Goal: Task Accomplishment & Management: Use online tool/utility

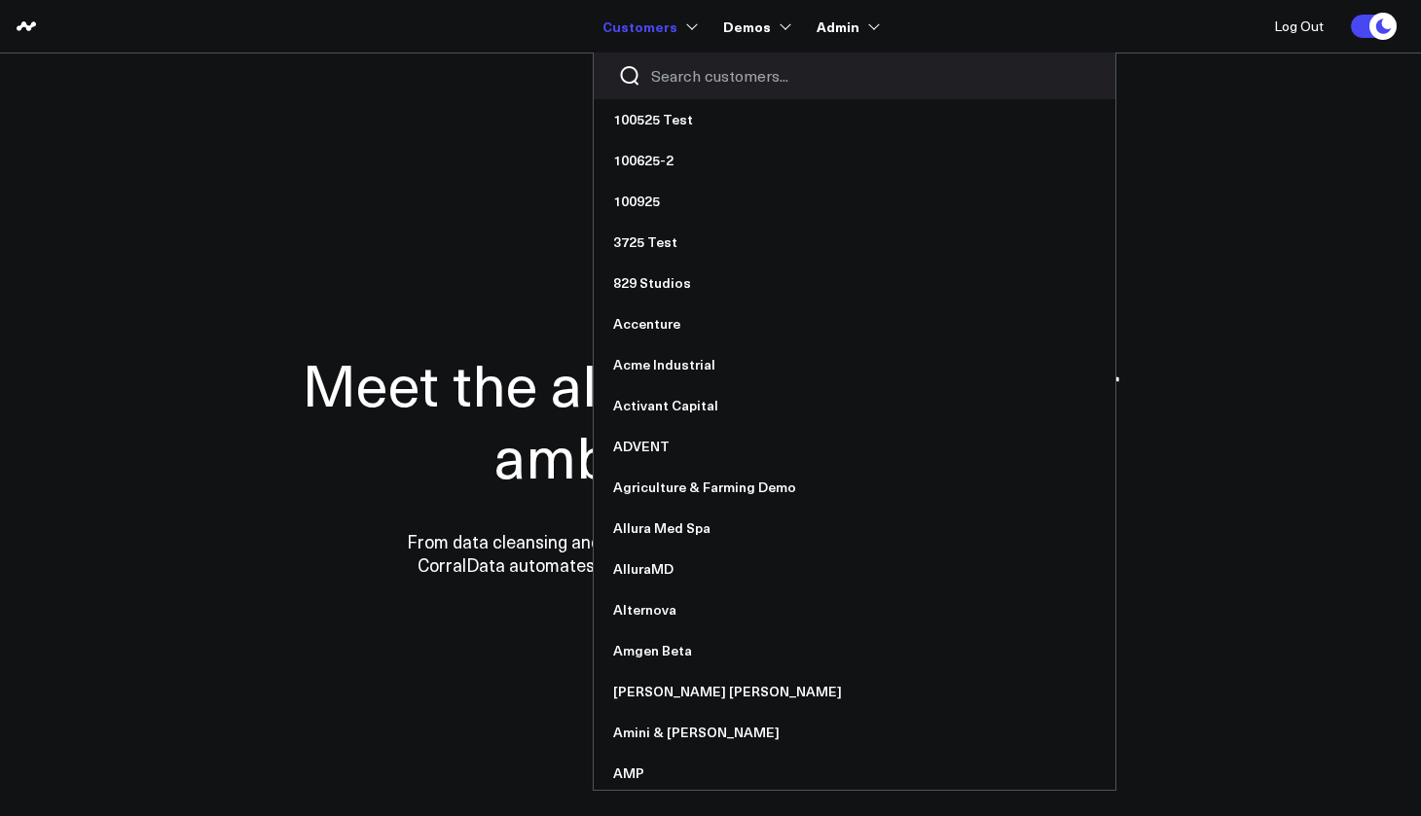
click at [714, 73] on input "Search customers input" at bounding box center [871, 75] width 440 height 21
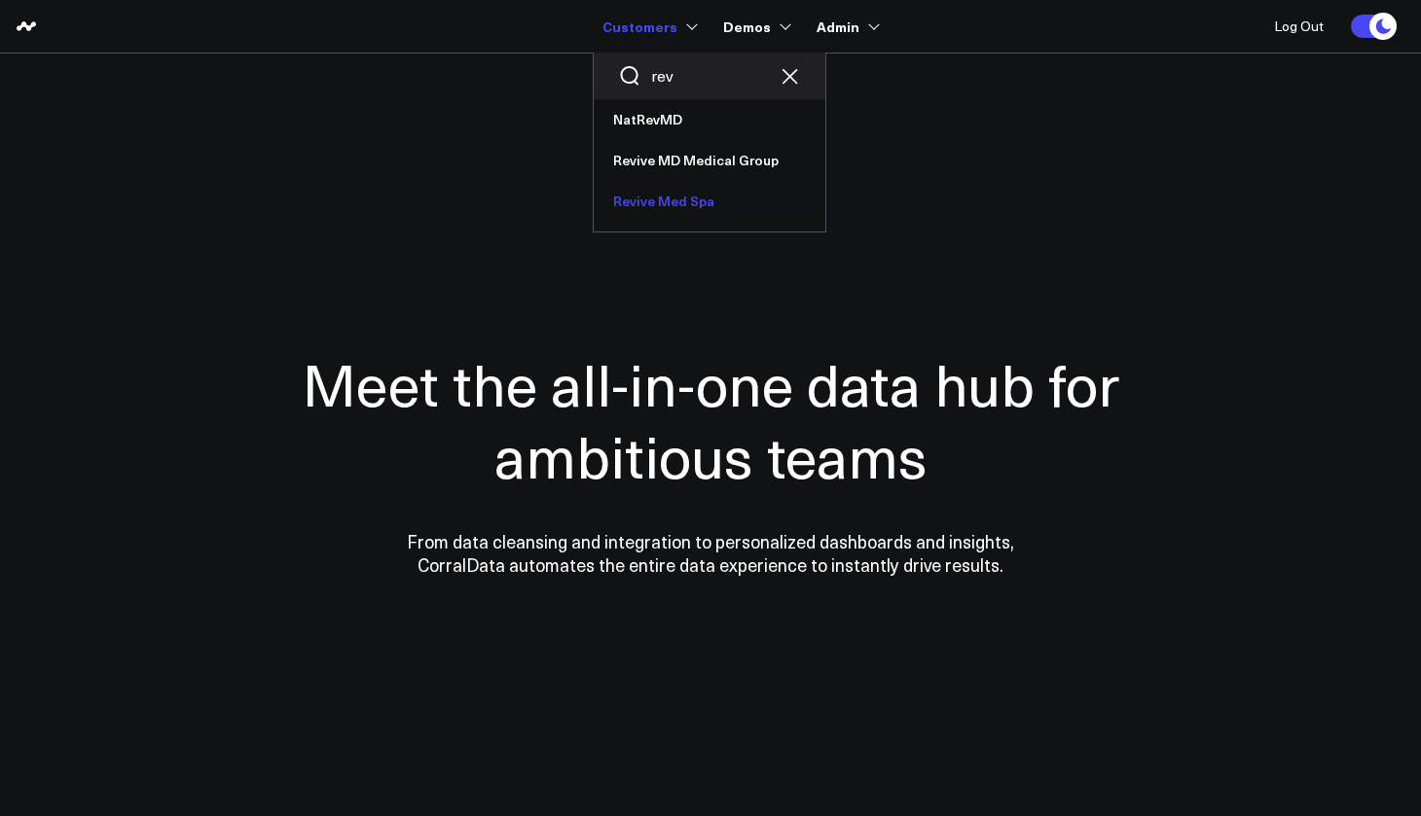
type input "rev"
click at [687, 208] on link "Revive Med Spa" at bounding box center [710, 201] width 232 height 41
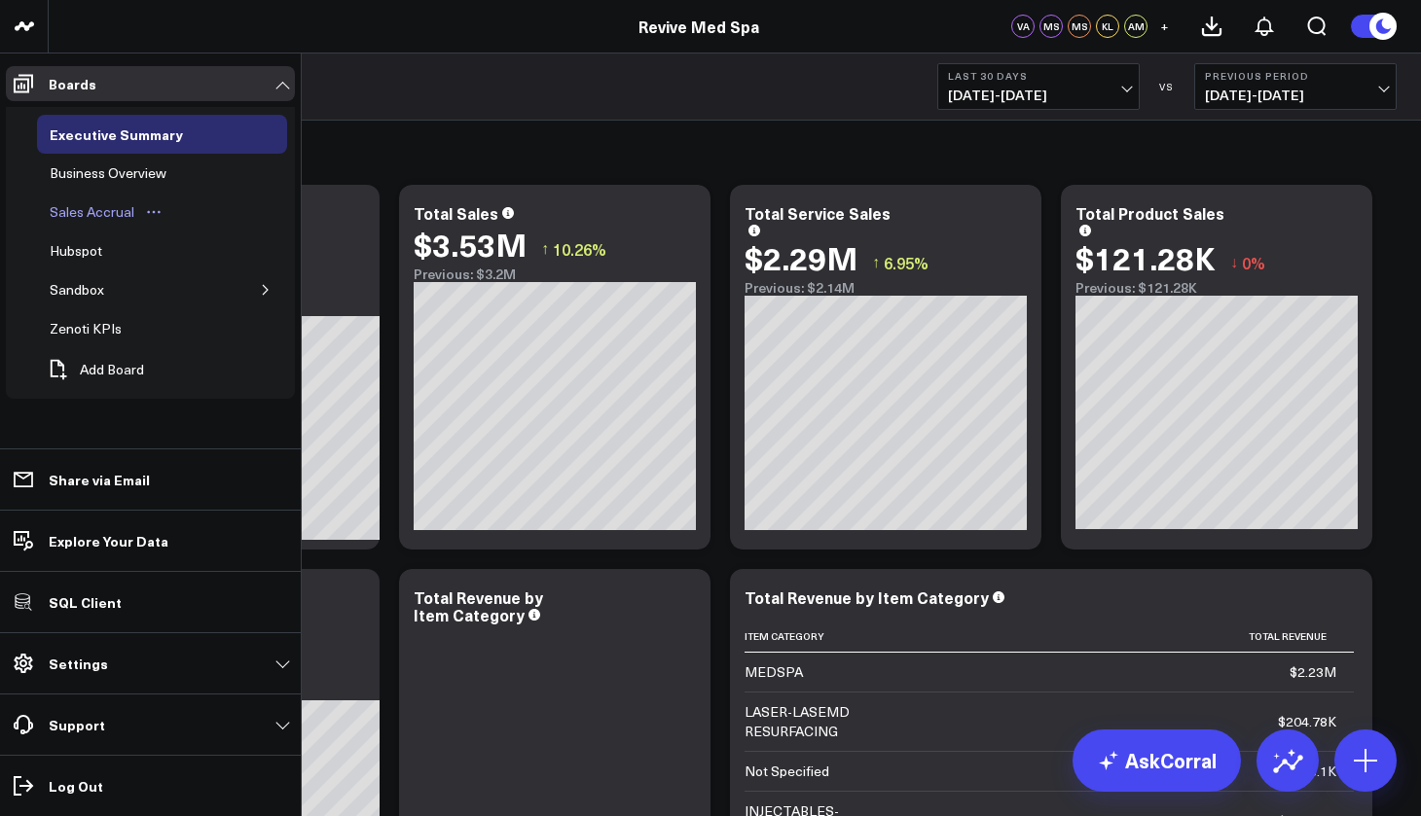
scroll to position [235, 0]
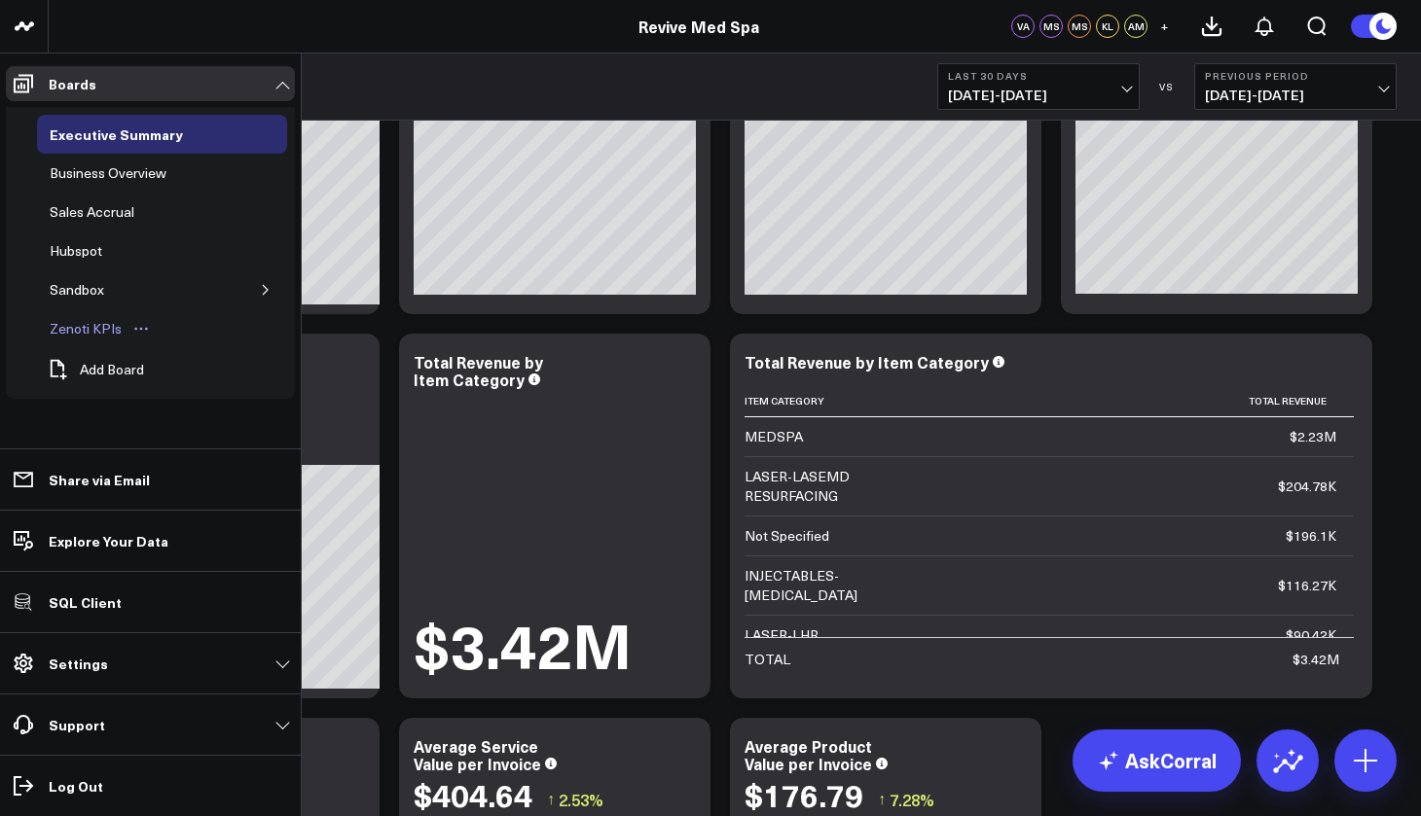
click at [85, 320] on div "Zenoti KPIs" at bounding box center [86, 328] width 82 height 23
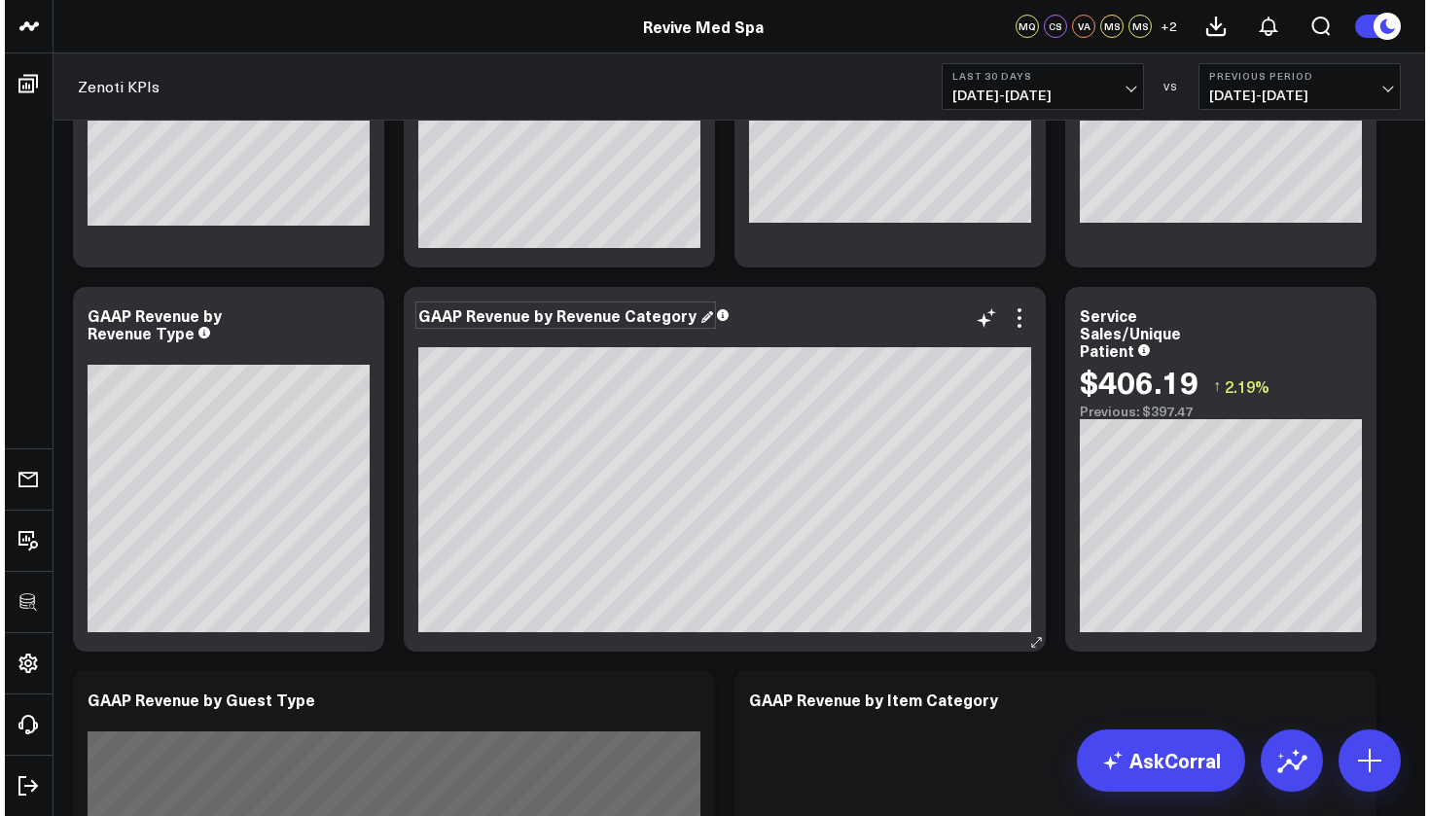
scroll to position [329, 0]
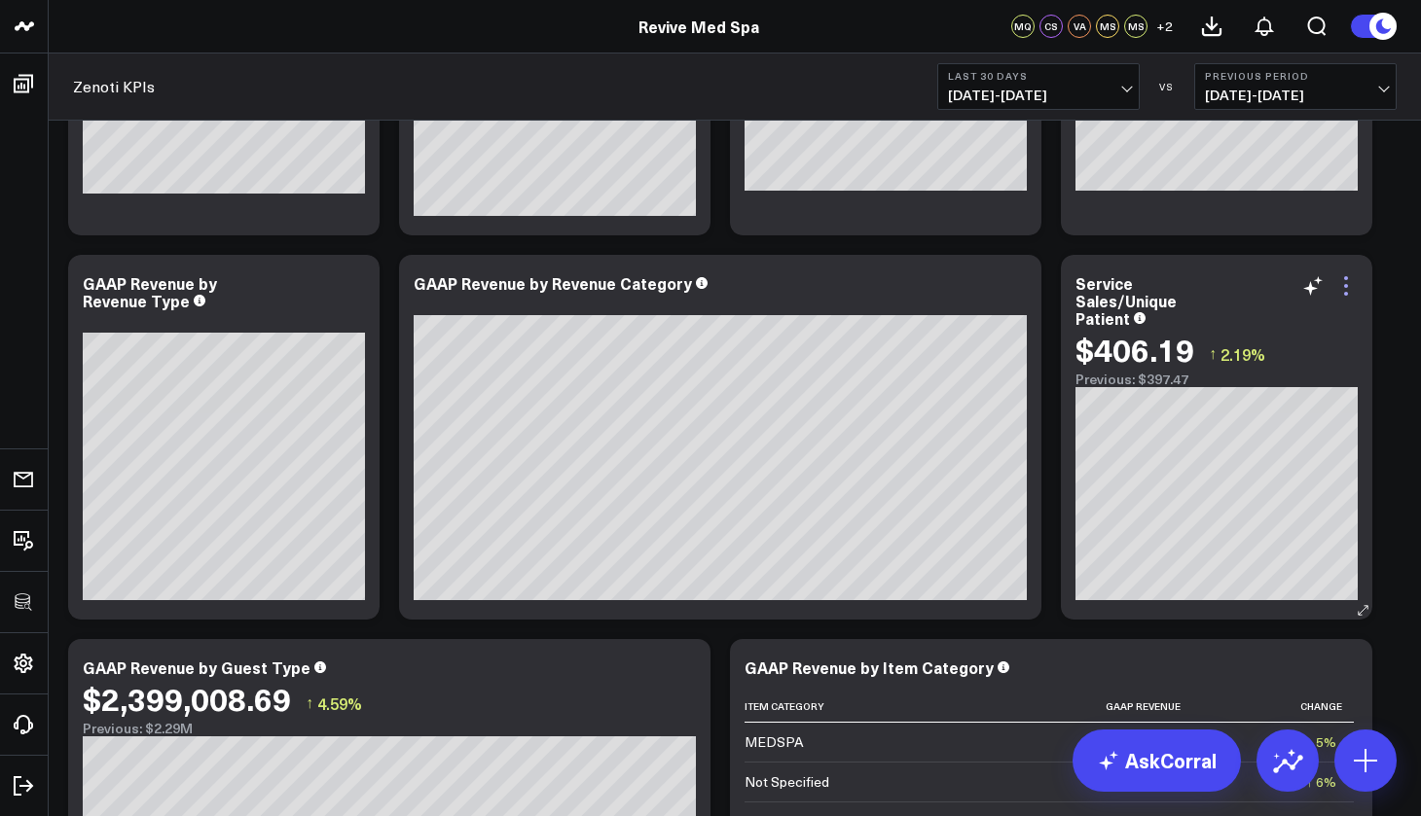
click at [1349, 288] on icon at bounding box center [1345, 285] width 23 height 23
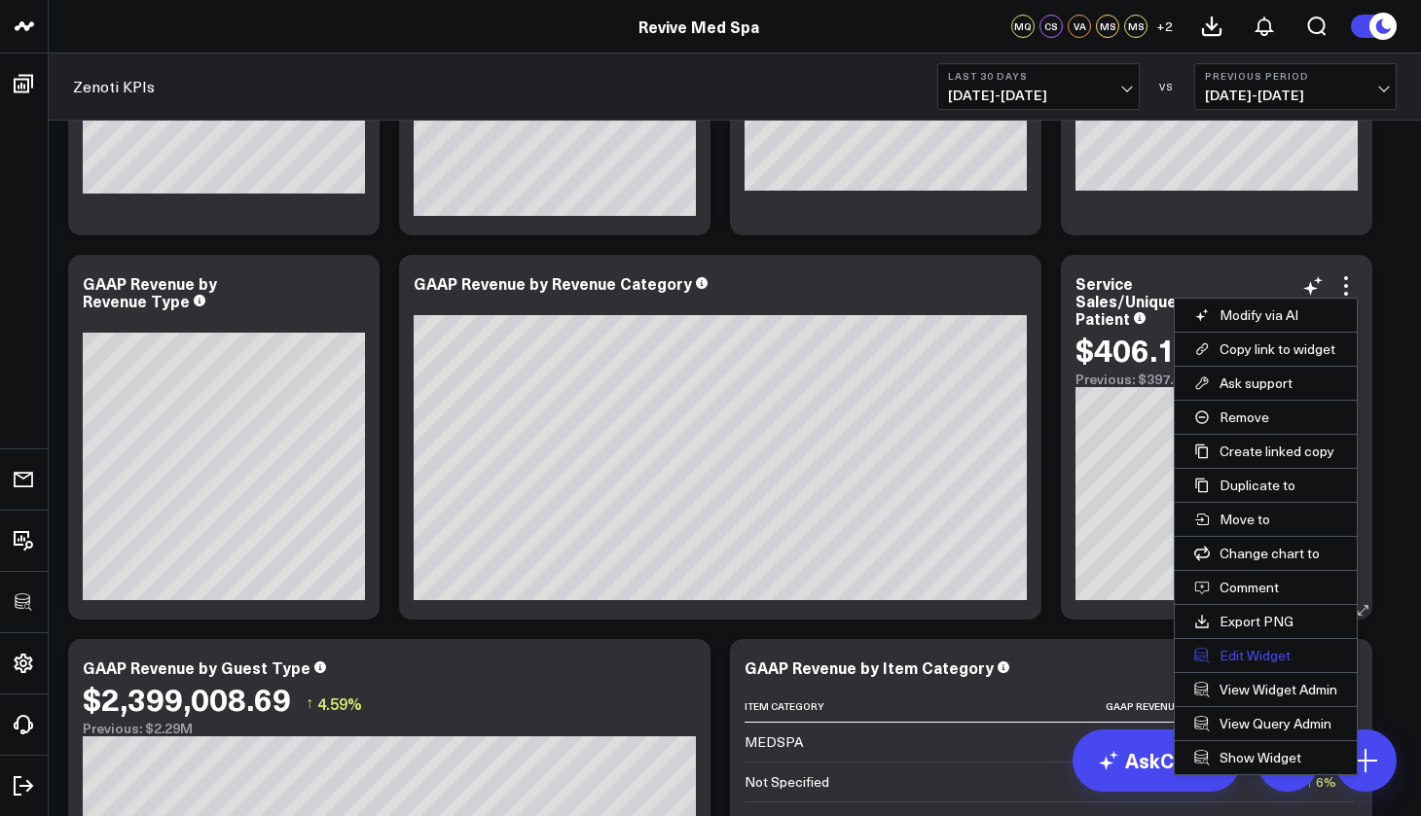
click at [1278, 660] on button "Edit Widget" at bounding box center [1265, 655] width 182 height 33
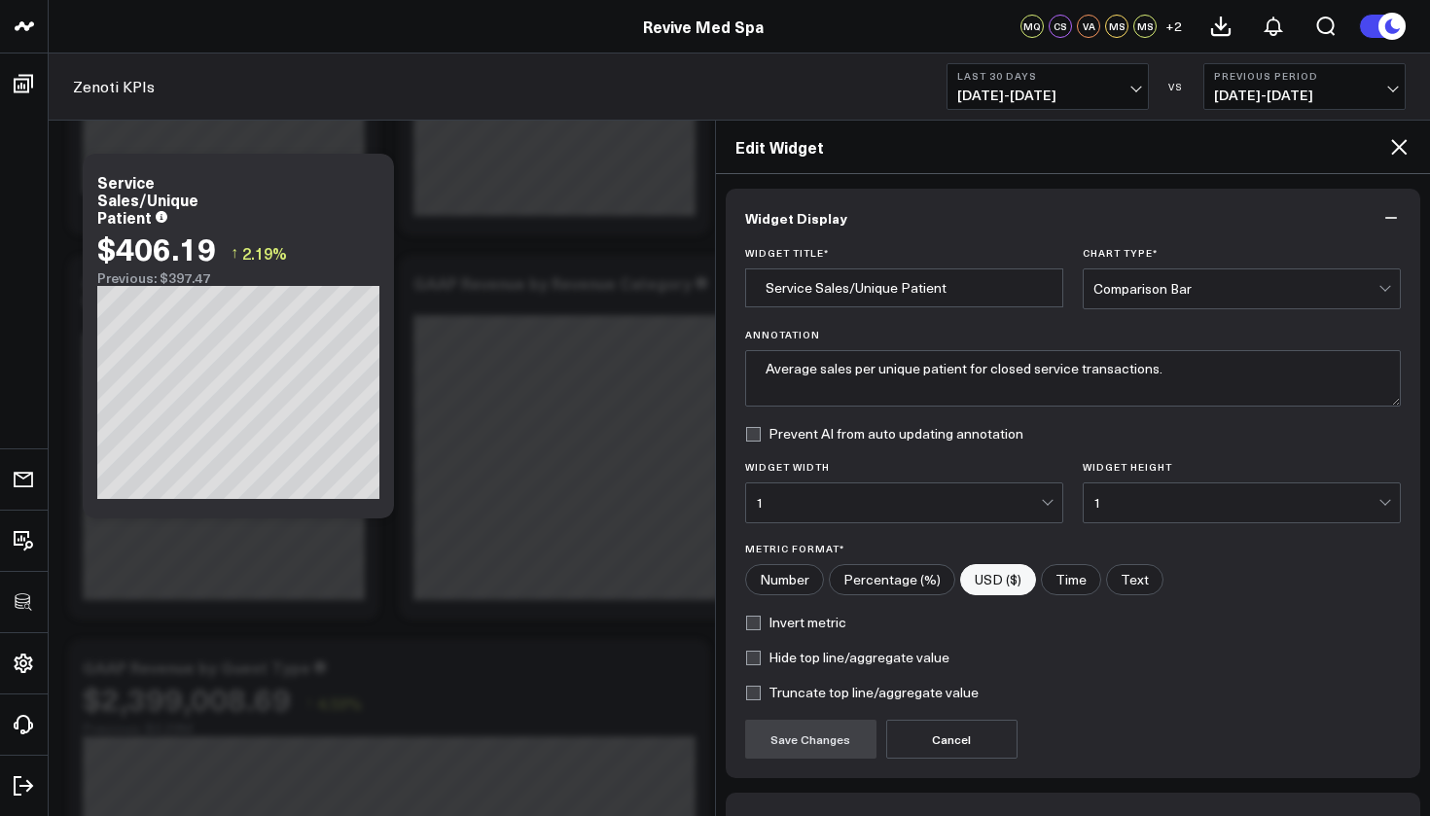
scroll to position [123, 0]
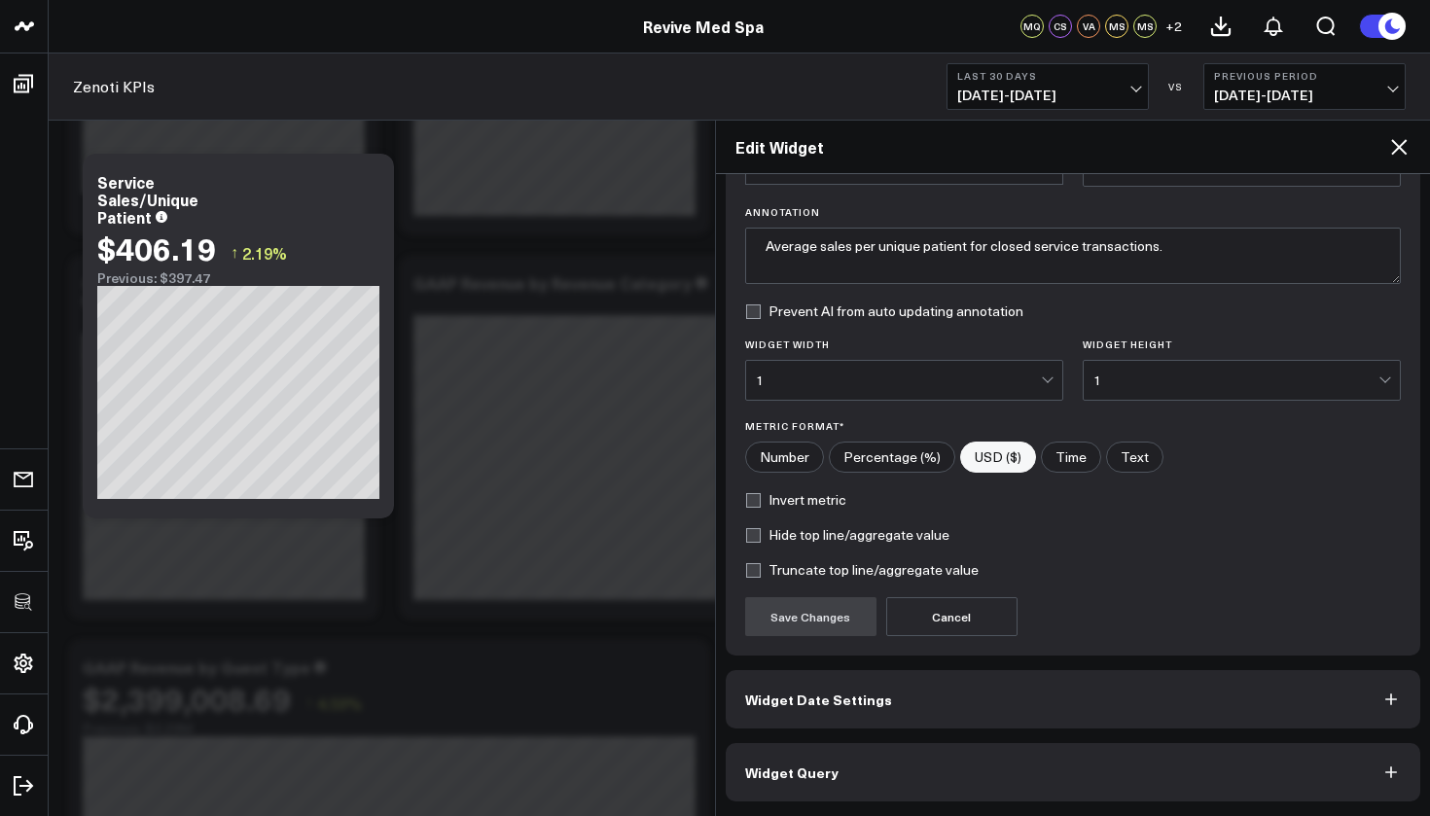
click at [893, 756] on button "Widget Query" at bounding box center [1074, 772] width 696 height 58
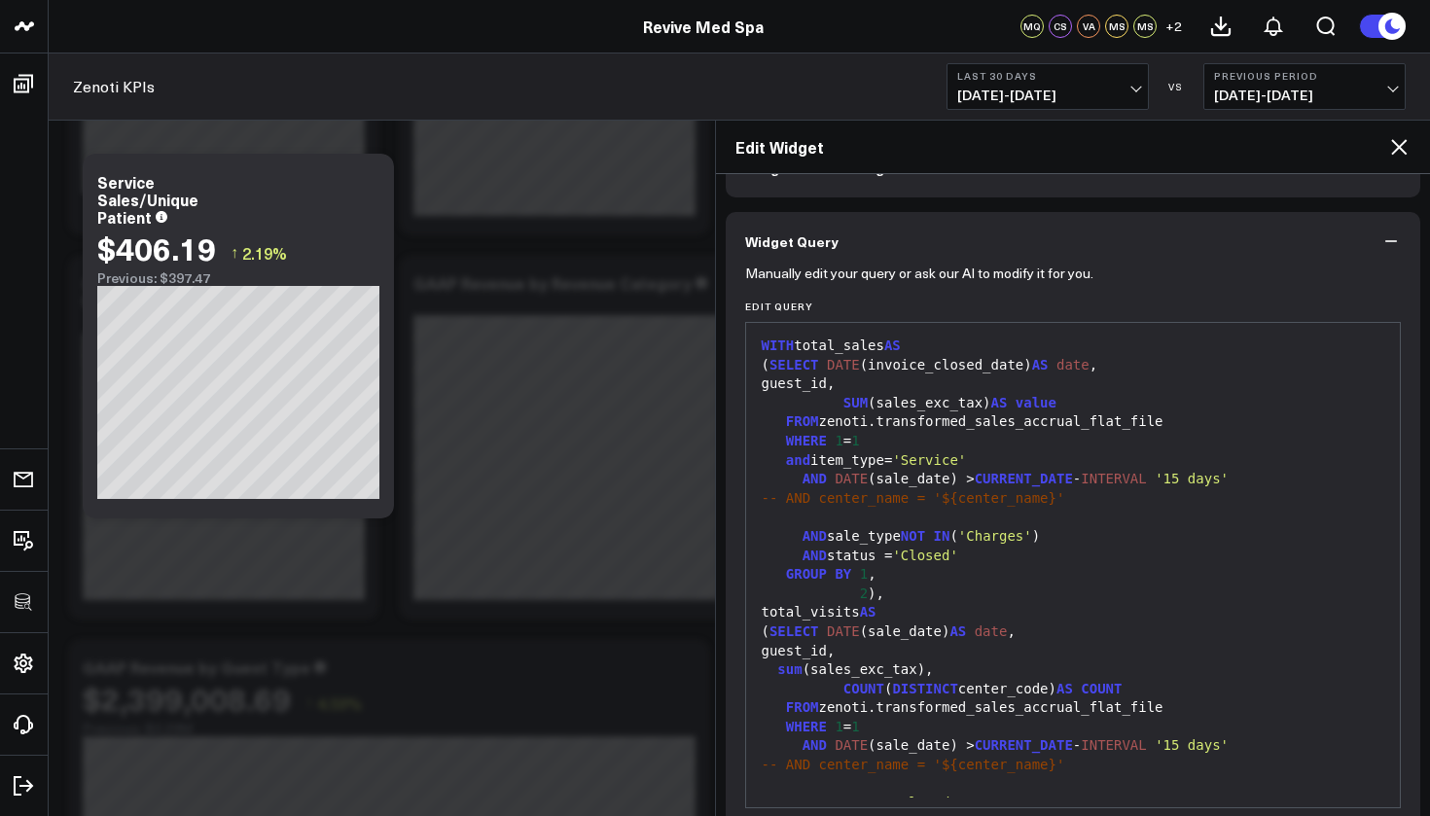
click at [1404, 154] on icon at bounding box center [1398, 146] width 23 height 23
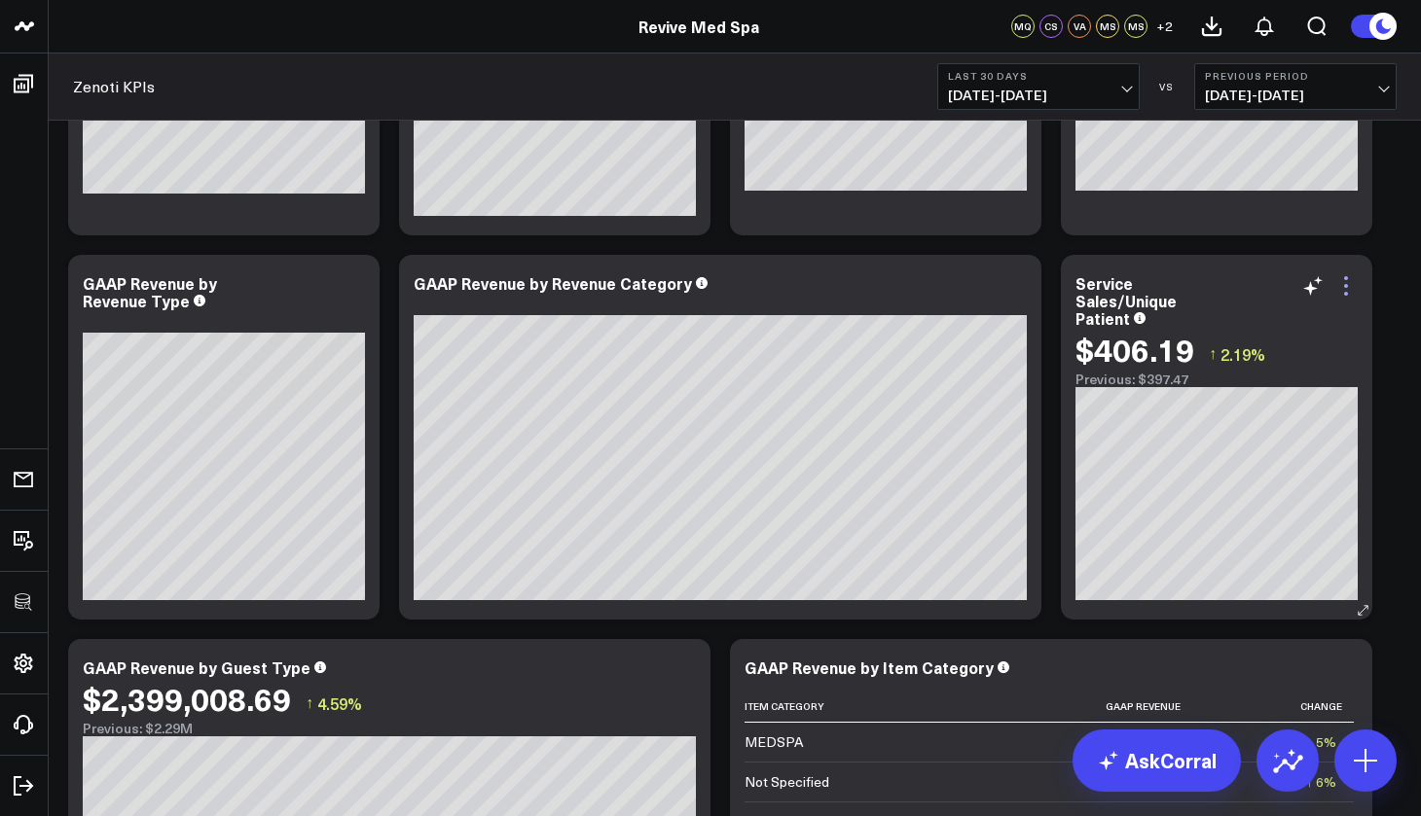
click at [1349, 287] on icon at bounding box center [1345, 285] width 23 height 23
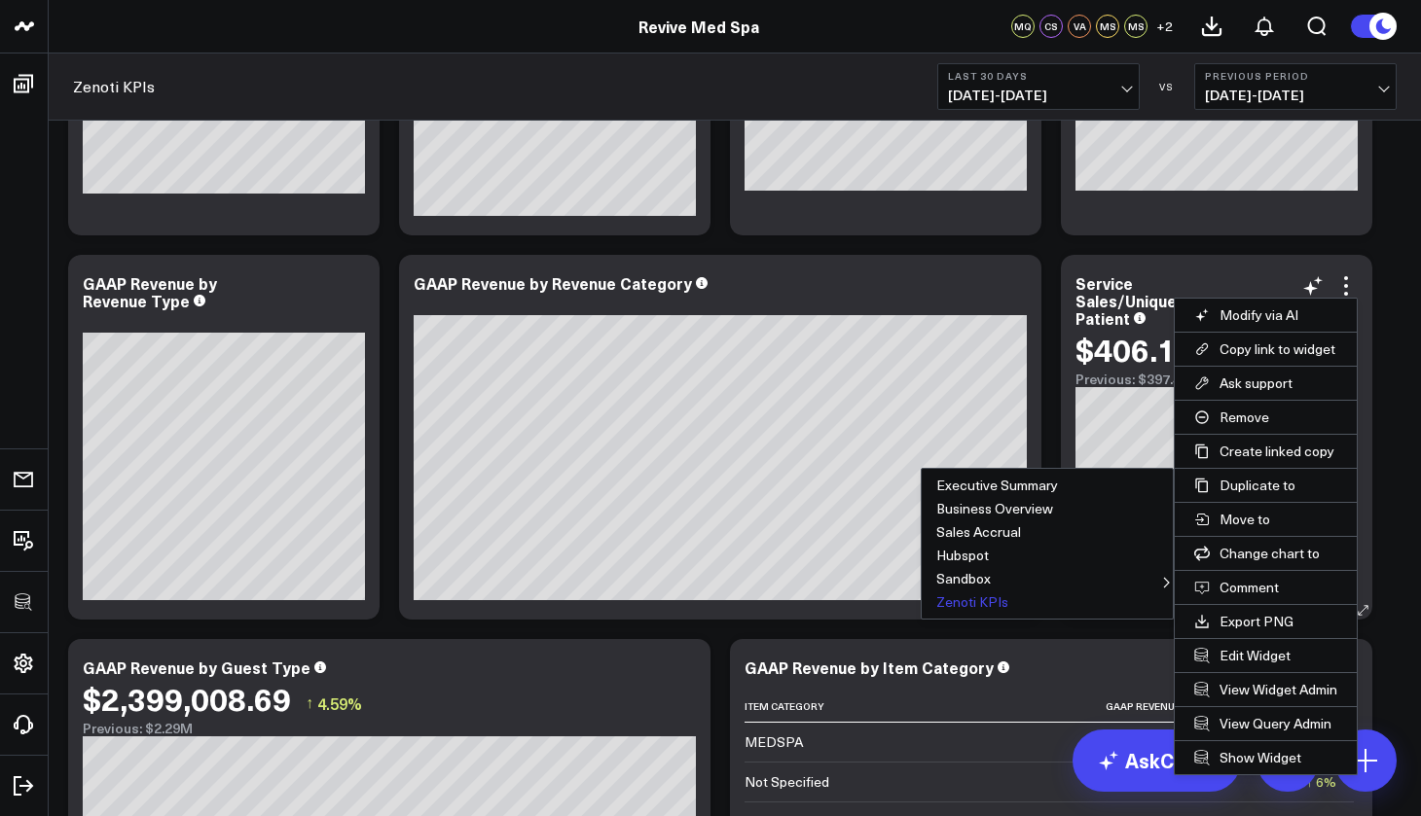
click at [982, 608] on button "Zenoti KPIs" at bounding box center [1046, 602] width 251 height 23
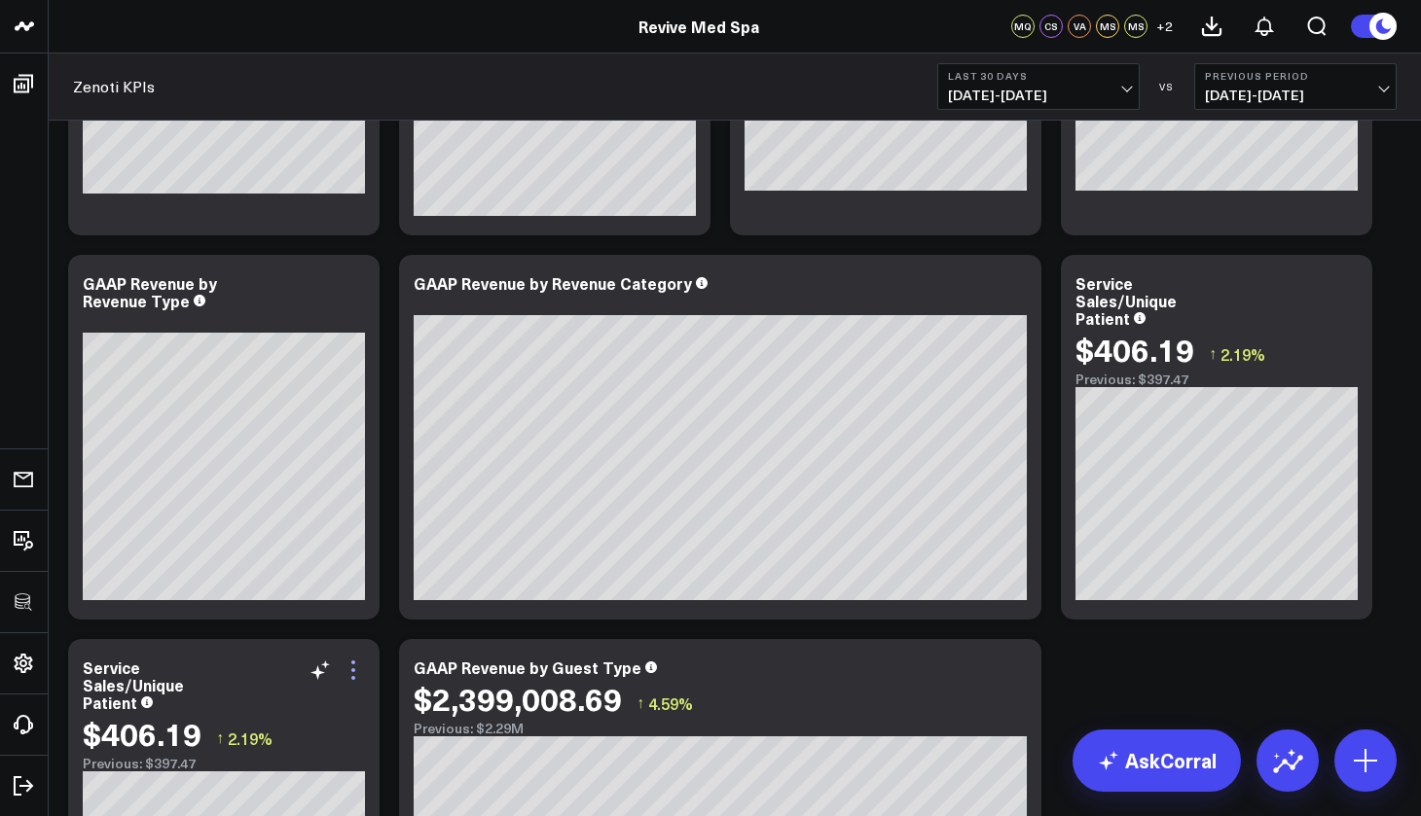
click at [353, 680] on icon at bounding box center [353, 678] width 4 height 4
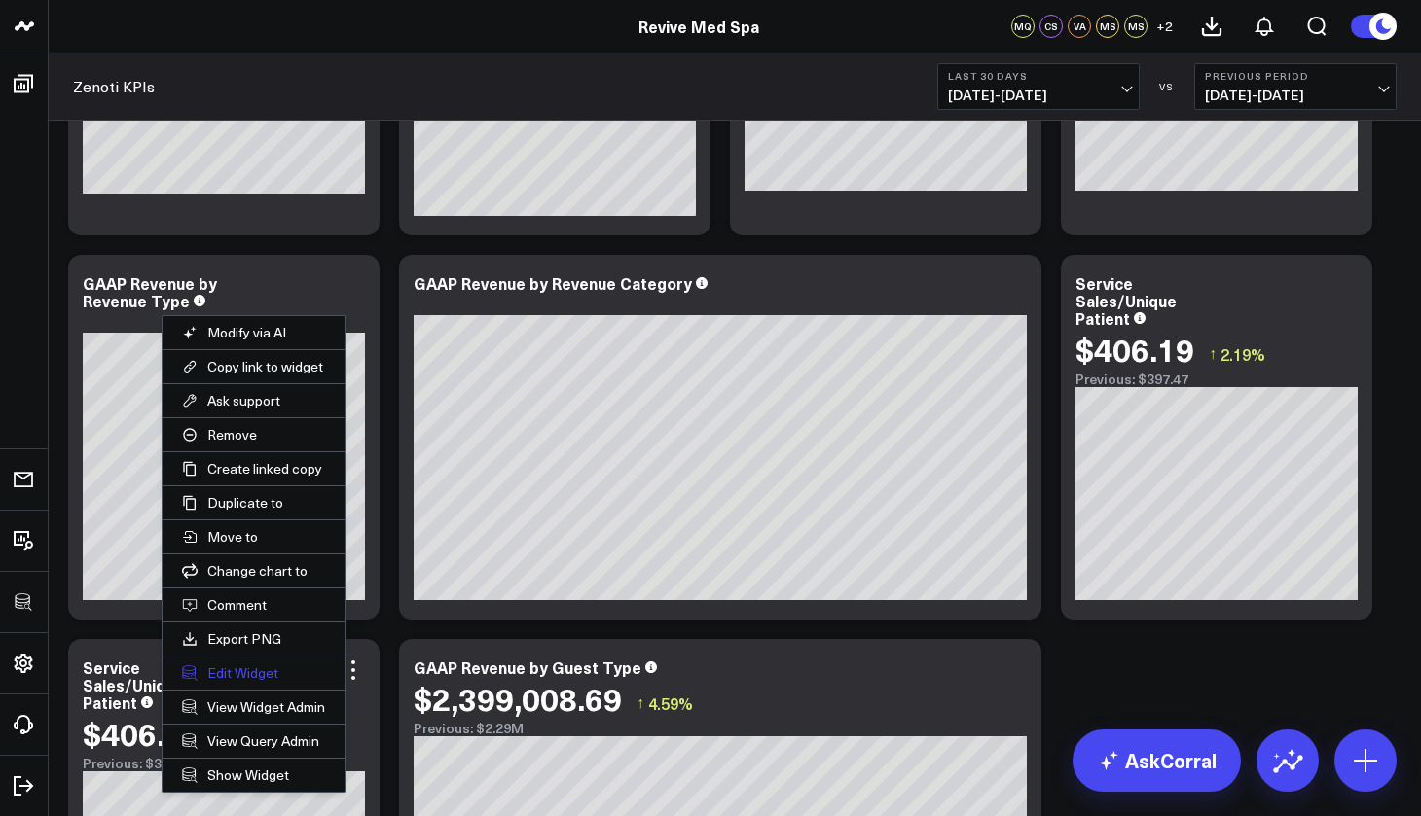
click at [270, 671] on button "Edit Widget" at bounding box center [253, 673] width 182 height 33
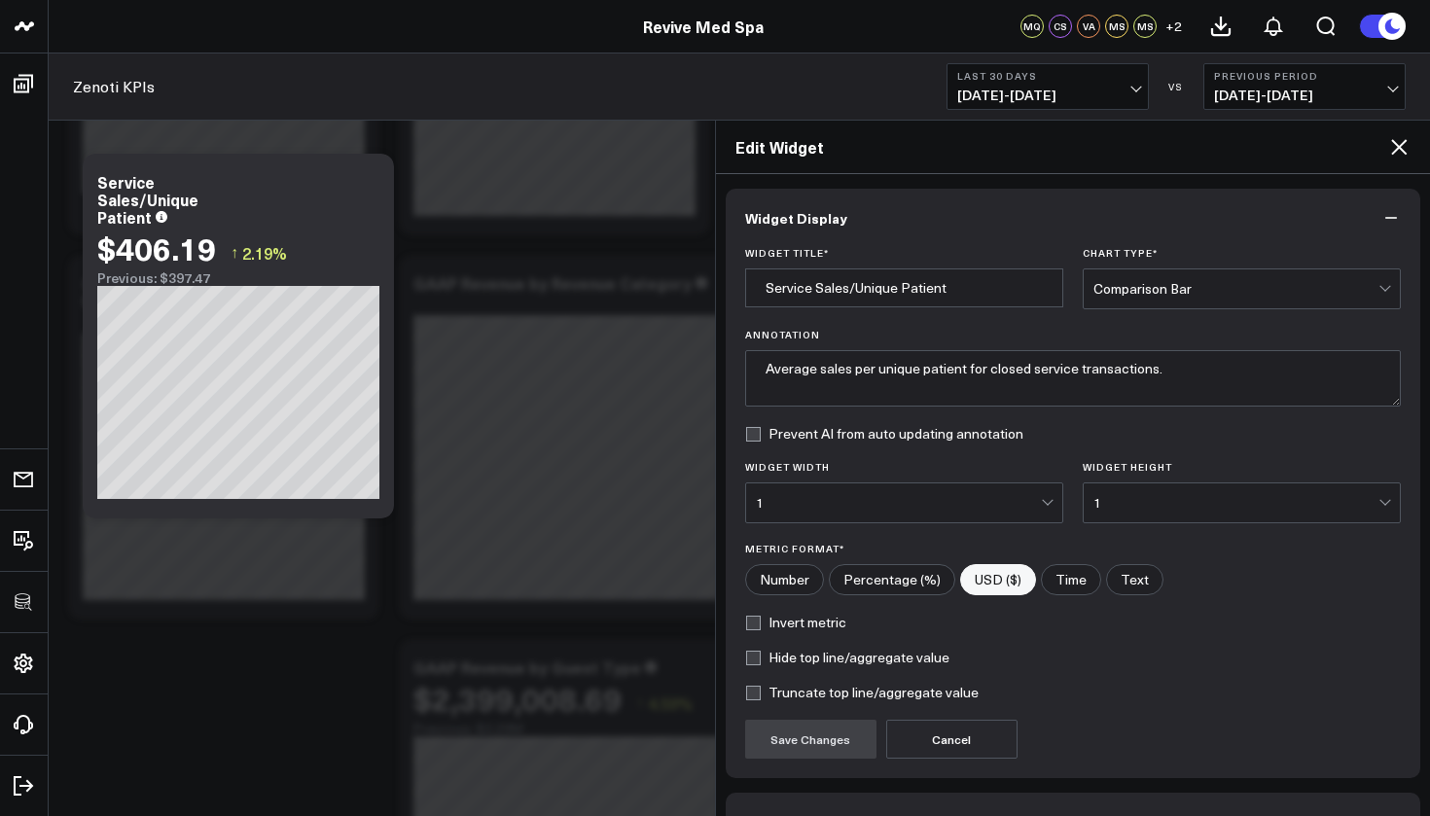
scroll to position [123, 0]
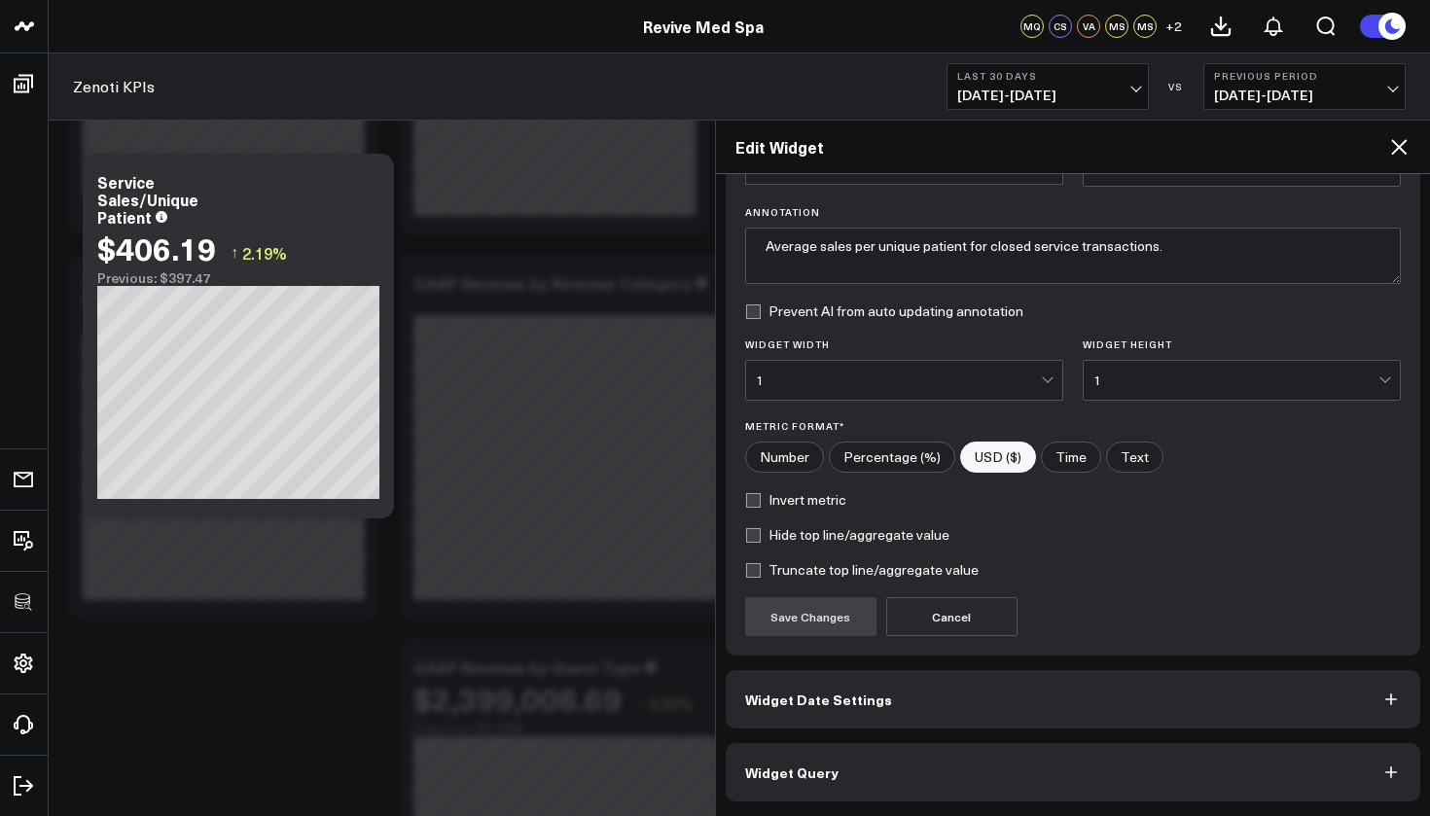
click at [852, 764] on button "Widget Query" at bounding box center [1074, 772] width 696 height 58
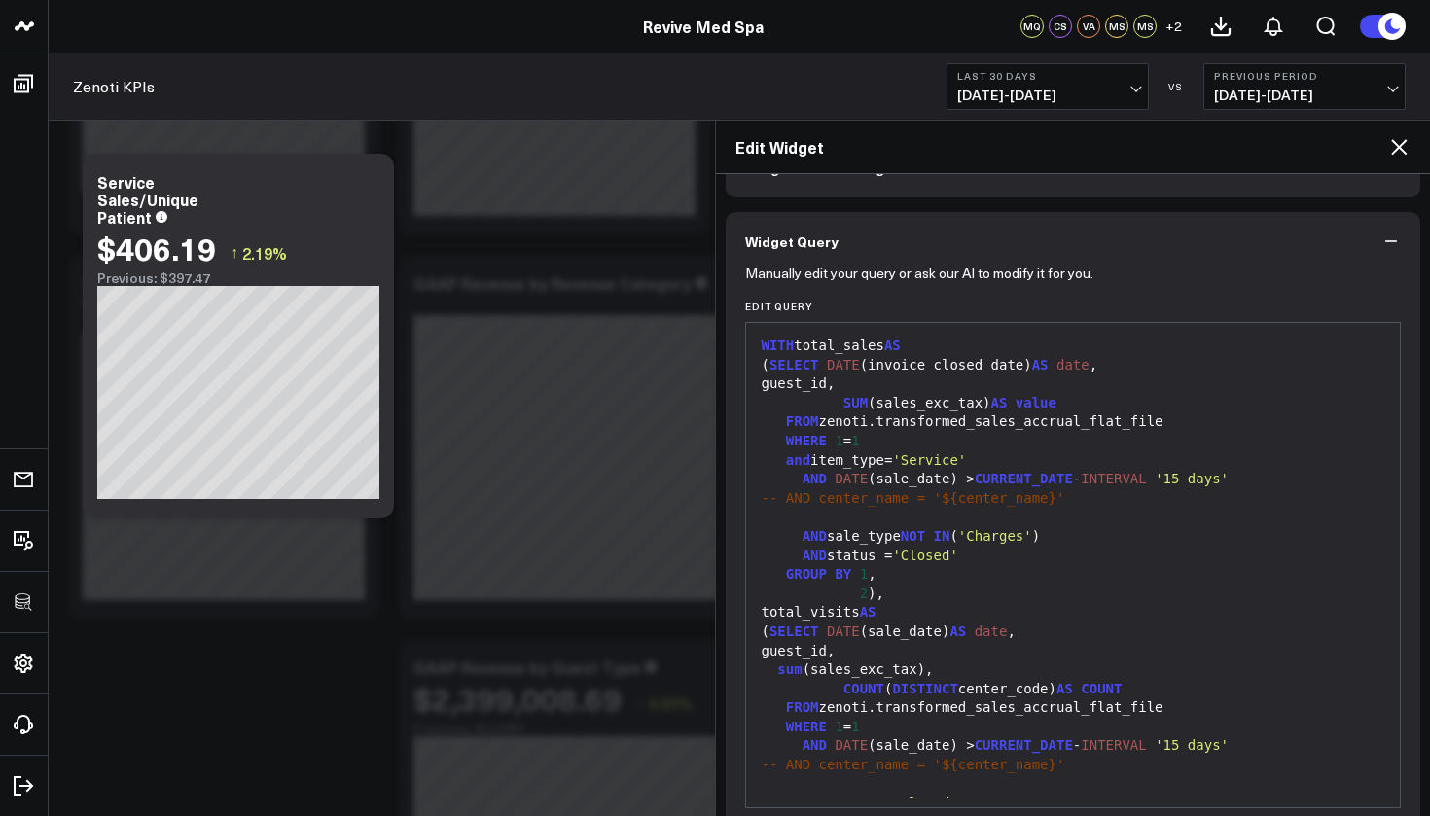
scroll to position [4, 0]
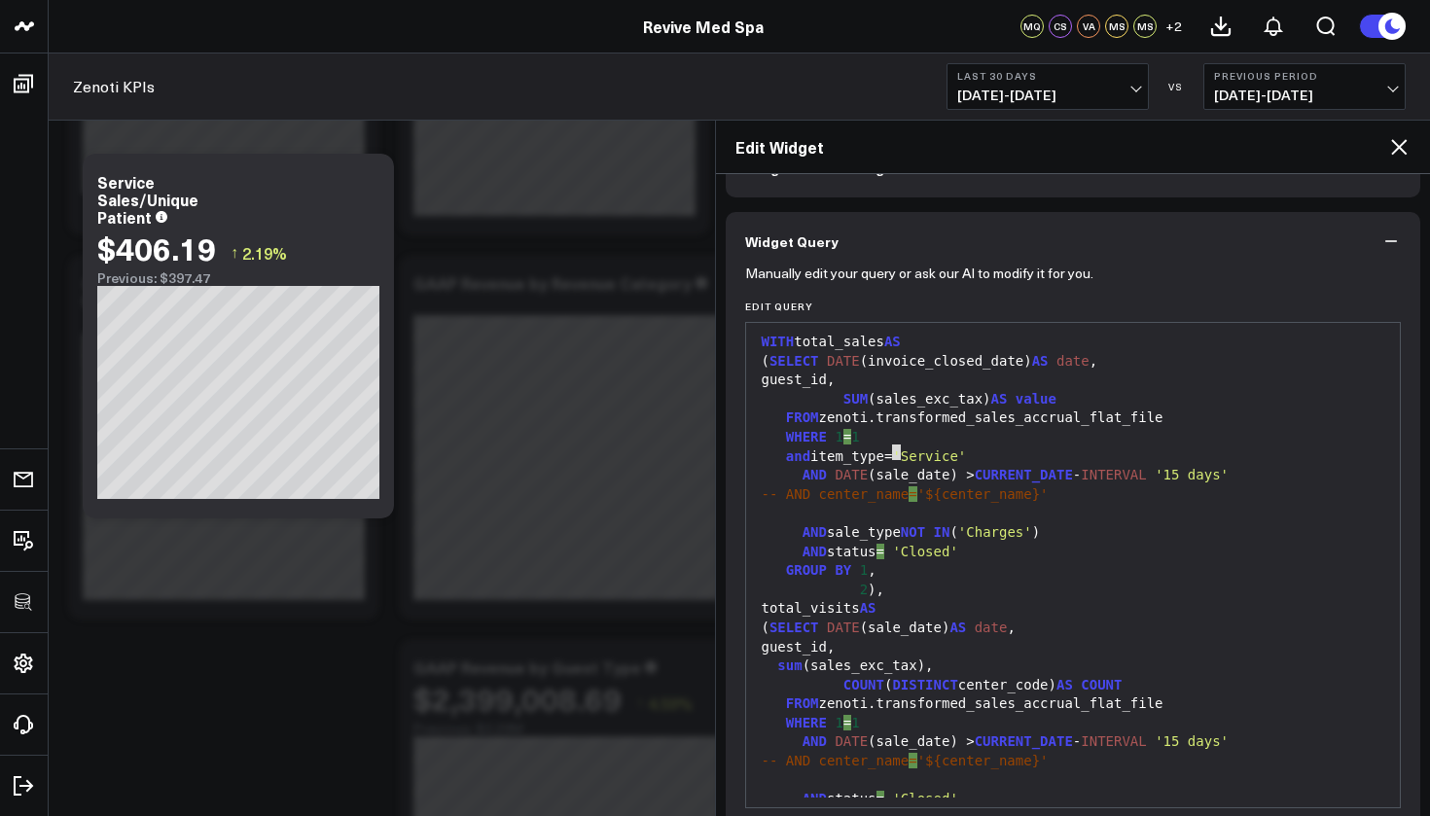
click at [896, 453] on div "and item_type= 'Service'" at bounding box center [1073, 457] width 635 height 19
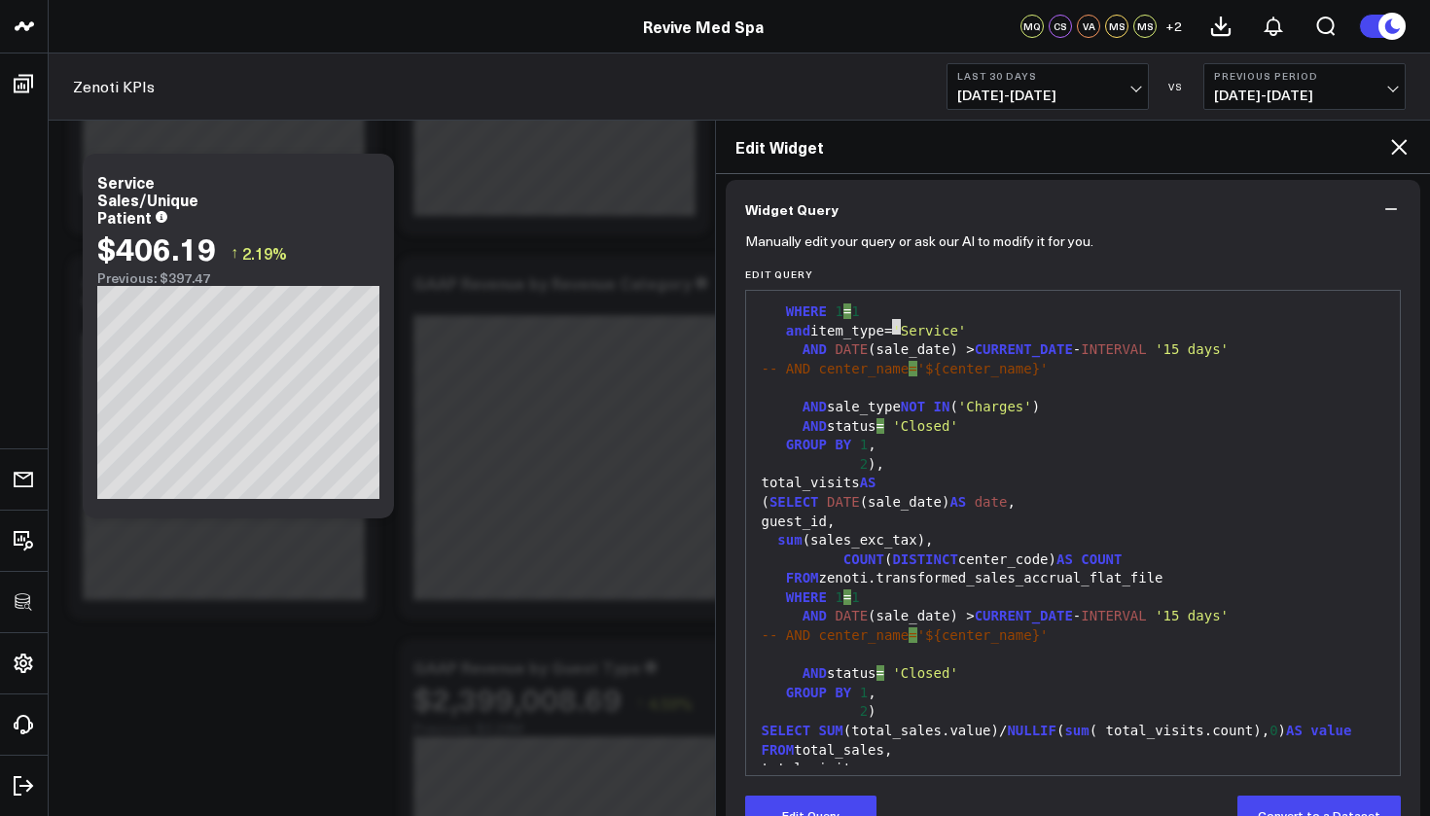
scroll to position [207, 0]
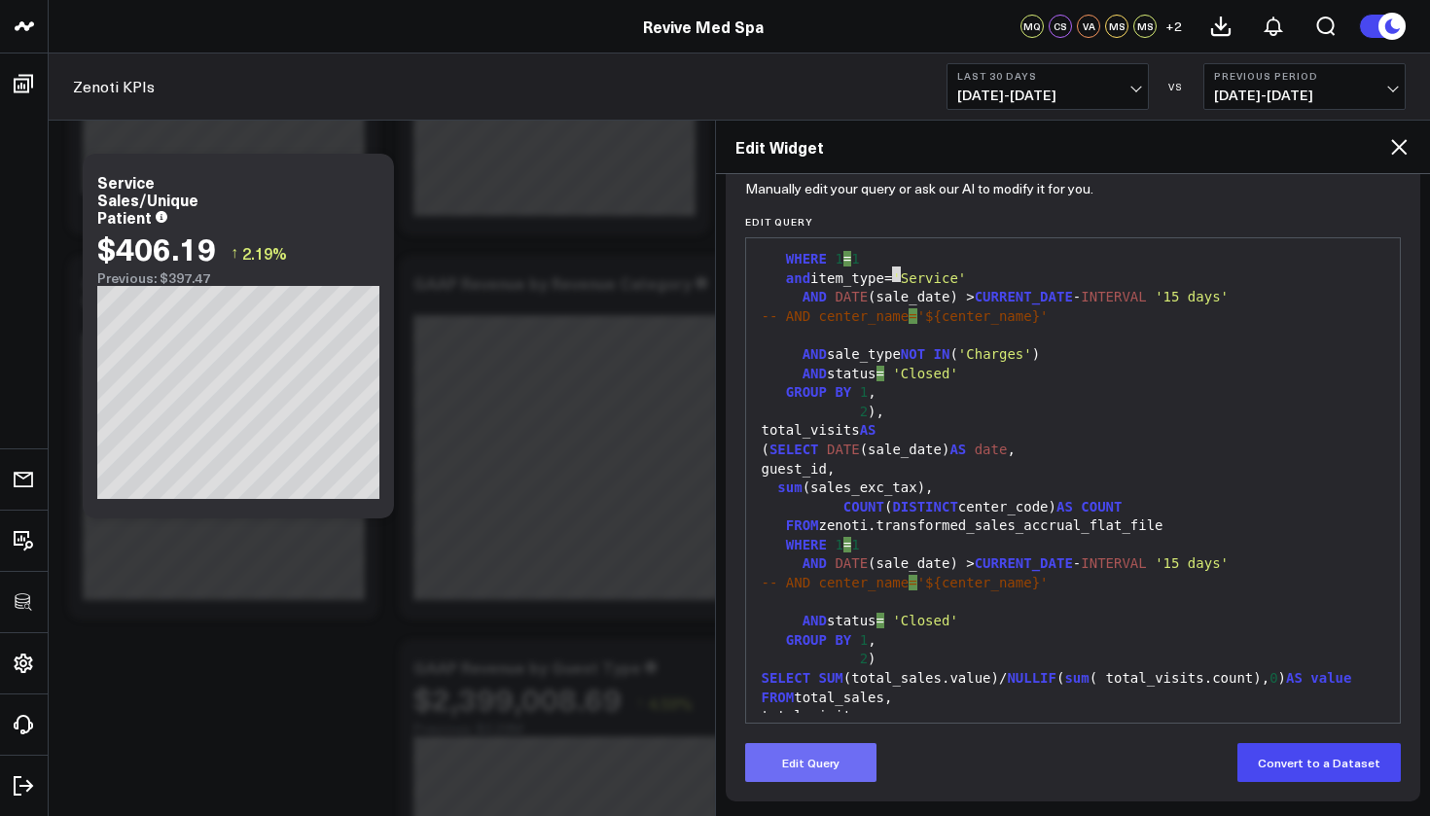
click at [836, 770] on button "Edit Query" at bounding box center [810, 762] width 131 height 39
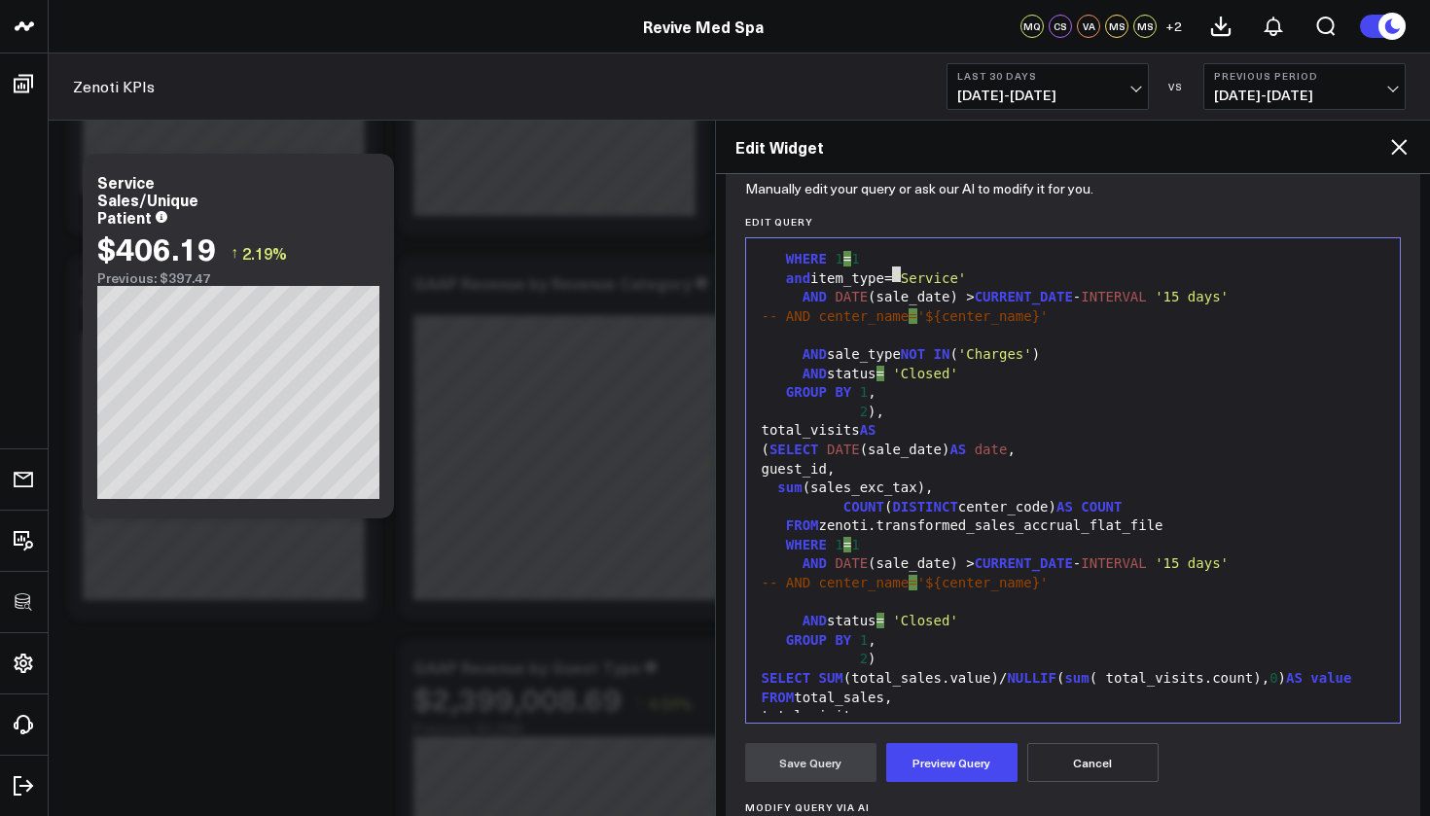
scroll to position [0, 0]
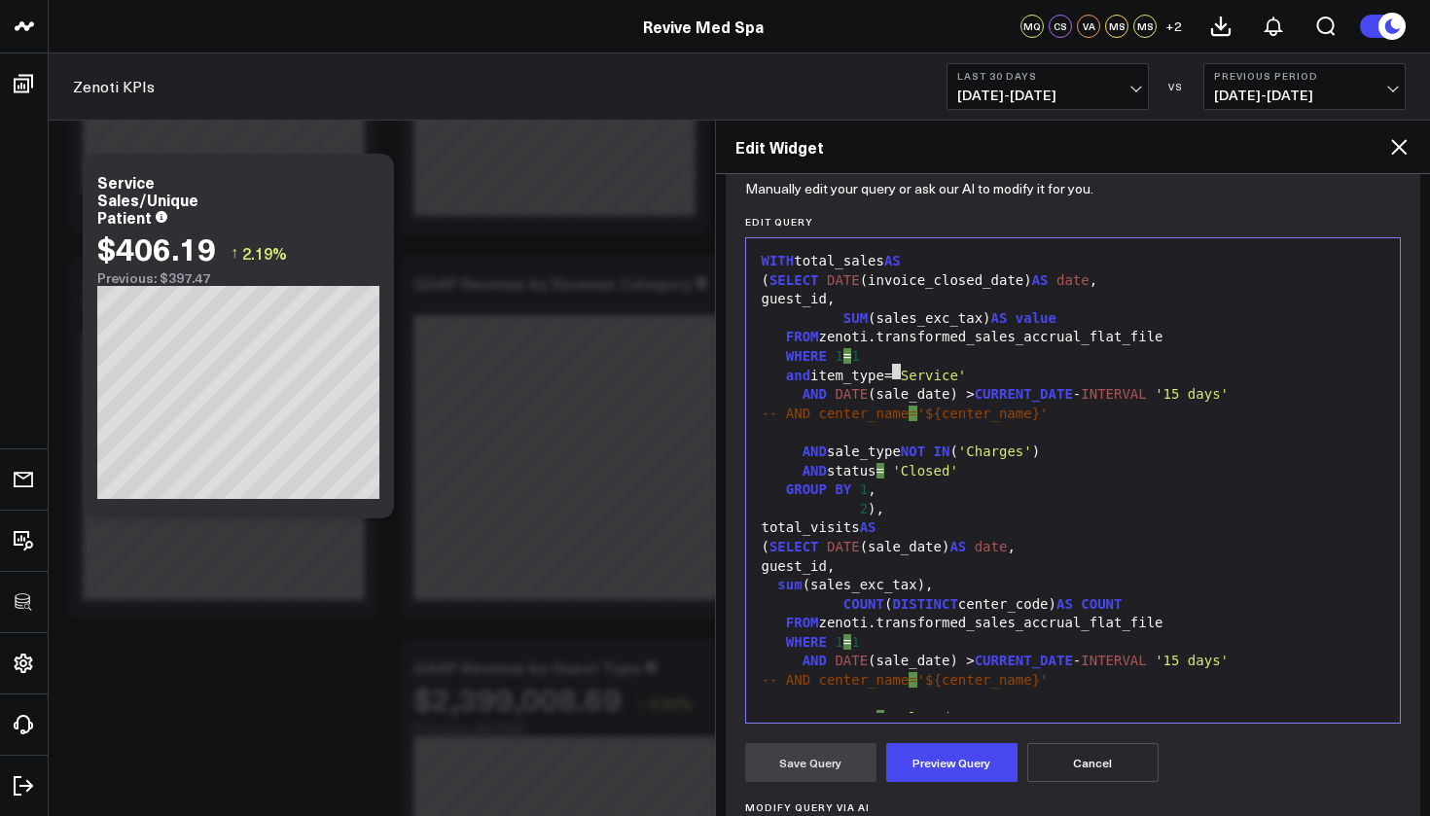
click at [925, 444] on span "NOT" at bounding box center [913, 452] width 24 height 16
click at [905, 370] on span "'Service'" at bounding box center [929, 376] width 74 height 16
click at [1044, 371] on div "and item_type in ( 'Service'" at bounding box center [1073, 376] width 635 height 19
click at [1113, 379] on div "and item_type in ( 'Service' , 'Product'" at bounding box center [1073, 376] width 635 height 19
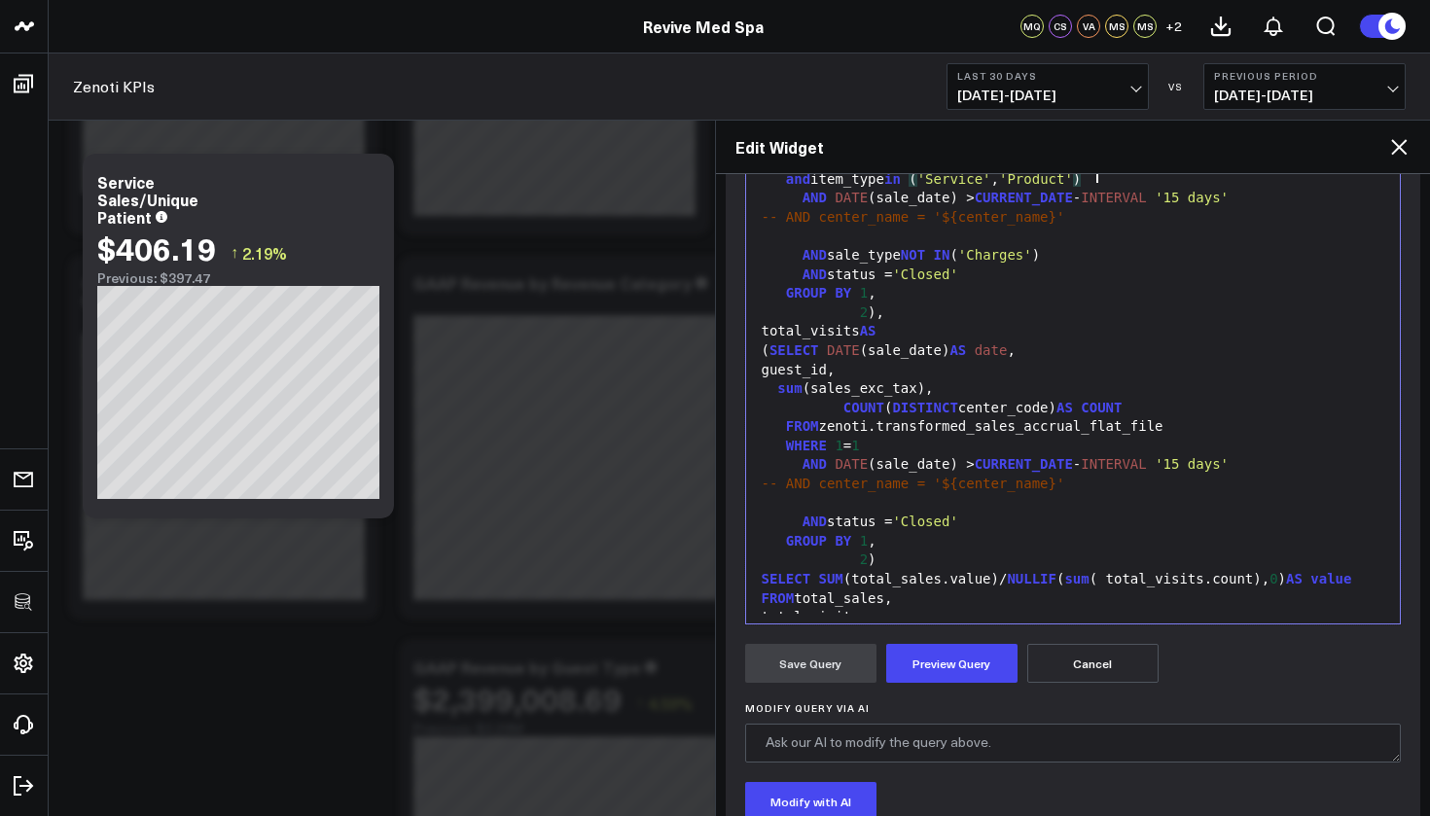
scroll to position [368, 0]
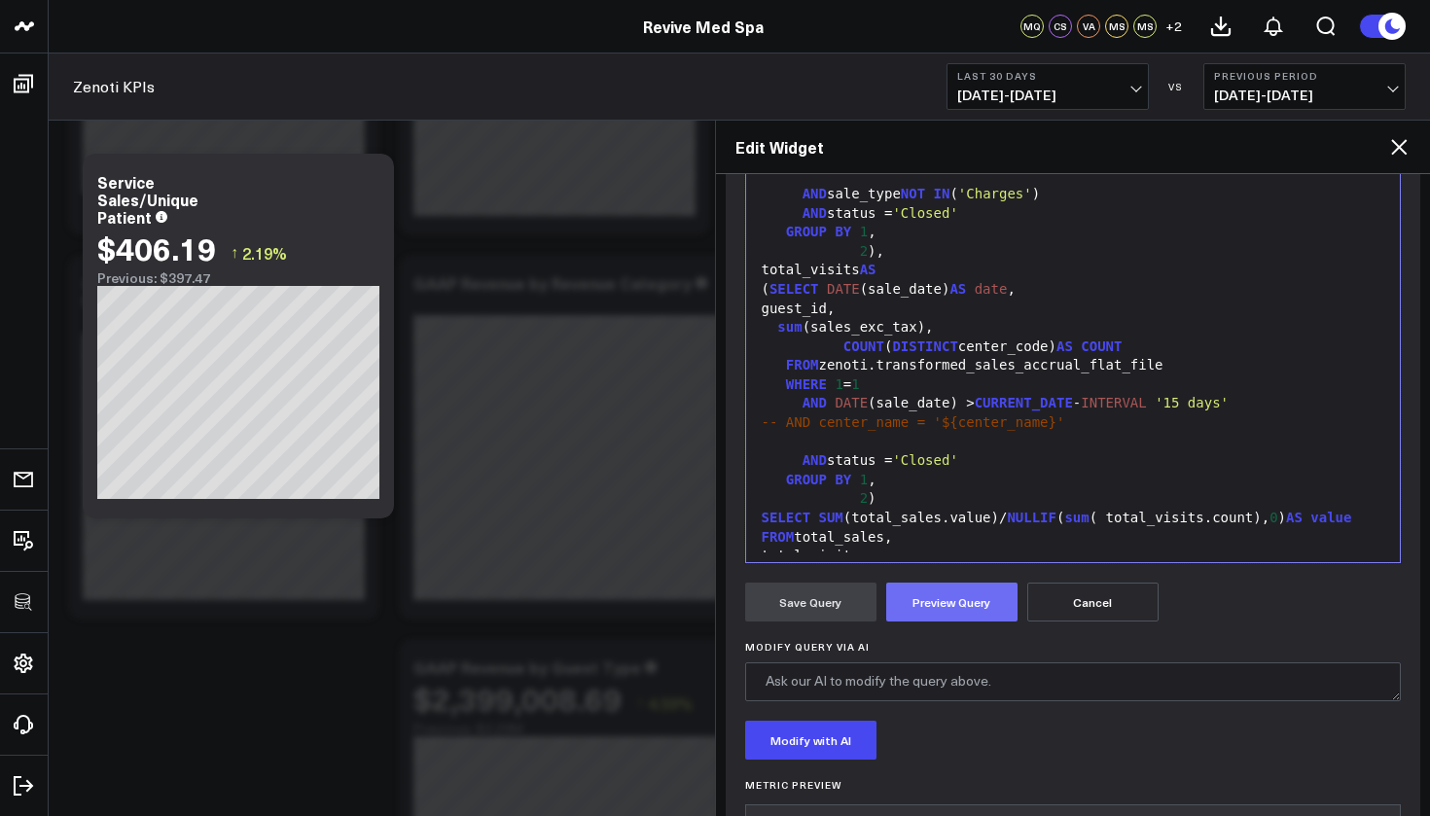
click at [958, 598] on button "Preview Query" at bounding box center [951, 602] width 131 height 39
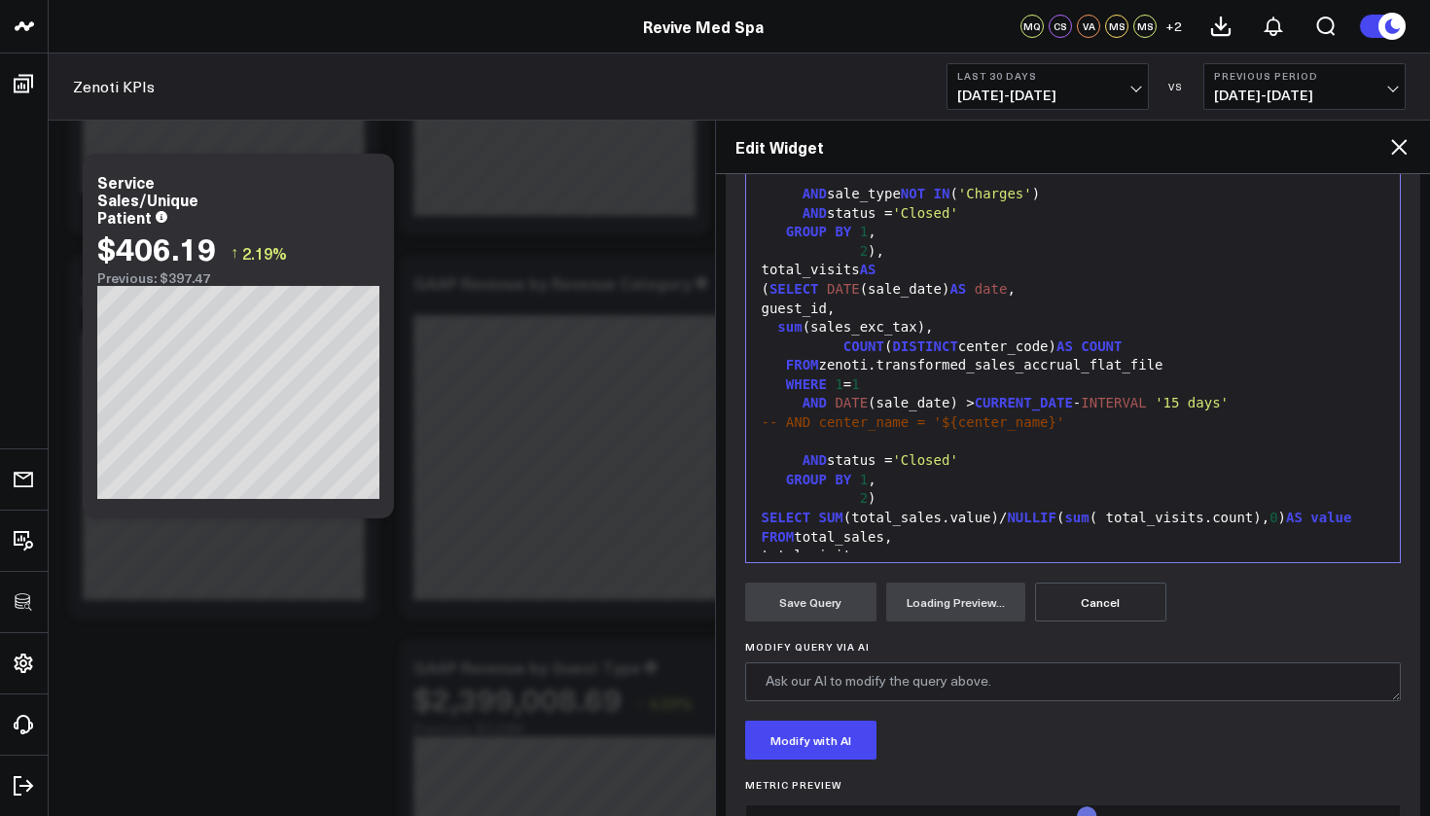
scroll to position [449, 0]
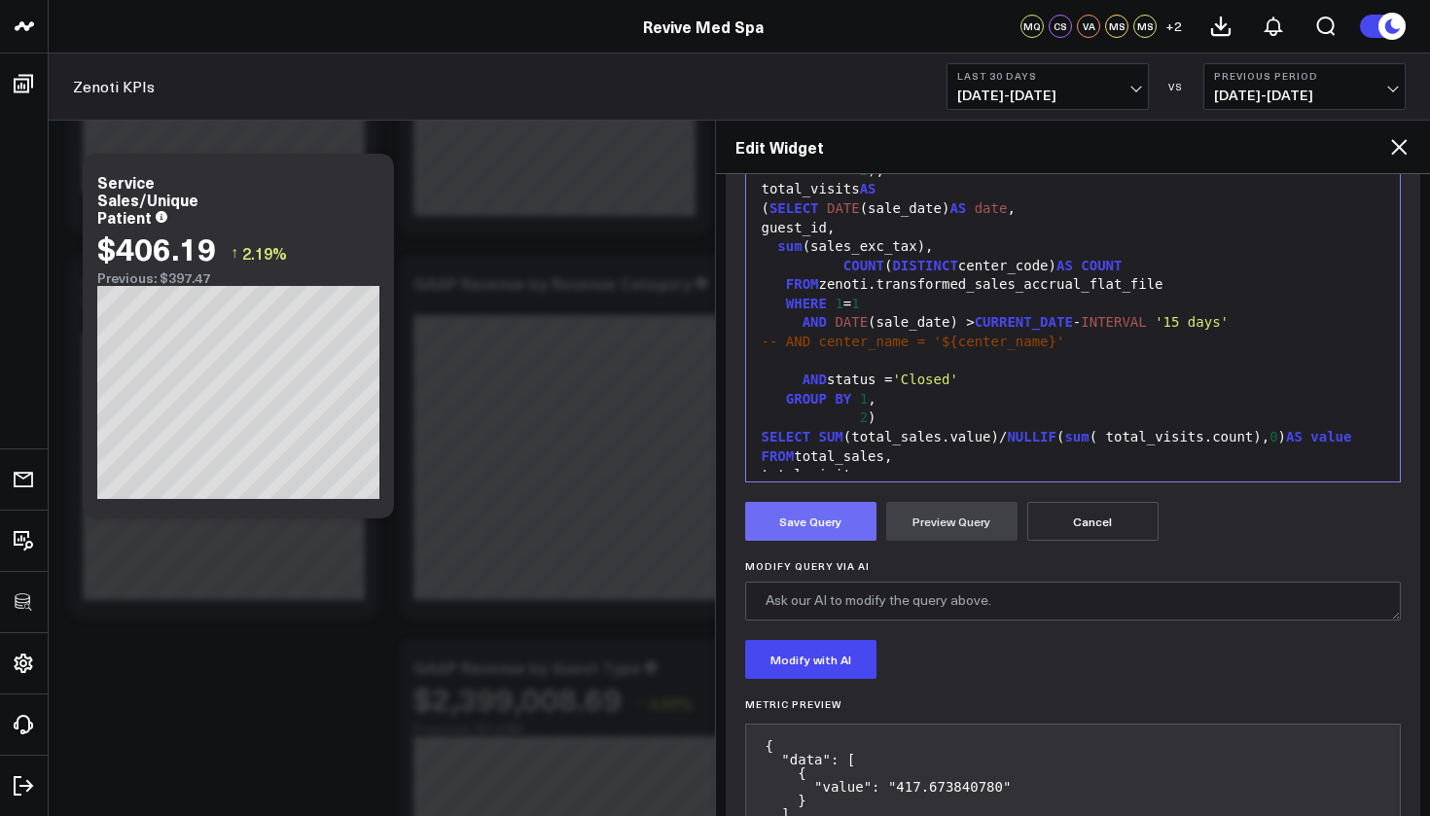
click at [844, 533] on button "Save Query" at bounding box center [810, 521] width 131 height 39
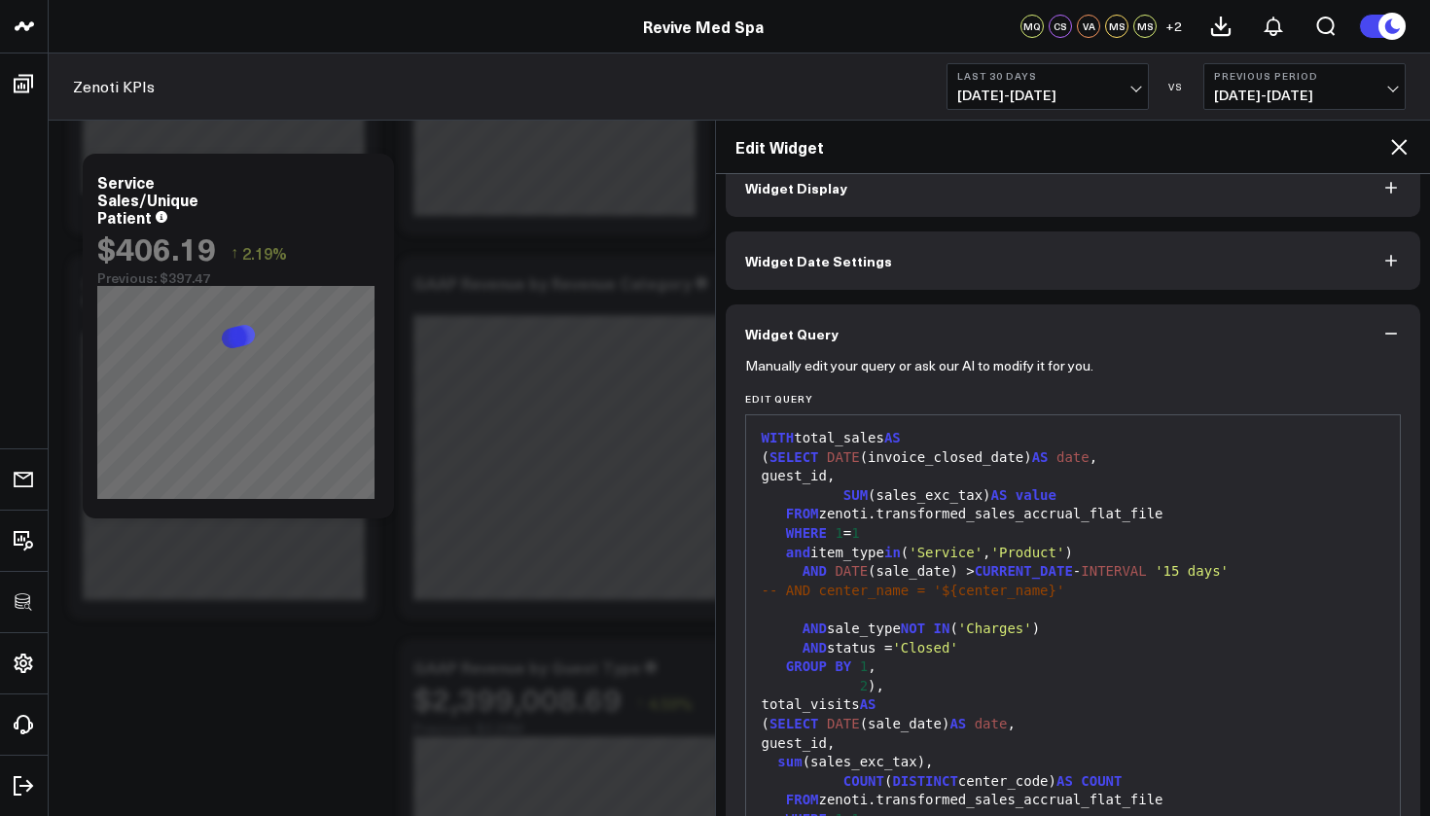
scroll to position [0, 0]
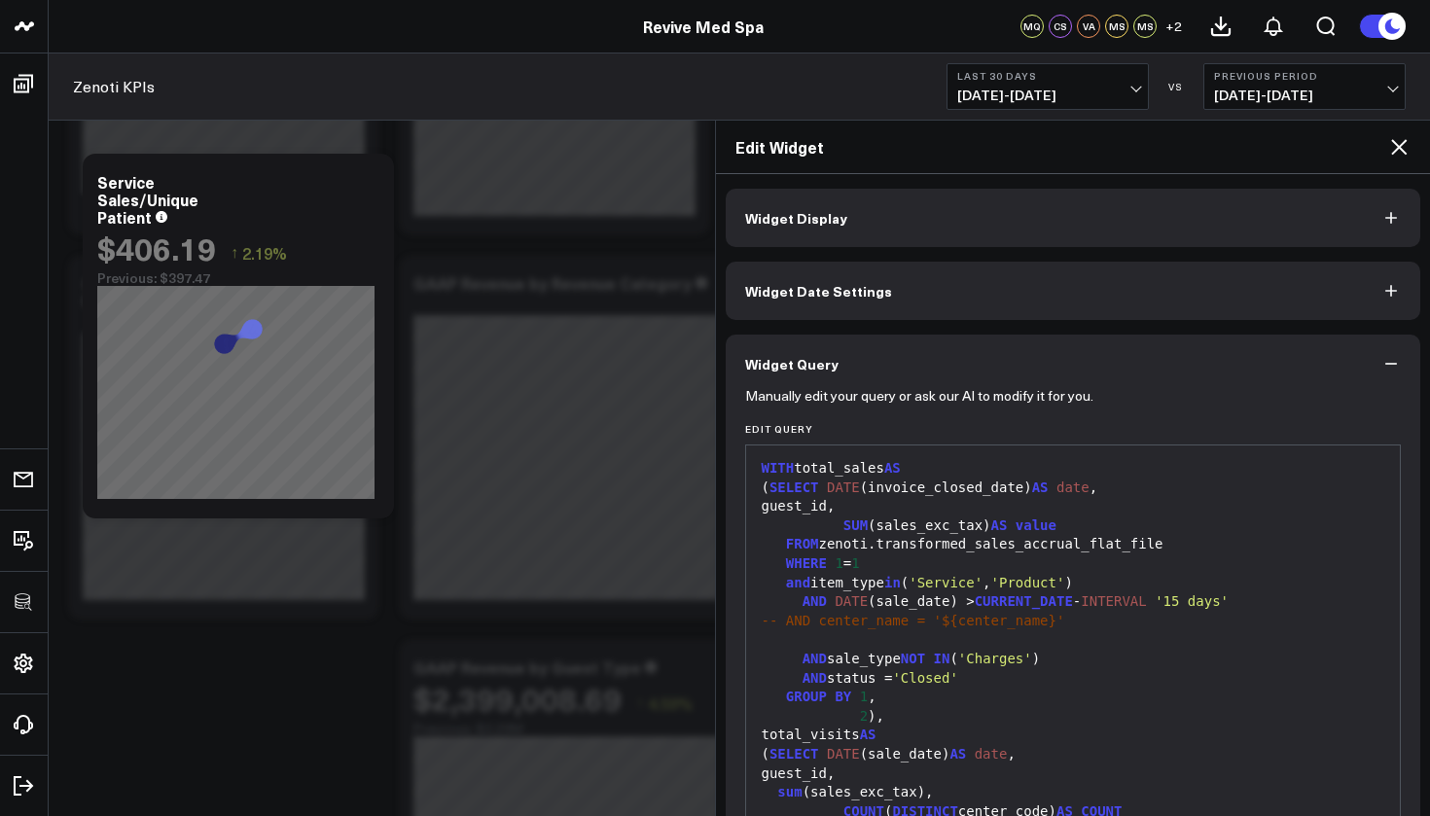
click at [854, 193] on button "Widget Display" at bounding box center [1074, 218] width 696 height 58
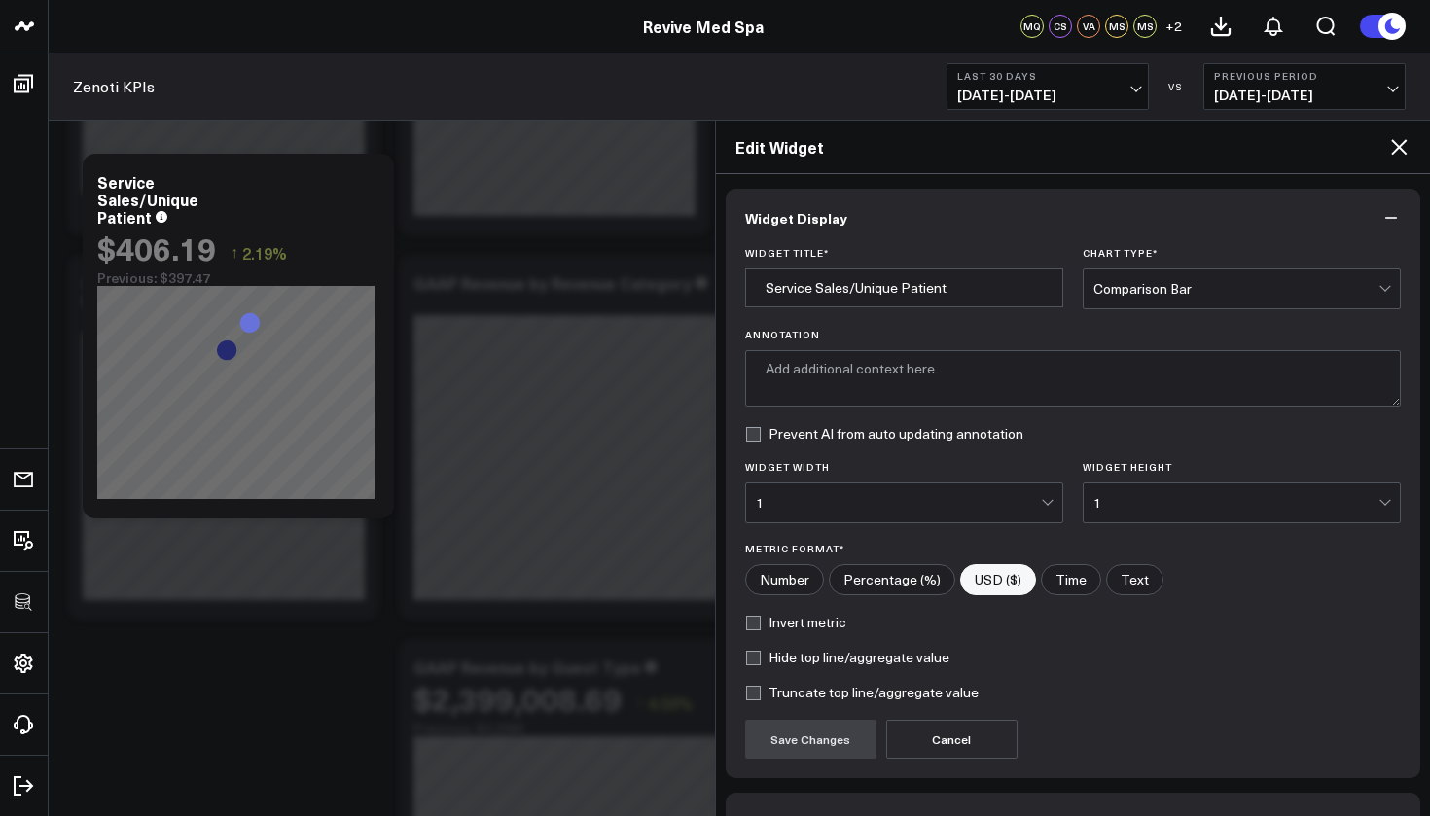
type textarea "Average service sales per unique patient, calculated by dividing total sales by…"
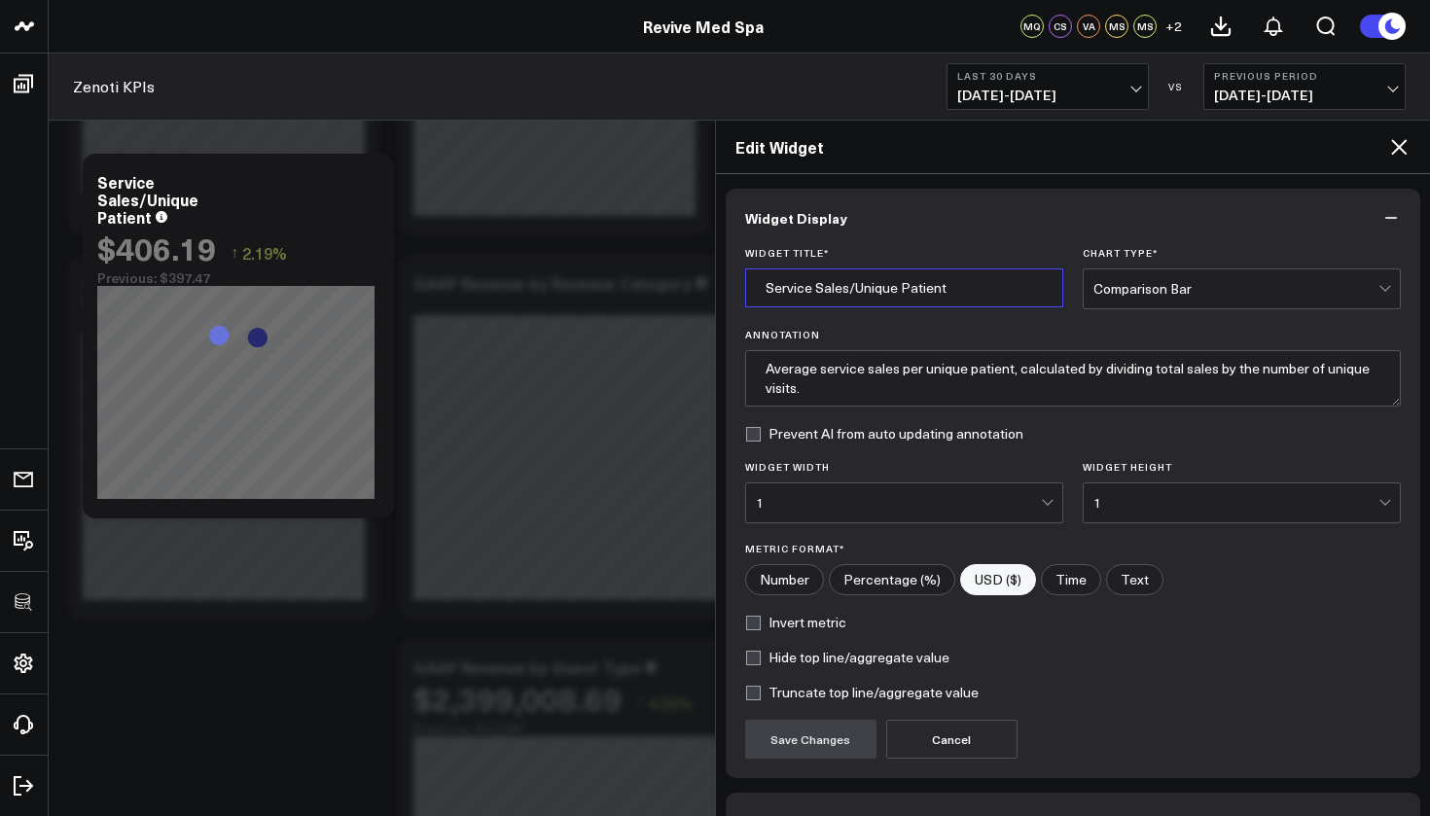
click at [816, 294] on input "Service Sales/Unique Patient" at bounding box center [904, 288] width 318 height 39
click at [813, 288] on input "Service Sales/Unique Patient" at bounding box center [904, 288] width 318 height 39
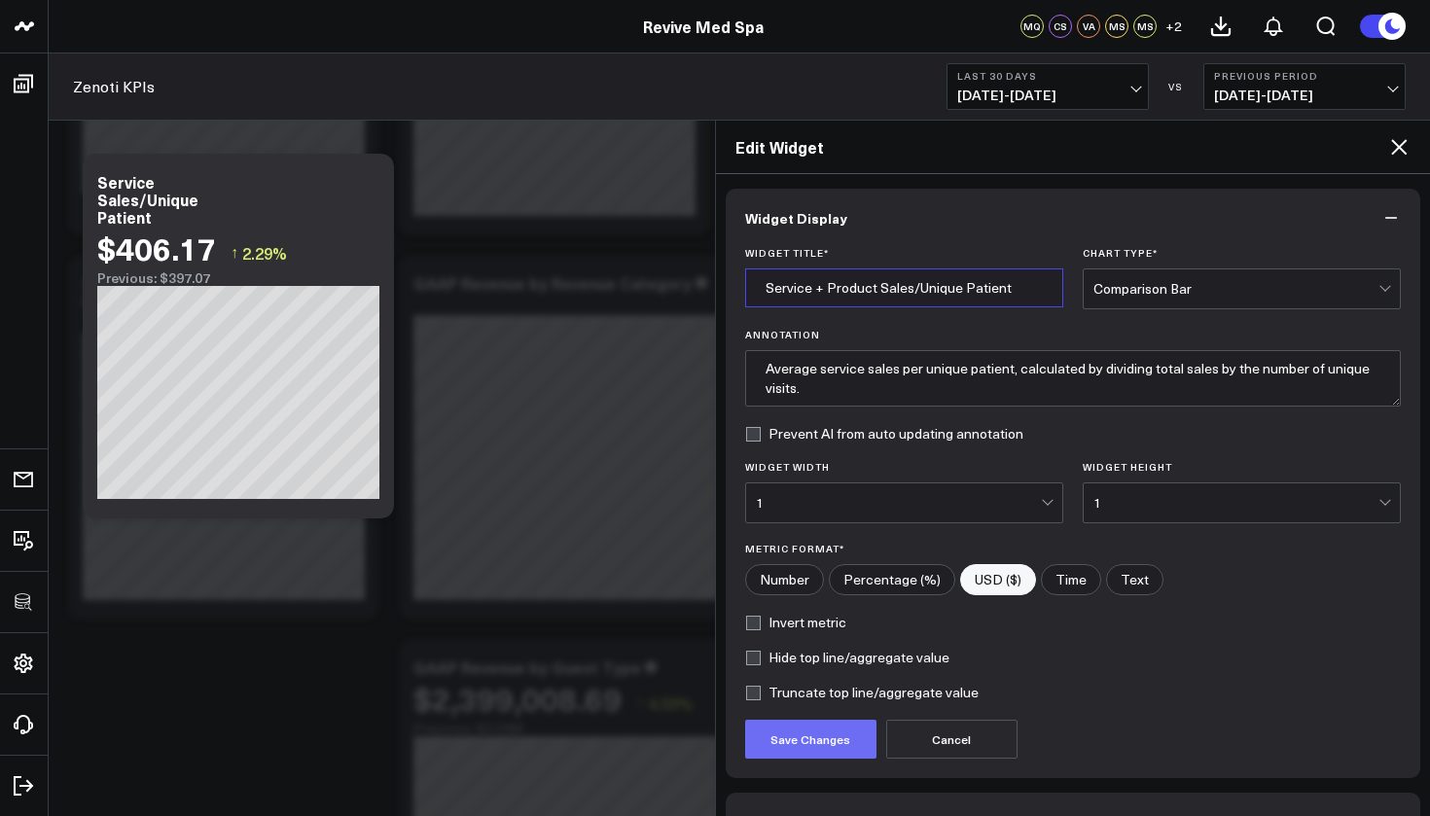
type input "Service + Product Sales/Unique Patient"
click at [835, 748] on button "Save Changes" at bounding box center [810, 739] width 131 height 39
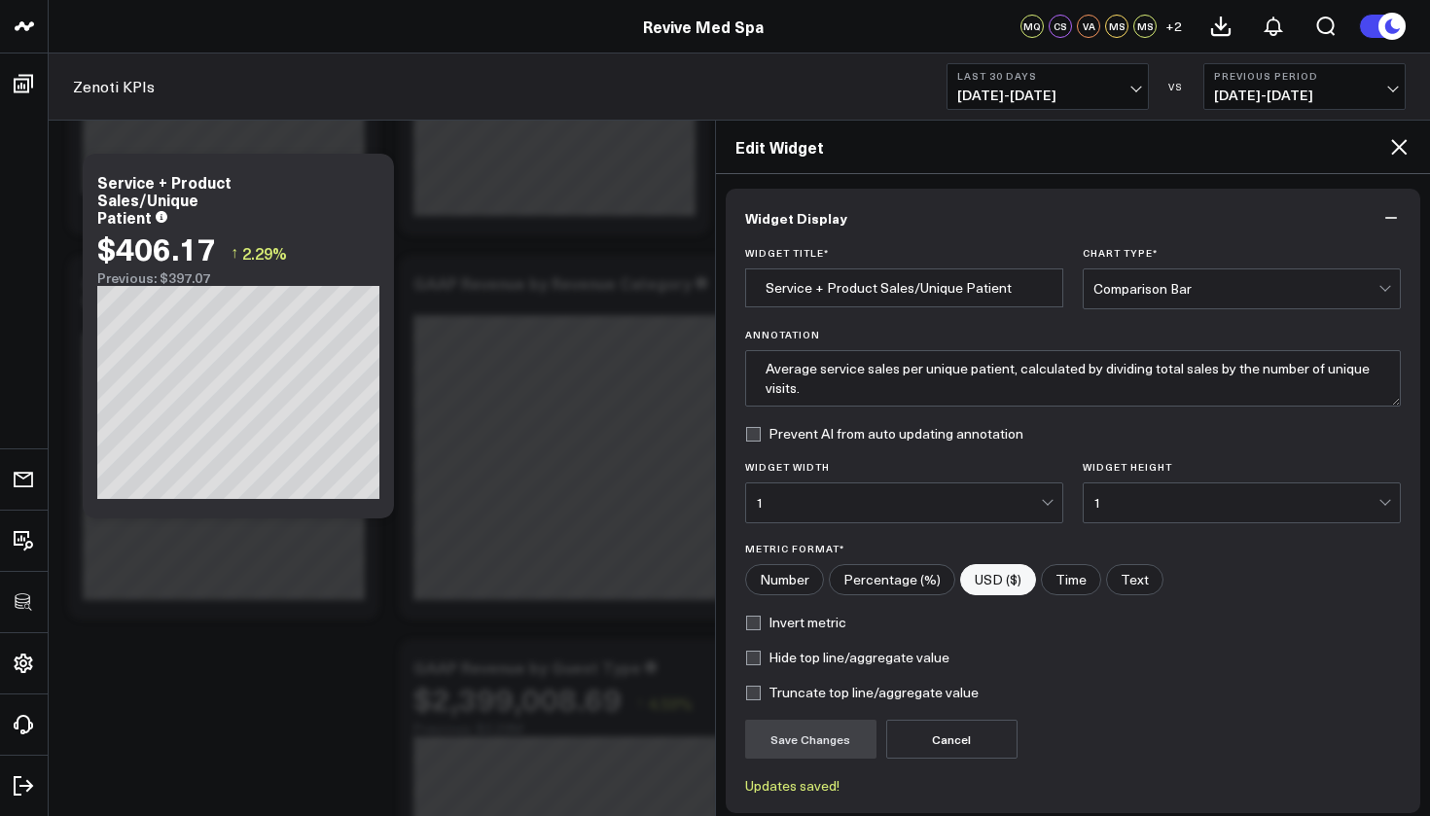
click at [1405, 151] on icon at bounding box center [1398, 146] width 23 height 23
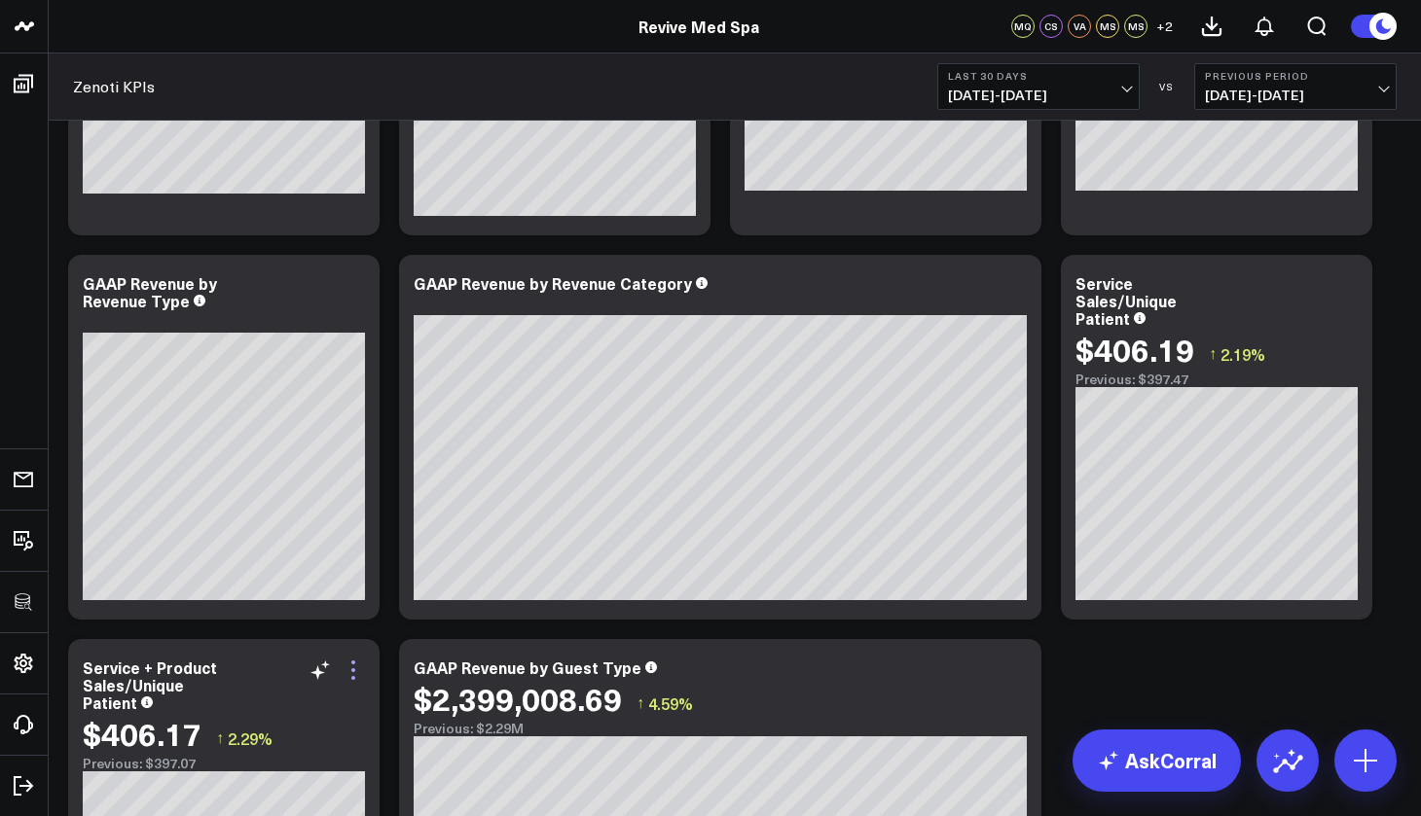
click at [352, 675] on icon at bounding box center [353, 670] width 23 height 23
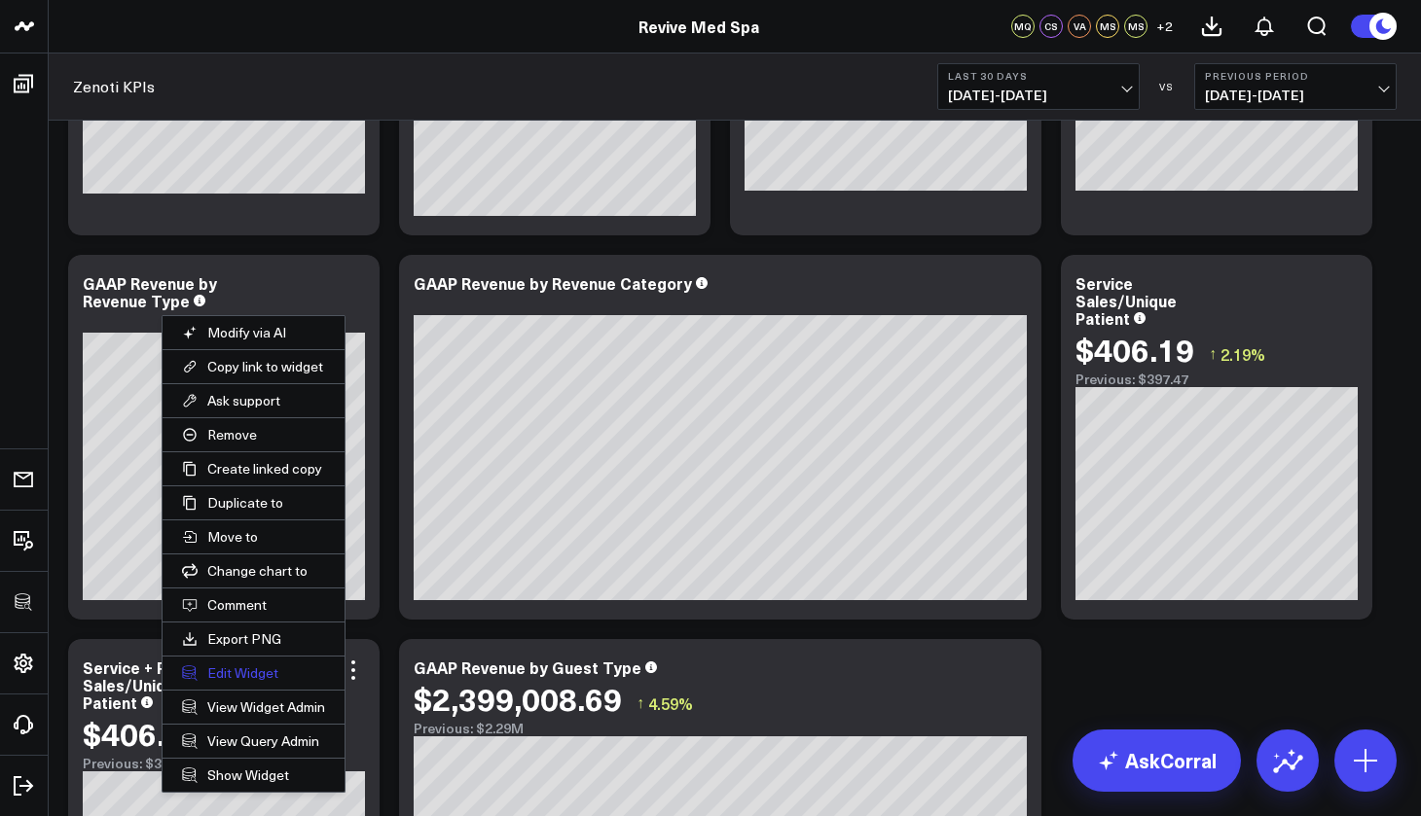
click at [242, 673] on button "Edit Widget" at bounding box center [253, 673] width 182 height 33
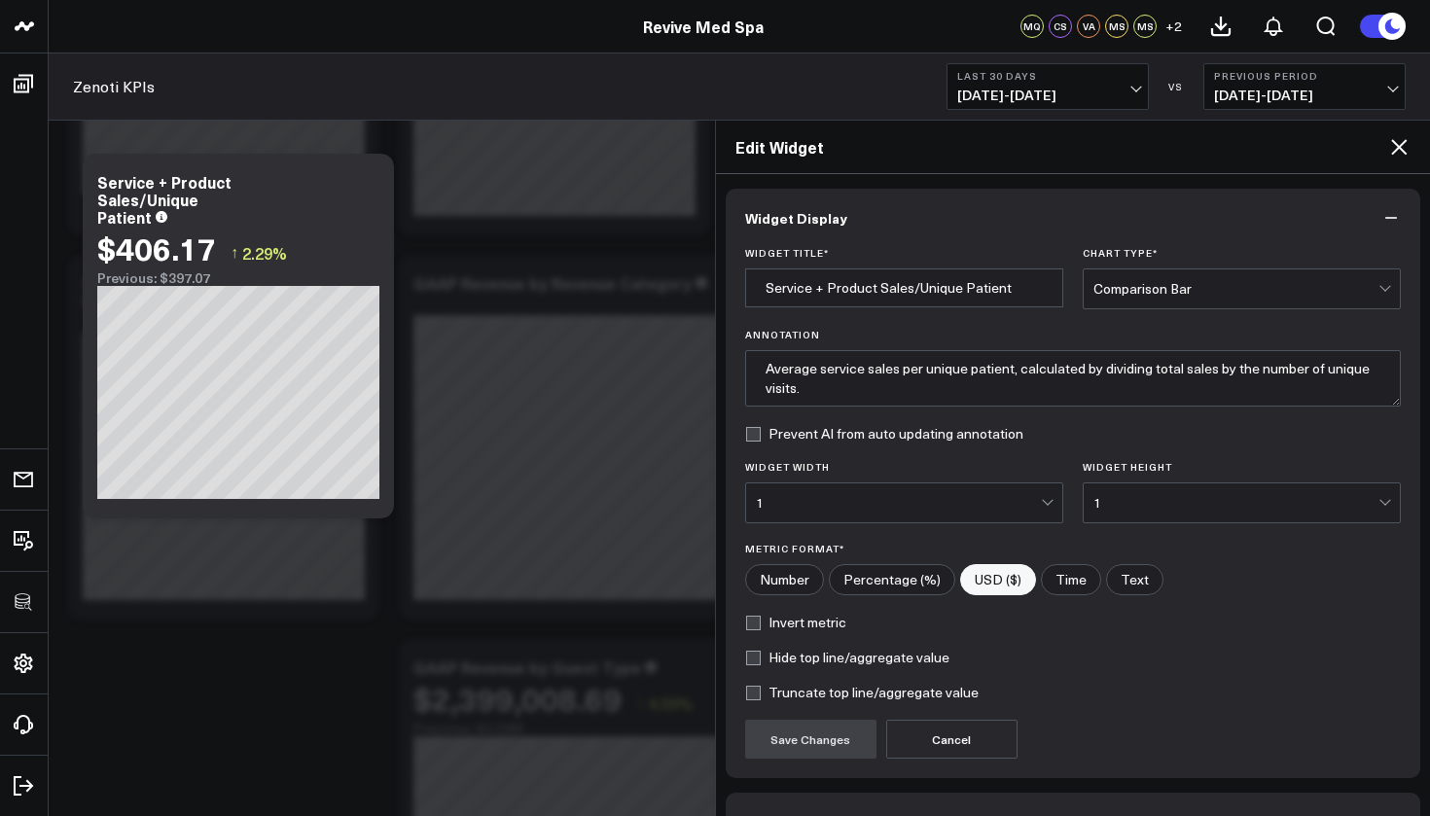
scroll to position [123, 0]
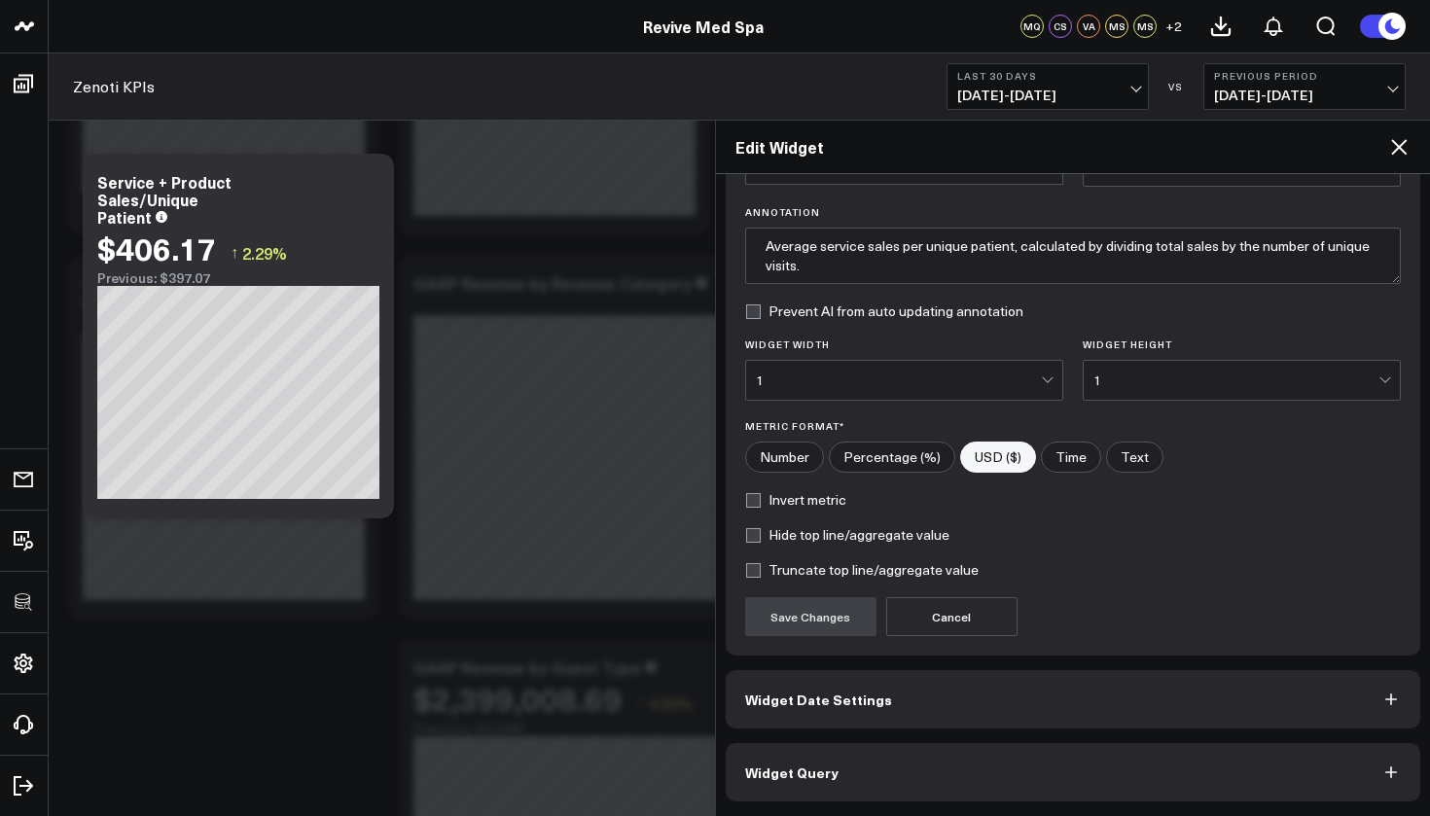
click at [811, 765] on span "Widget Query" at bounding box center [791, 773] width 93 height 16
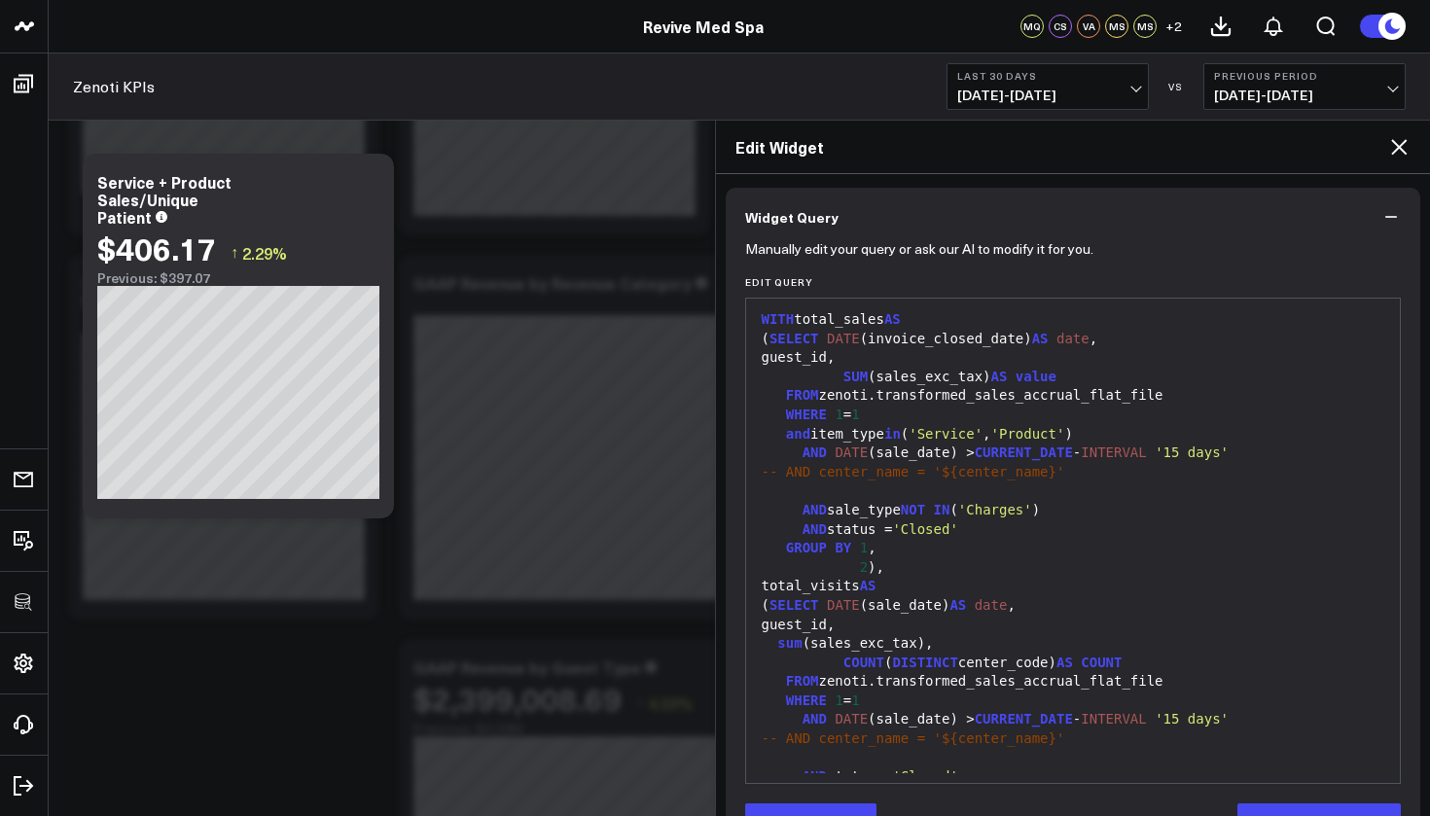
scroll to position [0, 0]
click at [801, 508] on div "AND sale_type NOT IN ( 'Charges' )" at bounding box center [1073, 512] width 635 height 19
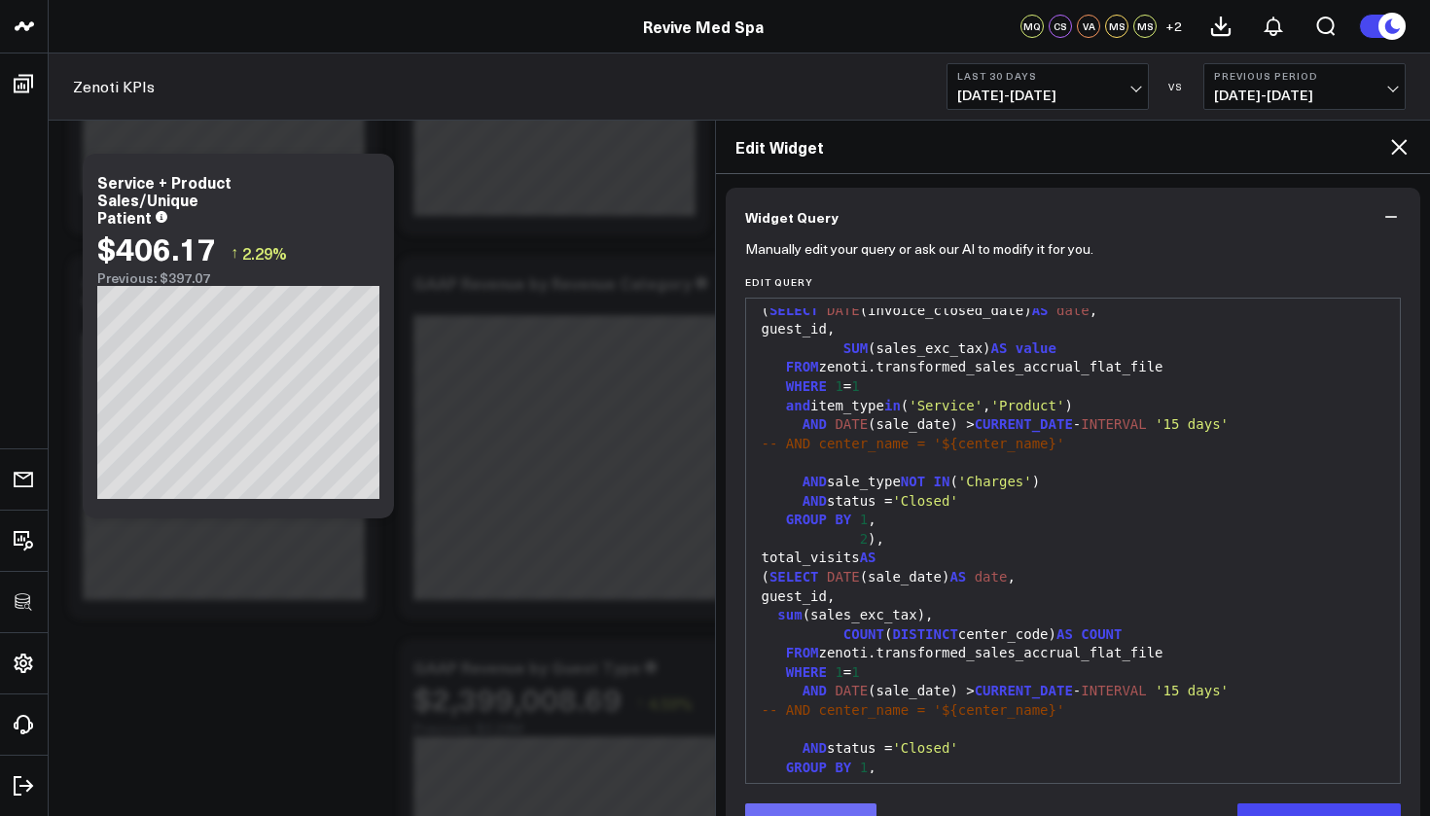
click at [822, 814] on button "Edit Query" at bounding box center [810, 823] width 131 height 39
click at [798, 477] on div "AND sale_type NOT IN ( 'Charges' )" at bounding box center [1073, 482] width 635 height 19
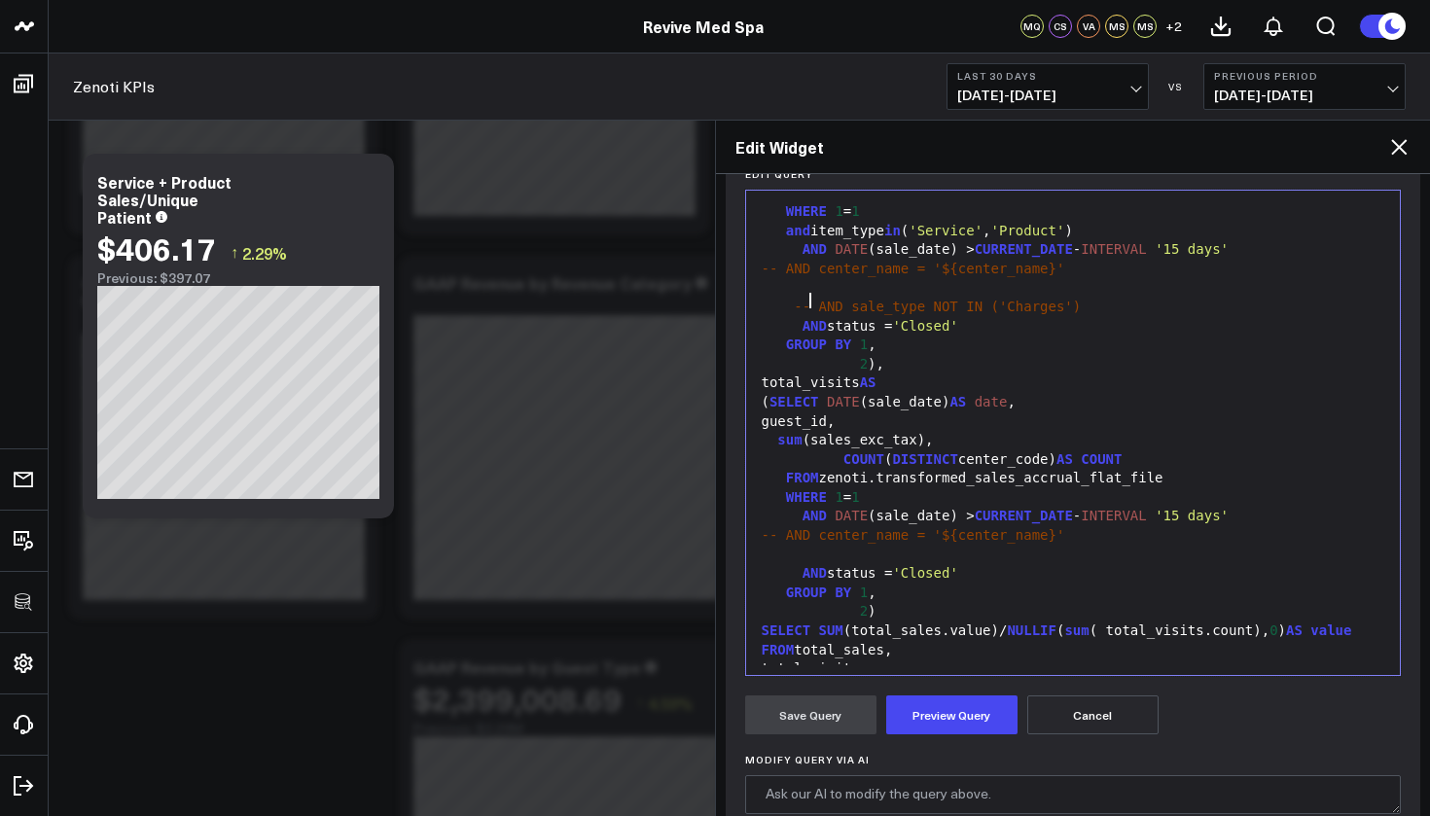
scroll to position [259, 0]
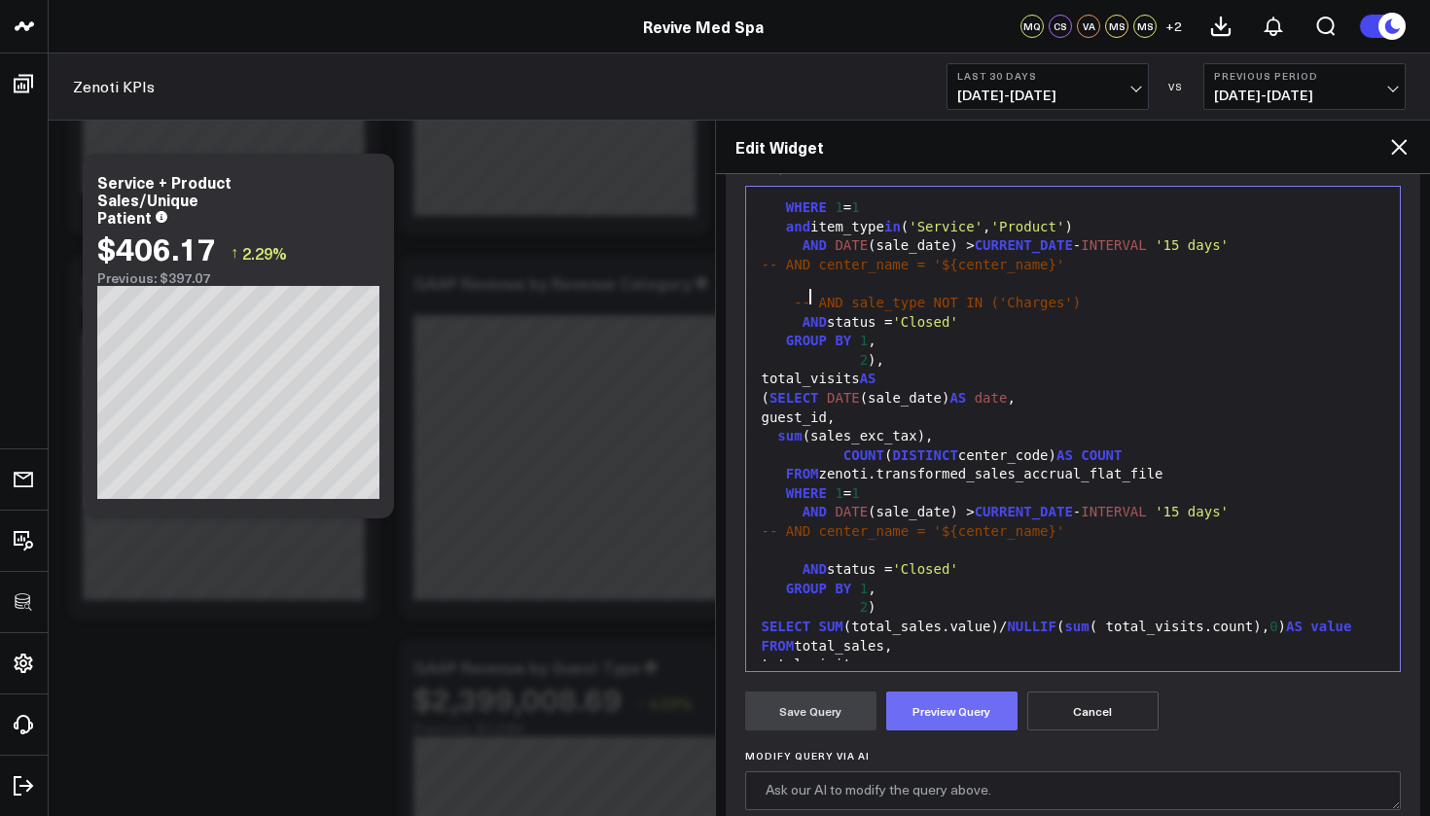
click at [977, 722] on button "Preview Query" at bounding box center [951, 711] width 131 height 39
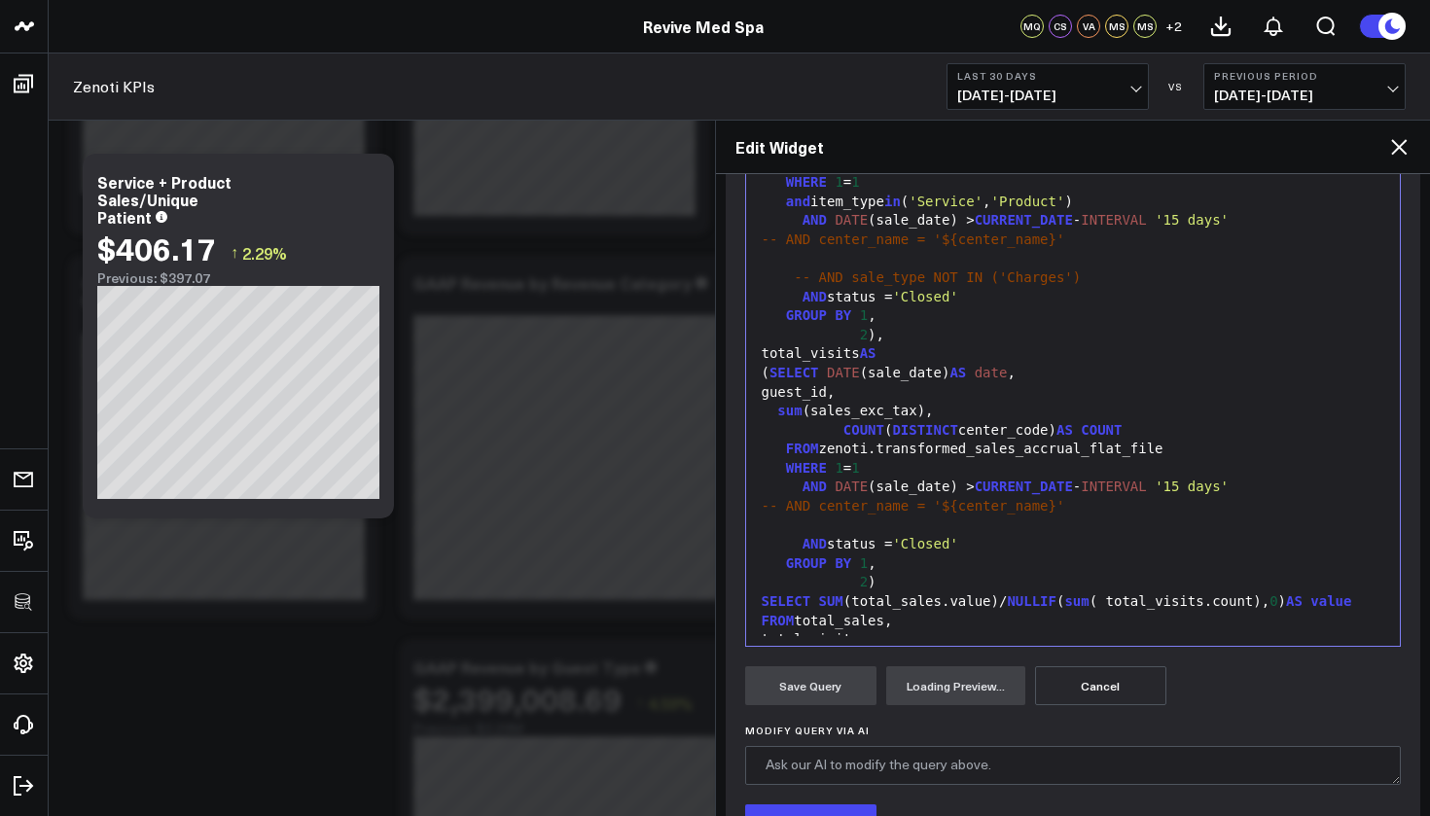
scroll to position [449, 0]
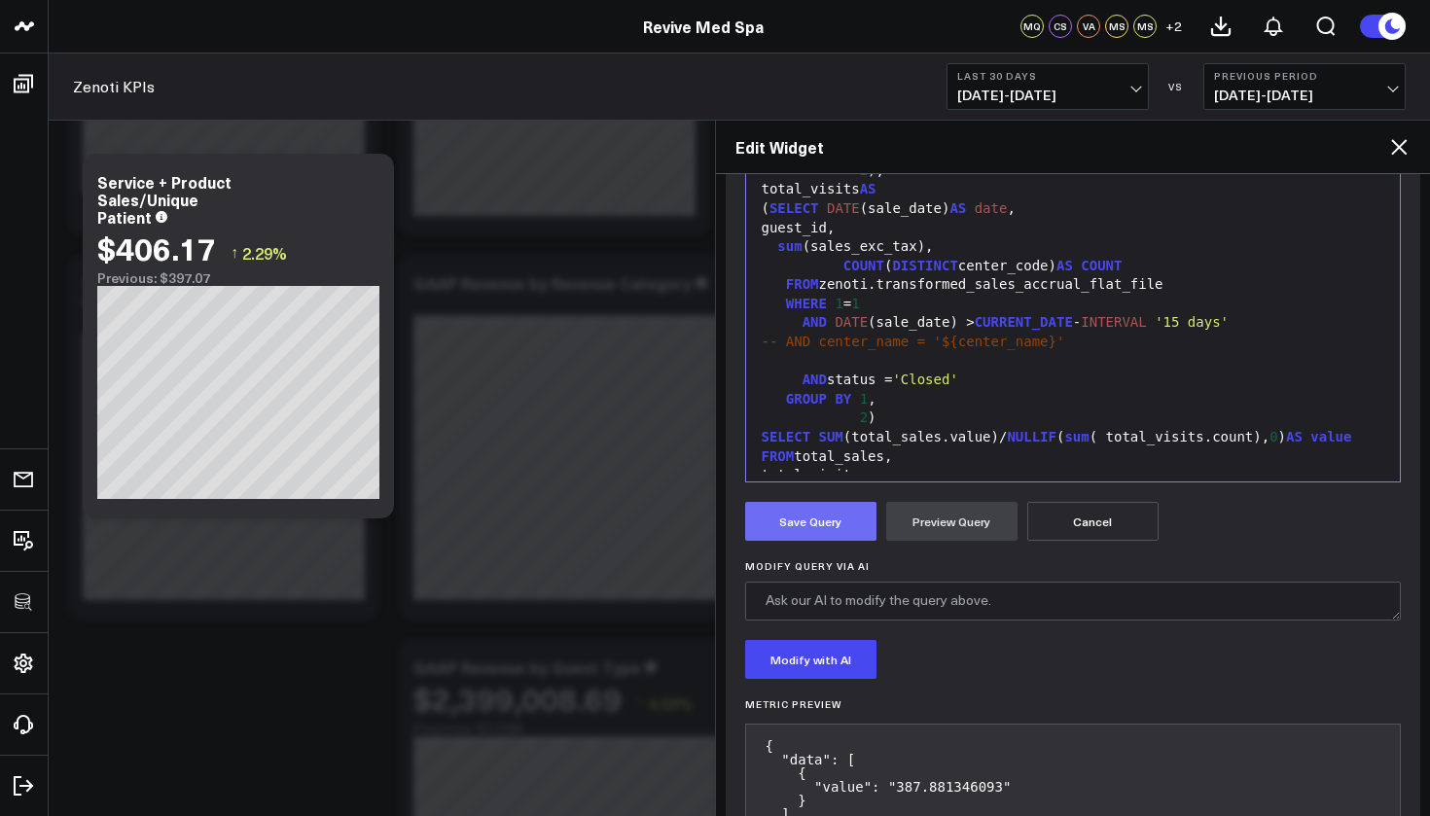
click at [796, 523] on button "Save Query" at bounding box center [810, 521] width 131 height 39
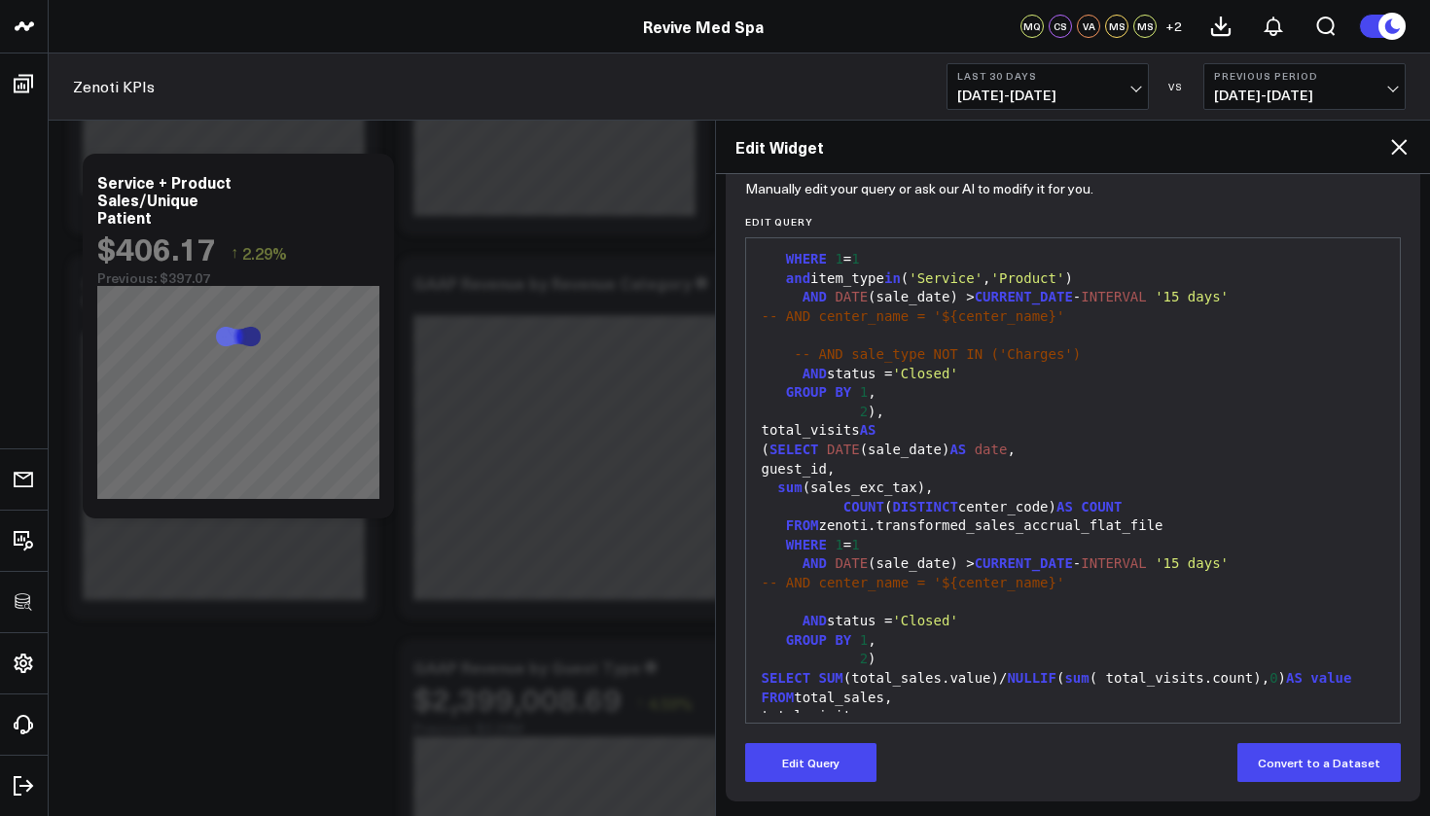
scroll to position [207, 0]
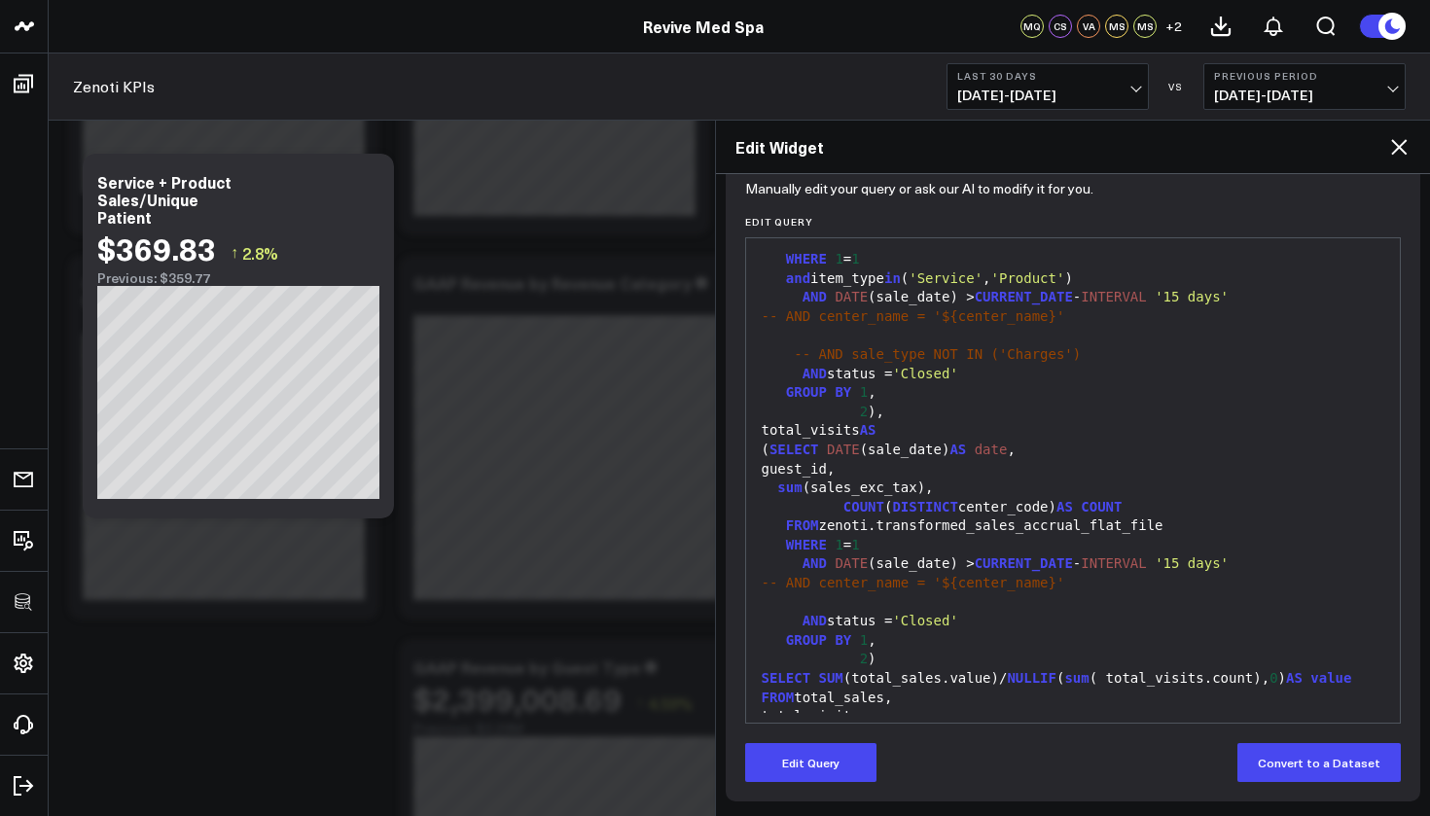
click at [869, 431] on div "total_visits AS" at bounding box center [1073, 430] width 635 height 19
click at [869, 441] on div "( SELECT DATE (sale_date) AS date ," at bounding box center [1073, 450] width 635 height 19
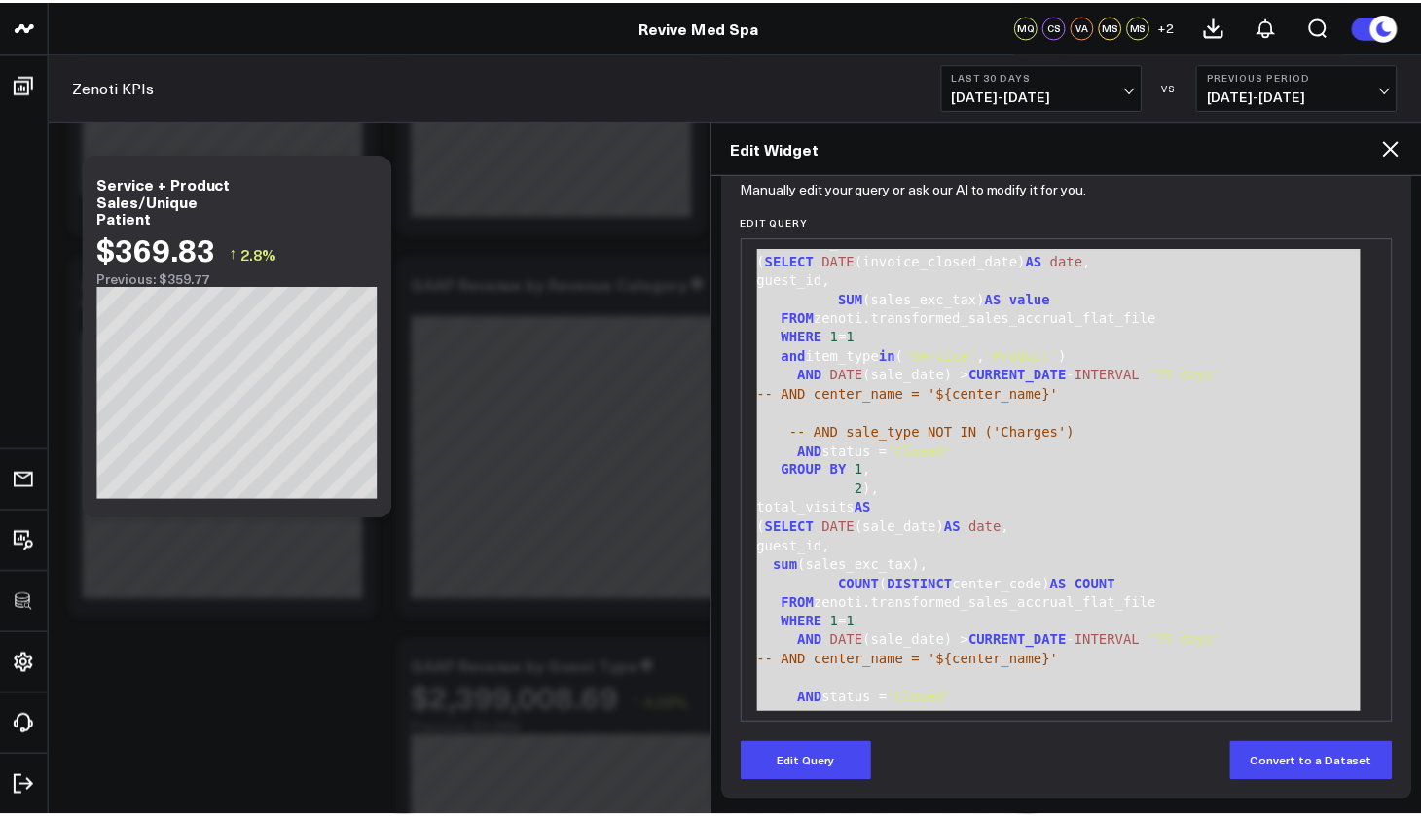
scroll to position [0, 0]
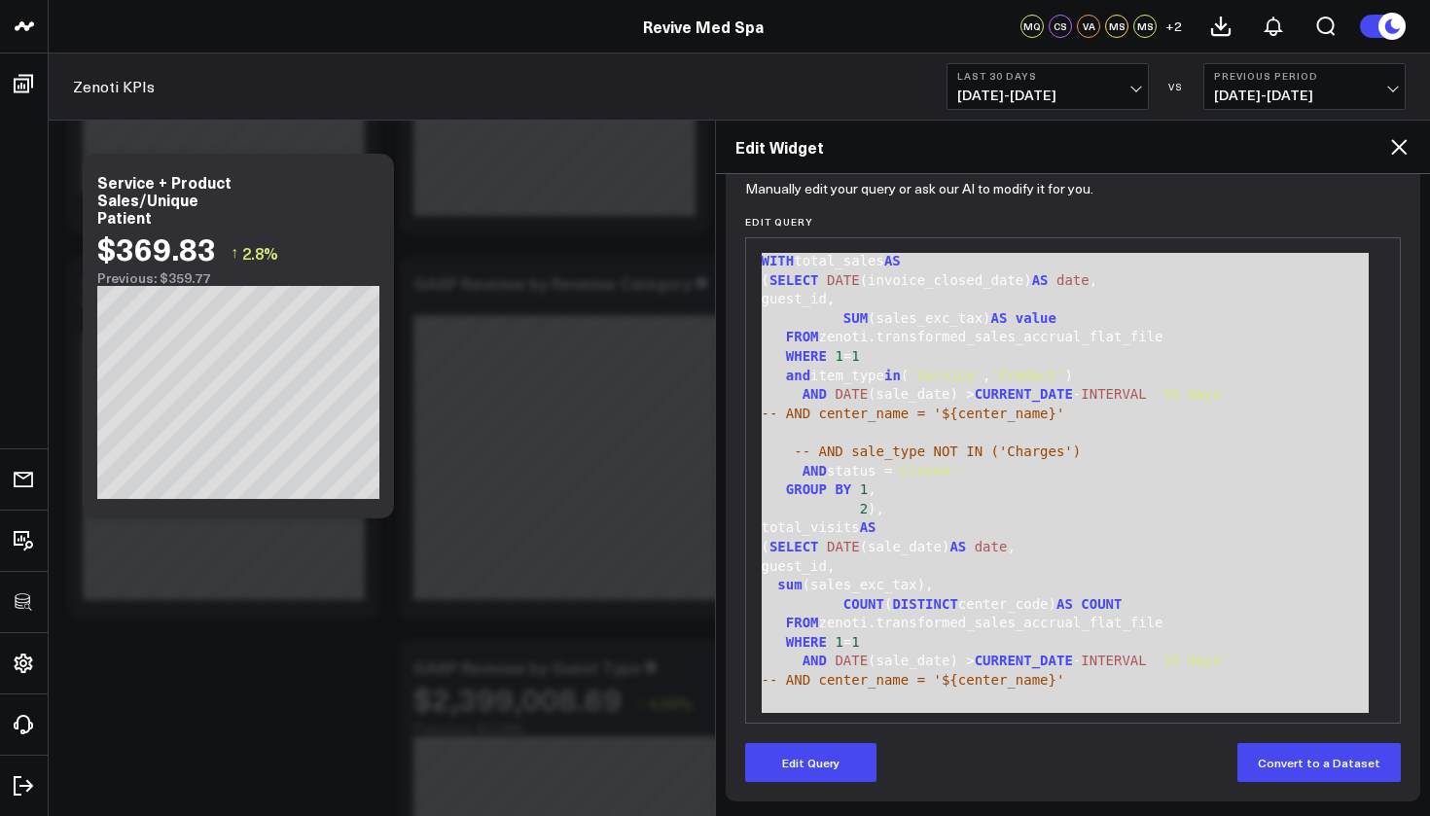
drag, startPoint x: 925, startPoint y: 699, endPoint x: 813, endPoint y: 195, distance: 516.3
click at [813, 195] on form "Manually edit your query or ask our AI to modify it for you. Edit Query 99 1 2 …" at bounding box center [1073, 484] width 657 height 596
copy div "WITH total_sales AS ( SELECT DATE (invoice_closed_date) AS date , guest_id, SUM…"
click at [1403, 147] on icon at bounding box center [1398, 146] width 23 height 23
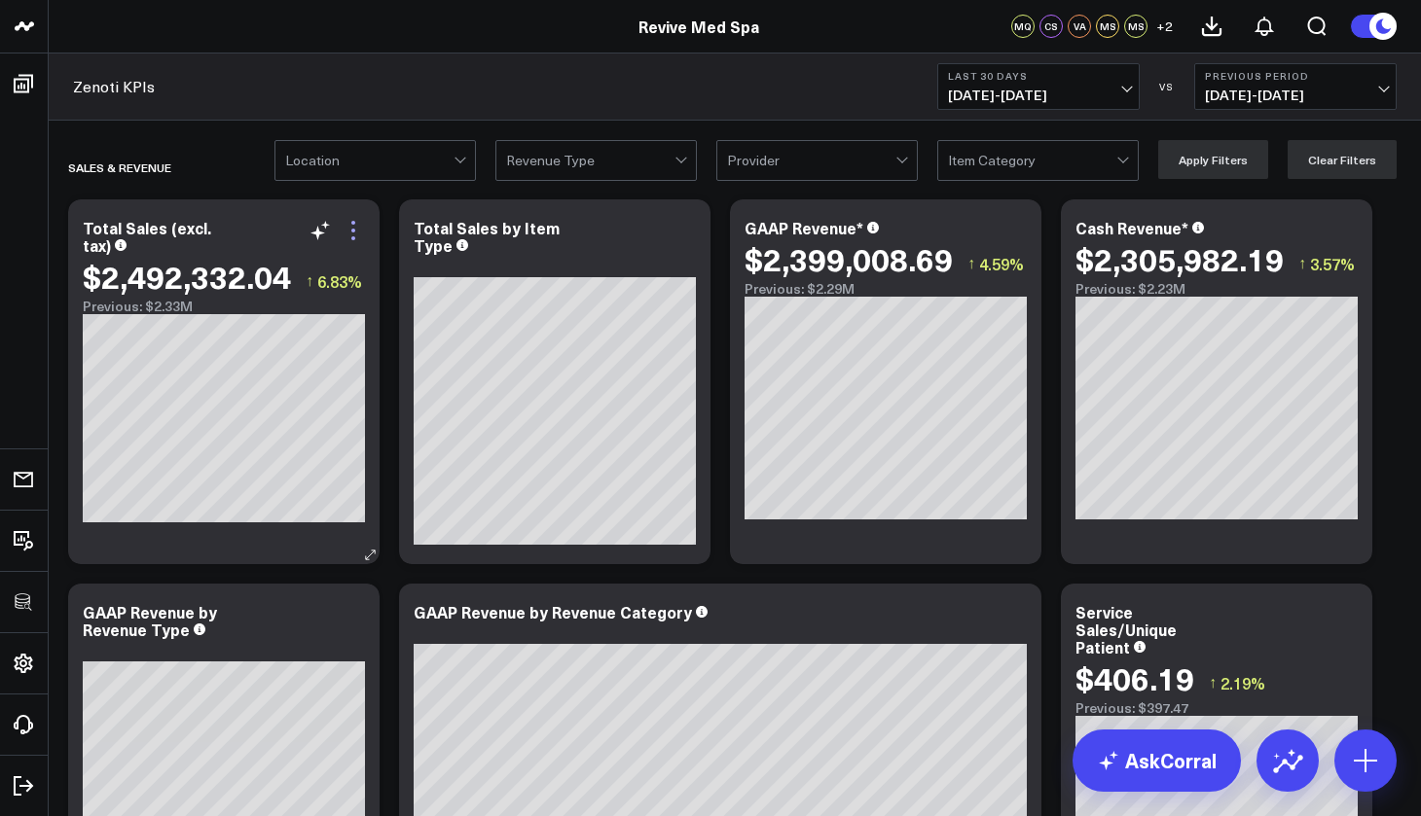
click at [364, 237] on icon at bounding box center [353, 230] width 23 height 23
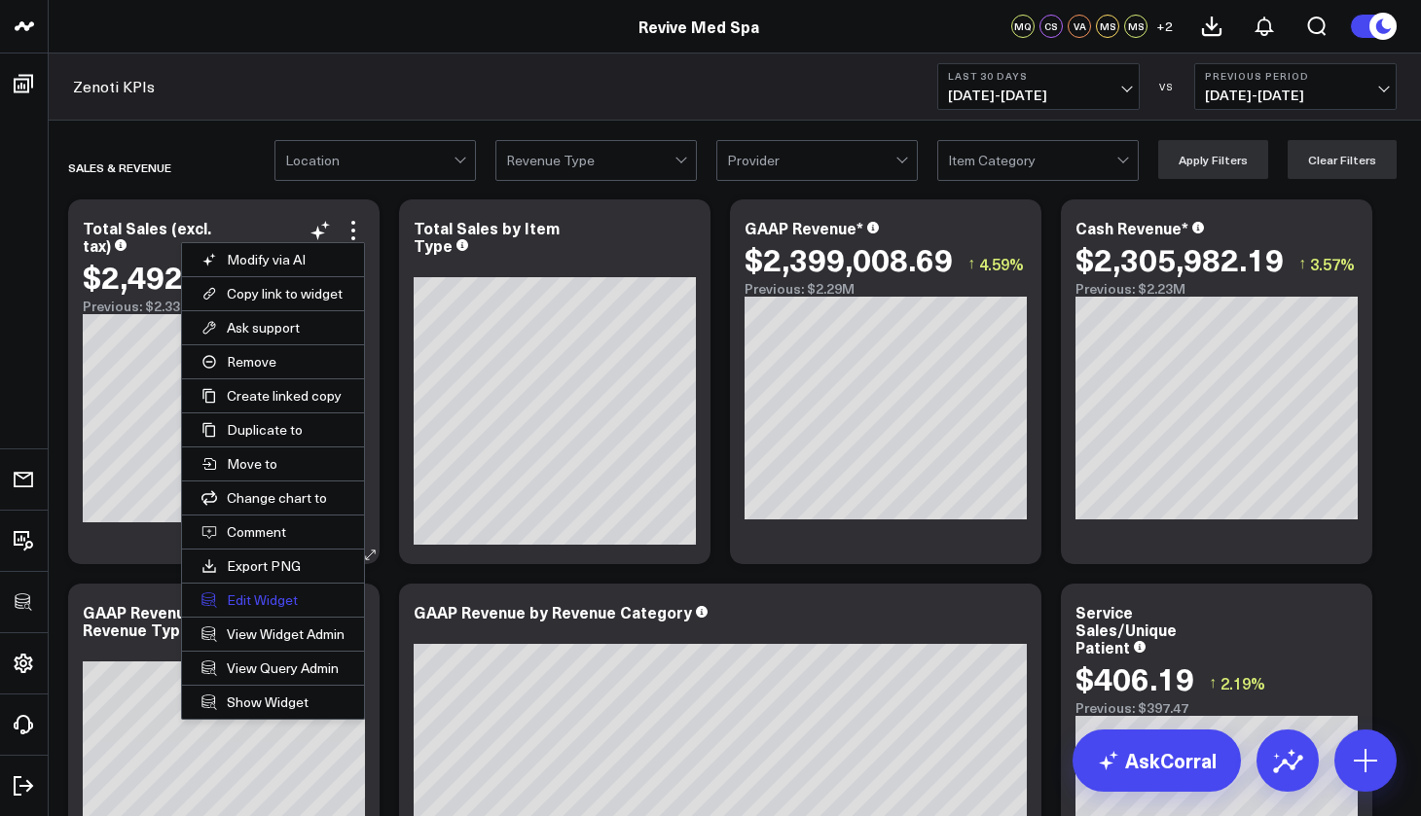
click at [272, 596] on button "Edit Widget" at bounding box center [273, 600] width 182 height 33
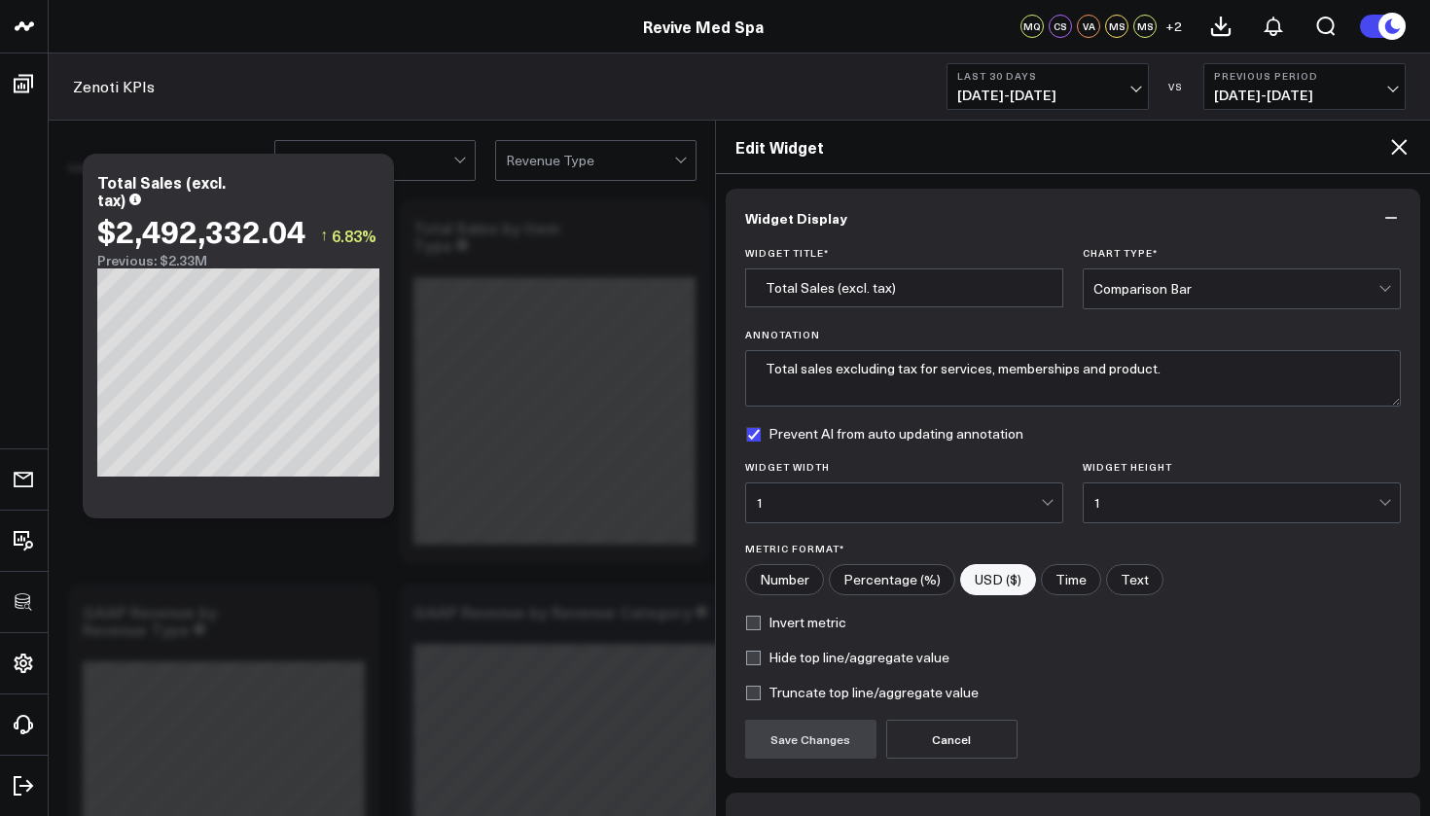
scroll to position [123, 0]
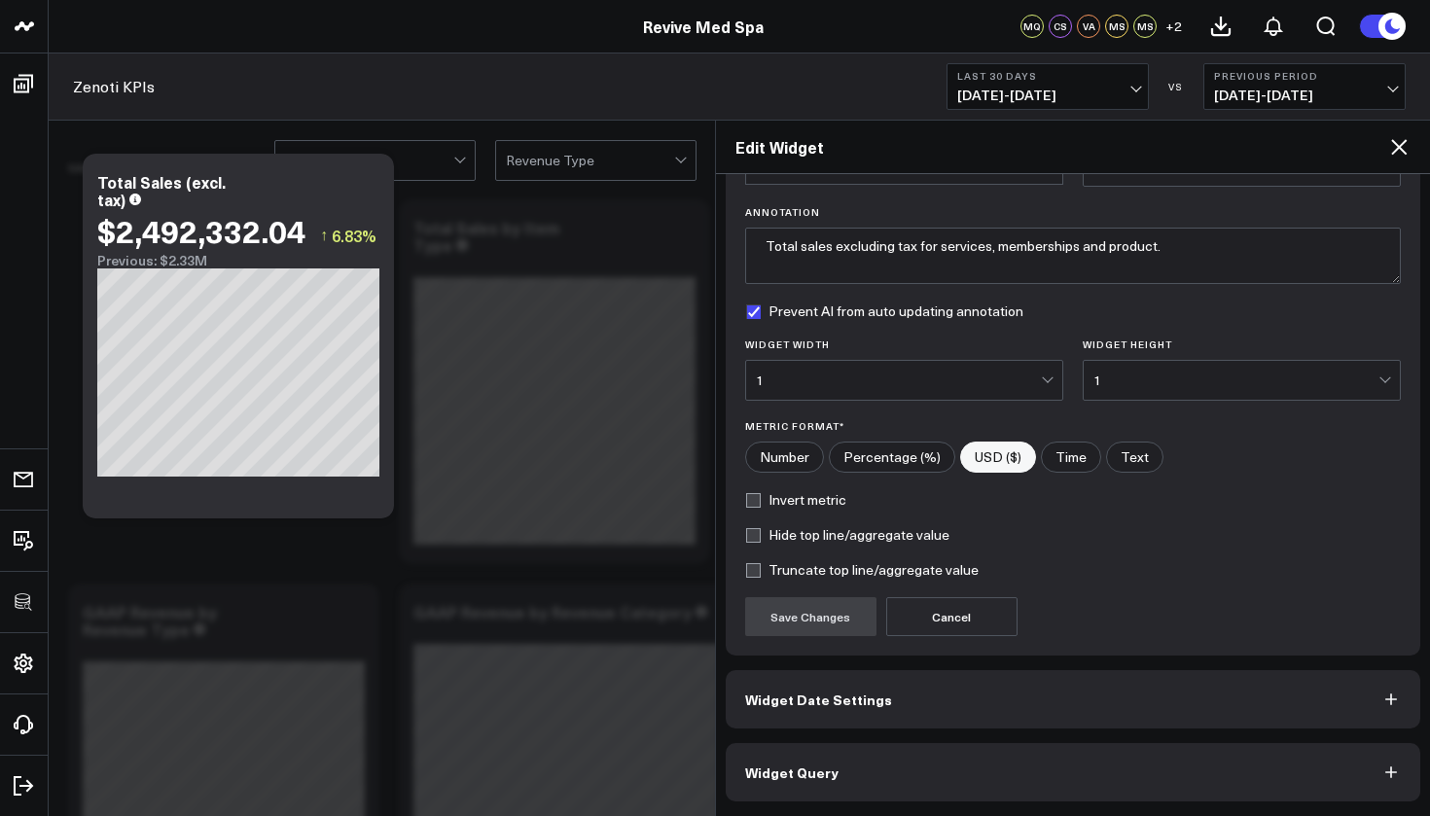
click at [852, 763] on button "Widget Query" at bounding box center [1074, 772] width 696 height 58
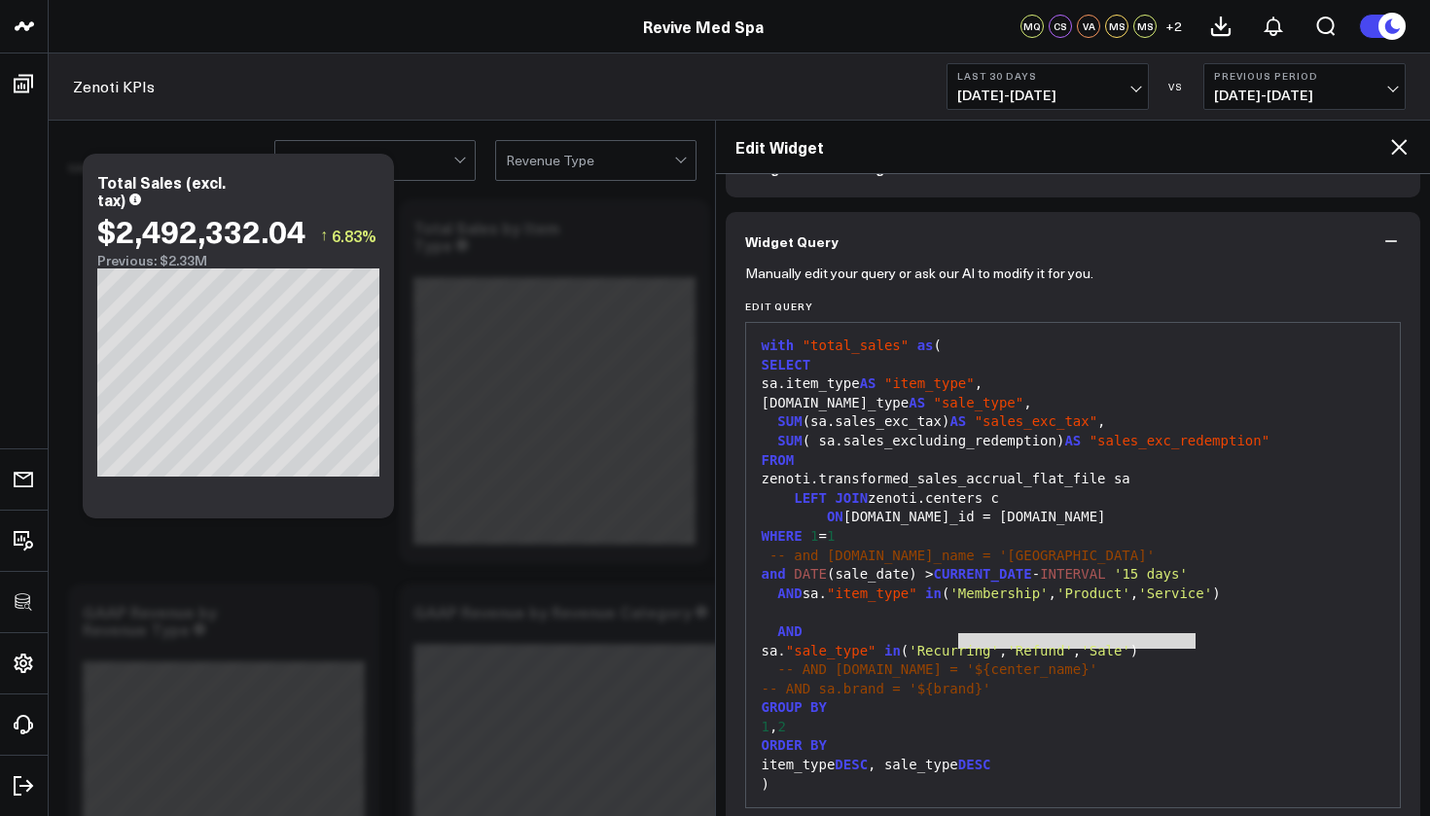
drag, startPoint x: 1205, startPoint y: 646, endPoint x: 959, endPoint y: 643, distance: 246.2
click at [959, 643] on div "sa. "sale_type" in ( 'Recurring' , 'Refund' , 'Sale' )" at bounding box center [1073, 651] width 635 height 19
copy div "( 'Recurring' , 'Refund' , 'Sale' )"
click at [1405, 151] on icon at bounding box center [1398, 146] width 23 height 23
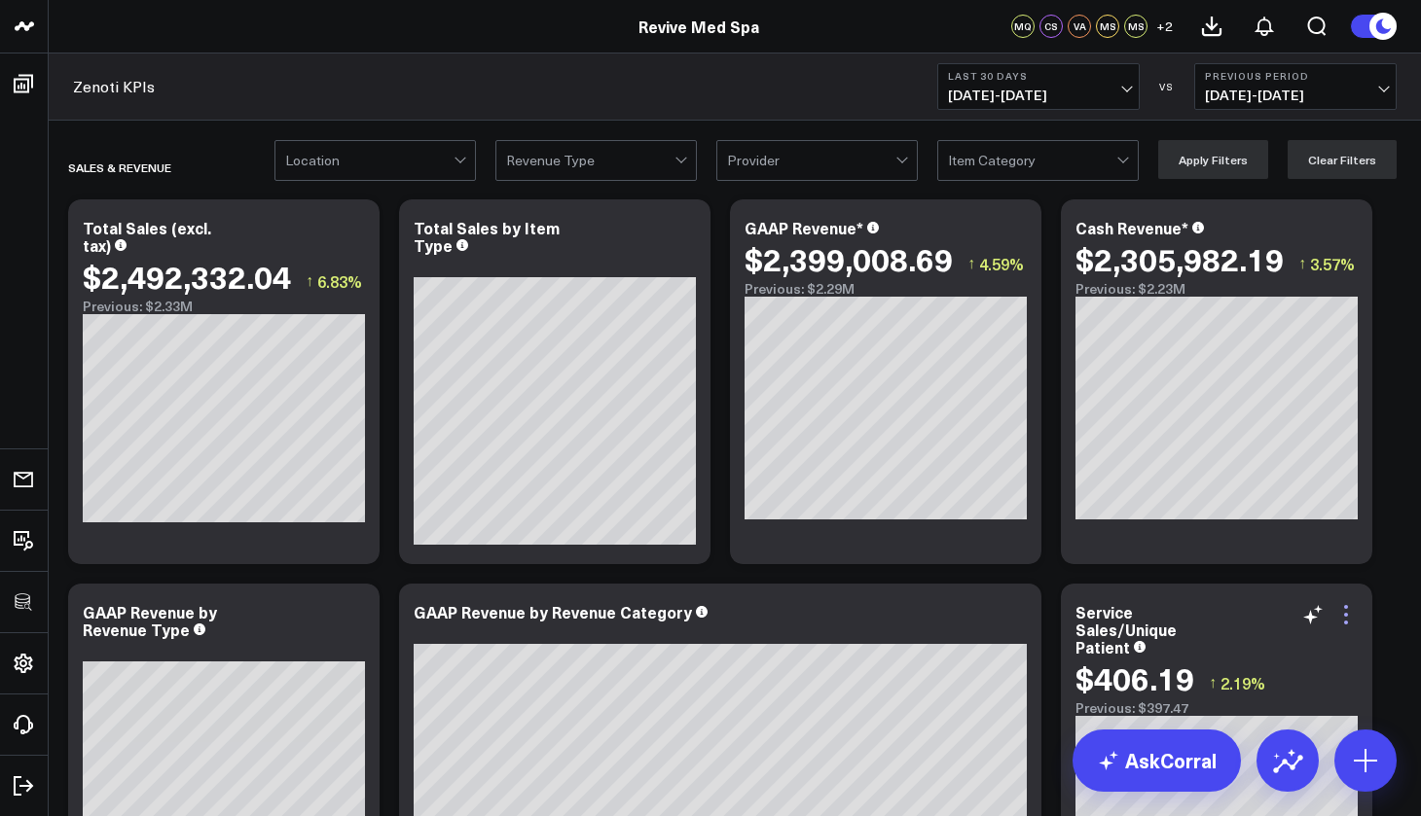
click at [1353, 608] on icon at bounding box center [1345, 614] width 23 height 23
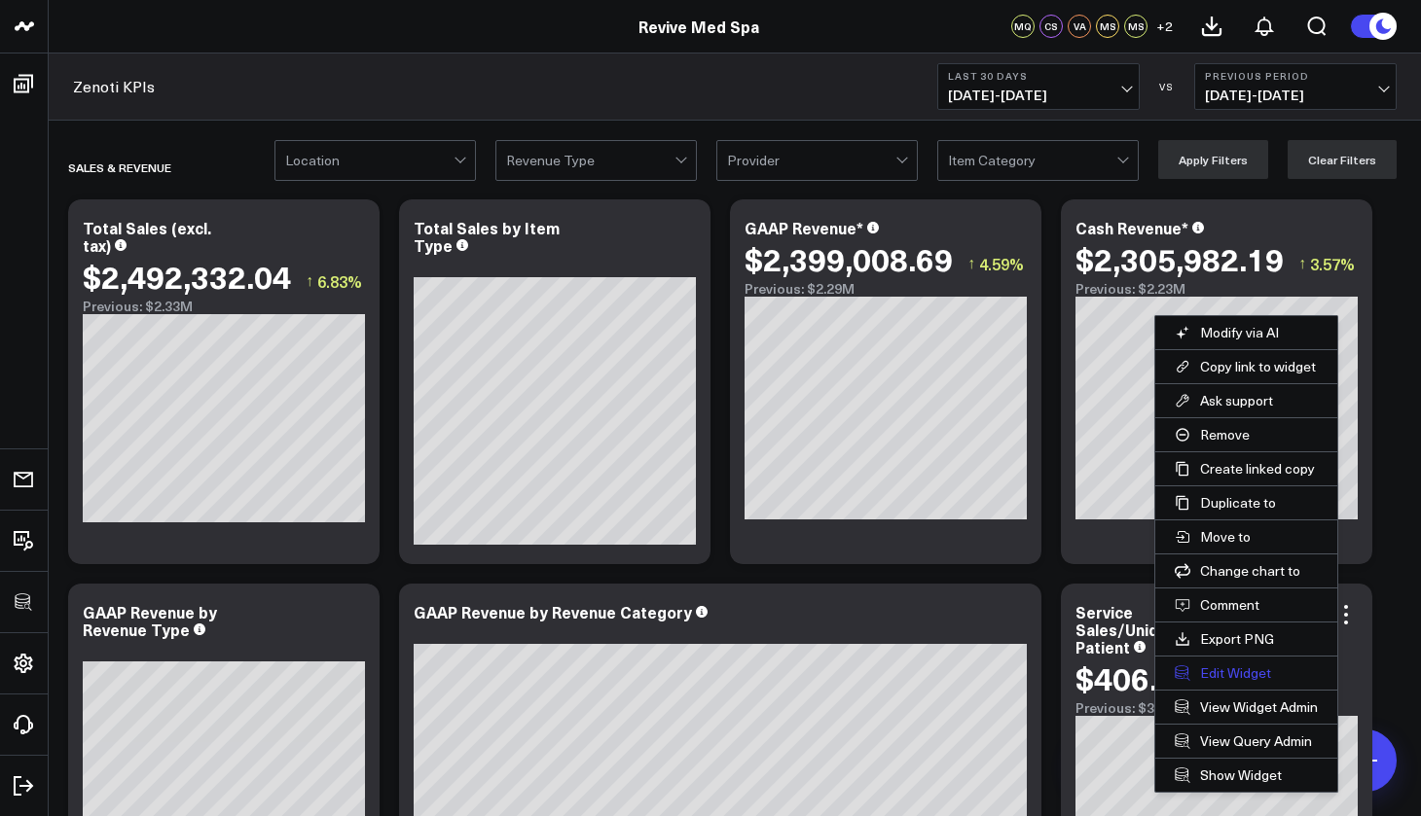
click at [1259, 673] on button "Edit Widget" at bounding box center [1246, 673] width 182 height 33
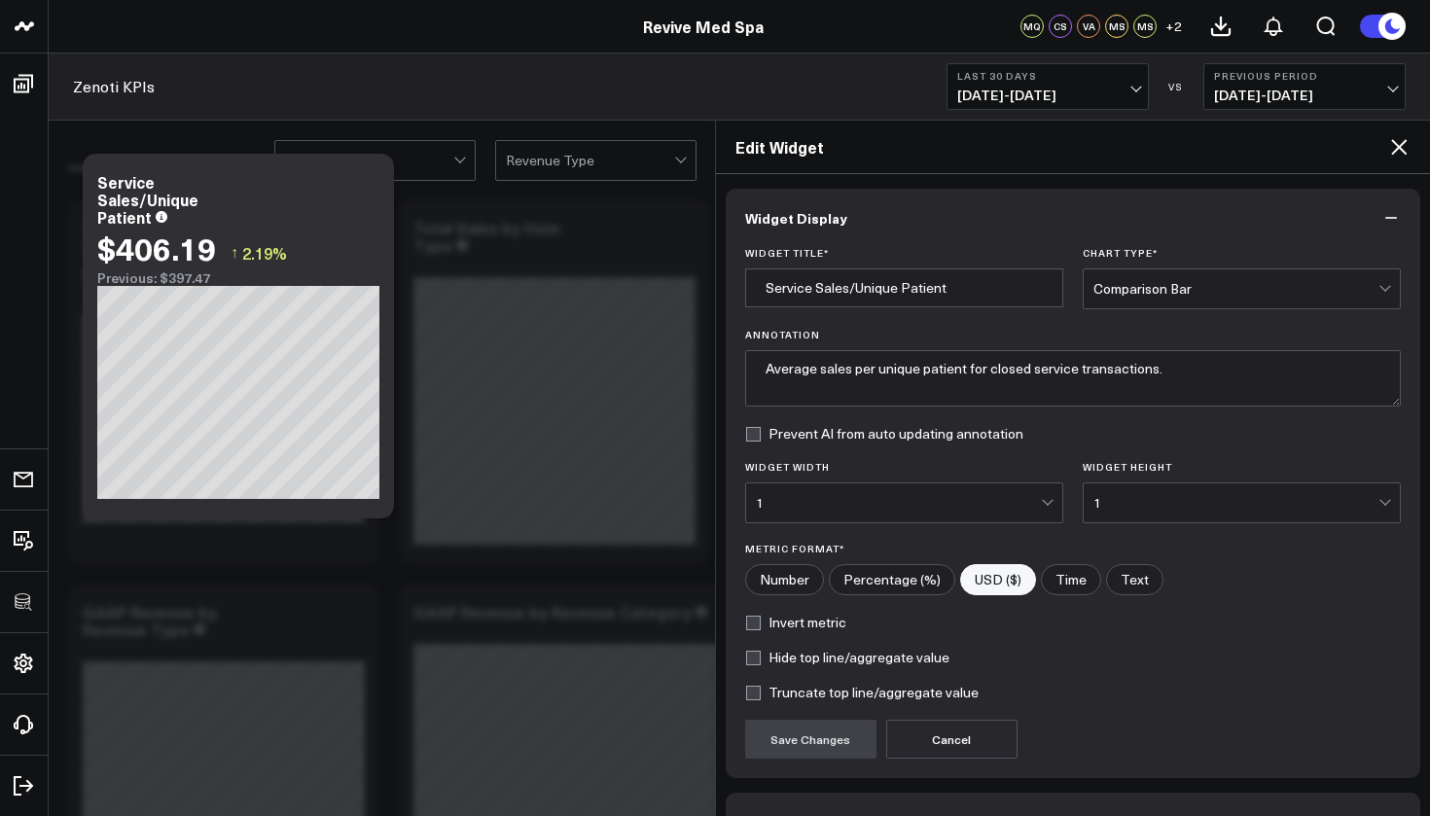
scroll to position [123, 0]
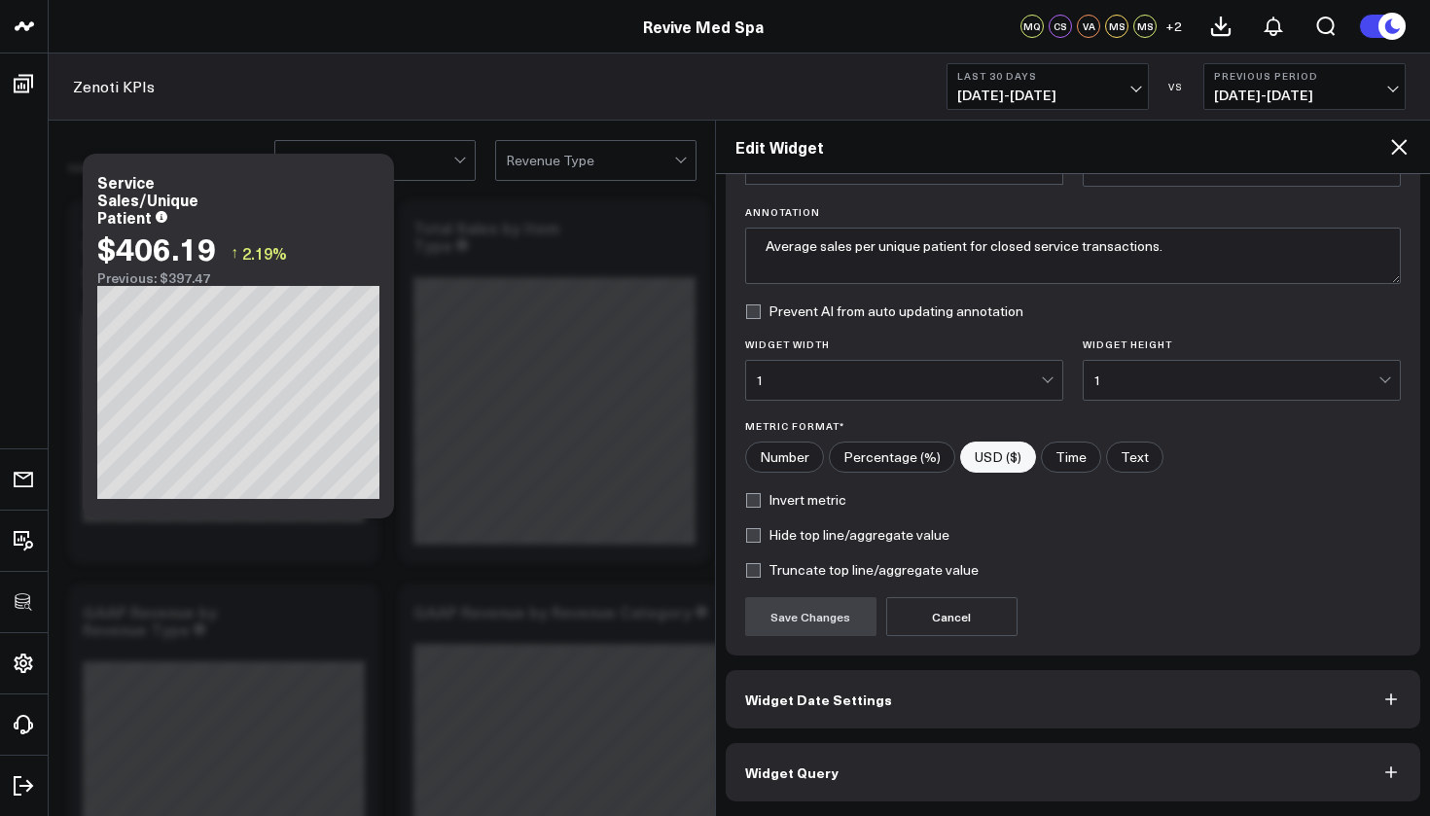
click at [936, 775] on button "Widget Query" at bounding box center [1074, 772] width 696 height 58
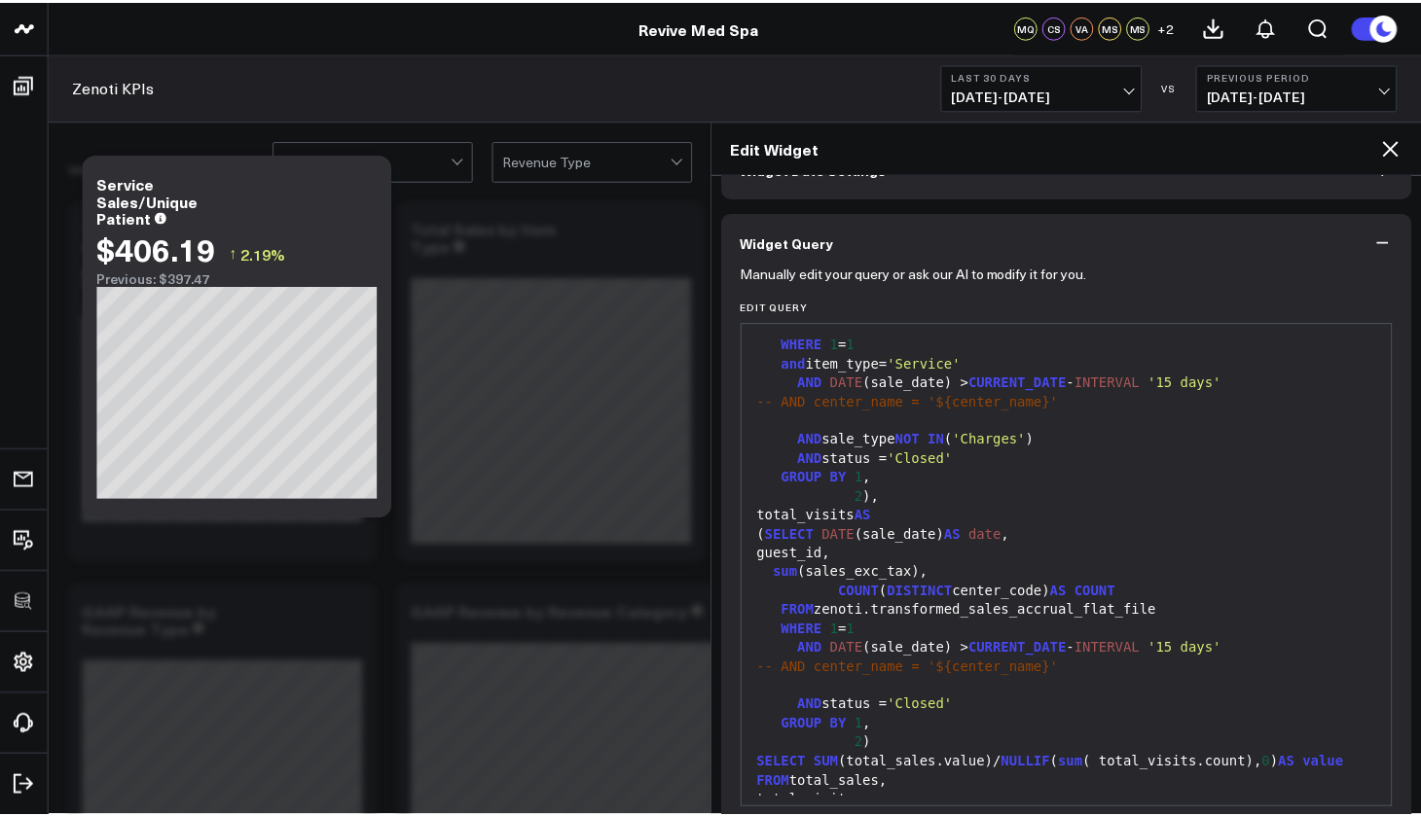
scroll to position [207, 0]
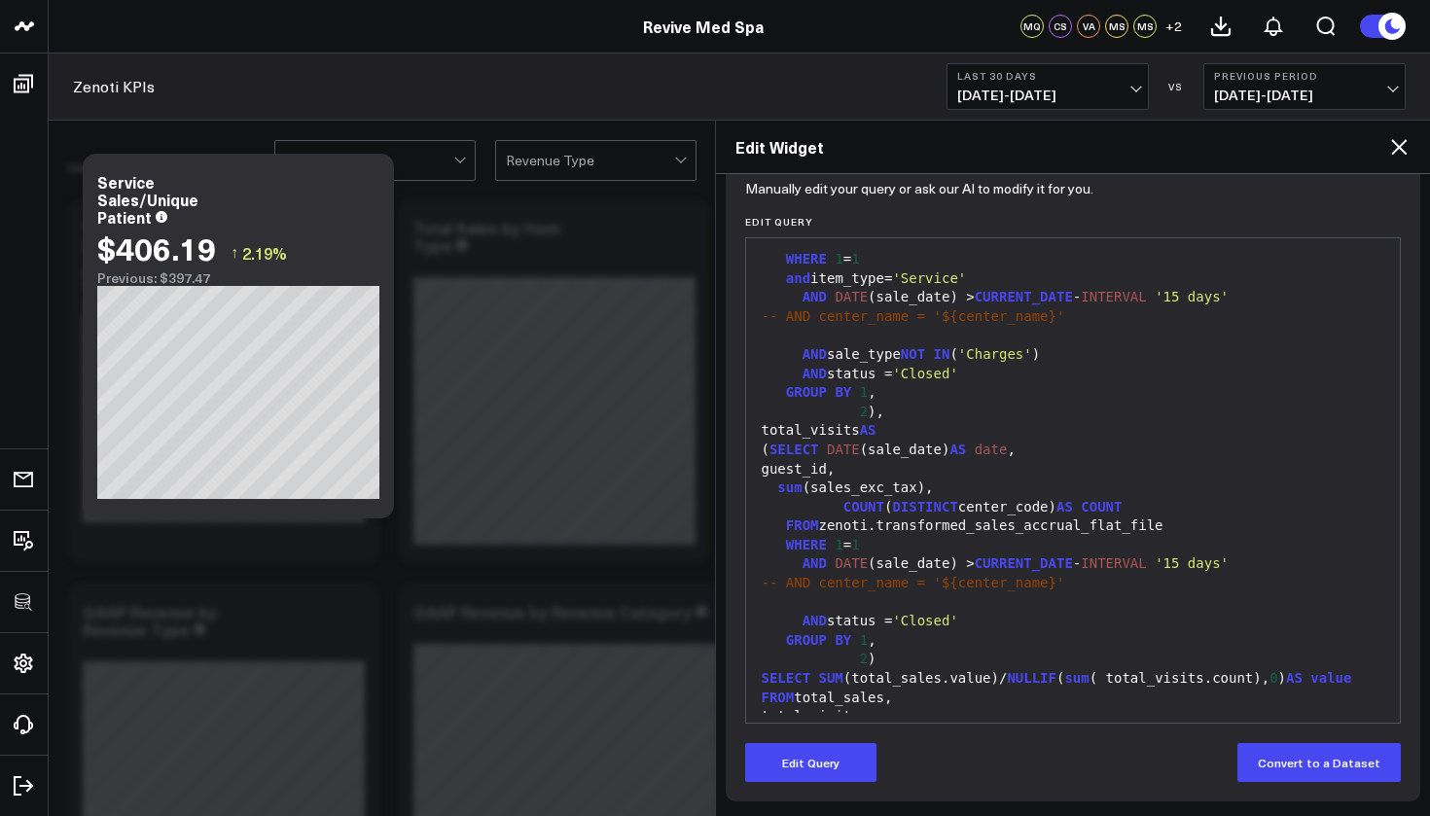
click at [1398, 151] on icon at bounding box center [1398, 146] width 23 height 23
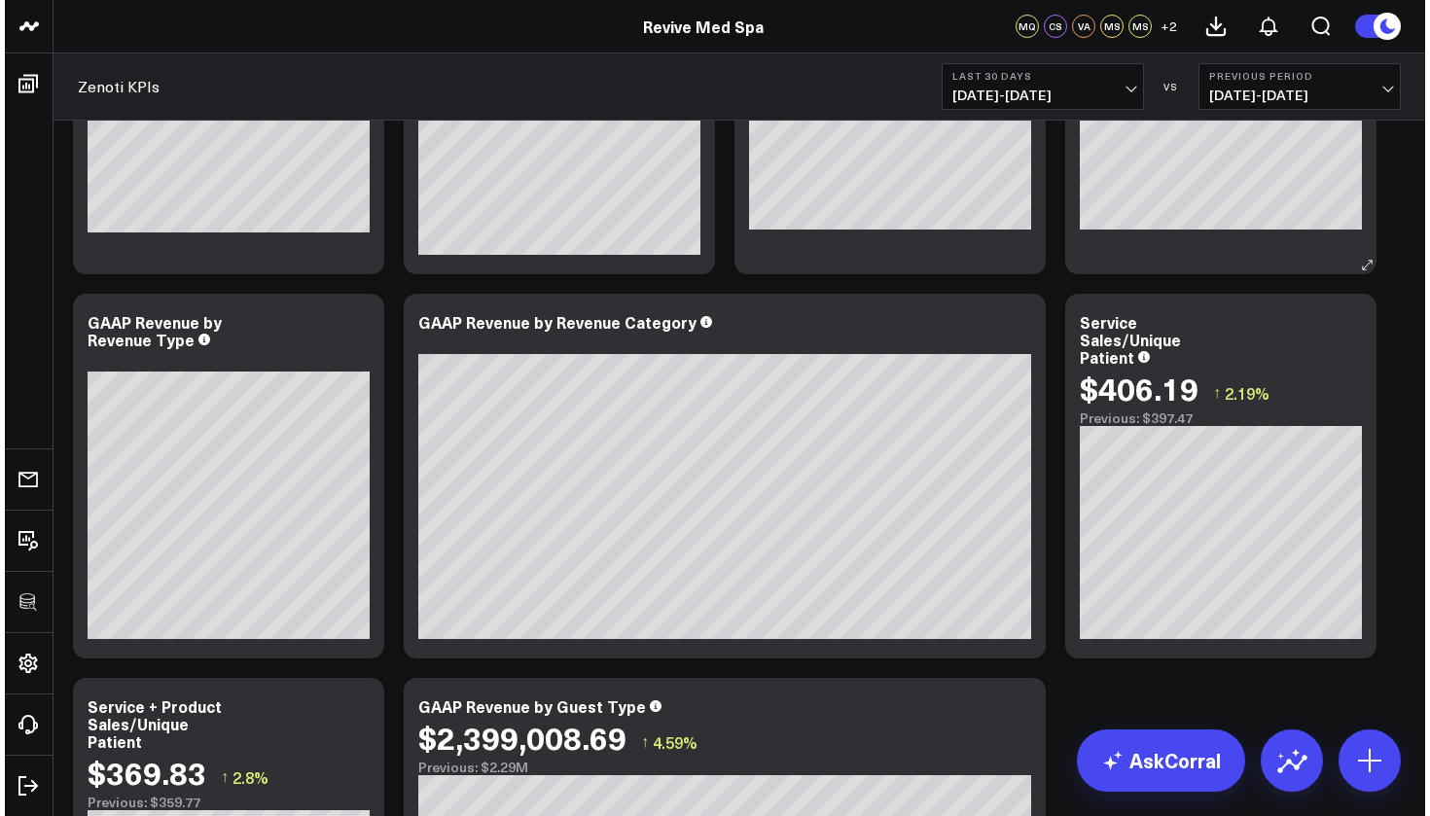
scroll to position [325, 0]
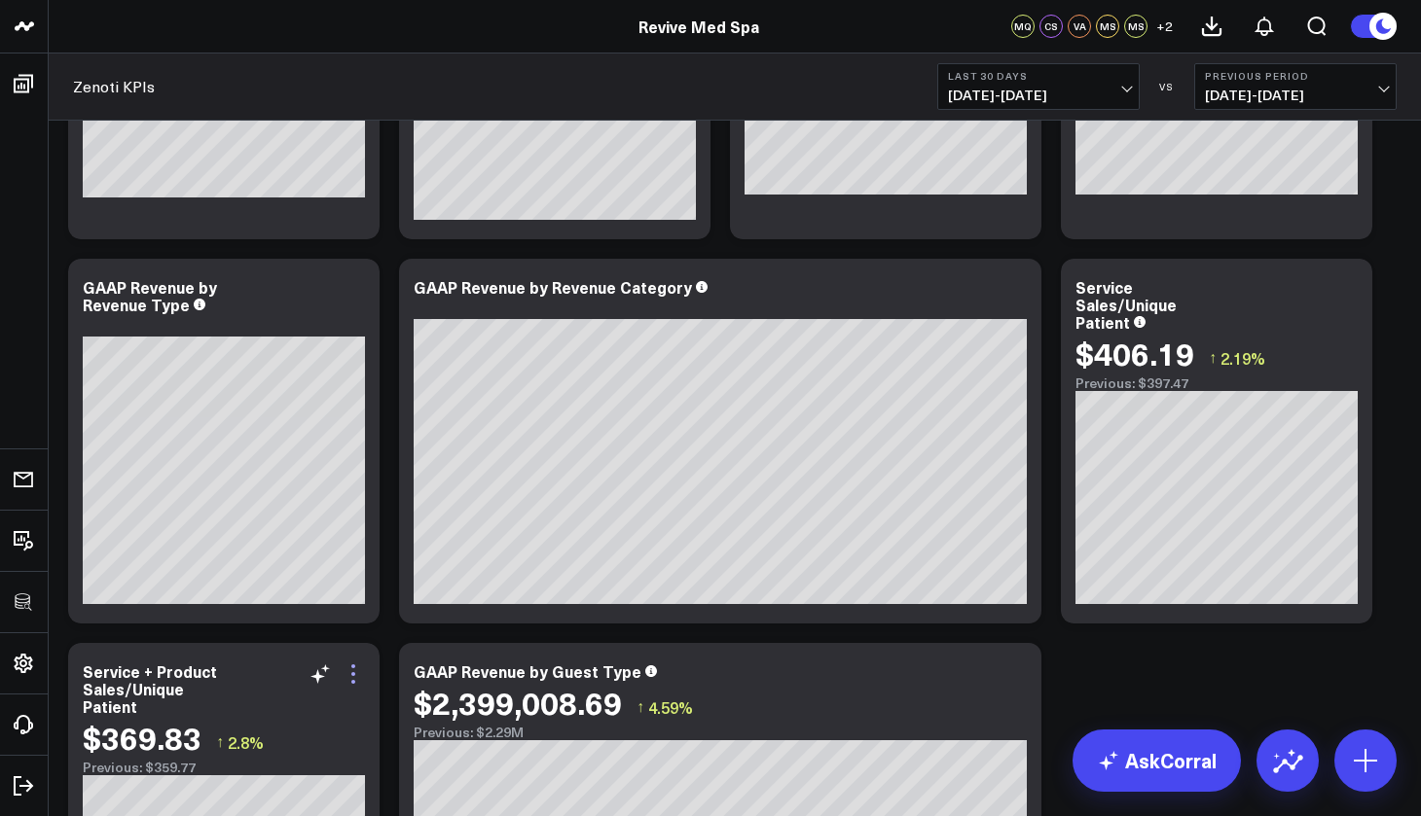
click at [355, 672] on icon at bounding box center [353, 674] width 23 height 23
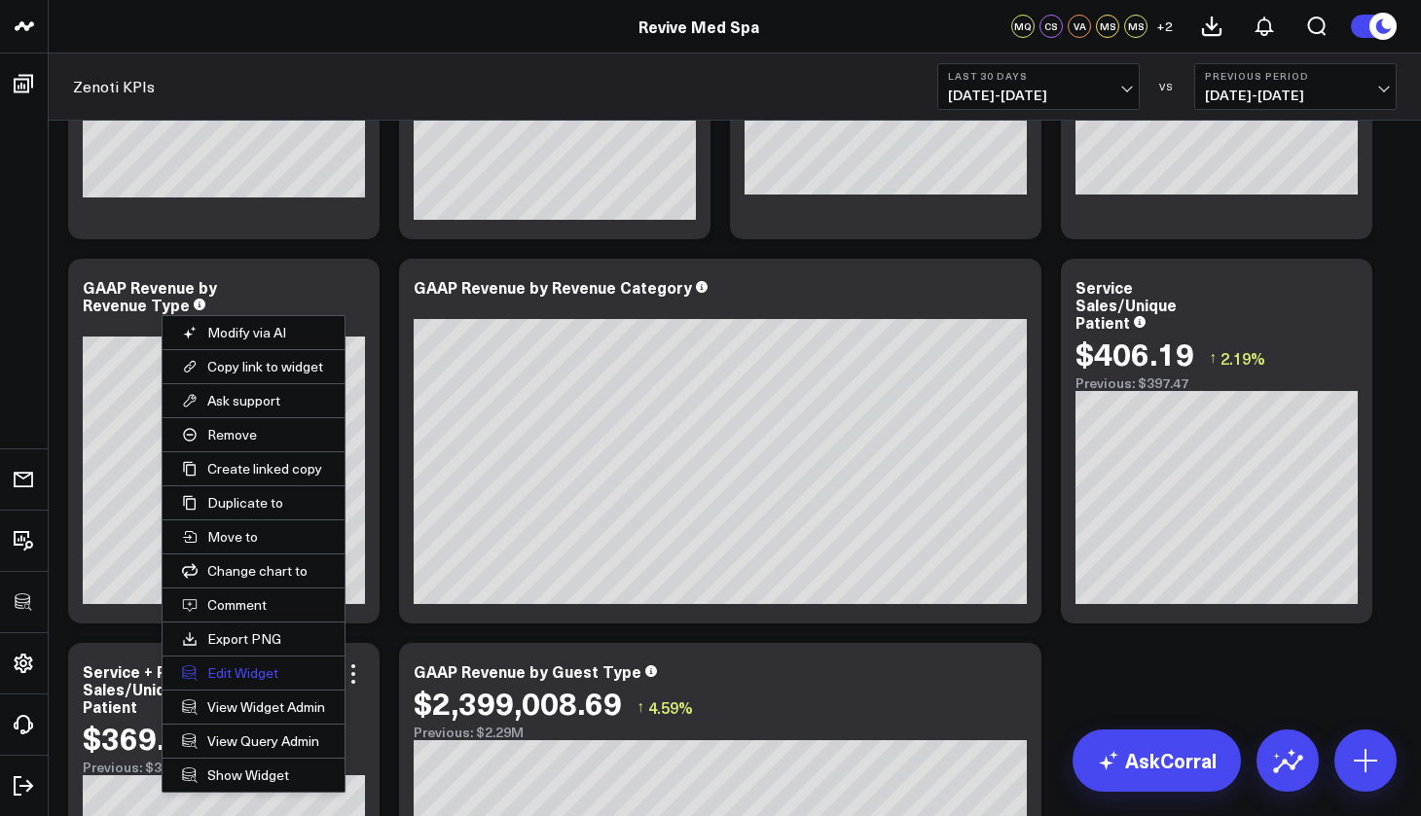
click at [257, 672] on button "Edit Widget" at bounding box center [253, 673] width 182 height 33
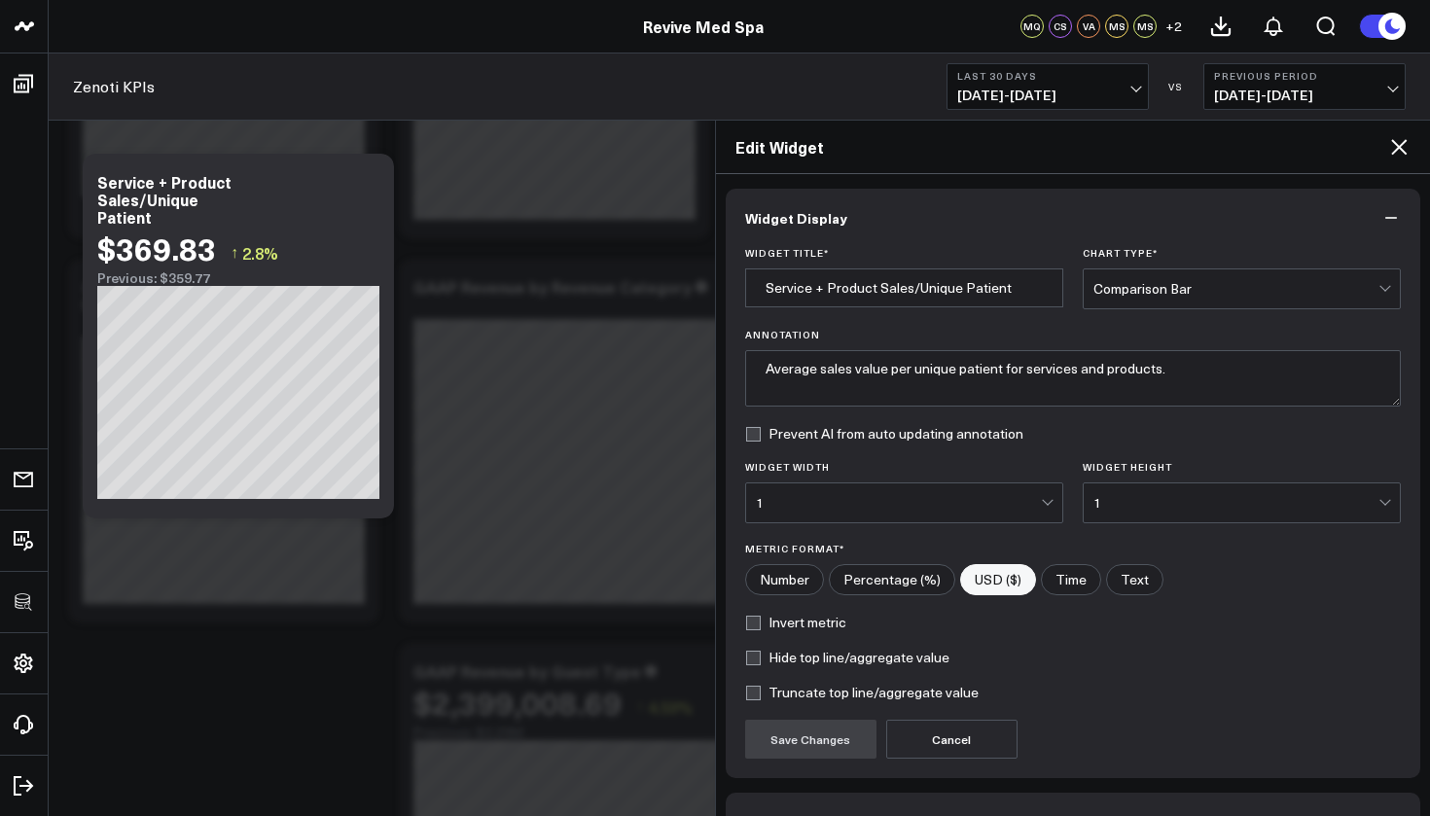
scroll to position [123, 0]
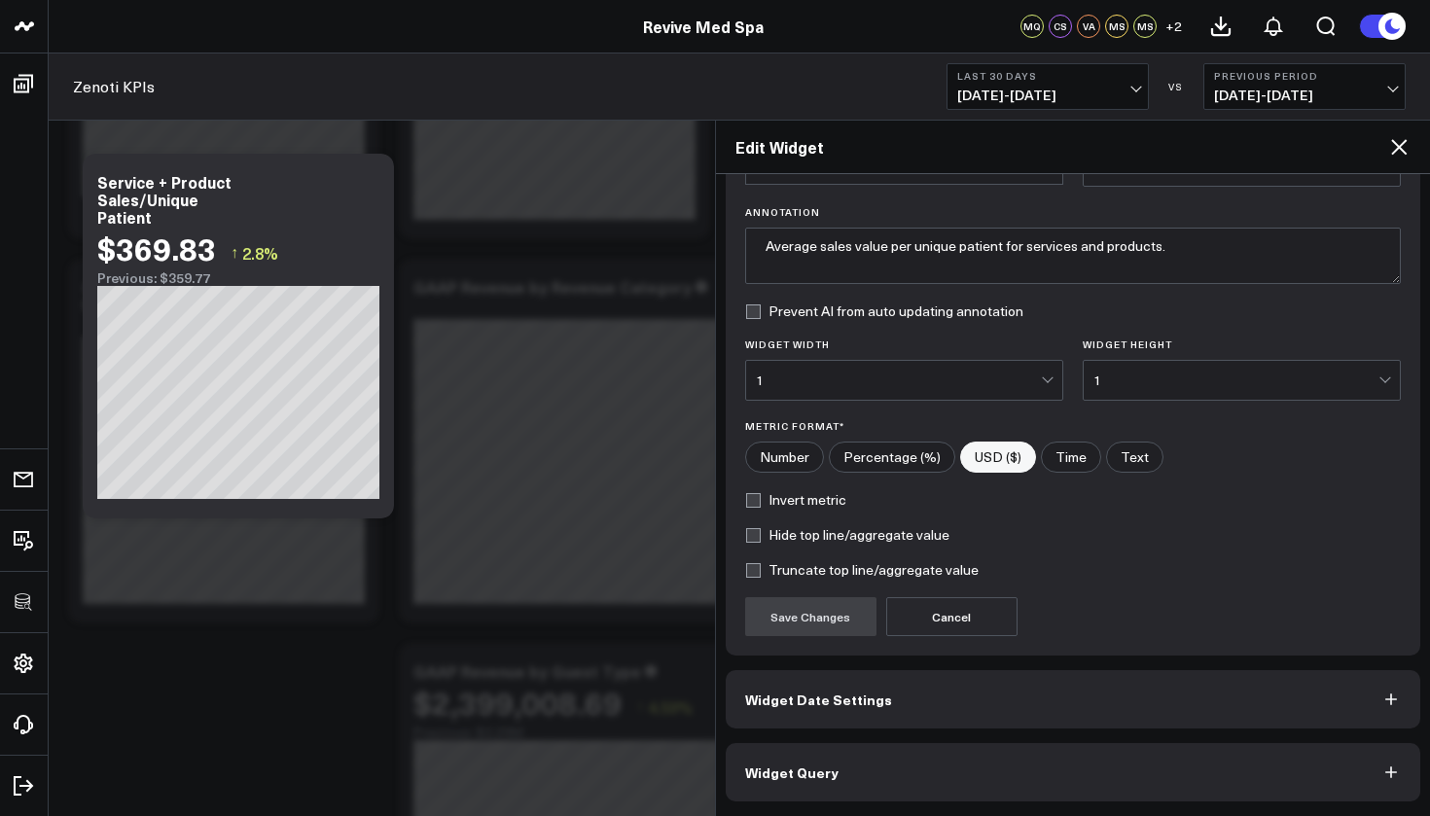
click at [976, 783] on button "Widget Query" at bounding box center [1074, 772] width 696 height 58
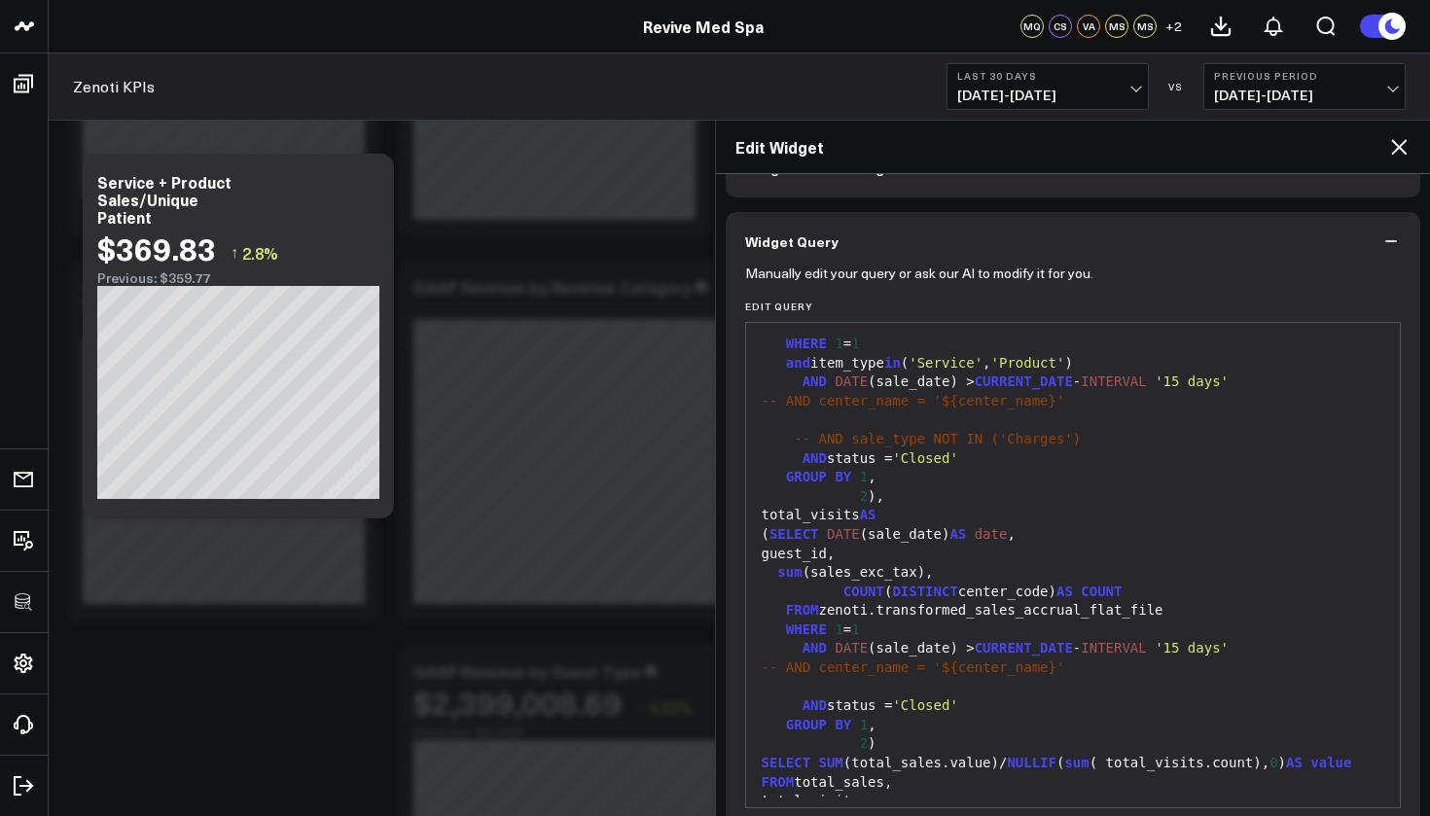
scroll to position [207, 0]
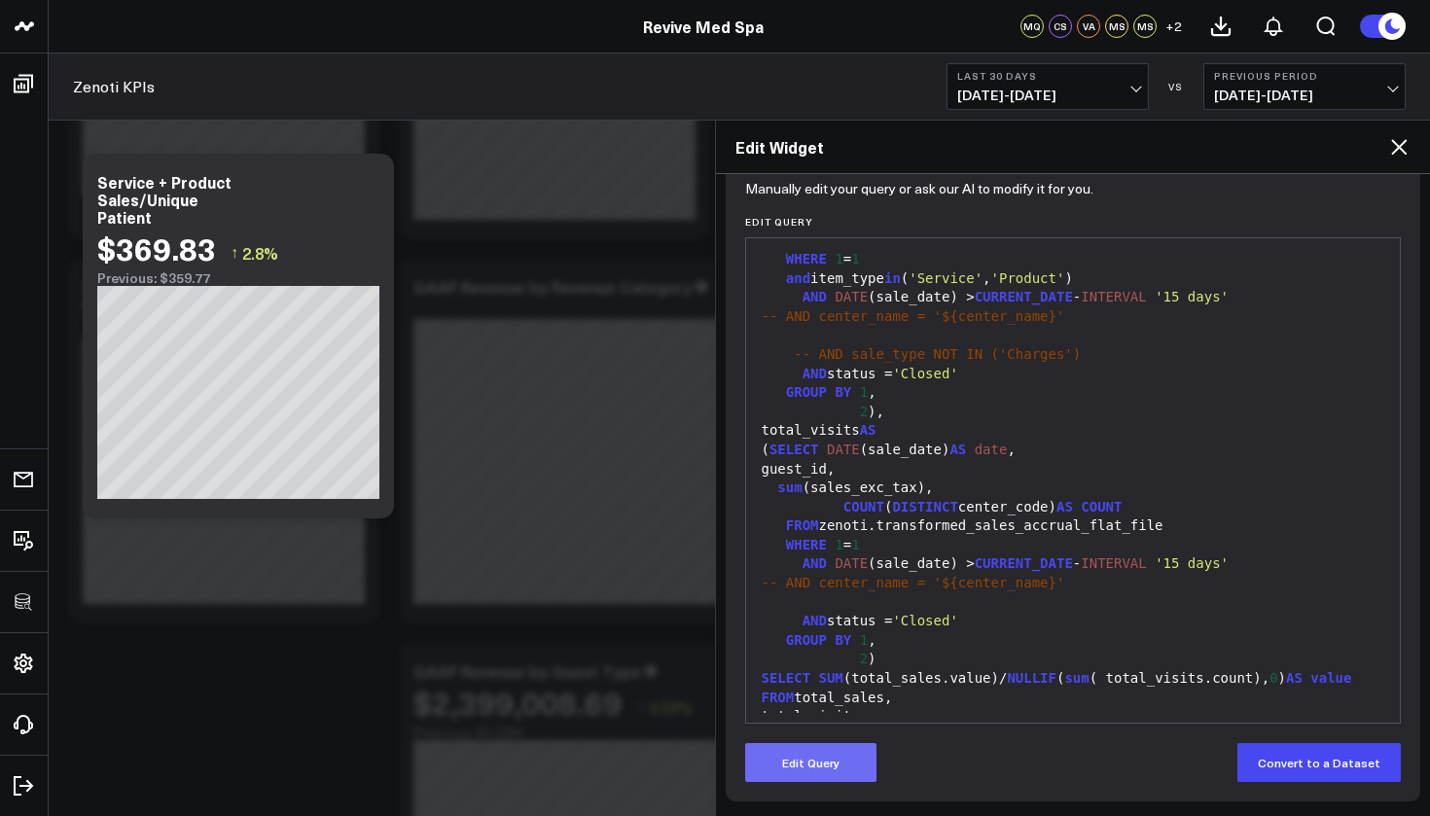
click at [794, 773] on button "Edit Query" at bounding box center [810, 762] width 131 height 39
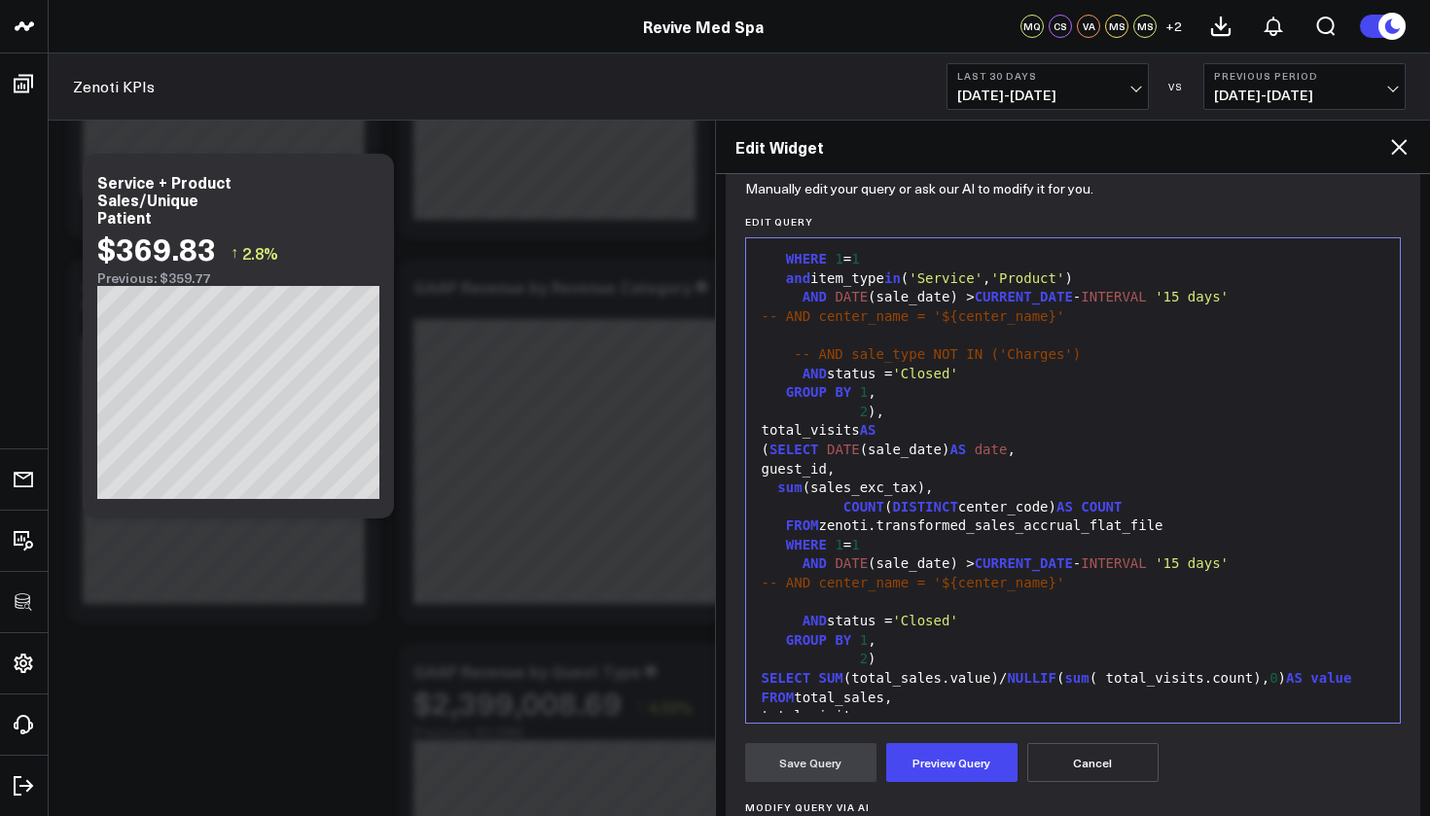
click at [908, 631] on div "GROUP BY 1 ," at bounding box center [1073, 640] width 635 height 19
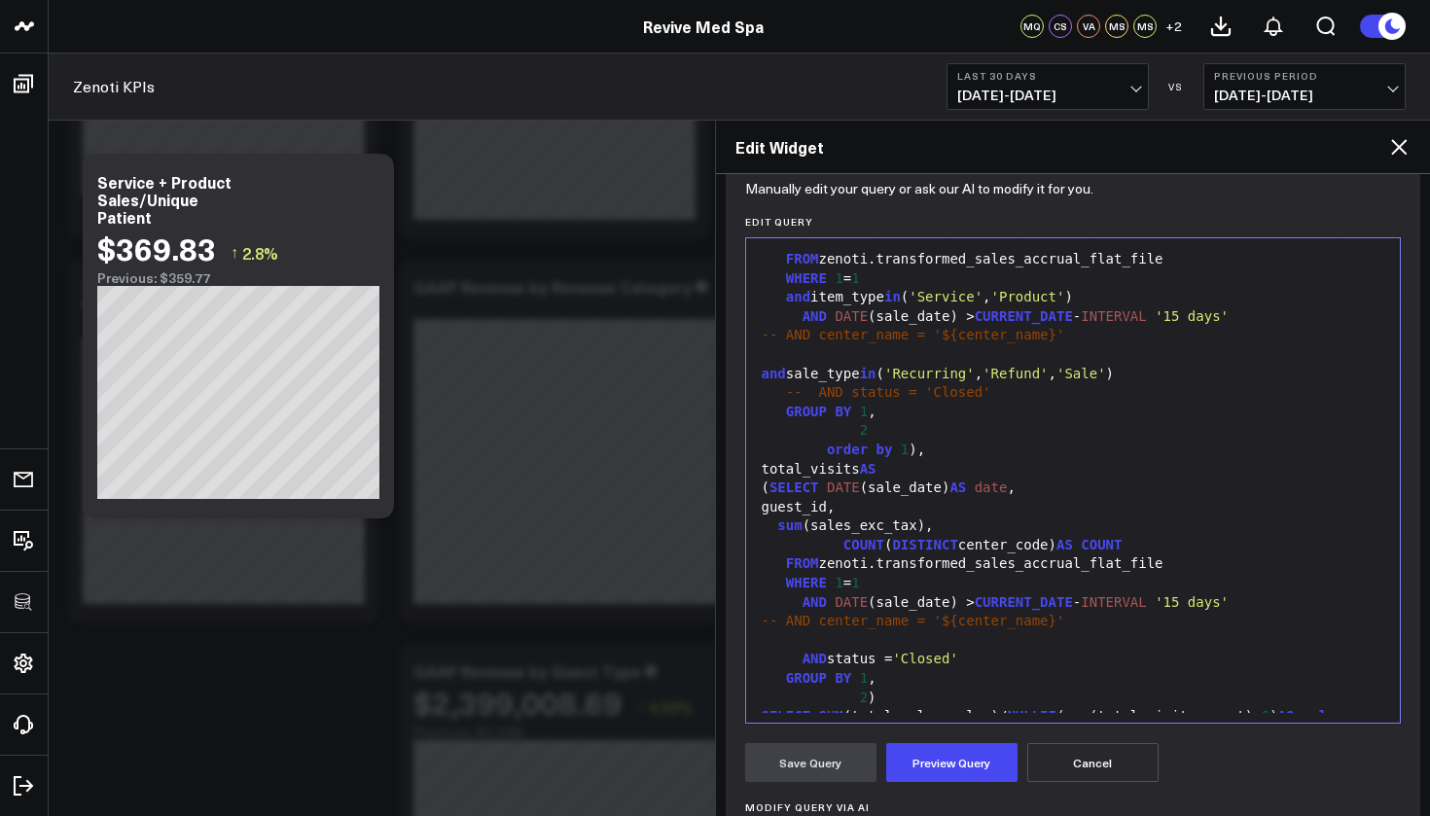
scroll to position [133, 0]
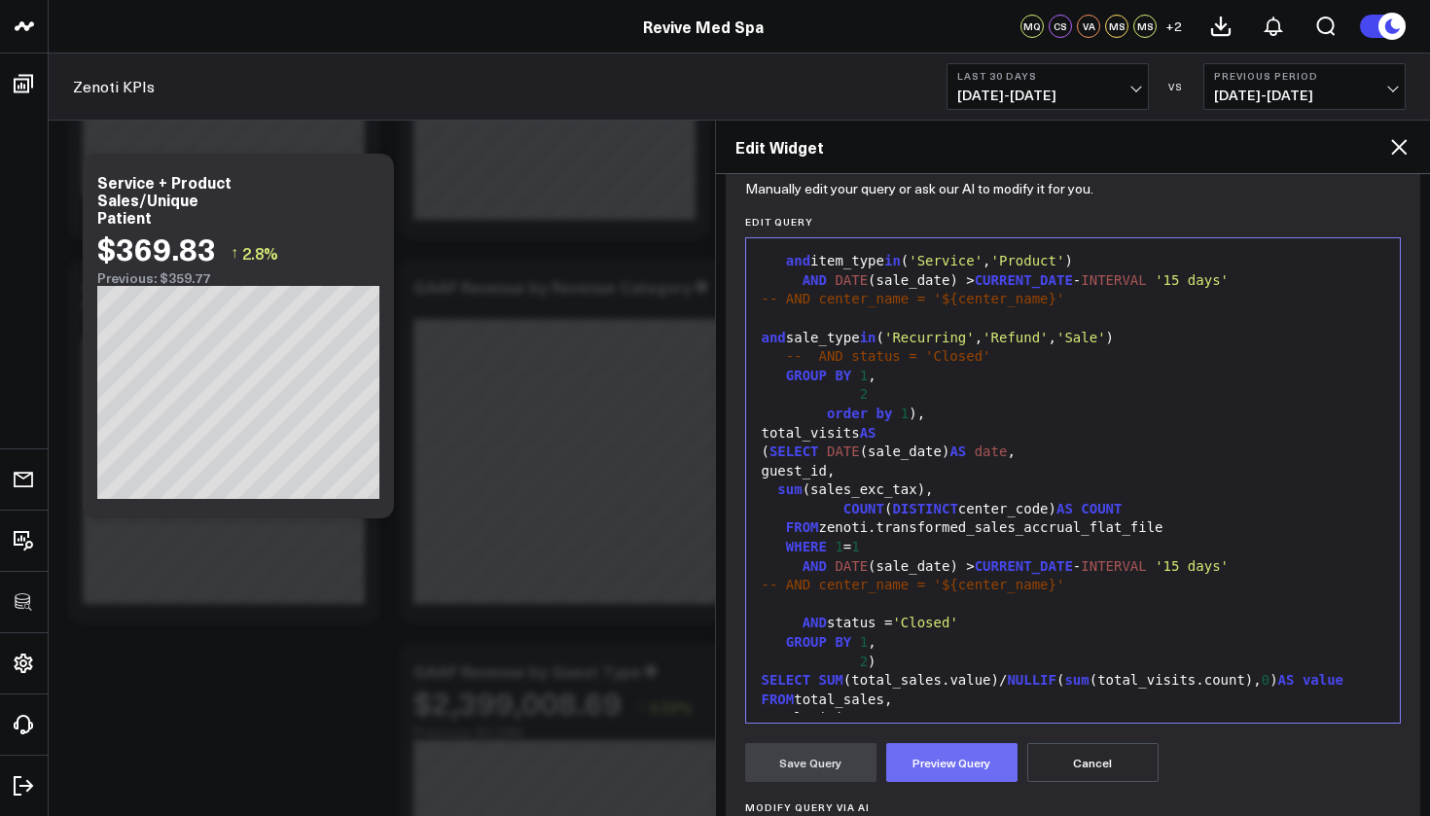
click at [995, 777] on button "Preview Query" at bounding box center [951, 762] width 131 height 39
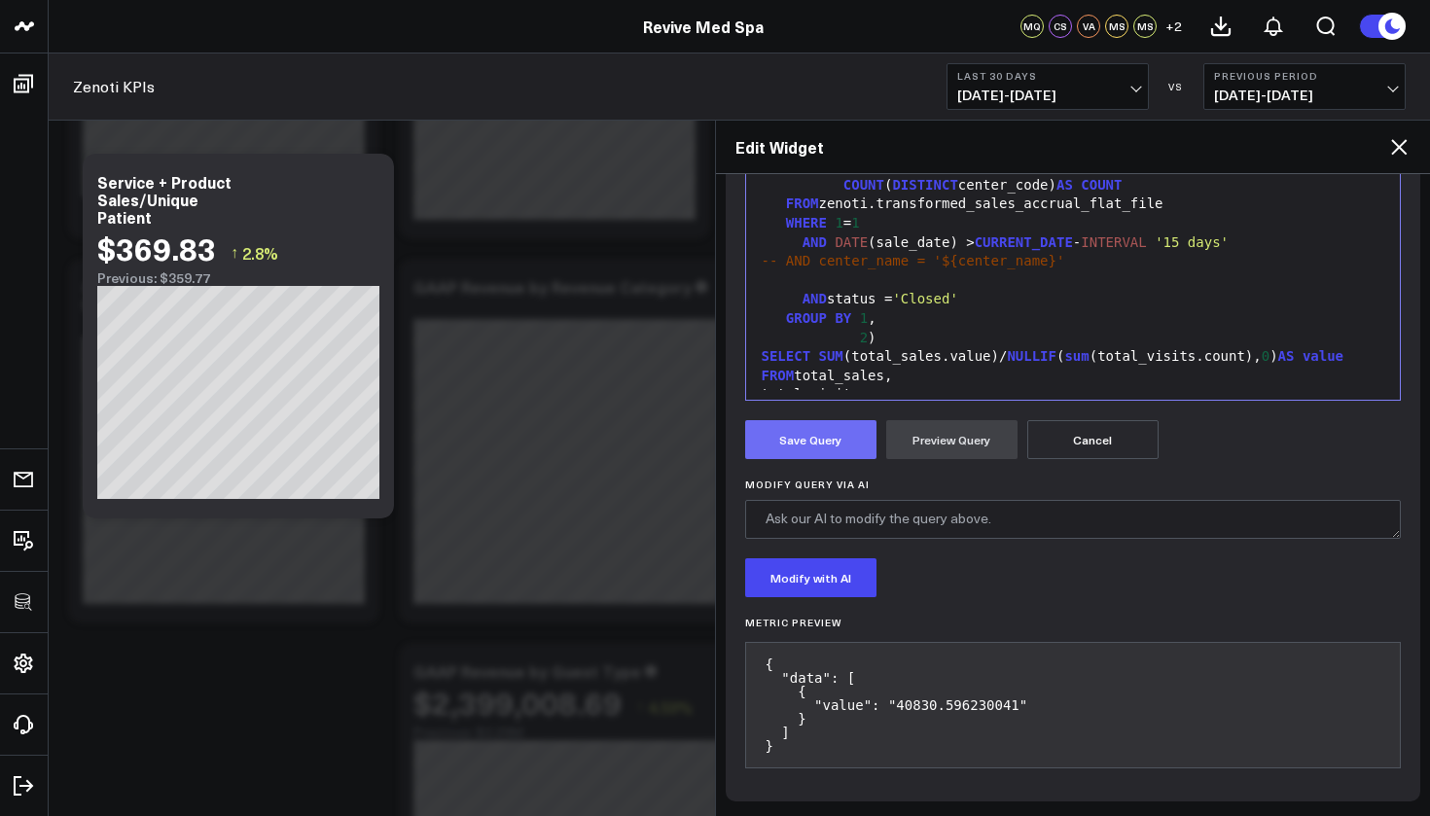
click at [820, 455] on button "Save Query" at bounding box center [810, 439] width 131 height 39
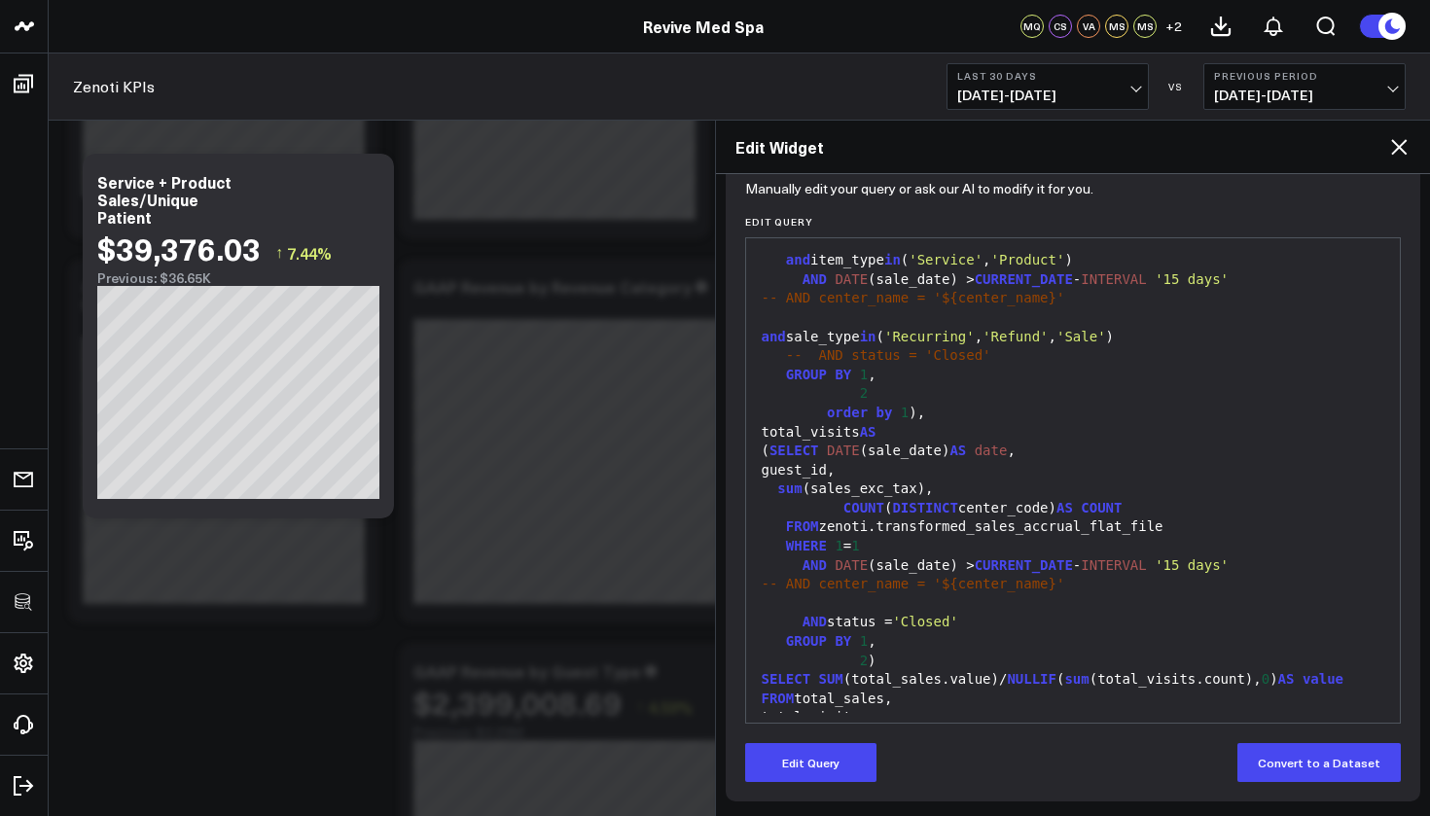
scroll to position [0, 0]
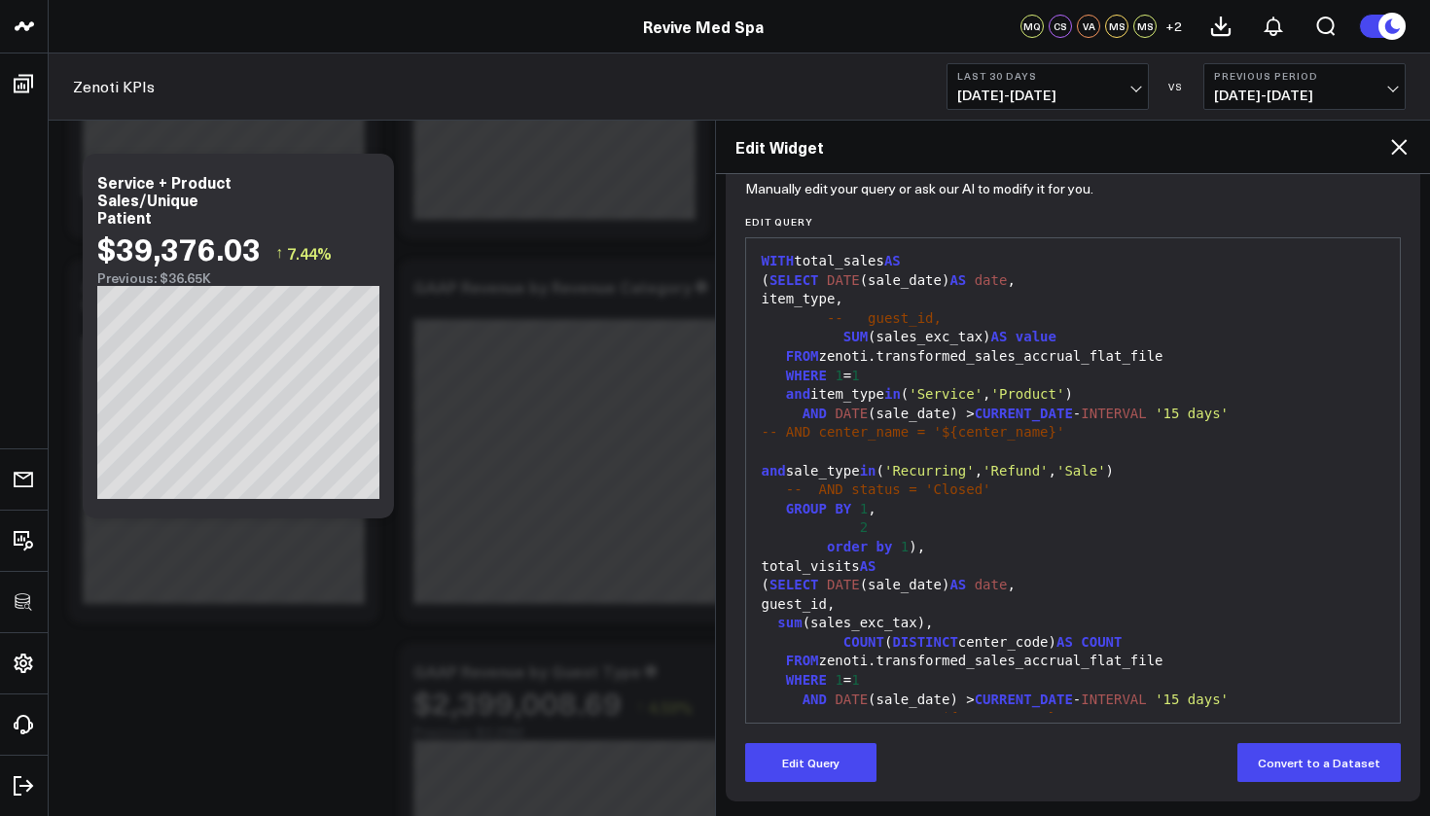
click at [851, 315] on span "-- guest_id," at bounding box center [884, 318] width 115 height 16
click at [868, 764] on button "Edit Query" at bounding box center [810, 762] width 131 height 39
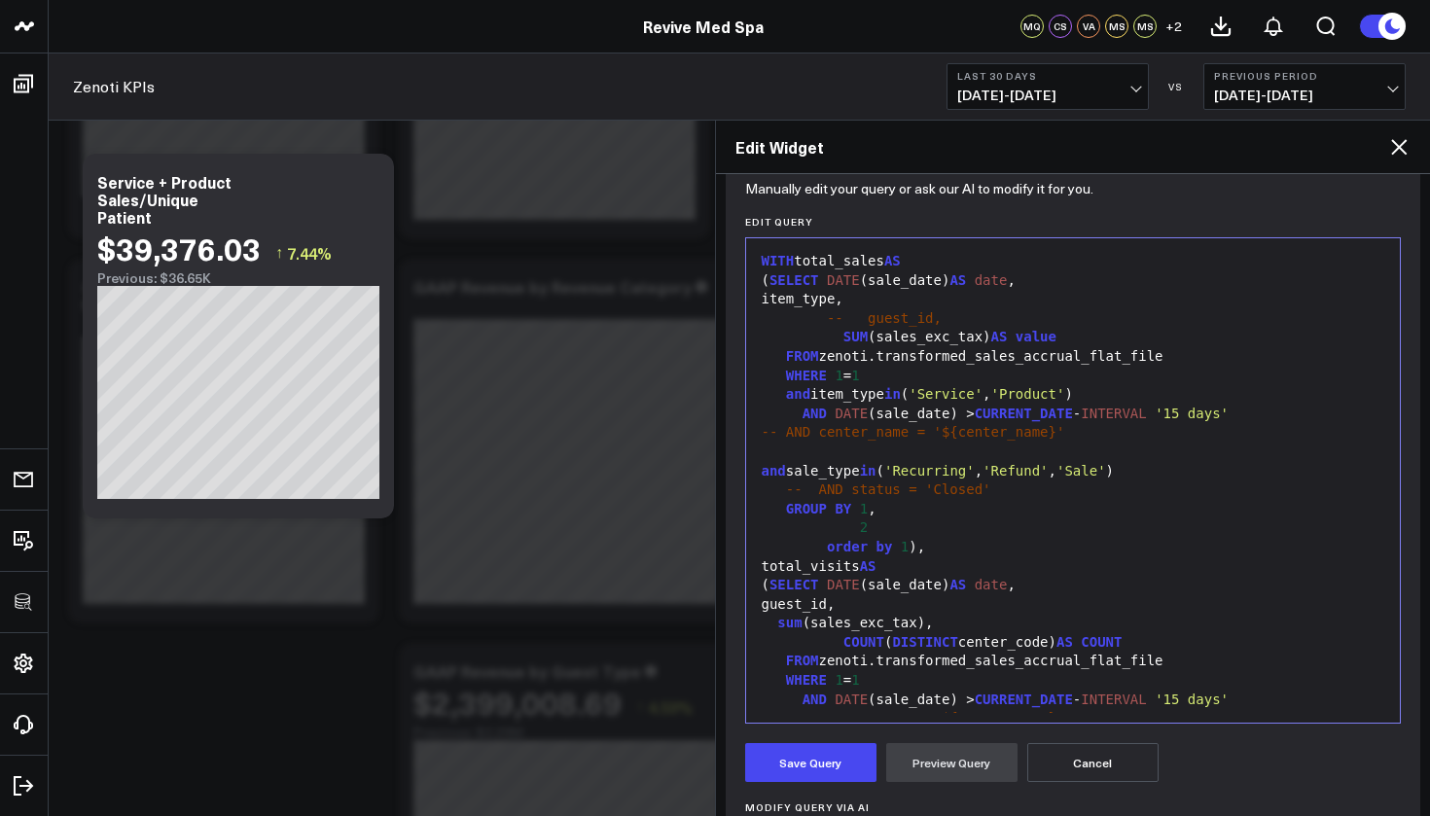
click at [817, 482] on span "-- AND status = 'Closed'" at bounding box center [888, 490] width 205 height 16
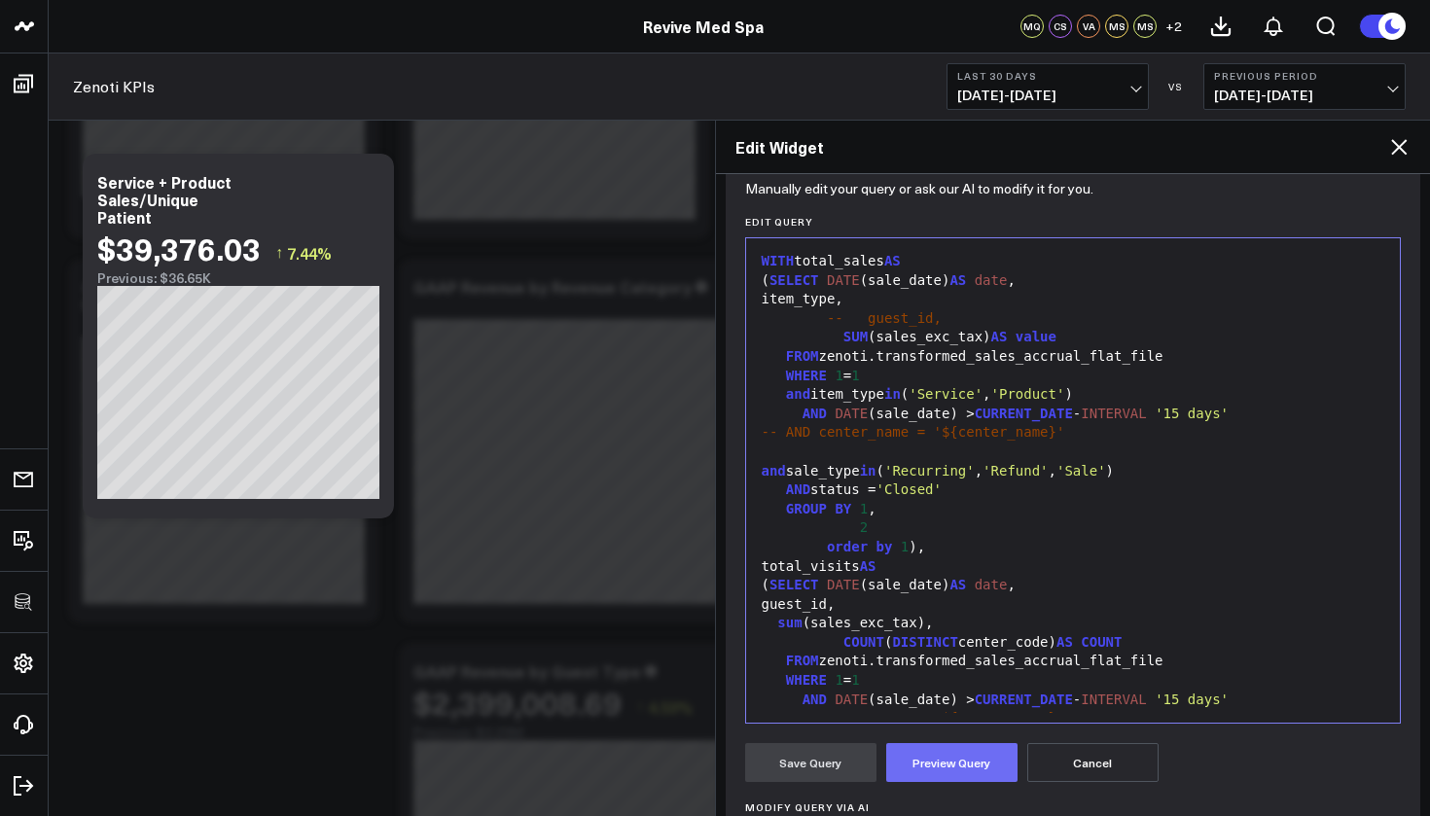
click at [961, 752] on button "Preview Query" at bounding box center [951, 762] width 131 height 39
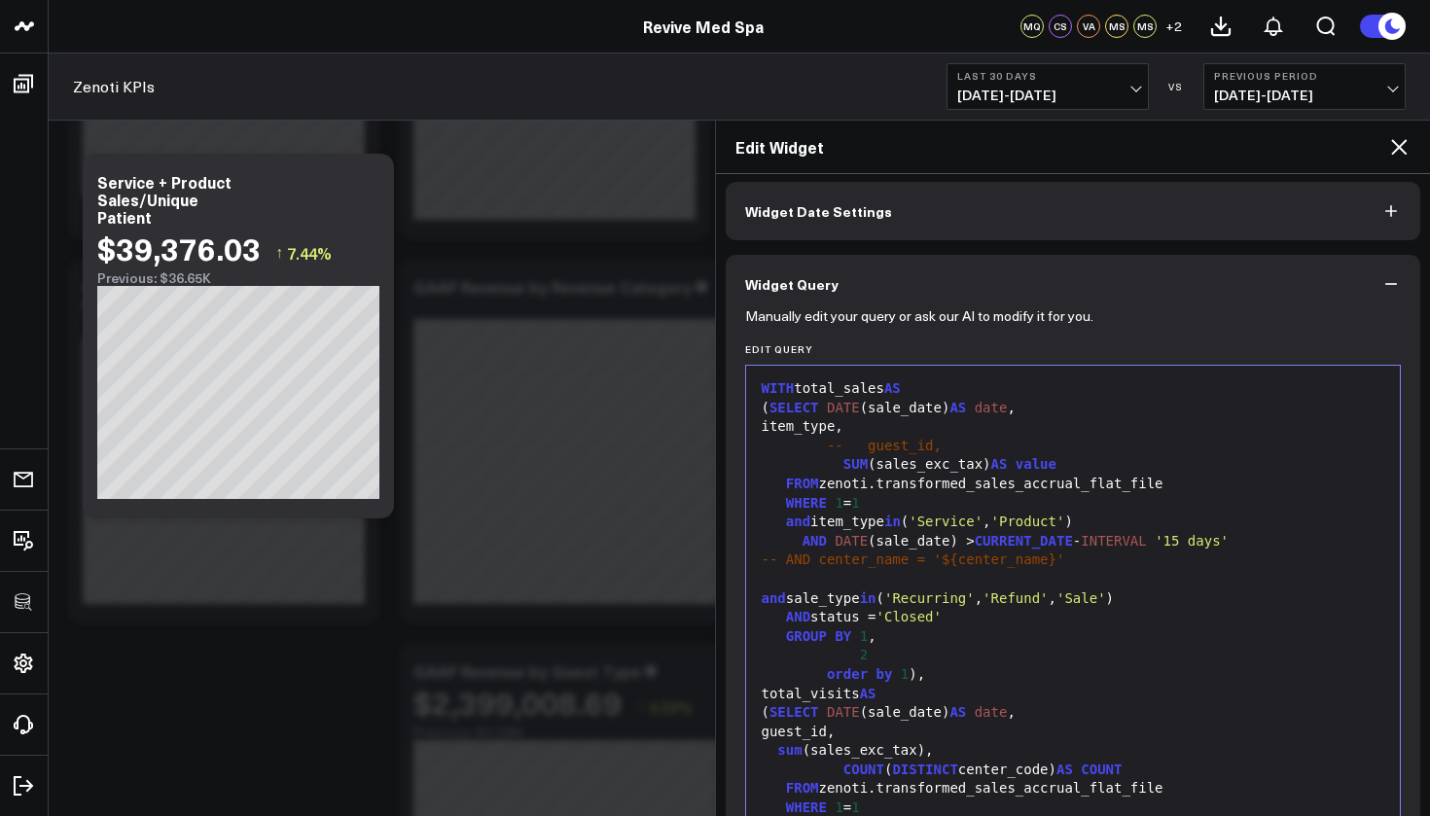
click at [861, 446] on span "-- guest_id," at bounding box center [884, 446] width 115 height 16
click at [840, 427] on div "item_type," at bounding box center [1073, 426] width 635 height 19
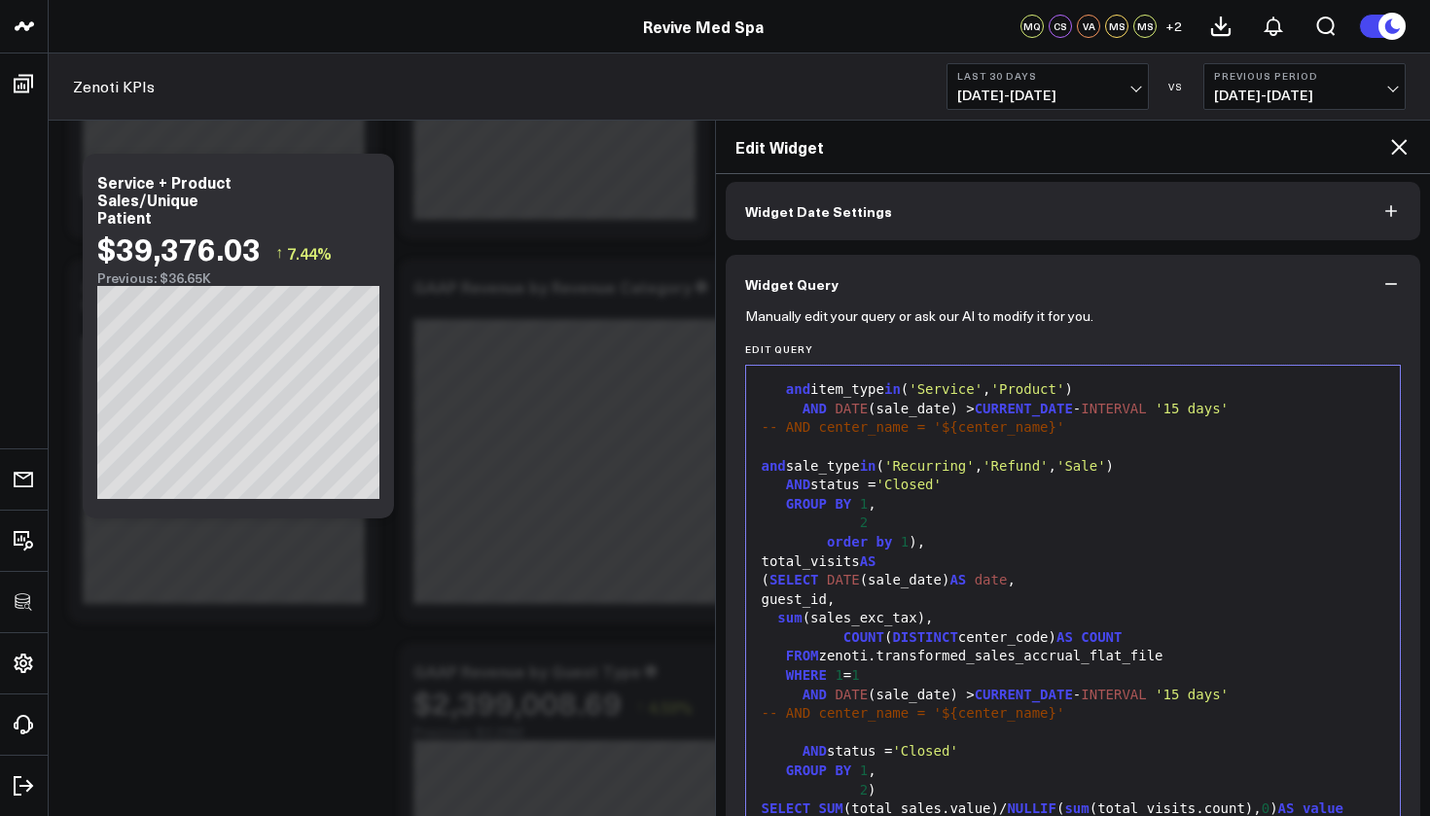
scroll to position [243, 0]
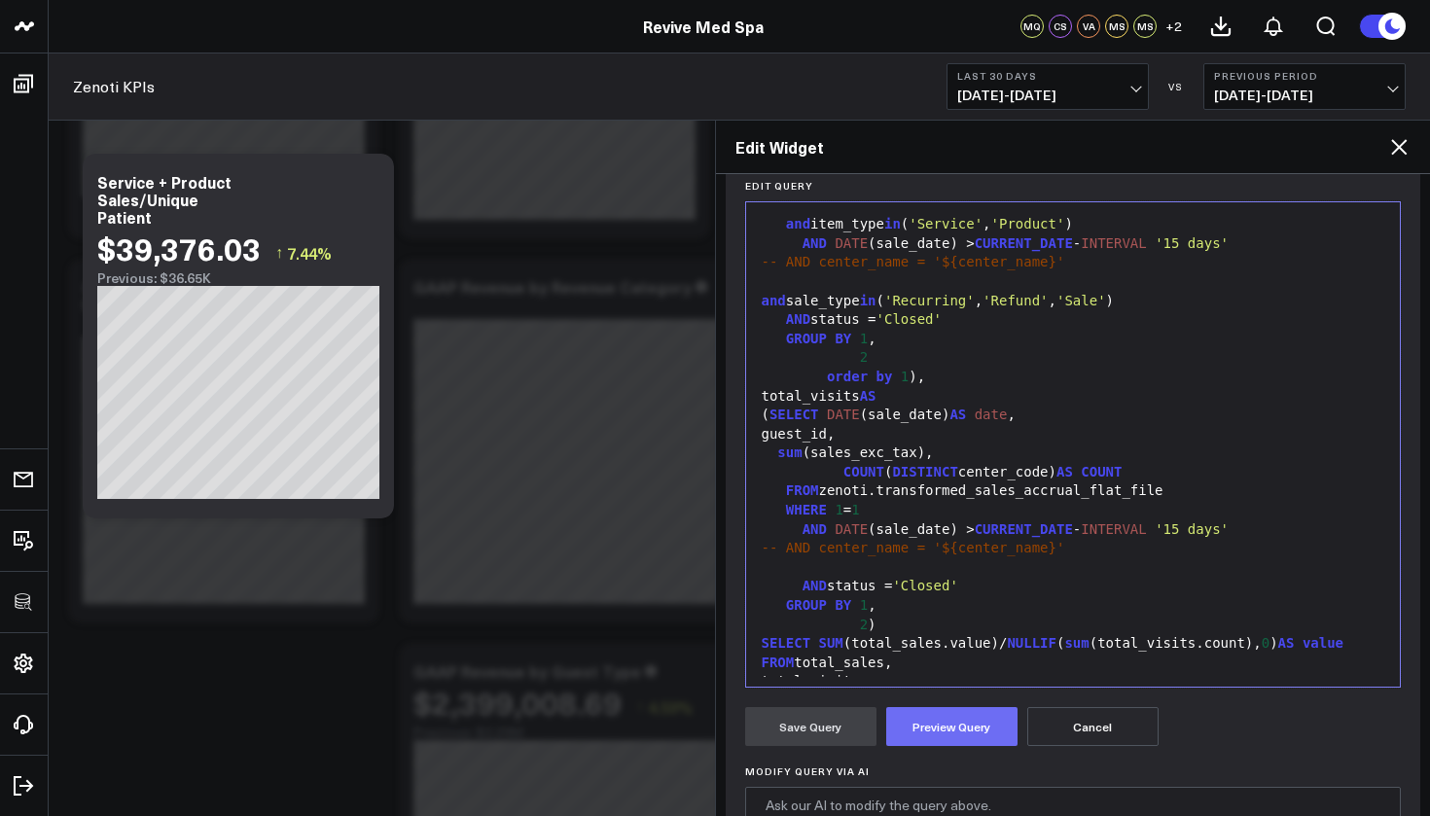
click at [966, 734] on button "Preview Query" at bounding box center [951, 726] width 131 height 39
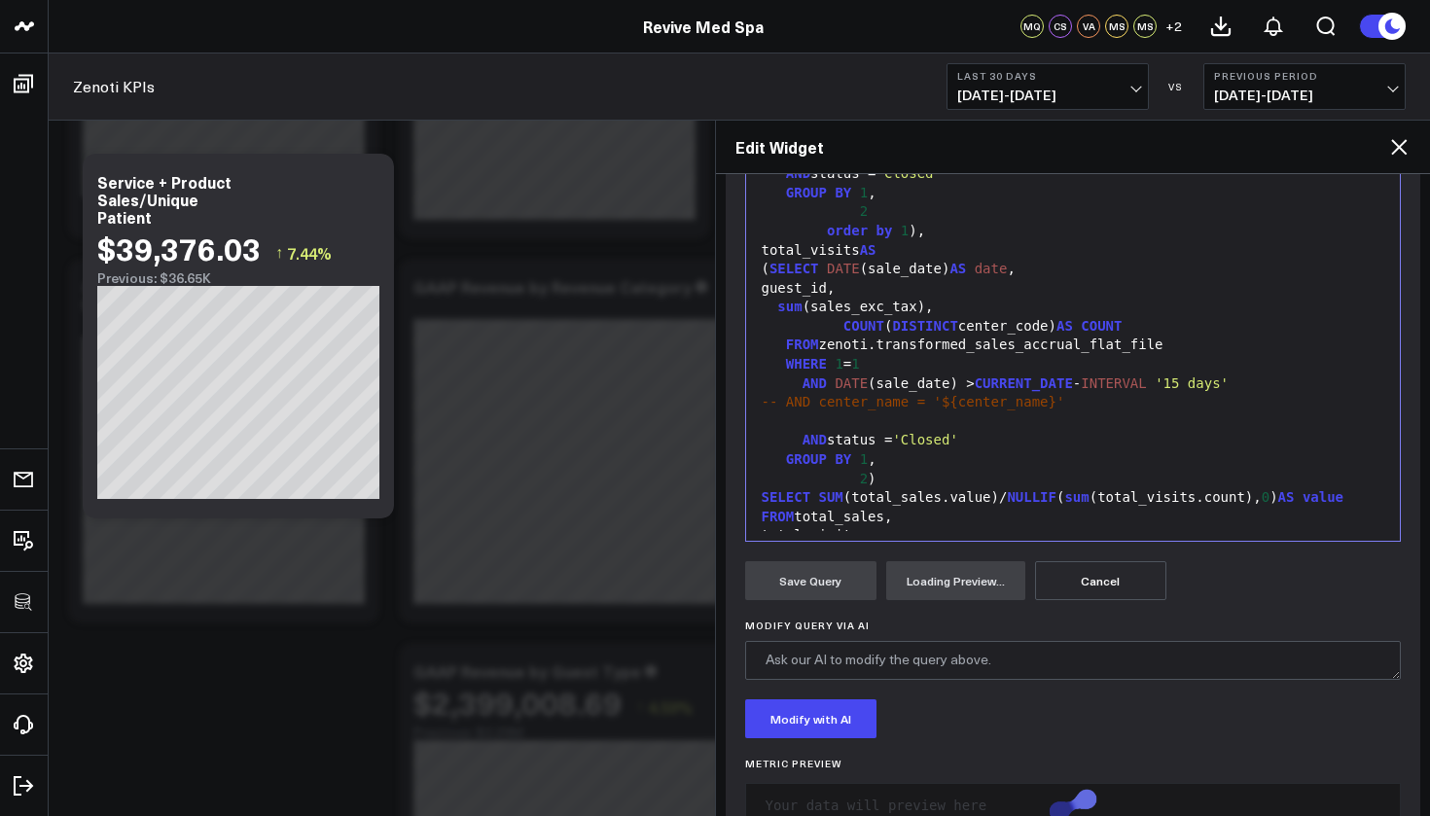
scroll to position [449, 0]
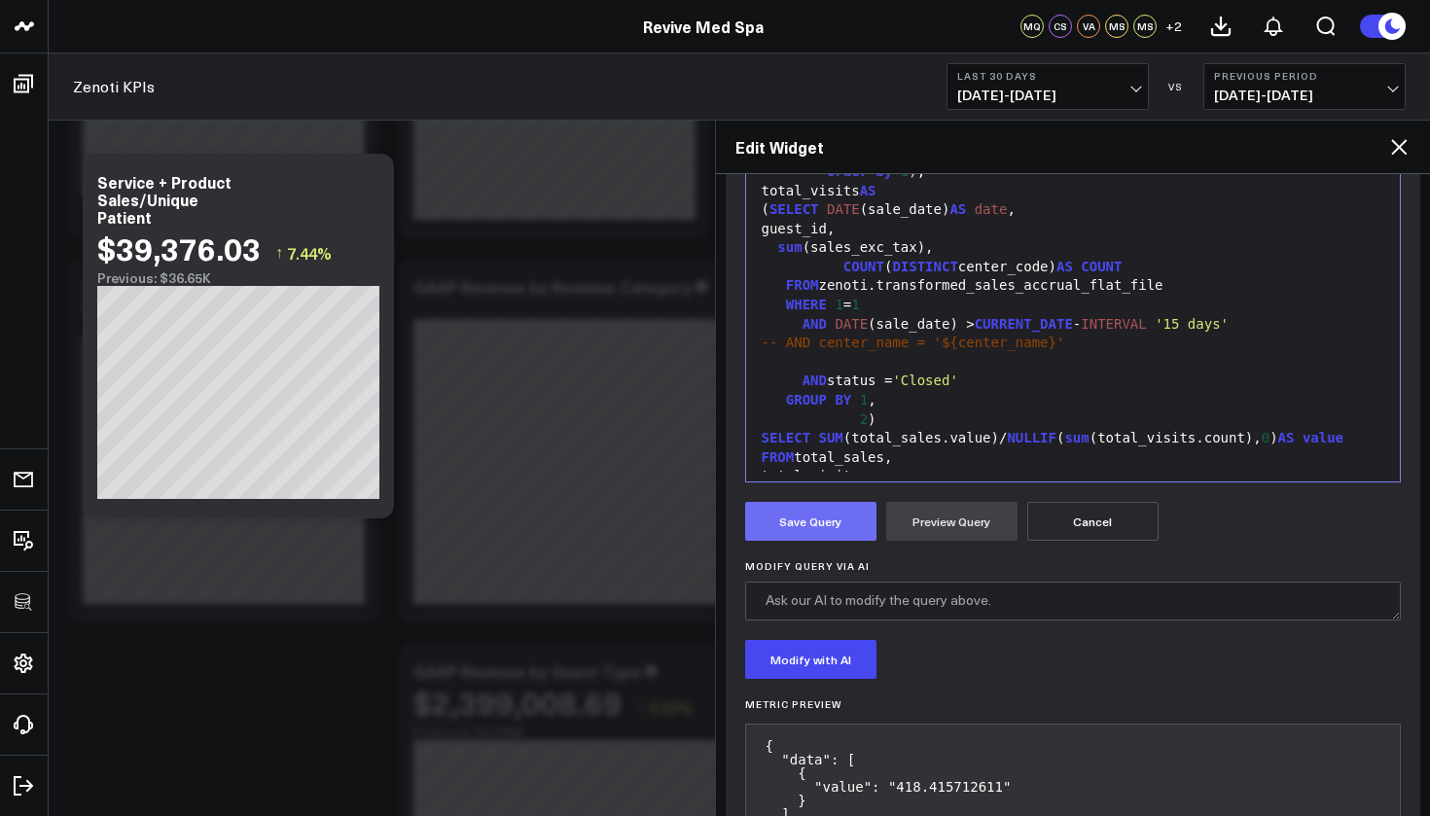
click at [801, 522] on button "Save Query" at bounding box center [810, 521] width 131 height 39
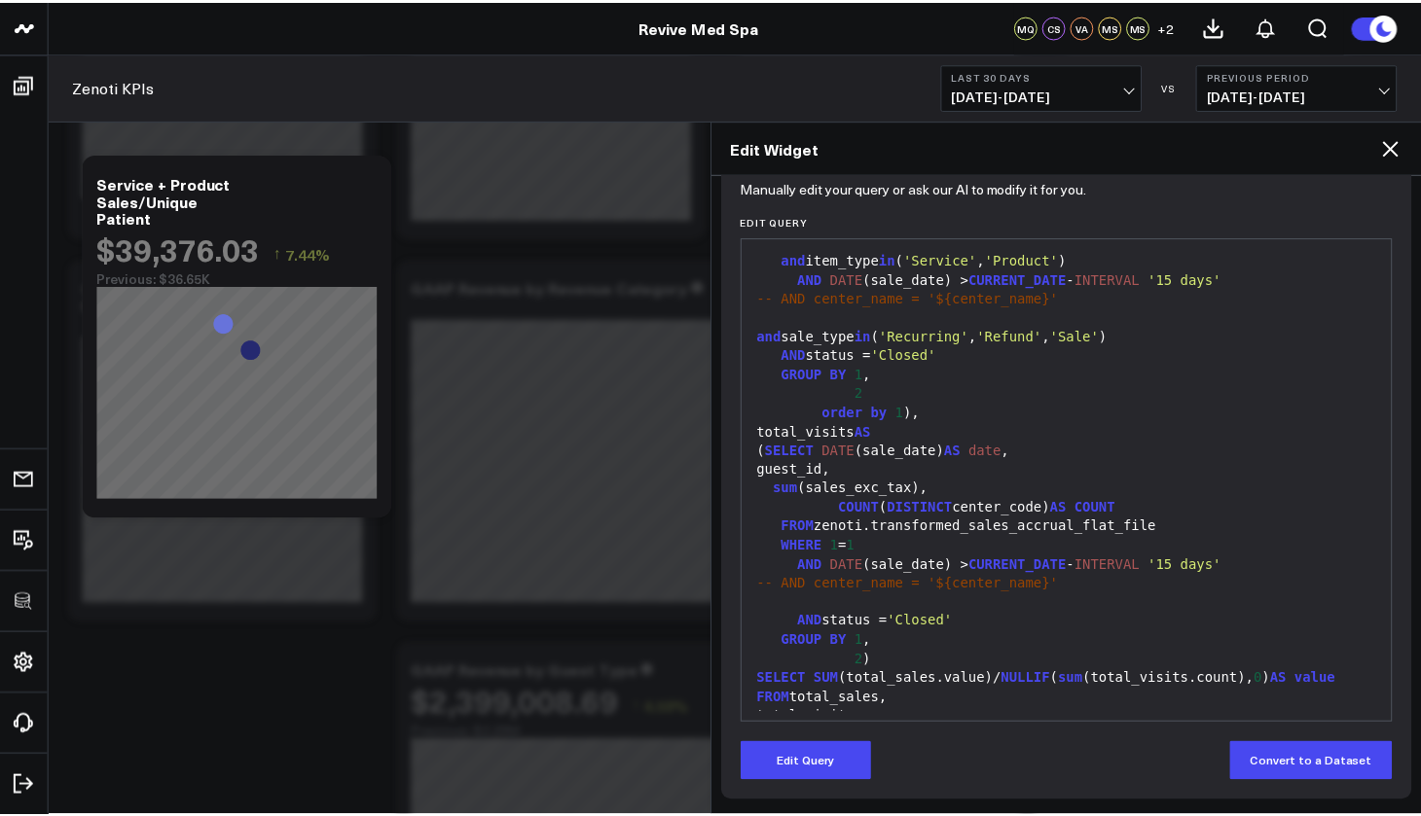
scroll to position [207, 0]
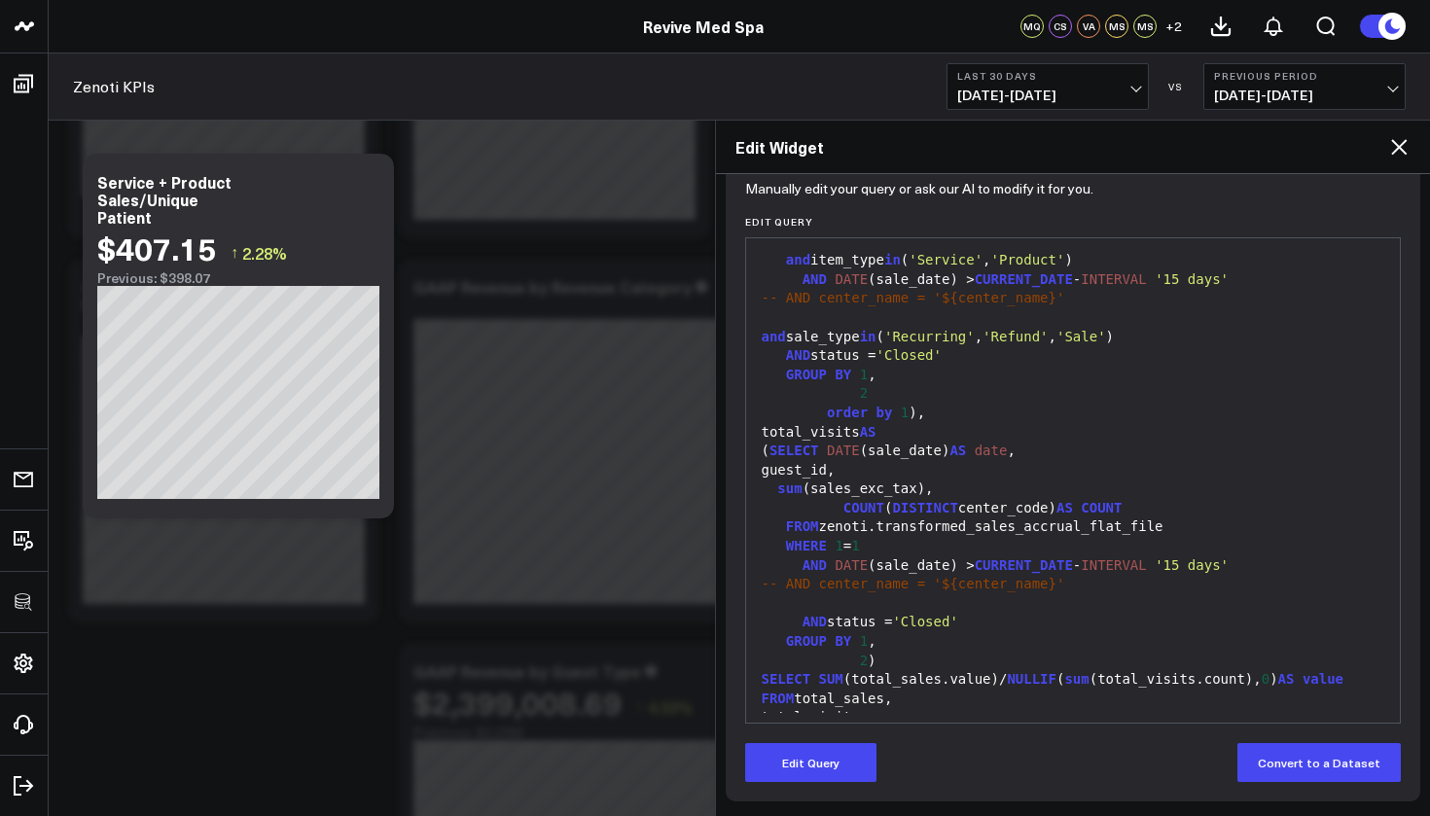
click at [1409, 140] on icon at bounding box center [1398, 146] width 23 height 23
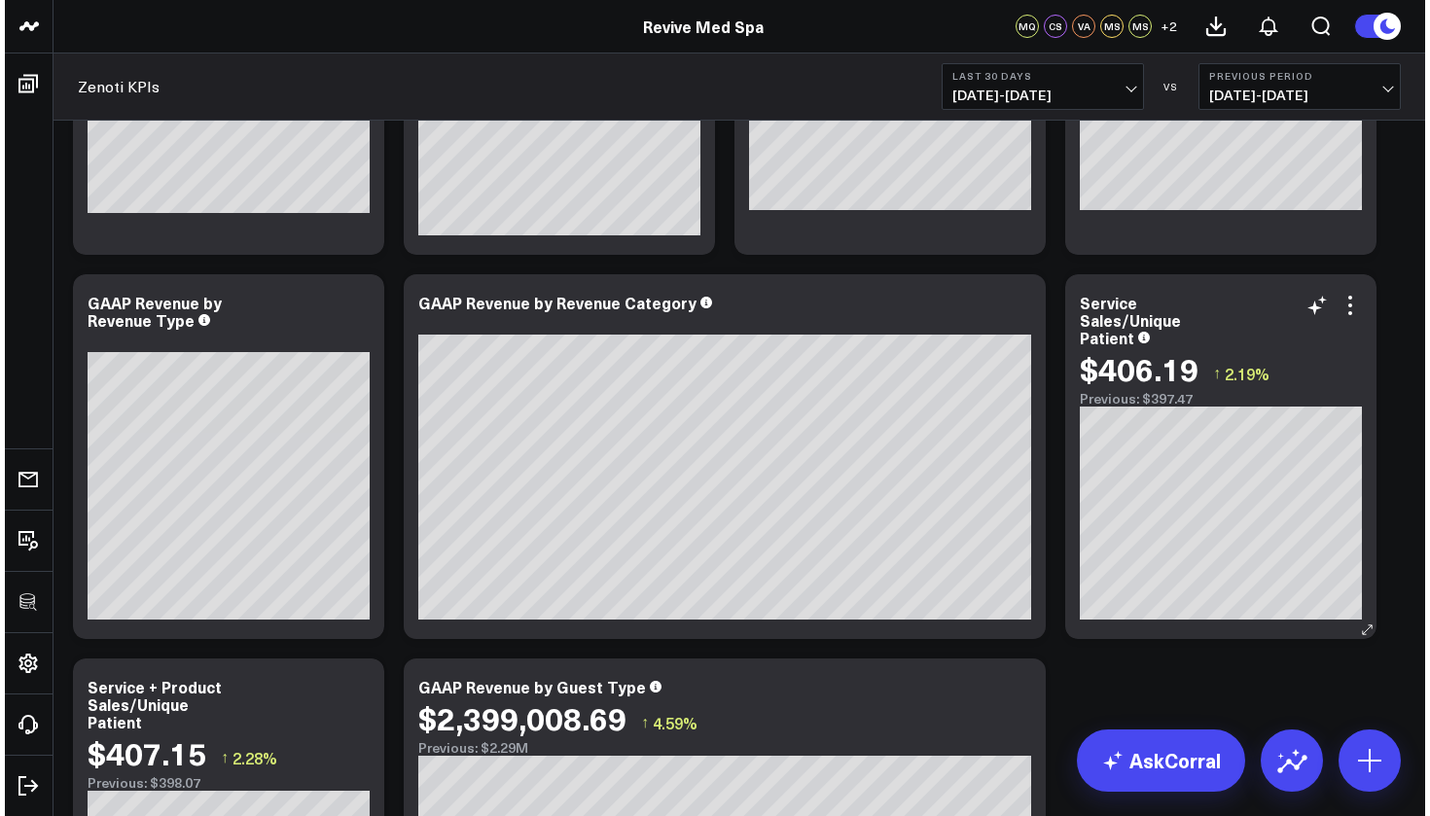
scroll to position [420, 0]
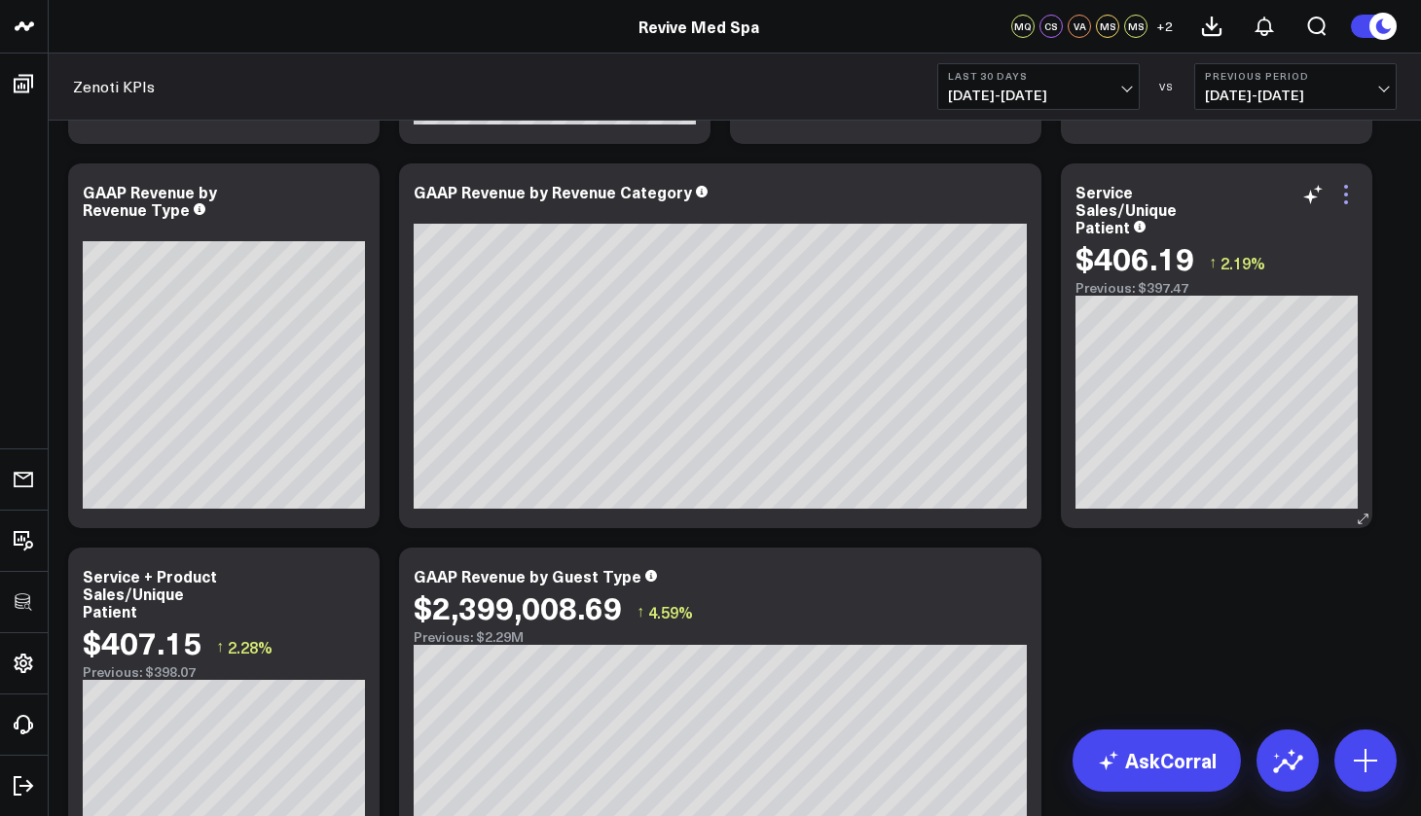
click at [1352, 198] on icon at bounding box center [1345, 194] width 23 height 23
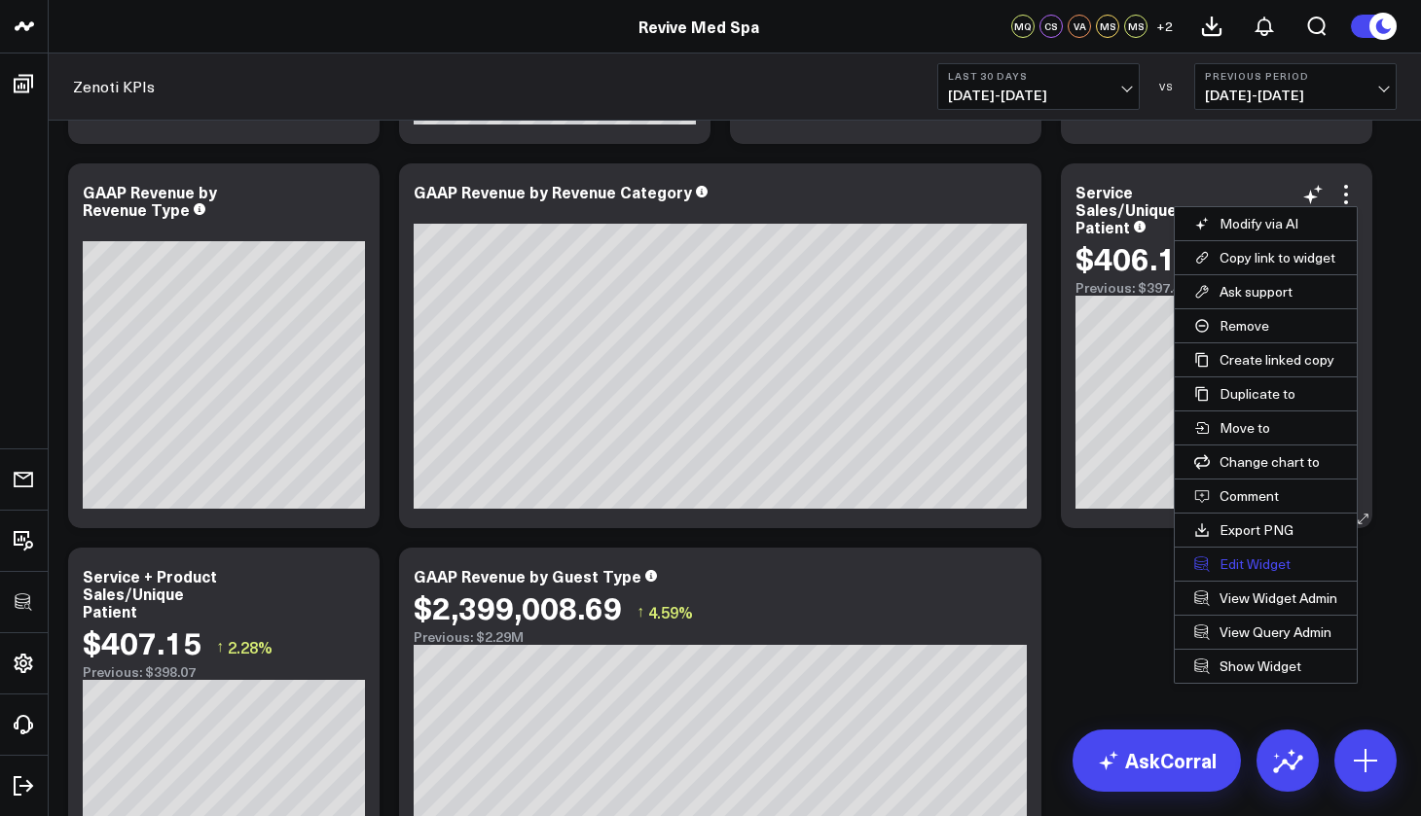
click at [1249, 562] on button "Edit Widget" at bounding box center [1265, 564] width 182 height 33
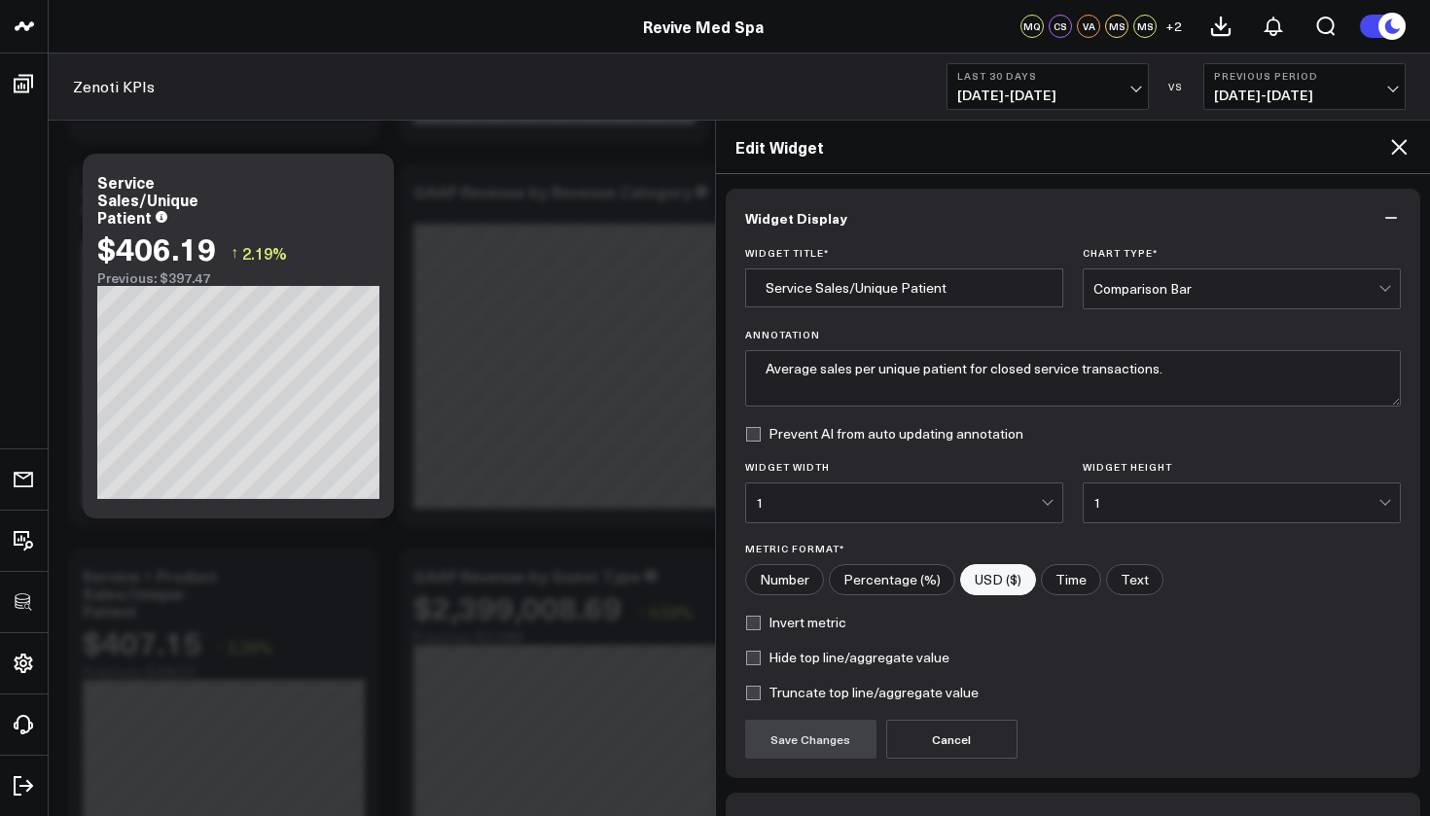
scroll to position [123, 0]
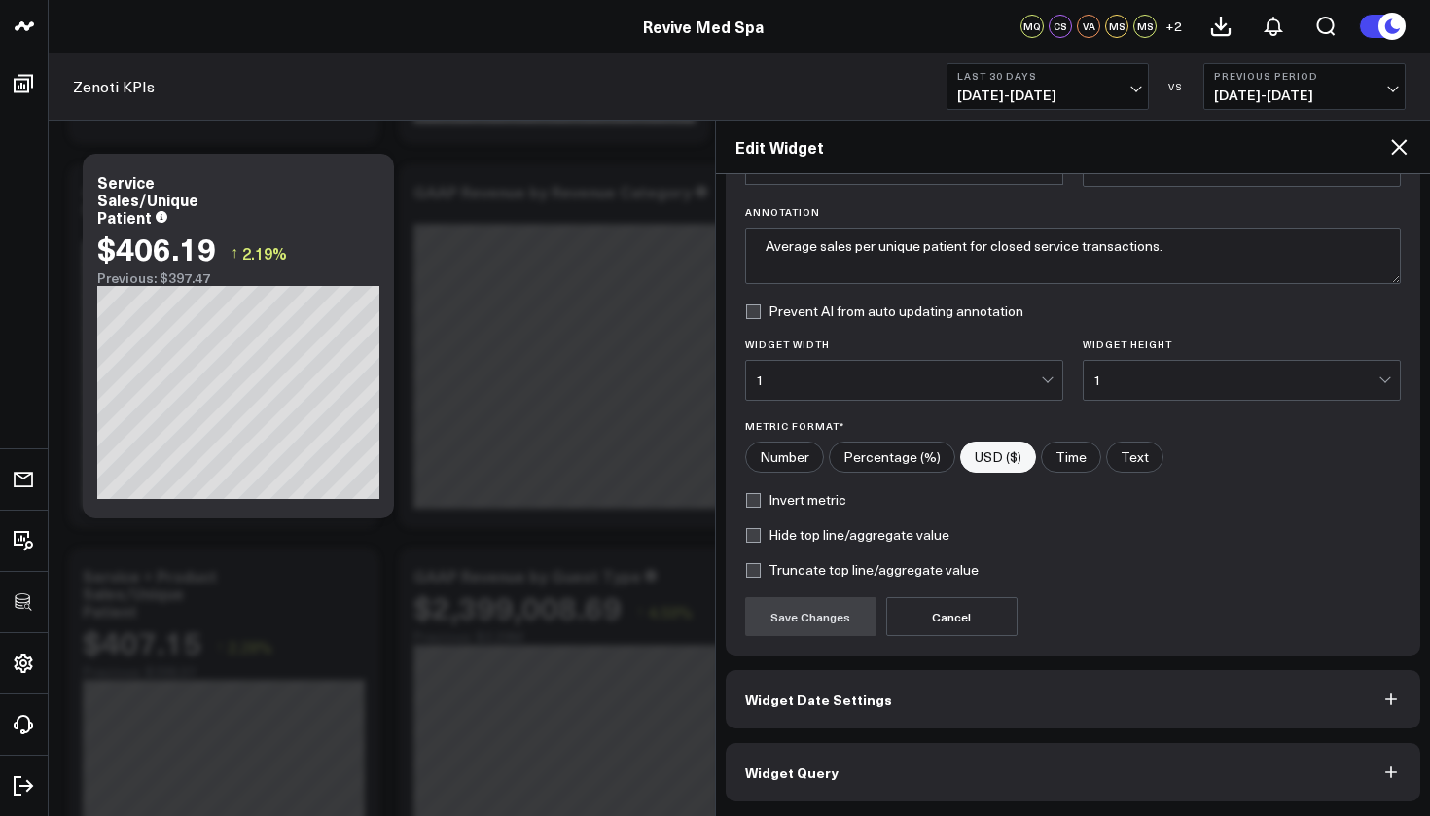
click at [956, 767] on button "Widget Query" at bounding box center [1074, 772] width 696 height 58
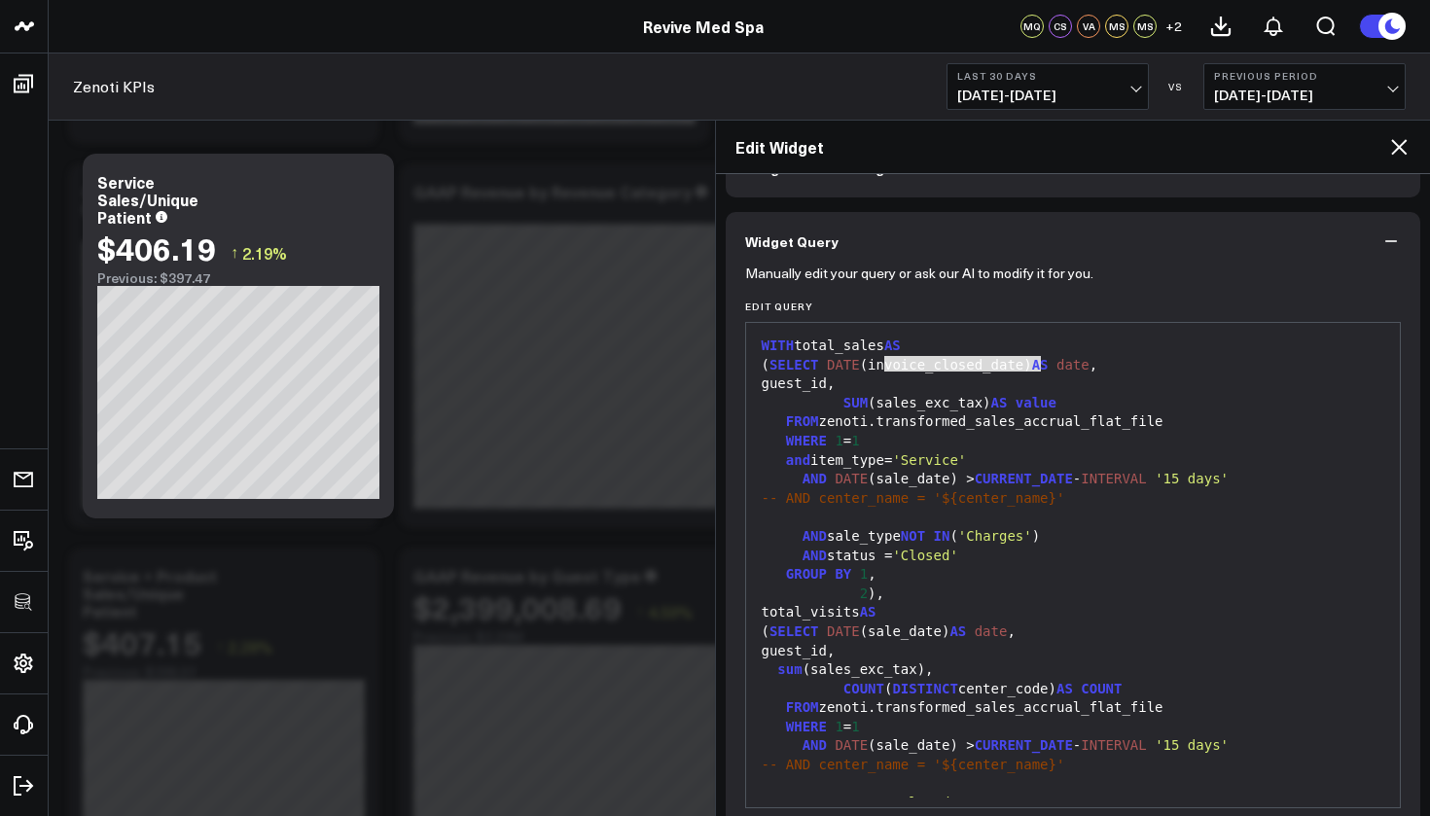
drag, startPoint x: 1041, startPoint y: 365, endPoint x: 886, endPoint y: 361, distance: 154.7
click at [886, 361] on div "( SELECT DATE (invoice_closed_date) AS date ," at bounding box center [1073, 365] width 635 height 19
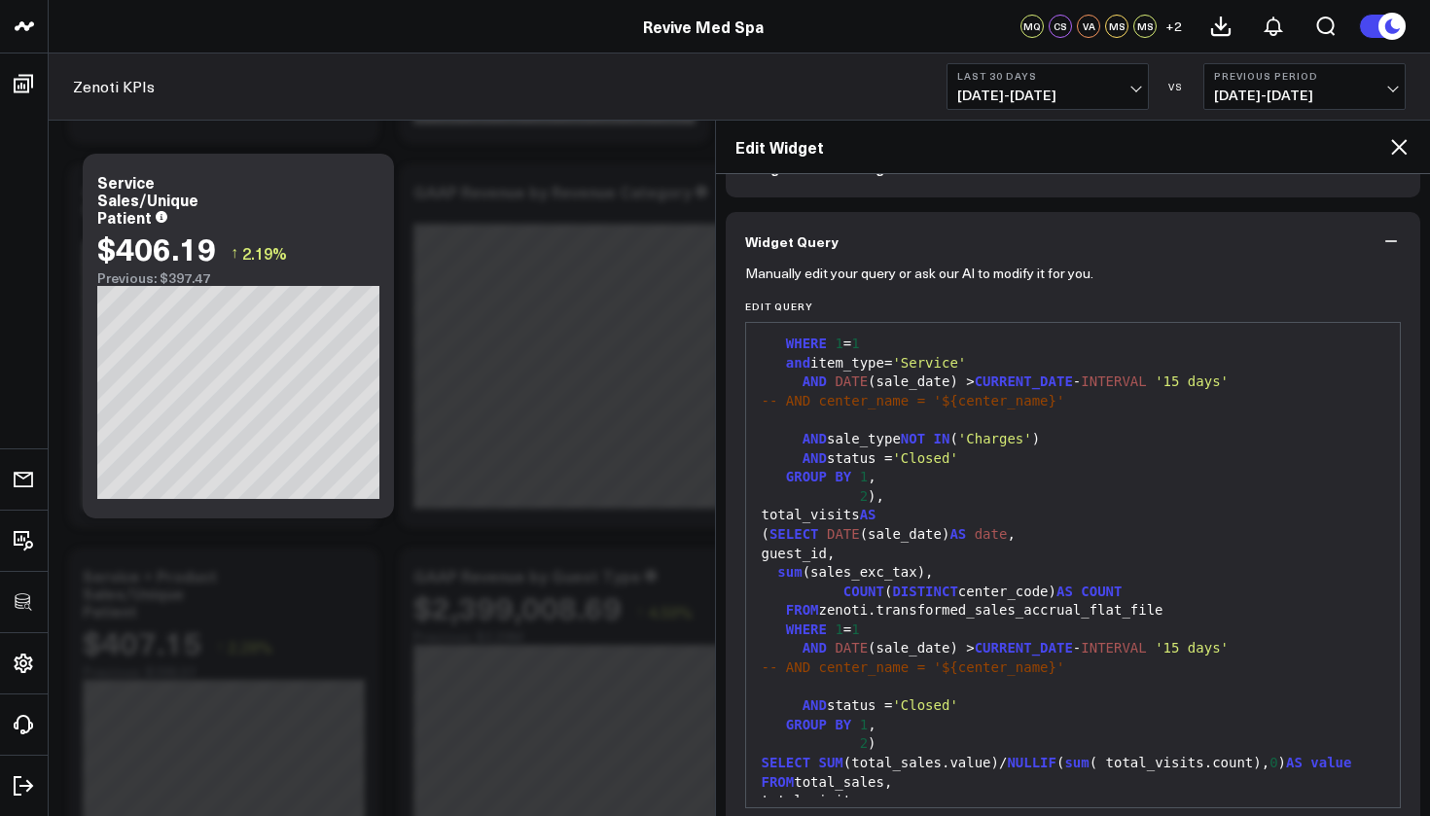
scroll to position [207, 0]
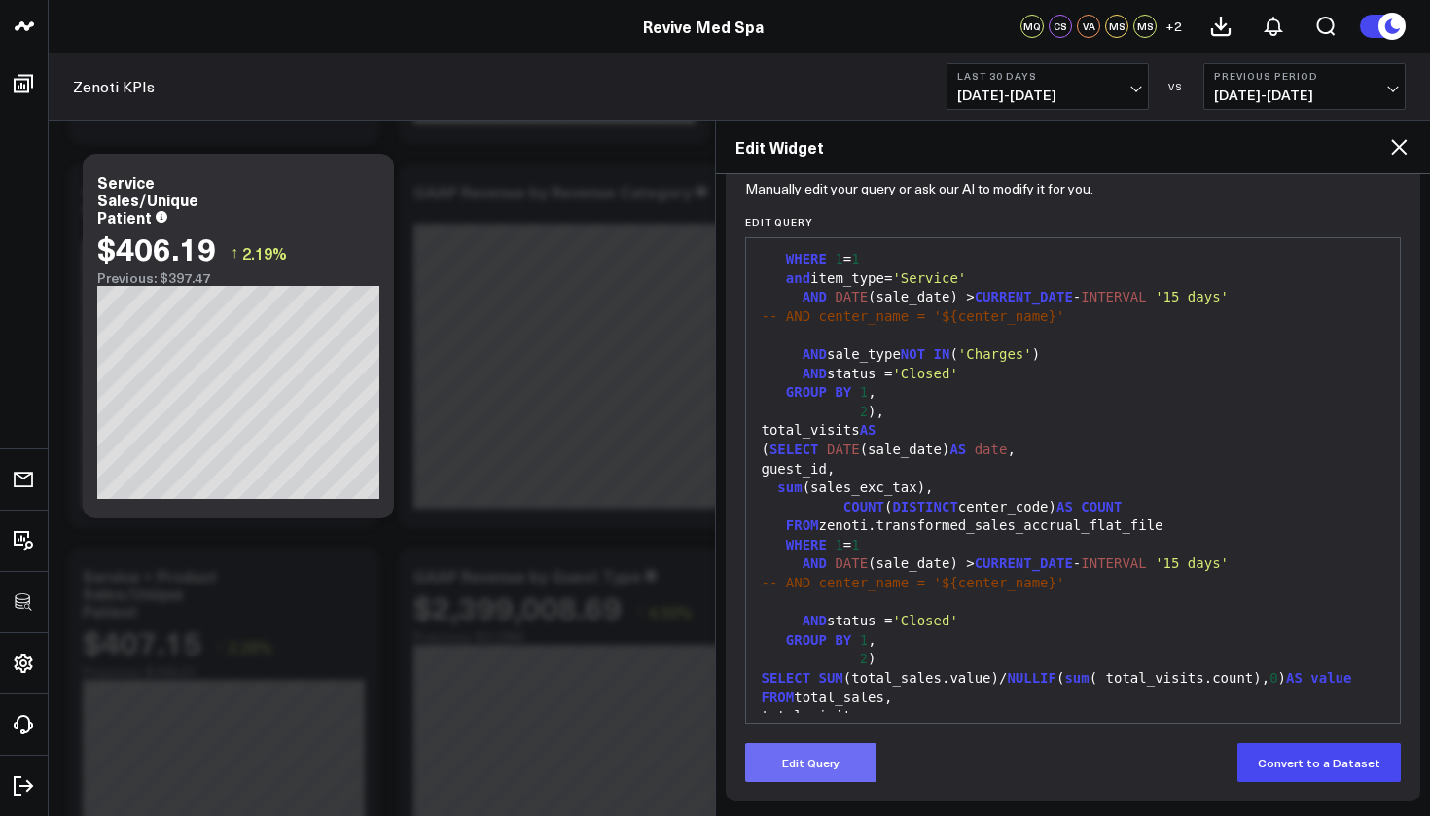
click at [841, 756] on button "Edit Query" at bounding box center [810, 762] width 131 height 39
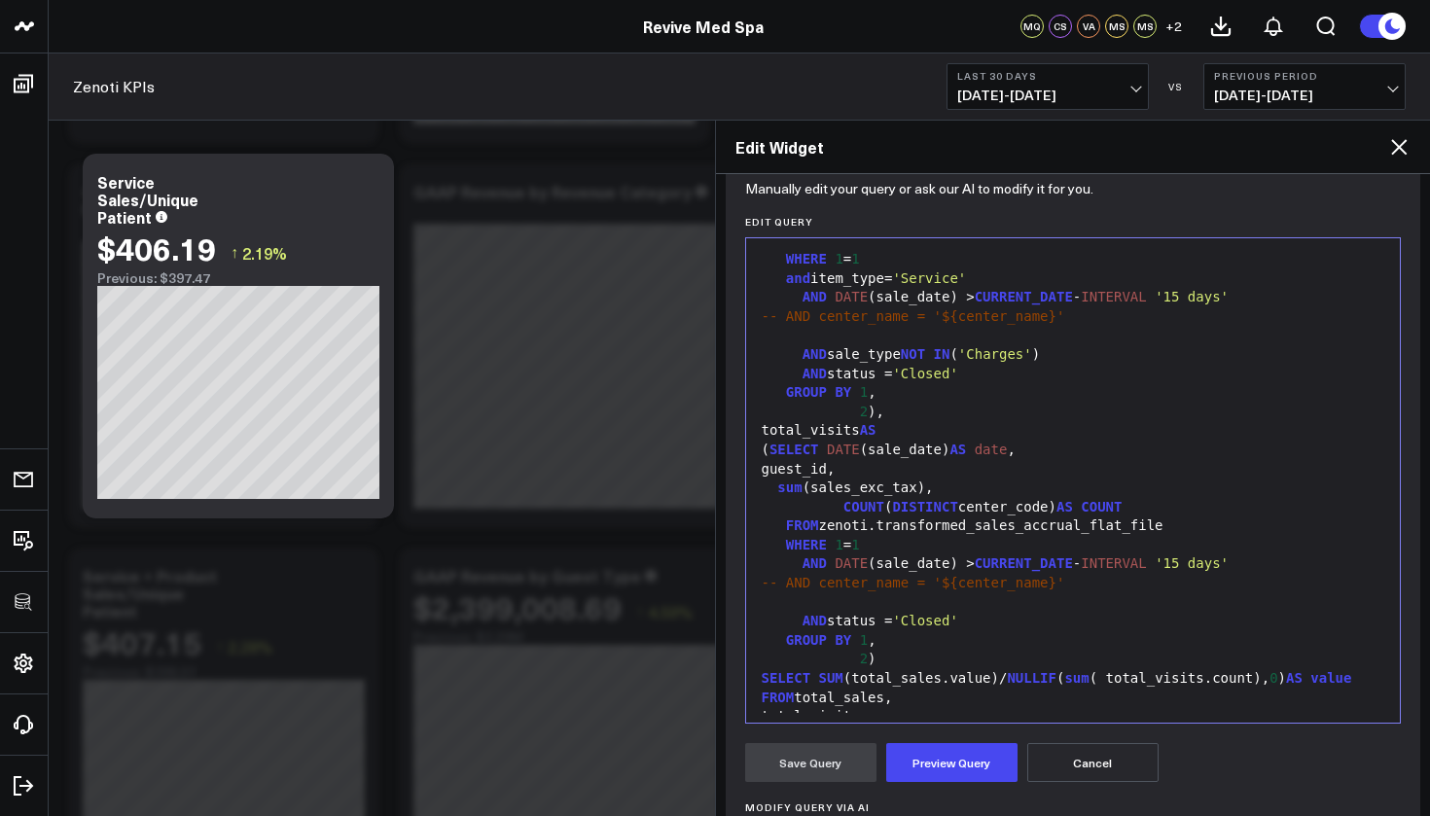
scroll to position [0, 0]
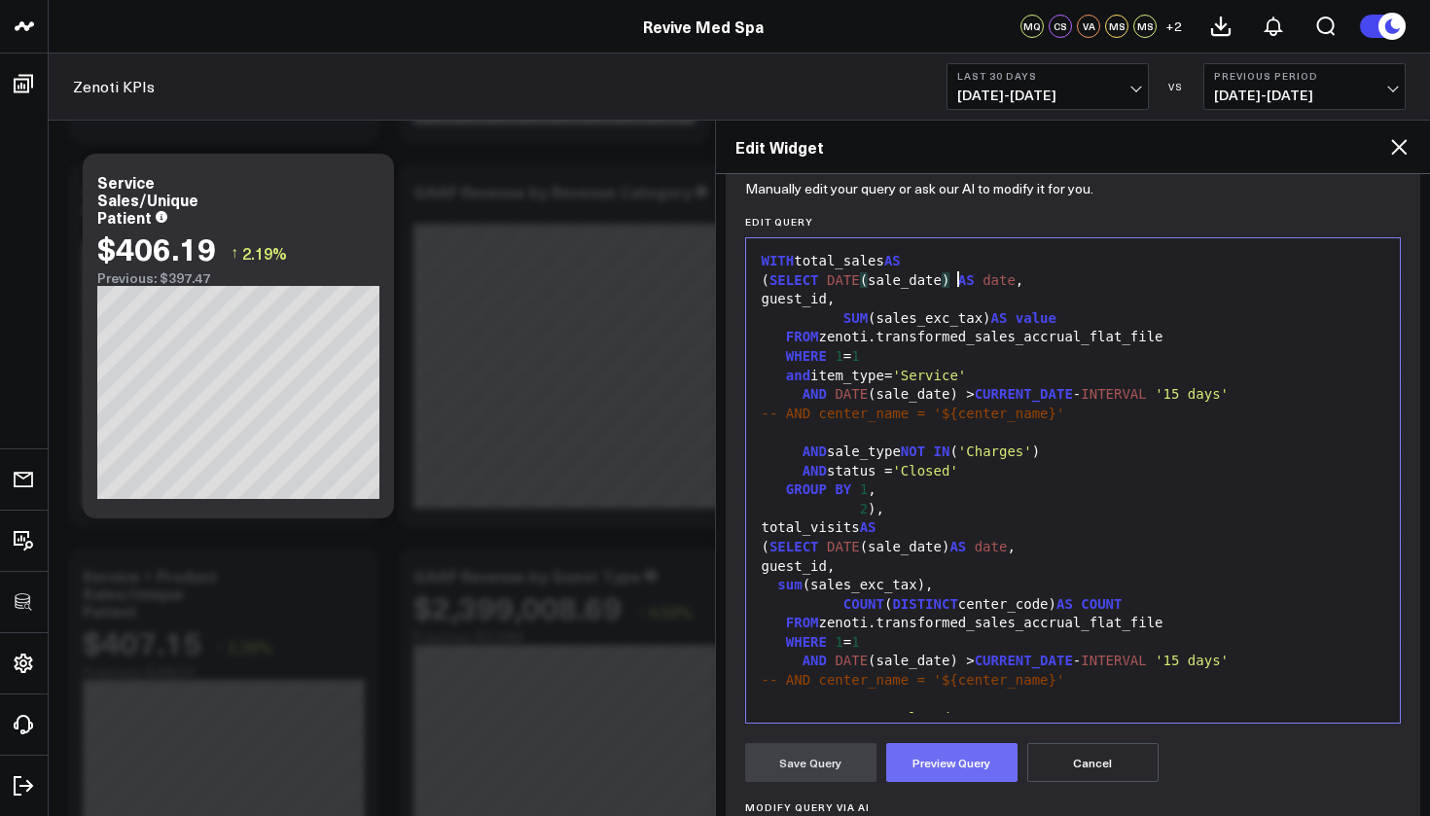
click at [968, 755] on button "Preview Query" at bounding box center [951, 762] width 131 height 39
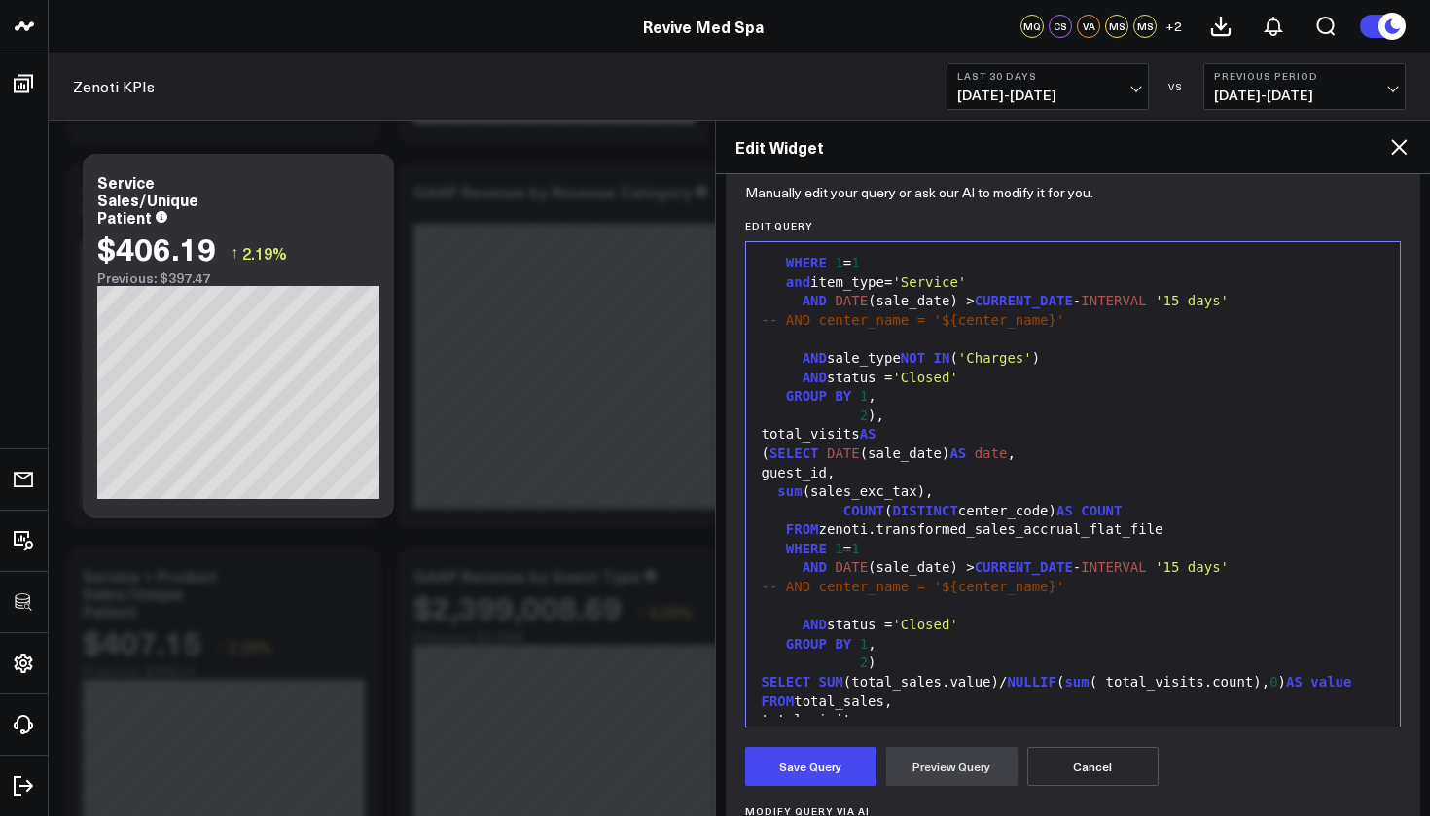
scroll to position [247, 0]
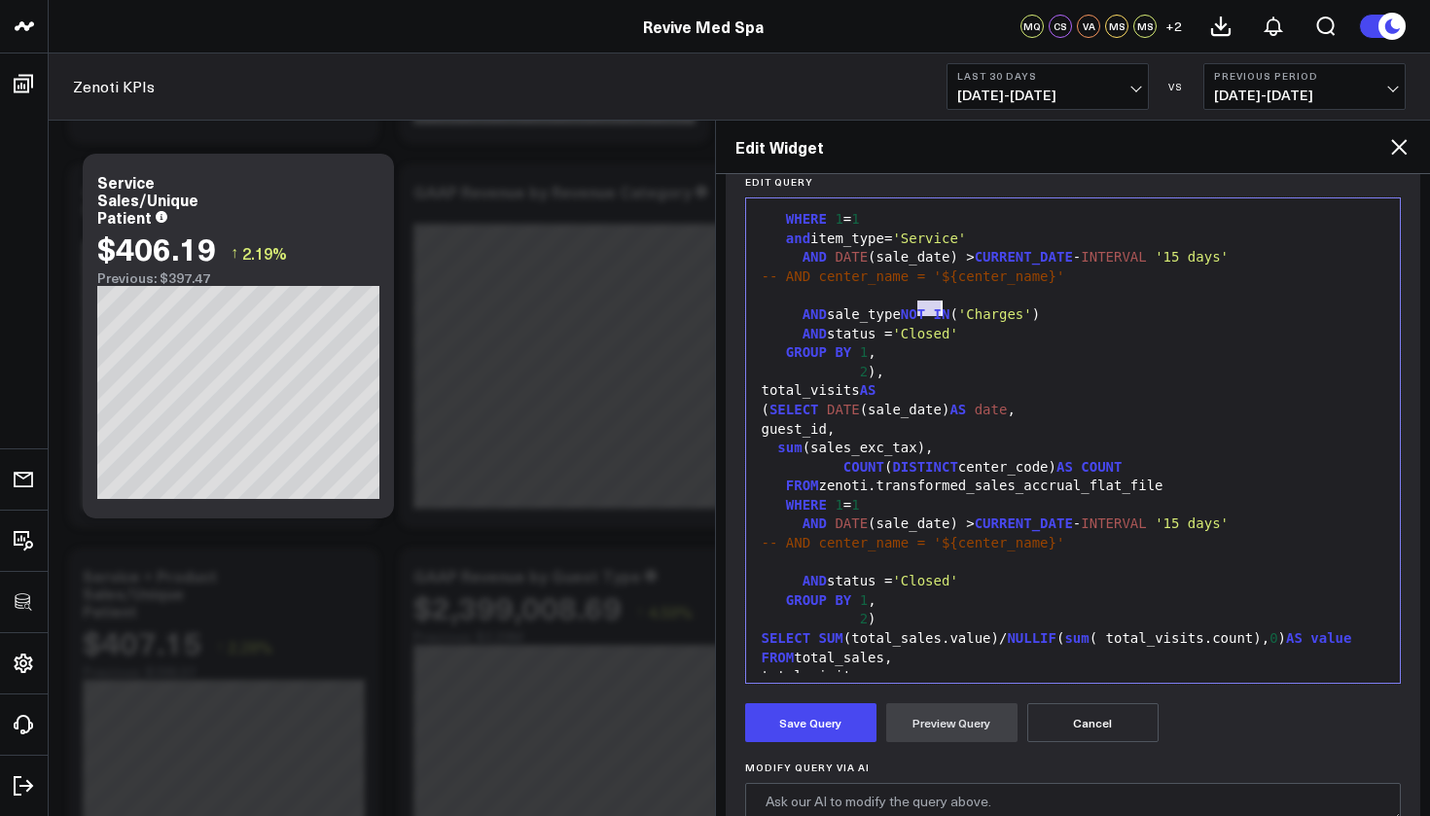
drag, startPoint x: 915, startPoint y: 306, endPoint x: 943, endPoint y: 307, distance: 28.2
click at [943, 307] on div "AND sale_type NOT IN ( 'Charges' )" at bounding box center [1073, 315] width 635 height 19
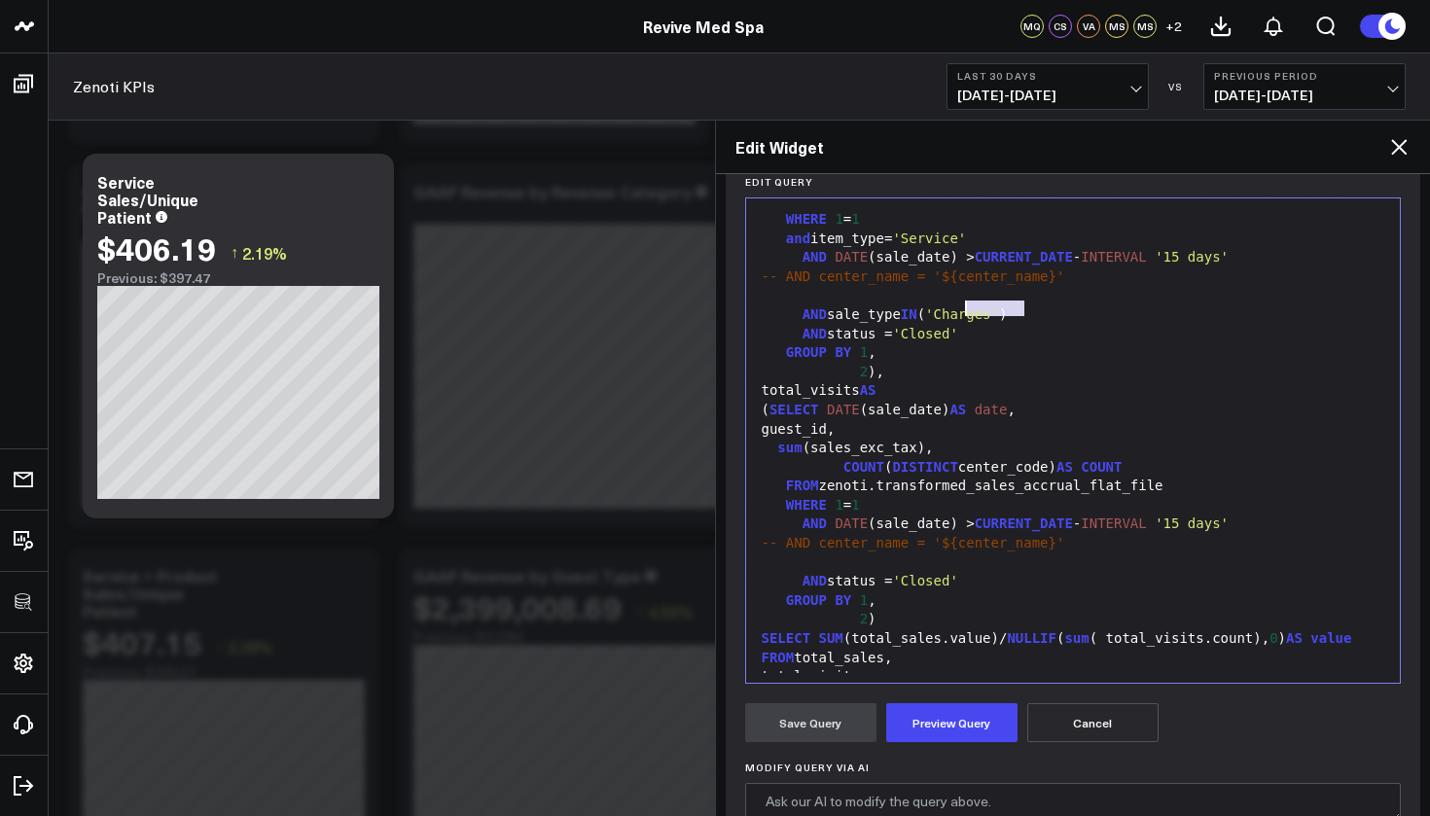
drag, startPoint x: 1023, startPoint y: 307, endPoint x: 969, endPoint y: 304, distance: 53.7
click at [969, 306] on span "'Charges'" at bounding box center [962, 314] width 74 height 16
click at [952, 731] on button "Preview Query" at bounding box center [951, 722] width 131 height 39
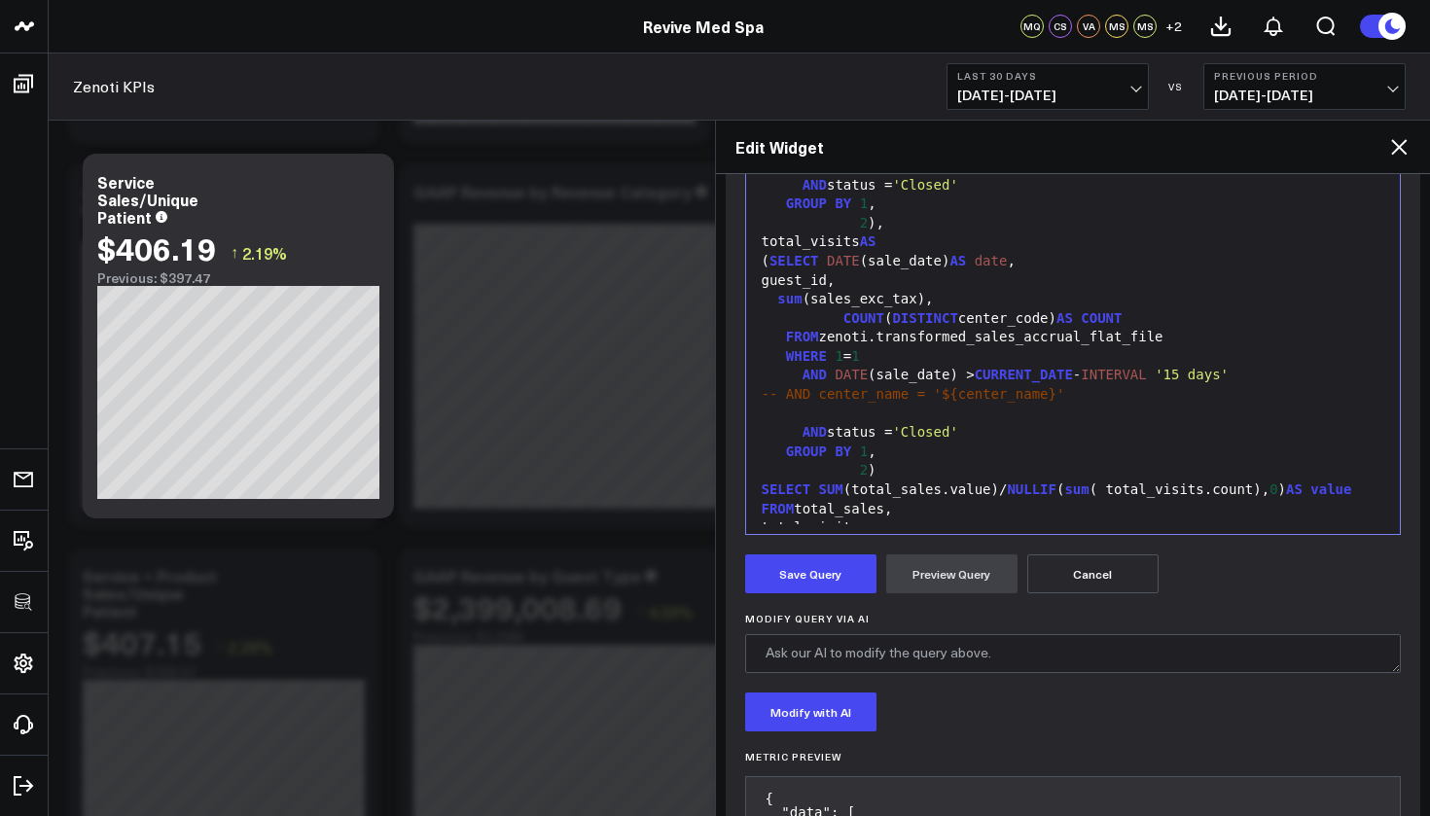
scroll to position [449, 0]
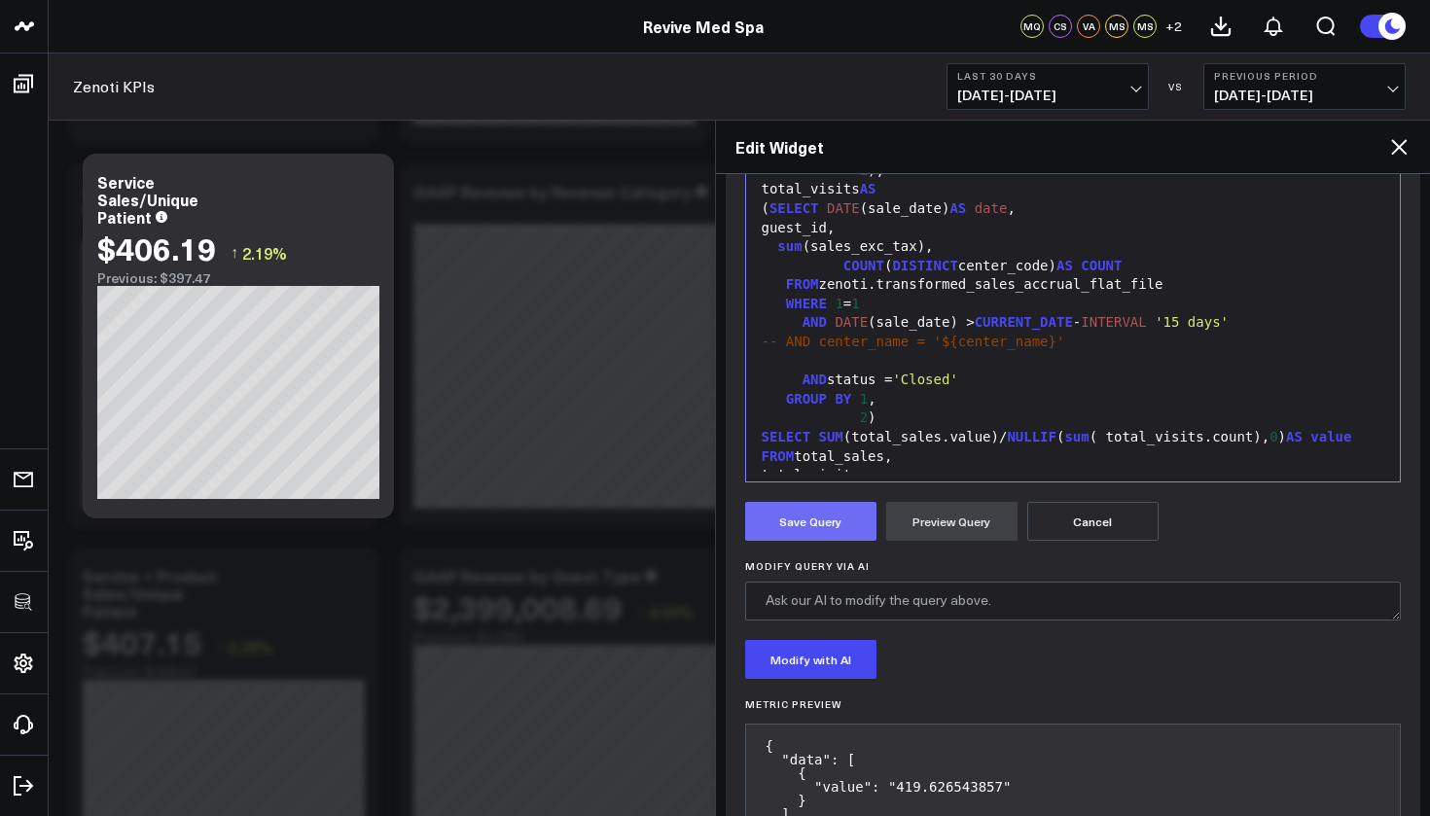
click at [831, 526] on button "Save Query" at bounding box center [810, 521] width 131 height 39
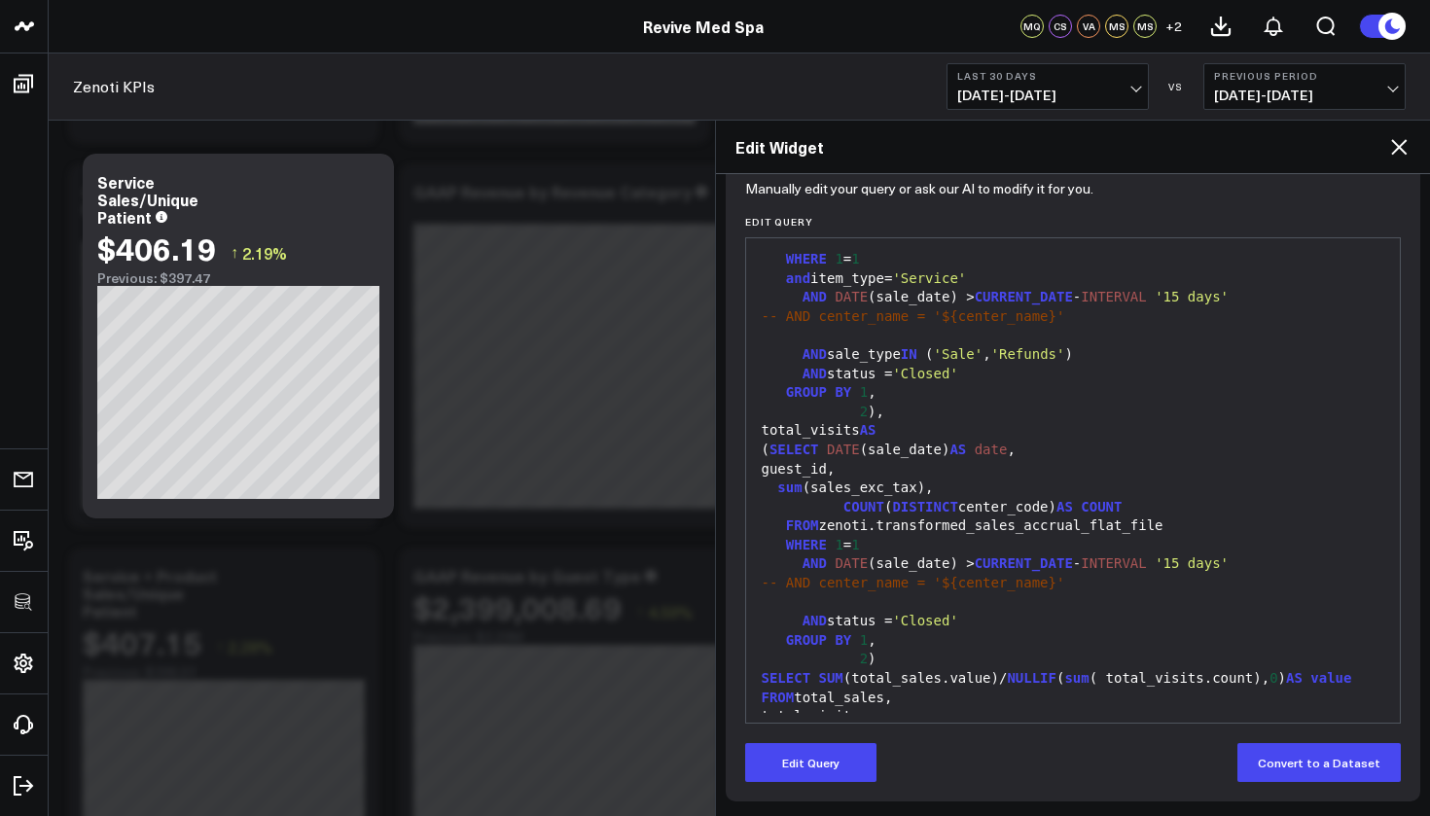
scroll to position [207, 0]
click at [804, 371] on span "AND" at bounding box center [815, 374] width 24 height 16
click at [1402, 146] on icon at bounding box center [1399, 147] width 16 height 16
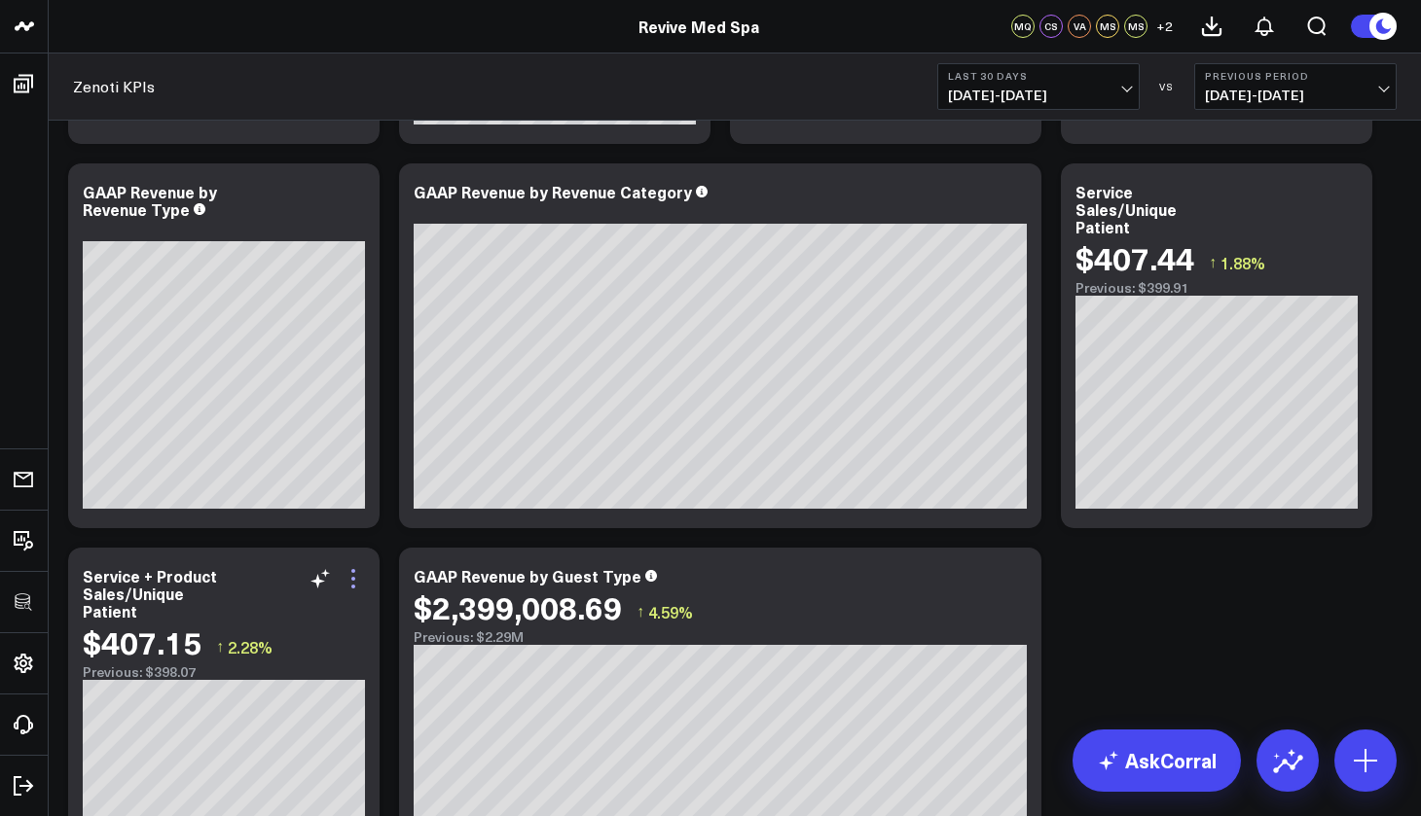
click at [359, 578] on icon at bounding box center [353, 578] width 23 height 23
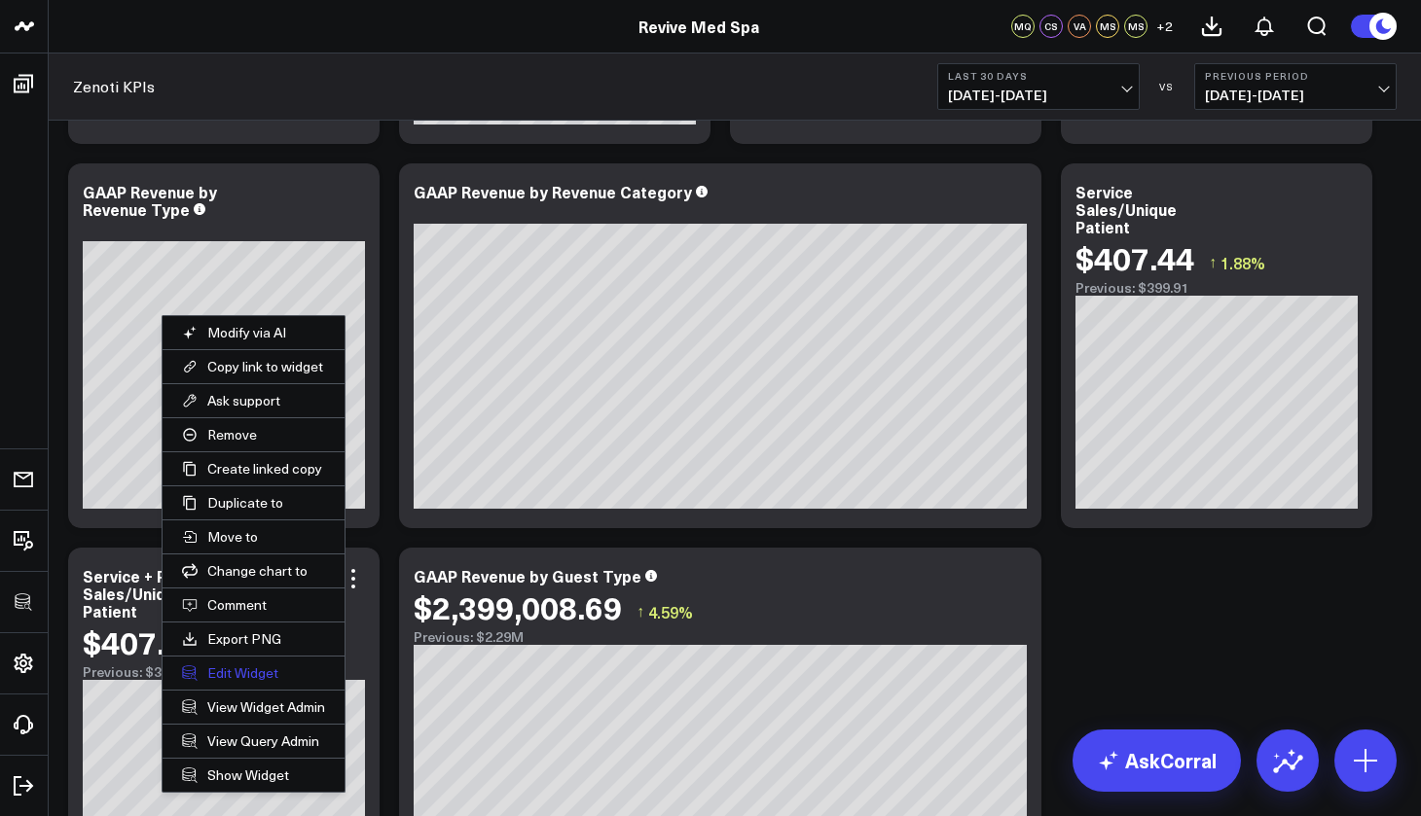
click at [248, 670] on button "Edit Widget" at bounding box center [253, 673] width 182 height 33
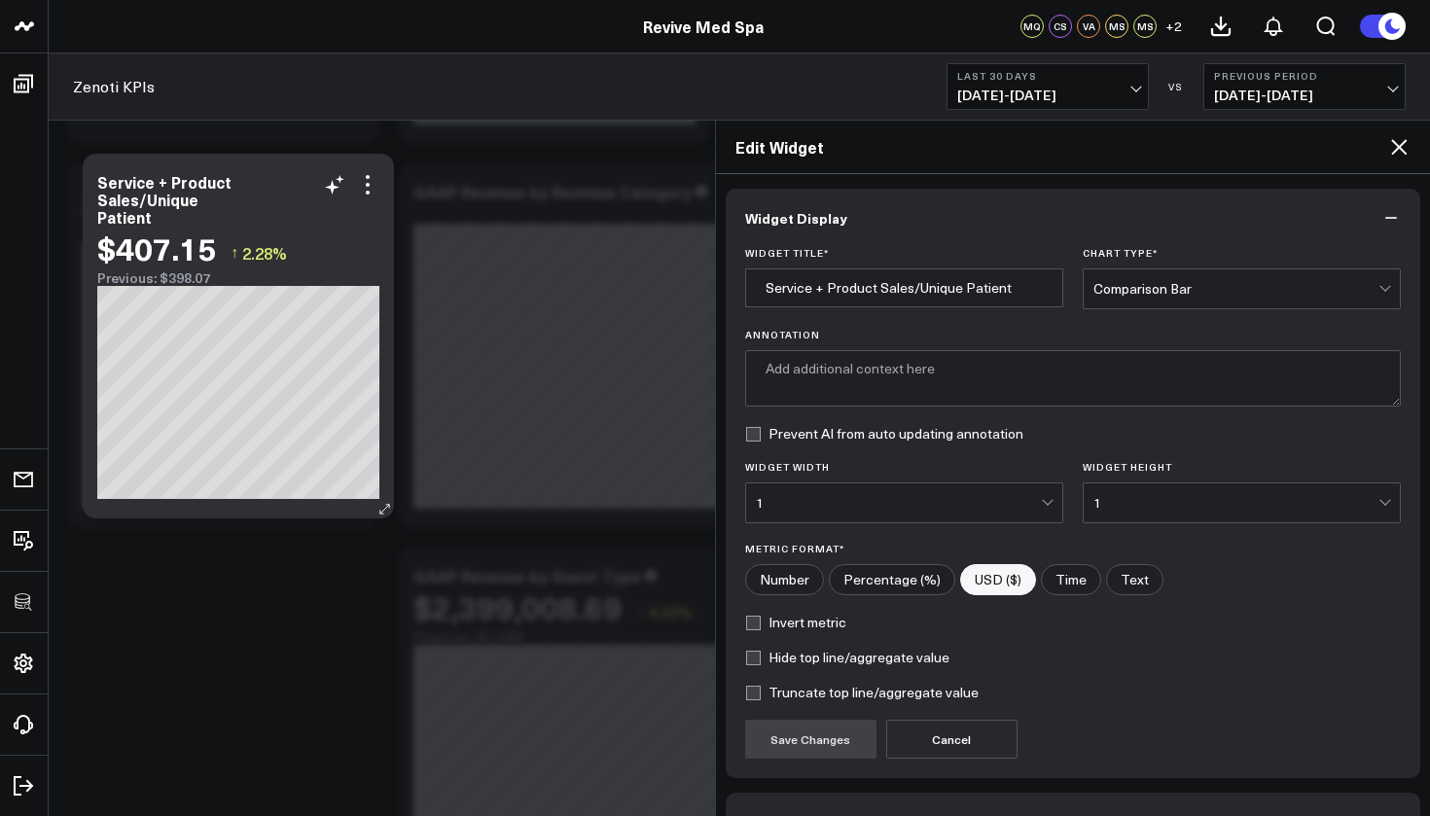
type textarea "Average sales value per unique patient for services and products."
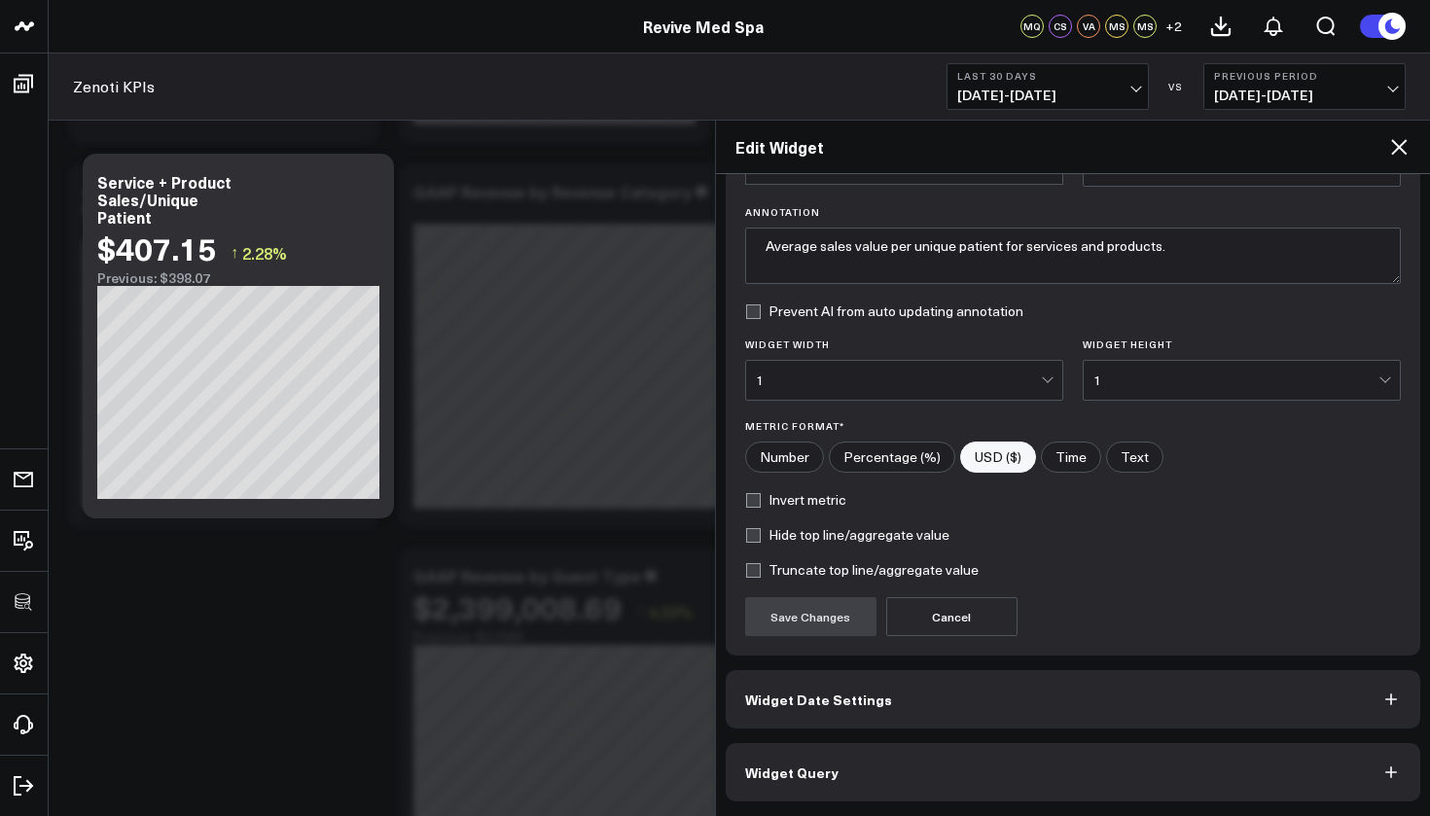
click at [866, 780] on button "Widget Query" at bounding box center [1074, 772] width 696 height 58
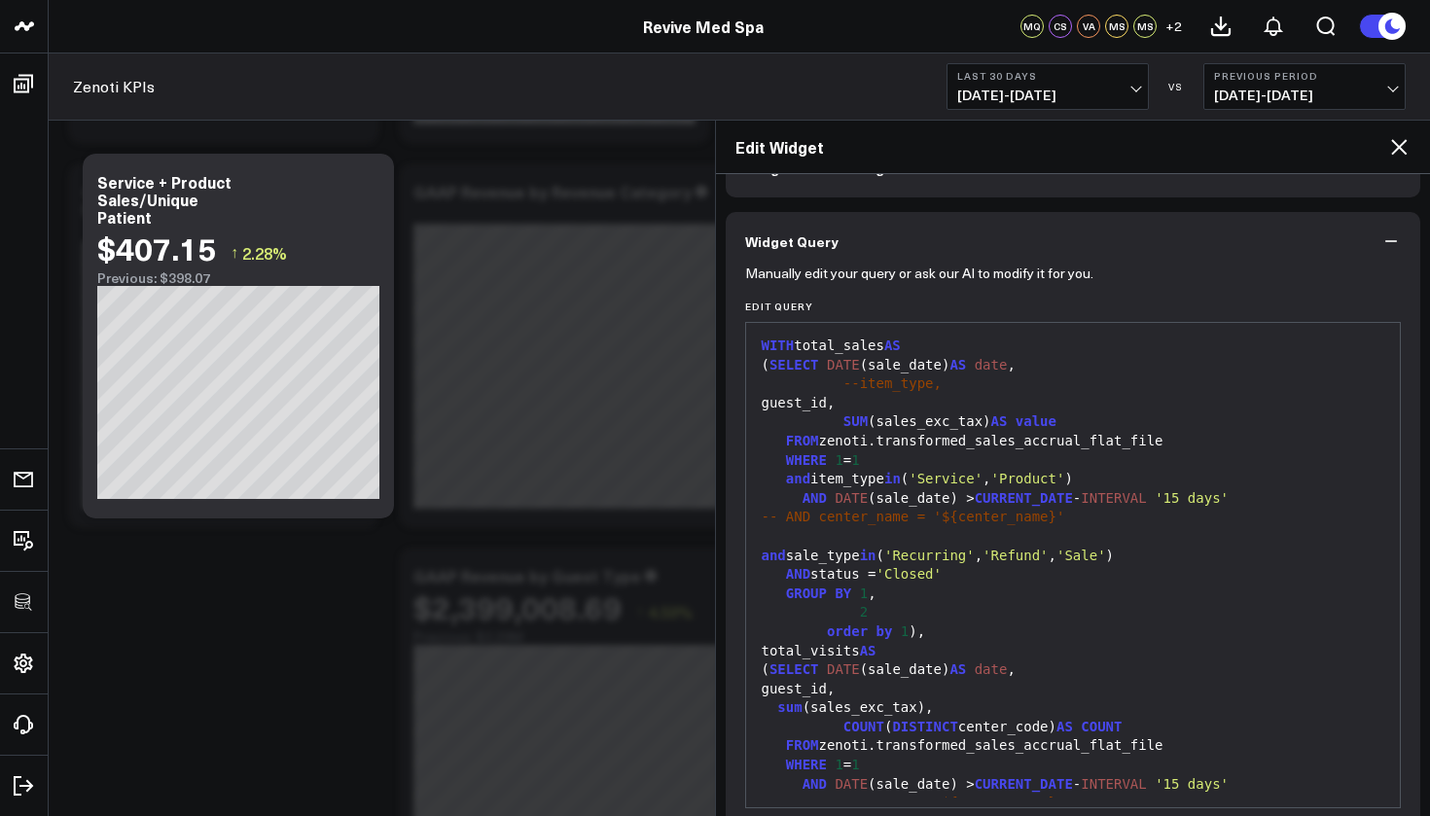
click at [1398, 151] on icon at bounding box center [1398, 146] width 23 height 23
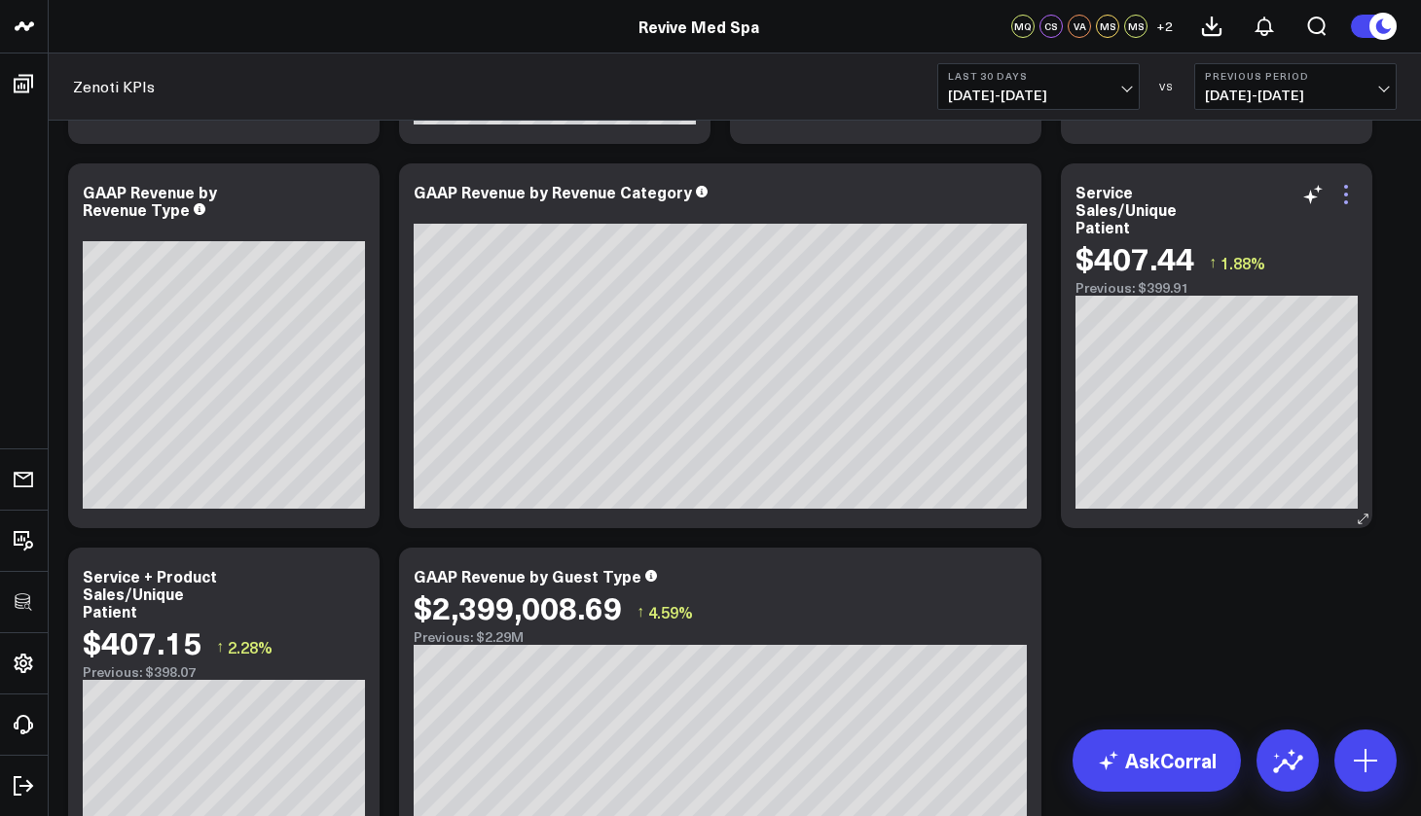
click at [1345, 199] on icon at bounding box center [1345, 194] width 23 height 23
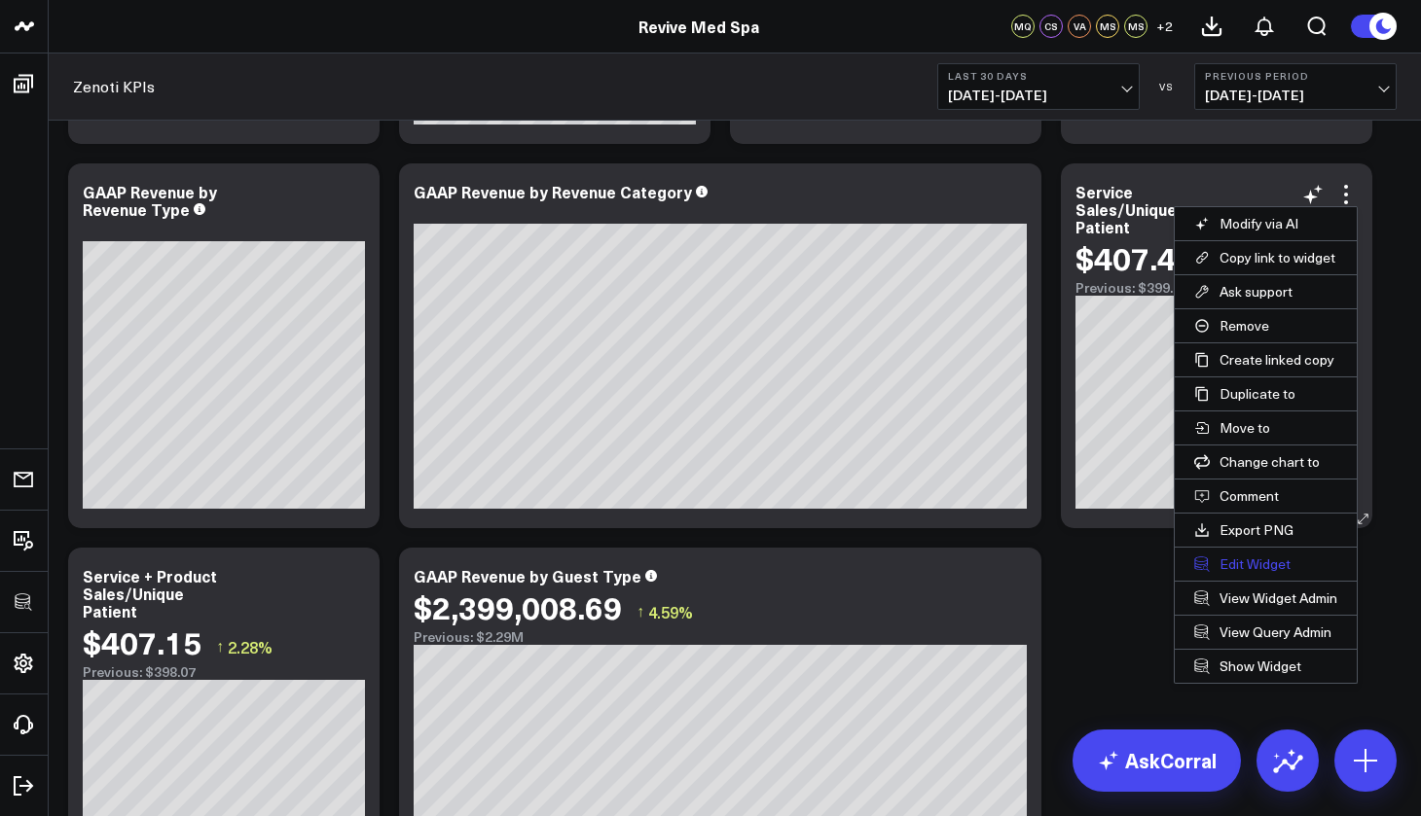
click at [1262, 564] on button "Edit Widget" at bounding box center [1265, 564] width 182 height 33
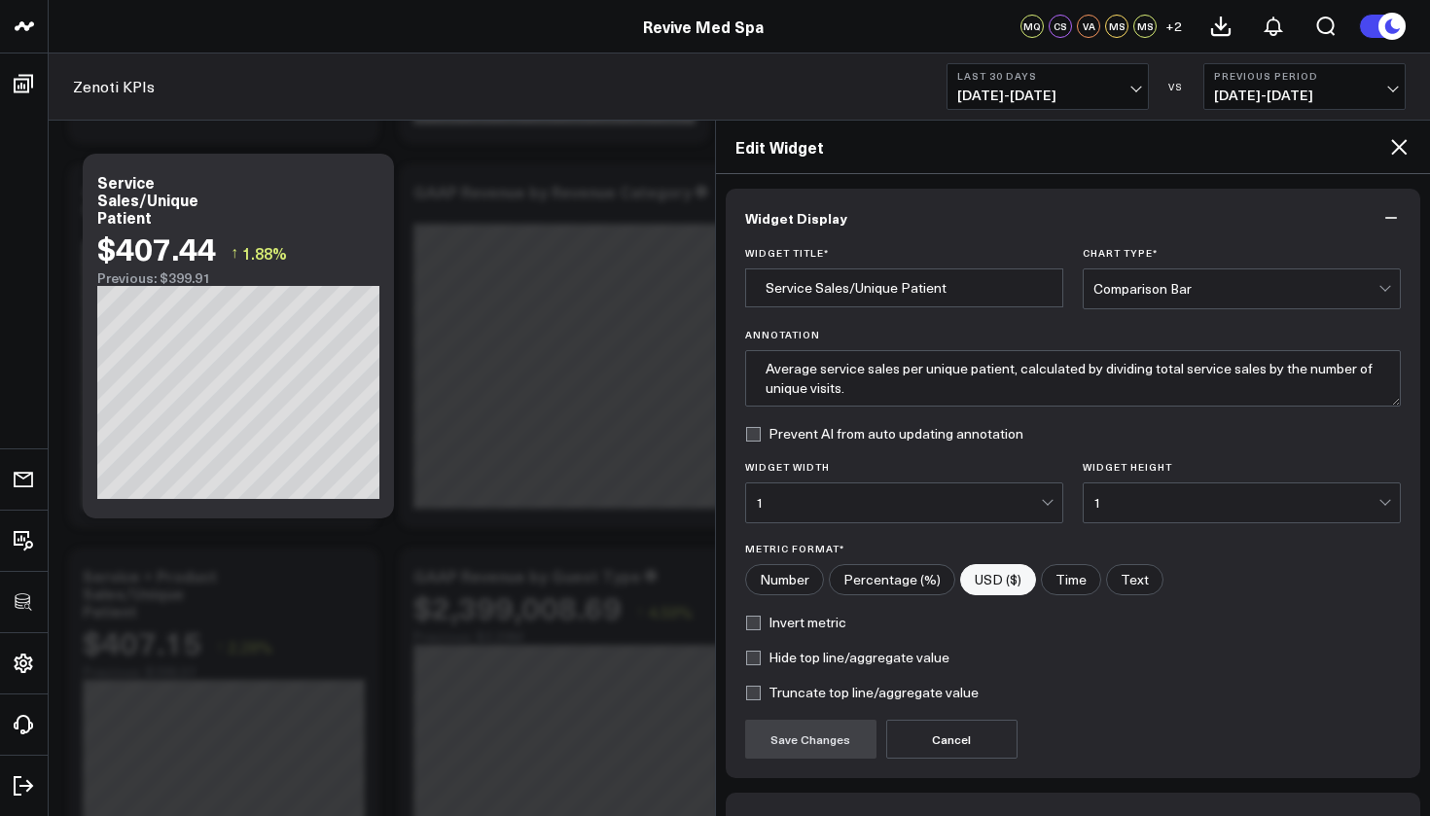
scroll to position [123, 0]
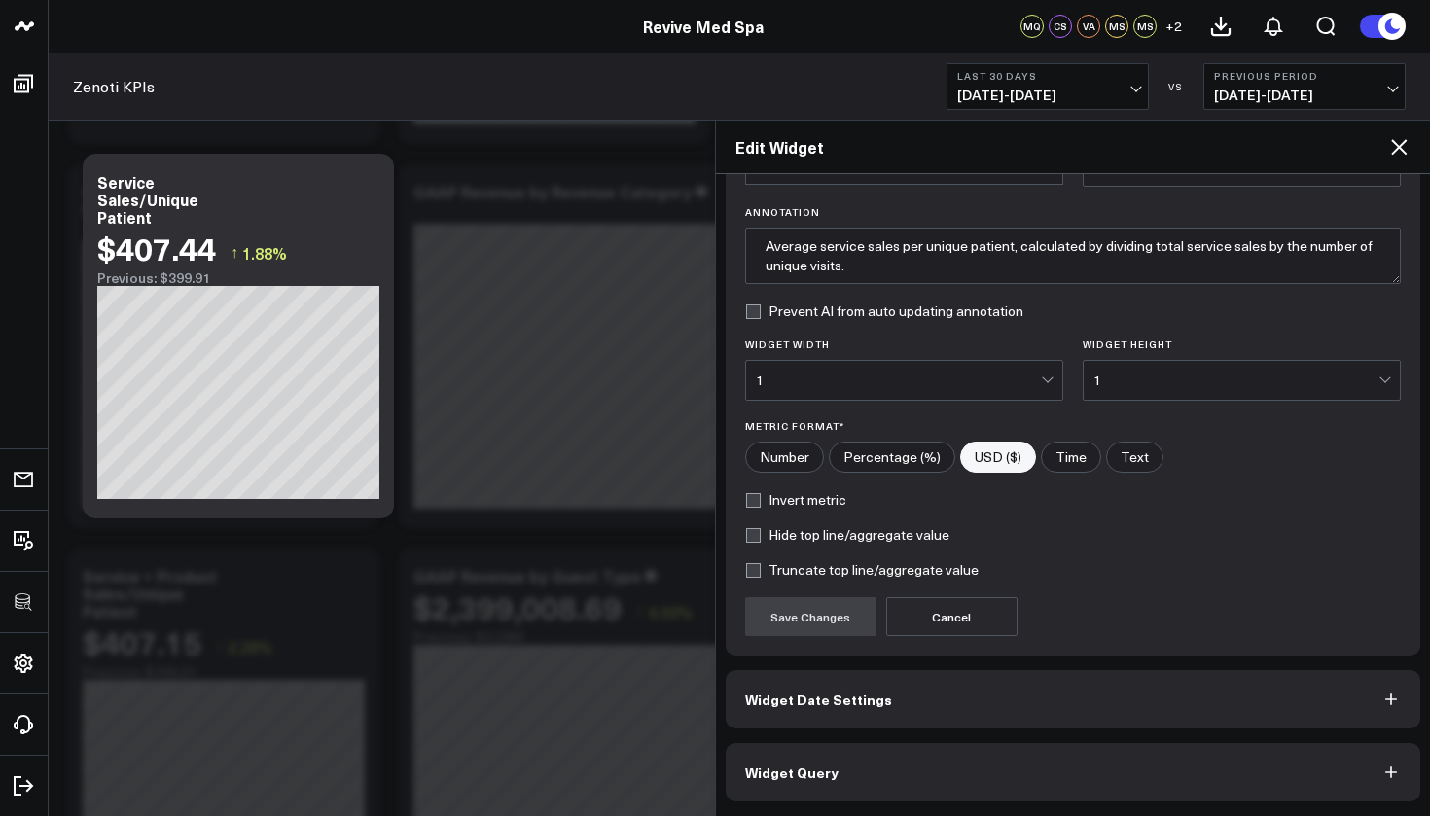
click at [948, 759] on button "Widget Query" at bounding box center [1074, 772] width 696 height 58
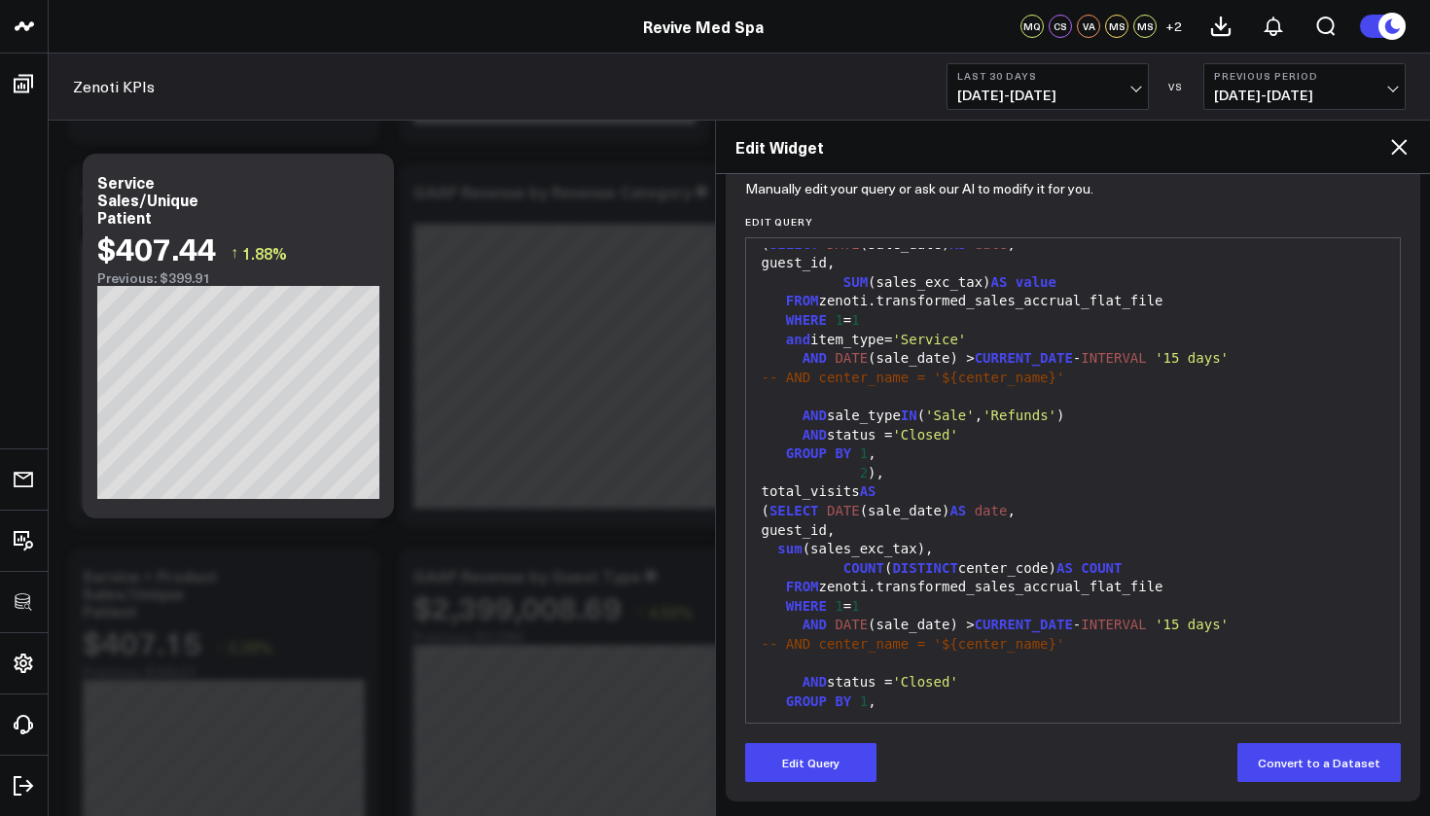
scroll to position [97, 0]
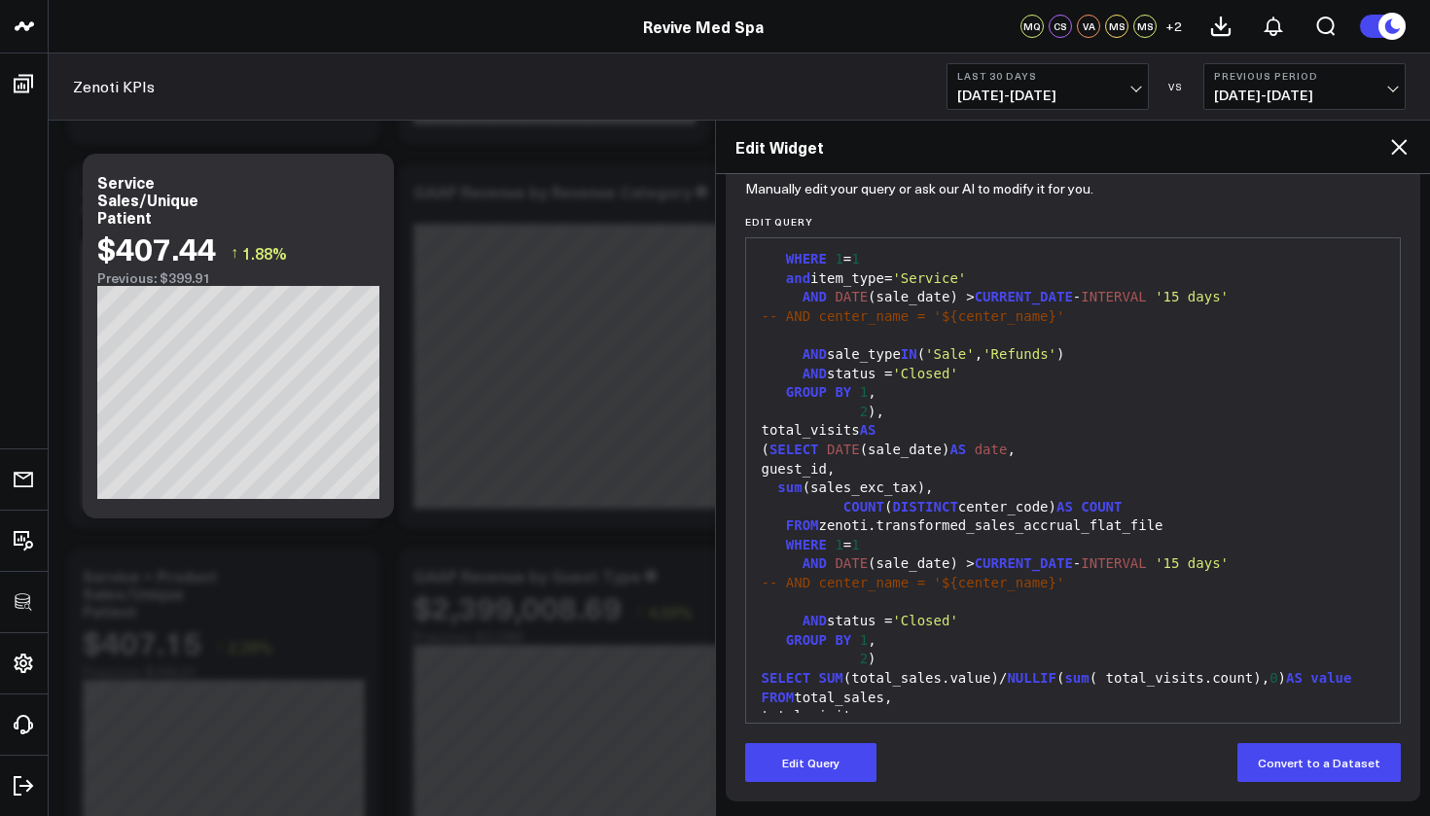
click at [1394, 142] on icon at bounding box center [1399, 147] width 16 height 16
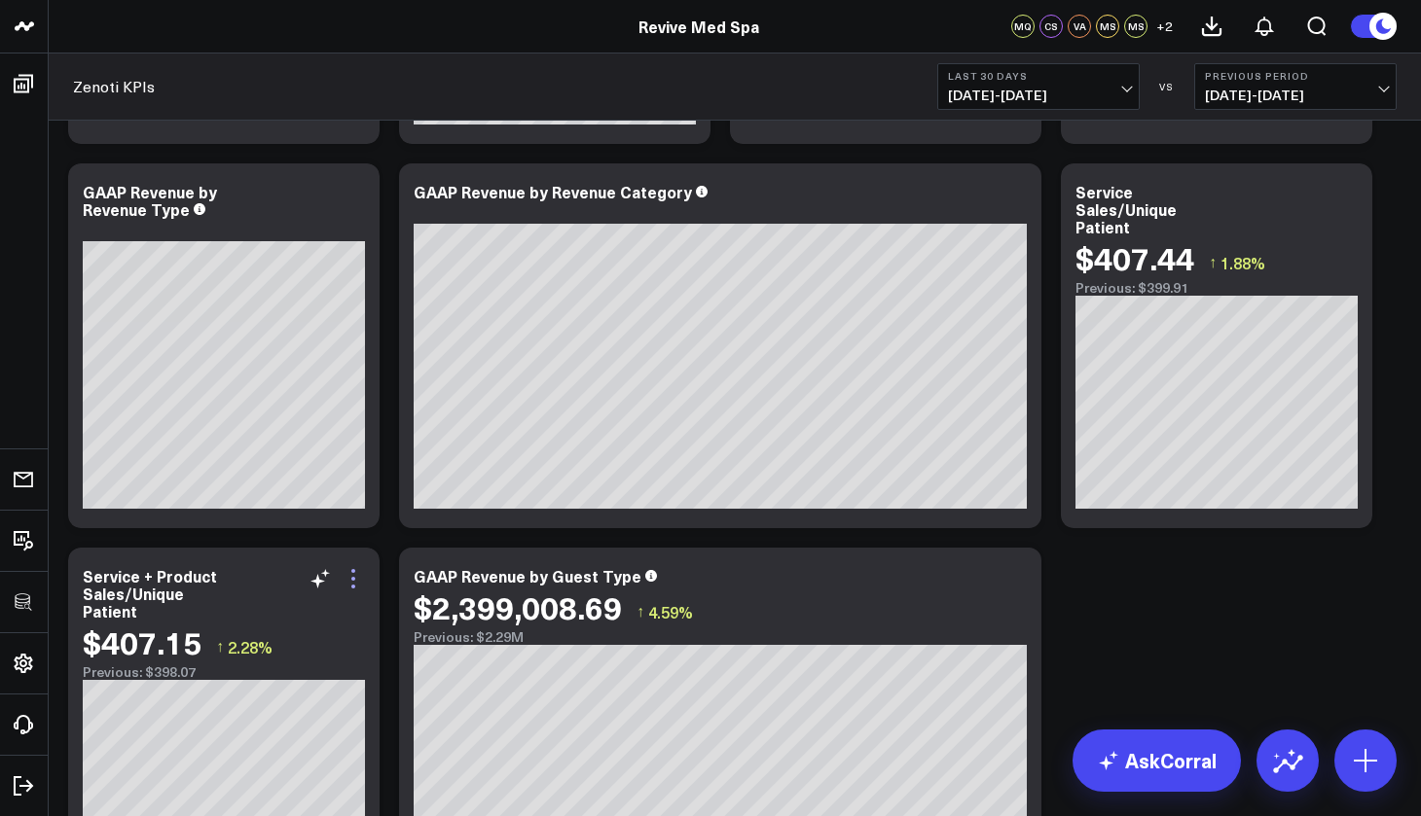
click at [353, 573] on icon at bounding box center [353, 571] width 4 height 4
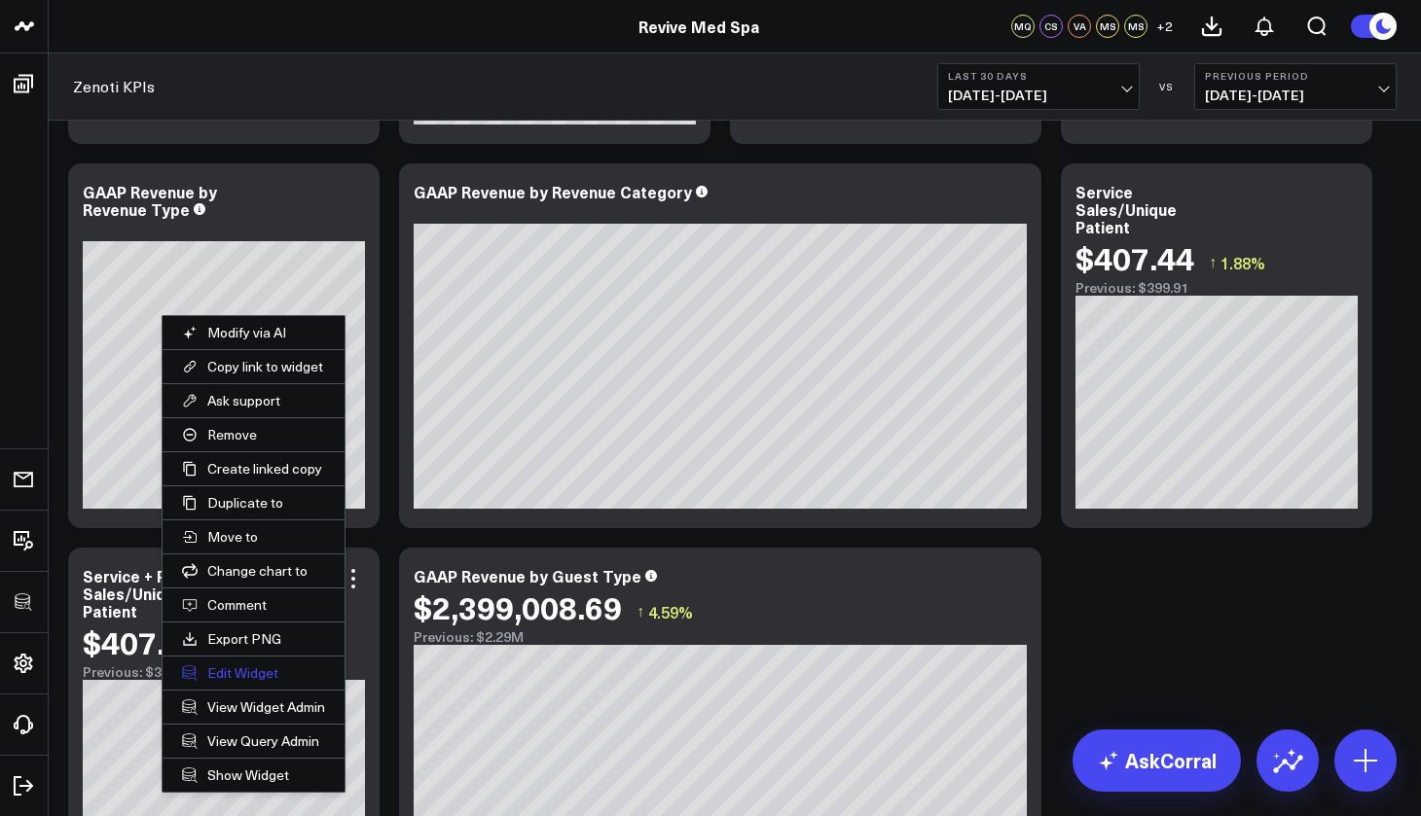
click at [248, 669] on button "Edit Widget" at bounding box center [253, 673] width 182 height 33
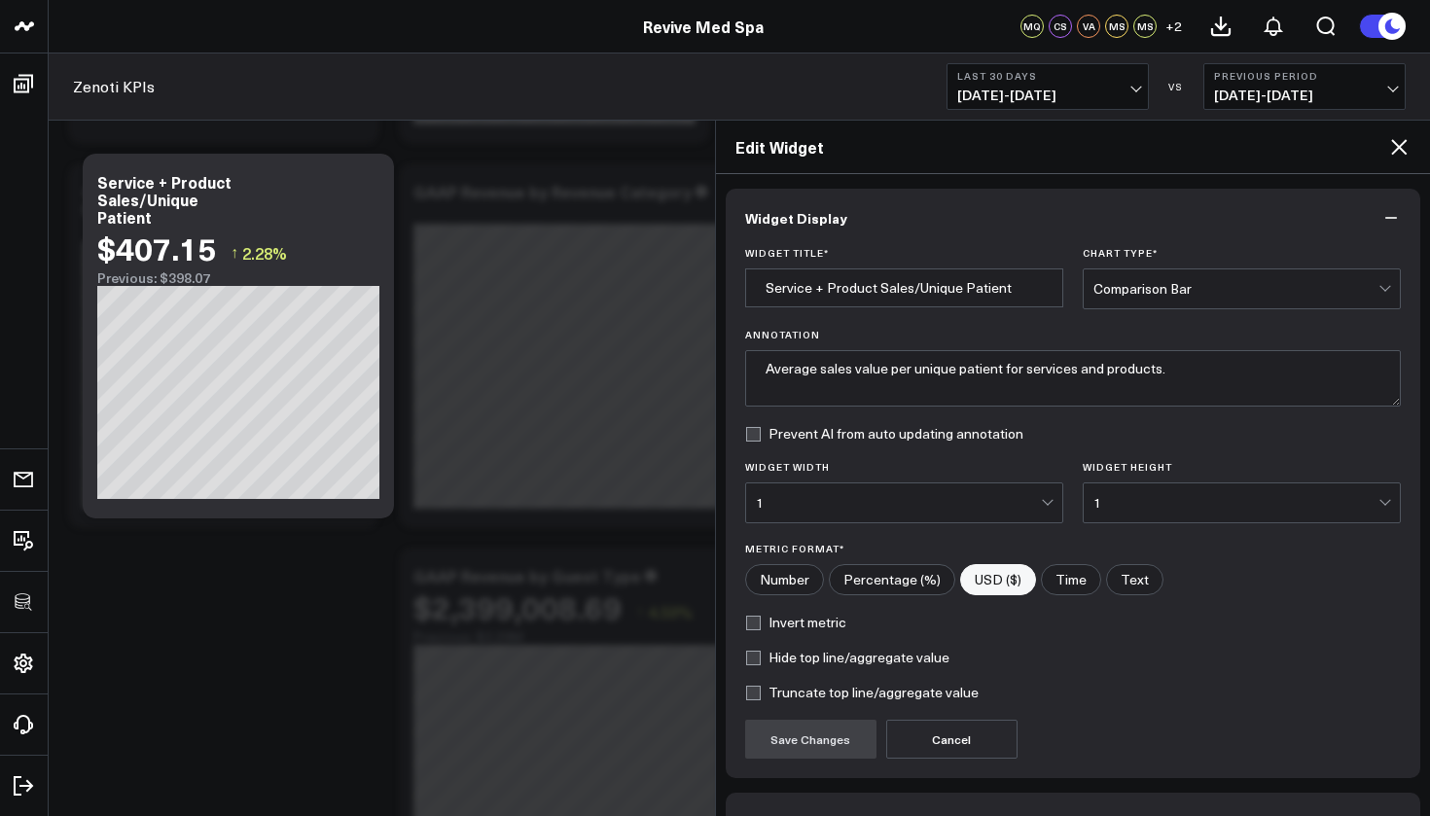
scroll to position [123, 0]
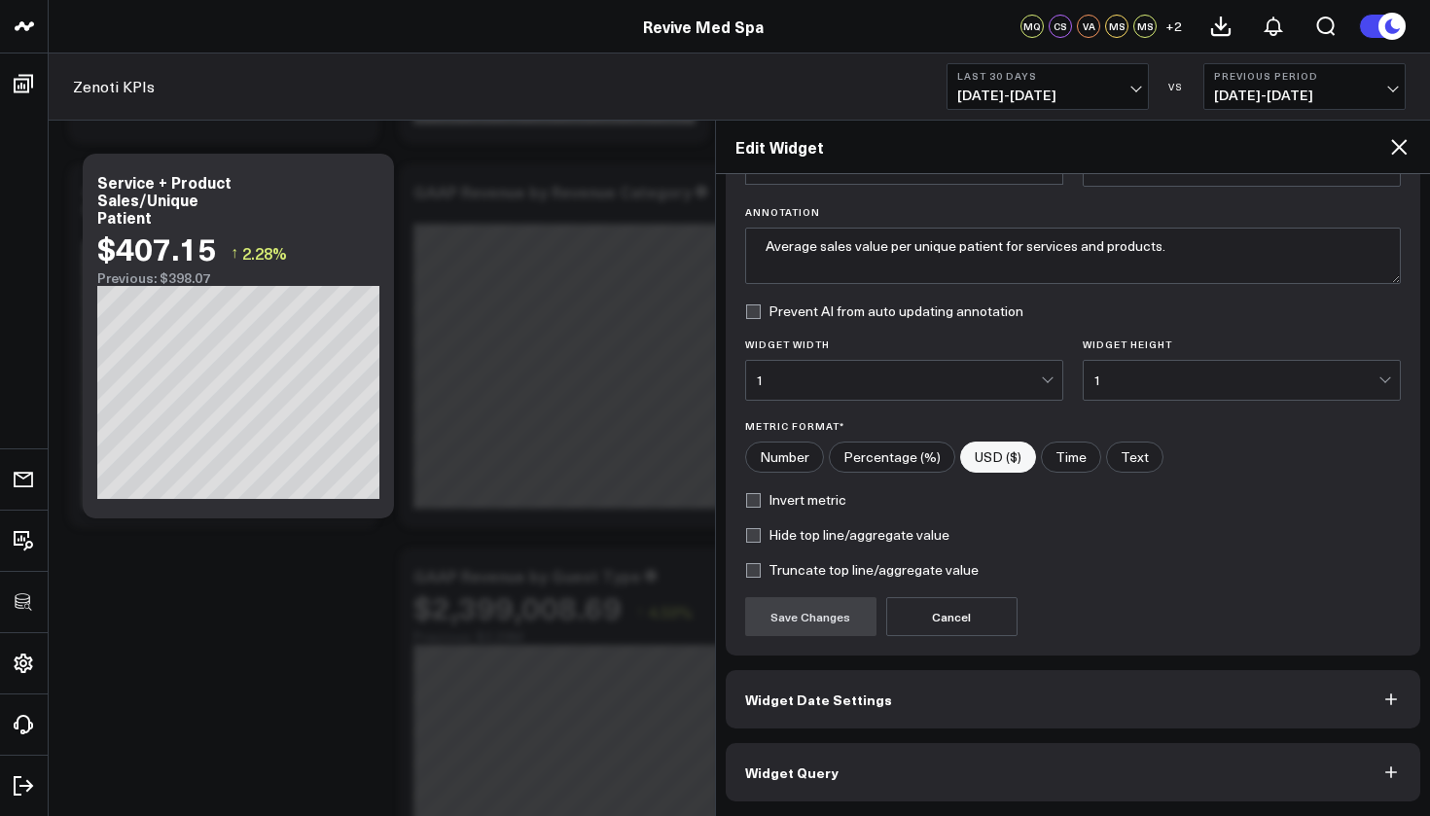
click at [870, 764] on button "Widget Query" at bounding box center [1074, 772] width 696 height 58
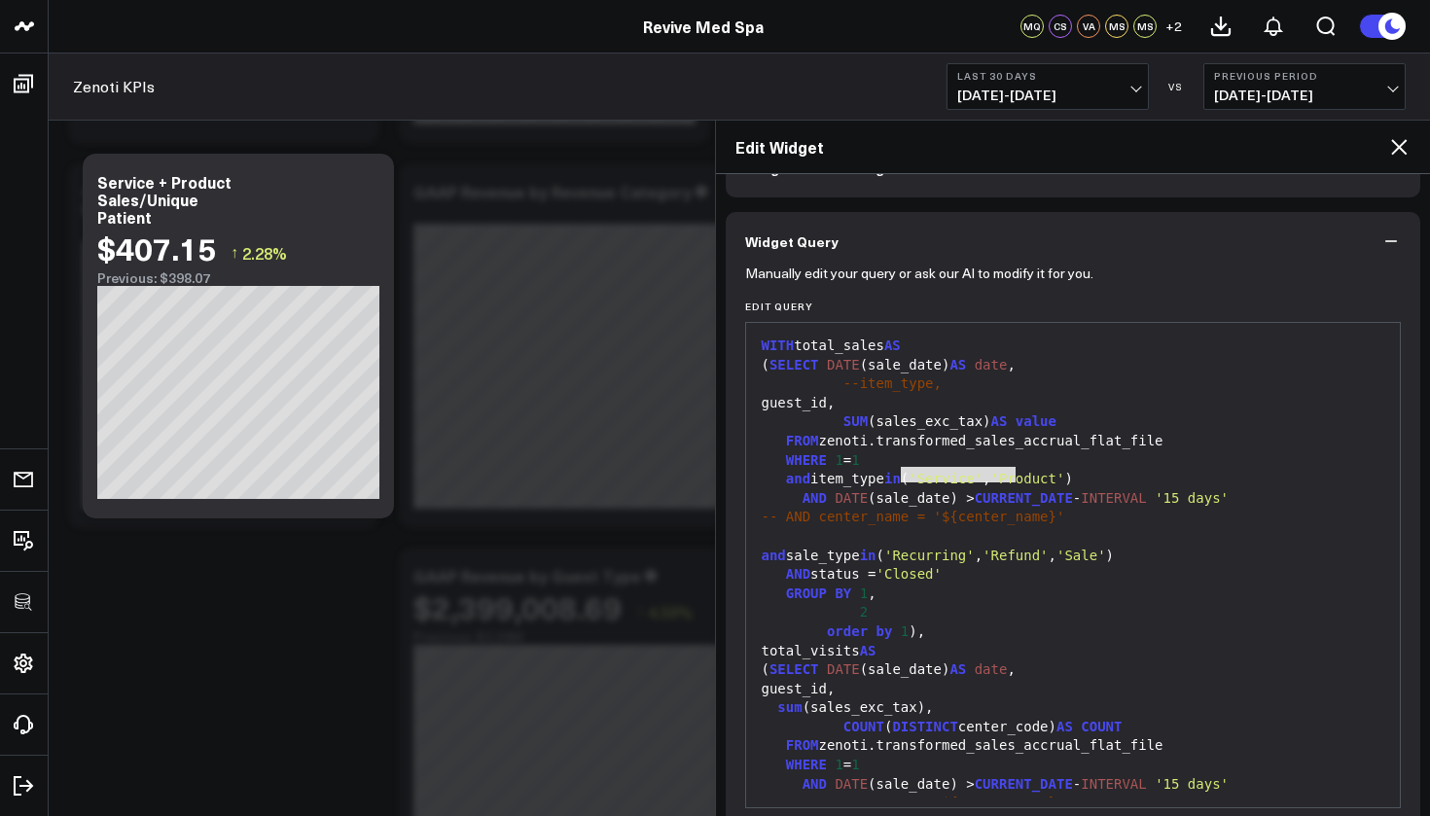
drag, startPoint x: 1018, startPoint y: 474, endPoint x: 899, endPoint y: 473, distance: 118.7
click at [899, 473] on div "and item_type in ( 'Service' , 'Product' )" at bounding box center [1073, 479] width 635 height 19
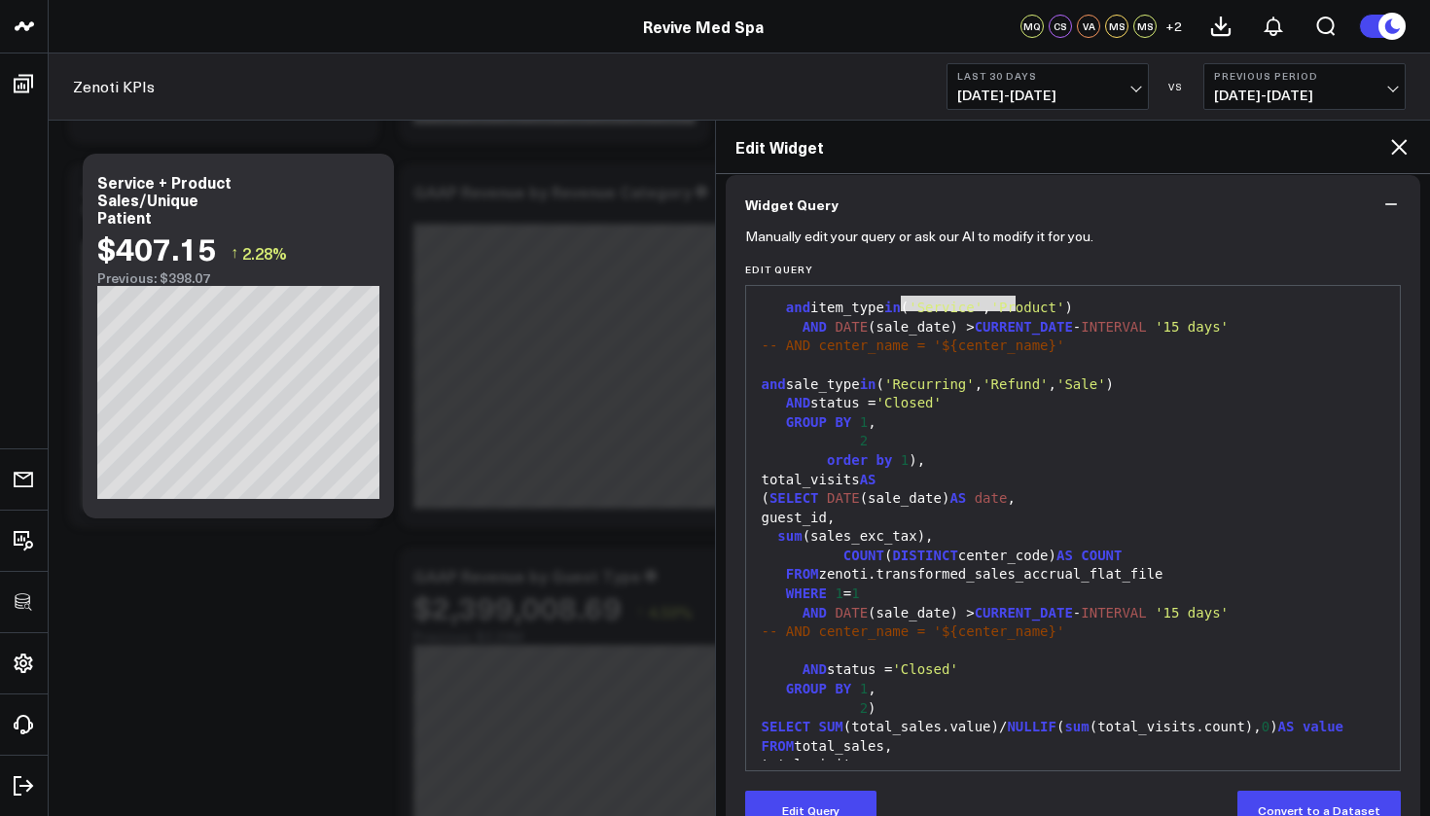
scroll to position [207, 0]
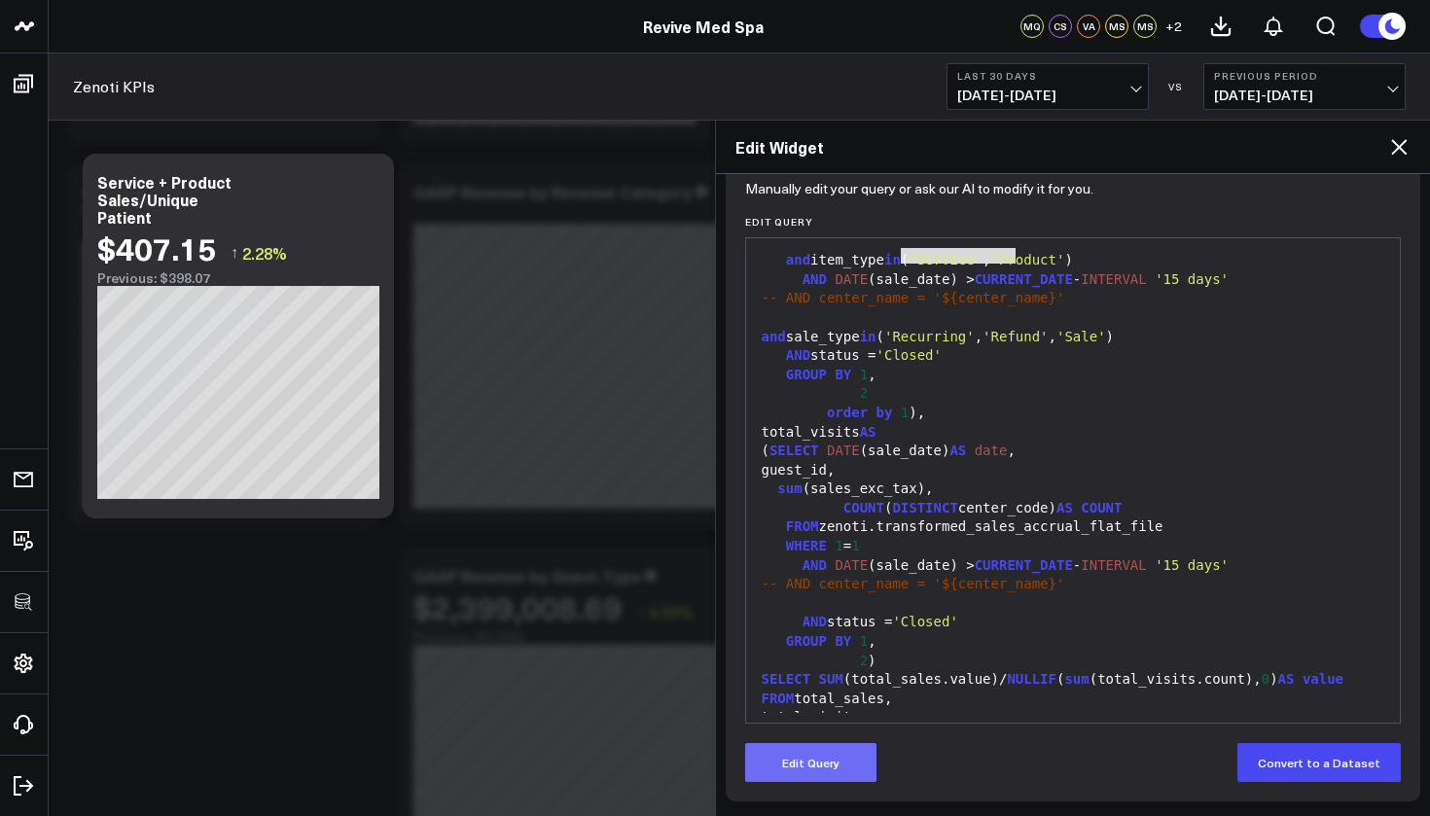
click at [816, 759] on button "Edit Query" at bounding box center [810, 762] width 131 height 39
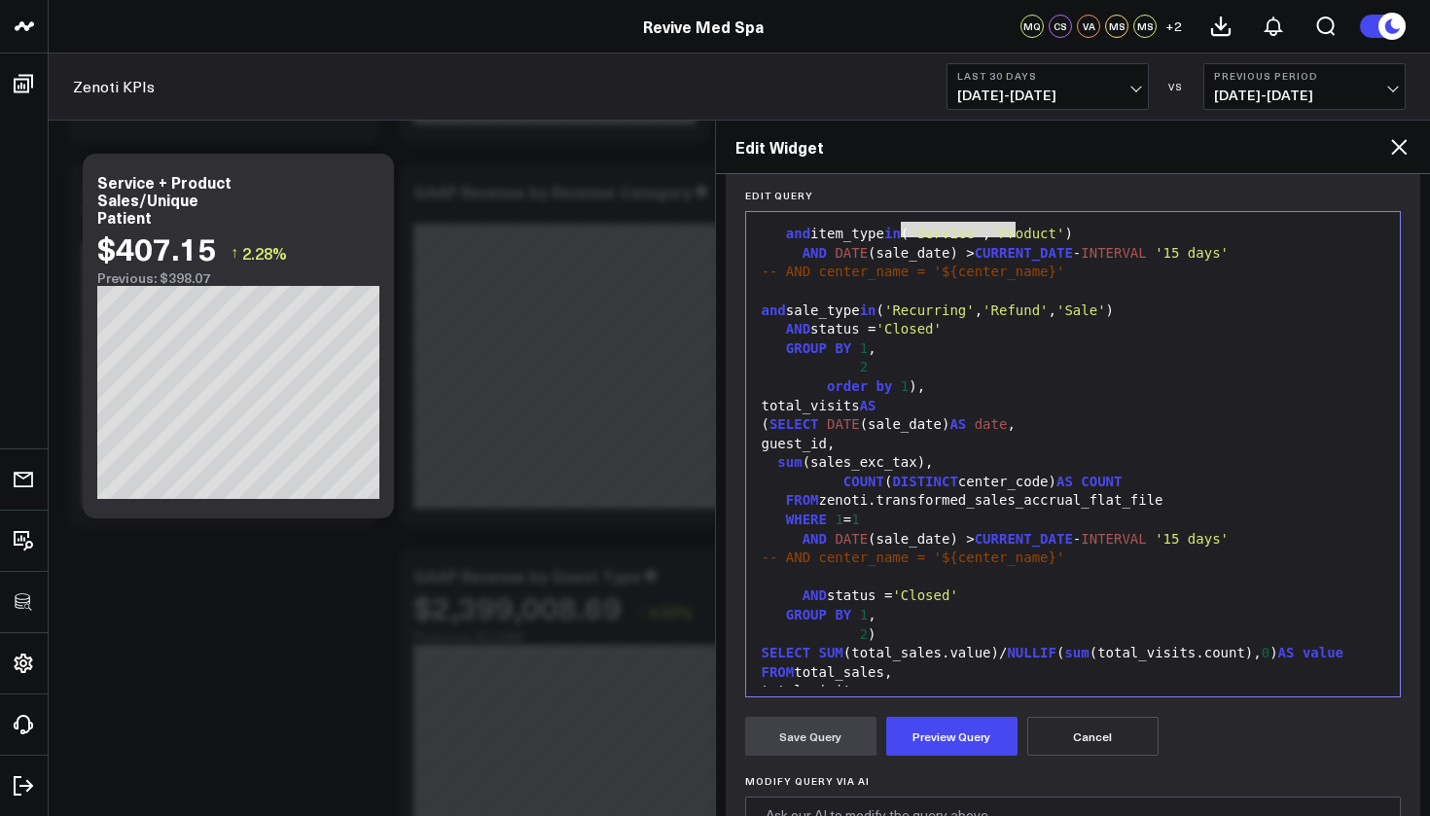
scroll to position [0, 0]
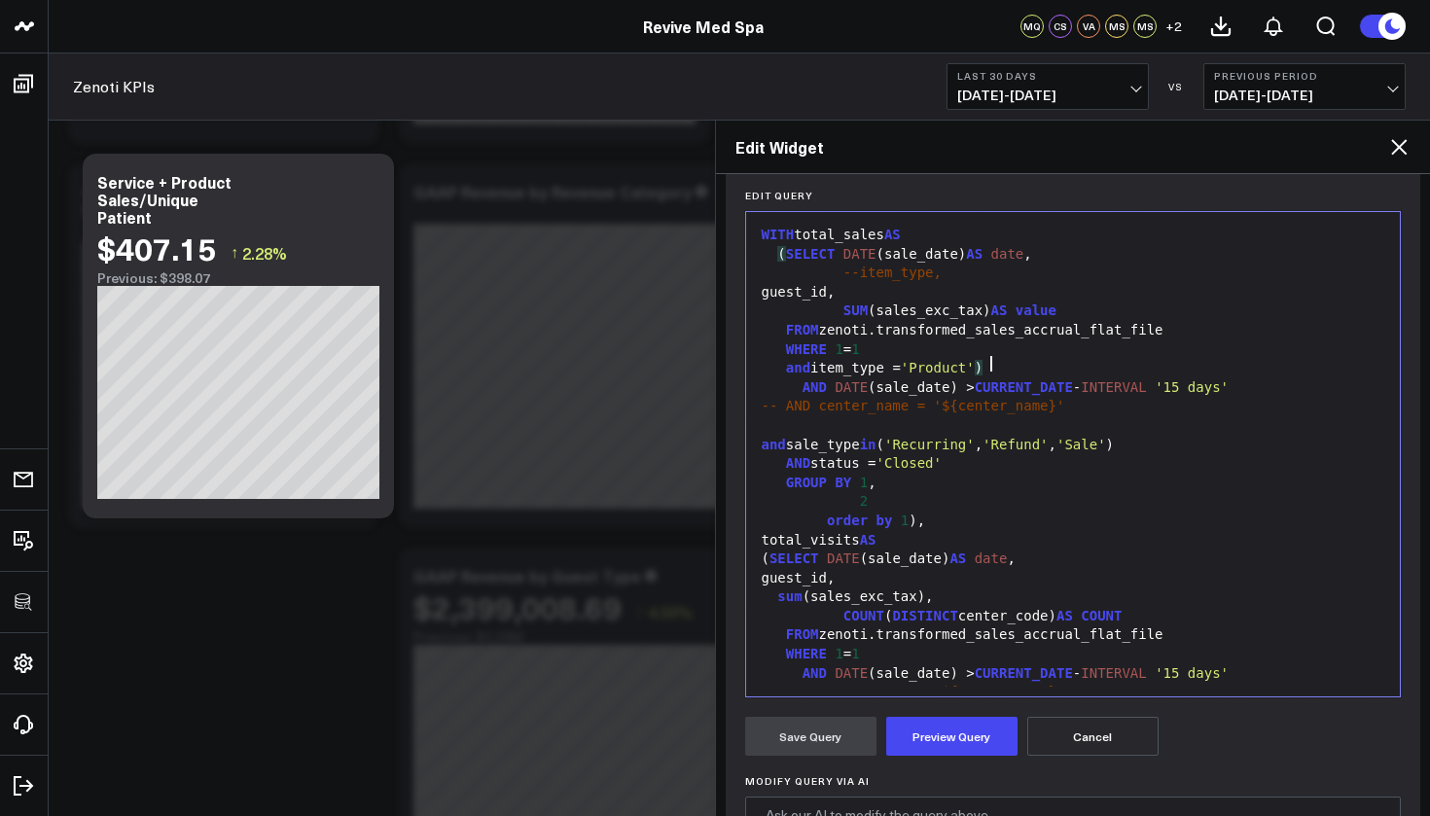
click at [1011, 368] on div "and item_type = 'Product' )" at bounding box center [1073, 368] width 635 height 19
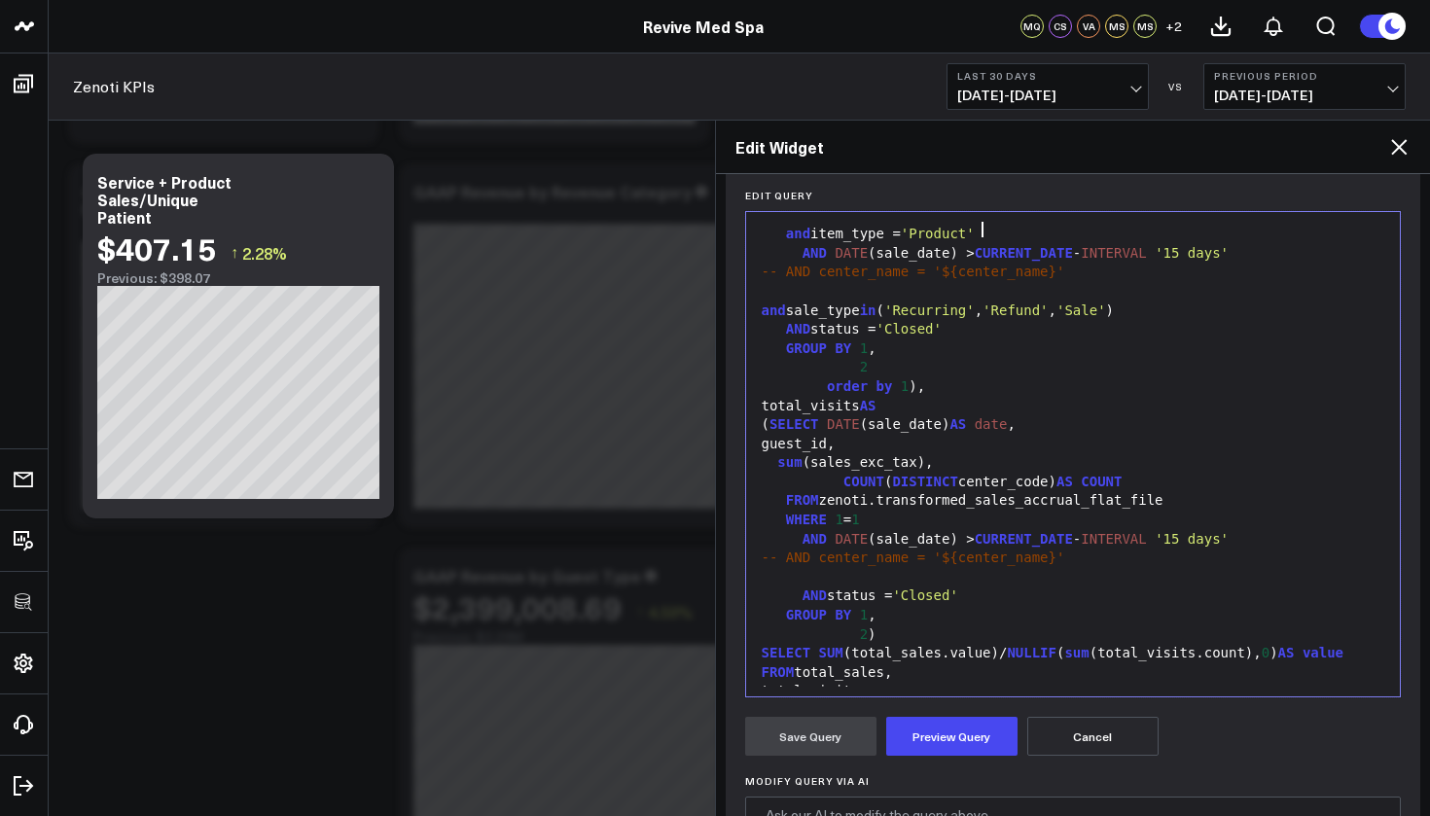
scroll to position [326, 0]
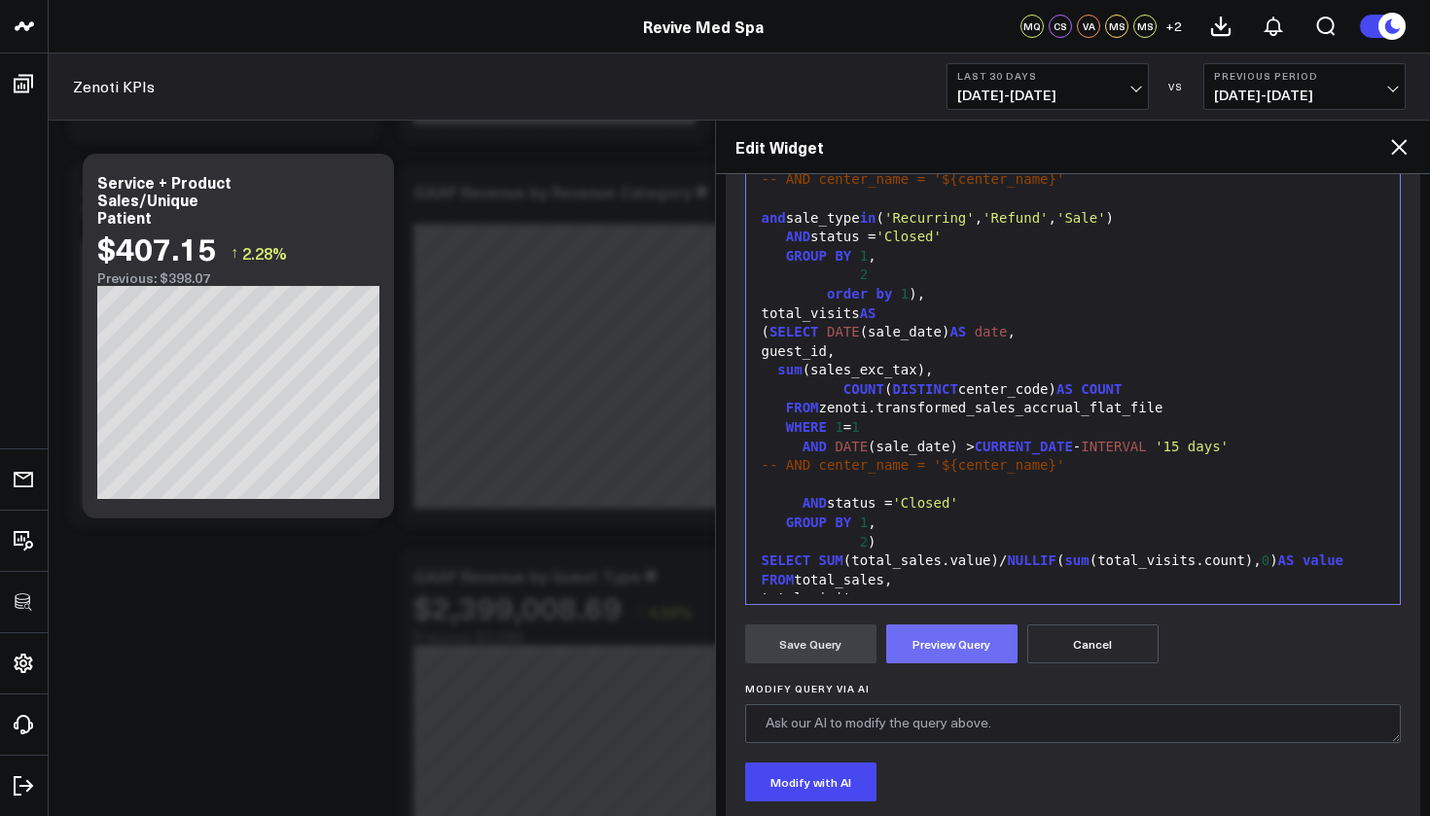
click at [985, 659] on button "Preview Query" at bounding box center [951, 644] width 131 height 39
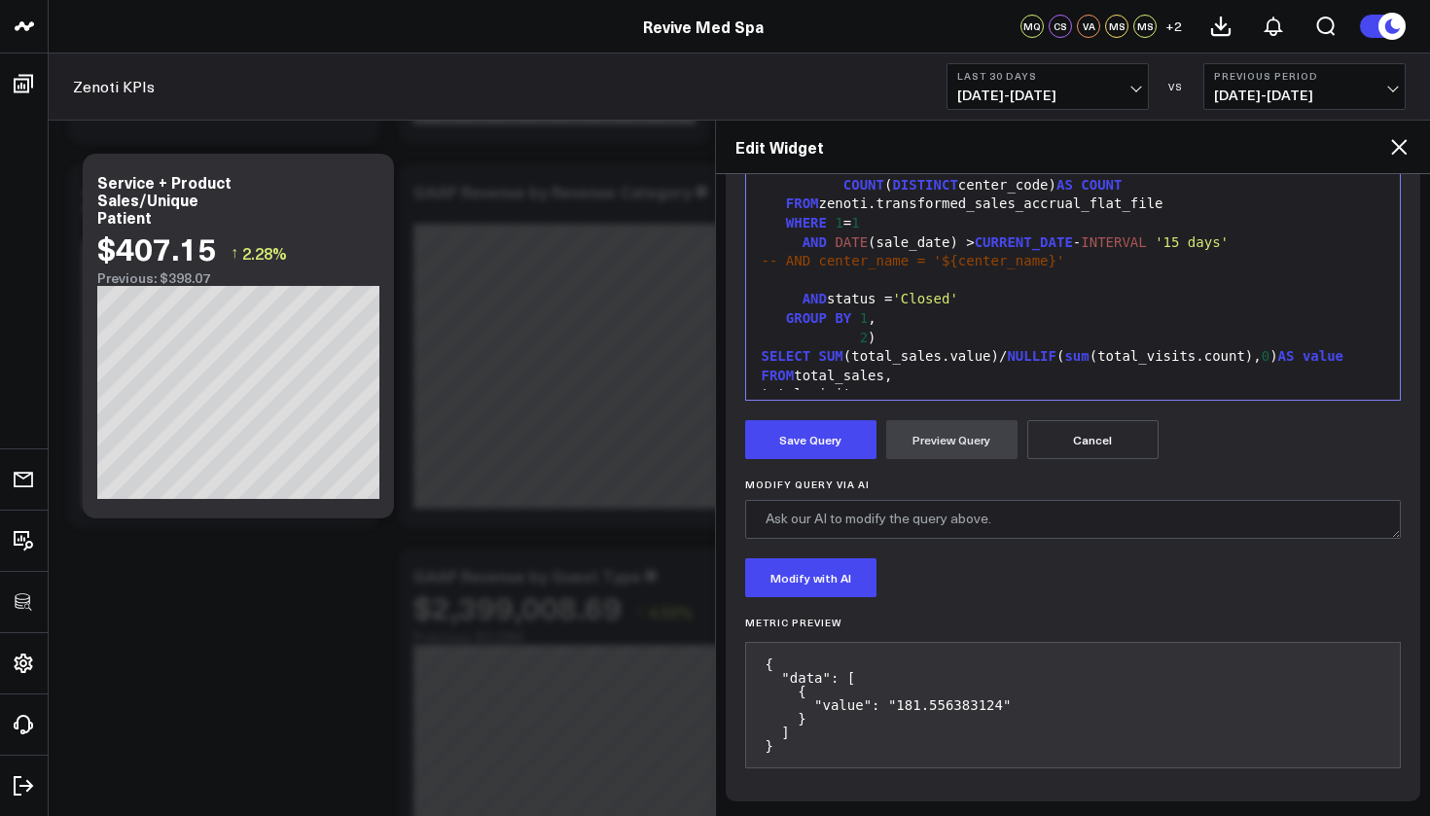
scroll to position [403, 0]
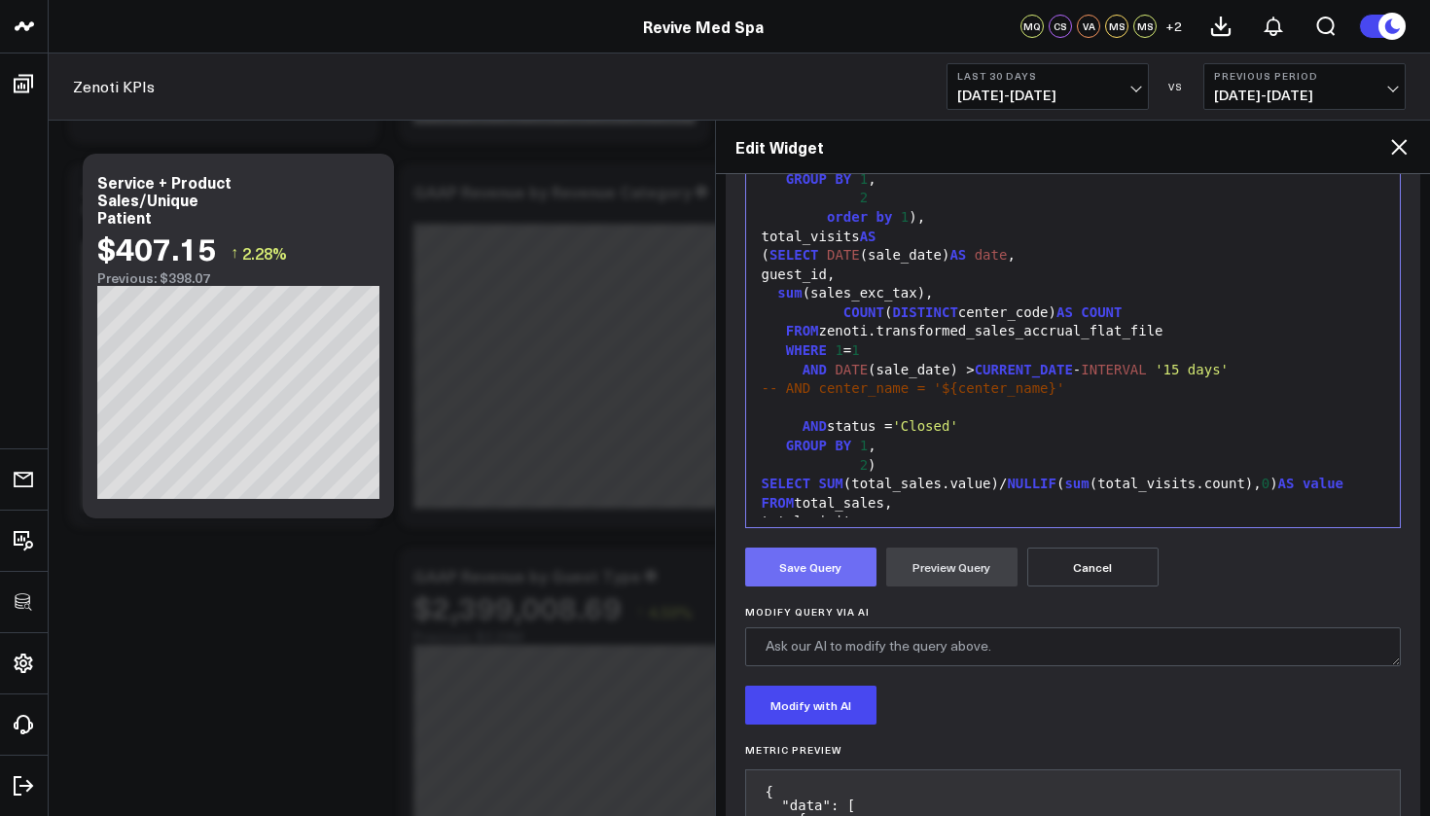
click at [845, 571] on button "Save Query" at bounding box center [810, 567] width 131 height 39
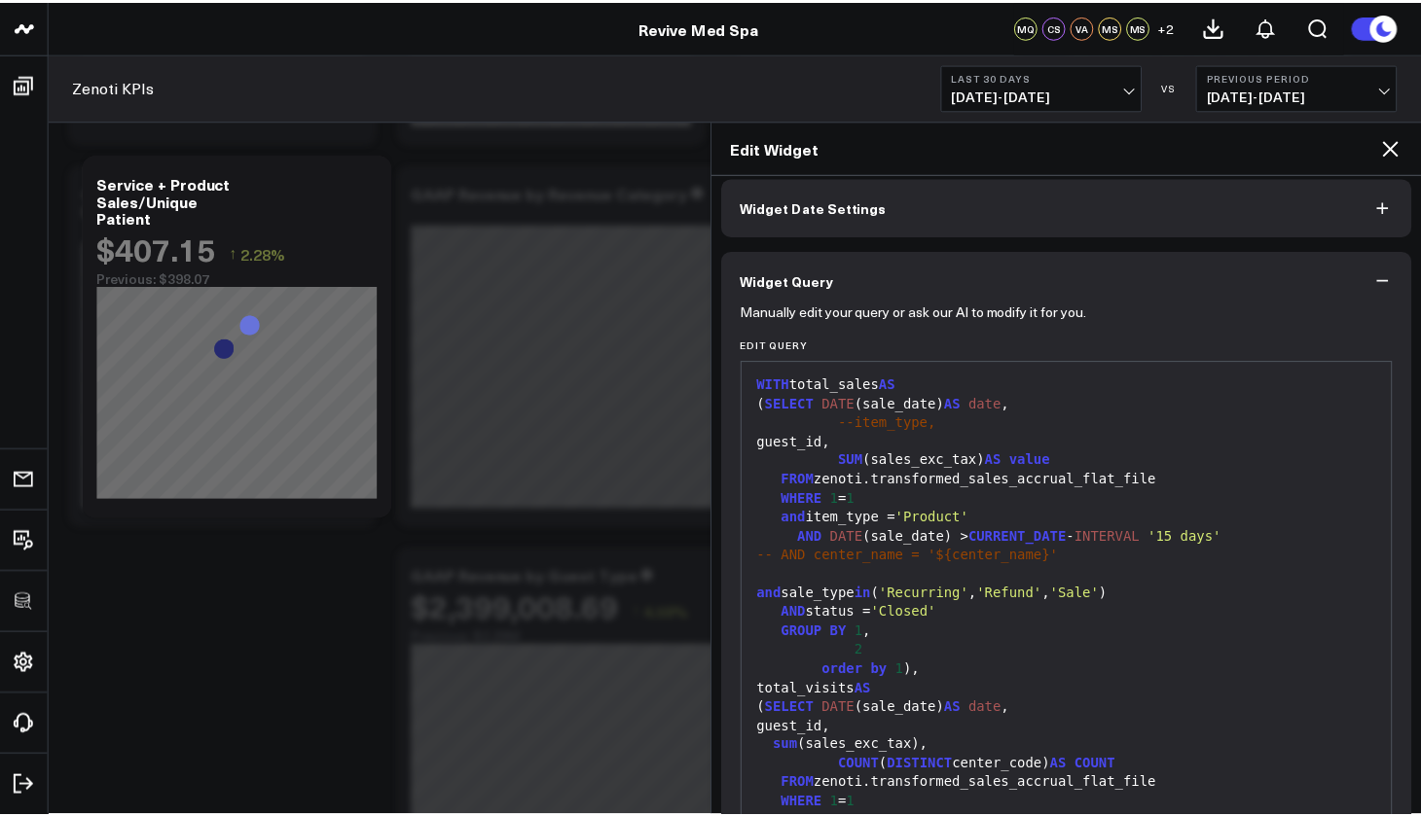
scroll to position [0, 0]
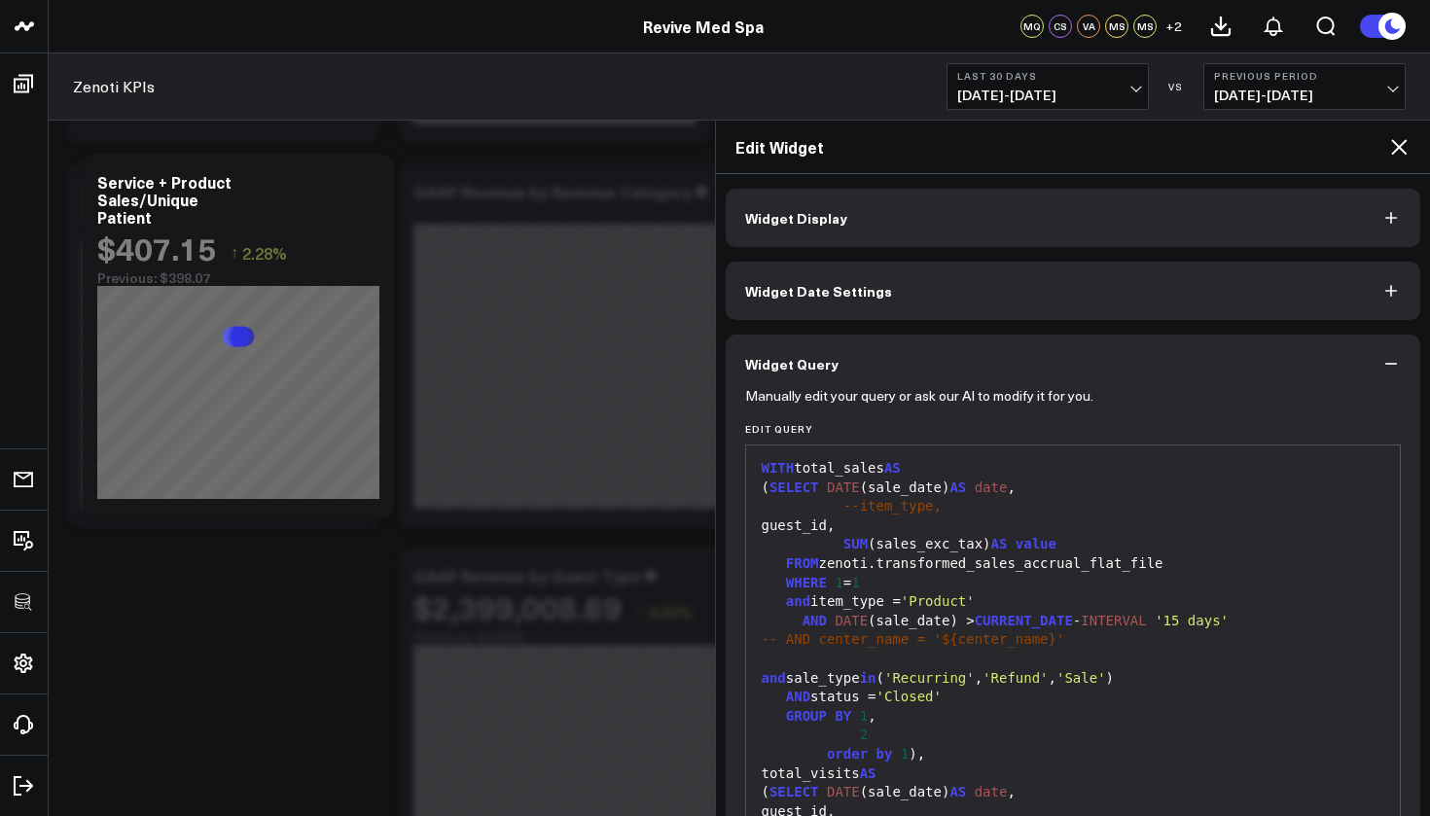
click at [829, 230] on button "Widget Display" at bounding box center [1074, 218] width 696 height 58
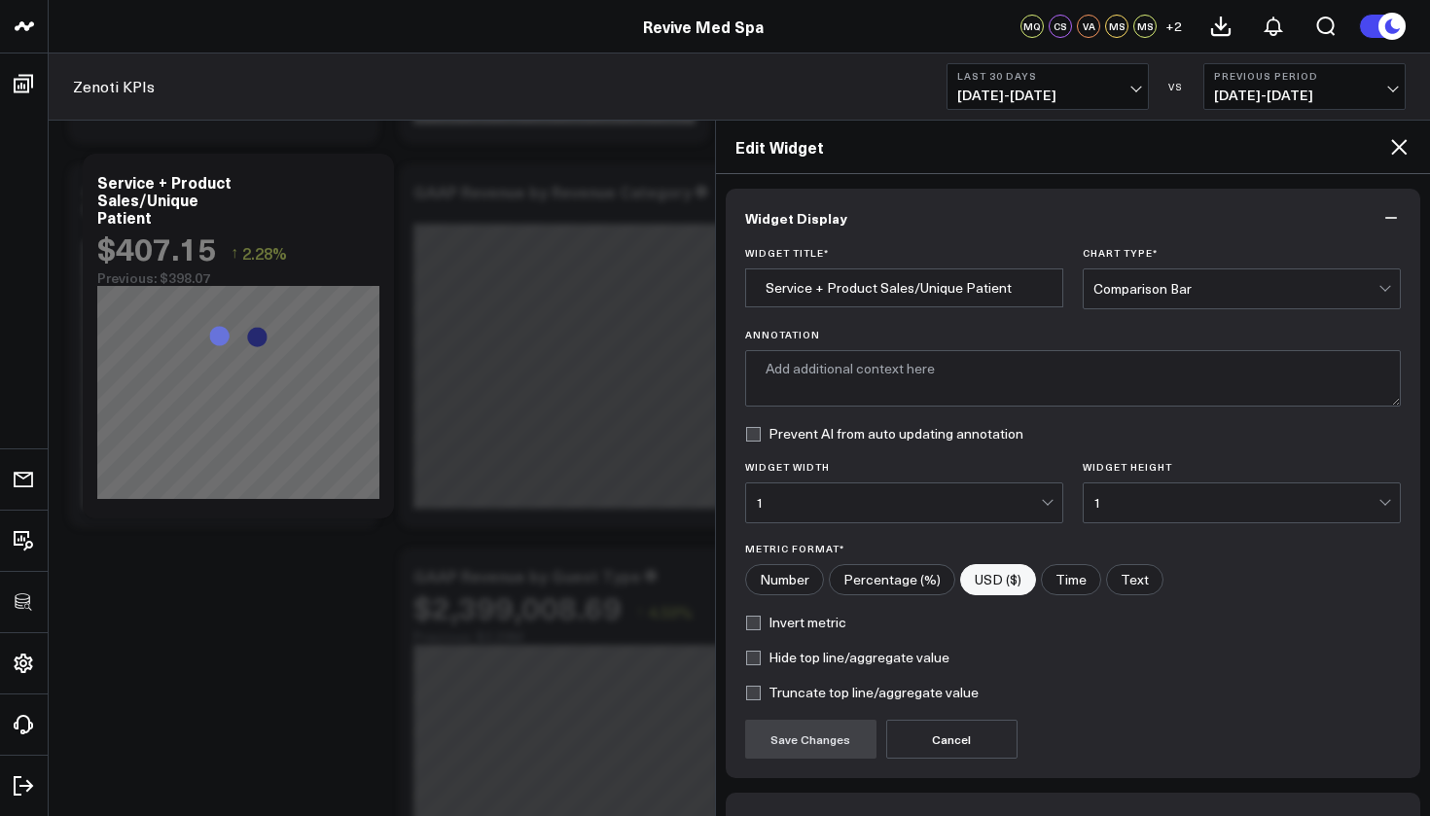
type textarea "This chart displays the average sales value of services and products per unique…"
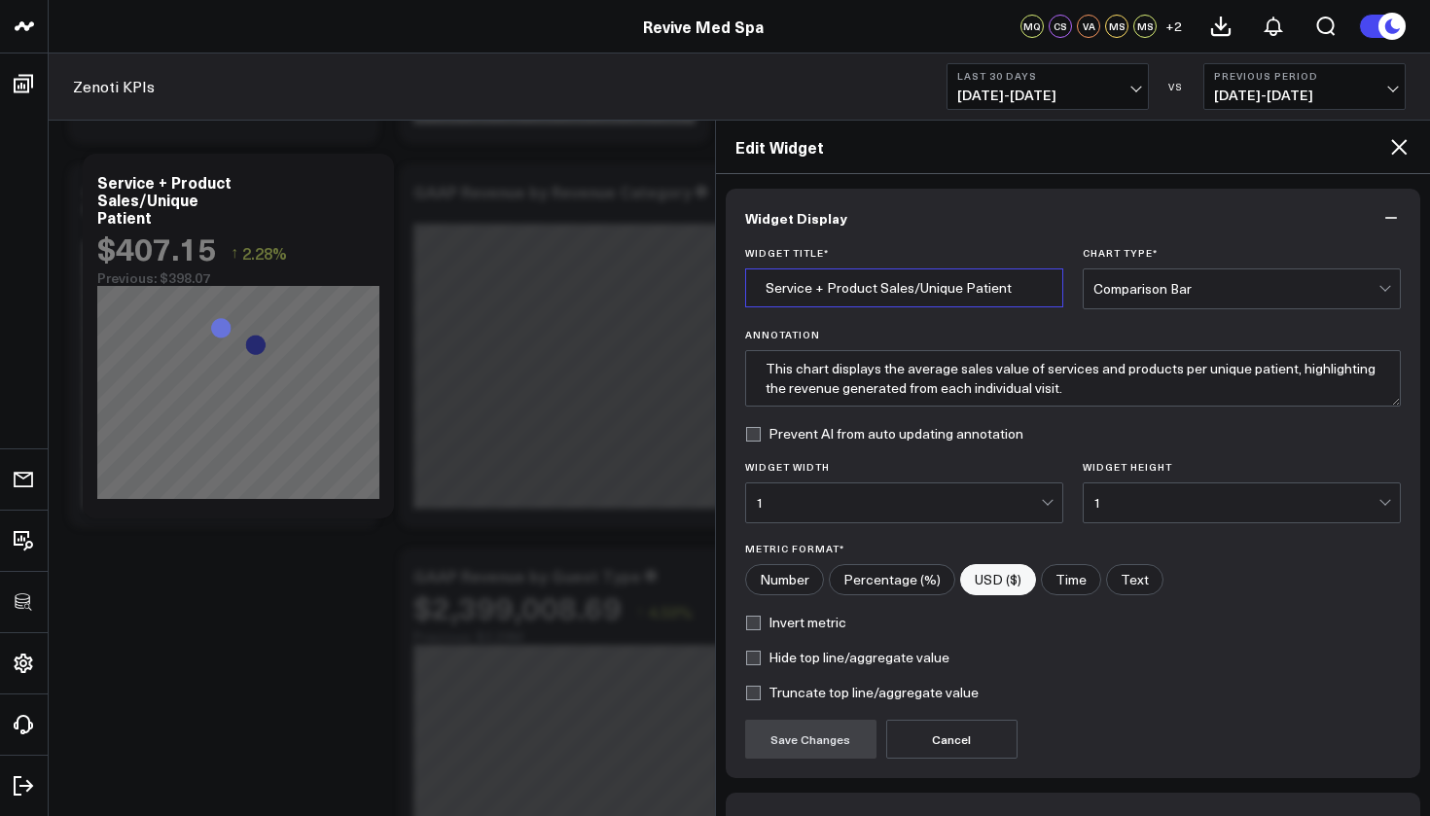
click at [828, 280] on input "Service + Product Sales/Unique Patient" at bounding box center [904, 288] width 318 height 39
drag, startPoint x: 827, startPoint y: 289, endPoint x: 766, endPoint y: 292, distance: 61.4
click at [766, 292] on input "Service + Product Sales/Unique Patient" at bounding box center [904, 288] width 318 height 39
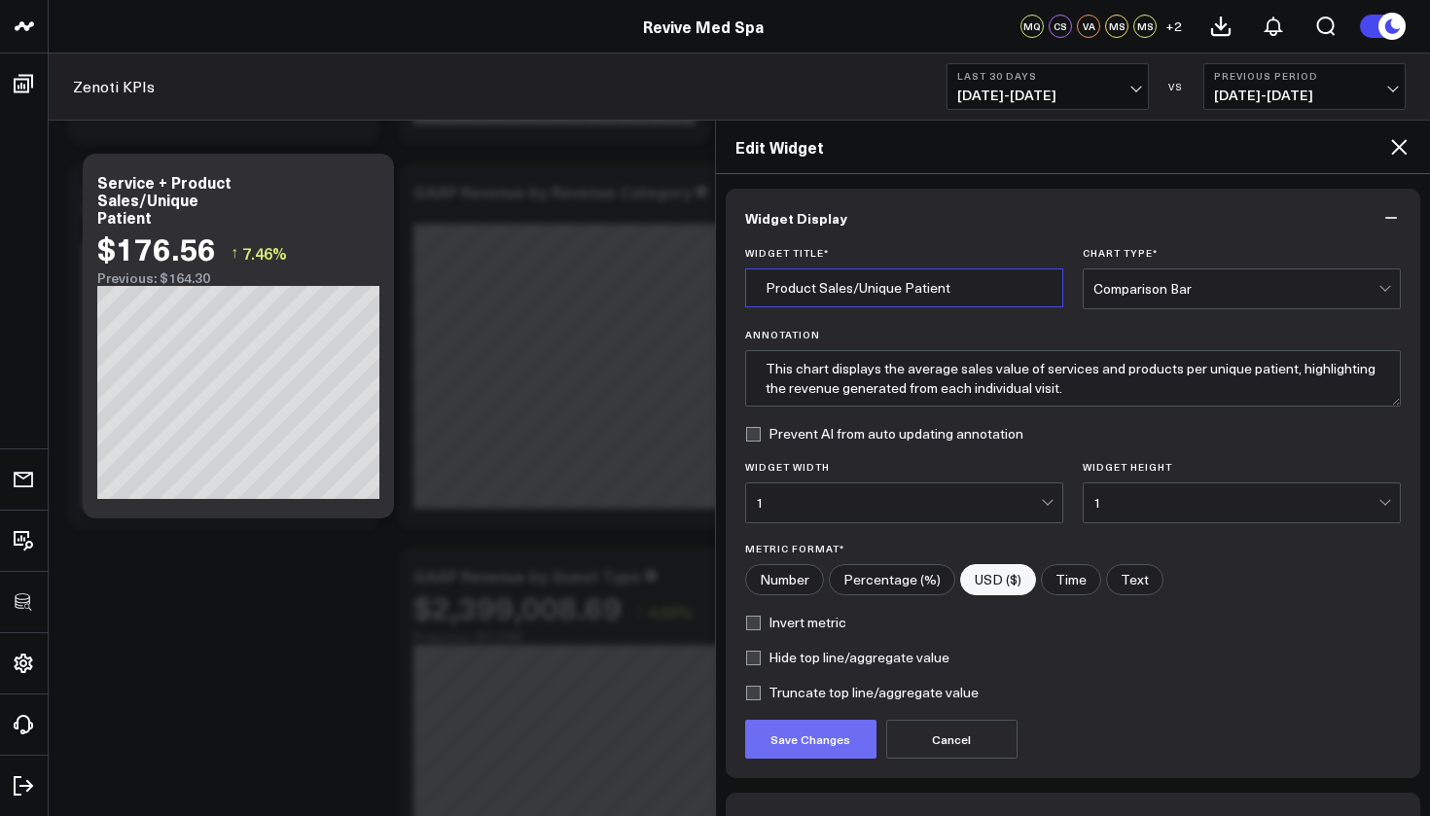
type input "Product Sales/Unique Patient"
click at [828, 731] on button "Save Changes" at bounding box center [810, 739] width 131 height 39
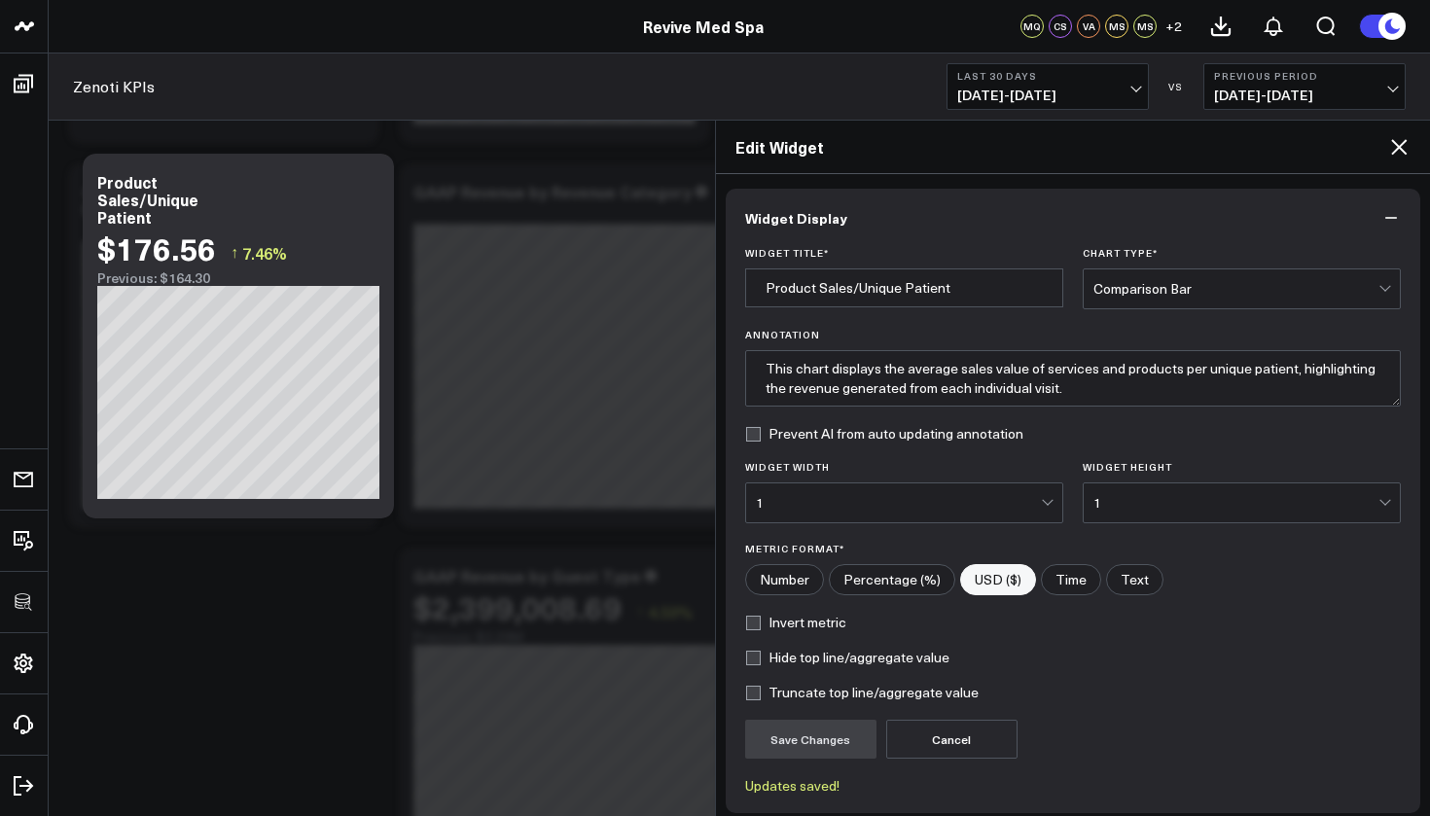
click at [1399, 148] on icon at bounding box center [1399, 147] width 16 height 16
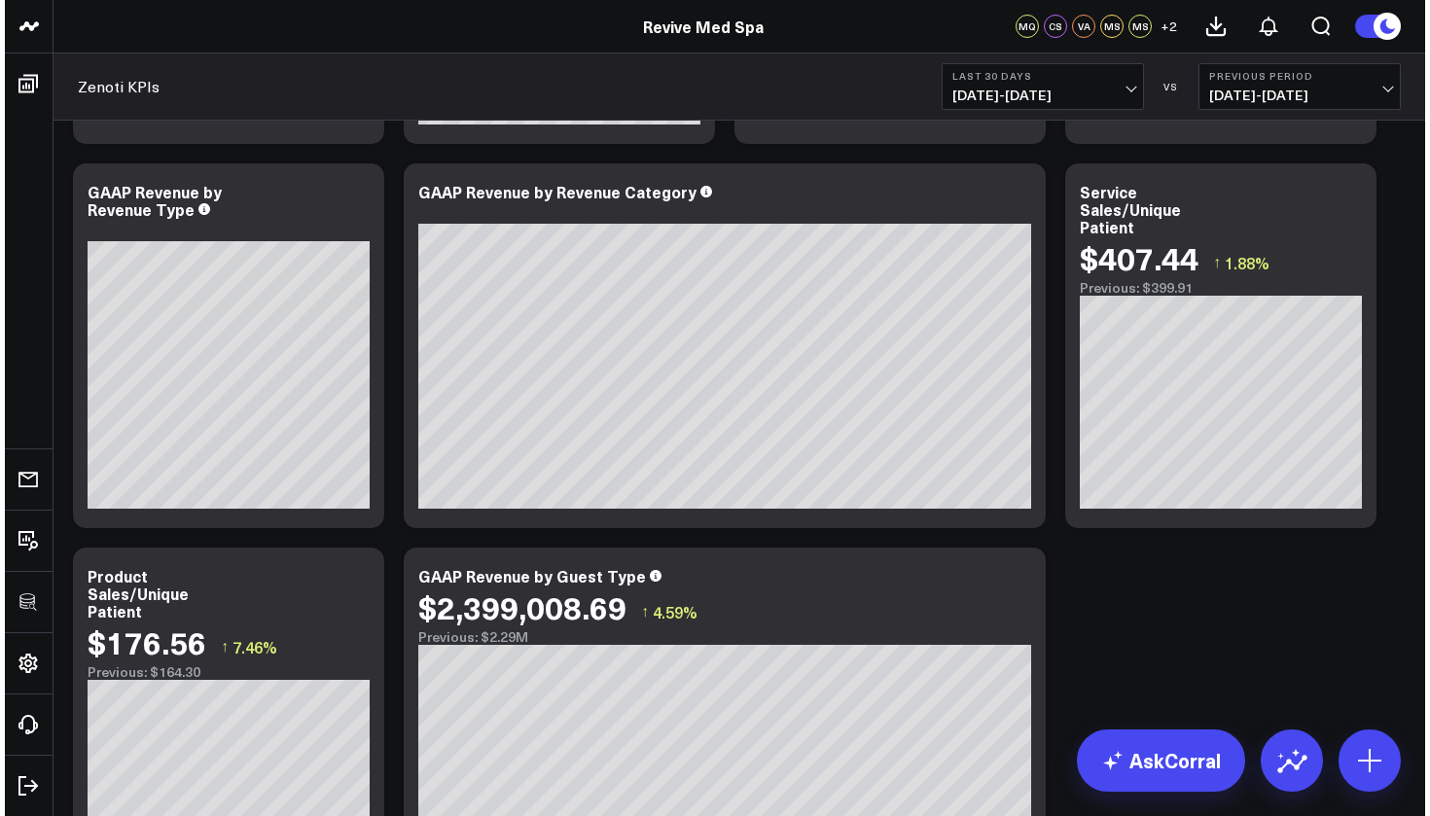
scroll to position [429, 0]
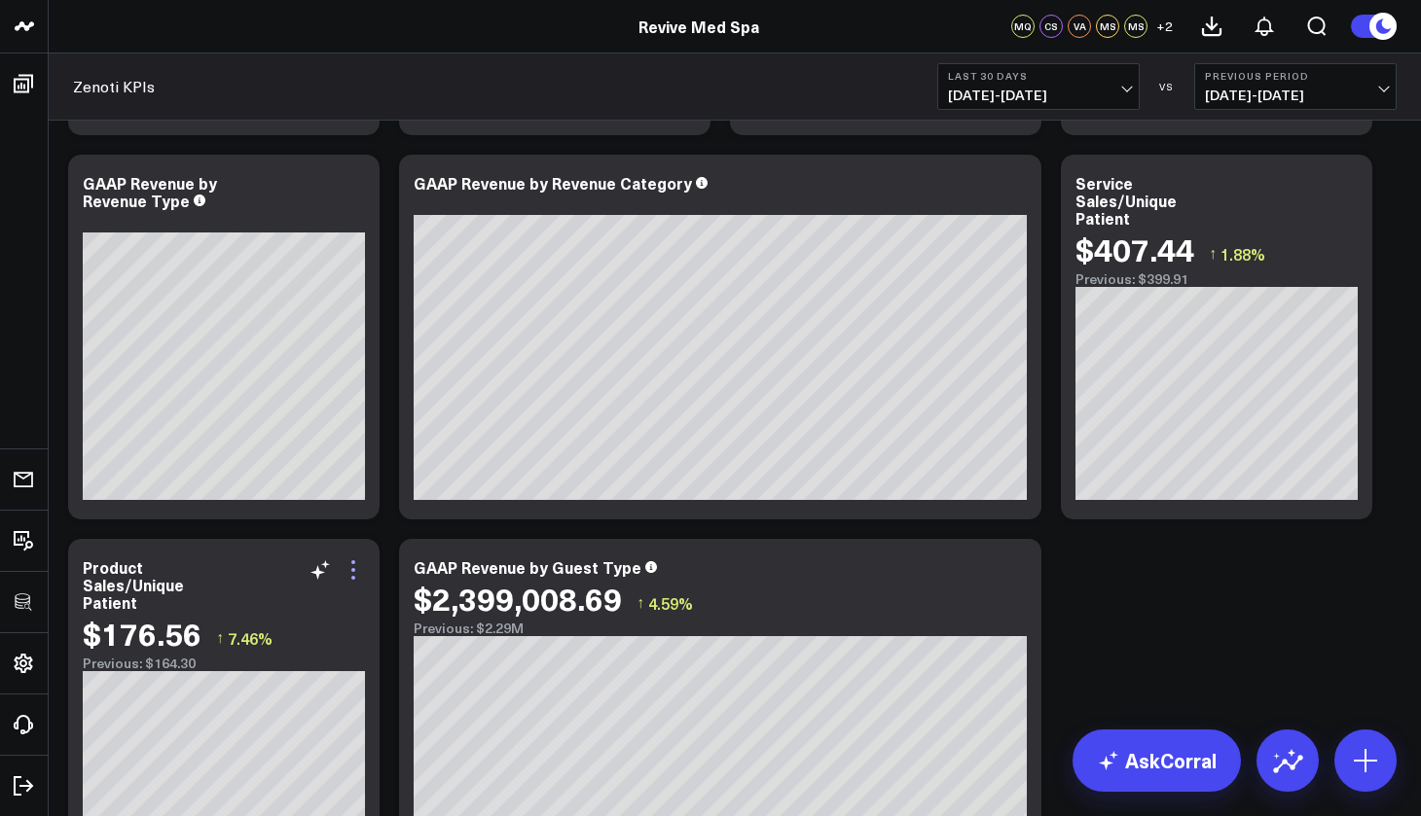
click at [351, 572] on icon at bounding box center [353, 569] width 23 height 23
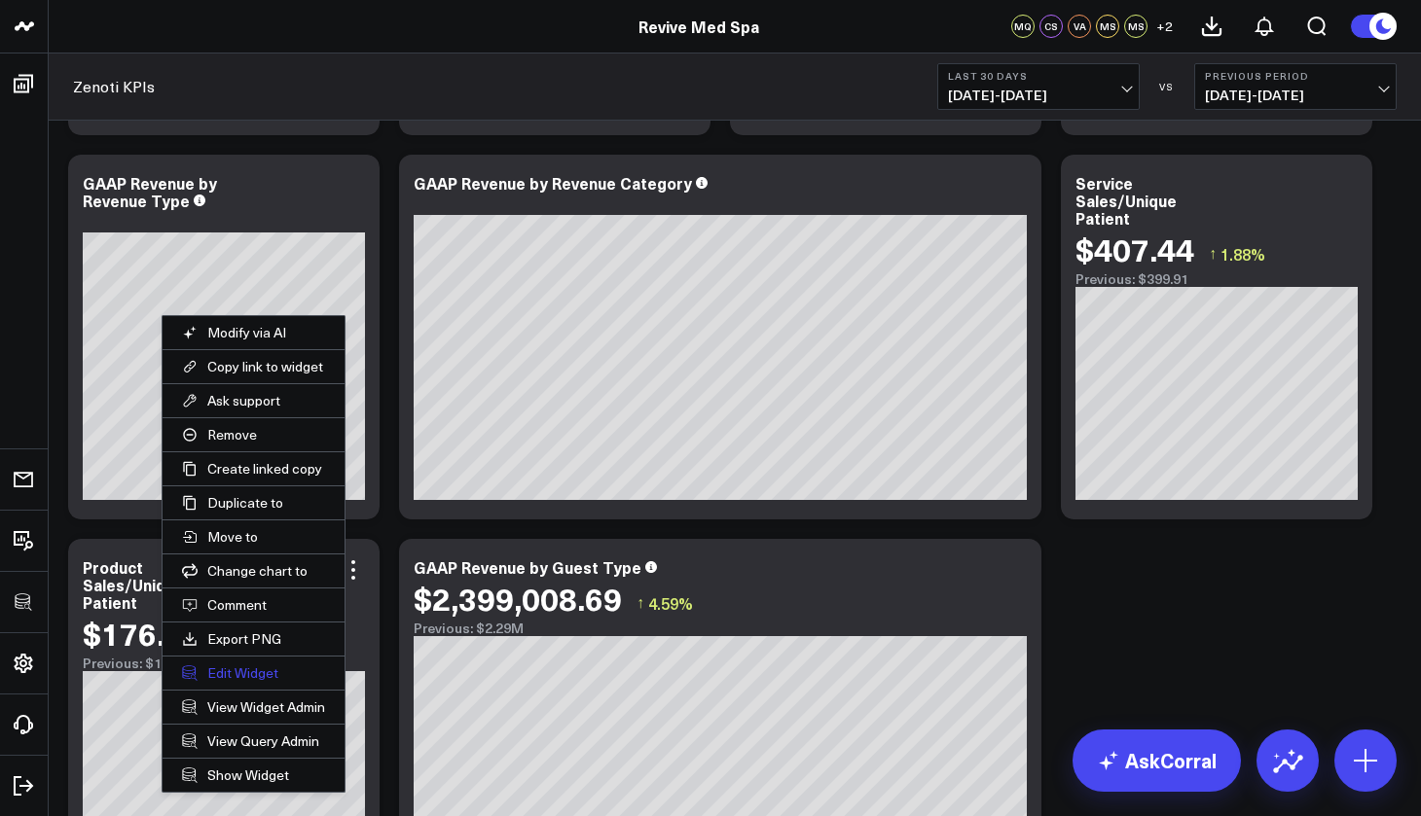
click at [265, 681] on button "Edit Widget" at bounding box center [253, 673] width 182 height 33
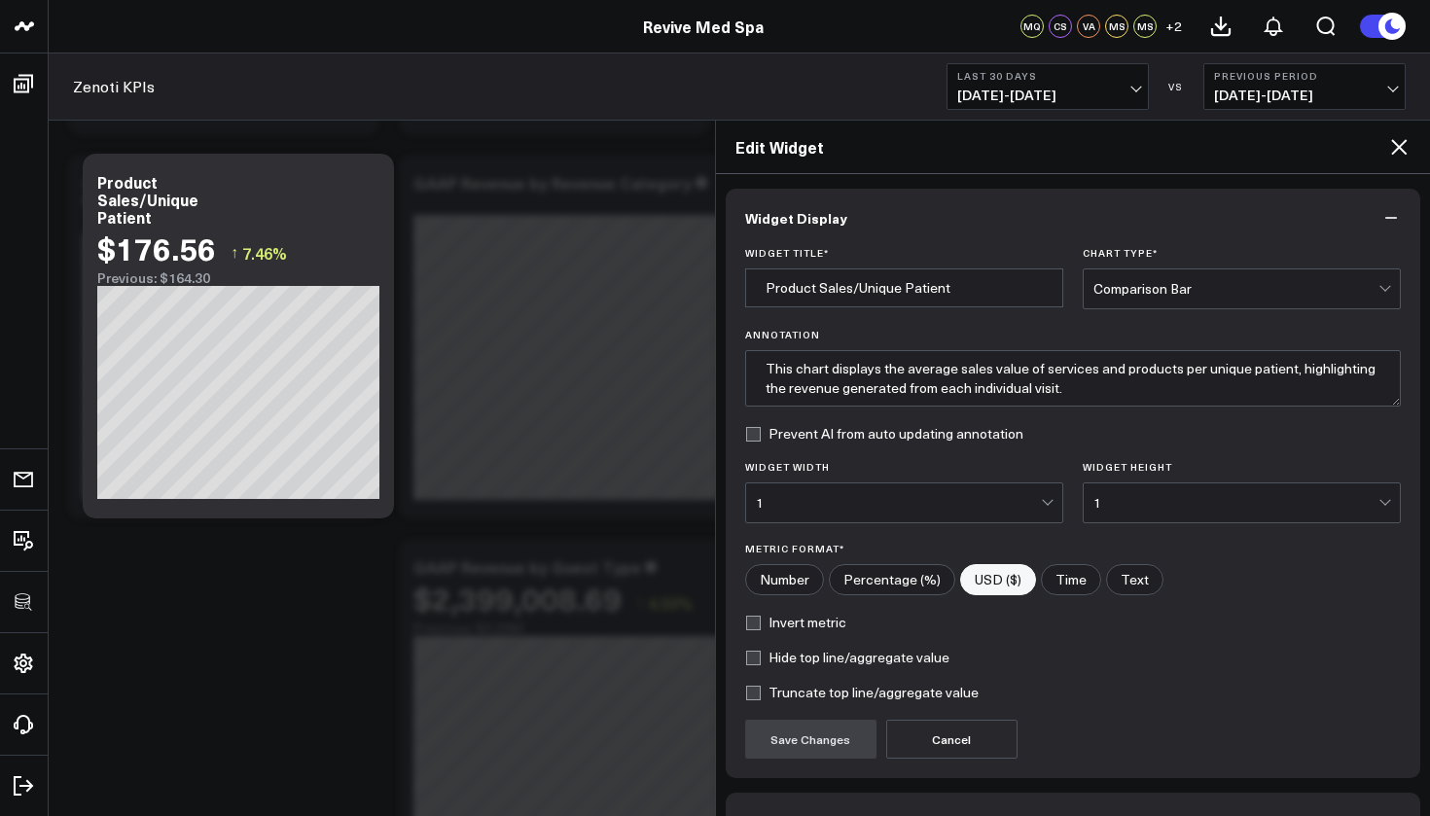
scroll to position [123, 0]
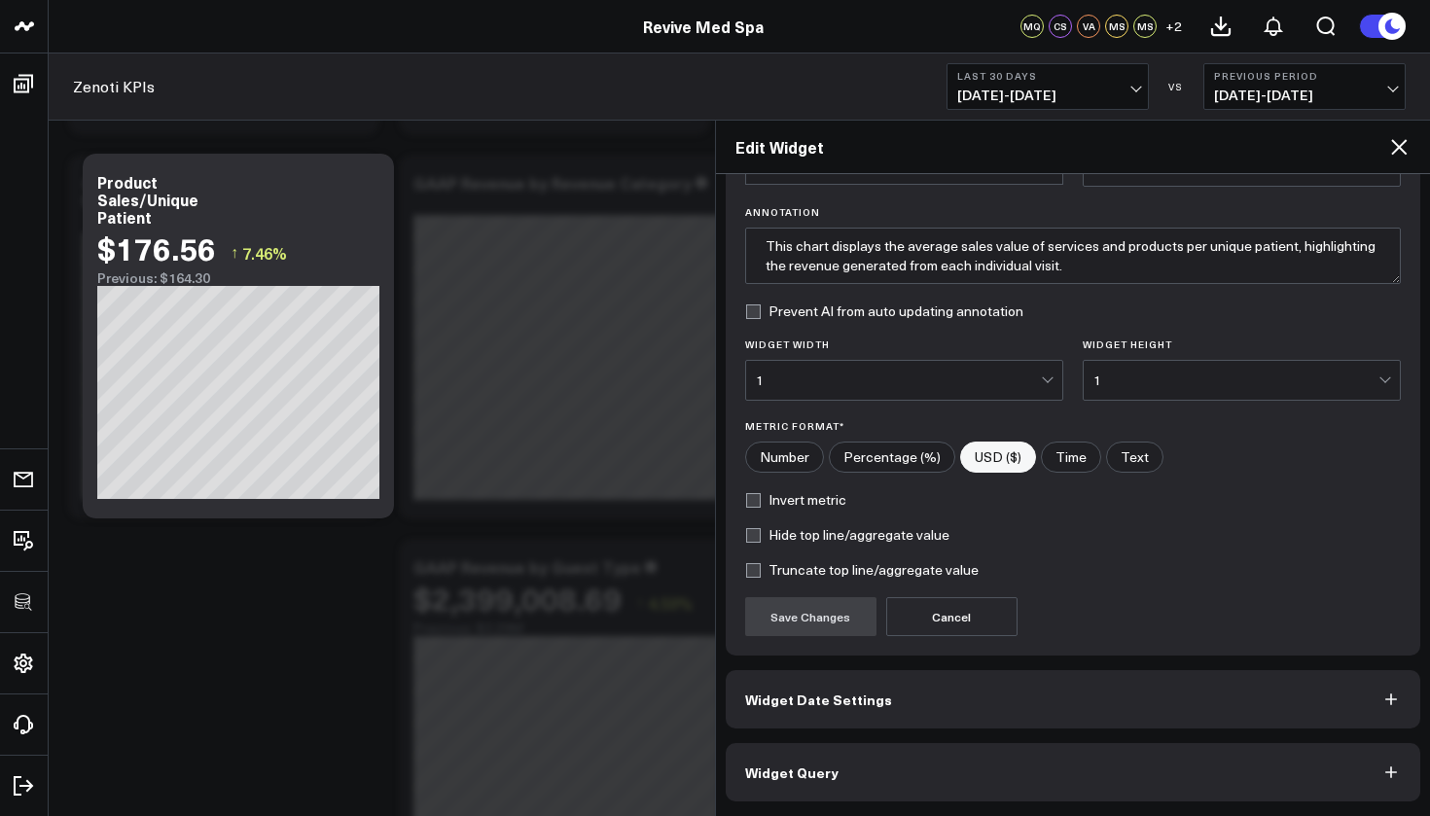
click at [810, 765] on span "Widget Query" at bounding box center [791, 773] width 93 height 16
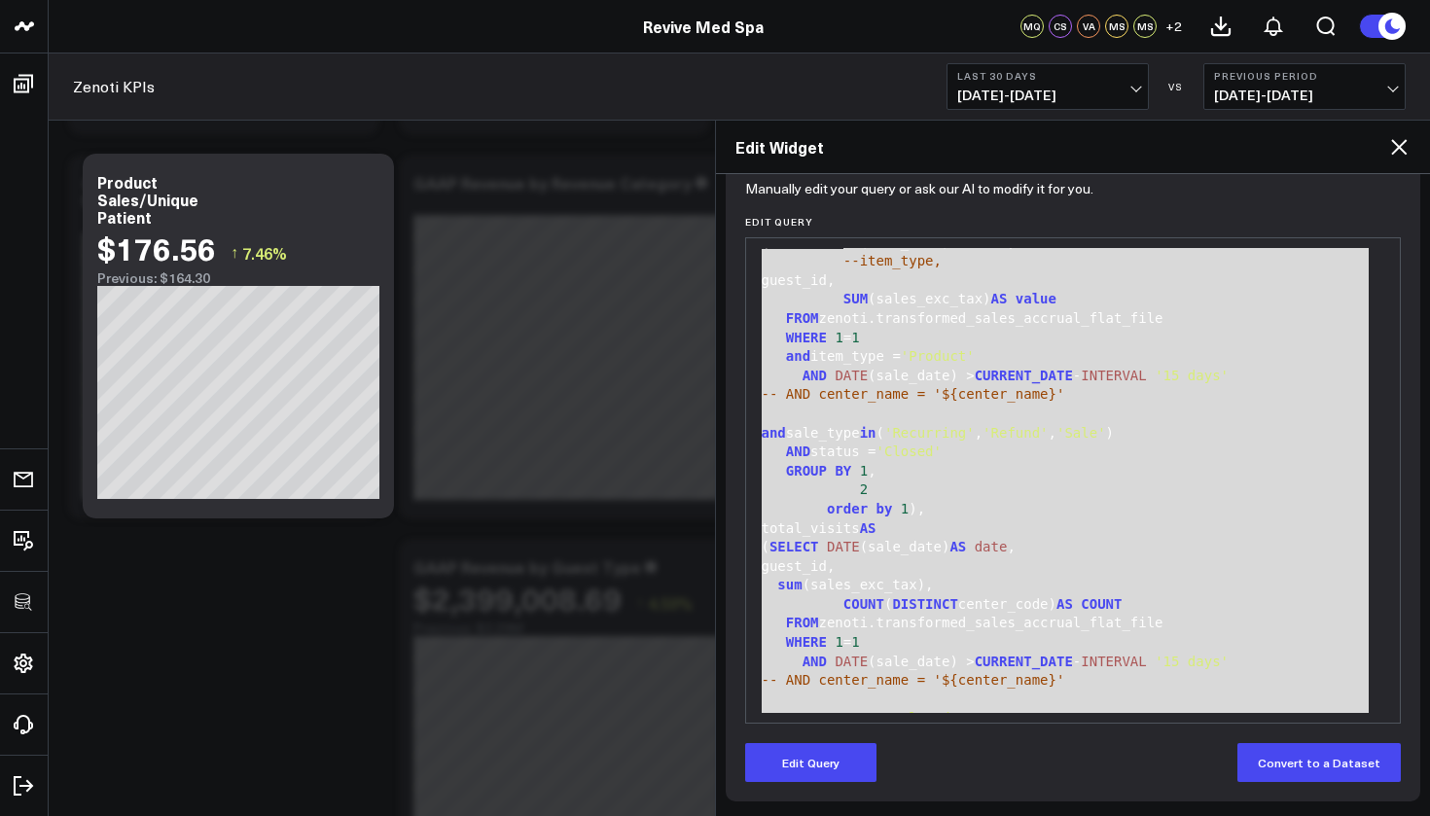
scroll to position [0, 0]
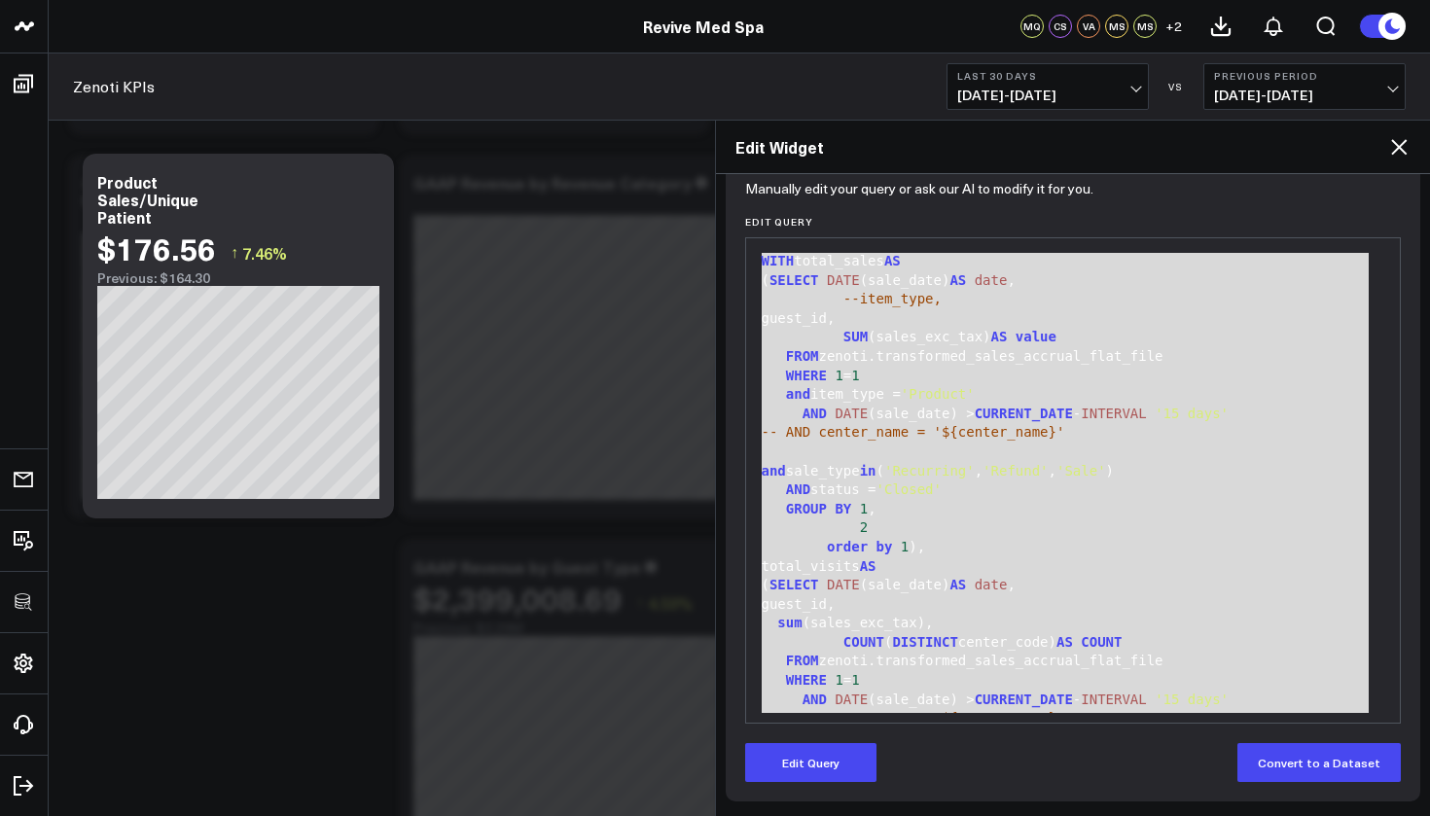
drag, startPoint x: 918, startPoint y: 707, endPoint x: 799, endPoint y: 246, distance: 476.5
click at [799, 246] on div "99 1 2 3 4 5 6 7 8 9 10 11 12 13 14 15 16 17 18 19 20 21 22 23 24 25 26 27 28 2…" at bounding box center [1073, 480] width 657 height 486
copy div "WITH total_sales AS ( SELECT DATE (sale_date) AS date , --item_type, guest_id, …"
click at [989, 539] on div "order by 1 )," at bounding box center [1073, 547] width 635 height 19
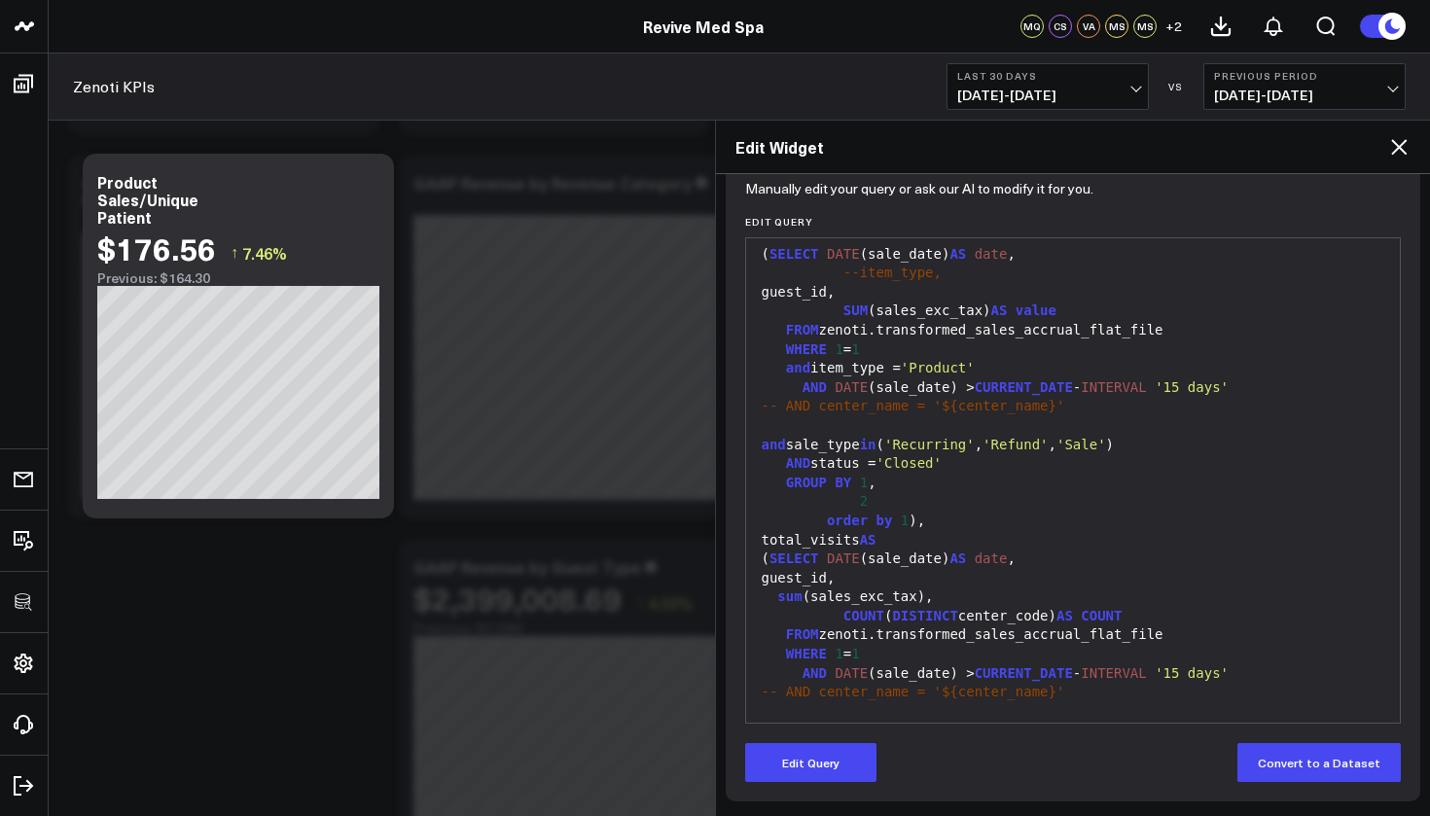
scroll to position [134, 0]
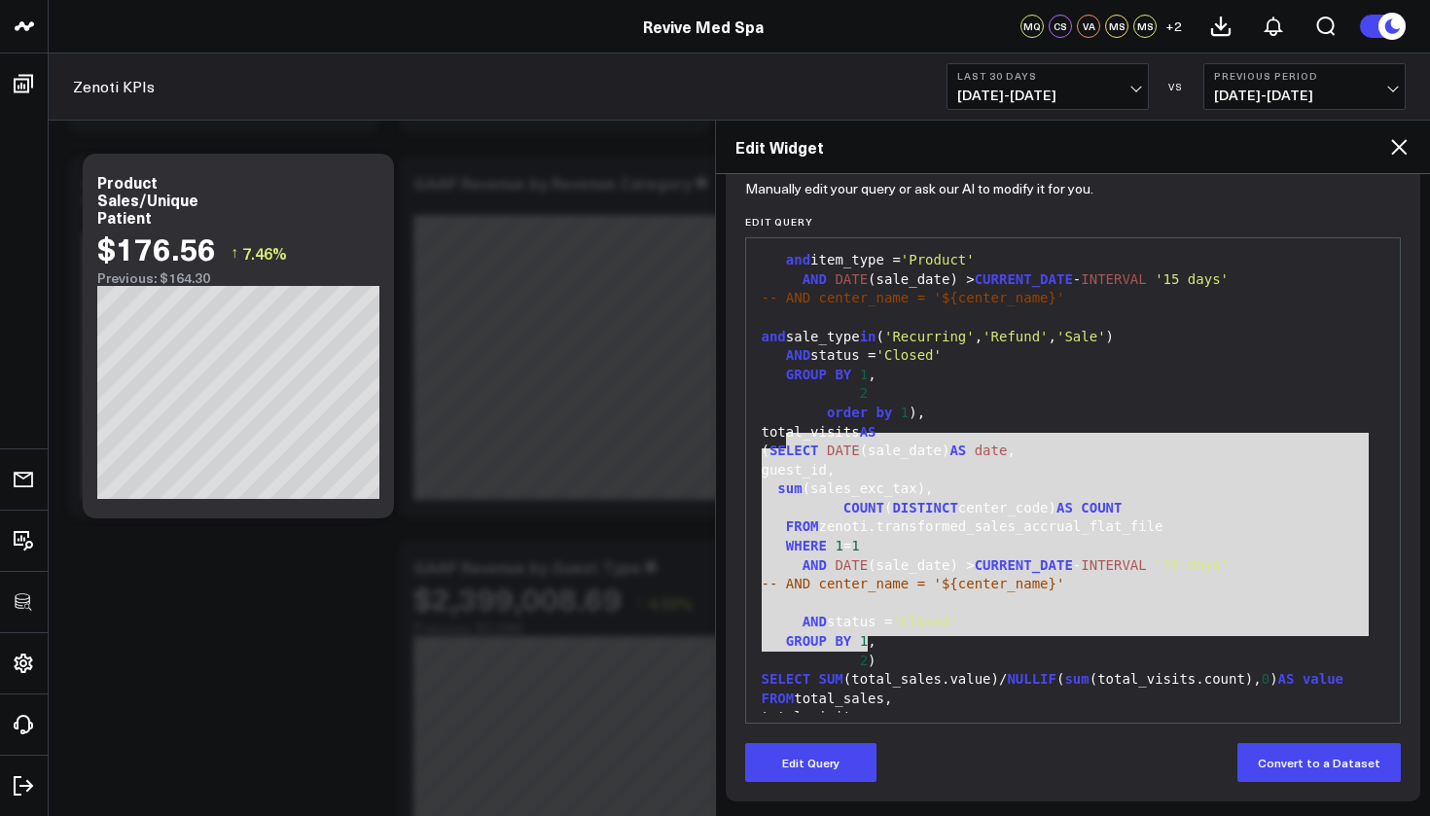
drag, startPoint x: 787, startPoint y: 442, endPoint x: 870, endPoint y: 641, distance: 215.9
click at [870, 641] on div "WITH total_sales AS ( SELECT DATE (sale_date) AS date , --item_type, guest_id, …" at bounding box center [1073, 423] width 635 height 618
copy div "SELECT DATE (sale_date) AS date , guest_id, sum (sales_exc_tax), COUNT ( DISTIN…"
click at [1400, 148] on icon at bounding box center [1399, 147] width 16 height 16
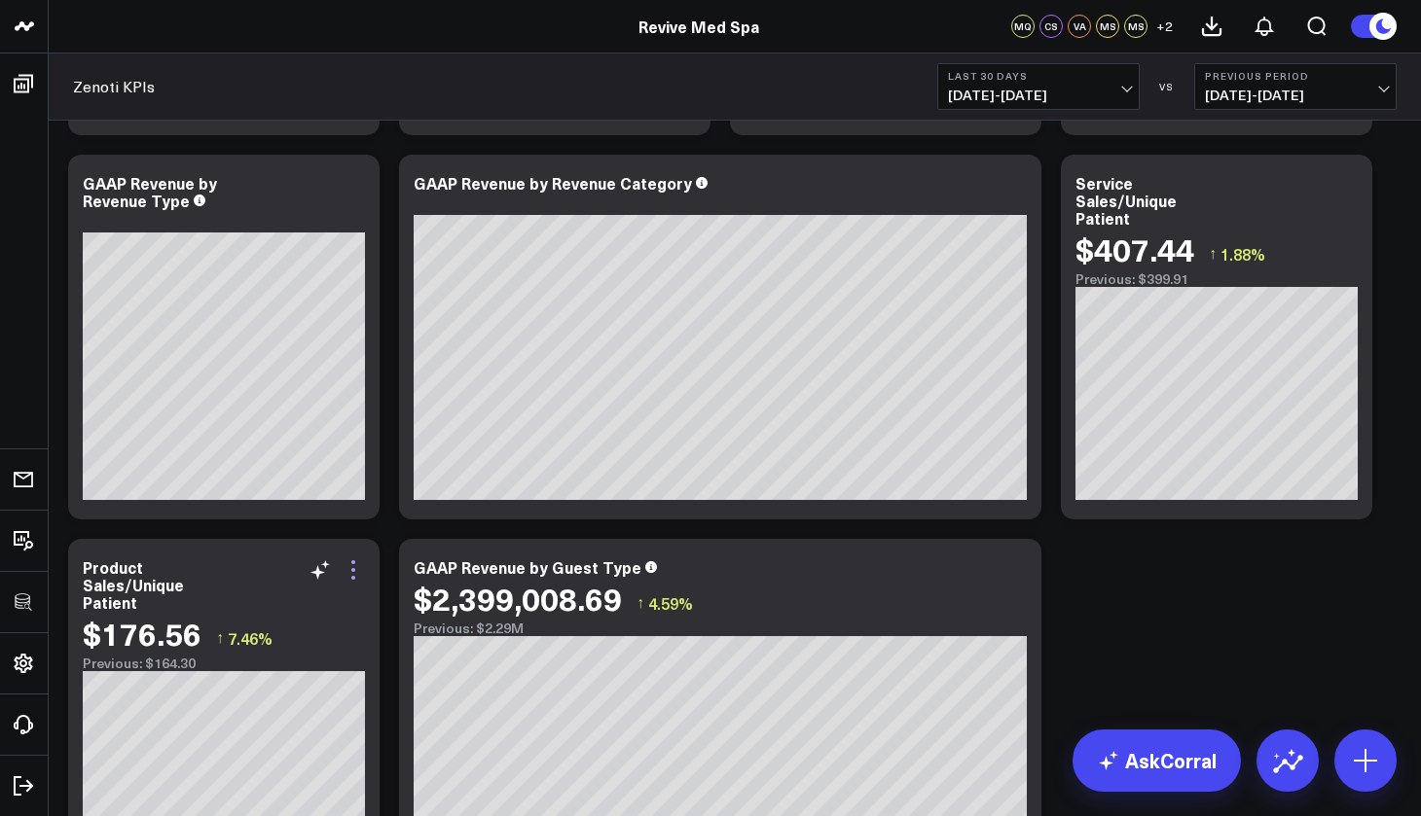
click at [352, 567] on icon at bounding box center [353, 569] width 23 height 23
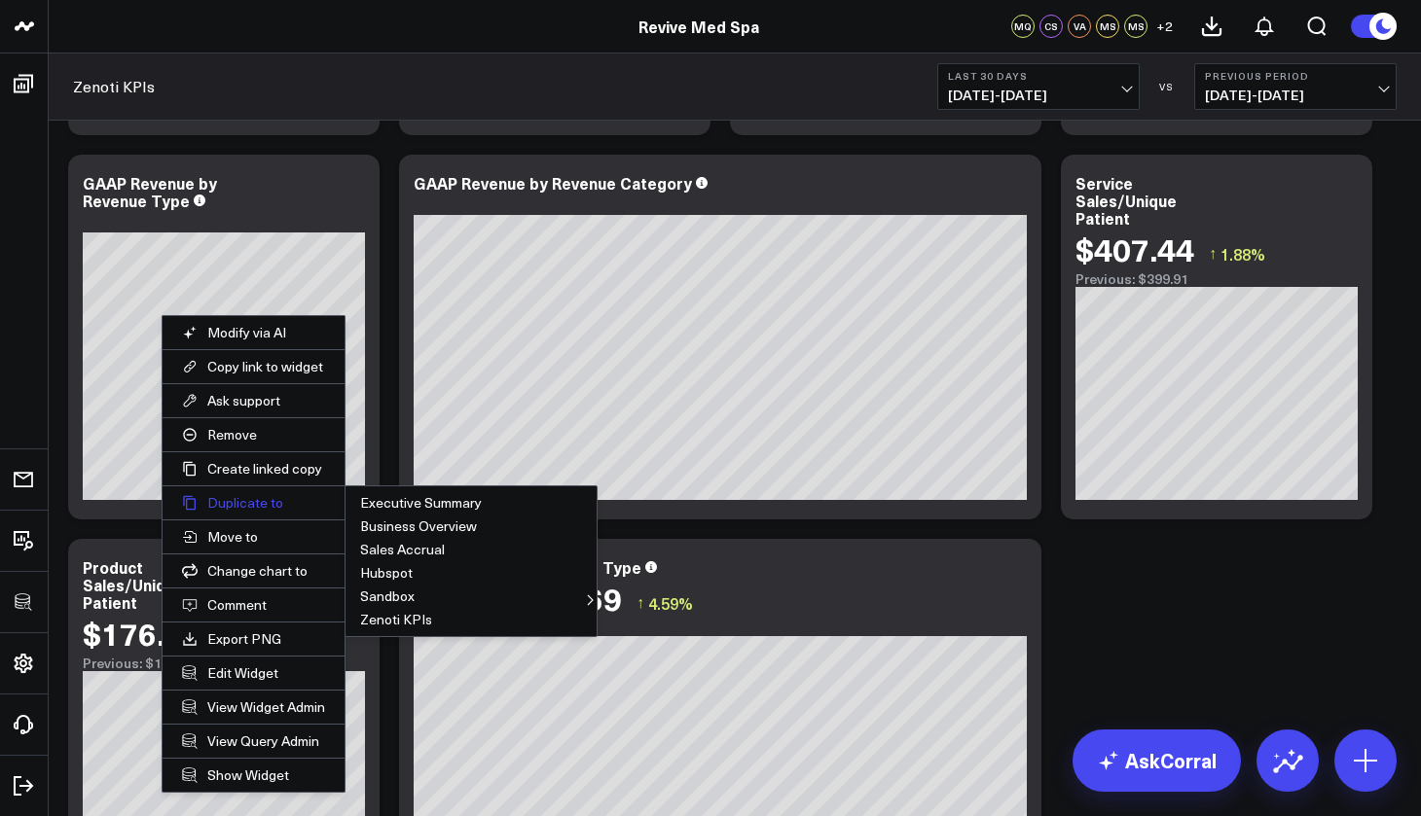
click at [252, 500] on button "Duplicate to" at bounding box center [253, 502] width 182 height 33
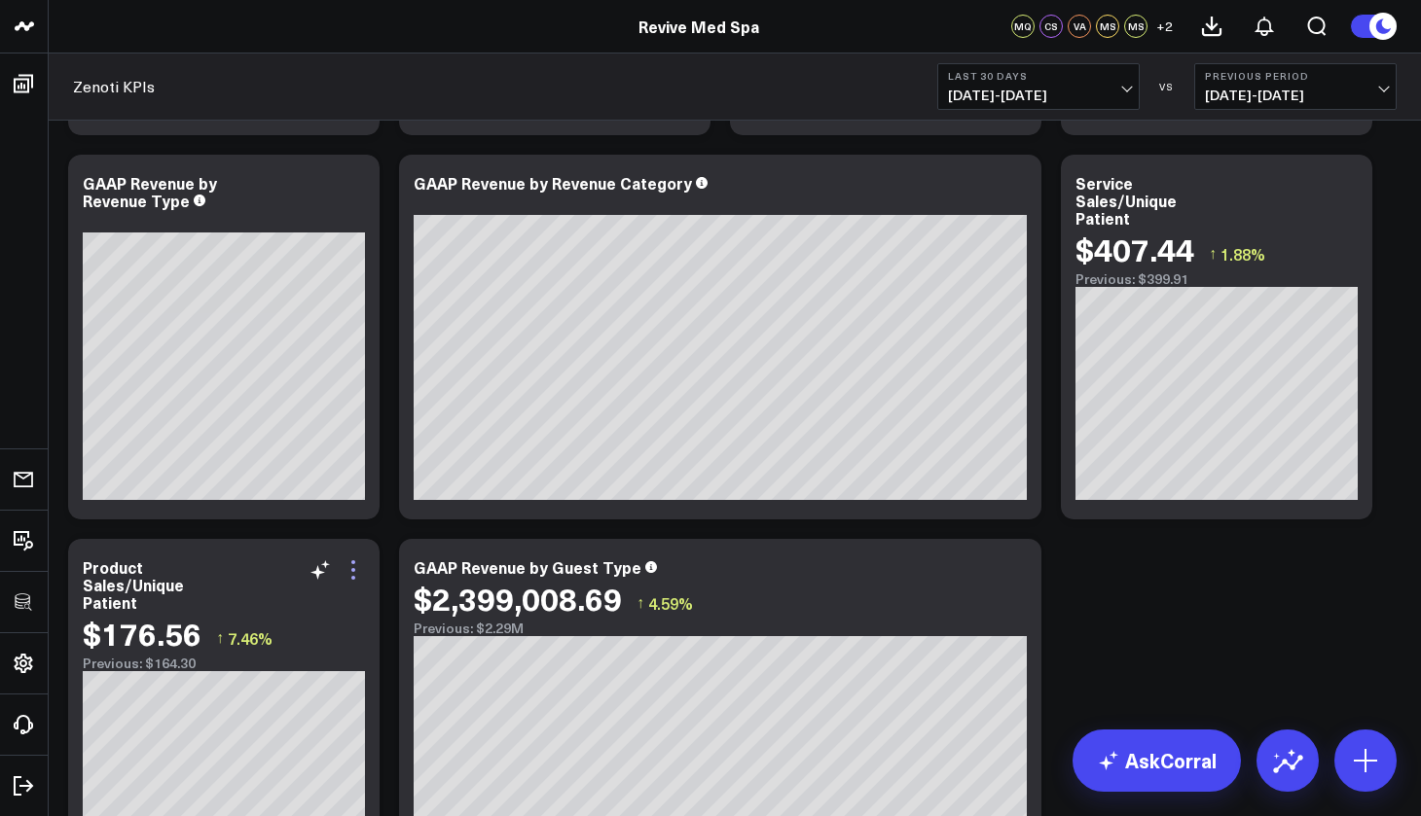
click at [350, 565] on icon at bounding box center [353, 569] width 23 height 23
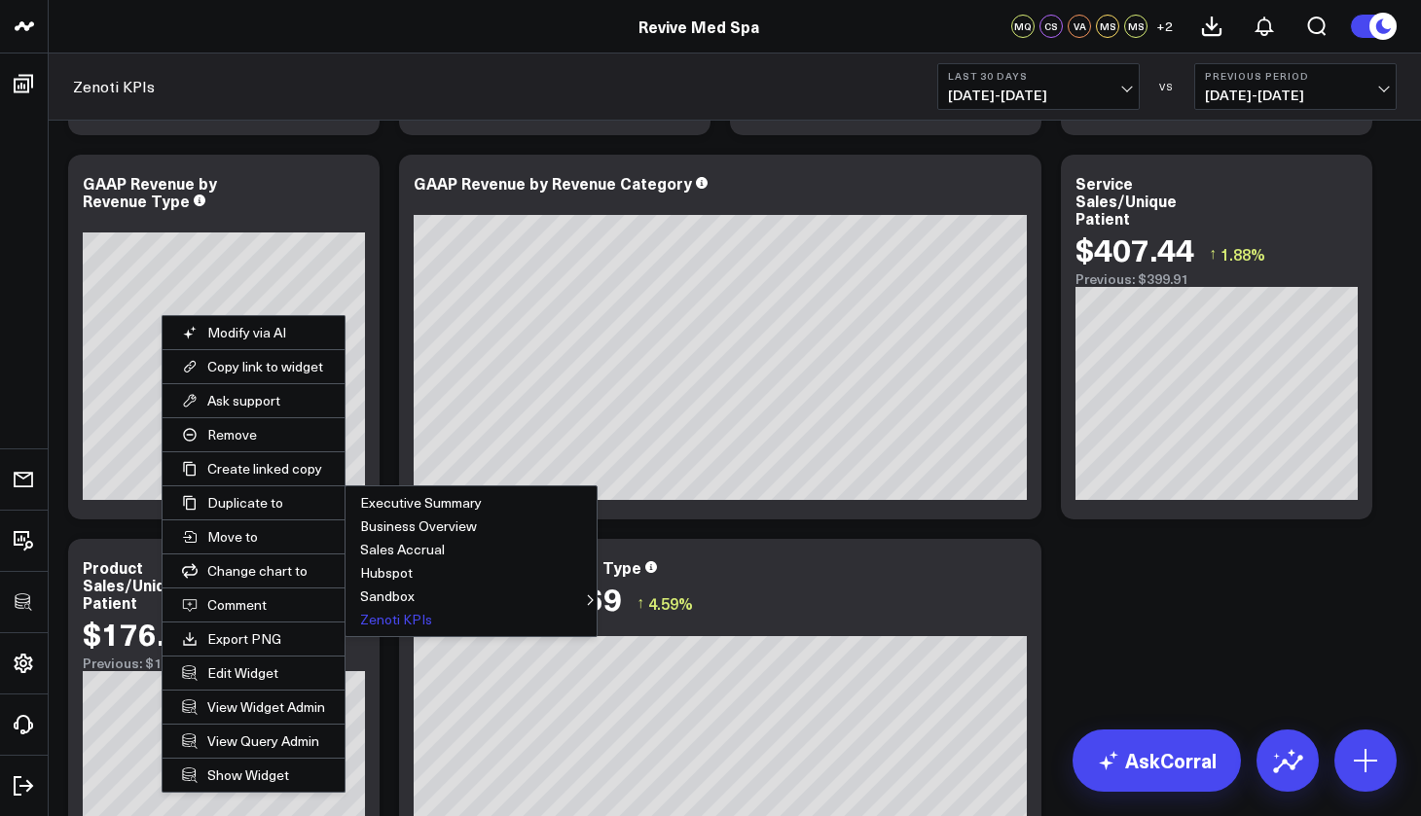
click at [391, 617] on button "Zenoti KPIs" at bounding box center [470, 619] width 251 height 23
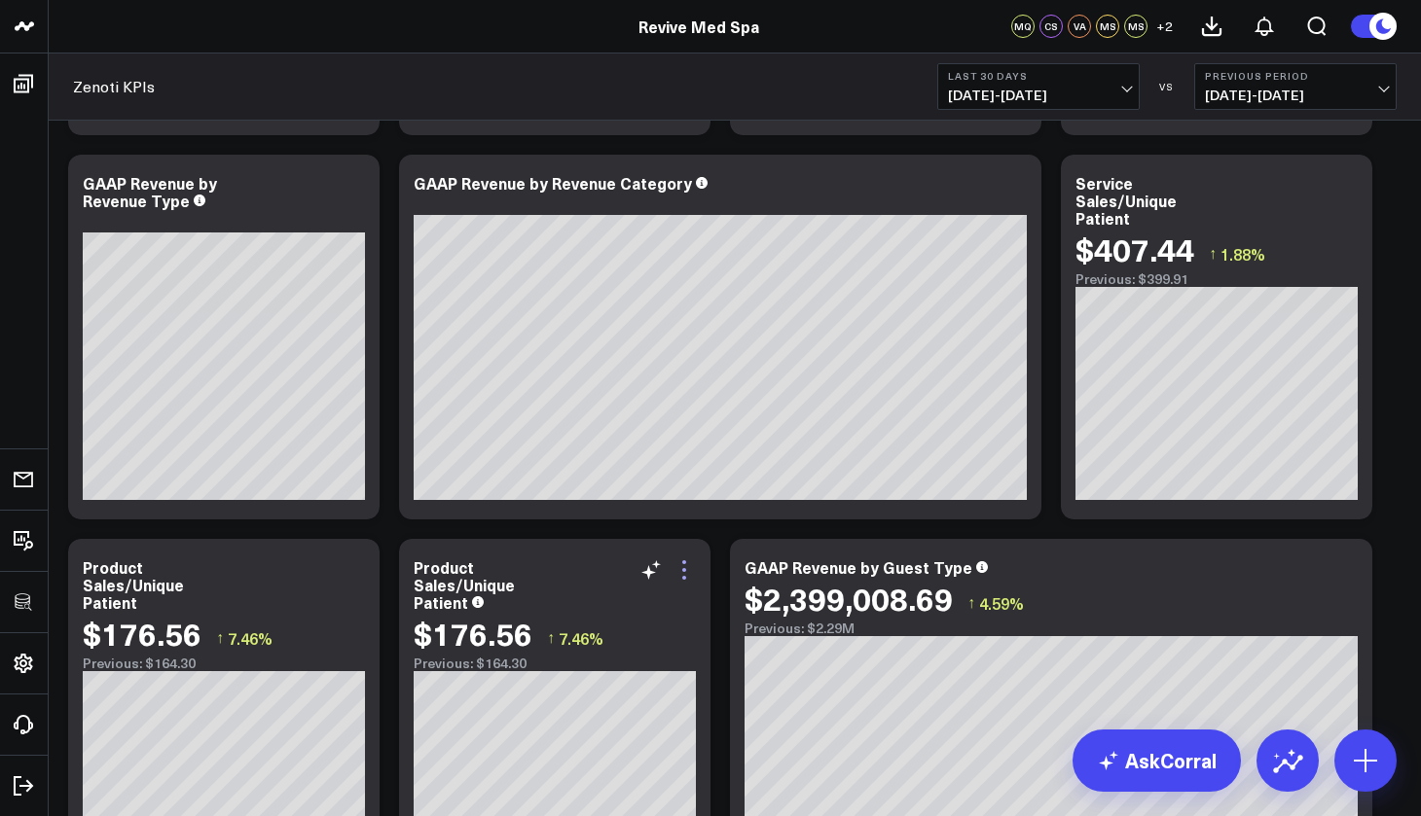
click at [687, 579] on icon at bounding box center [683, 569] width 23 height 23
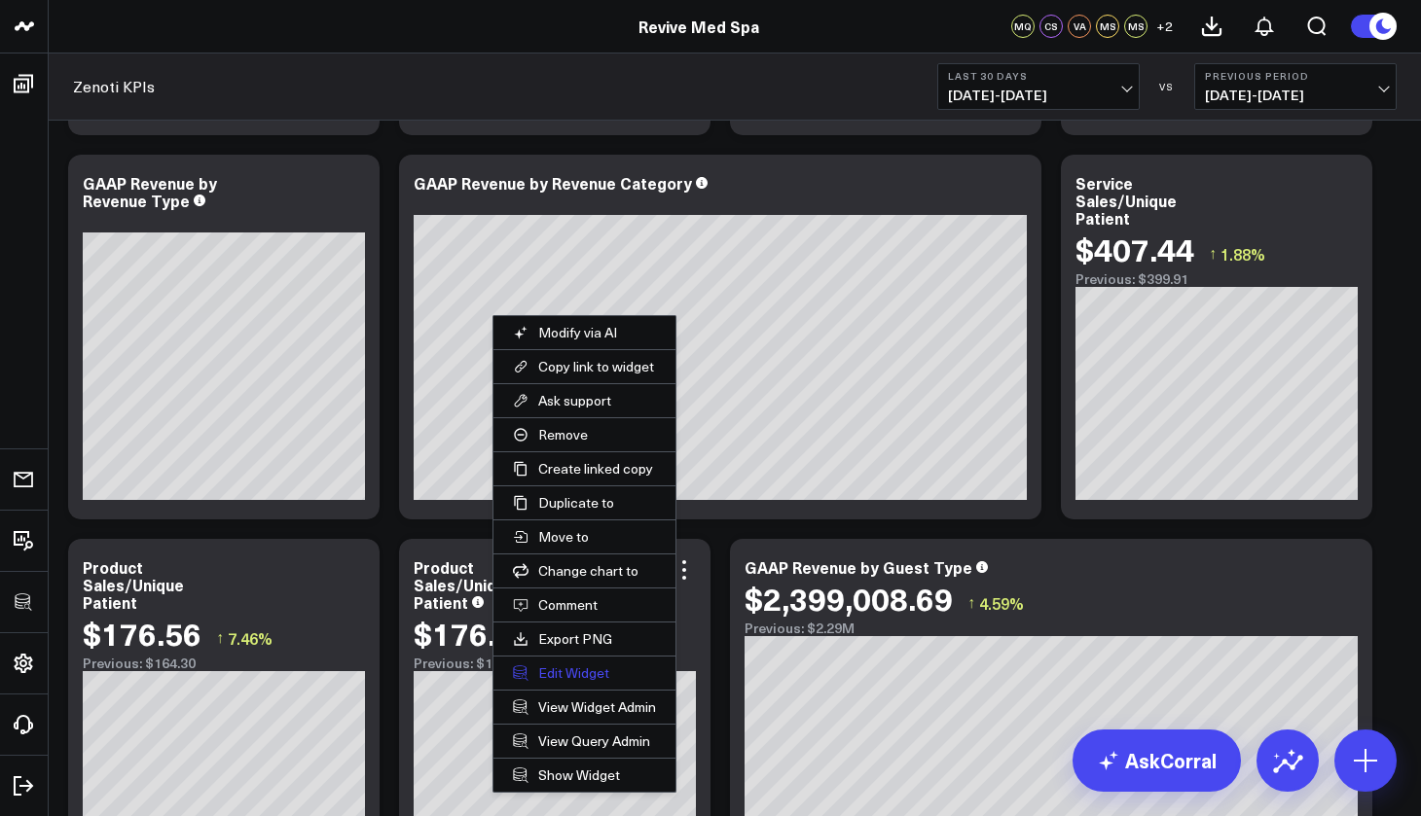
click at [601, 670] on button "Edit Widget" at bounding box center [584, 673] width 182 height 33
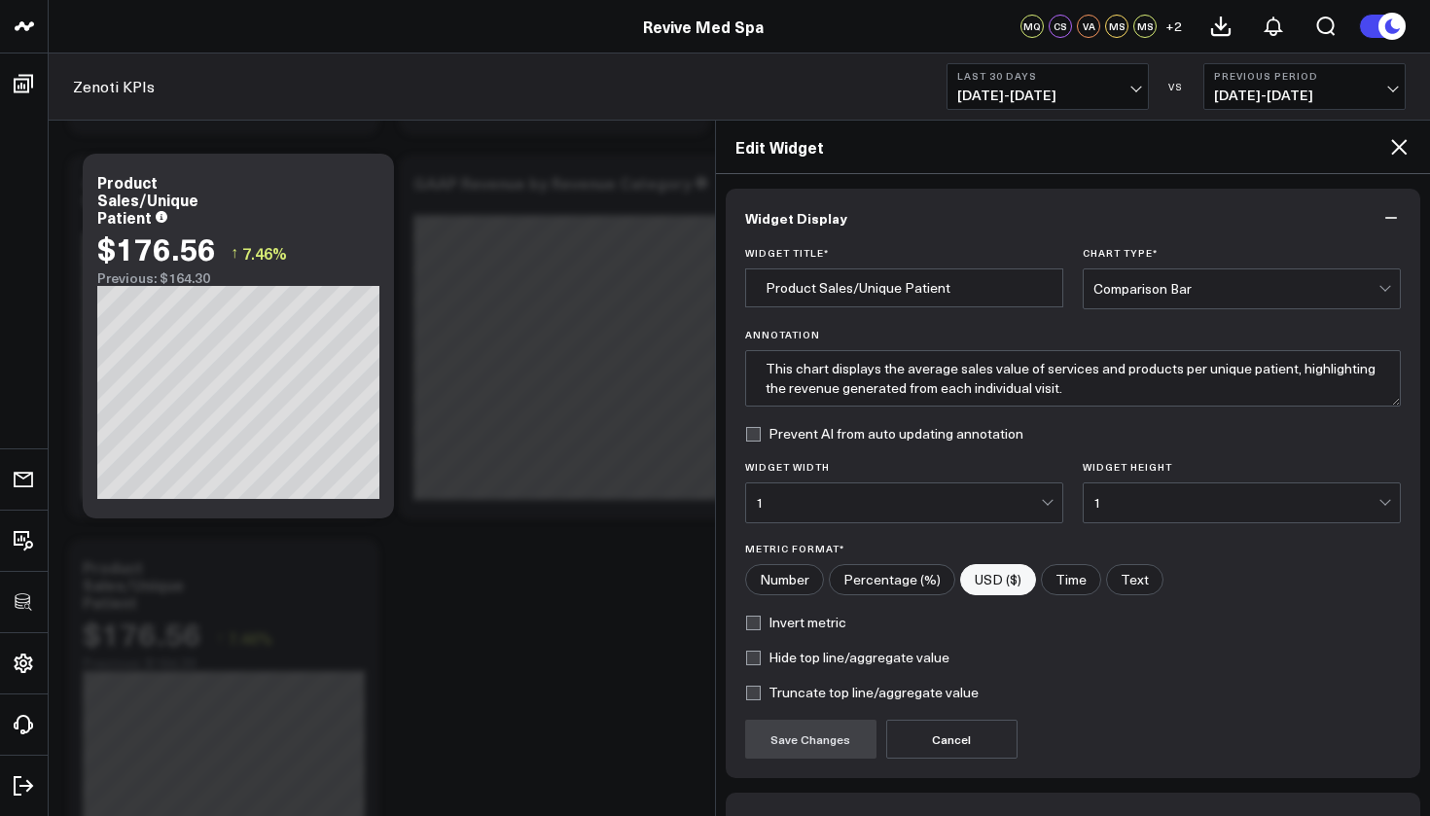
scroll to position [123, 0]
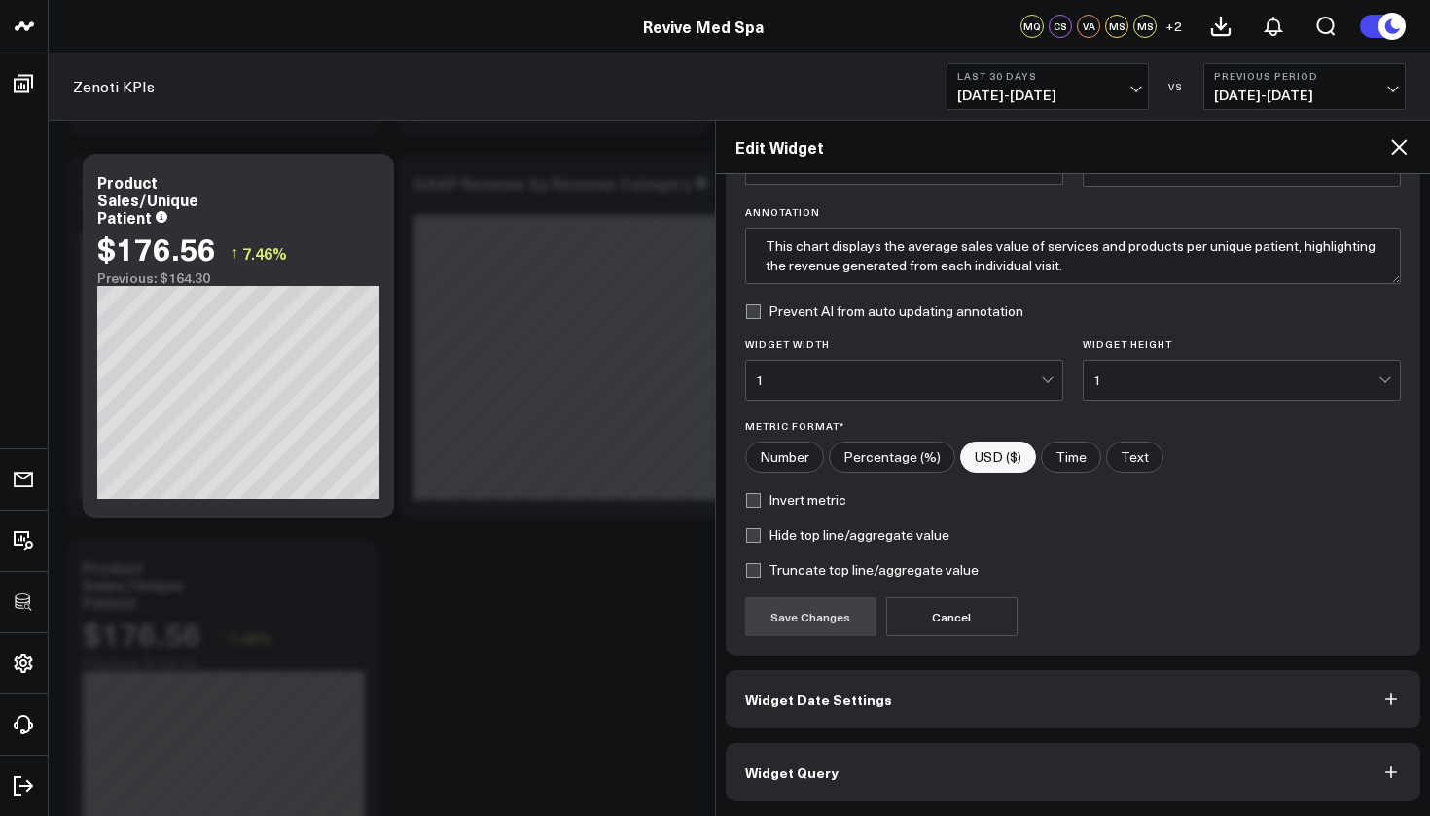
click at [799, 776] on span "Widget Query" at bounding box center [791, 773] width 93 height 16
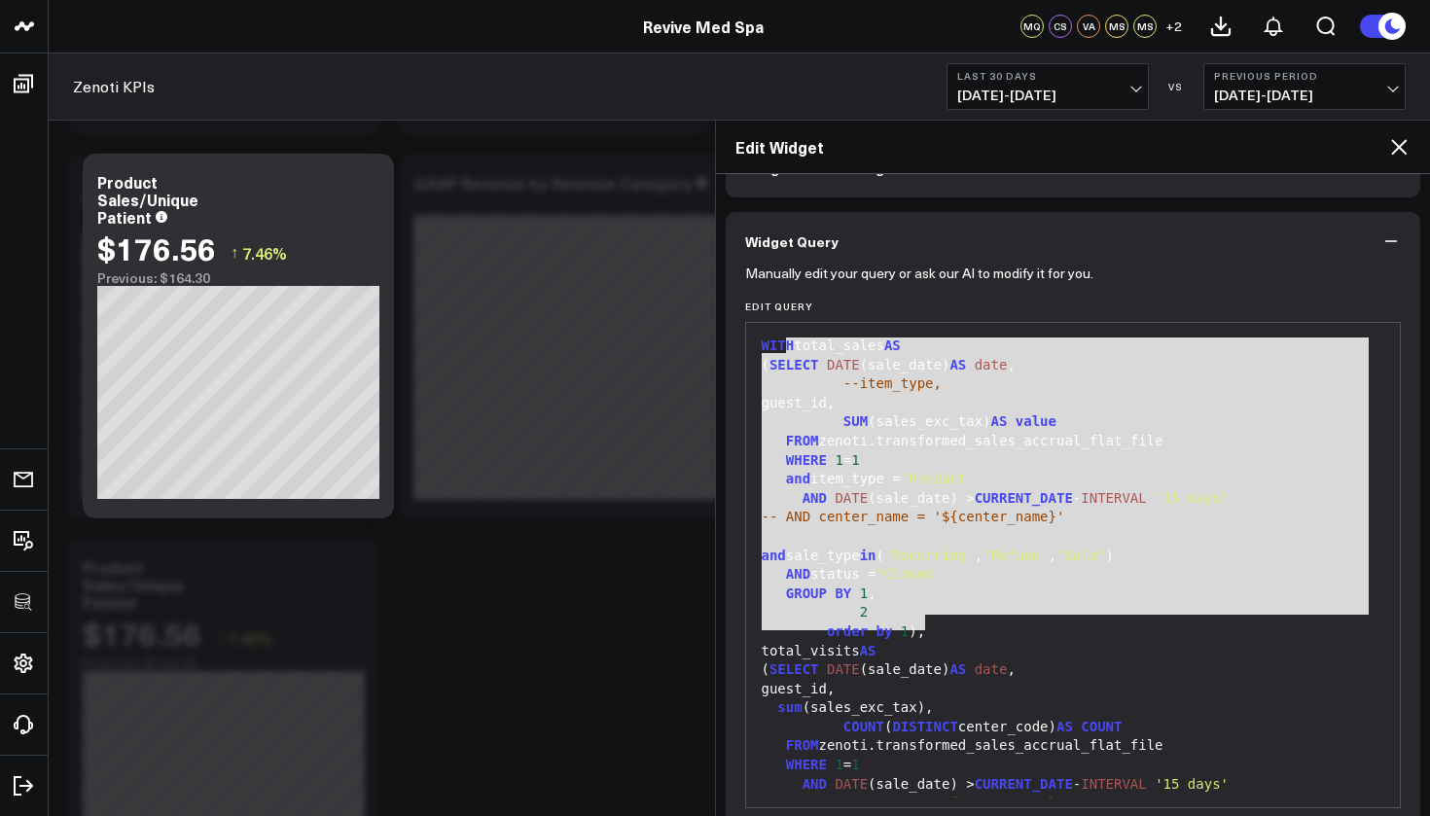
drag, startPoint x: 948, startPoint y: 628, endPoint x: 786, endPoint y: 339, distance: 331.0
click at [786, 339] on div "WITH total_sales AS ( SELECT DATE (sale_date) AS date , --item_type, guest_id, …" at bounding box center [1073, 642] width 635 height 618
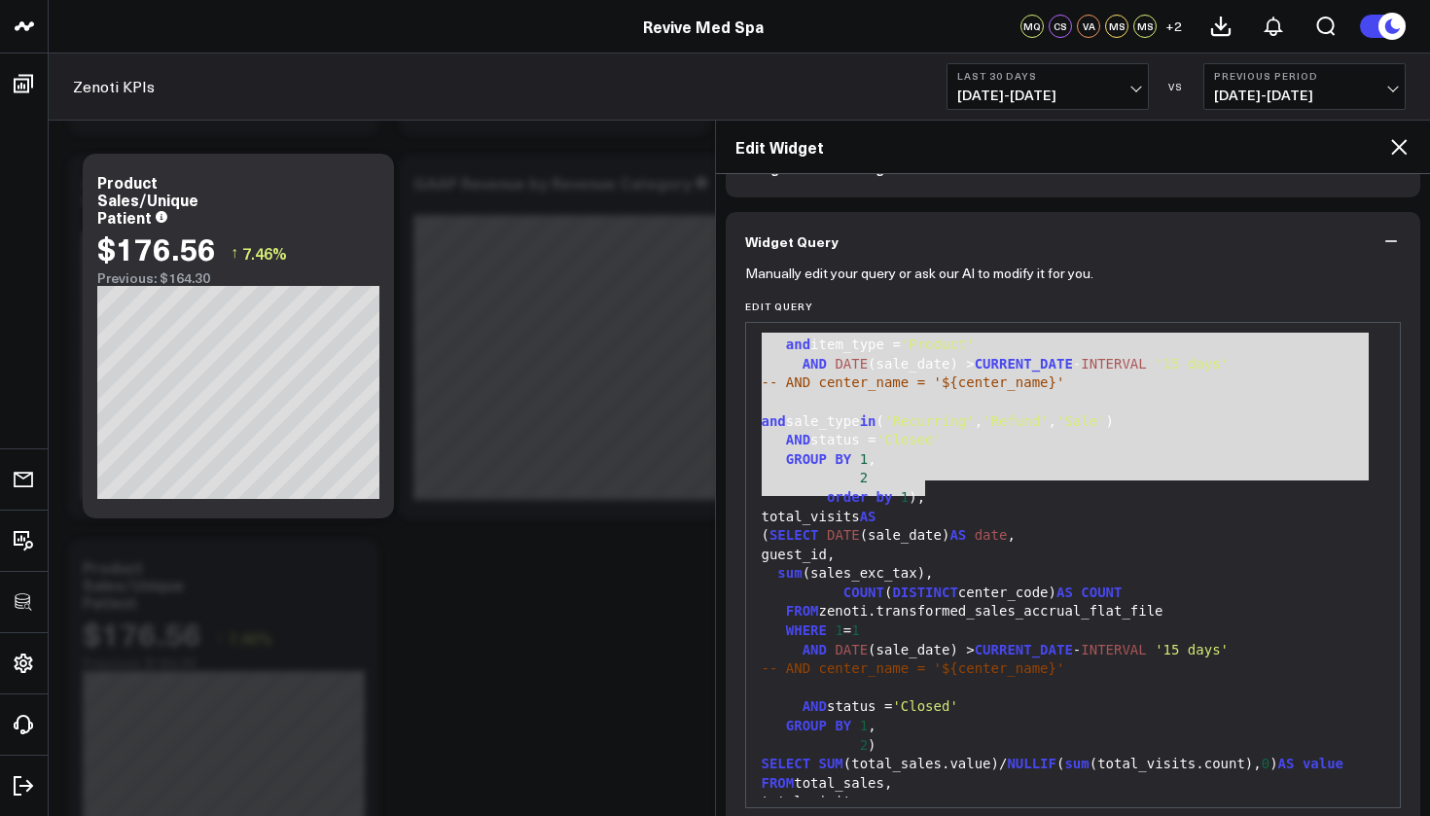
scroll to position [207, 0]
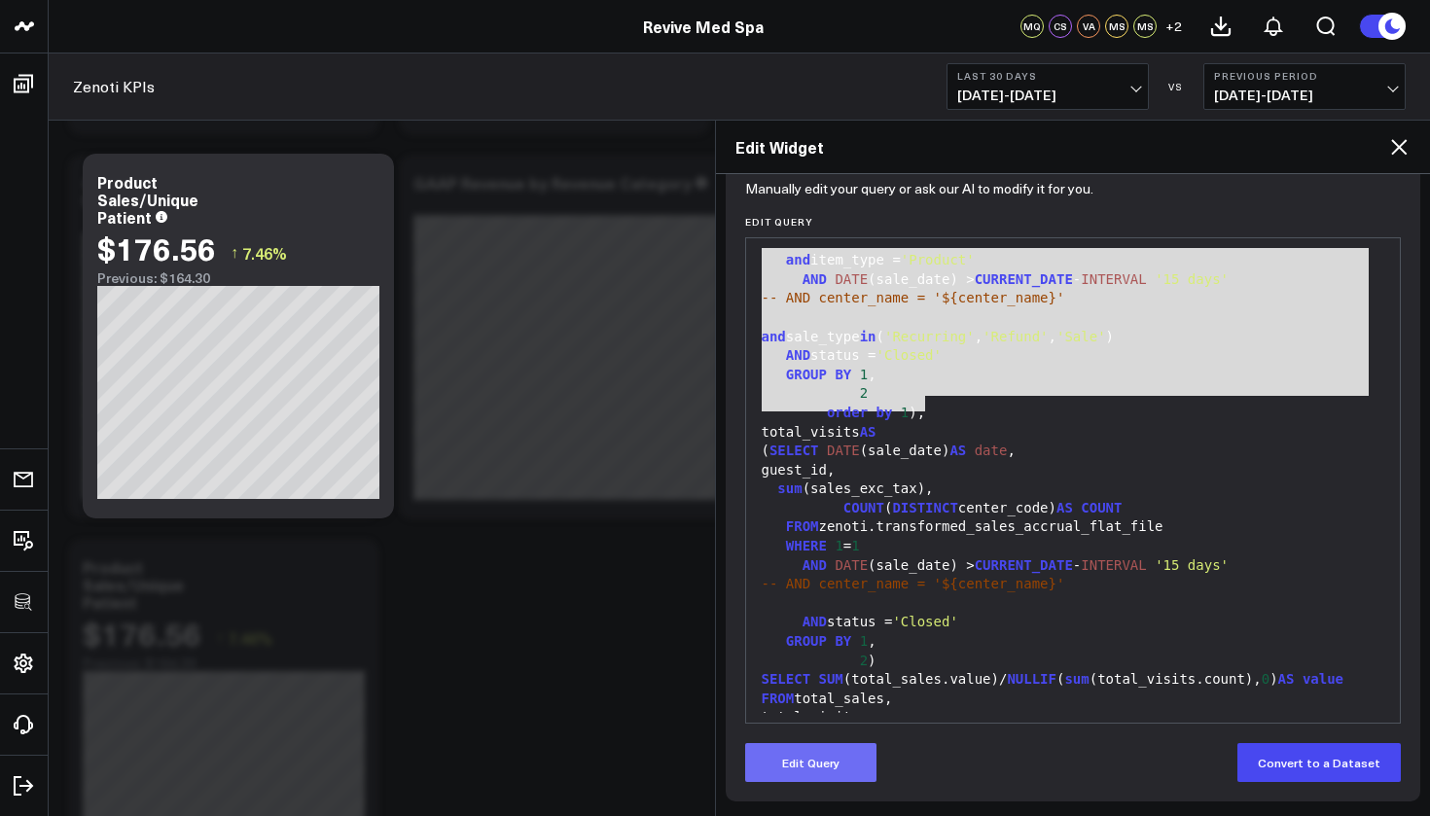
click at [834, 775] on button "Edit Query" at bounding box center [810, 762] width 131 height 39
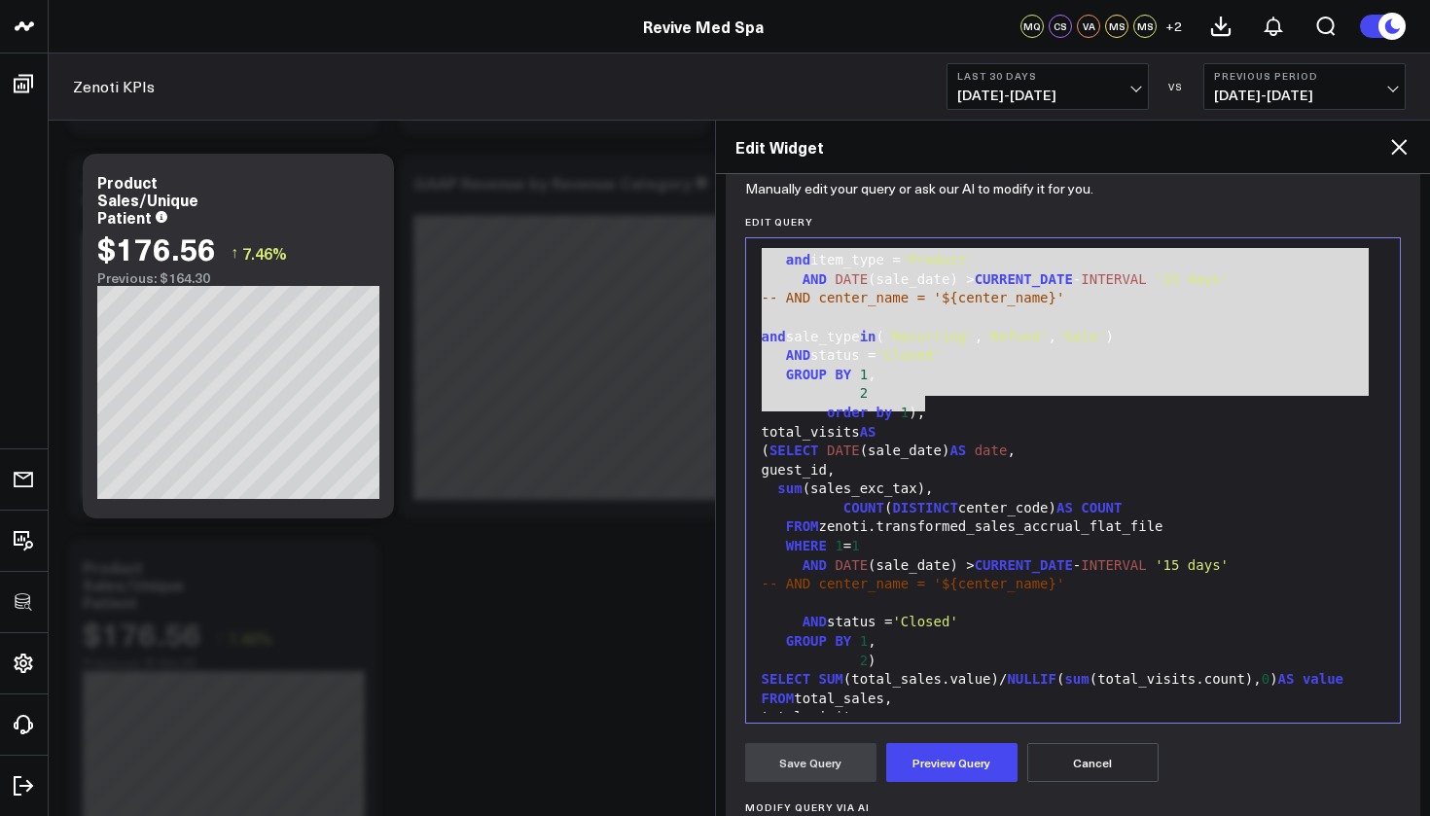
click at [891, 690] on div "FROM total_sales," at bounding box center [1073, 699] width 635 height 19
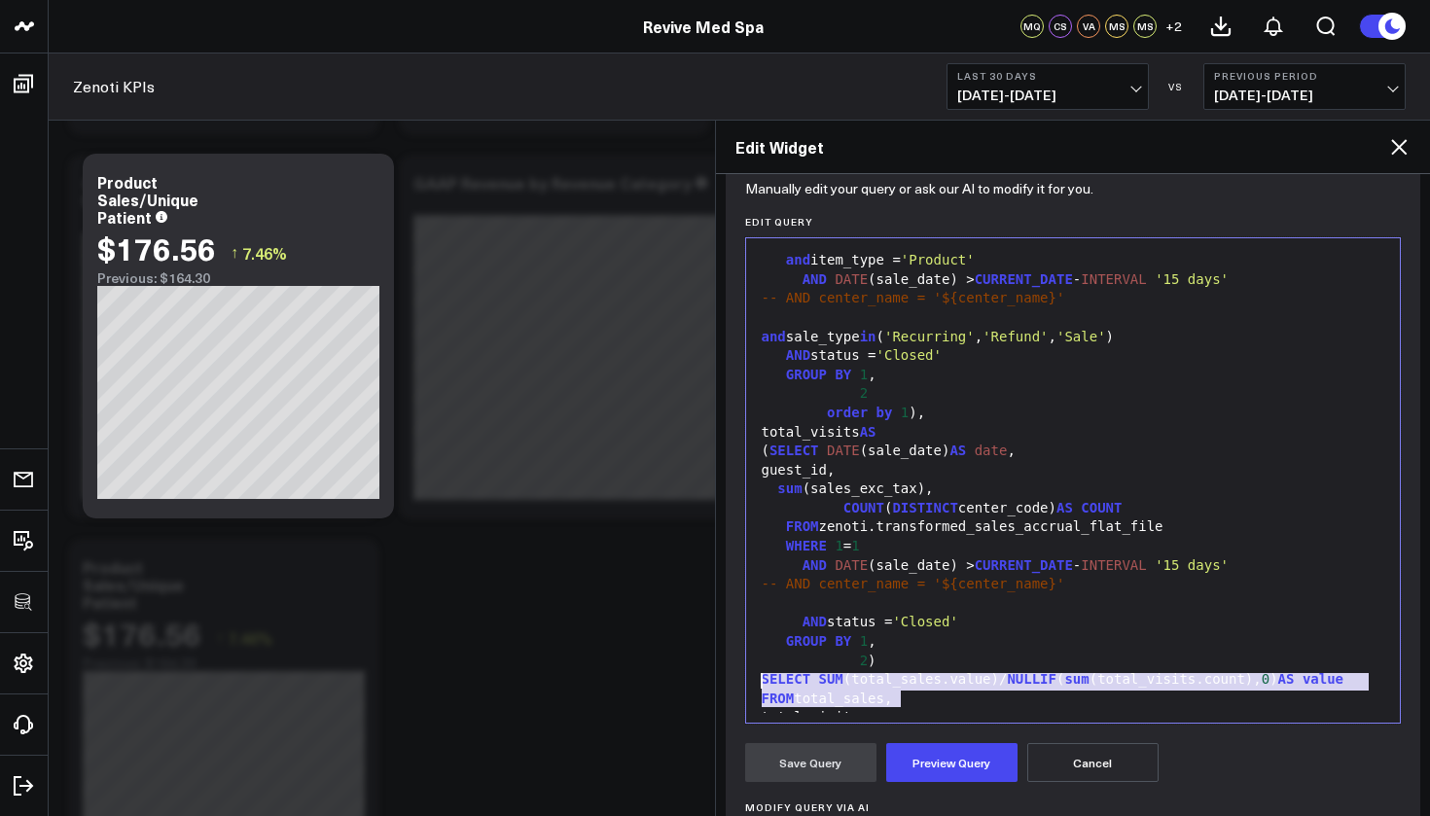
drag, startPoint x: 919, startPoint y: 702, endPoint x: 763, endPoint y: 679, distance: 158.2
click at [763, 679] on div "WITH total_sales AS ( SELECT DATE (sale_date) AS date , --item_type, guest_id, …" at bounding box center [1073, 423] width 635 height 618
click at [1010, 671] on span "NULLIF" at bounding box center [1032, 679] width 50 height 16
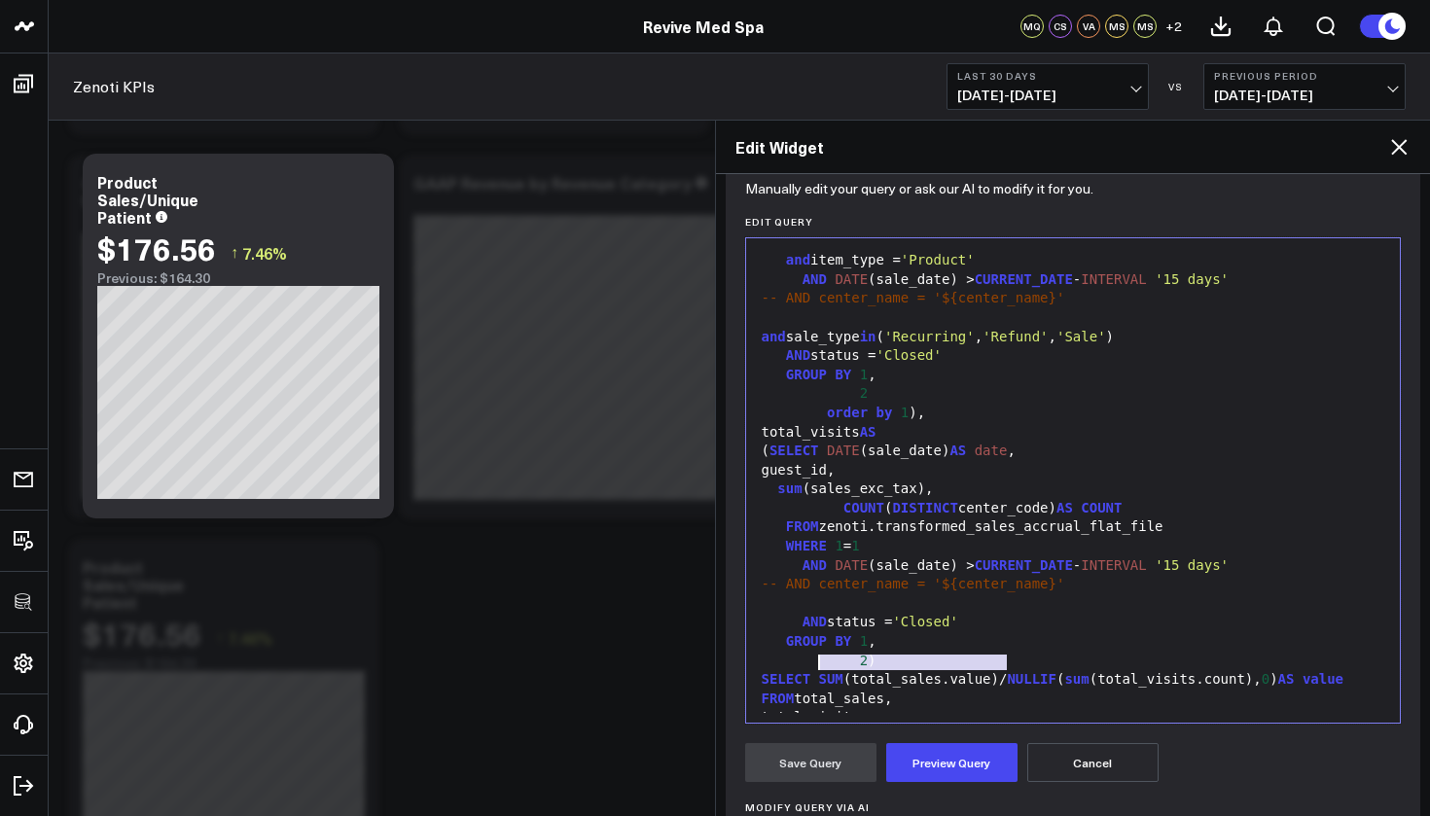
drag, startPoint x: 1010, startPoint y: 662, endPoint x: 820, endPoint y: 666, distance: 189.8
click at [820, 670] on div "SELECT SUM (total_sales.value)/ NULLIF ( sum (total_visits.count), 0 ) AS value" at bounding box center [1073, 679] width 635 height 19
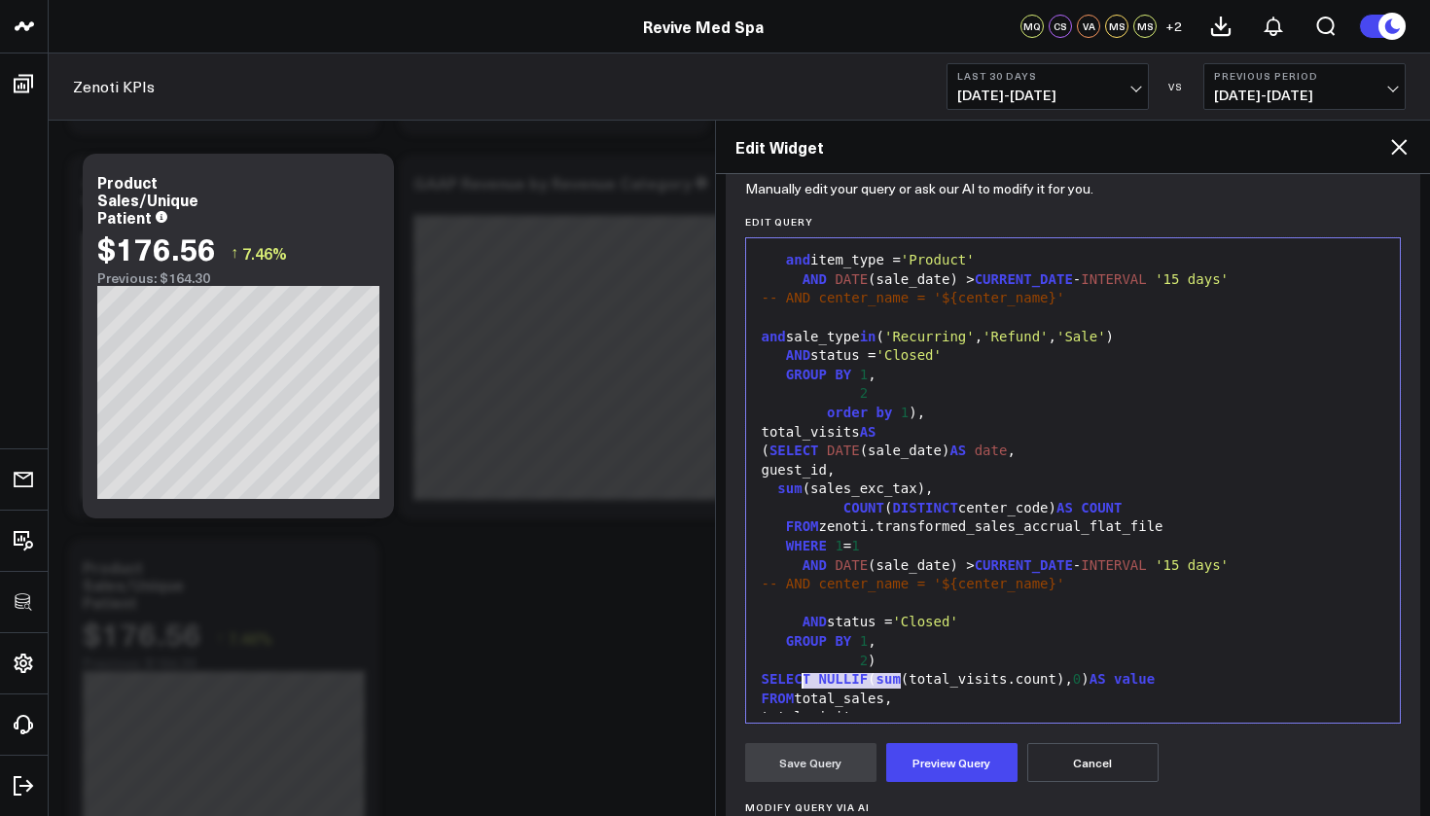
drag, startPoint x: 917, startPoint y: 689, endPoint x: 806, endPoint y: 683, distance: 112.0
click at [806, 690] on div "FROM total_sales," at bounding box center [1073, 699] width 635 height 19
drag, startPoint x: 1058, startPoint y: 664, endPoint x: 910, endPoint y: 661, distance: 147.9
drag, startPoint x: 874, startPoint y: 664, endPoint x: 1059, endPoint y: 664, distance: 184.9
click at [1040, 670] on div "SELECT NULLIF ( count ( distinct guestid)), 0 ) AS value" at bounding box center [1073, 679] width 635 height 19
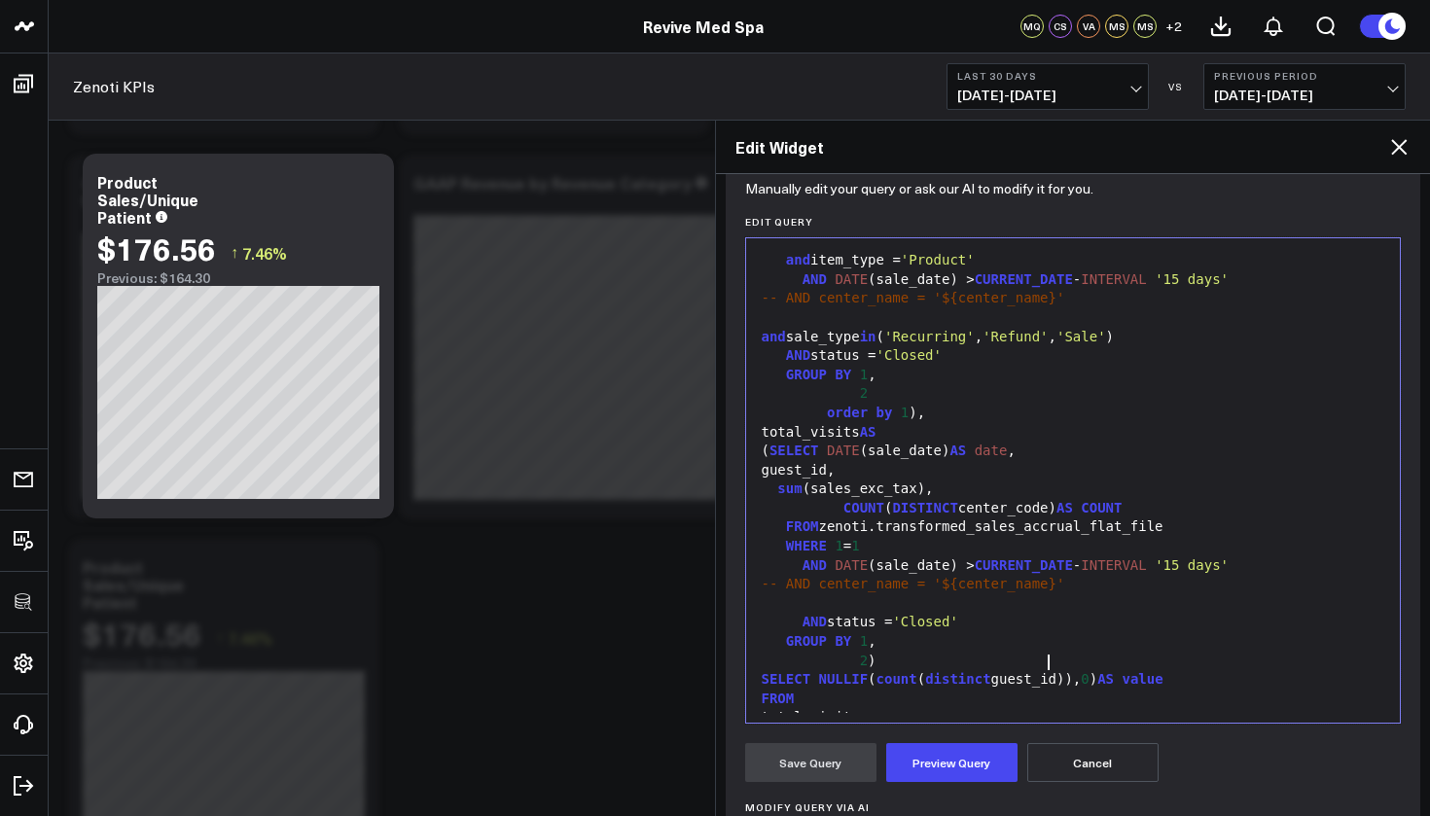
click at [1070, 670] on div "SELECT NULLIF ( count ( distinct guest_id)), 0 ) AS value" at bounding box center [1073, 679] width 635 height 19
click at [1081, 670] on div "SELECT NULLIF ( count ( distinct guest_id) ) , 0 ) AS value" at bounding box center [1073, 679] width 635 height 19
click at [1074, 670] on div "SELECT NULLIF ( count ( distinct guest_id) ) , 0 ) AS value" at bounding box center [1073, 679] width 635 height 19
click at [1111, 670] on div "SELECT NULLIF ( count ( distinct guest_id ) , 0 ) AS value" at bounding box center [1073, 679] width 635 height 19
click at [1104, 670] on div "SELECT NULLIF ( count ( distinct guest_id), 0 ) AS value" at bounding box center [1073, 679] width 635 height 19
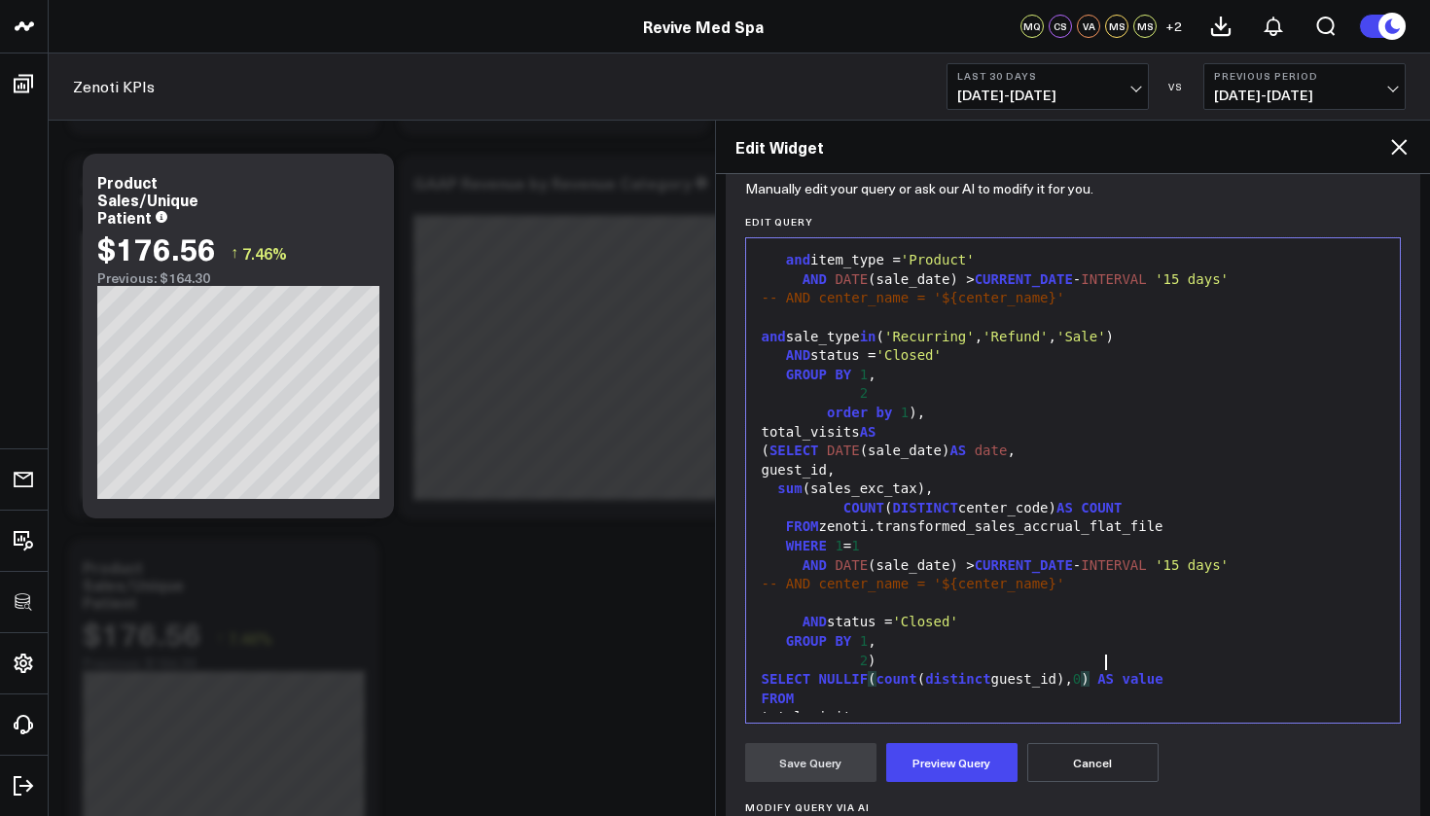
click at [1070, 690] on div "FROM" at bounding box center [1073, 699] width 635 height 19
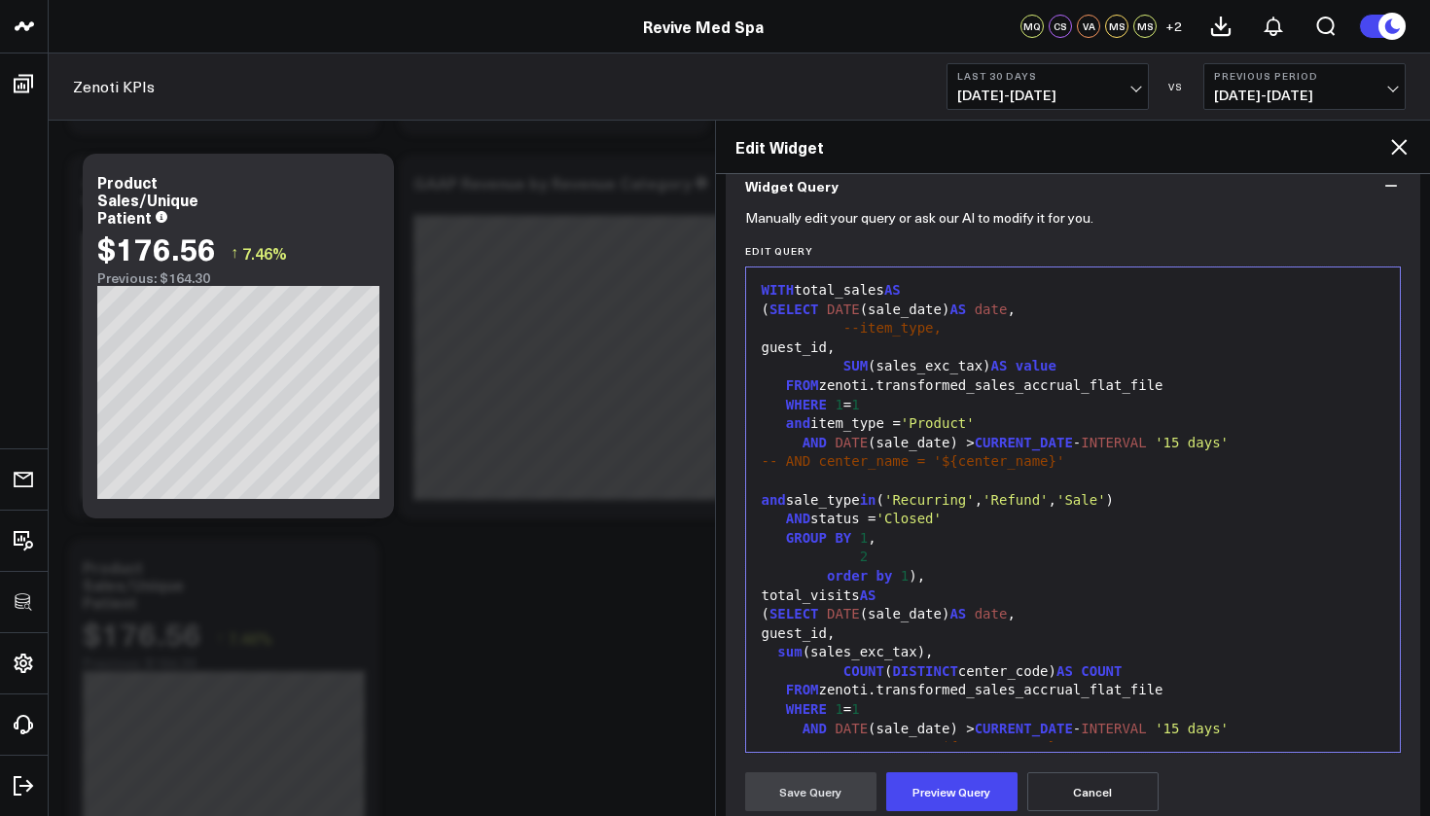
scroll to position [98, 0]
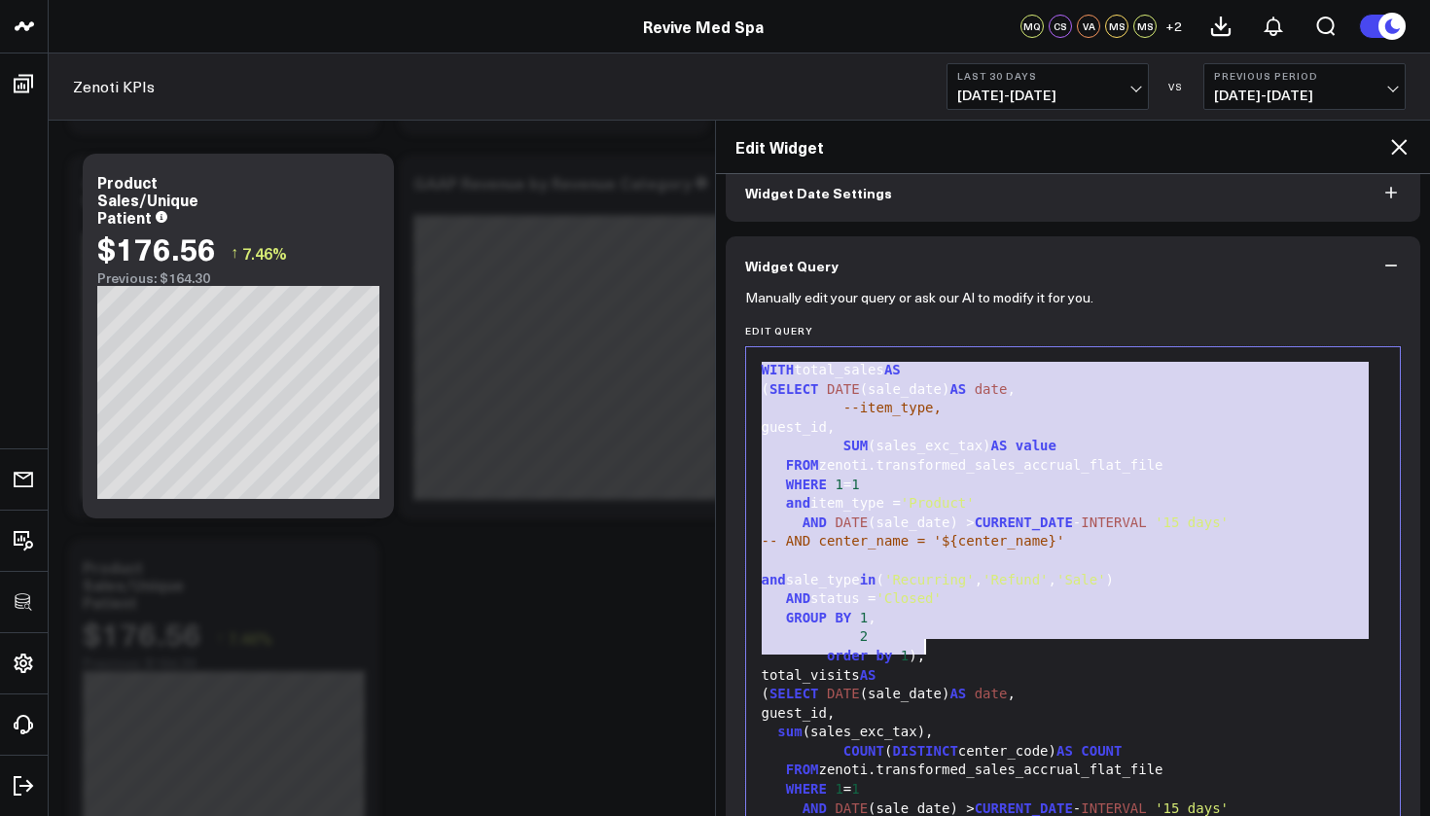
drag, startPoint x: 762, startPoint y: 364, endPoint x: 950, endPoint y: 651, distance: 343.0
click at [950, 651] on div "WITH total_sales AS ( SELECT DATE (sale_date) AS date , --item_type, guest_id, …" at bounding box center [1073, 666] width 635 height 618
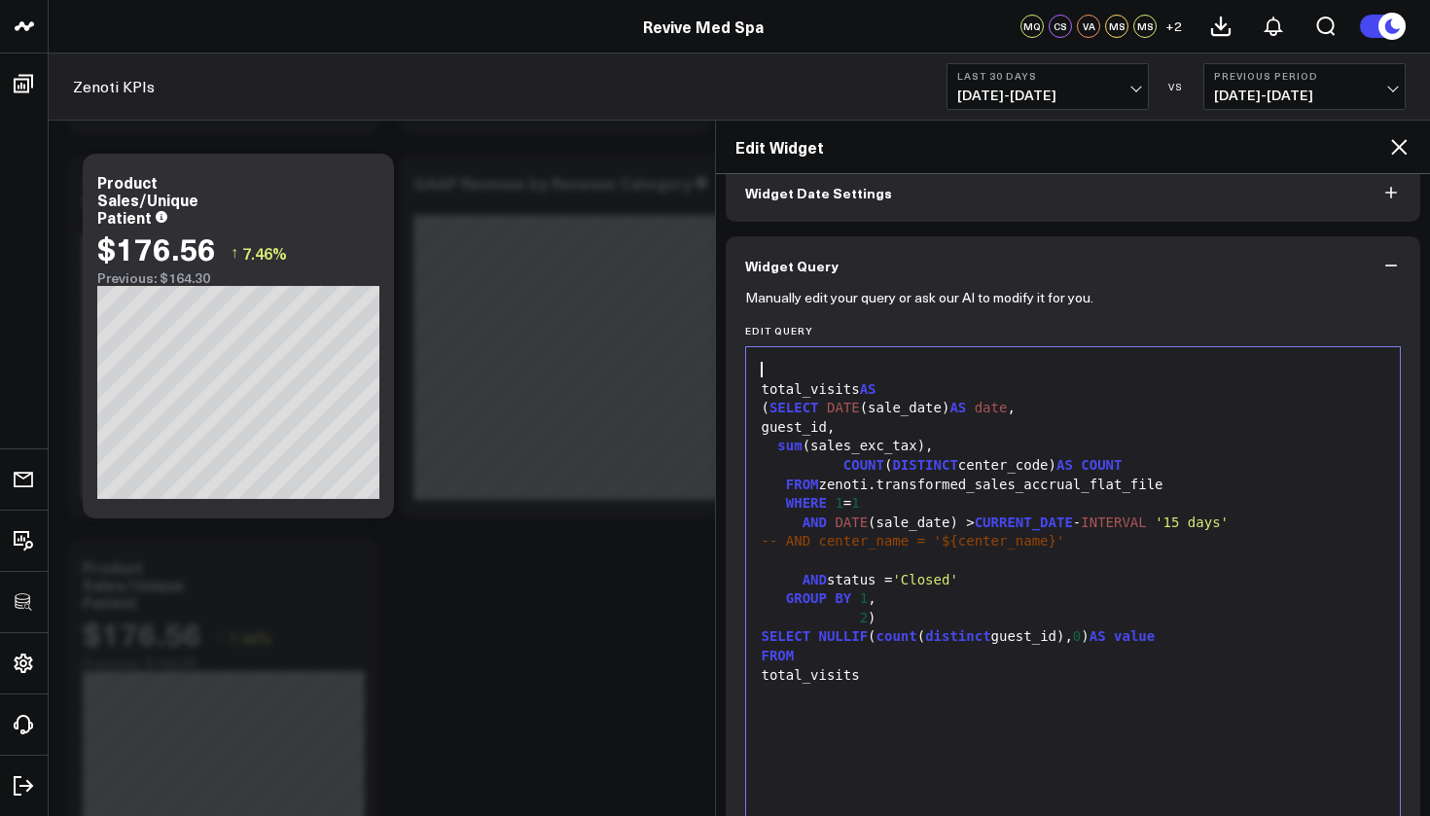
click at [791, 387] on div "total_visits AS" at bounding box center [1073, 389] width 635 height 19
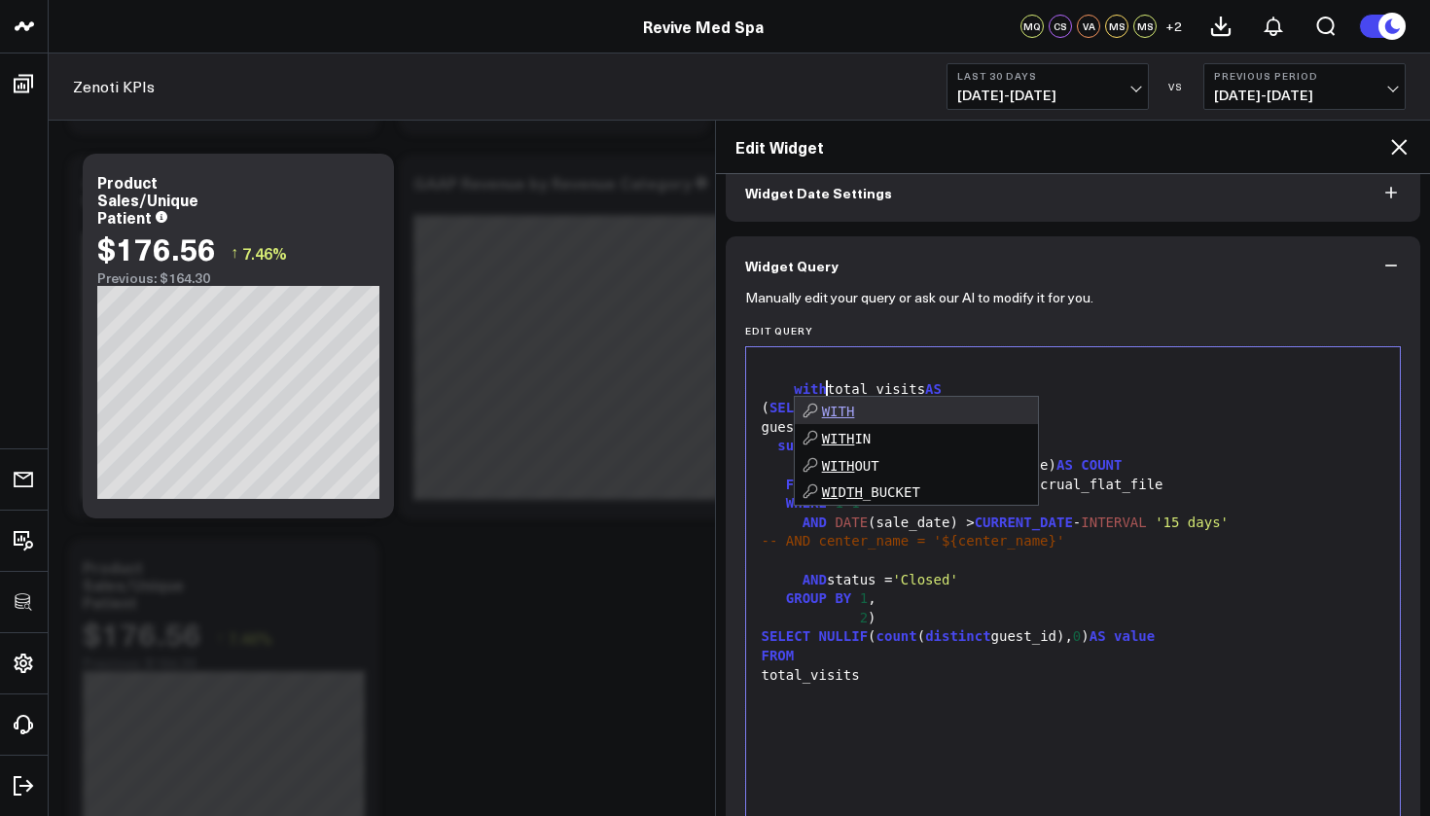
click at [1167, 396] on div "with total_visits AS" at bounding box center [1073, 389] width 635 height 19
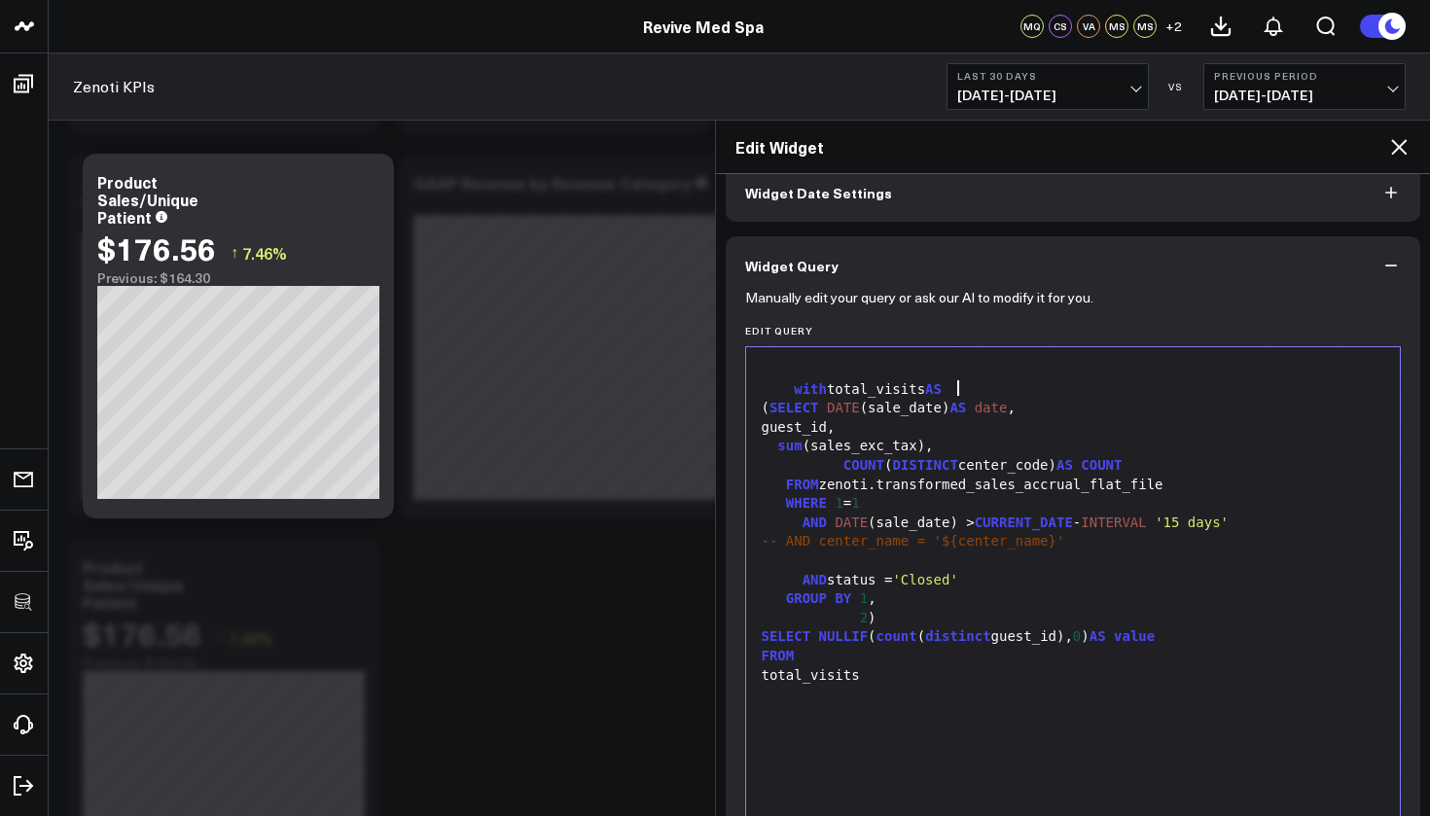
scroll to position [244, 0]
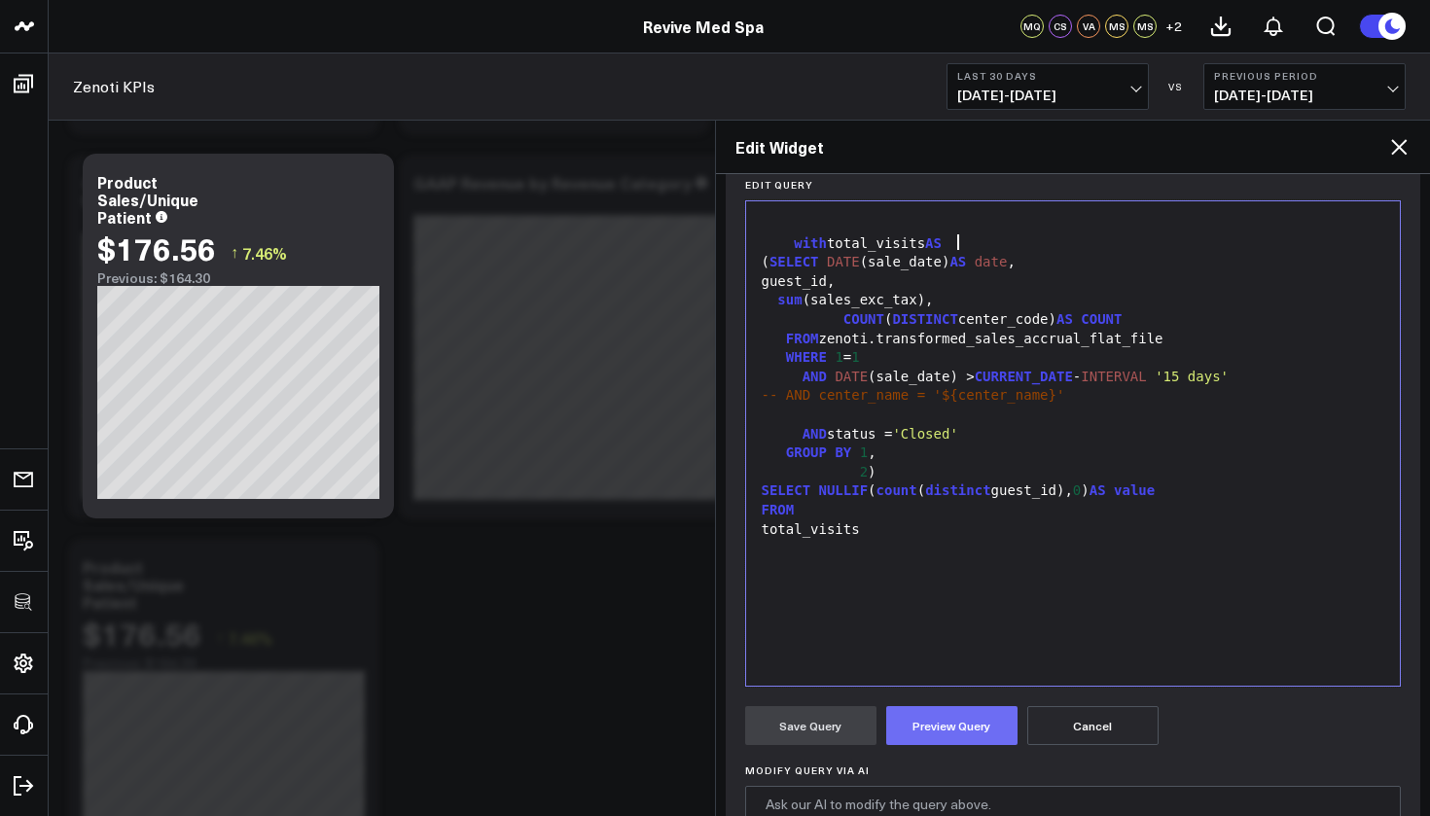
click at [975, 730] on button "Preview Query" at bounding box center [951, 725] width 131 height 39
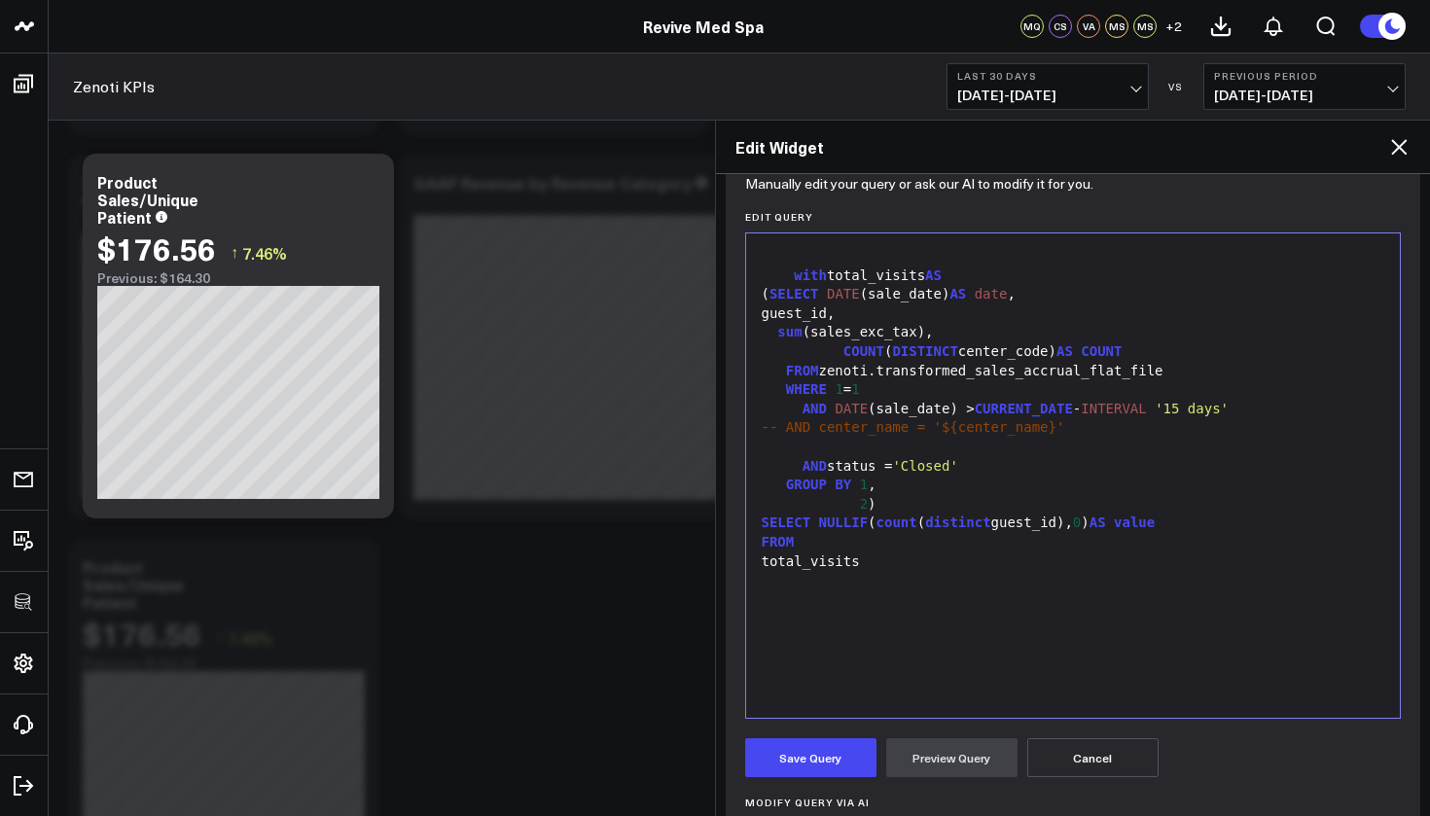
scroll to position [180, 0]
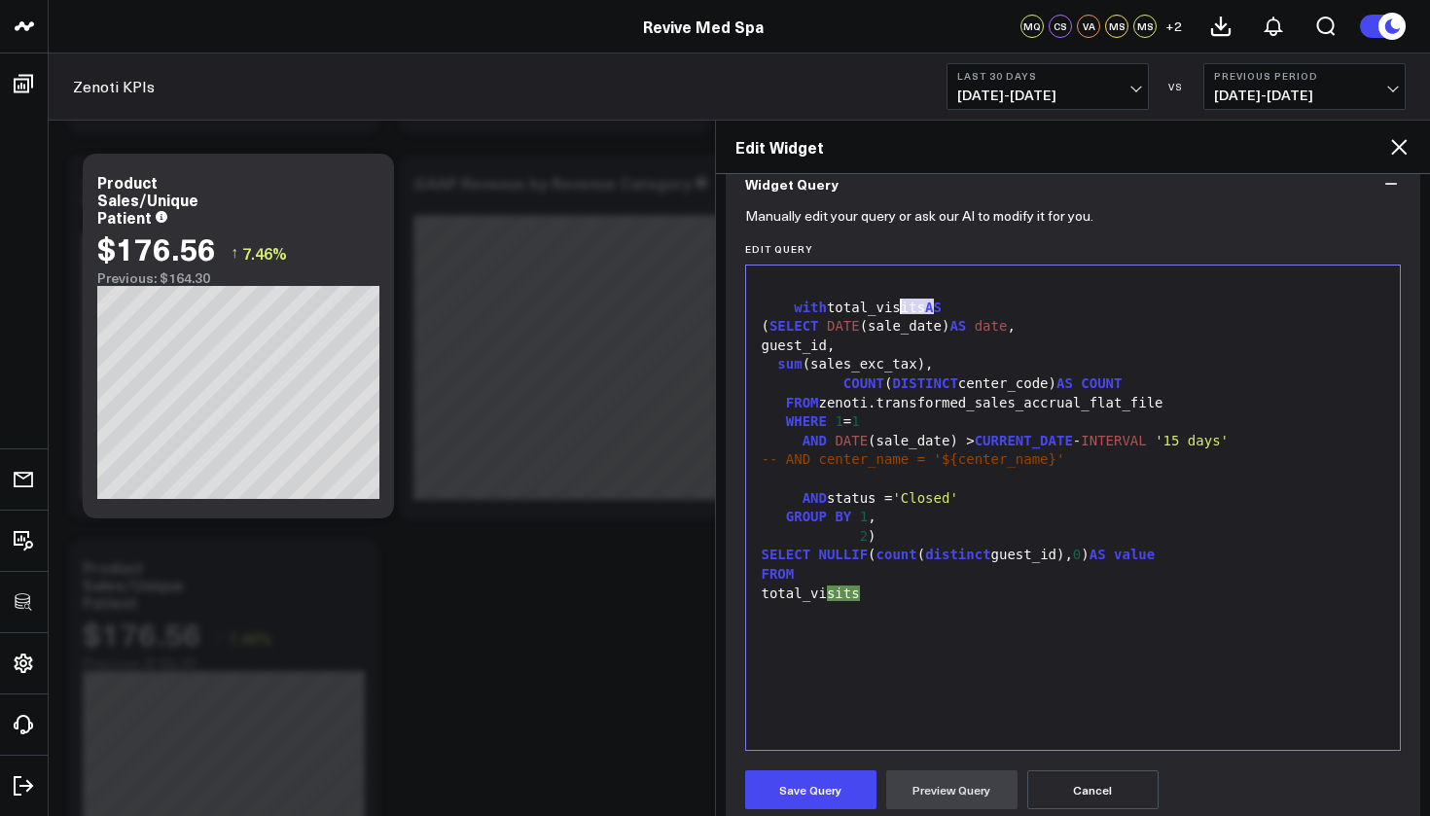
drag, startPoint x: 936, startPoint y: 306, endPoint x: 905, endPoint y: 305, distance: 31.1
click at [905, 305] on div "with total_visits AS" at bounding box center [1073, 308] width 635 height 19
click at [932, 585] on div "total_visits" at bounding box center [1073, 594] width 635 height 19
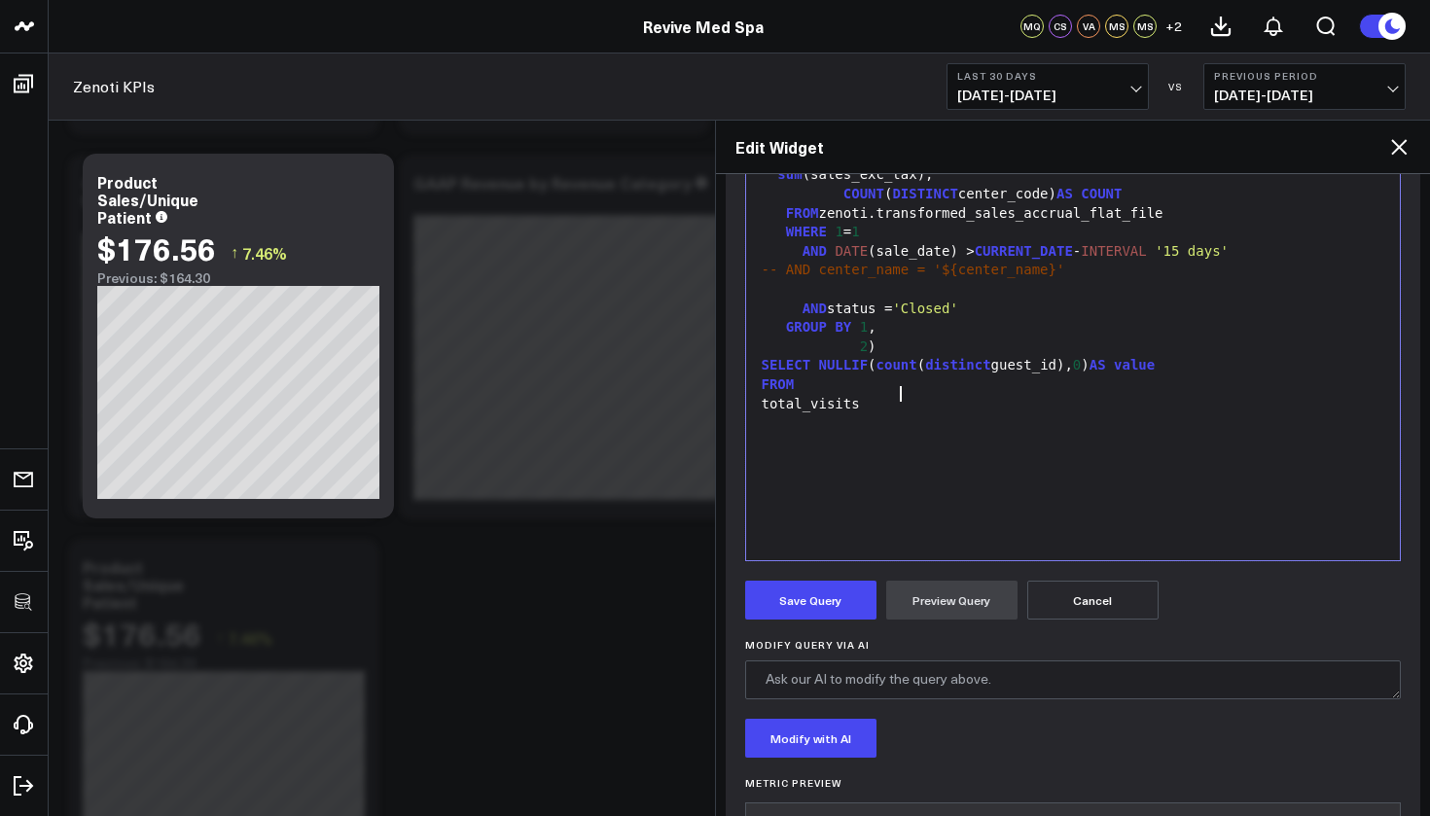
scroll to position [510, 0]
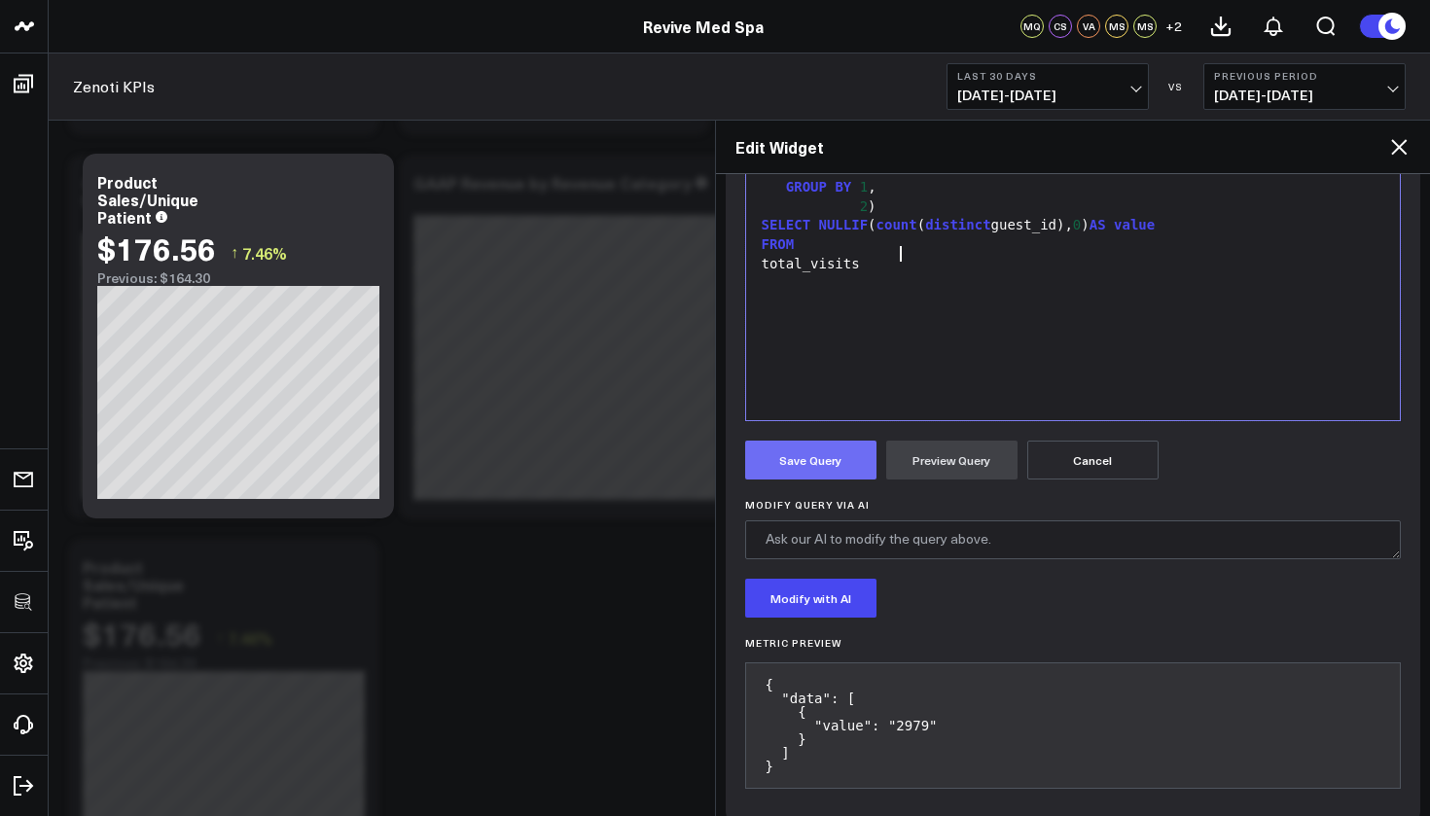
click at [834, 460] on button "Save Query" at bounding box center [810, 460] width 131 height 39
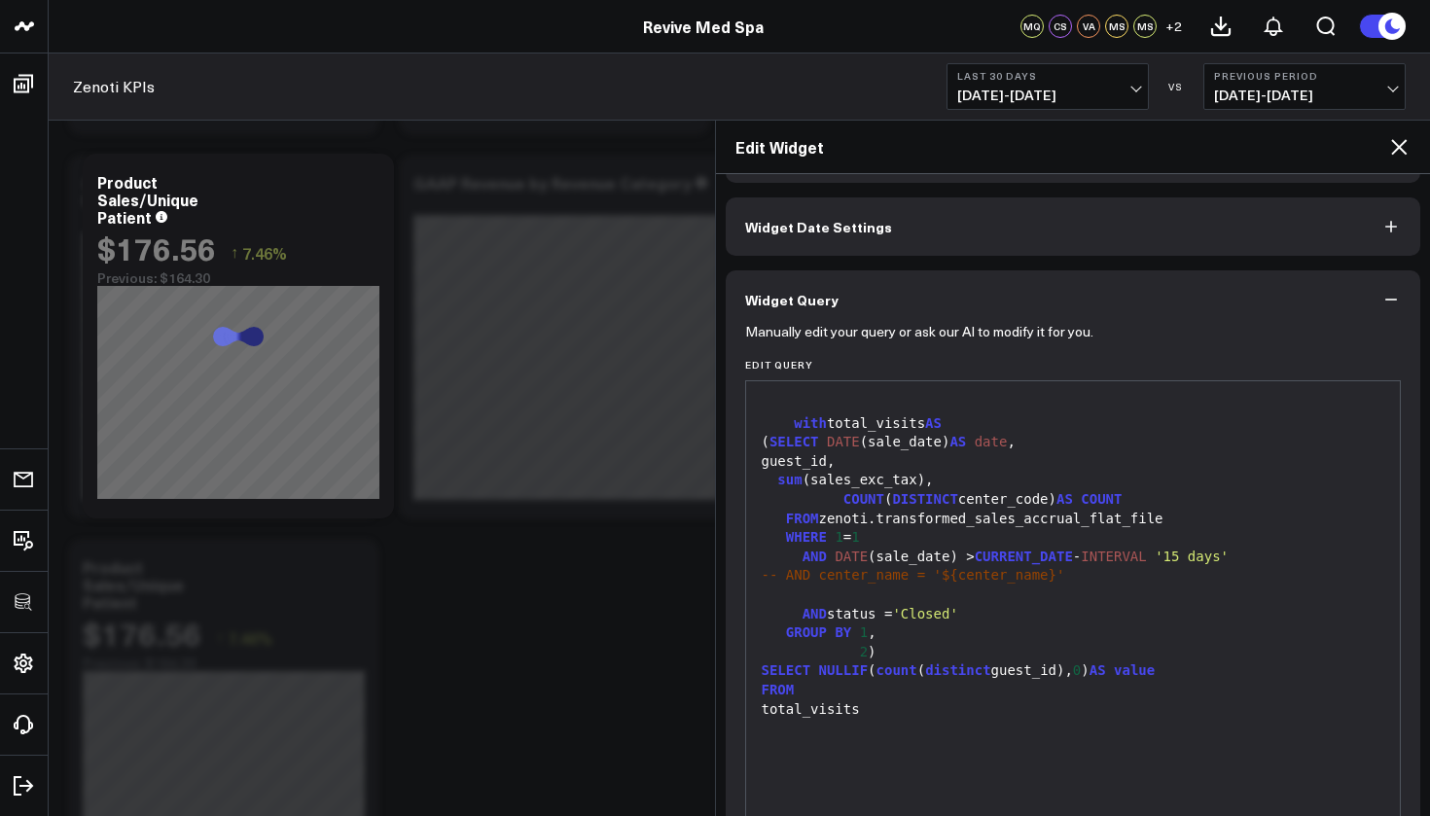
scroll to position [0, 0]
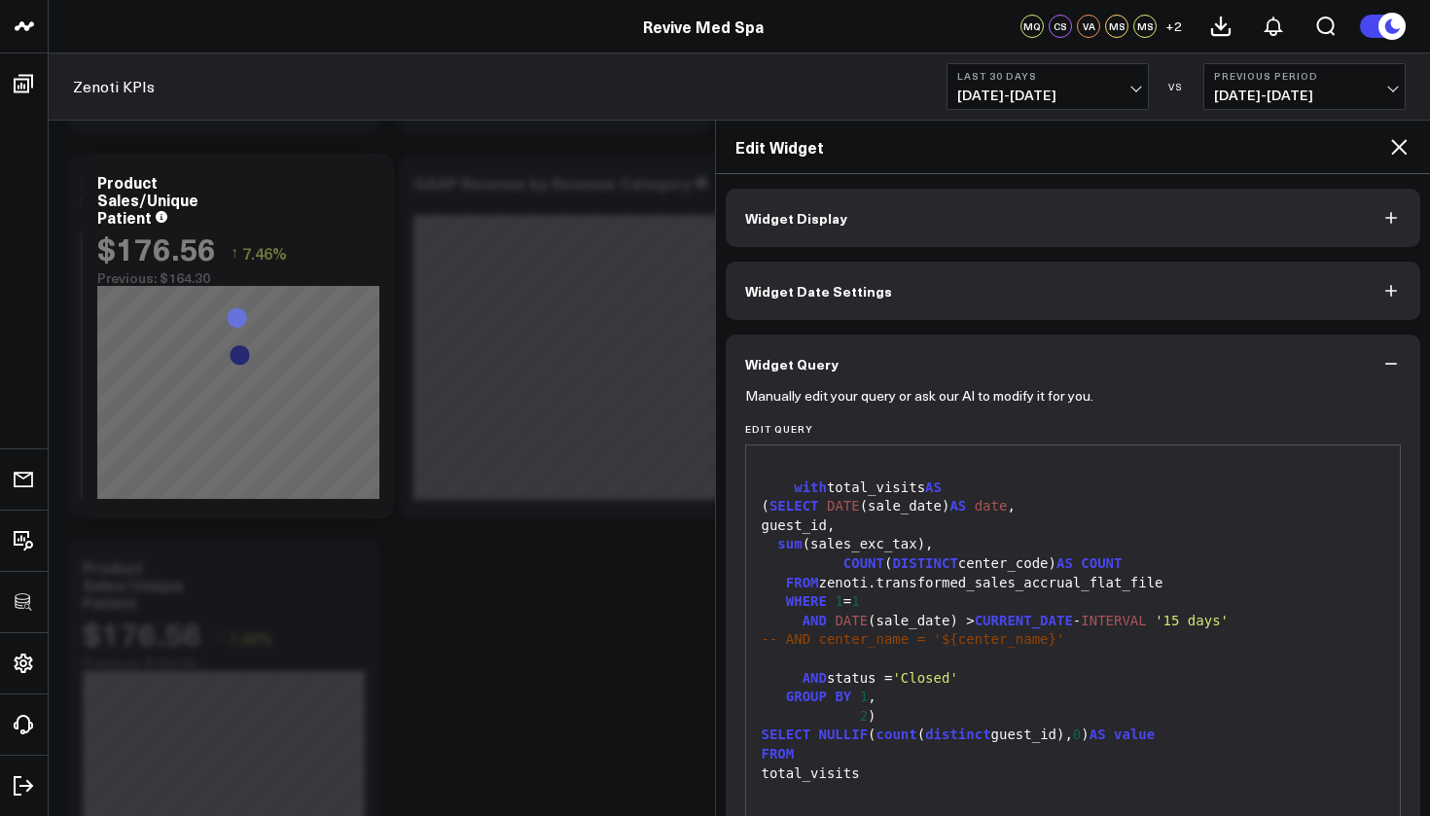
click at [863, 229] on button "Widget Display" at bounding box center [1074, 218] width 696 height 58
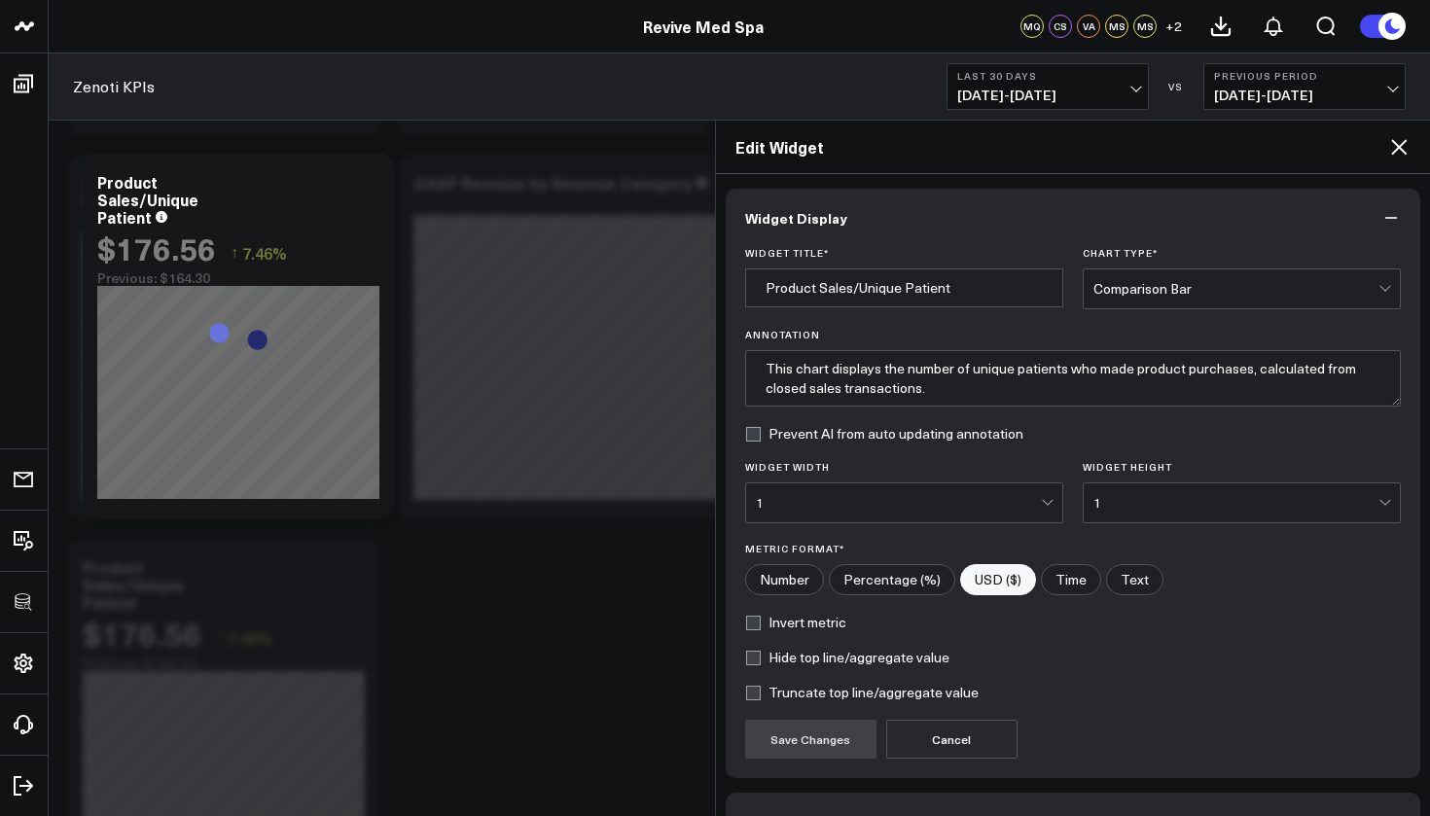
click at [784, 576] on input"] "Number" at bounding box center [784, 579] width 77 height 29
radio input"] "true"
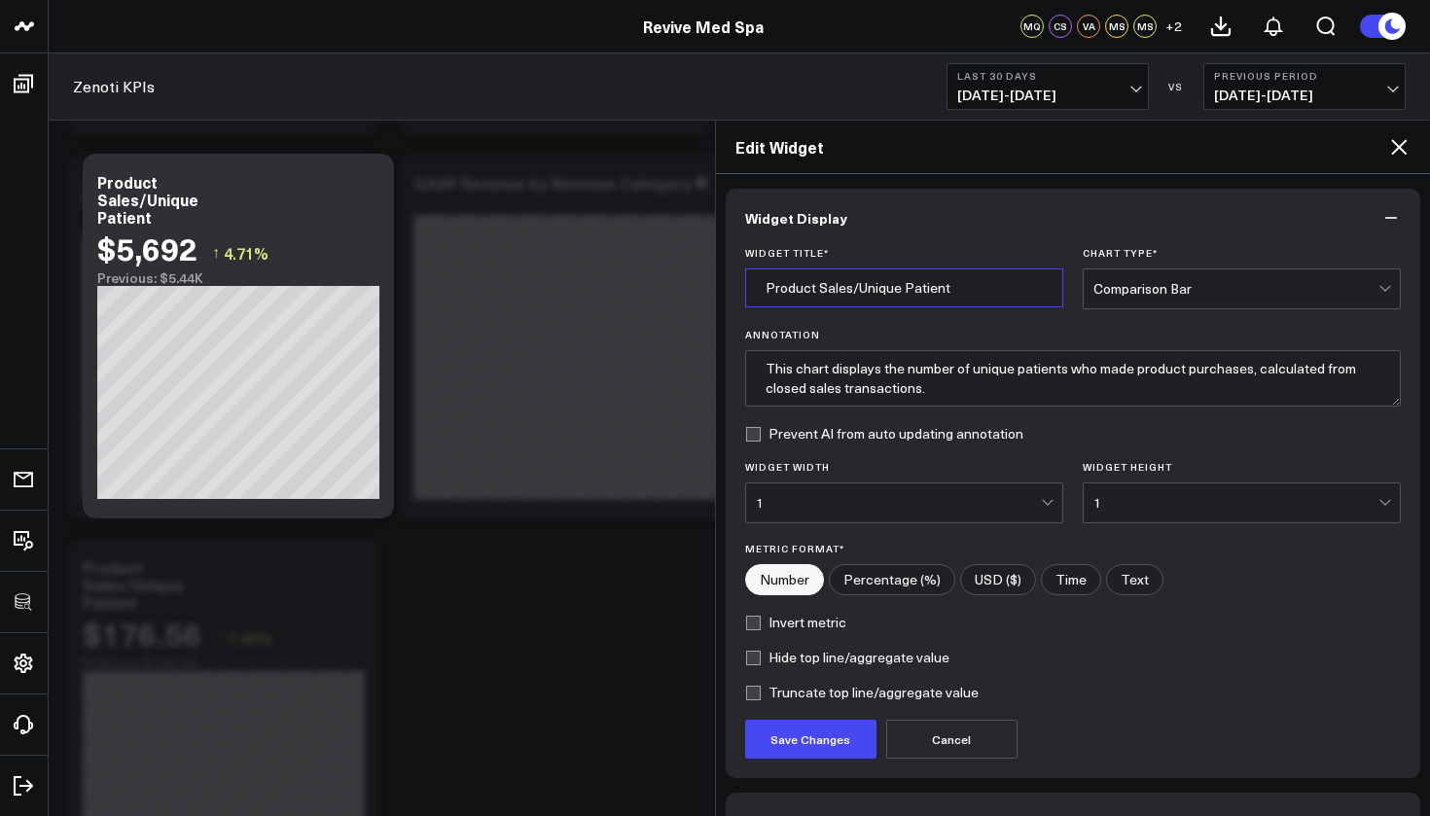
drag, startPoint x: 856, startPoint y: 289, endPoint x: 766, endPoint y: 276, distance: 91.4
click at [766, 276] on input "Product Sales/Unique Patient" at bounding box center [904, 288] width 318 height 39
click at [886, 296] on input "Unique Patient" at bounding box center [904, 288] width 318 height 39
type input "Unique Patients"
click at [830, 751] on button "Save Changes" at bounding box center [810, 739] width 131 height 39
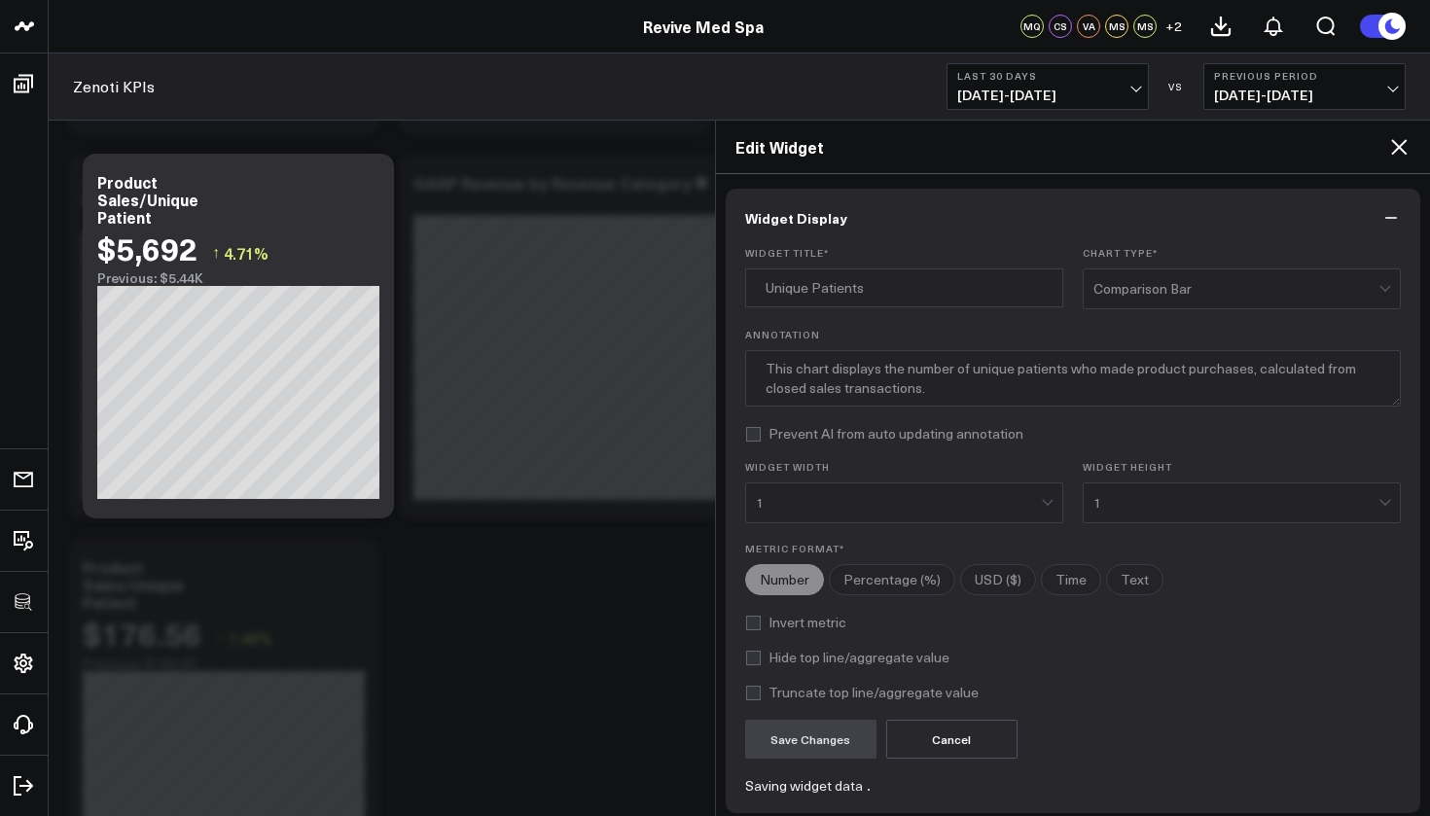
radio input"] "true"
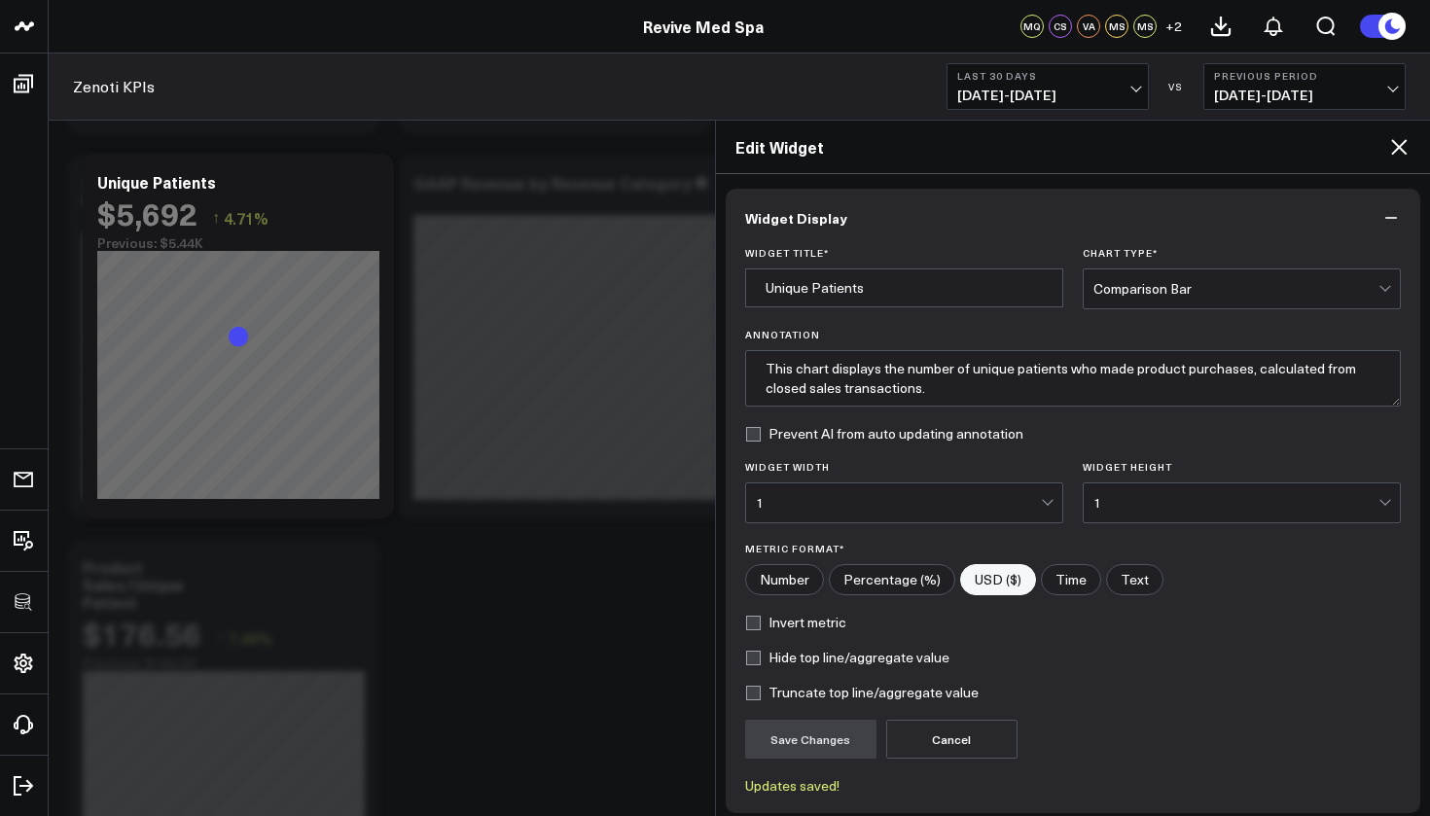
radio input"] "true"
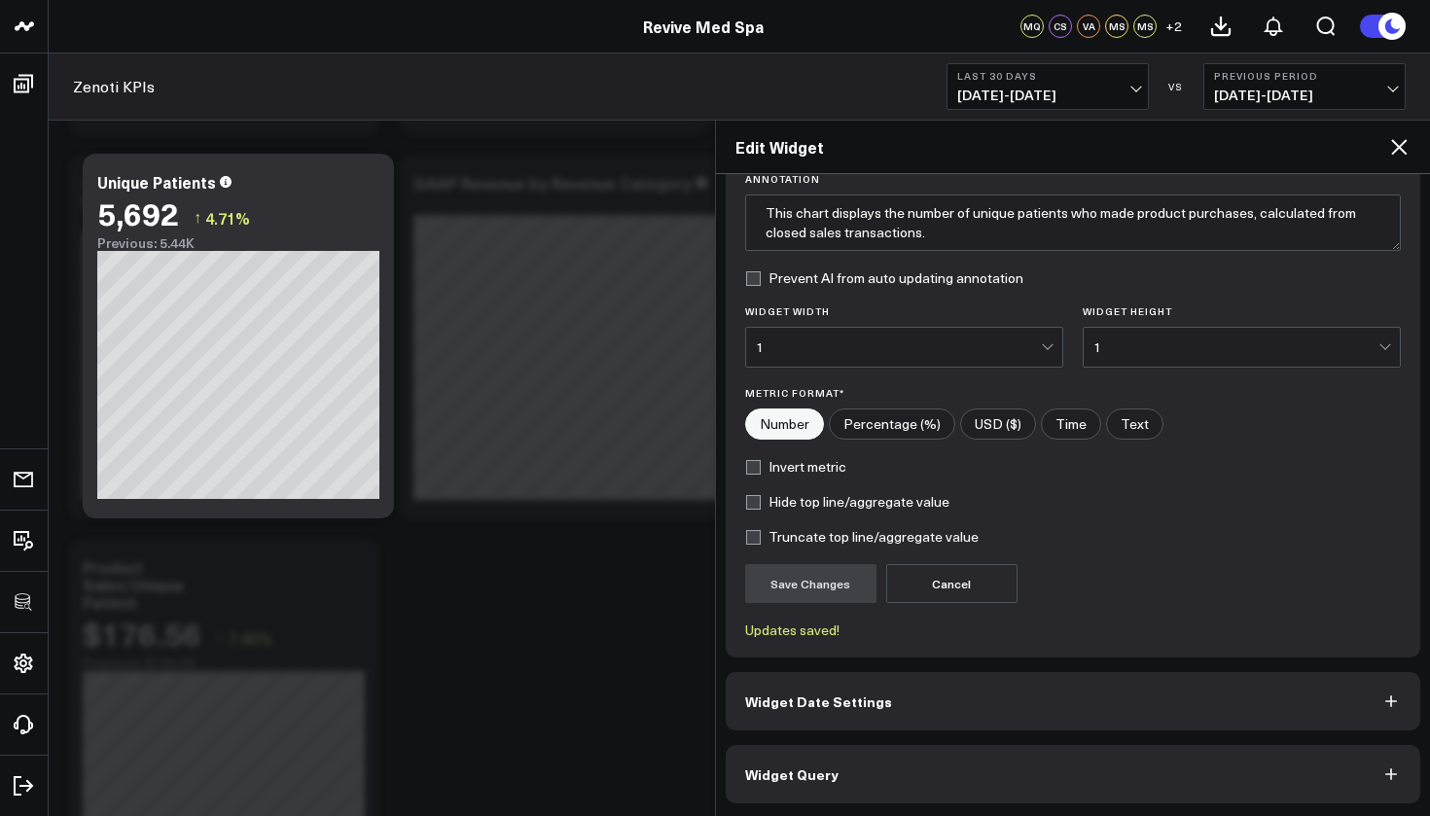
scroll to position [158, 0]
click at [846, 768] on button "Widget Query" at bounding box center [1074, 772] width 696 height 58
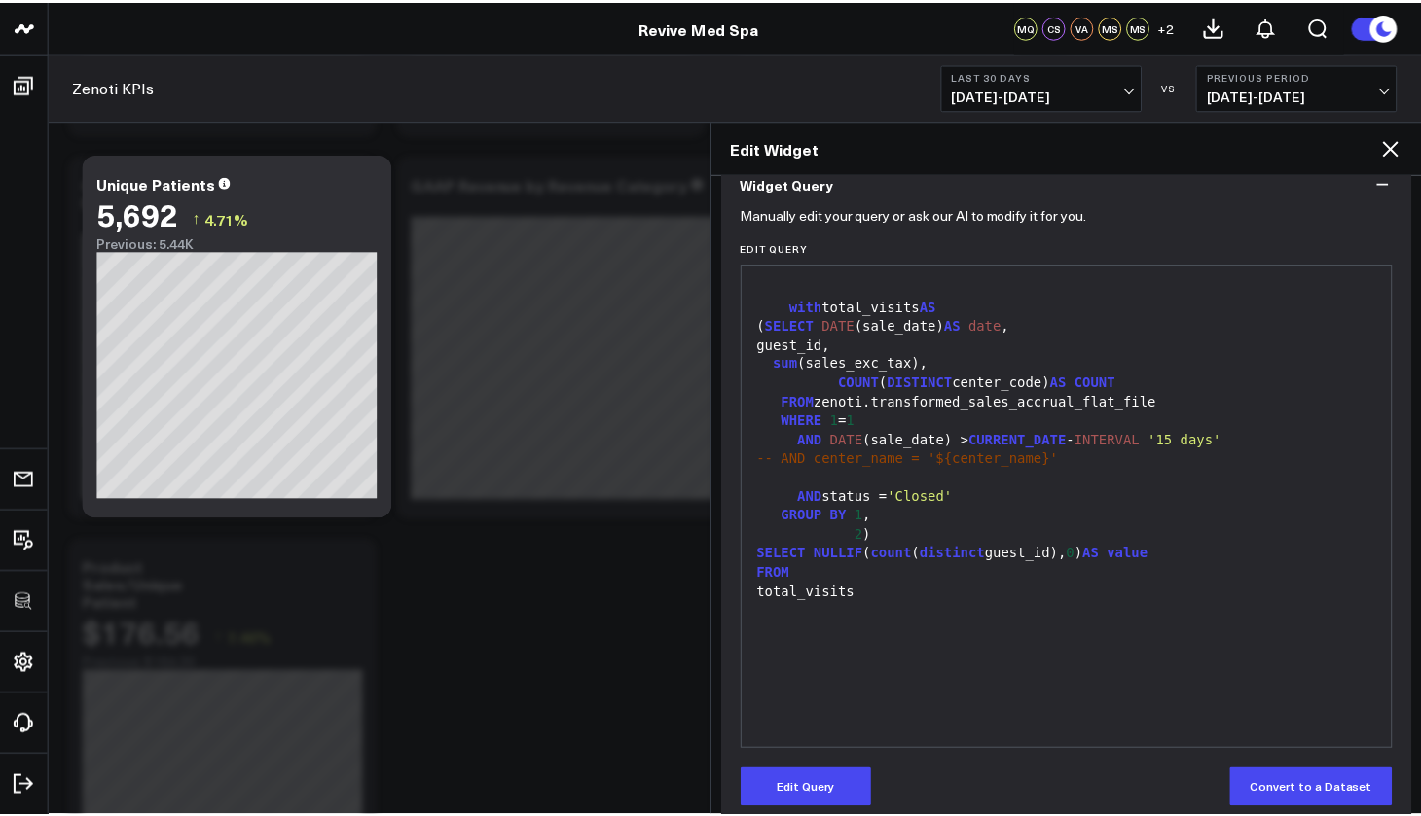
scroll to position [207, 0]
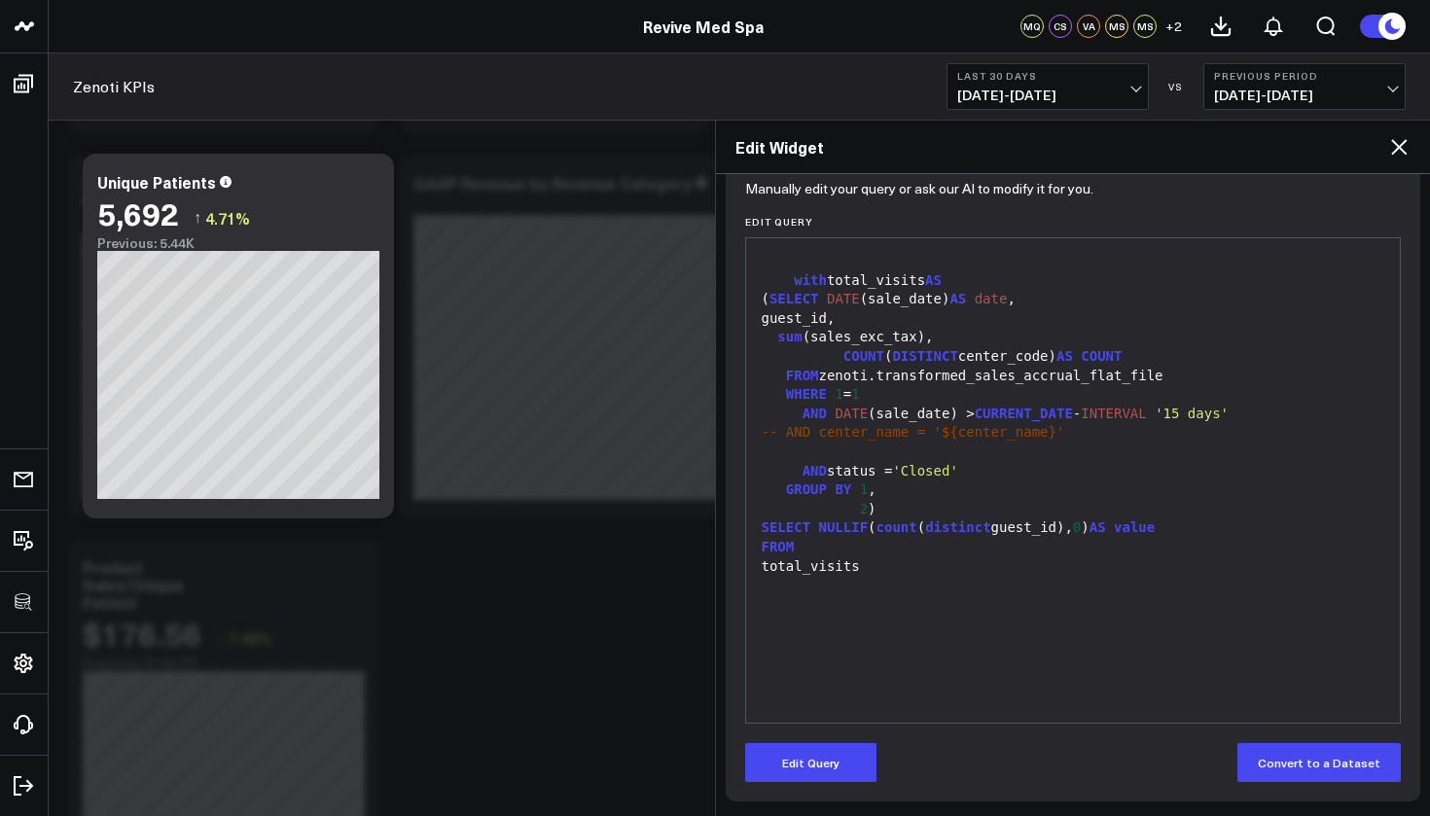
click at [1403, 142] on icon at bounding box center [1398, 146] width 23 height 23
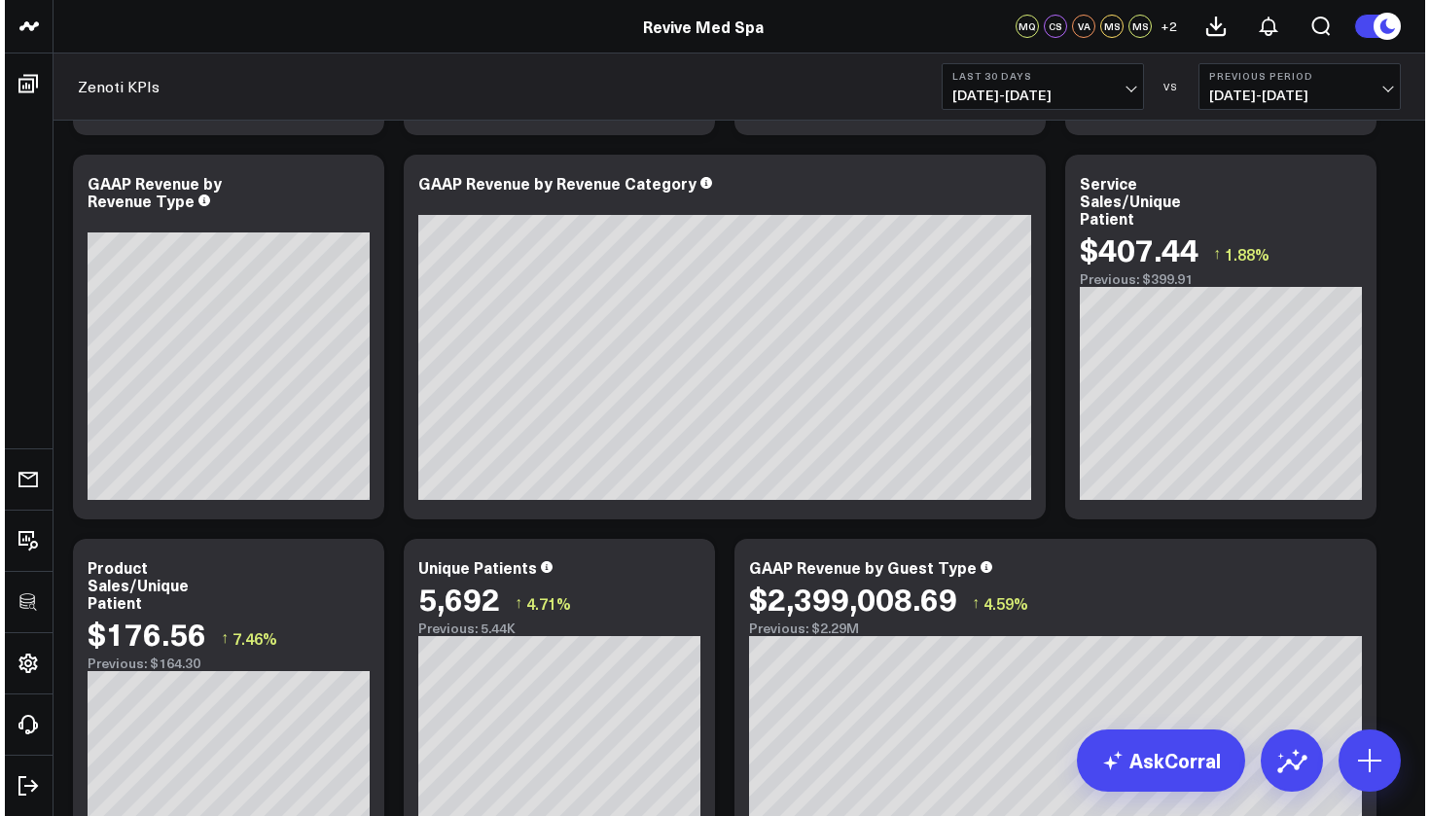
scroll to position [433, 0]
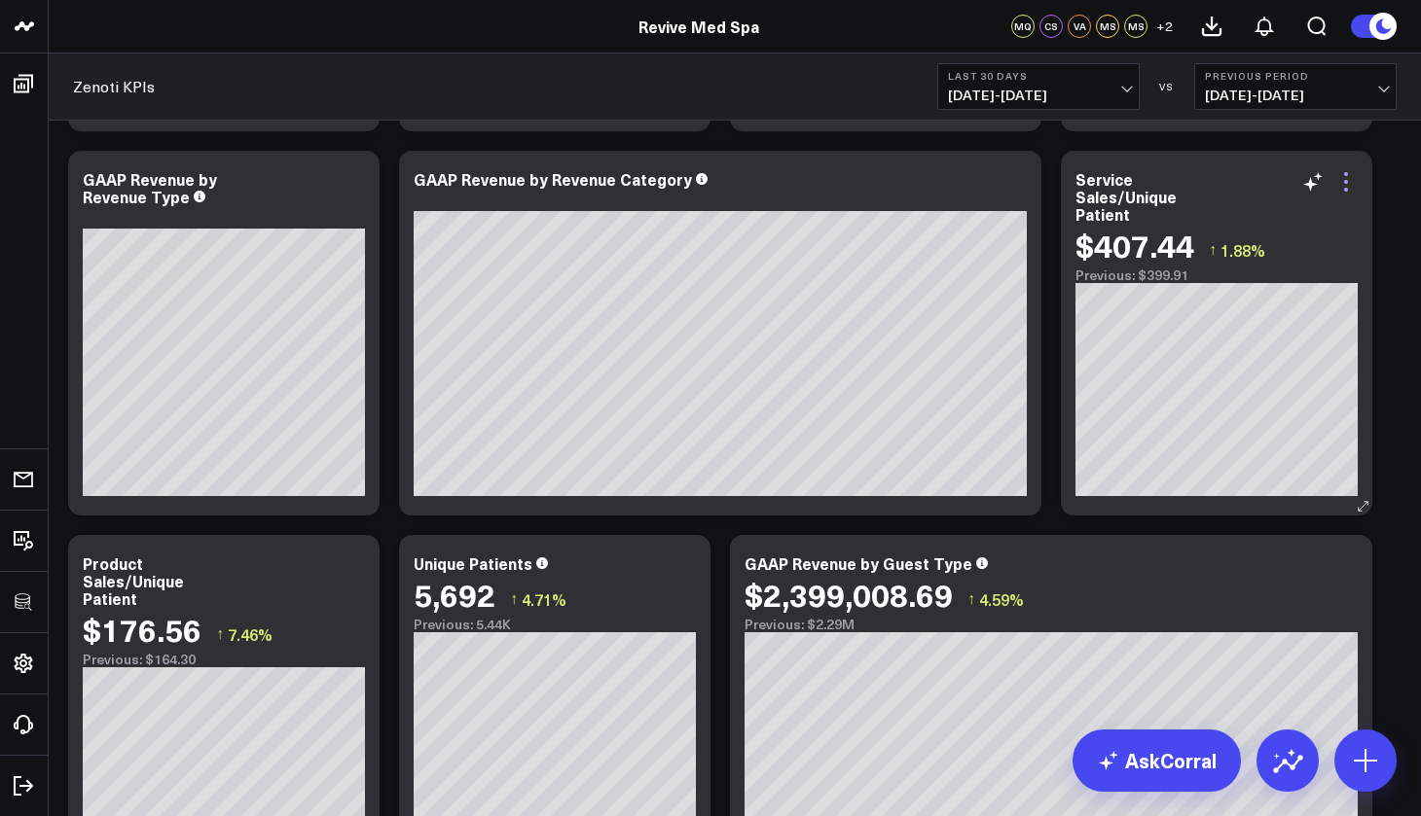
click at [1349, 191] on icon at bounding box center [1345, 181] width 23 height 23
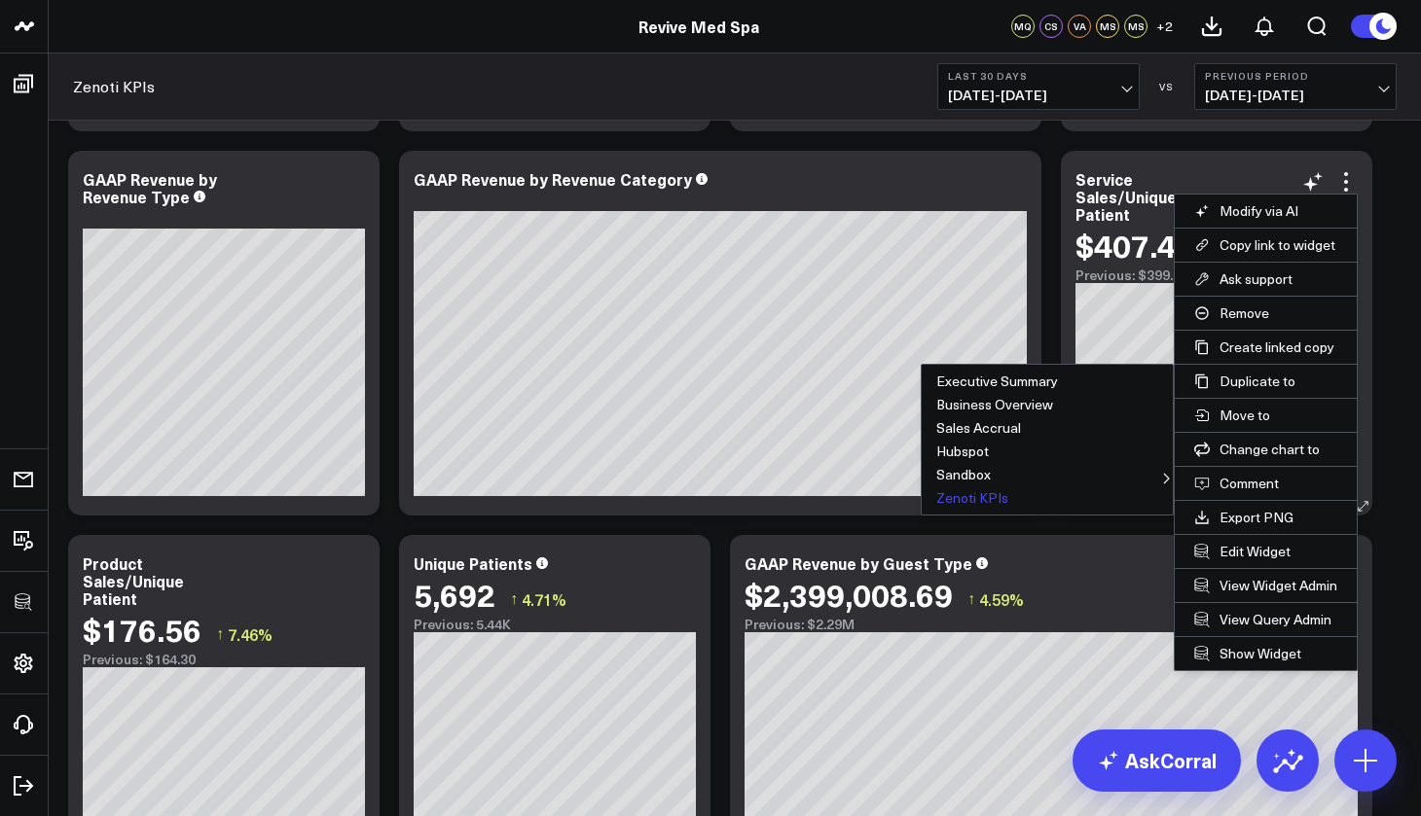
click at [992, 501] on button "Zenoti KPIs" at bounding box center [1046, 497] width 251 height 23
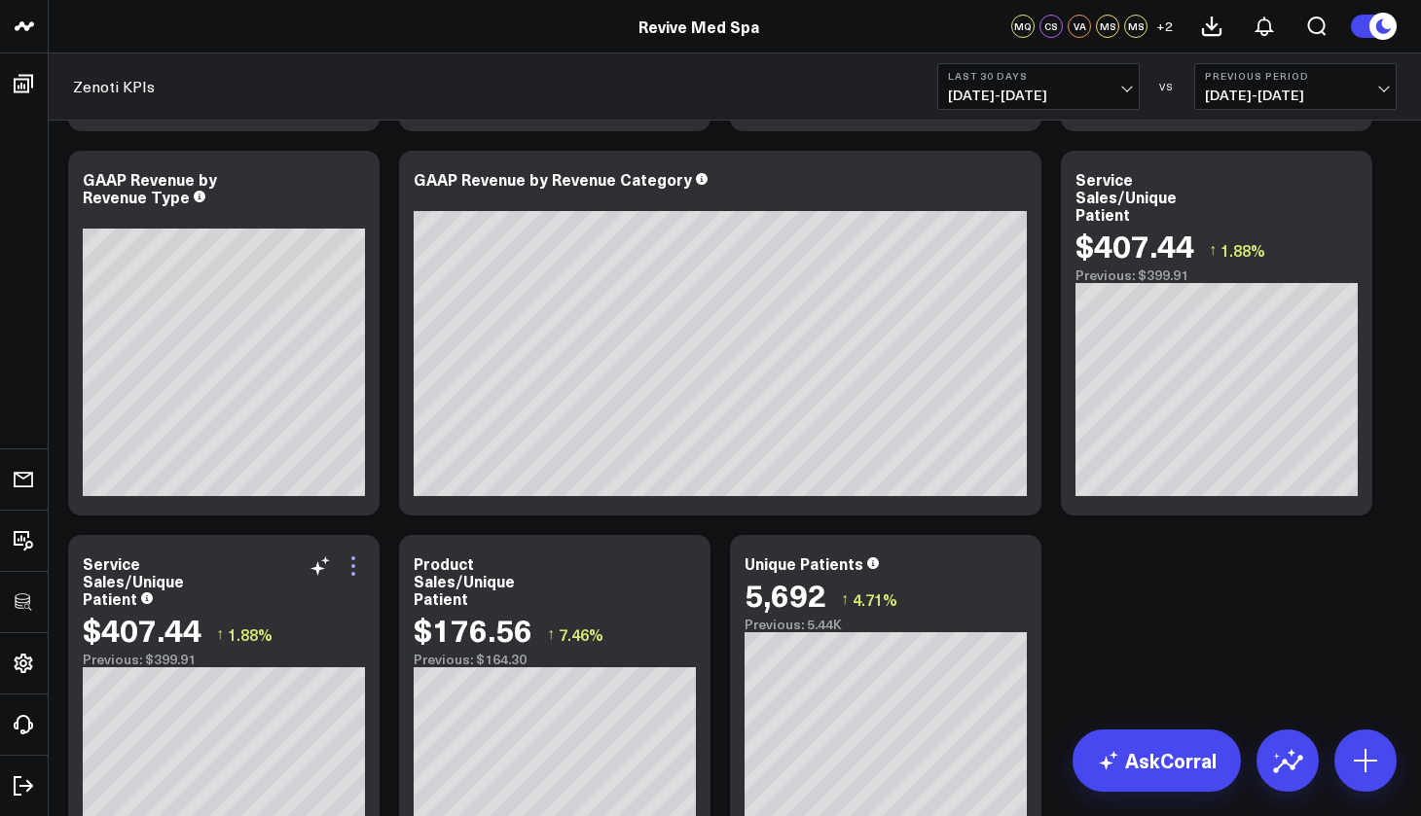
click at [355, 566] on icon at bounding box center [353, 566] width 4 height 4
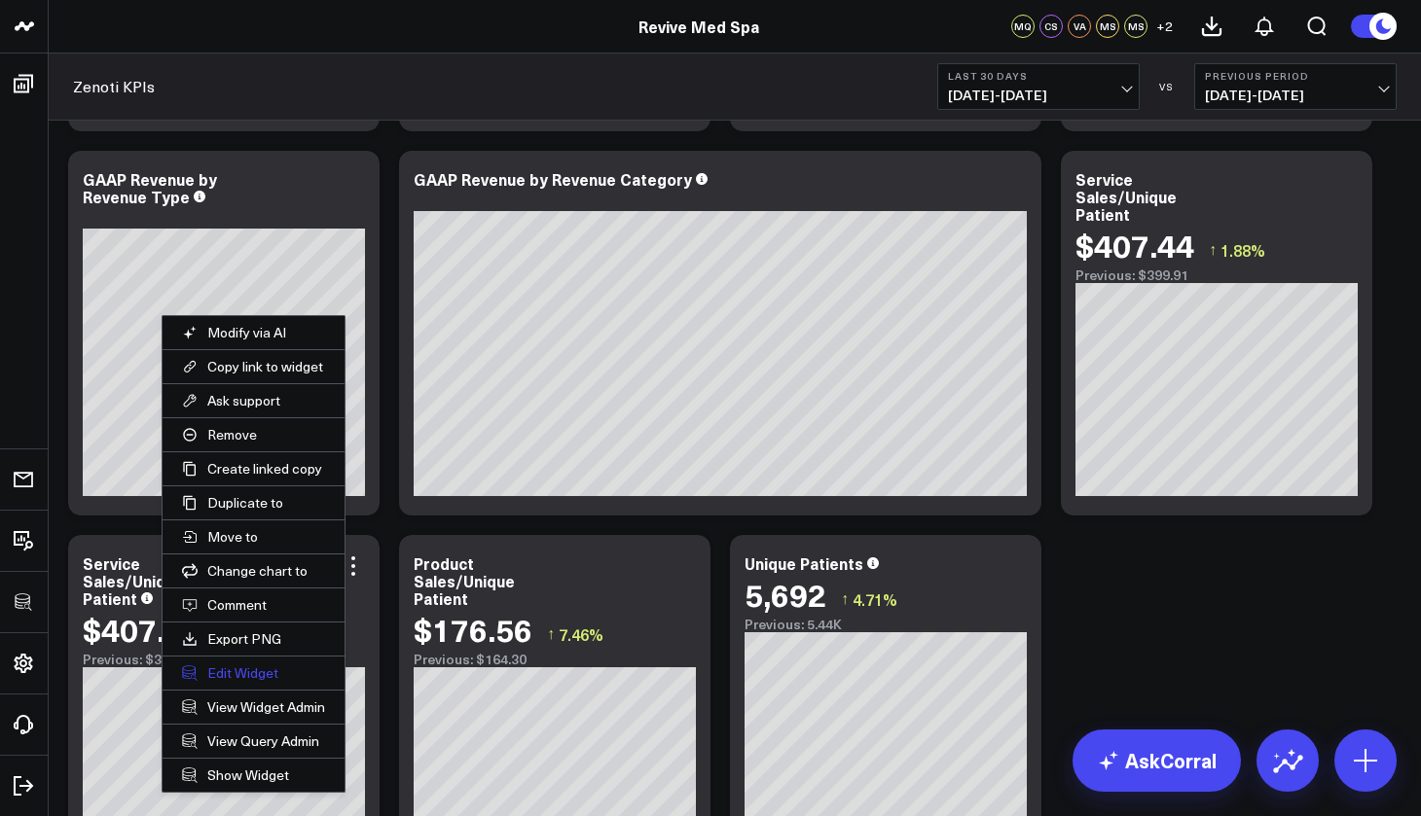
click at [274, 669] on button "Edit Widget" at bounding box center [253, 673] width 182 height 33
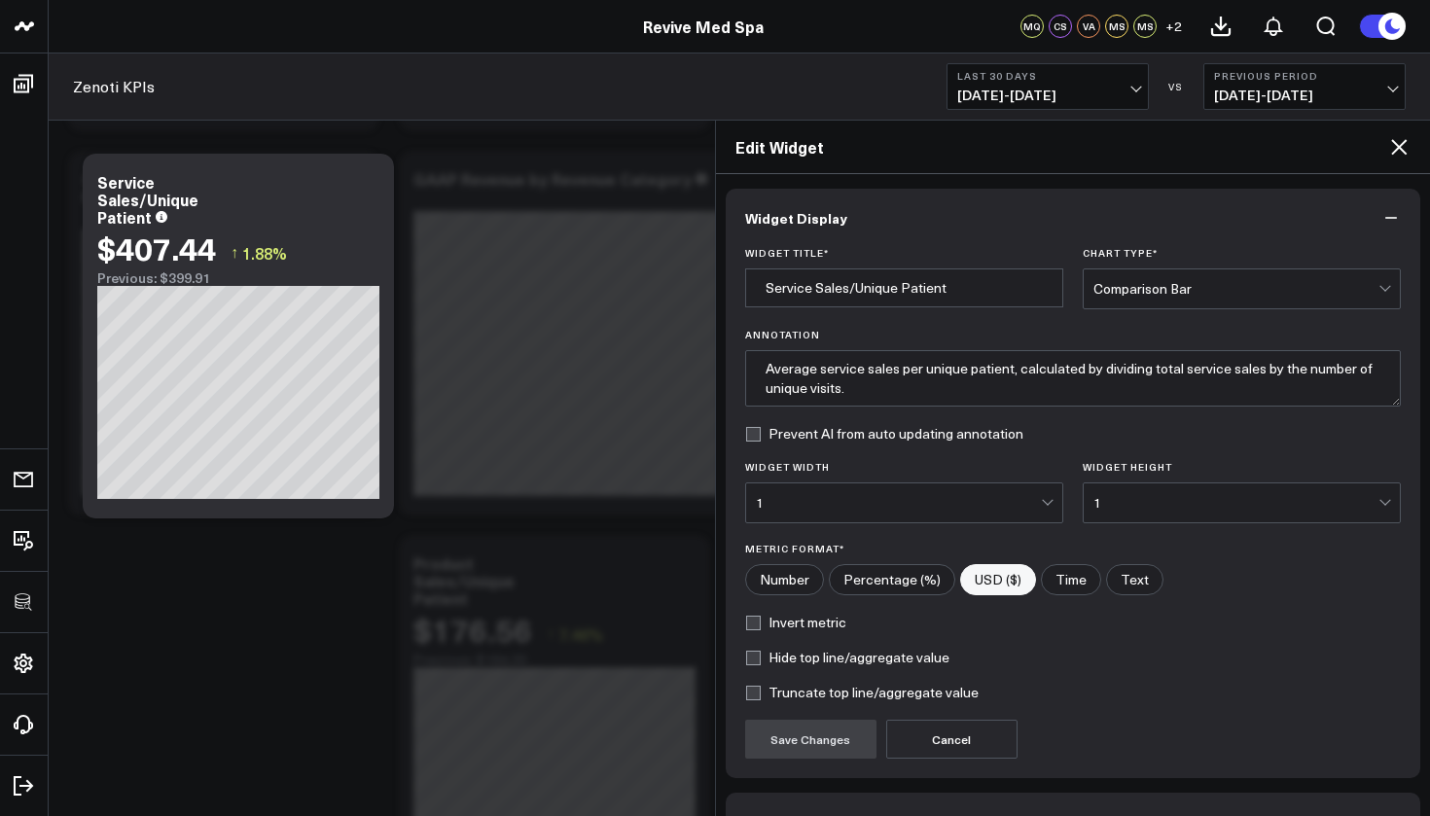
scroll to position [115, 0]
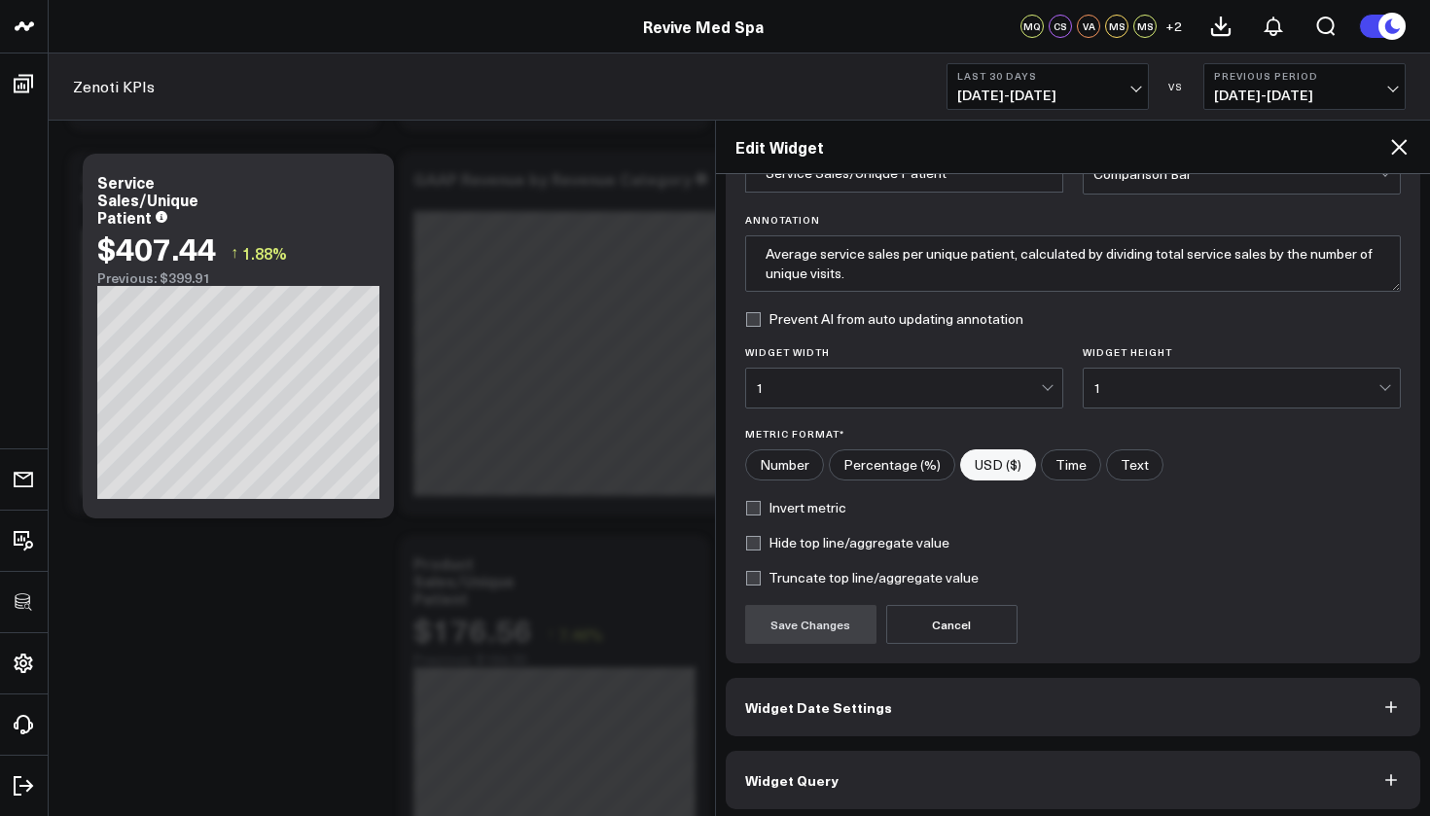
click at [758, 792] on button "Widget Query" at bounding box center [1074, 780] width 696 height 58
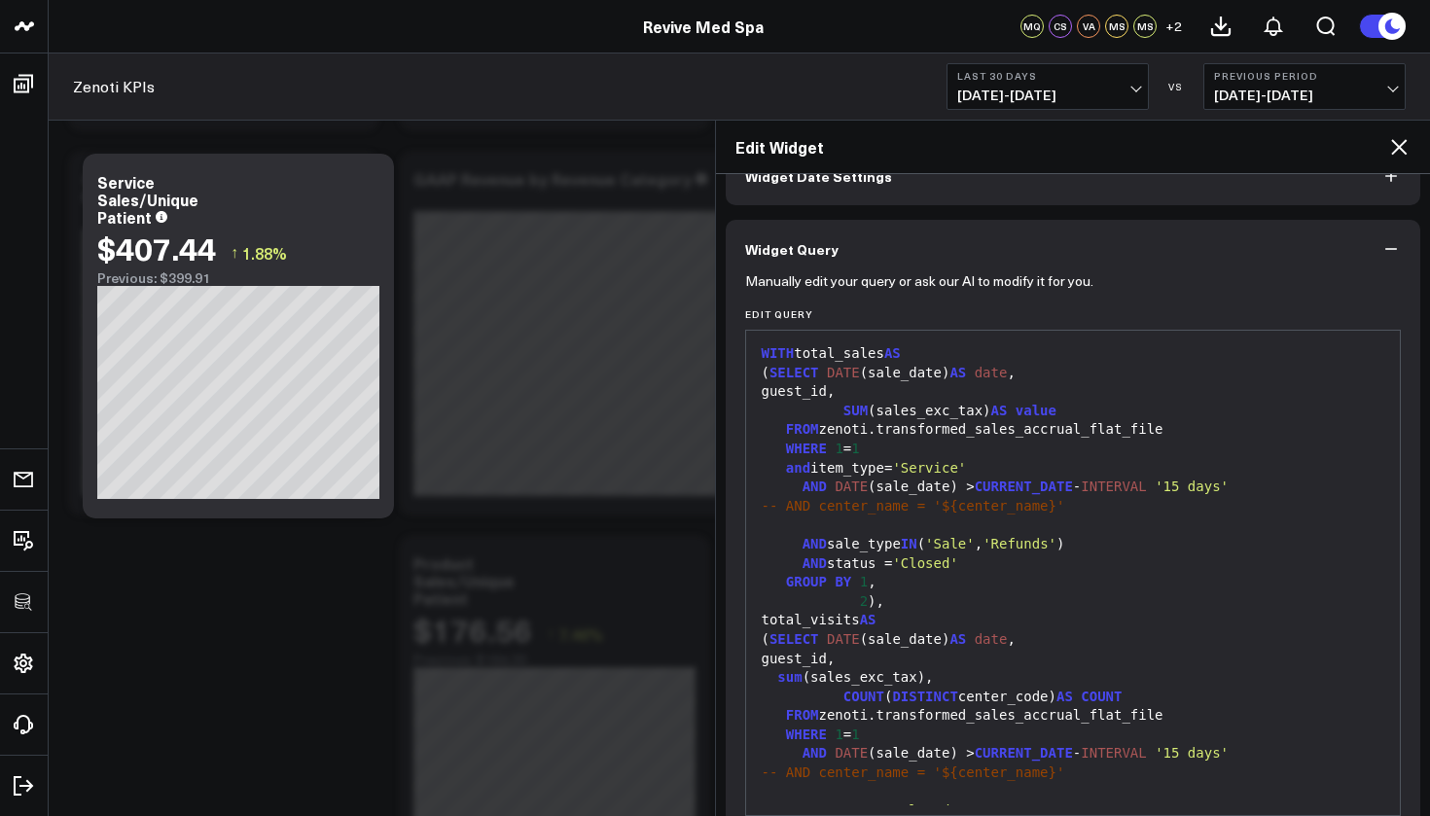
scroll to position [207, 0]
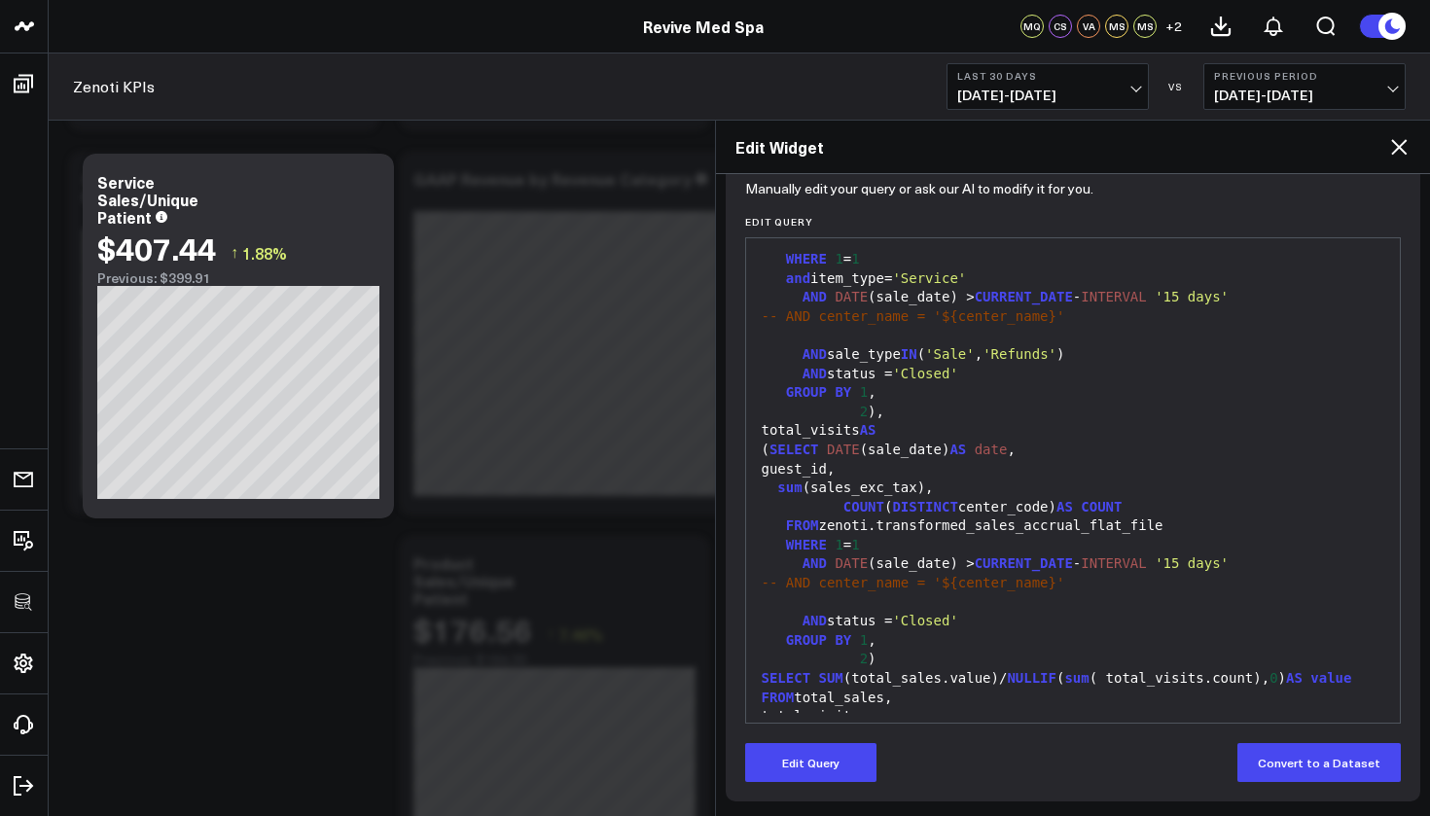
click at [821, 783] on div "Manually edit your query or ask our AI to modify it for you. Edit Query 99 1 2 …" at bounding box center [1074, 494] width 696 height 616
click at [823, 771] on button "Edit Query" at bounding box center [810, 762] width 131 height 39
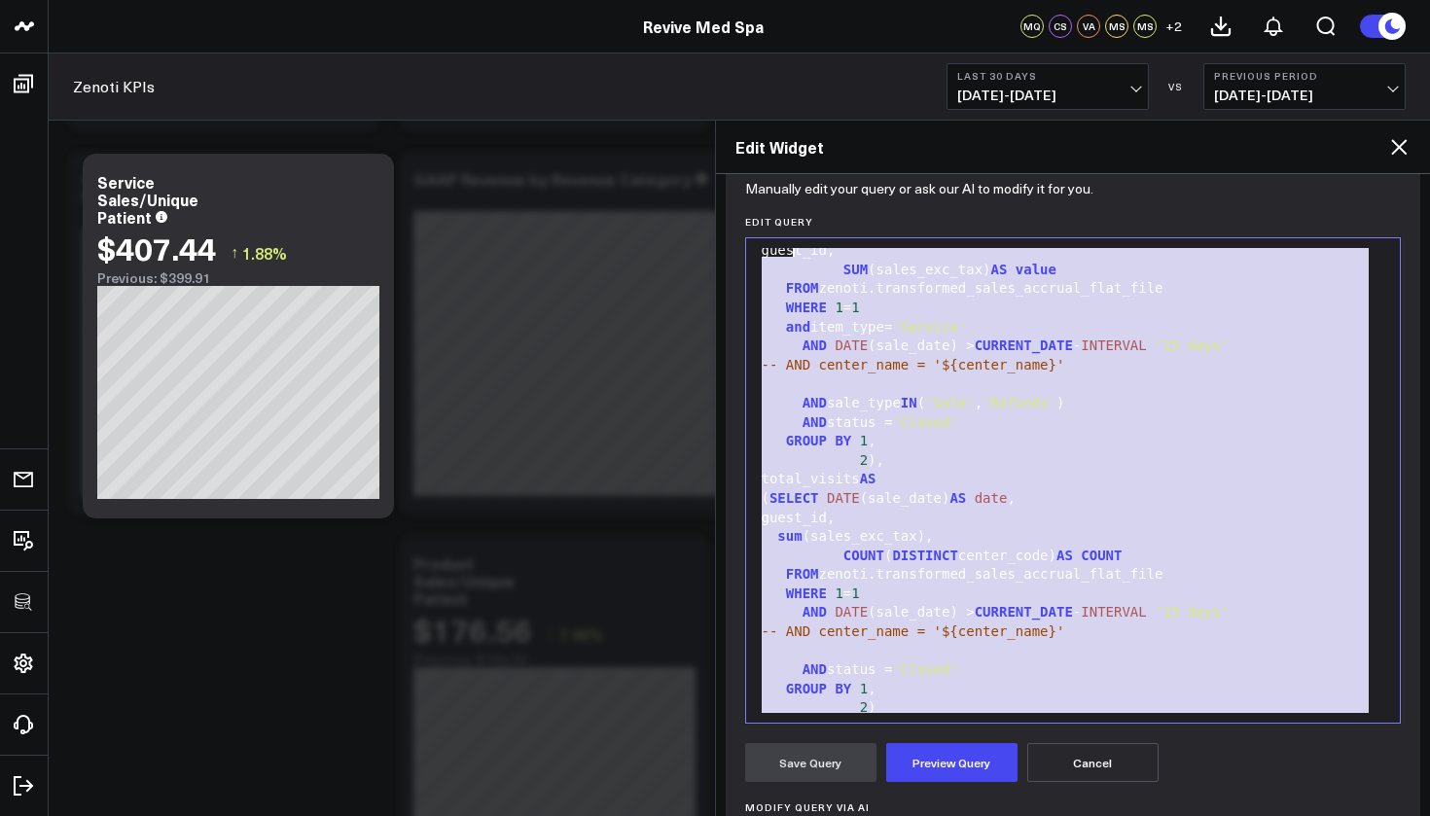
scroll to position [0, 0]
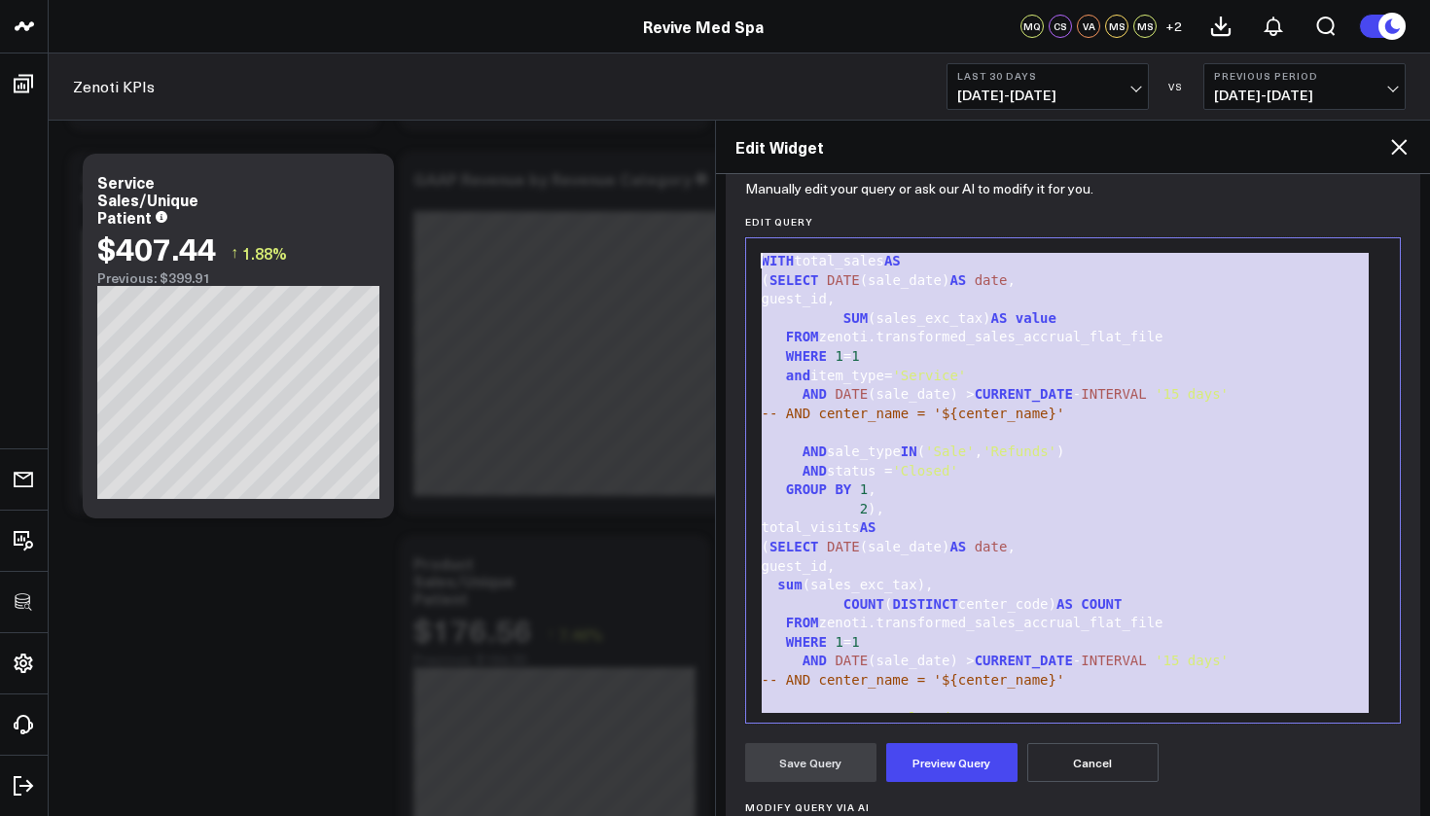
drag, startPoint x: 915, startPoint y: 697, endPoint x: 775, endPoint y: 200, distance: 515.3
click at [775, 200] on form "Manually edit your query or ask our AI to modify it for you. Edit Query 99 1 2 …" at bounding box center [1073, 605] width 657 height 838
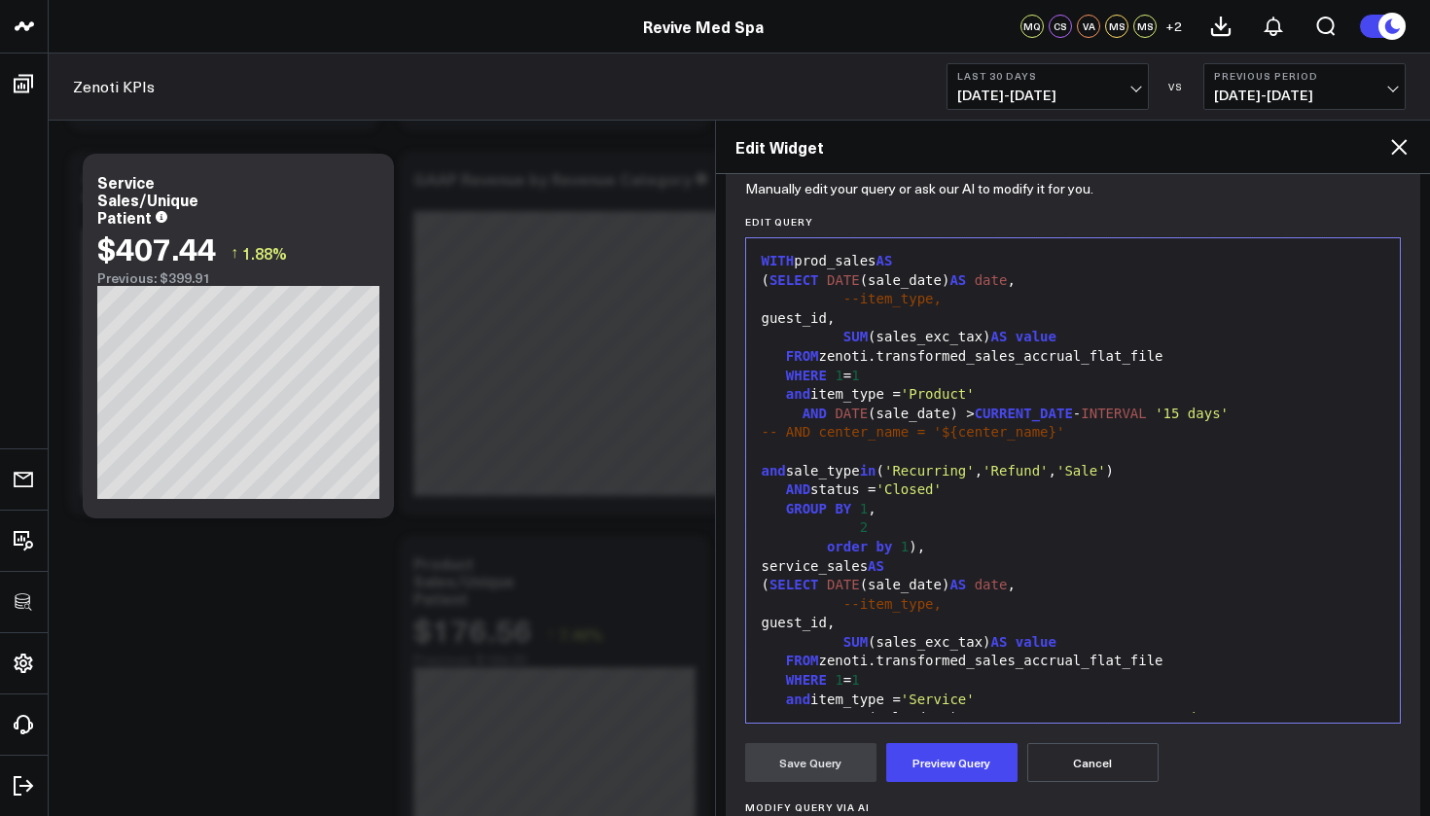
scroll to position [466, 0]
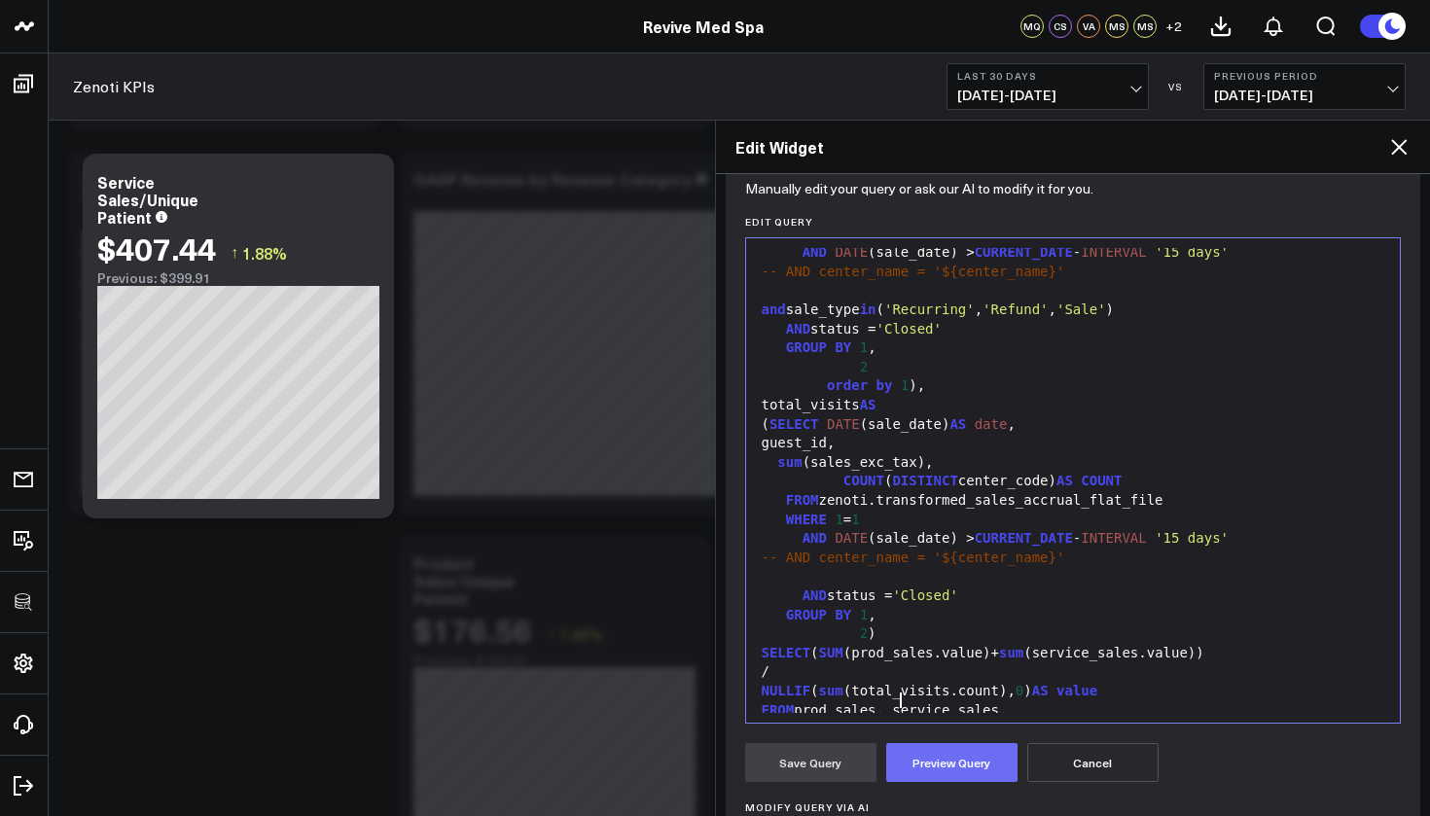
click at [981, 768] on button "Preview Query" at bounding box center [951, 762] width 131 height 39
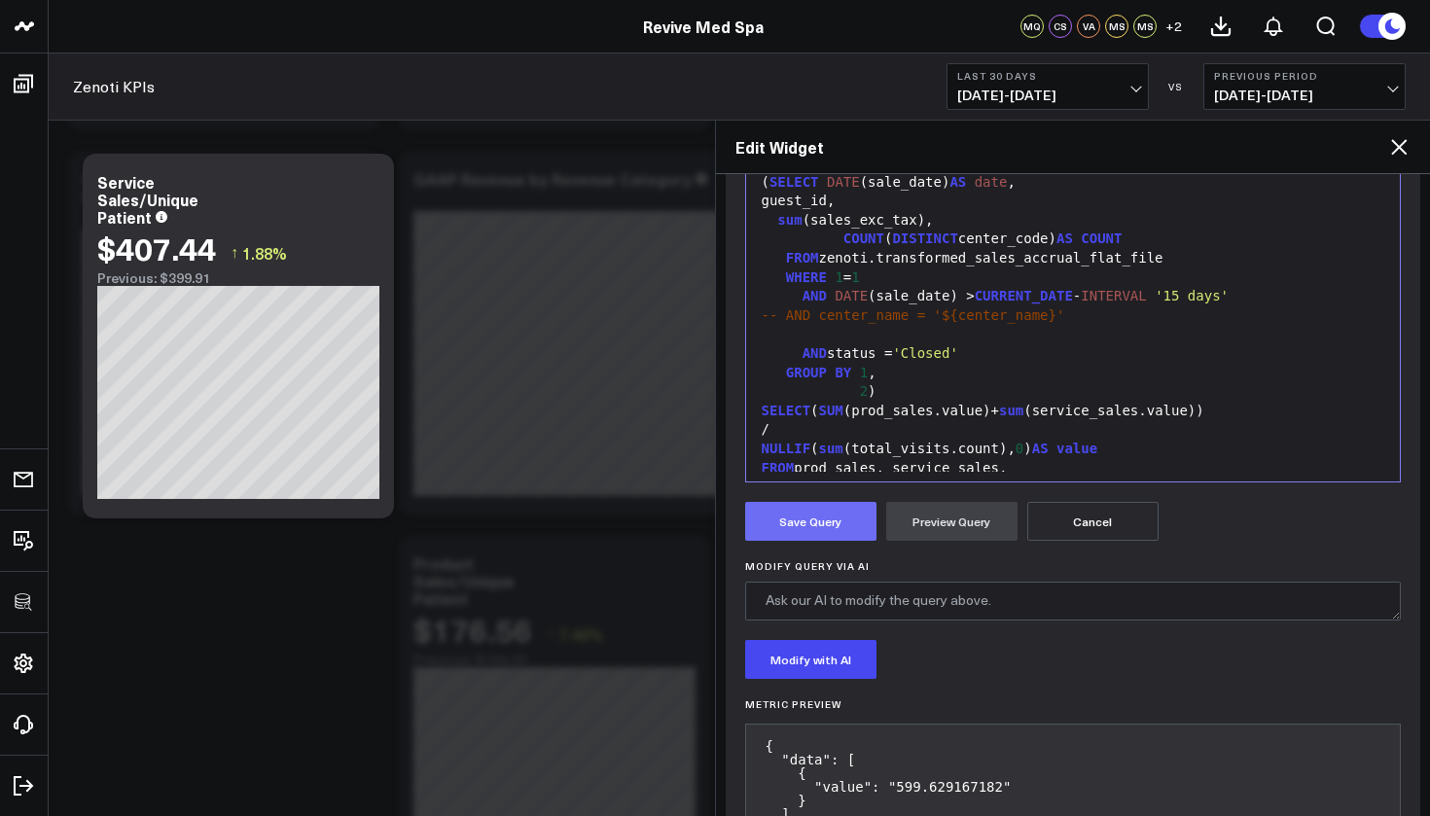
click at [837, 528] on button "Save Query" at bounding box center [810, 521] width 131 height 39
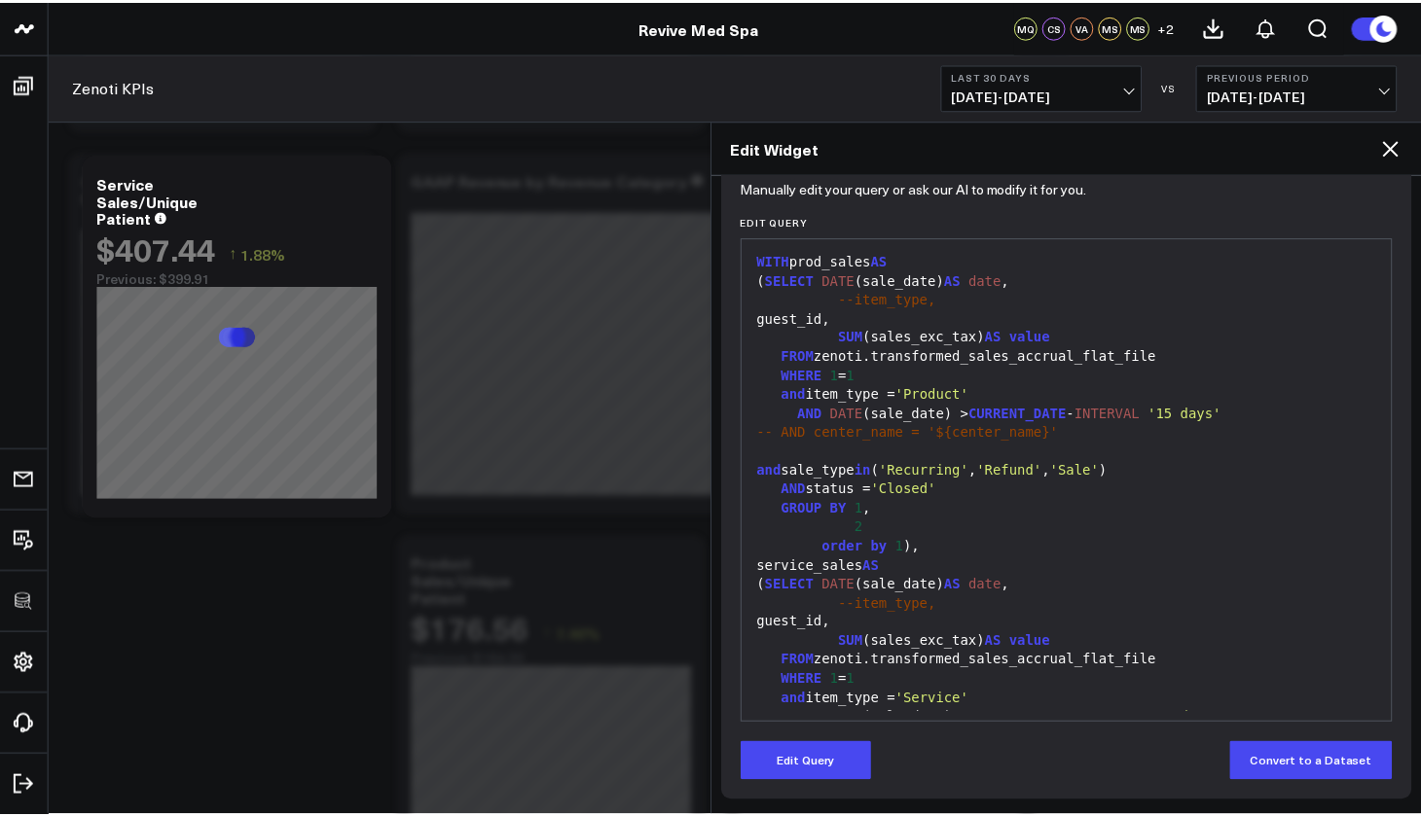
scroll to position [0, 0]
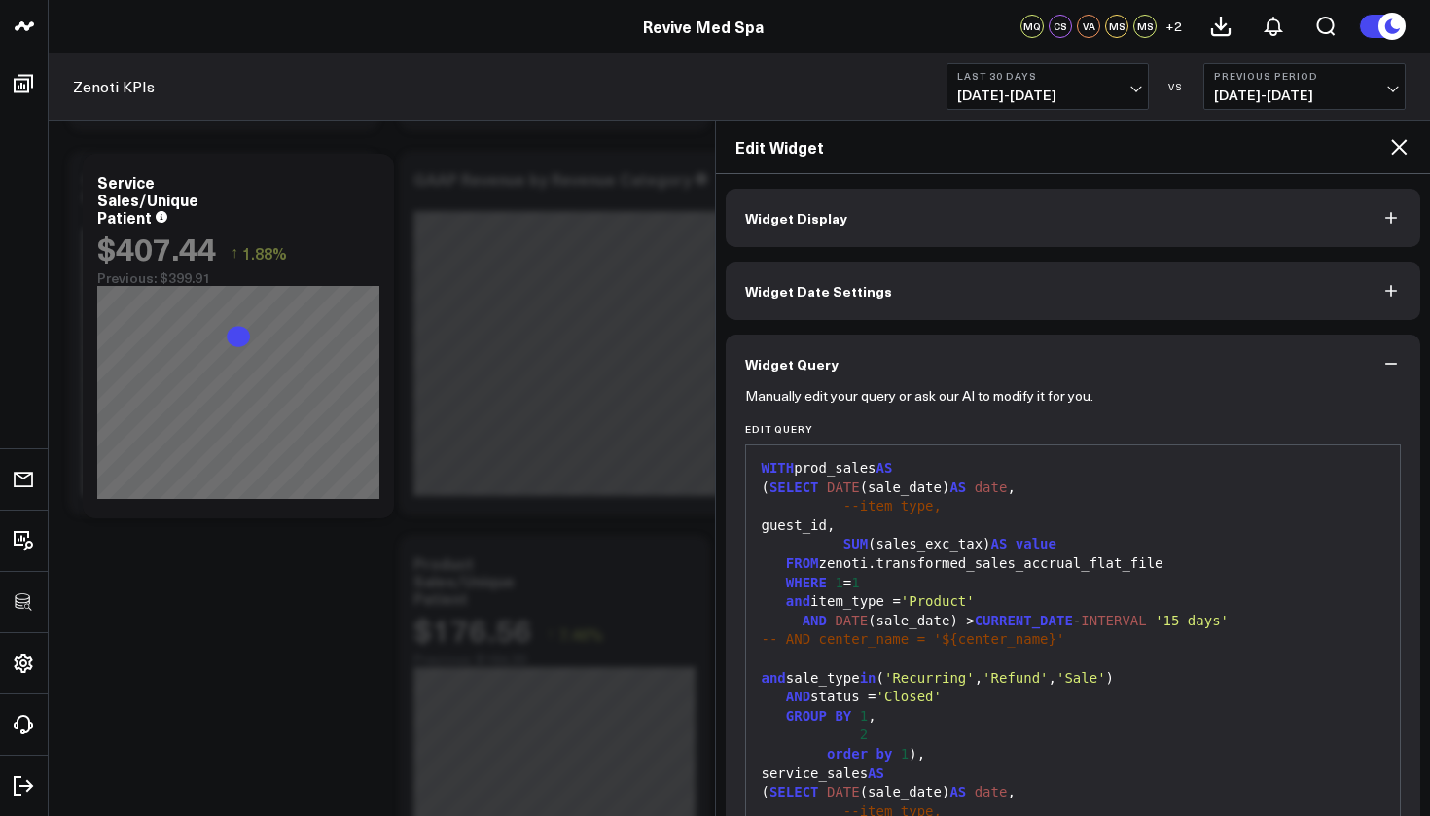
click at [855, 223] on button "Widget Display" at bounding box center [1074, 218] width 696 height 58
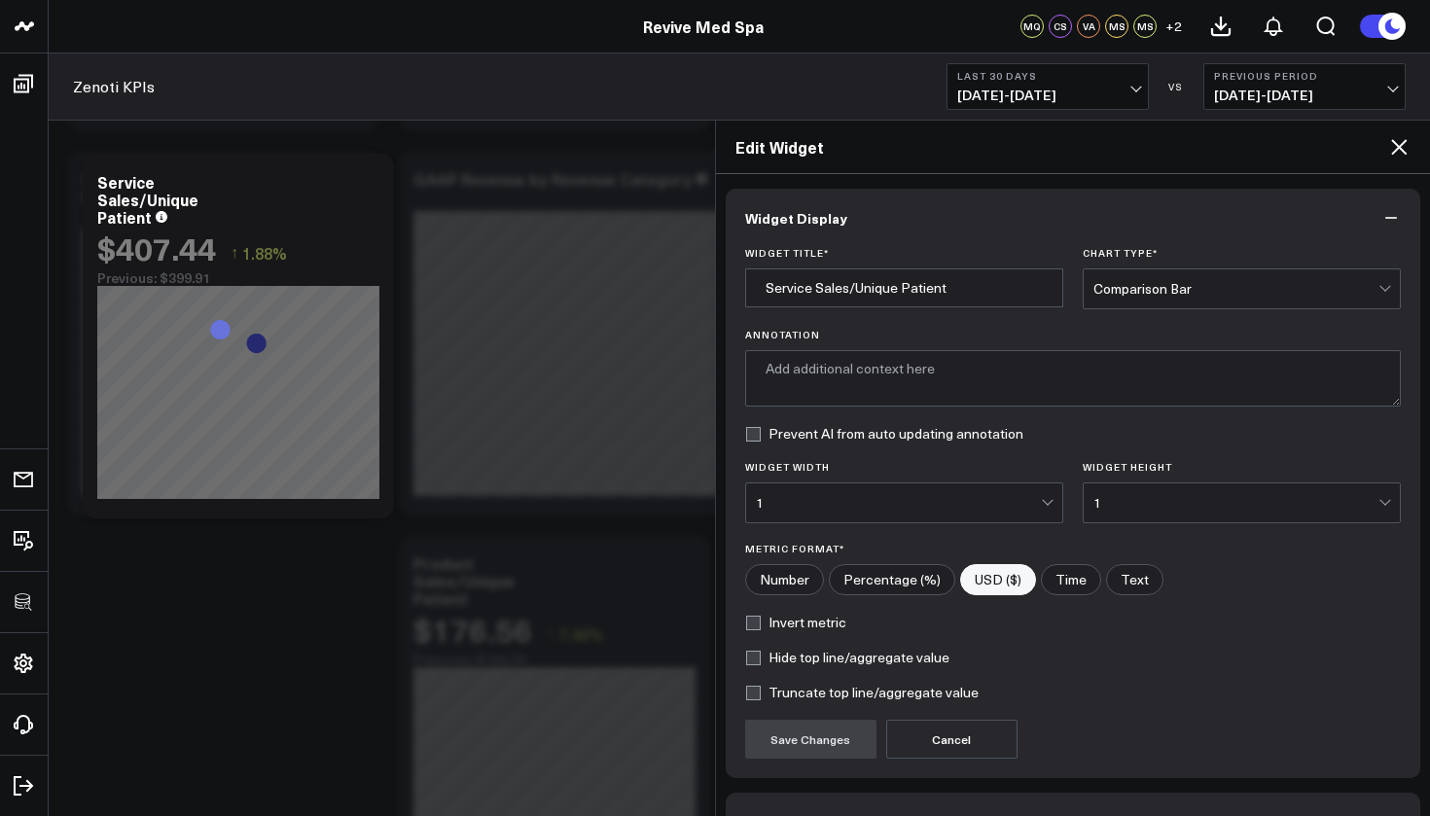
type textarea "This chart displays the average sales value per unique patient, combining both …"
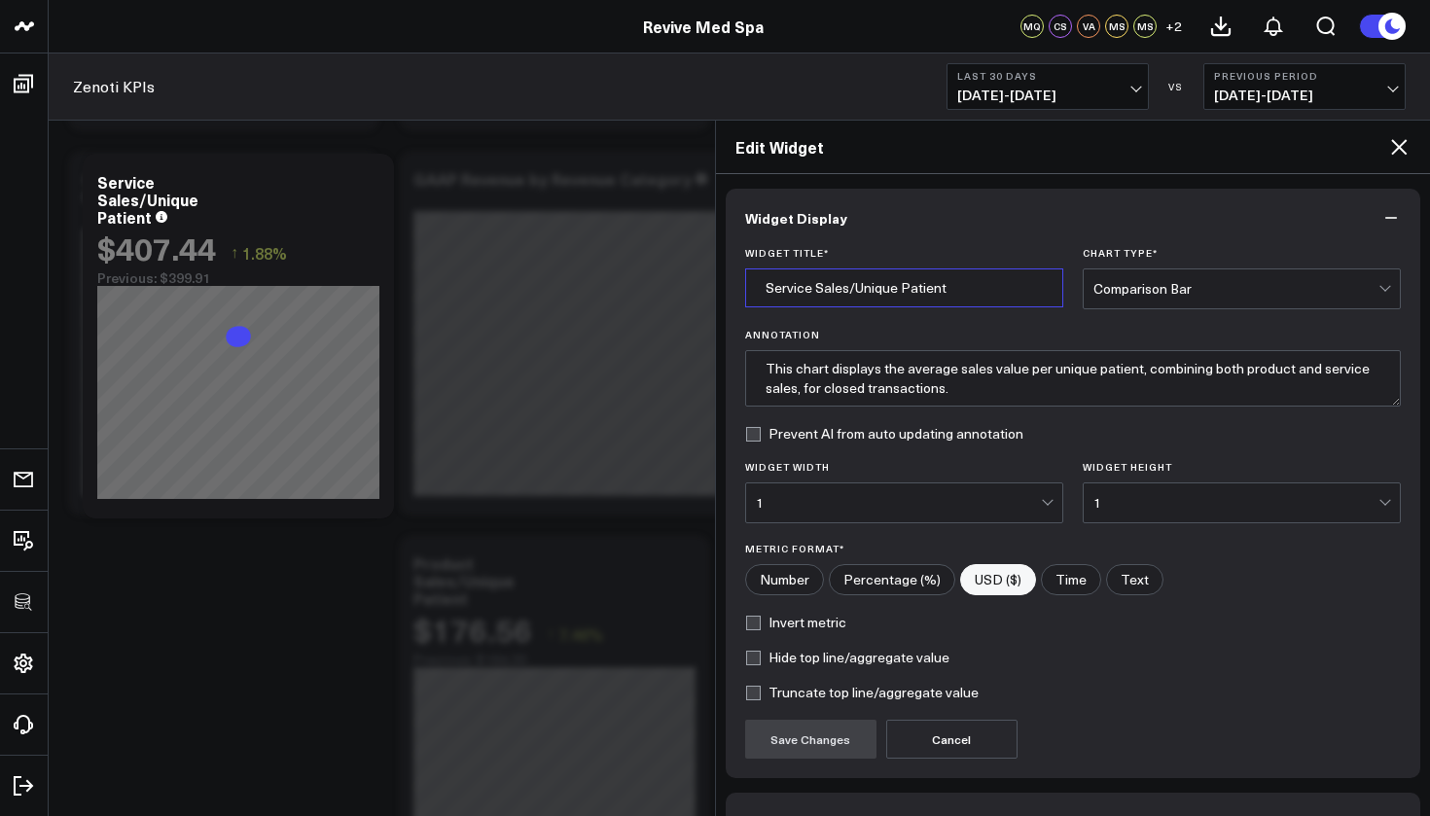
click at [806, 289] on input "Service Sales/Unique Patient" at bounding box center [904, 288] width 318 height 39
click at [819, 290] on input "Service Sales/Unique Patient" at bounding box center [904, 288] width 318 height 39
click at [813, 290] on input "Service Sales/Unique Patient" at bounding box center [904, 288] width 318 height 39
type input "Service +Product Sales/Unique Patient"
click at [836, 745] on button "Save Changes" at bounding box center [810, 739] width 131 height 39
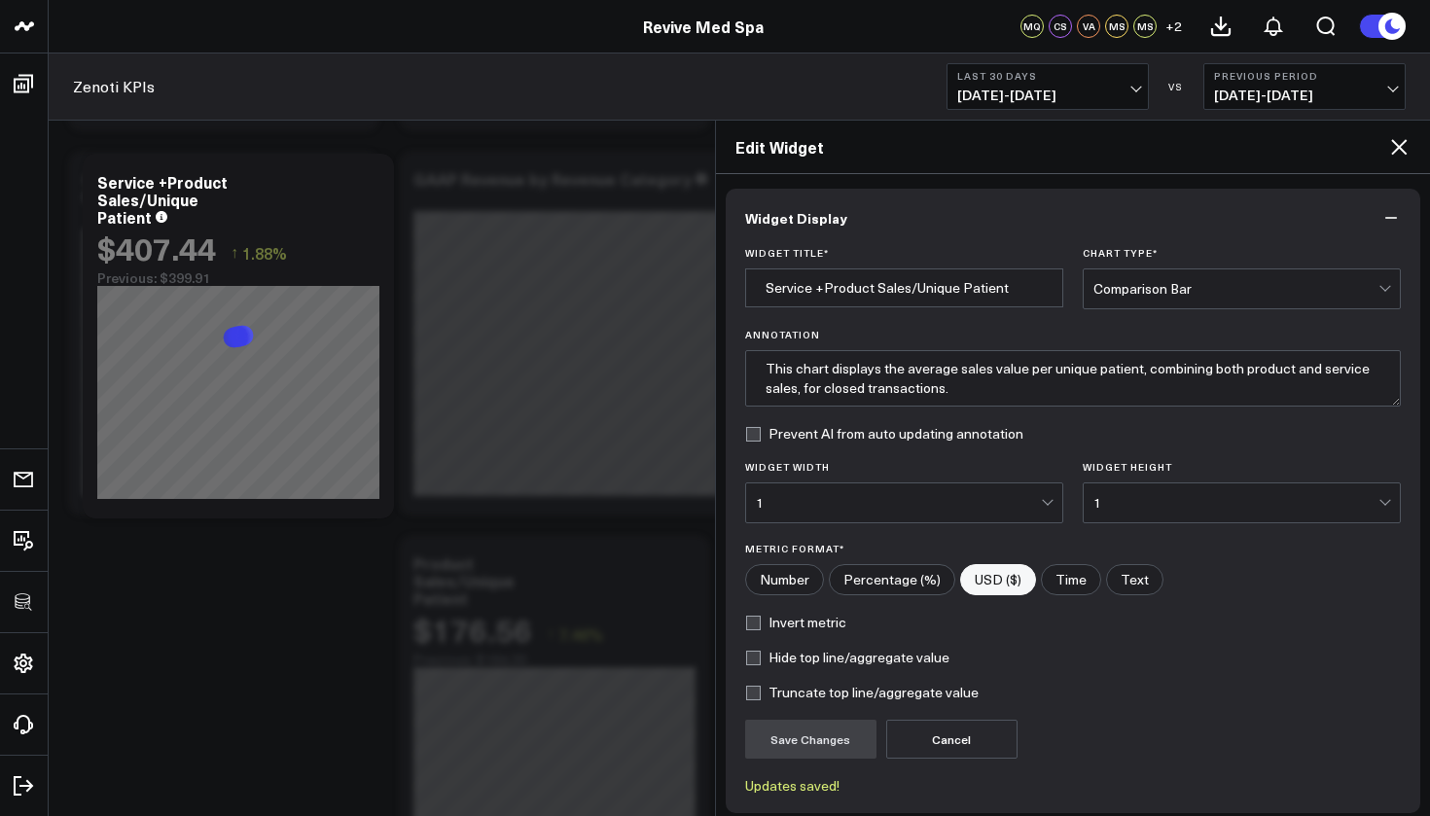
click at [1402, 150] on icon at bounding box center [1399, 147] width 16 height 16
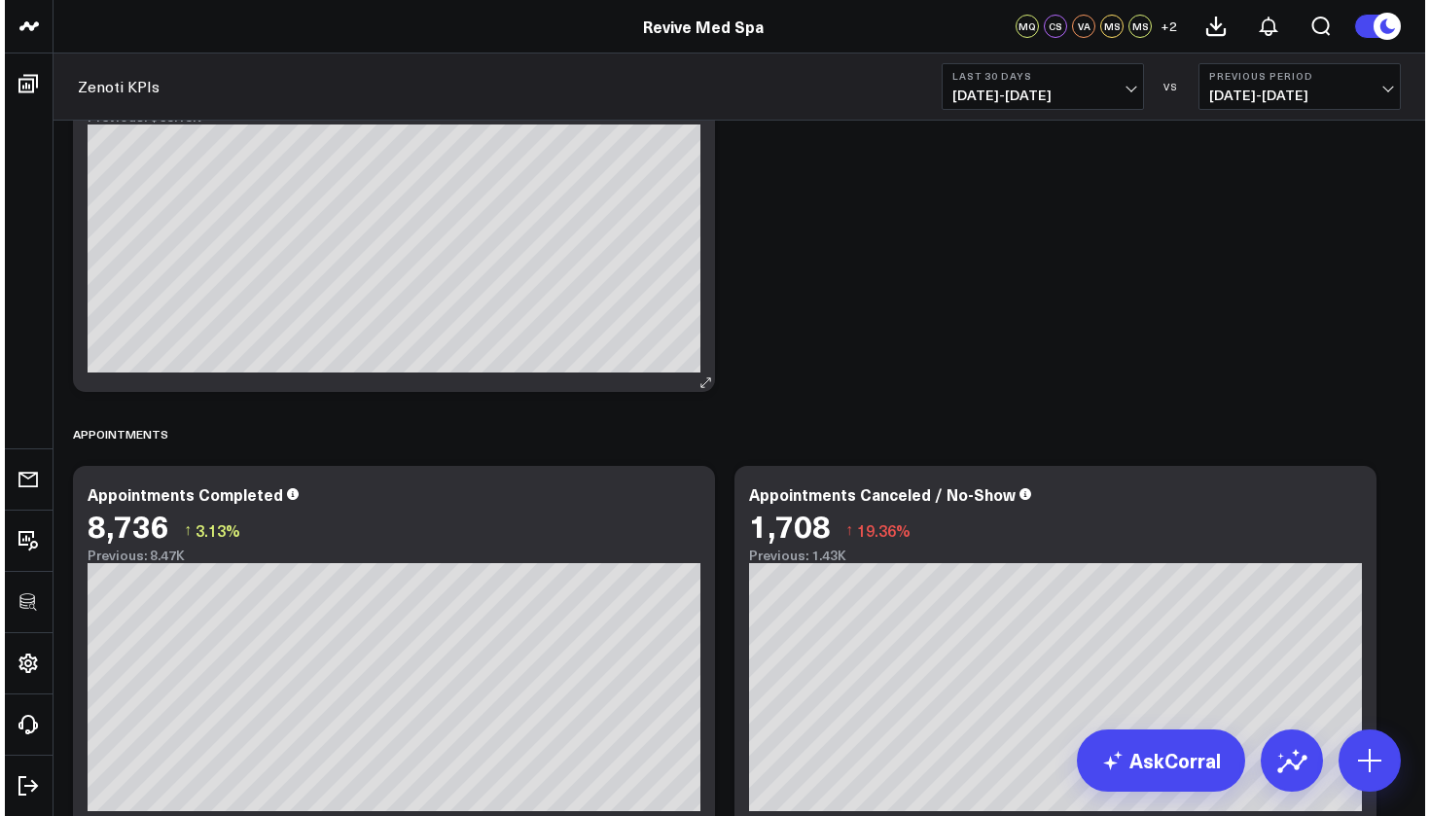
scroll to position [4128, 0]
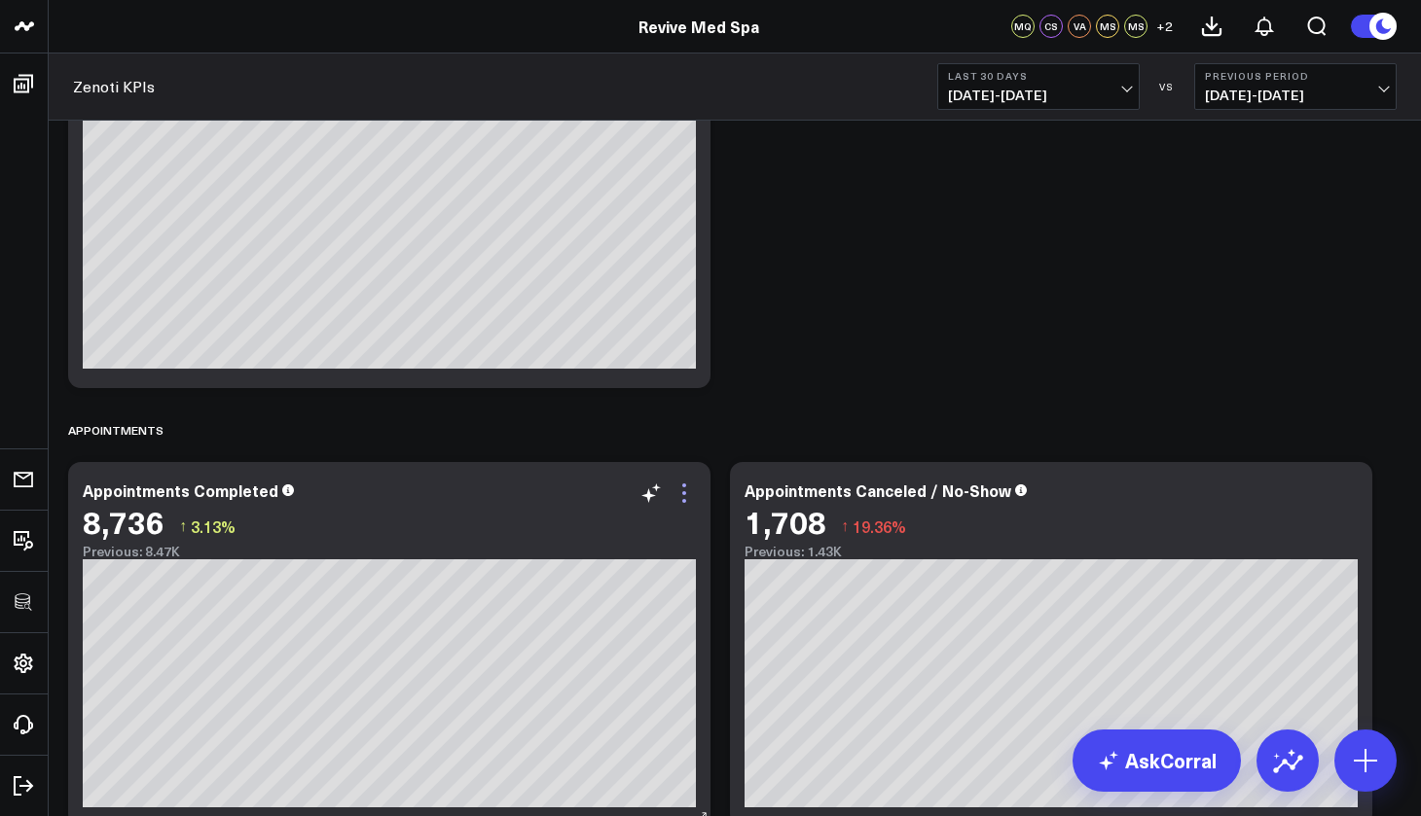
click at [681, 490] on icon at bounding box center [683, 493] width 23 height 23
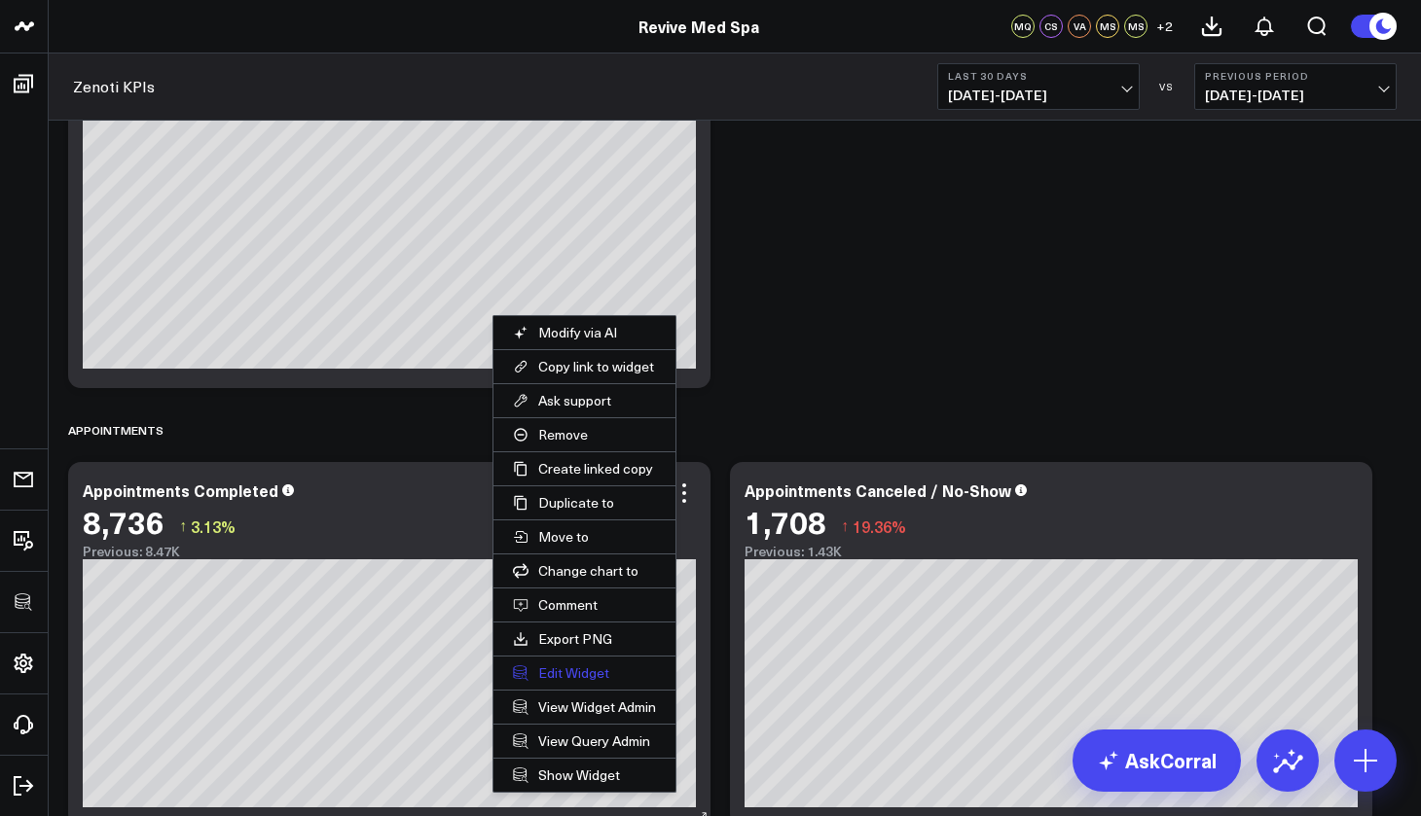
click at [602, 674] on button "Edit Widget" at bounding box center [584, 673] width 182 height 33
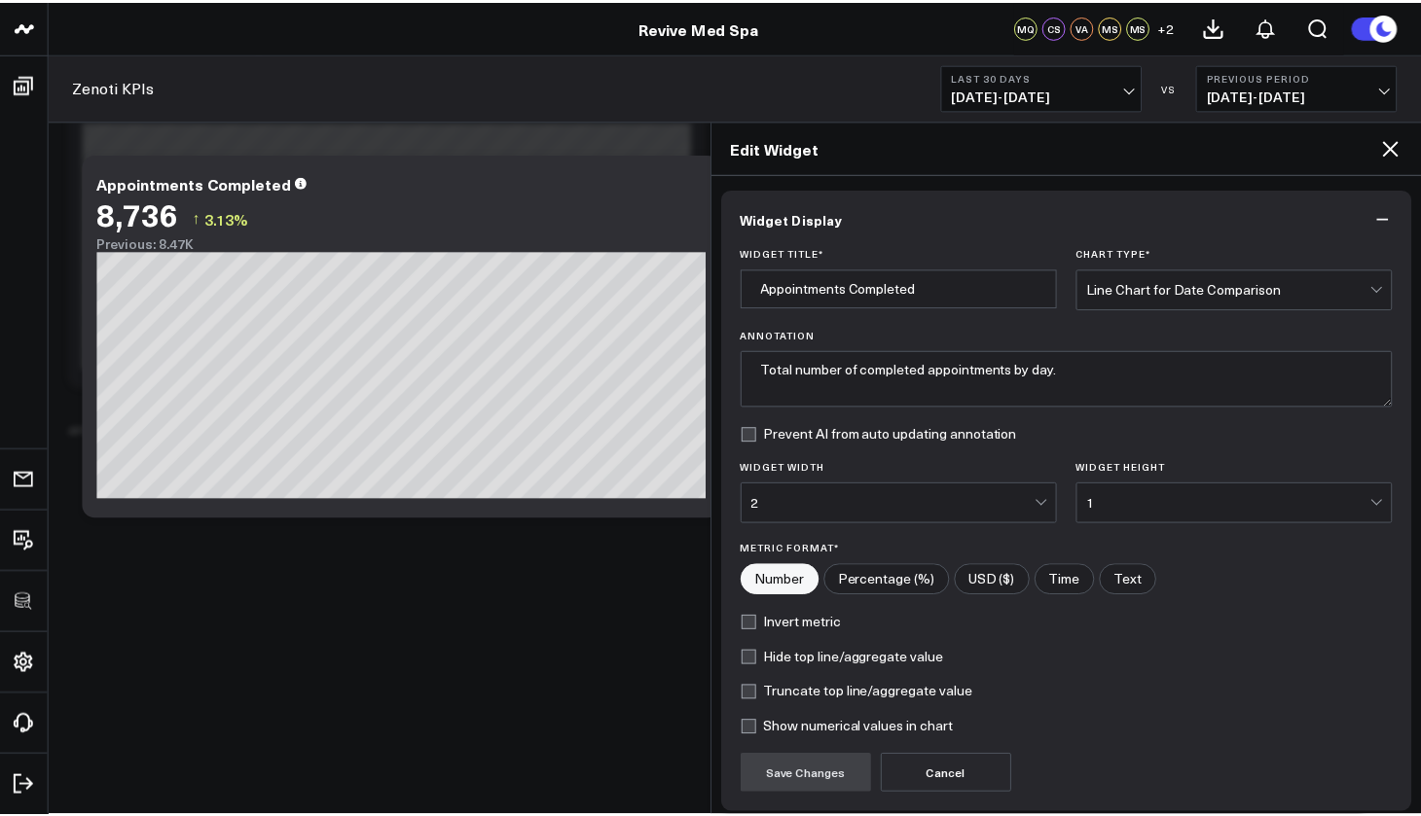
scroll to position [158, 0]
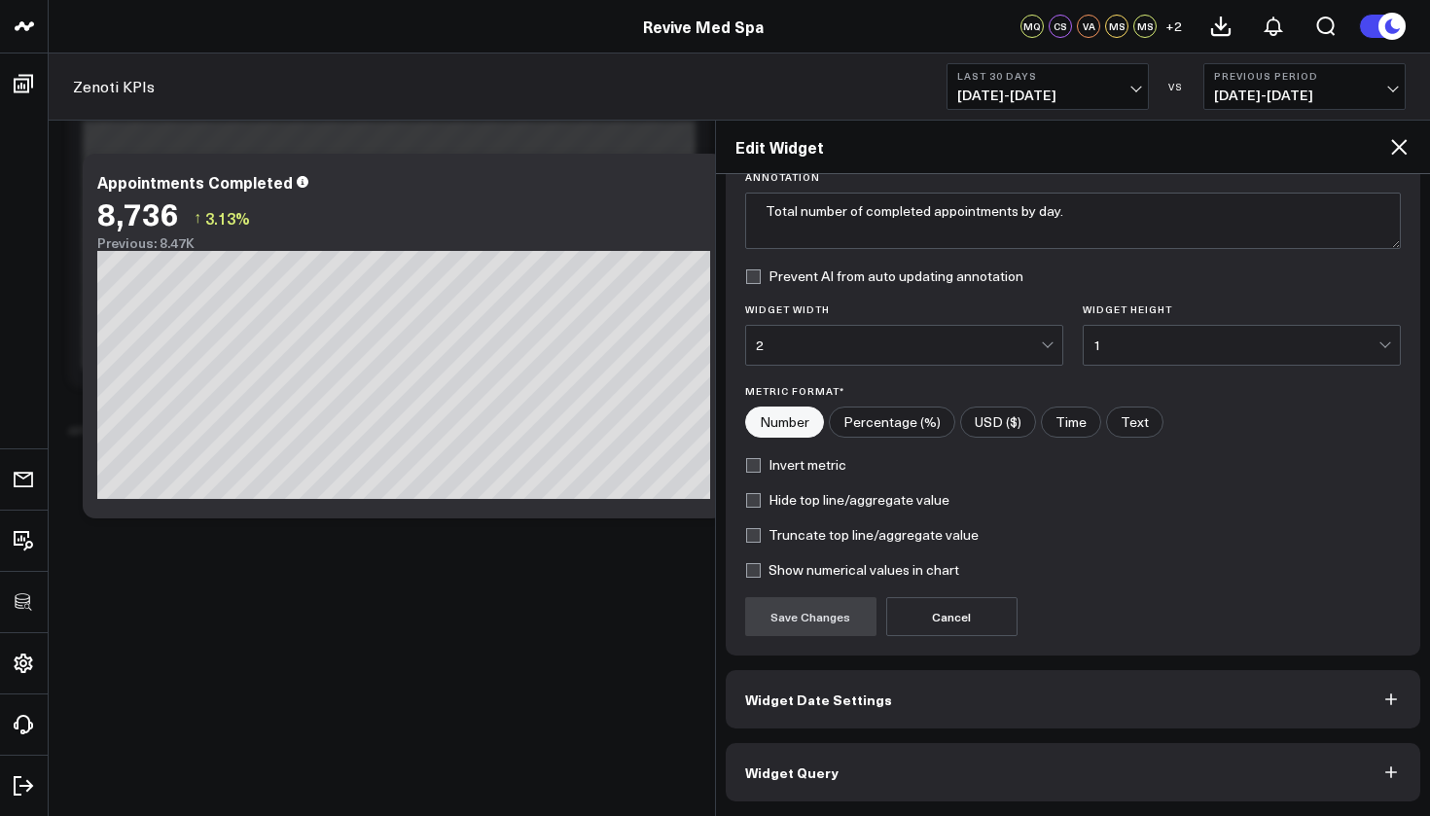
click at [840, 767] on button "Widget Query" at bounding box center [1074, 772] width 696 height 58
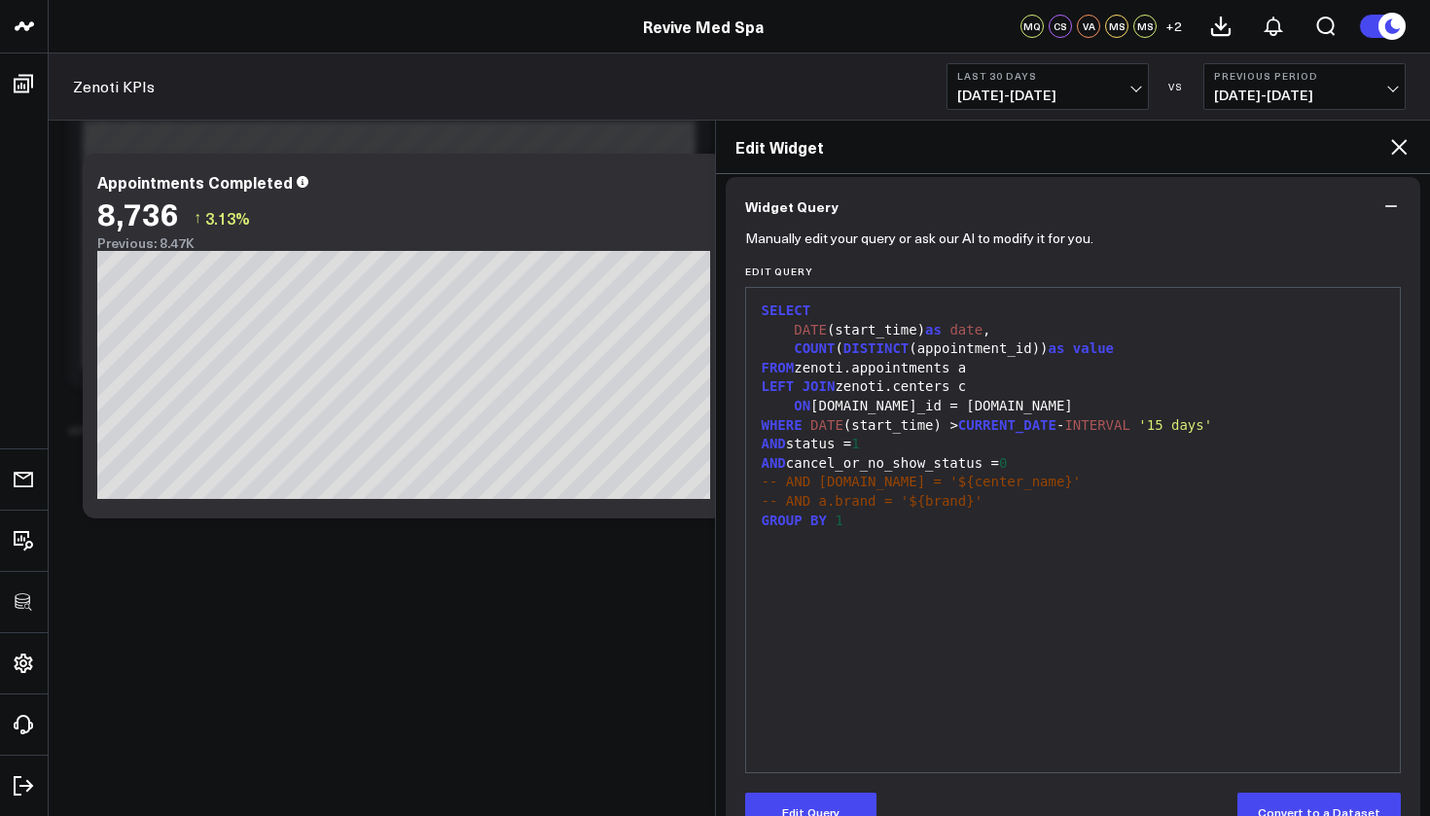
click at [1401, 141] on icon at bounding box center [1398, 146] width 23 height 23
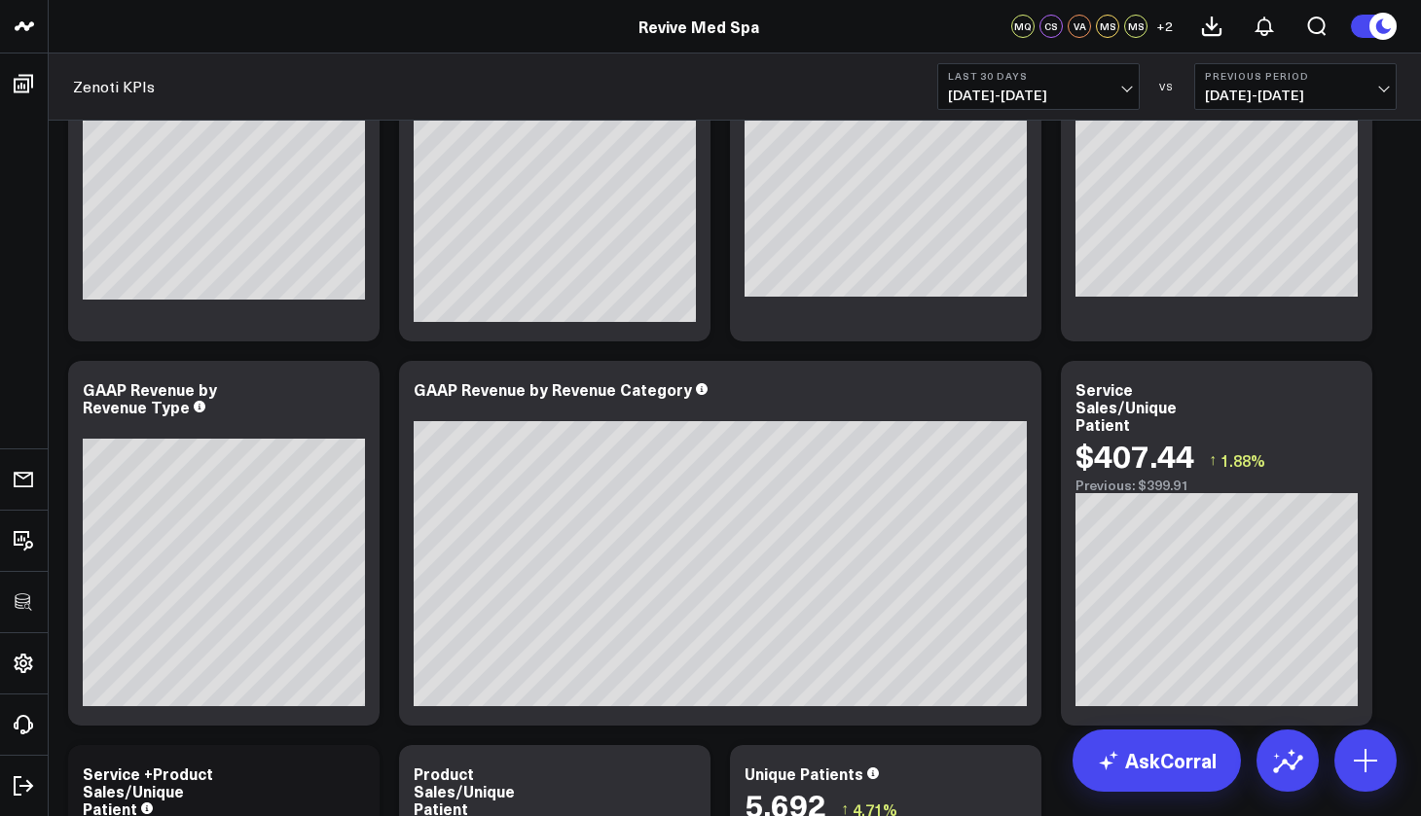
scroll to position [70, 0]
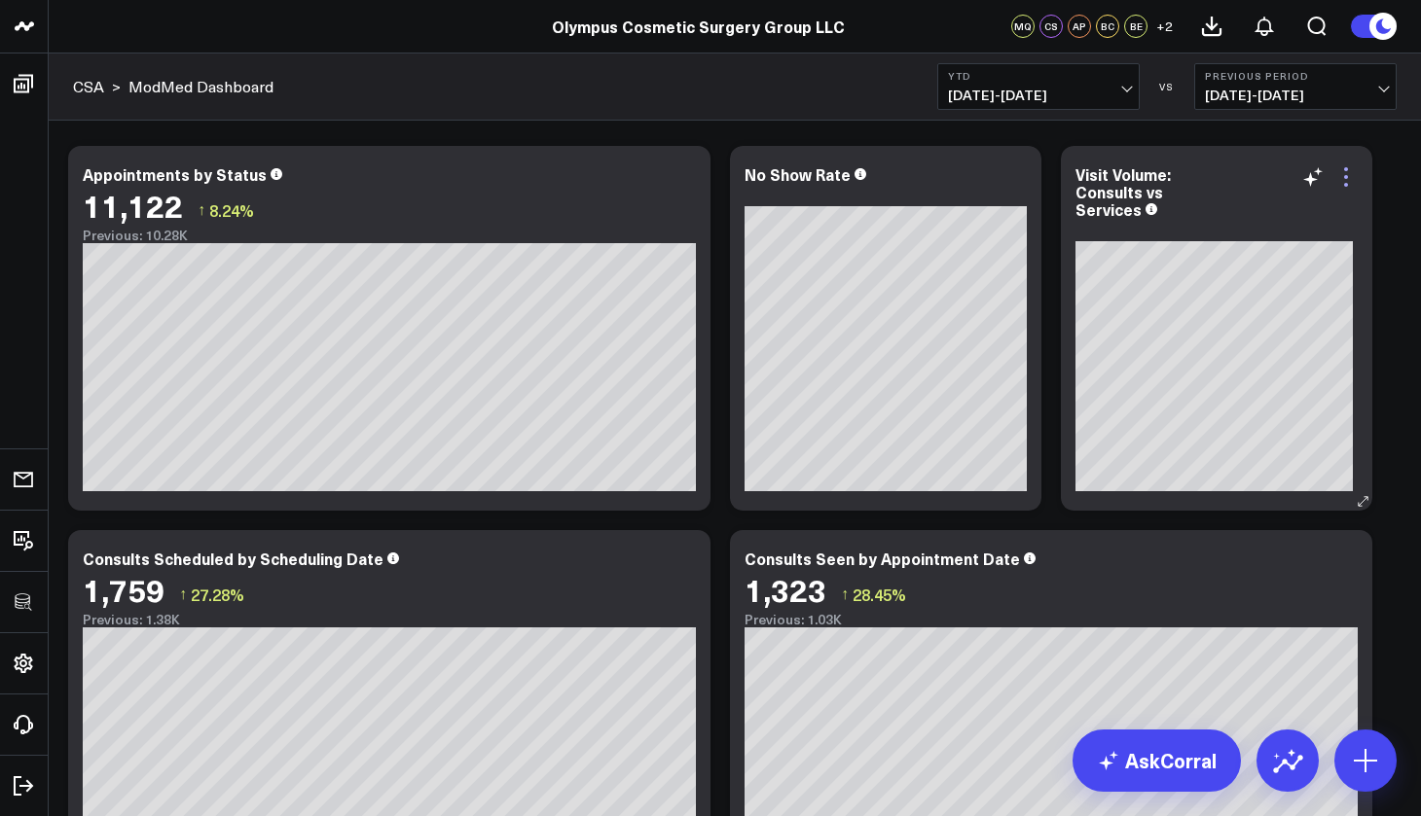
click at [1349, 183] on icon at bounding box center [1345, 176] width 23 height 23
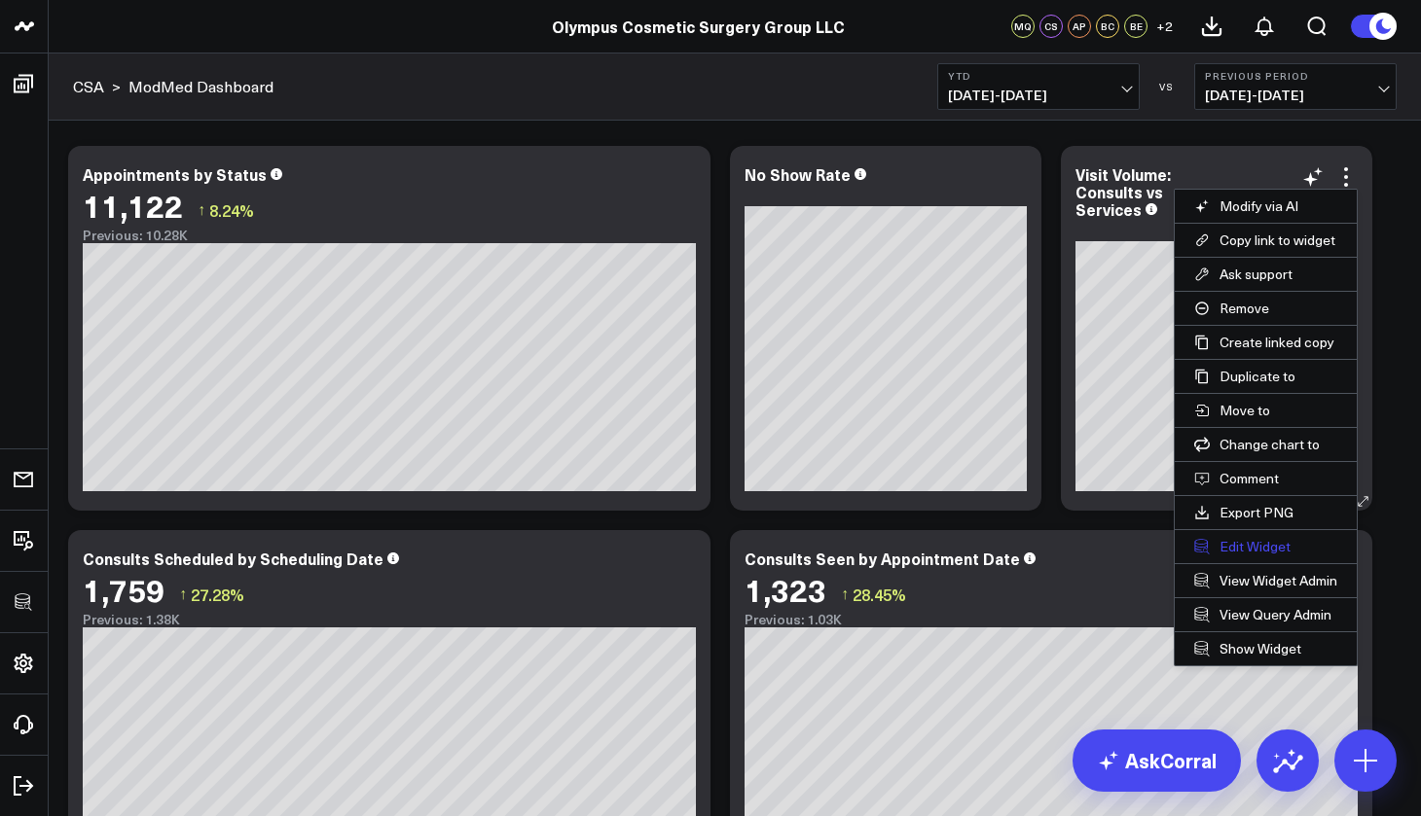
click at [1281, 549] on button "Edit Widget" at bounding box center [1265, 546] width 182 height 33
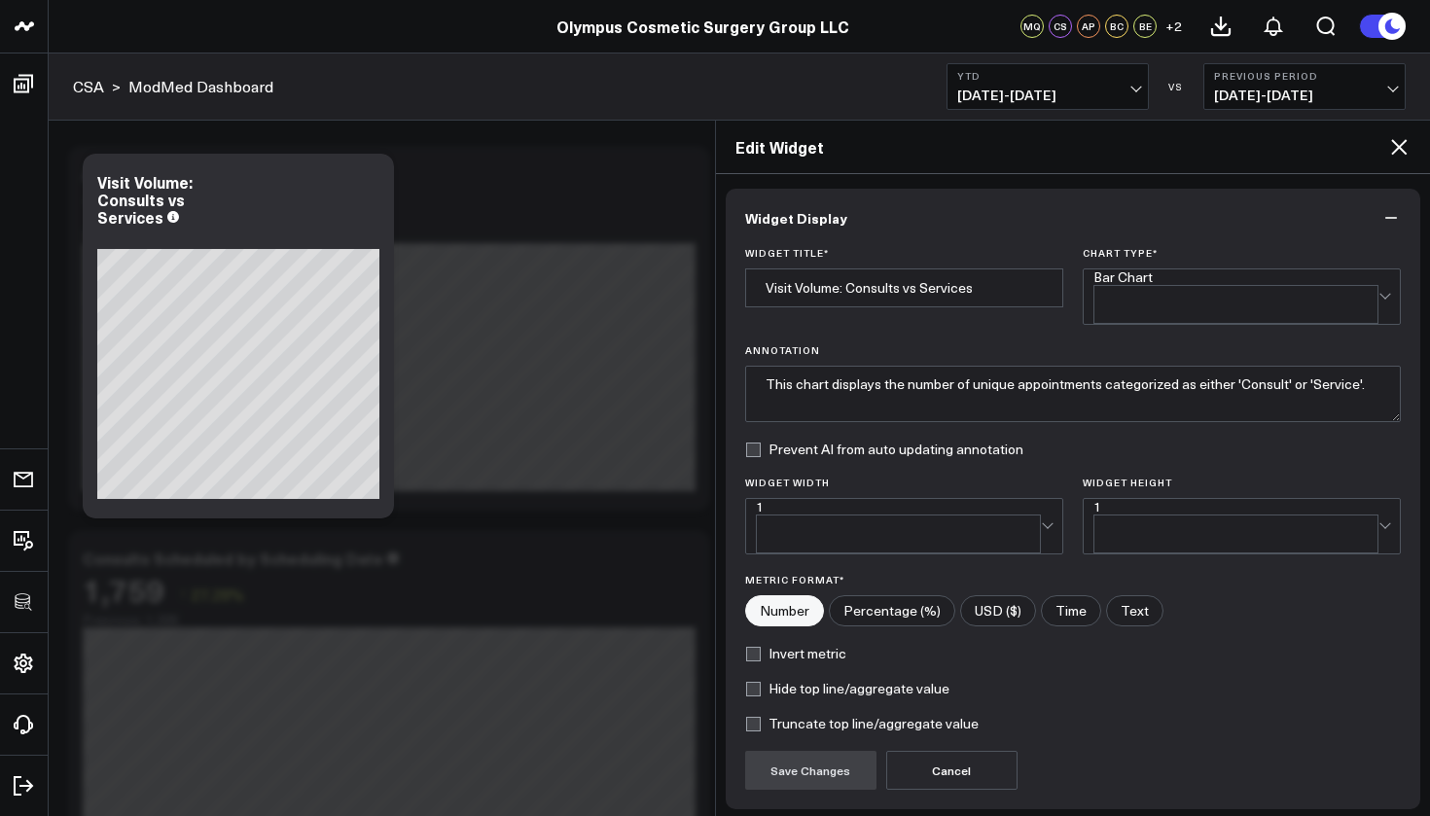
scroll to position [123, 0]
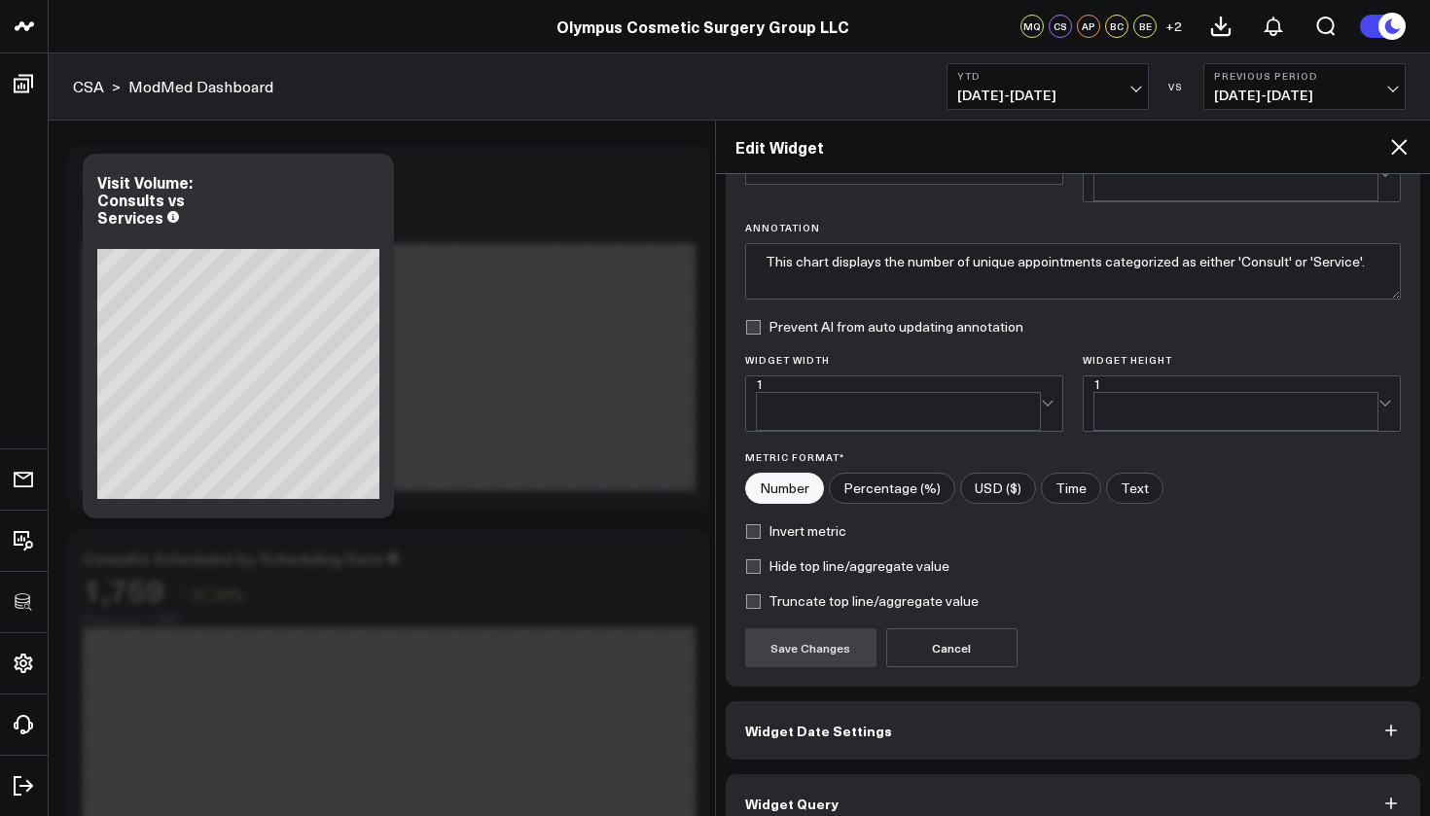
click at [818, 796] on span "Widget Query" at bounding box center [791, 804] width 93 height 16
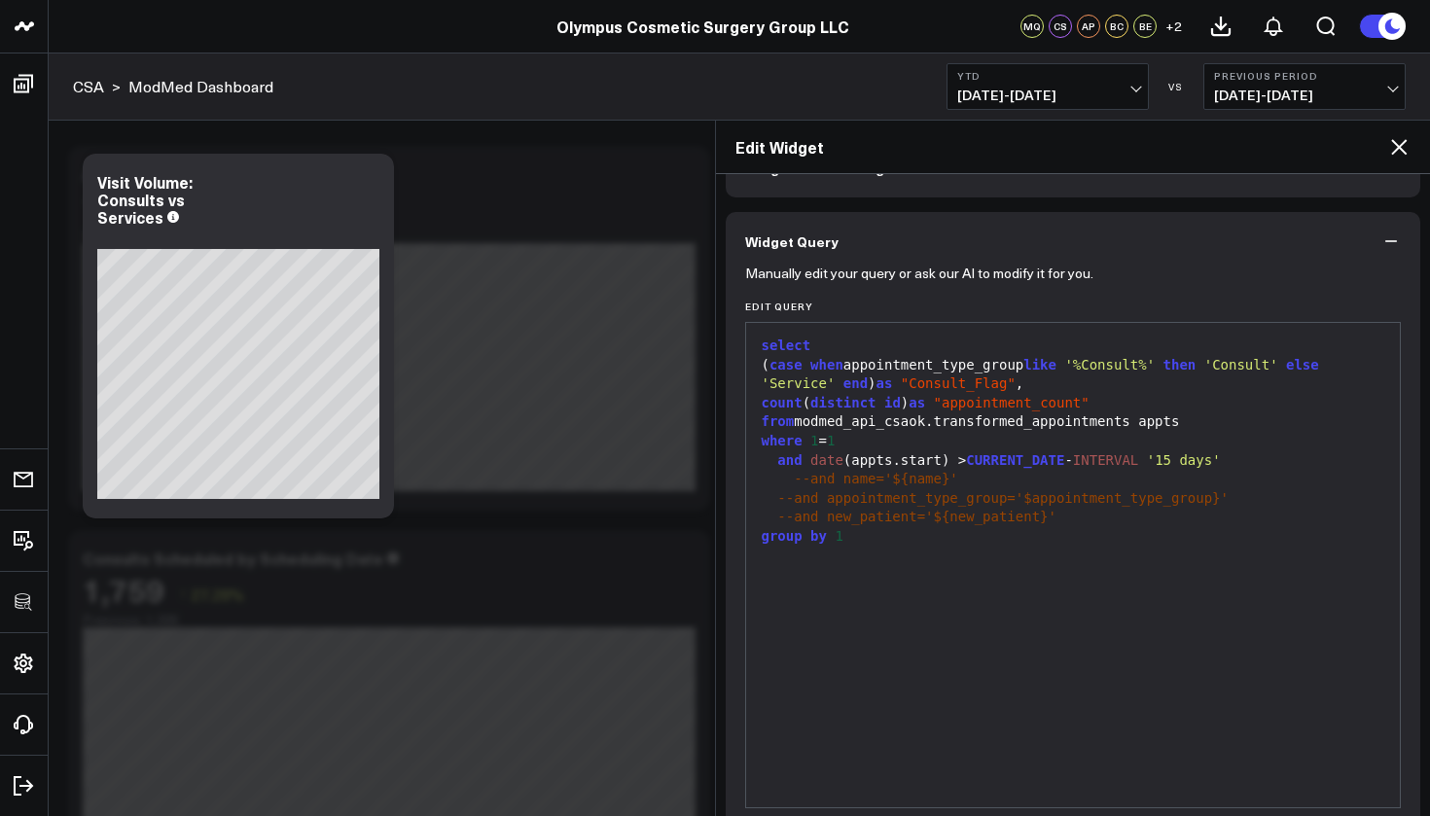
click at [1251, 455] on div "and date (appts.start) > CURRENT_DATE - INTERVAL '15 days'" at bounding box center [1073, 460] width 635 height 19
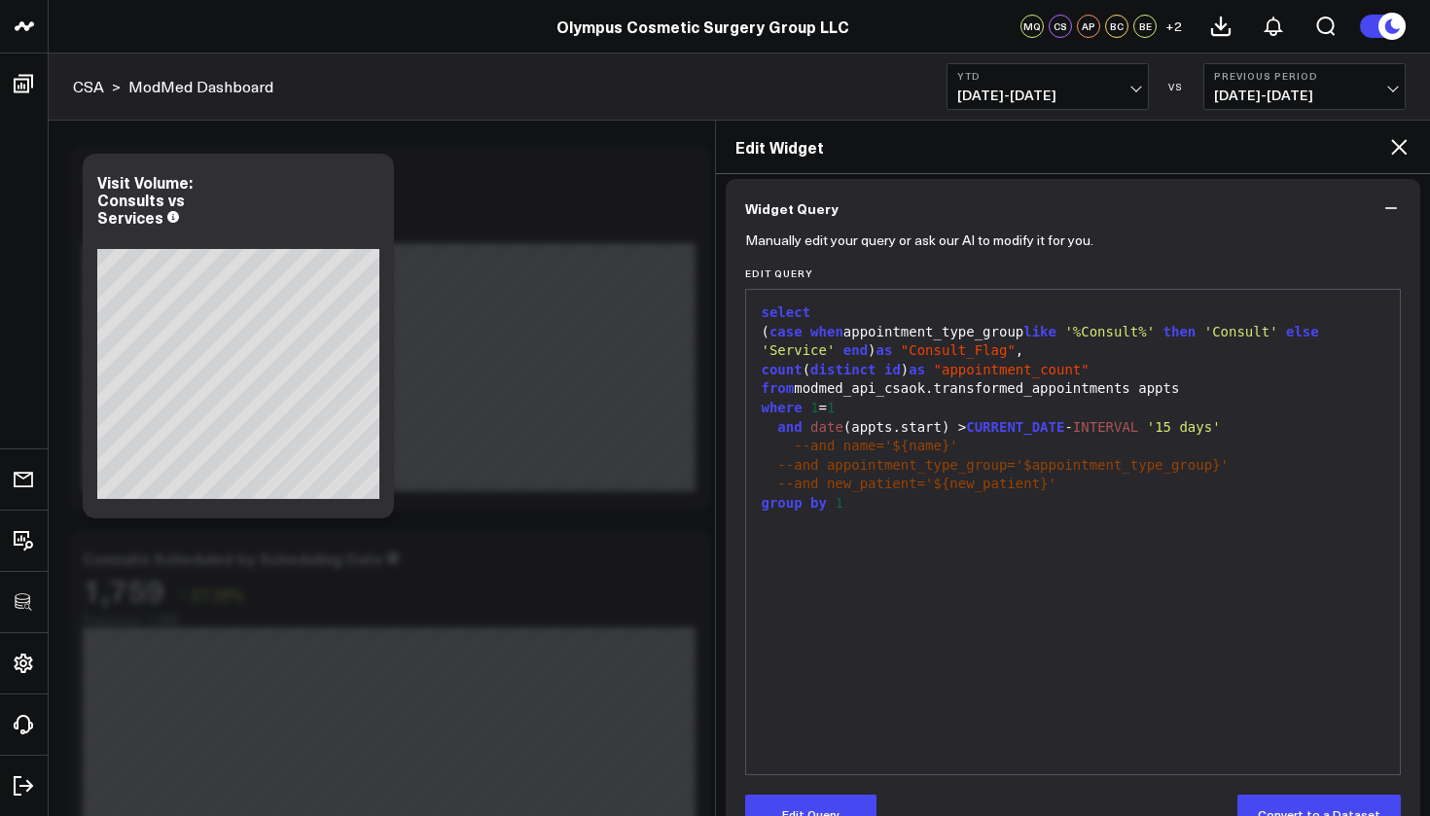
scroll to position [207, 0]
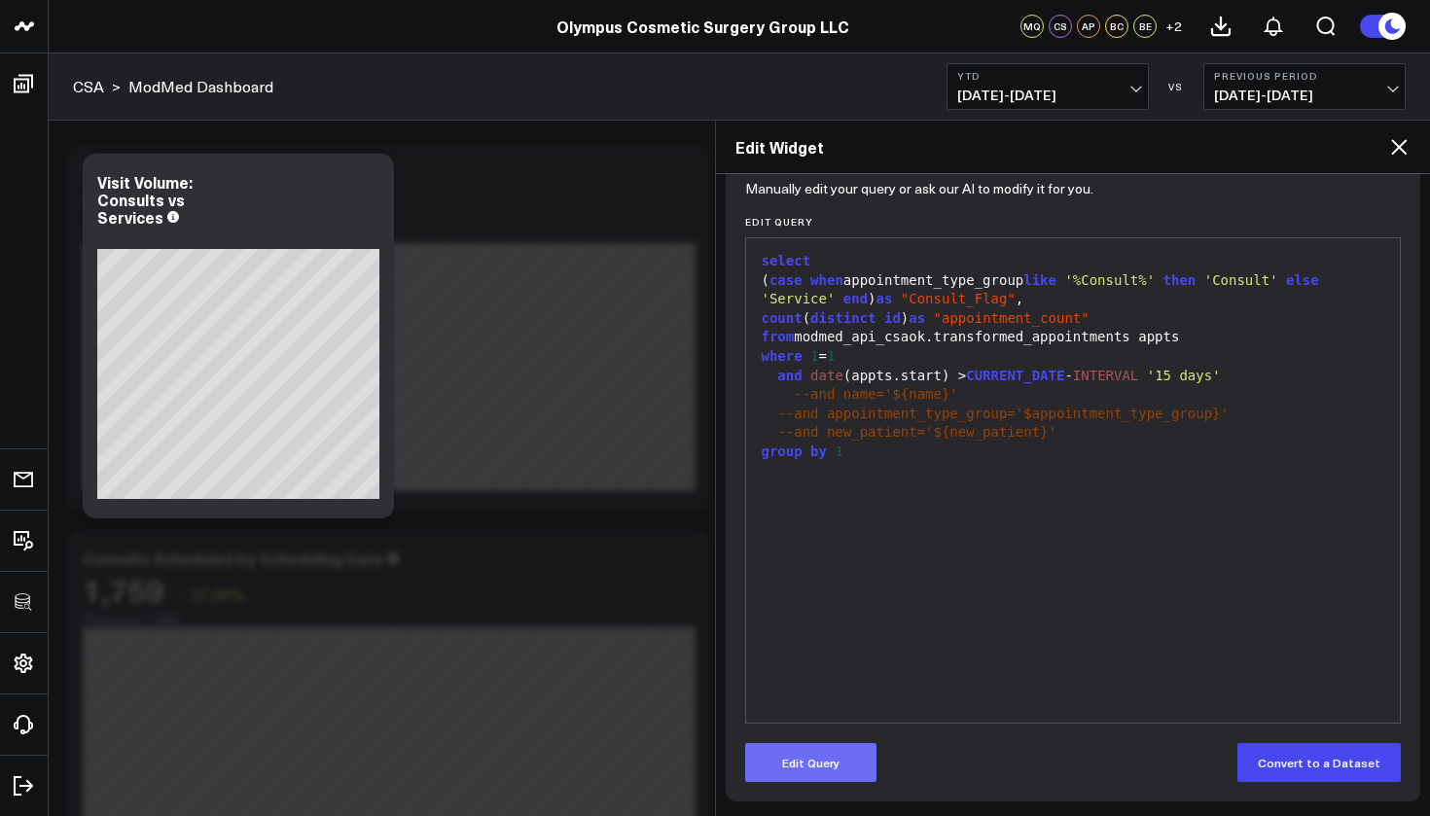
click at [833, 778] on button "Edit Query" at bounding box center [810, 762] width 131 height 39
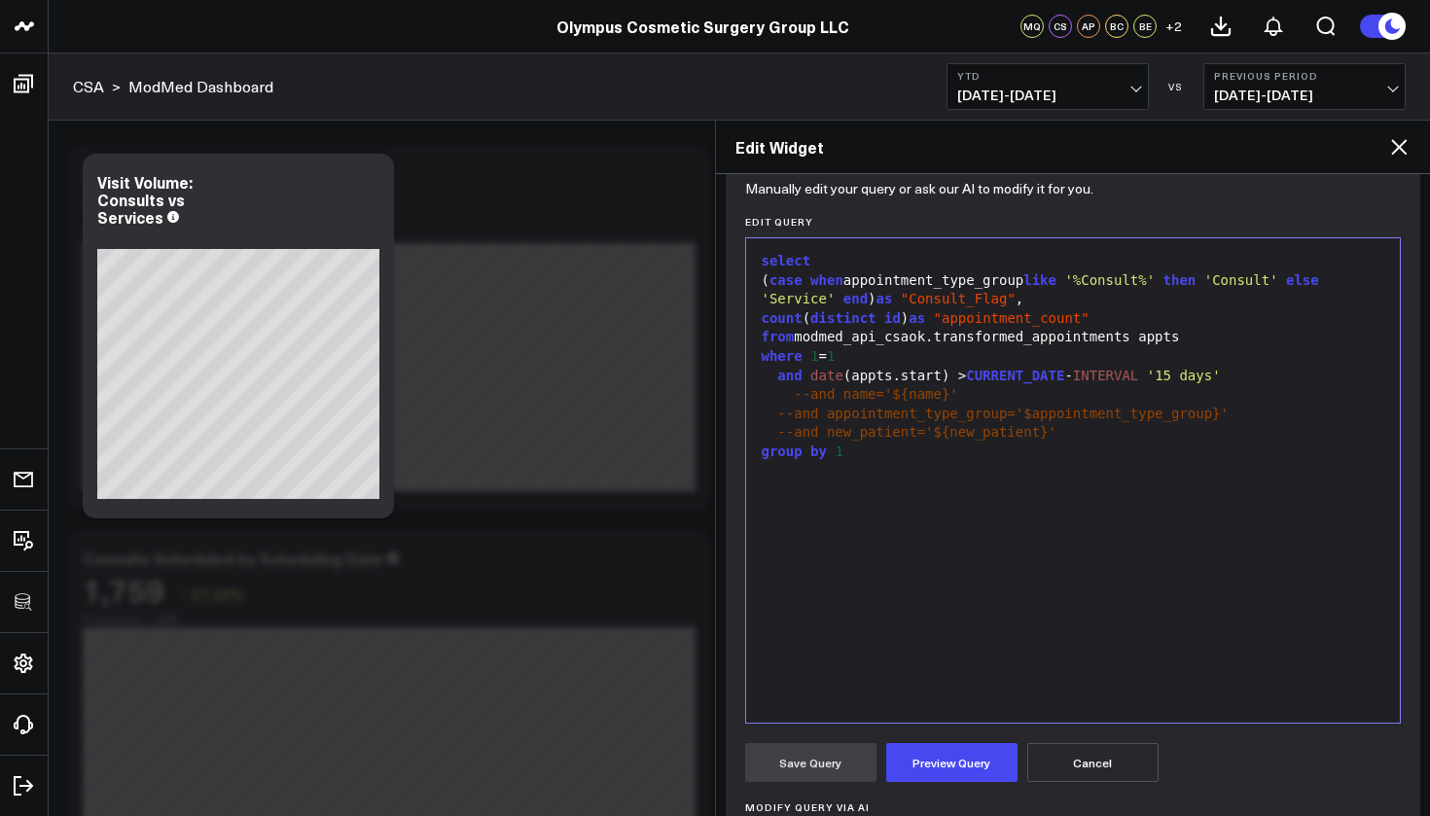
click at [1269, 376] on div "and date (appts.start) > CURRENT_DATE - INTERVAL '15 days'" at bounding box center [1073, 376] width 635 height 19
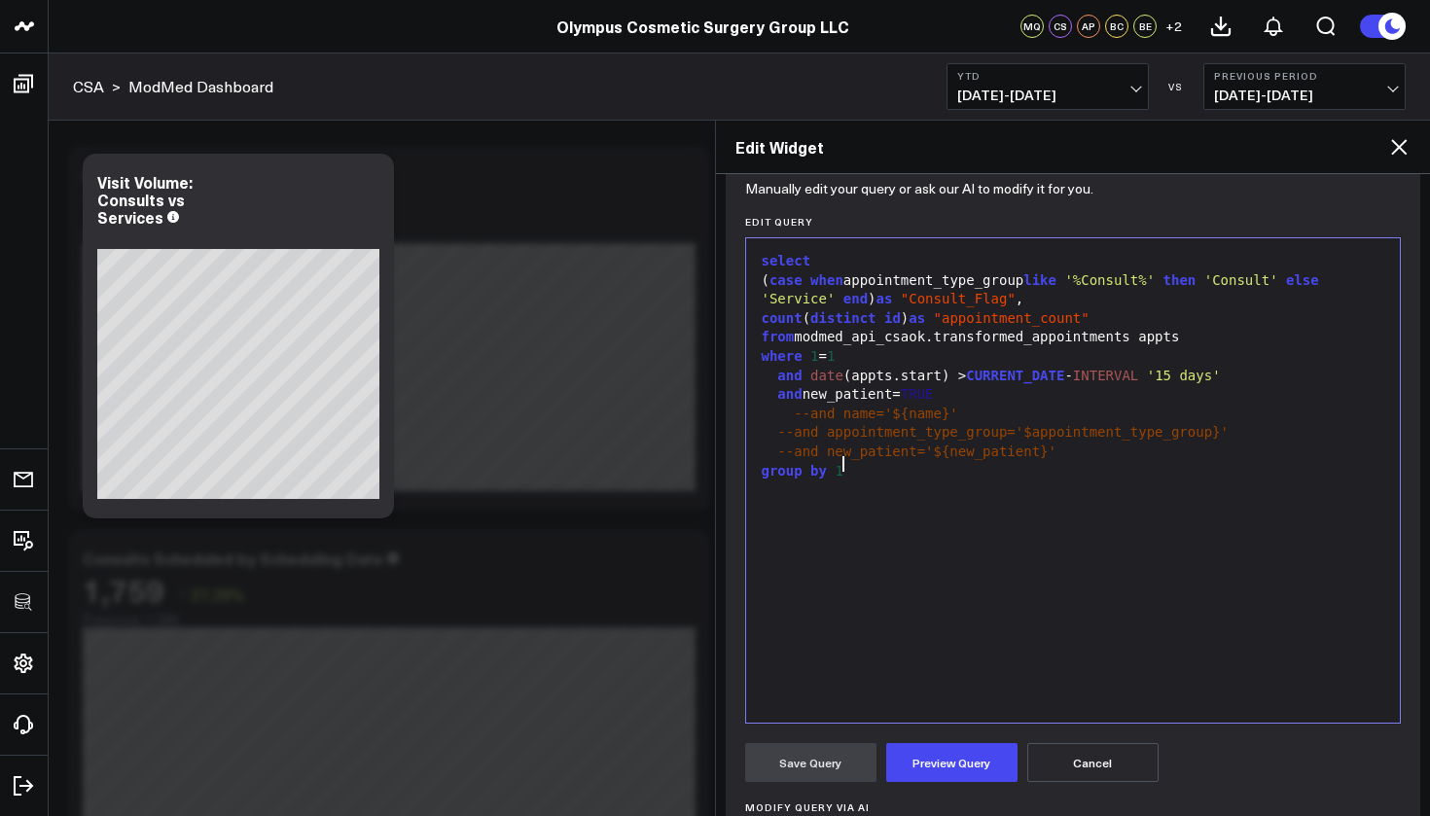
click at [1201, 612] on div "select ( case when appointment_type_group like '%Consult%' then 'Consult' else …" at bounding box center [1073, 480] width 635 height 465
drag, startPoint x: 1065, startPoint y: 443, endPoint x: 738, endPoint y: 439, distance: 326.9
click at [738, 439] on div "Manually edit your query or ask our AI to modify it for you. Edit Query 99 1 2 …" at bounding box center [1074, 614] width 696 height 857
click at [913, 758] on button "Preview Query" at bounding box center [951, 762] width 131 height 39
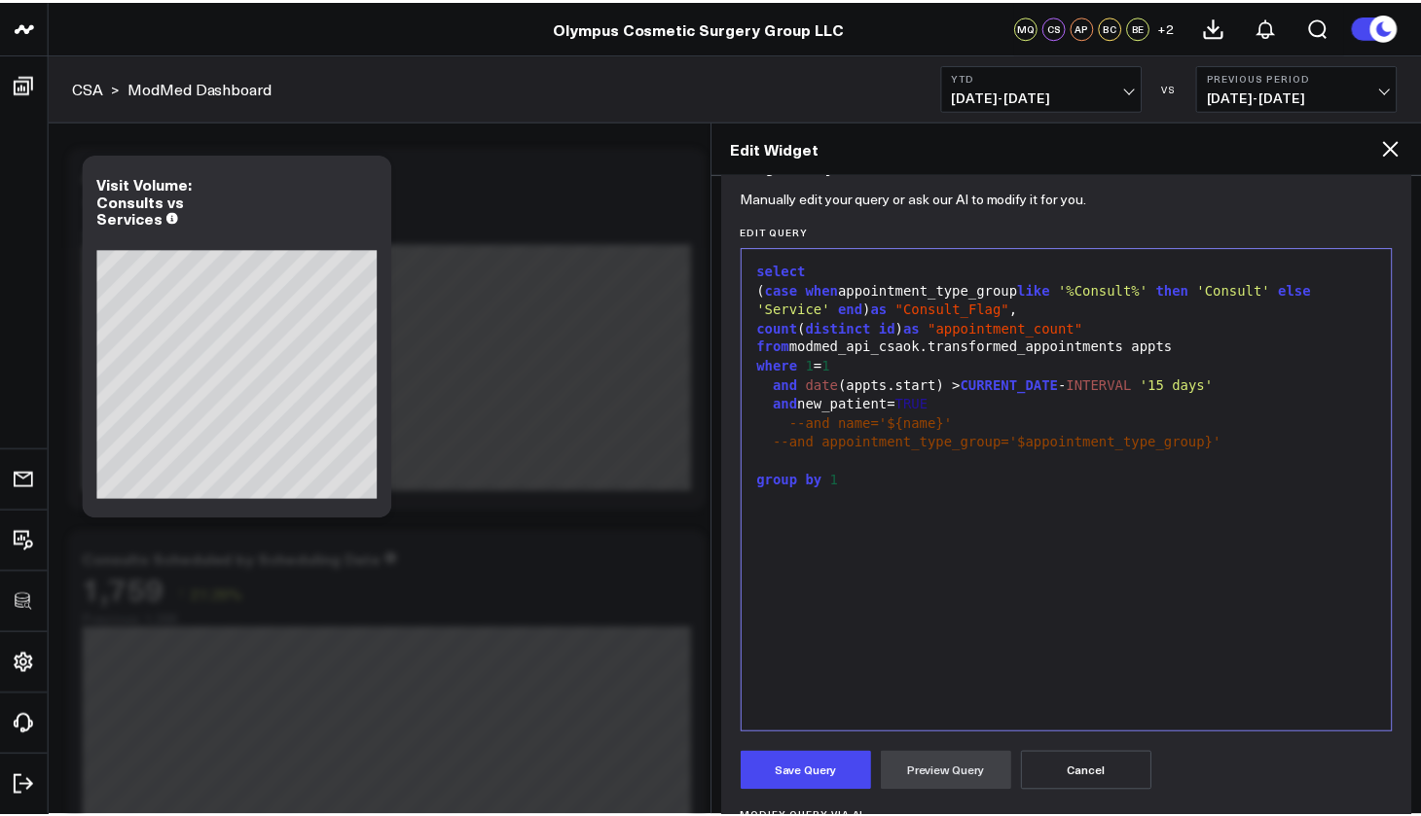
scroll to position [185, 0]
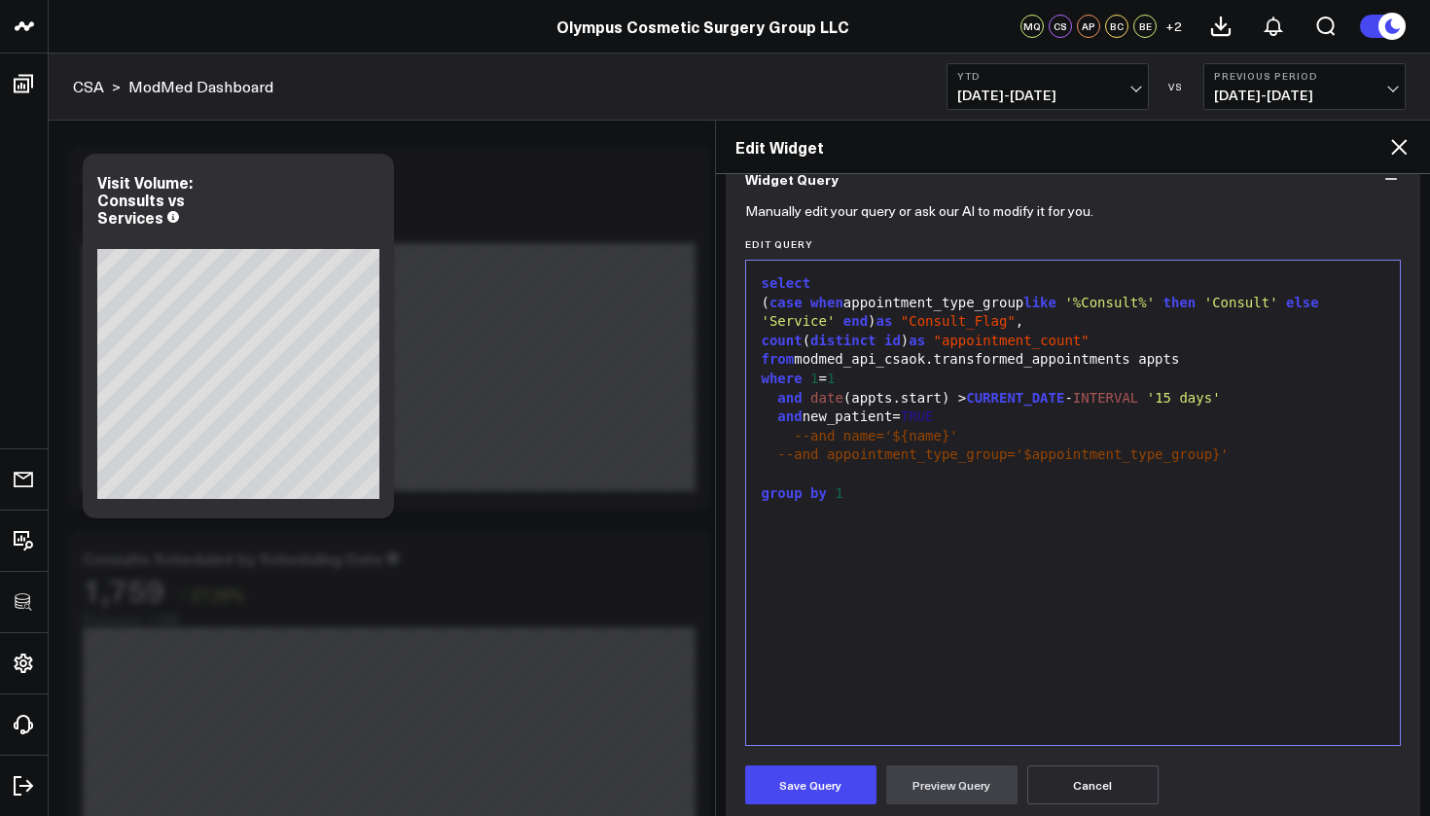
click at [1394, 151] on icon at bounding box center [1398, 146] width 23 height 23
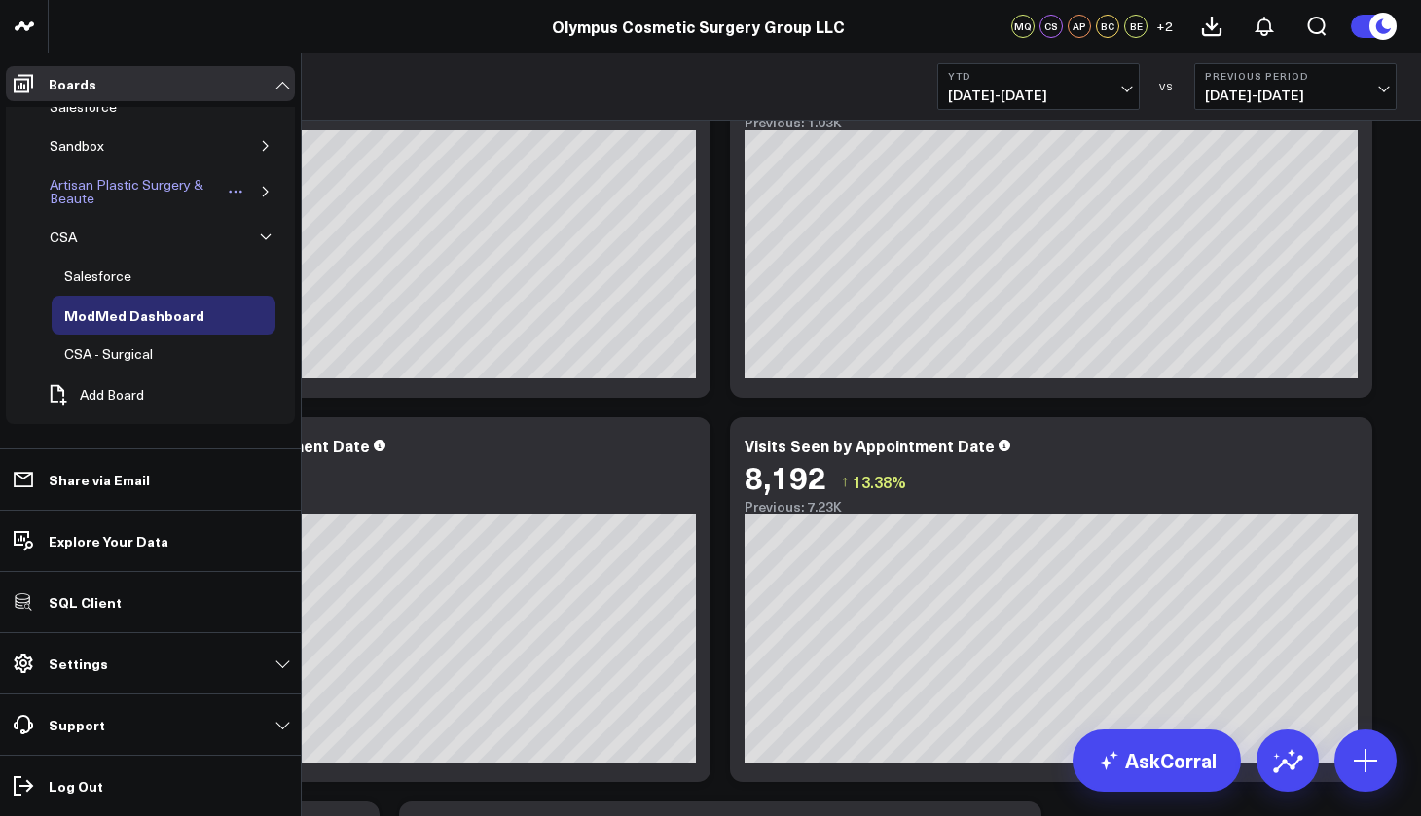
scroll to position [650, 0]
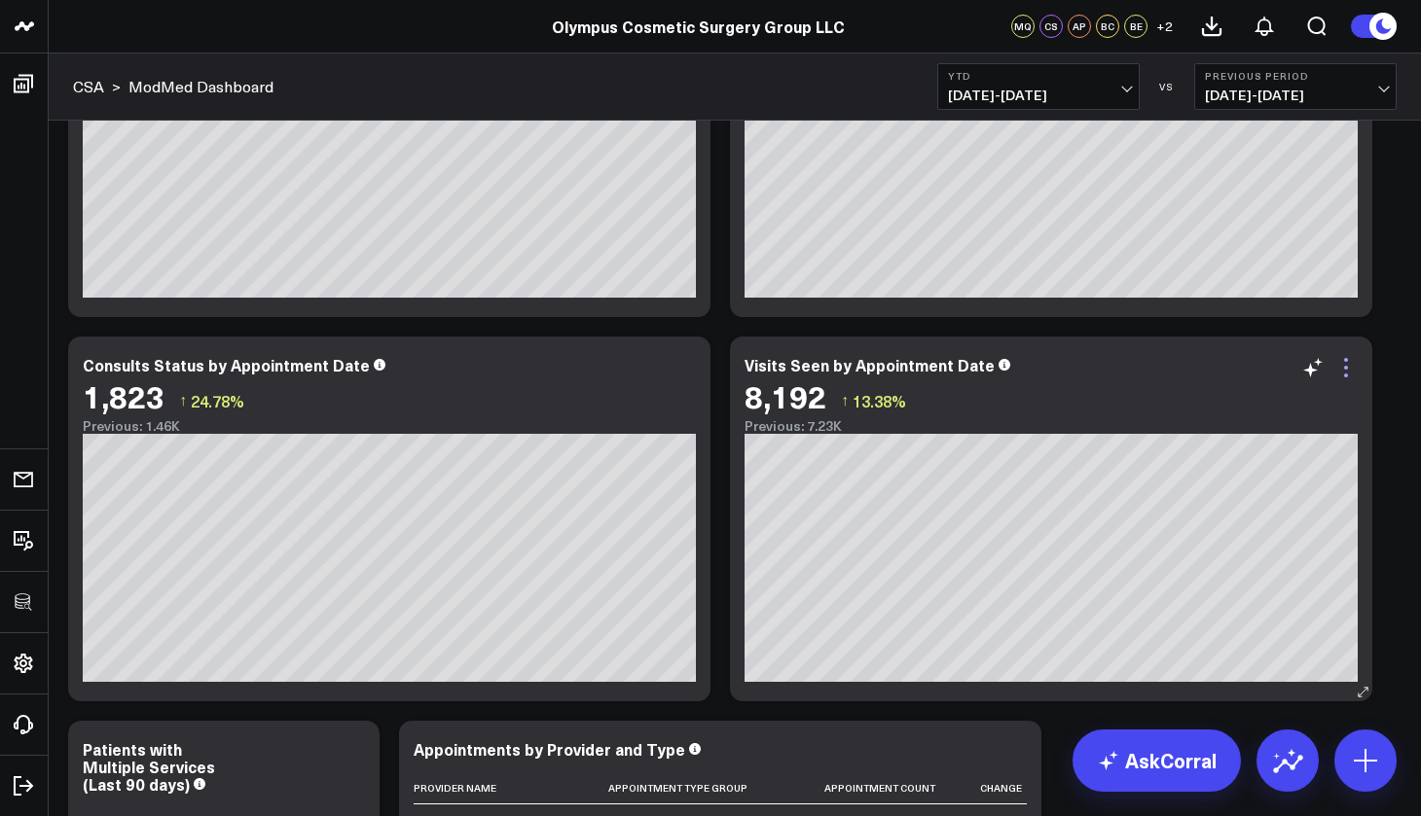
click at [1345, 369] on icon at bounding box center [1346, 368] width 4 height 4
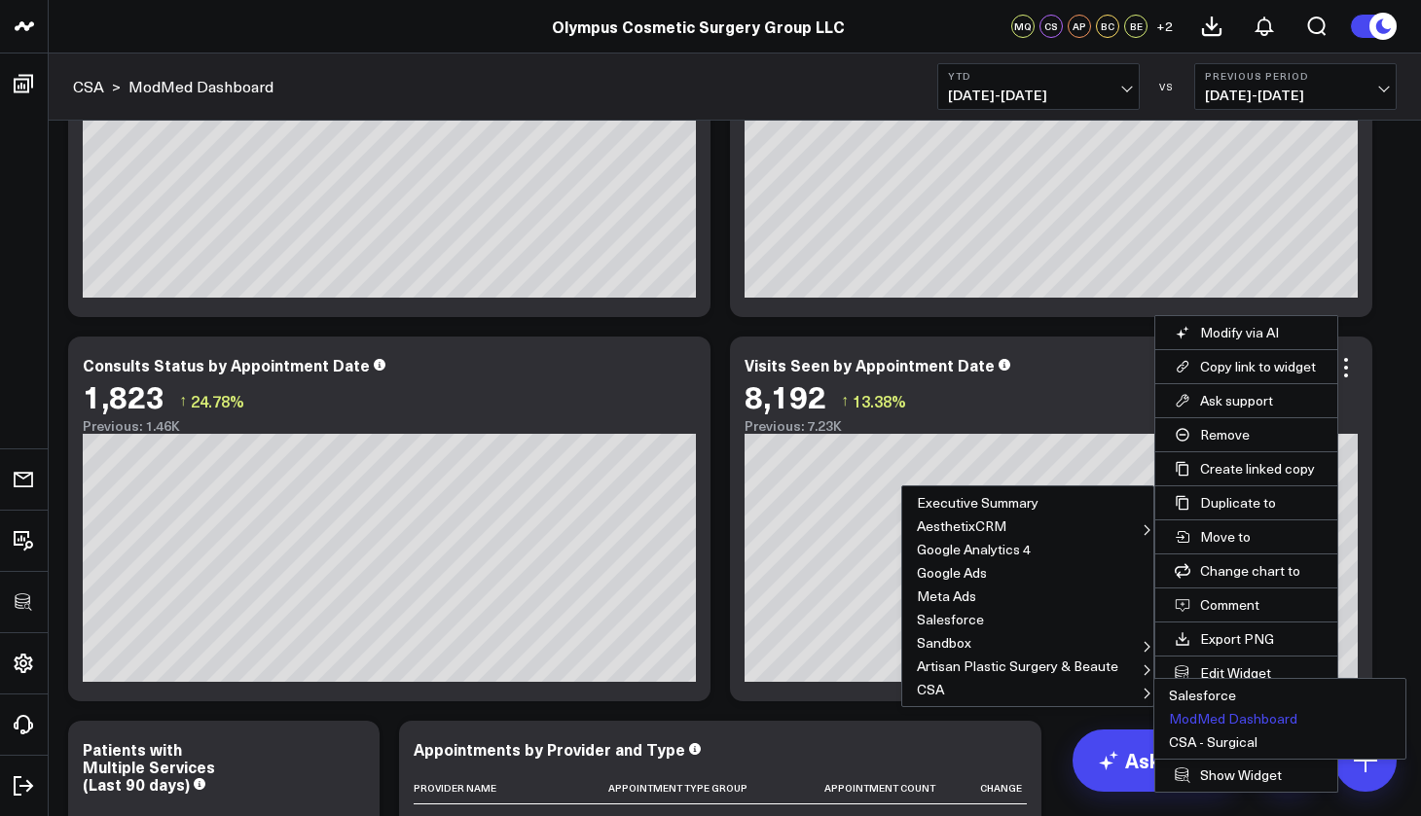
click at [1211, 718] on button "ModMed Dashboard" at bounding box center [1279, 718] width 251 height 23
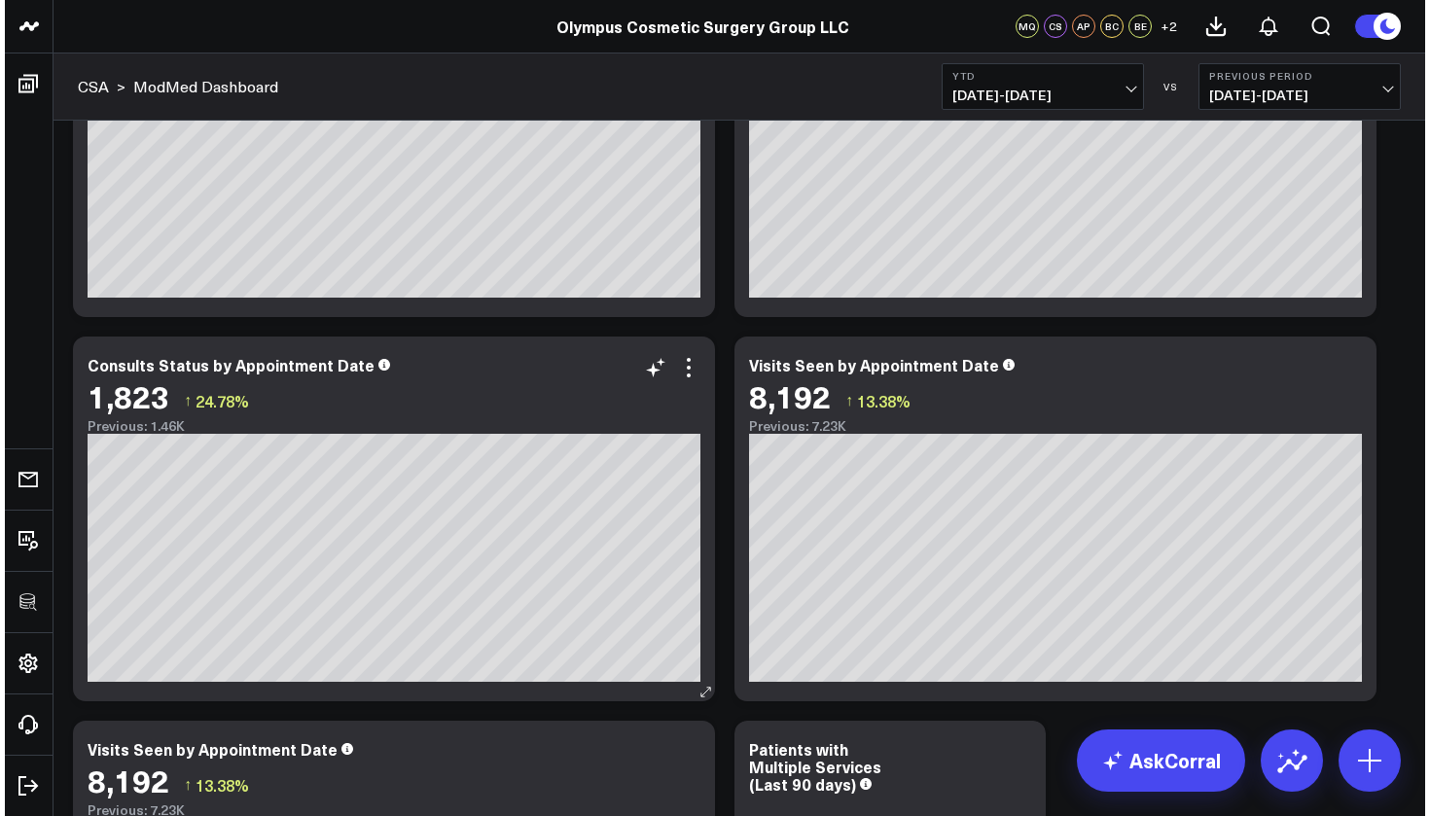
scroll to position [917, 0]
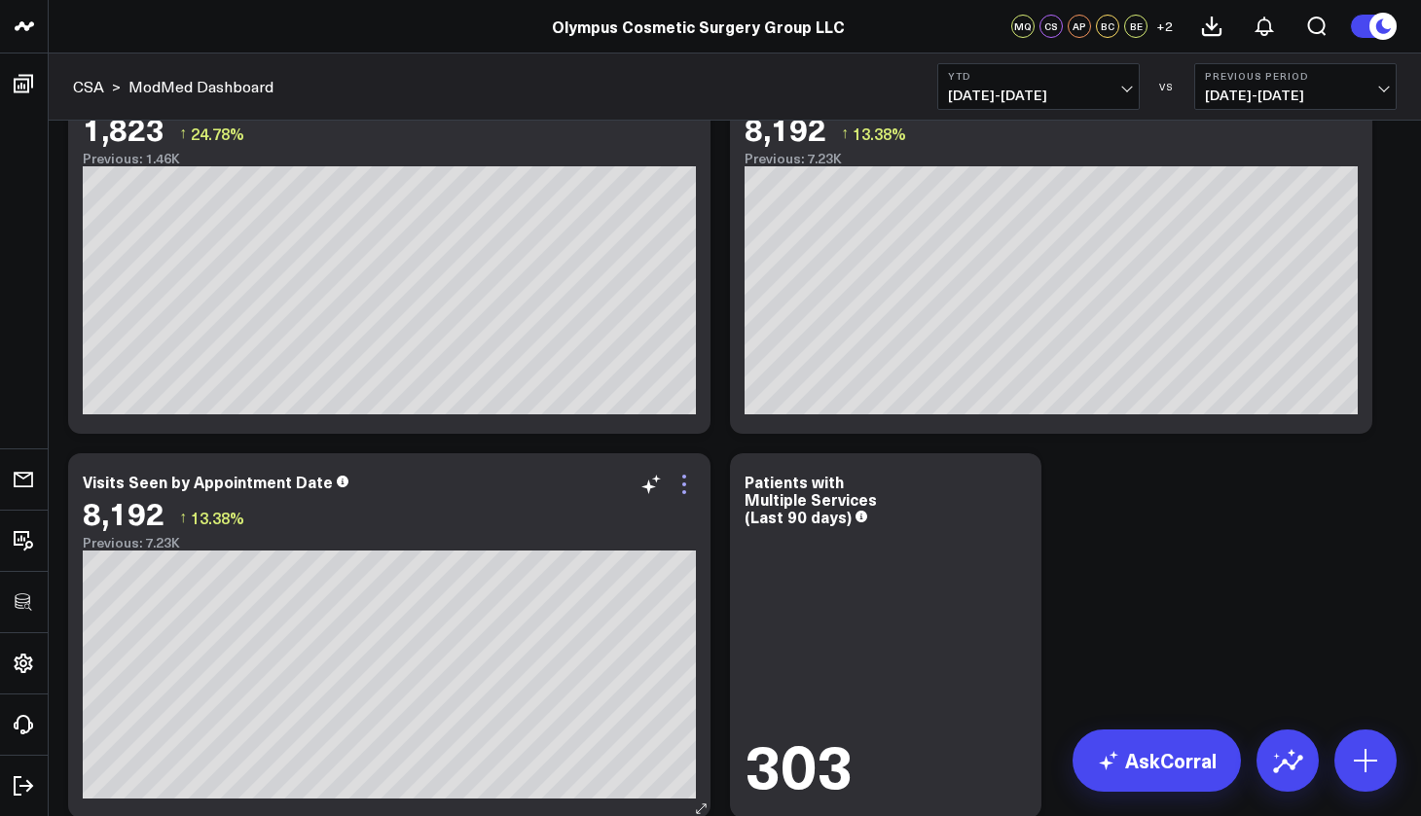
click at [681, 483] on icon at bounding box center [683, 484] width 23 height 23
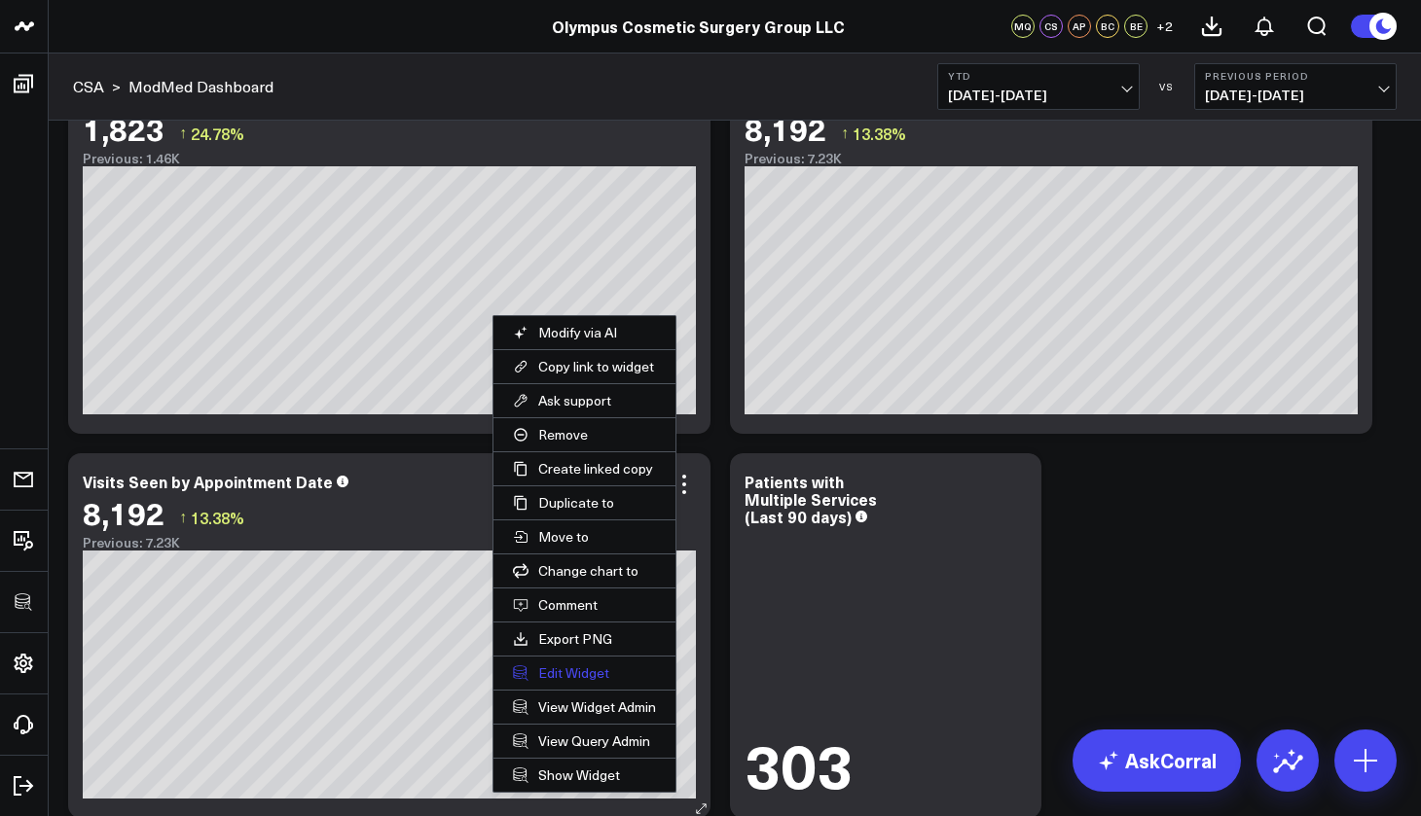
click at [587, 673] on button "Edit Widget" at bounding box center [584, 673] width 182 height 33
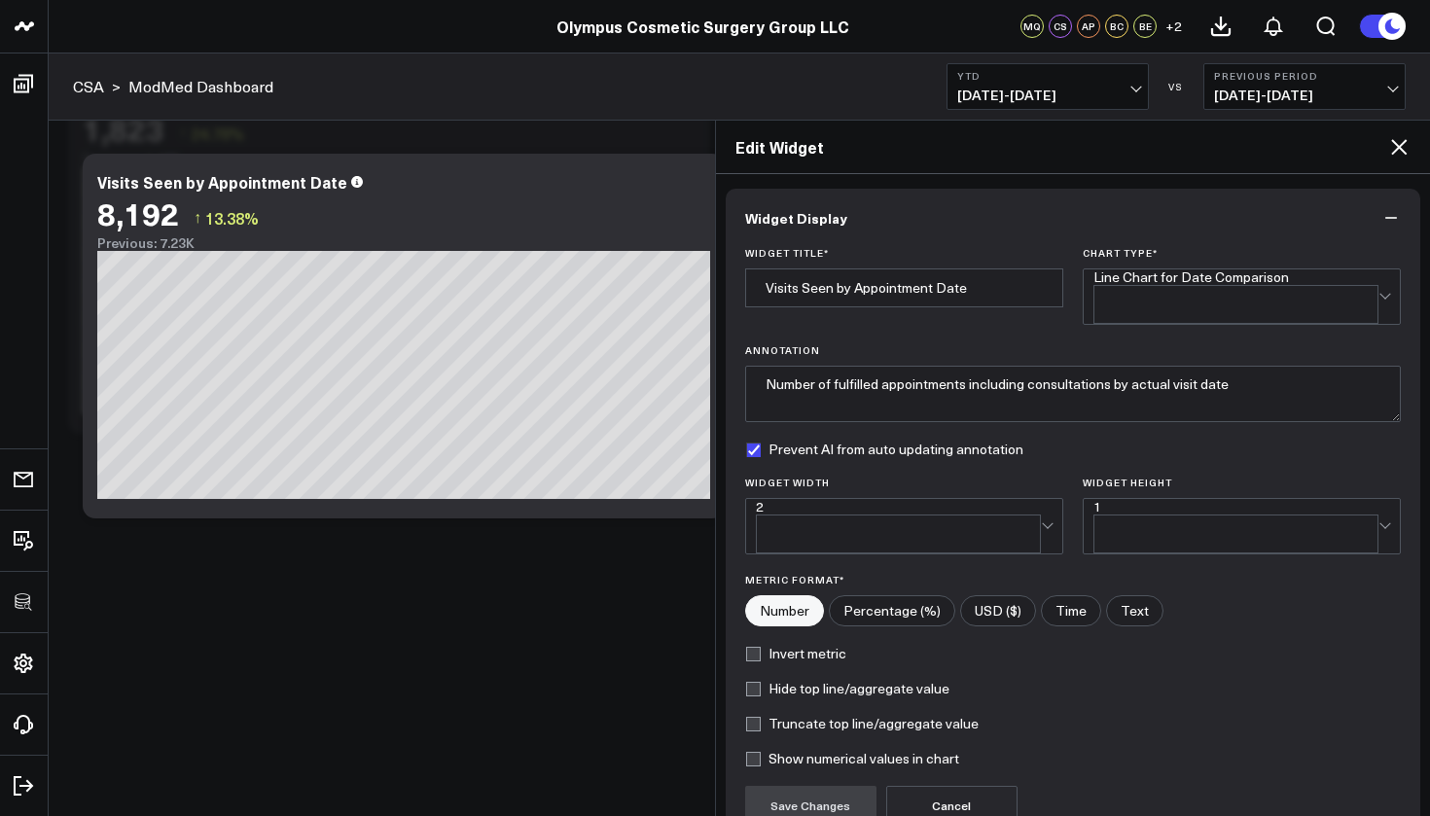
scroll to position [158, 0]
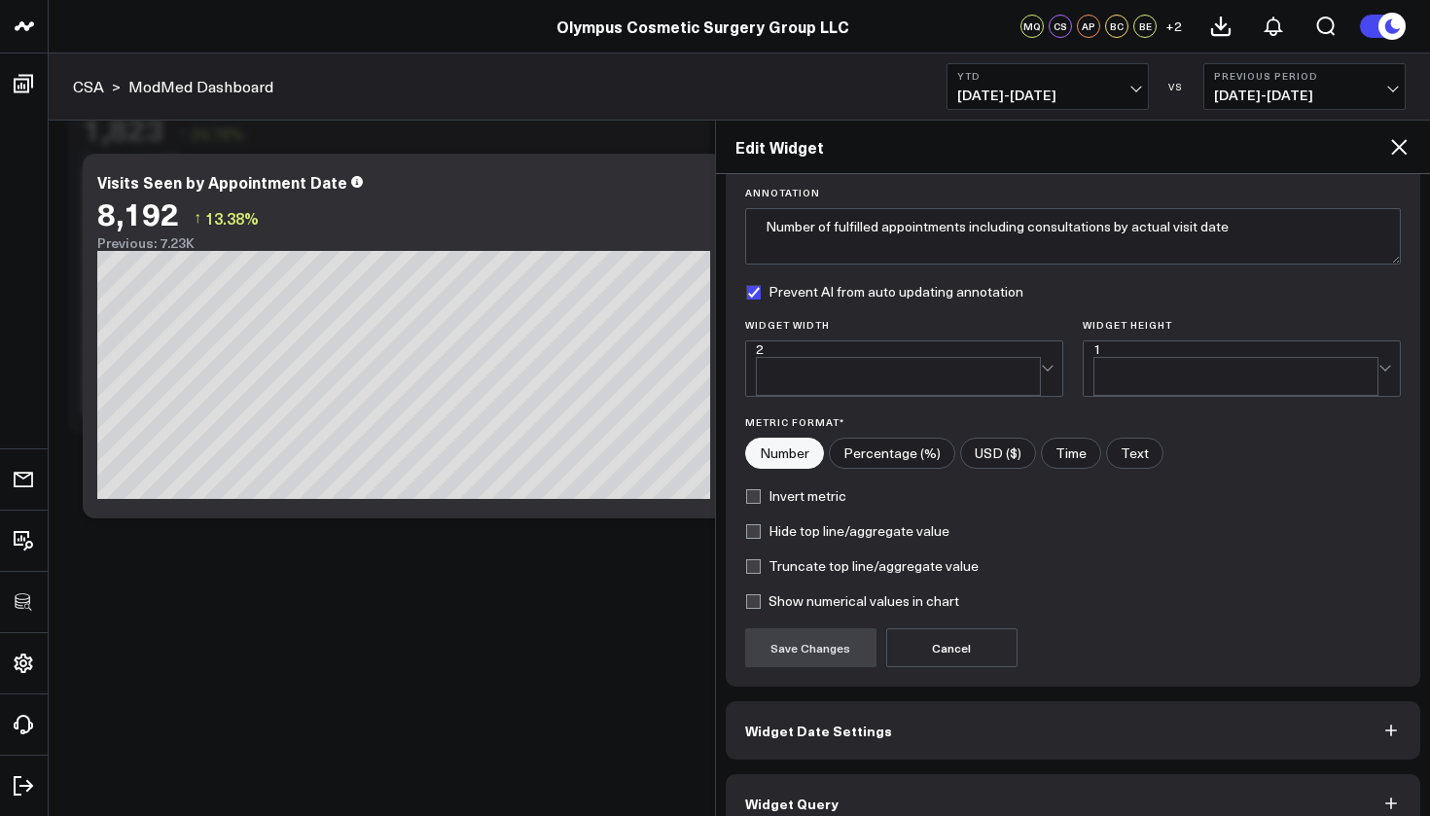
click at [860, 787] on button "Widget Query" at bounding box center [1074, 803] width 696 height 58
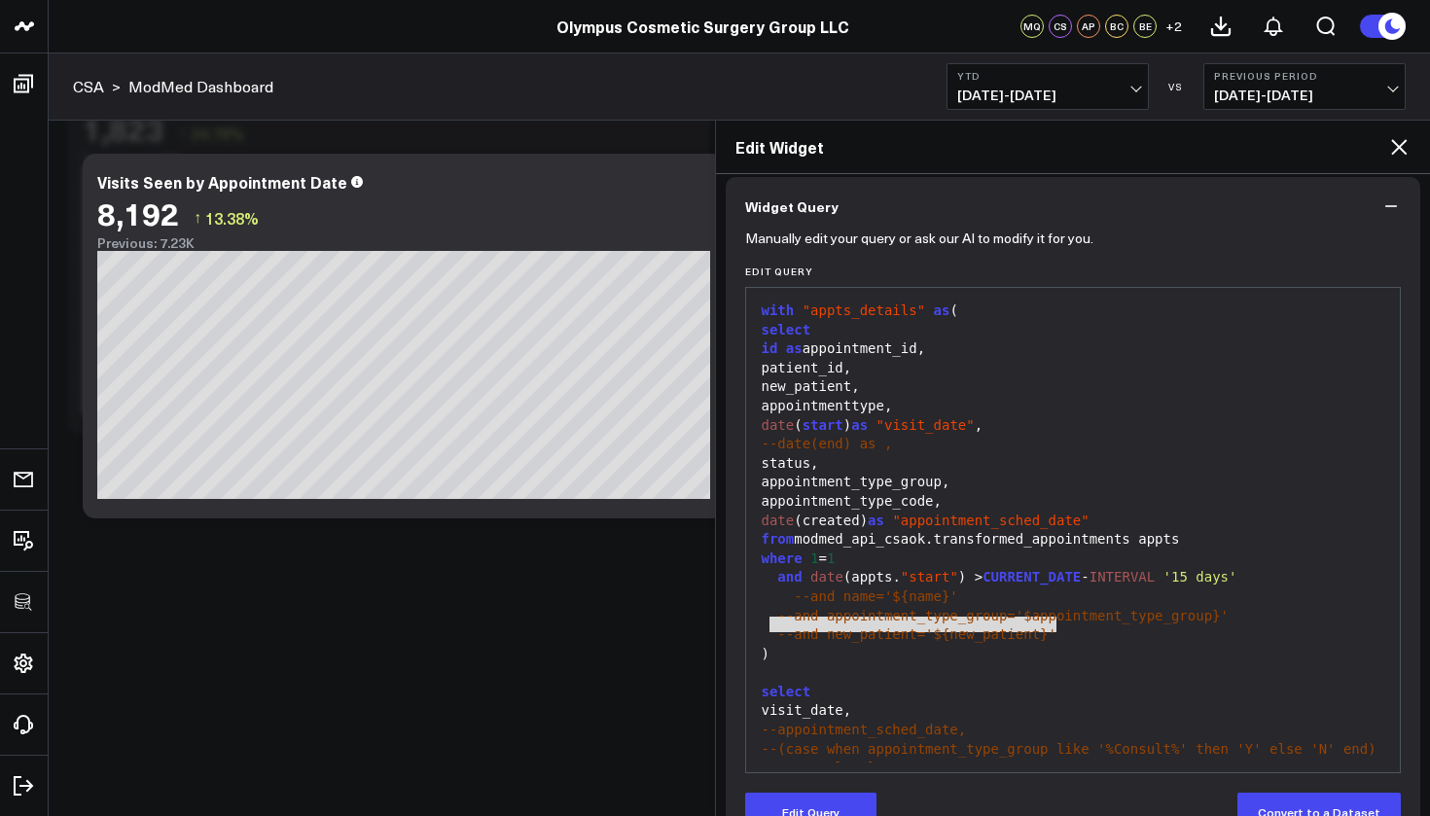
drag, startPoint x: 1077, startPoint y: 625, endPoint x: 770, endPoint y: 625, distance: 307.5
click at [770, 626] on div "--and new_patient='${new_patient}'" at bounding box center [1073, 635] width 635 height 19
click at [810, 815] on button "Edit Query" at bounding box center [810, 812] width 131 height 39
click at [1080, 626] on div "--and new_patient='${new_patient}'" at bounding box center [1073, 635] width 635 height 19
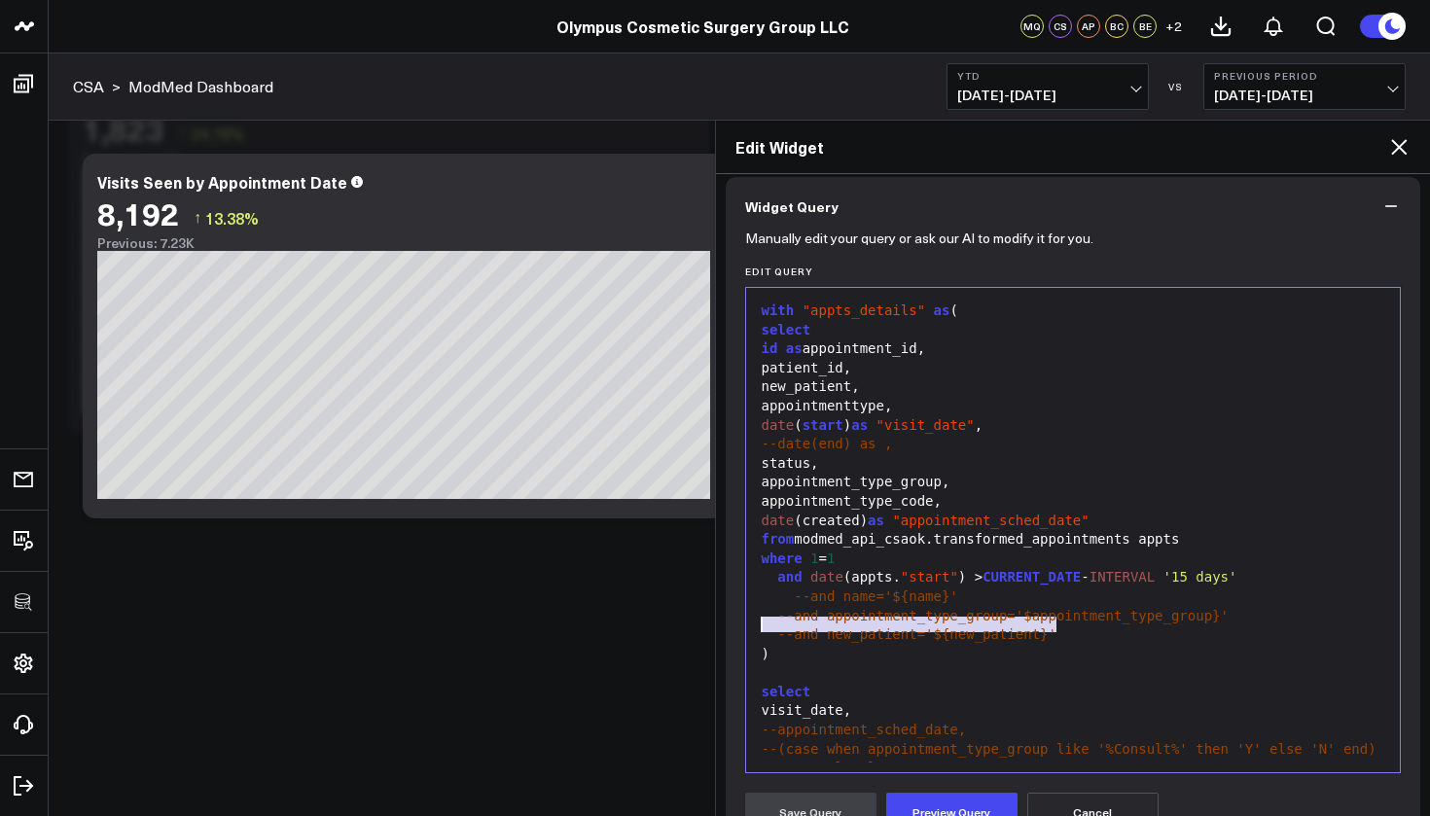
drag, startPoint x: 1085, startPoint y: 623, endPoint x: 760, endPoint y: 626, distance: 325.0
click at [760, 626] on div "--and new_patient='${new_patient}'" at bounding box center [1073, 635] width 635 height 19
click at [793, 609] on span "--and appointment_type_group='$appointment_type_group}'" at bounding box center [1002, 616] width 451 height 16
click at [811, 590] on span "--and name='${name}'" at bounding box center [876, 597] width 164 height 16
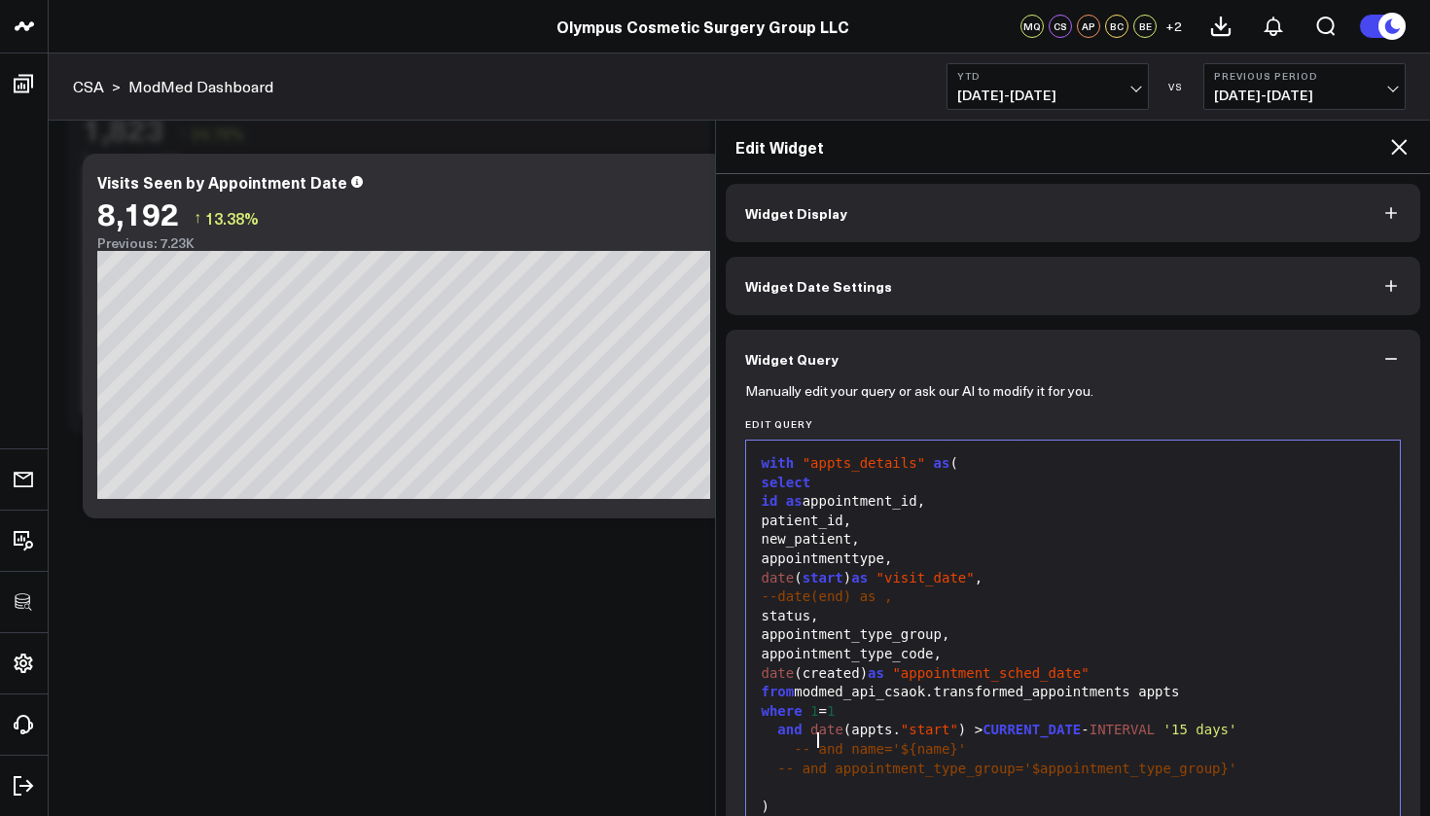
scroll to position [4, 0]
click at [876, 535] on div "new_patient," at bounding box center [1073, 535] width 635 height 19
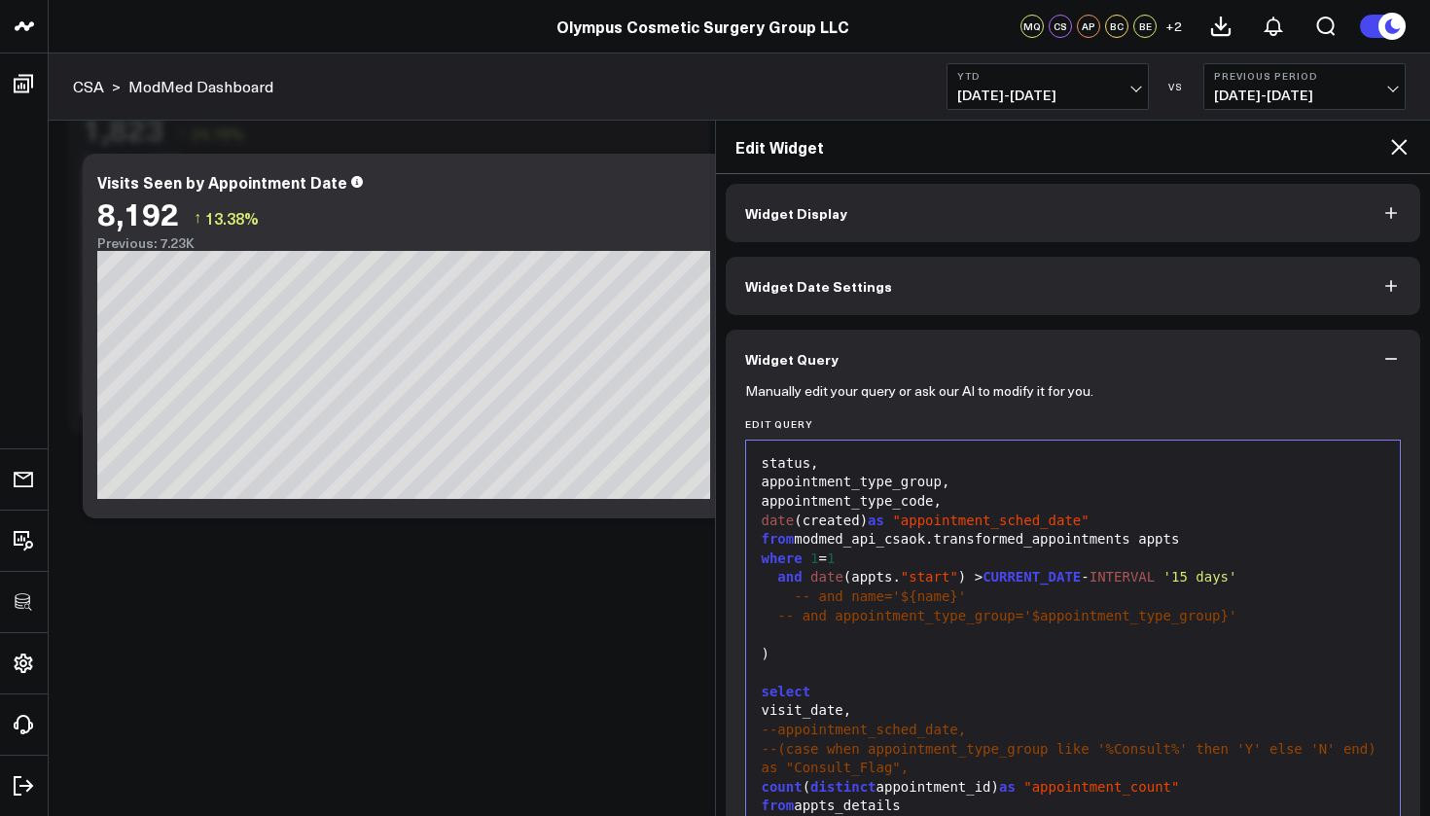
scroll to position [405, 0]
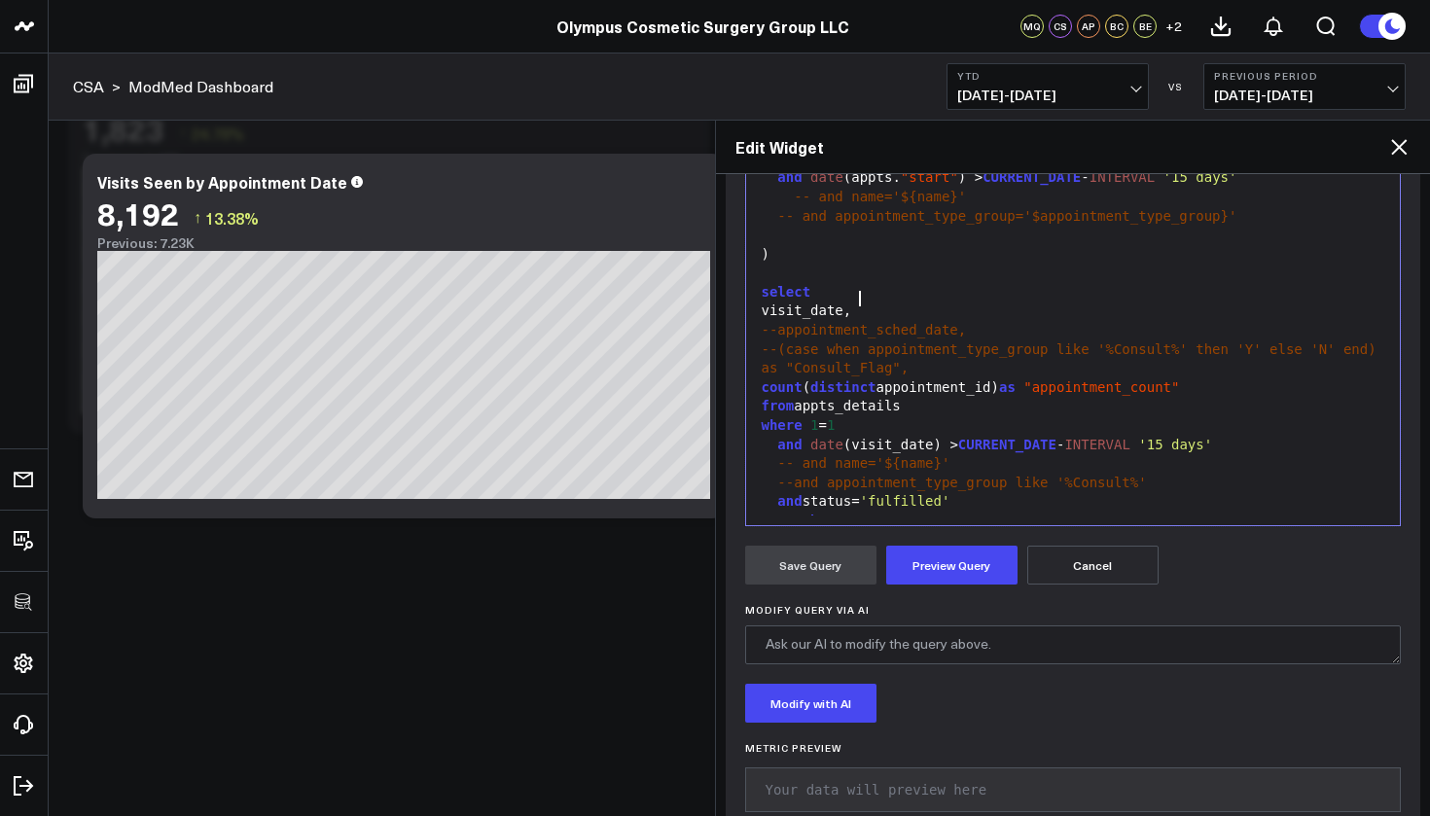
click at [859, 302] on div "visit_date," at bounding box center [1073, 311] width 635 height 19
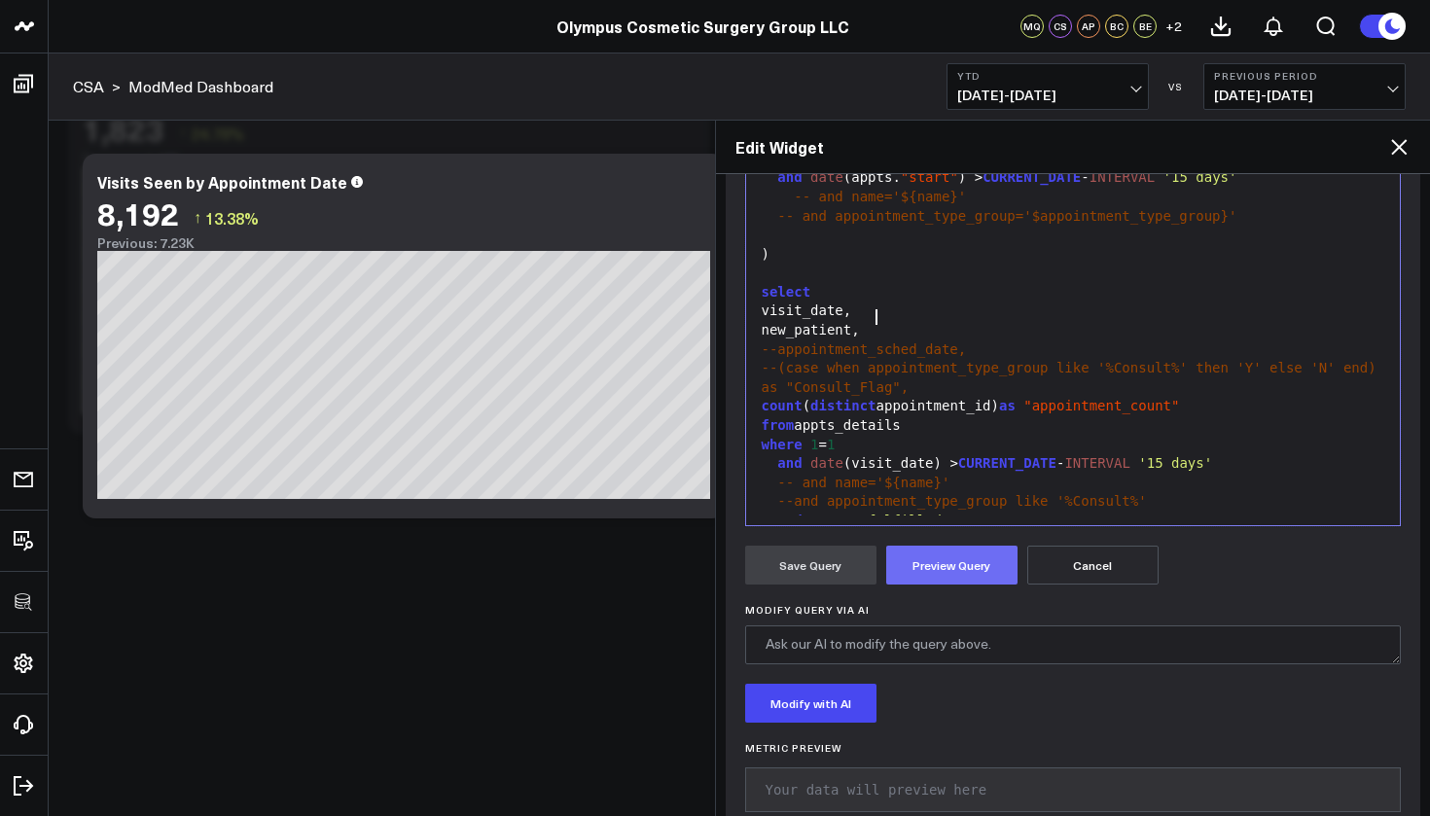
click at [917, 562] on button "Preview Query" at bounding box center [951, 565] width 131 height 39
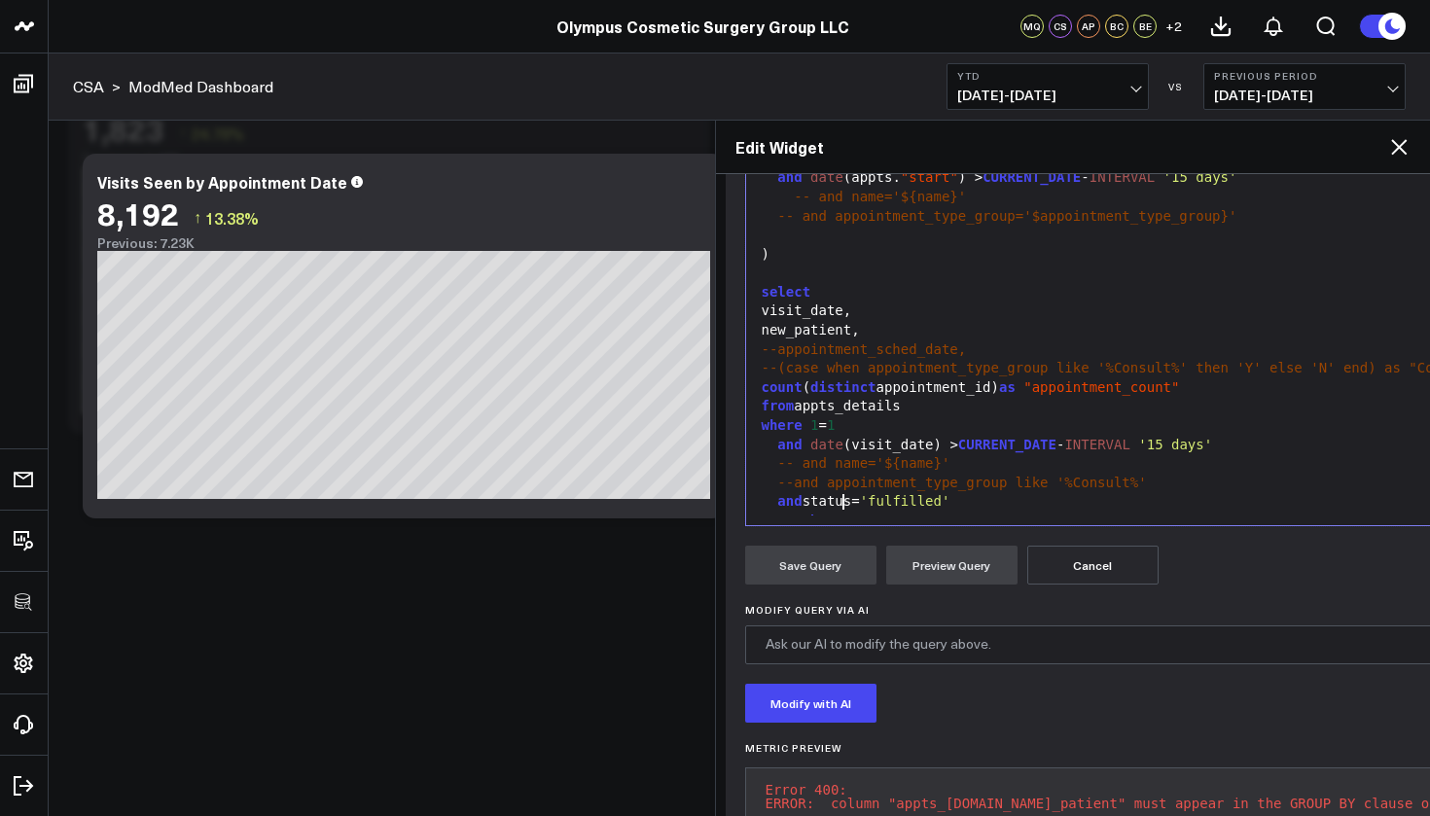
click at [851, 512] on div "group by 1" at bounding box center [1237, 521] width 962 height 19
click at [973, 573] on button "Preview Query" at bounding box center [951, 565] width 131 height 39
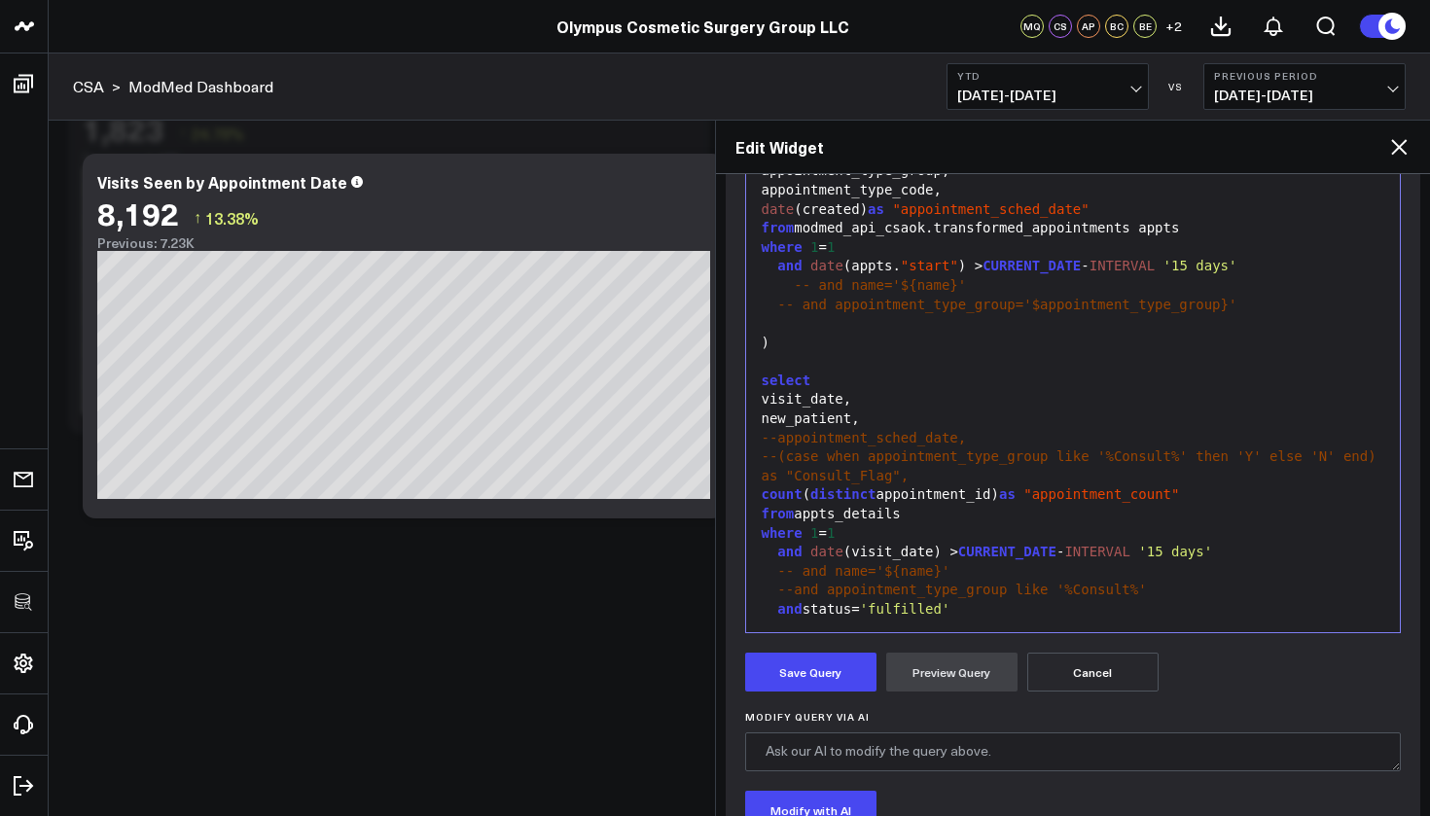
scroll to position [377, 0]
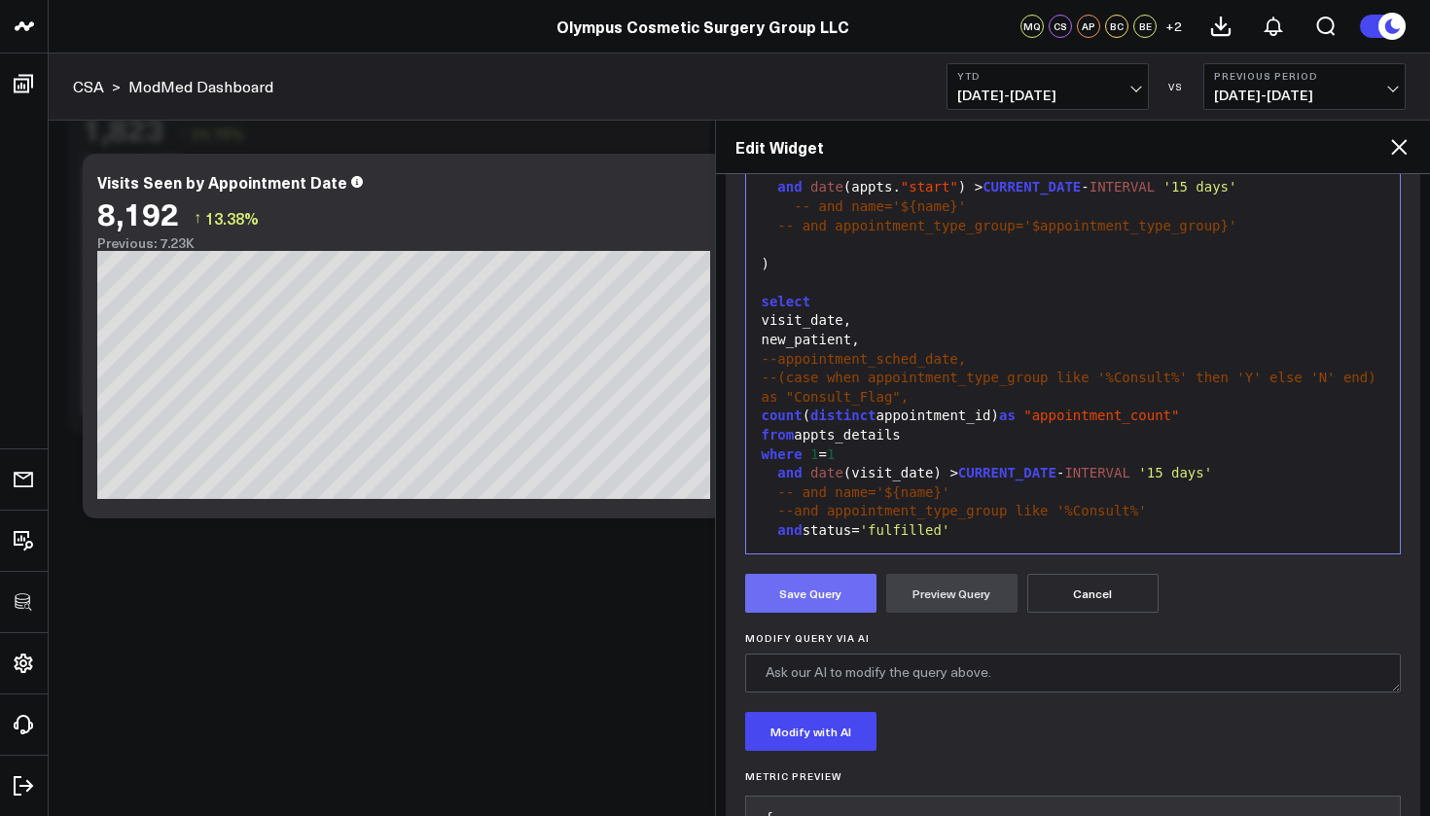
click at [859, 586] on button "Save Query" at bounding box center [810, 593] width 131 height 39
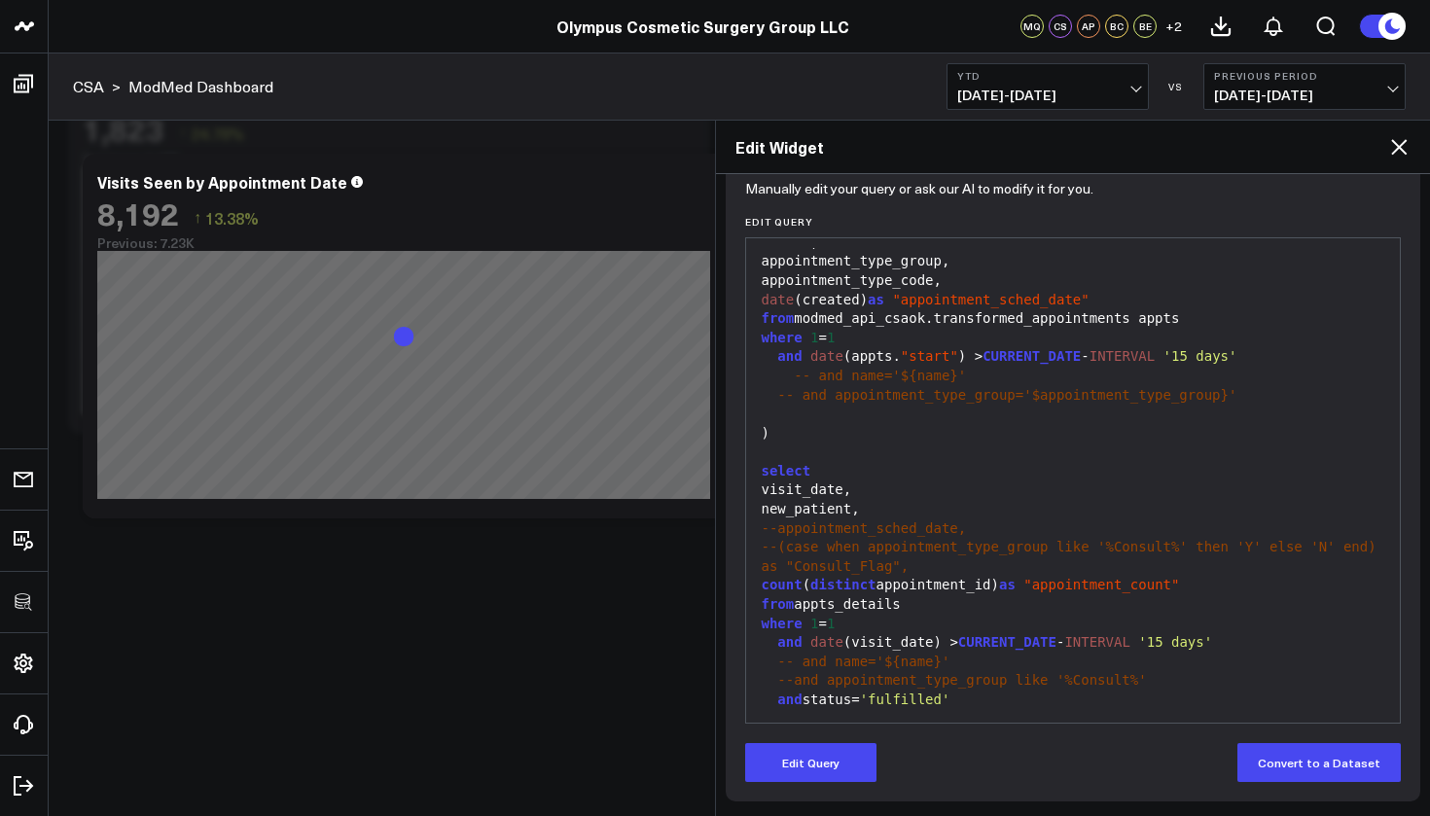
scroll to position [207, 0]
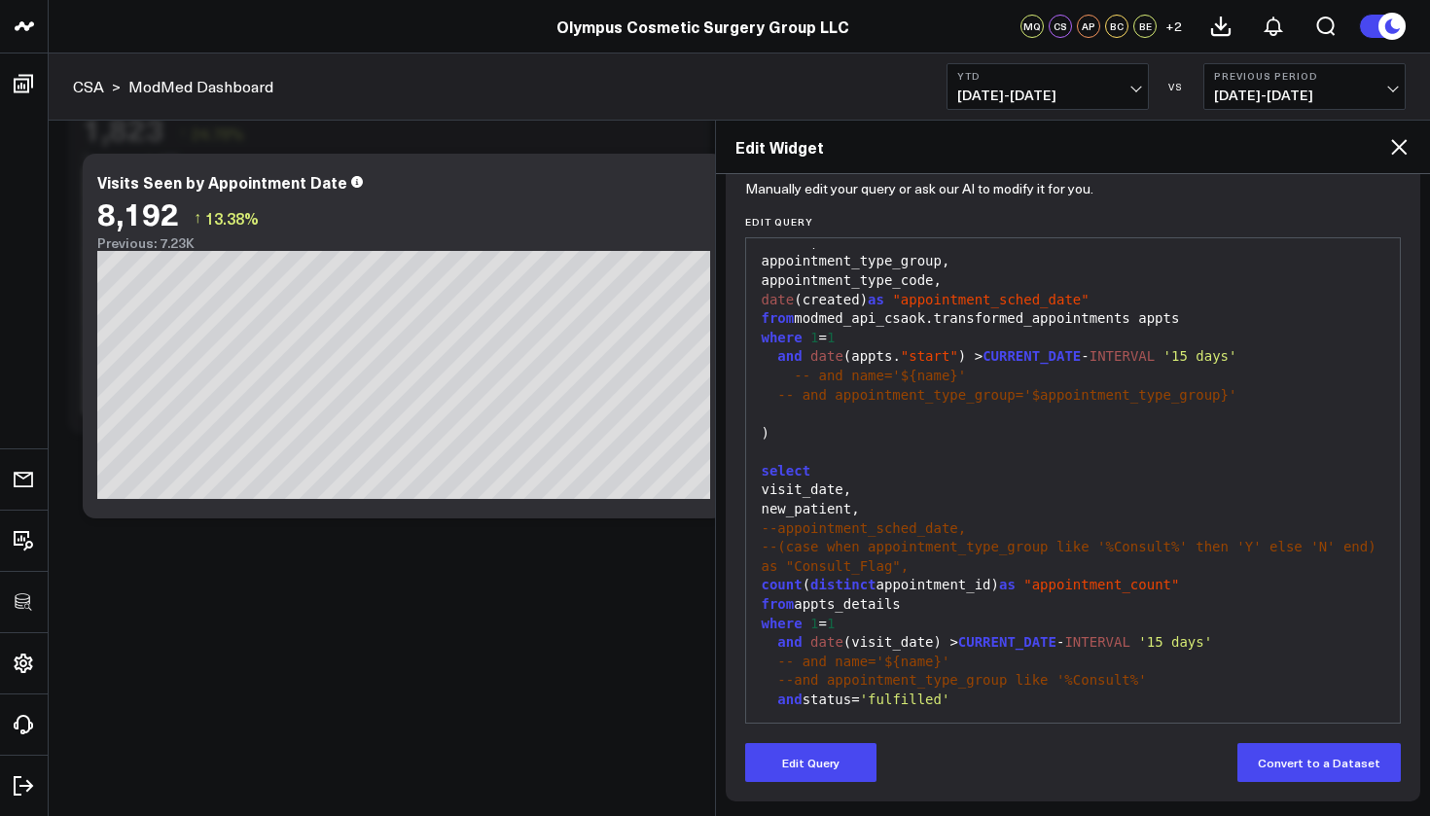
click at [860, 615] on div "where 1 = 1" at bounding box center [1073, 624] width 635 height 19
click at [816, 774] on button "Edit Query" at bounding box center [810, 762] width 131 height 39
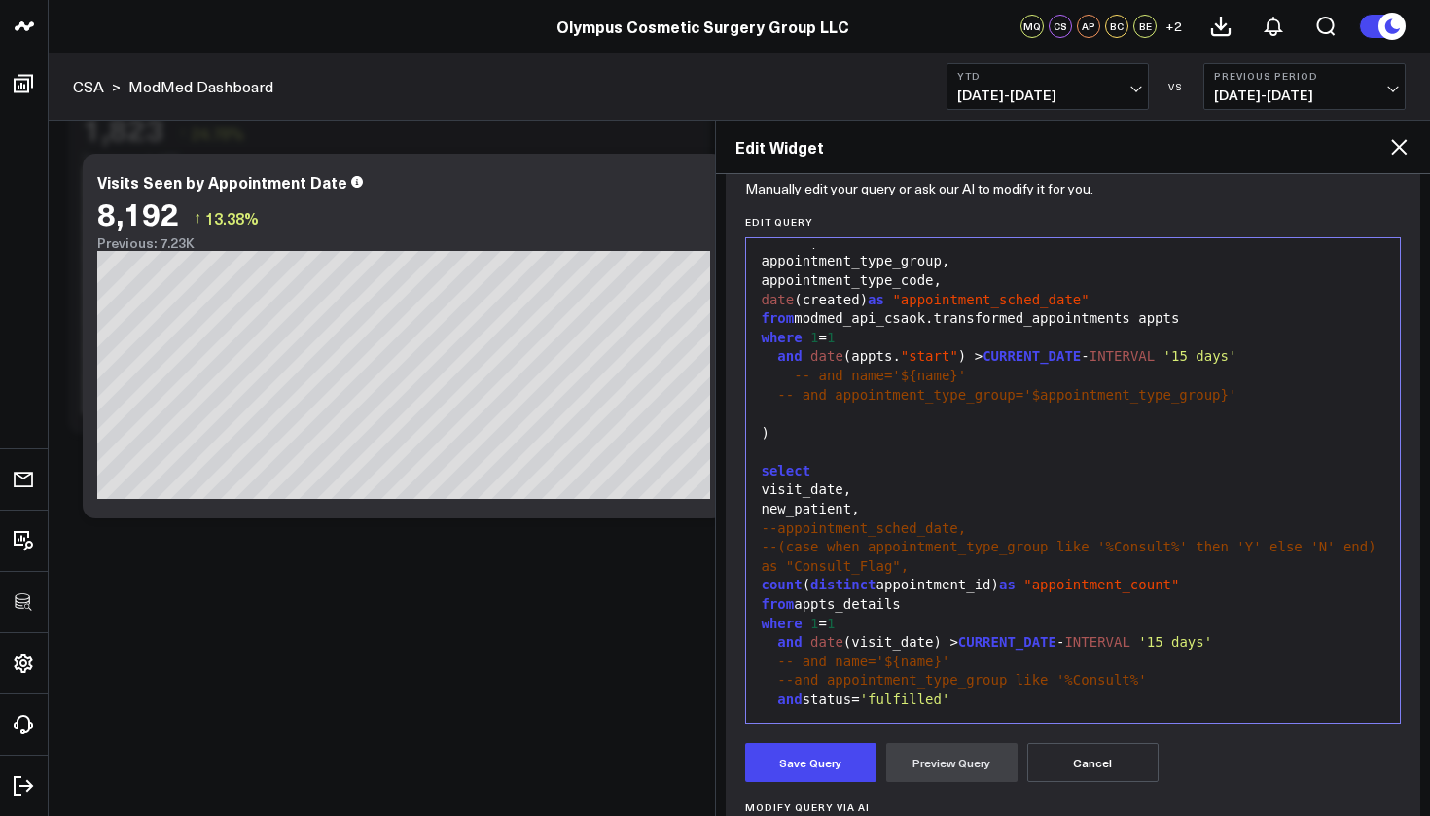
click at [961, 691] on div "and status= 'fulfilled'" at bounding box center [1073, 700] width 635 height 19
click at [1018, 749] on div "Save Query Preview Query Cancel" at bounding box center [1073, 762] width 657 height 39
click at [1008, 754] on button "Preview Query" at bounding box center [951, 762] width 131 height 39
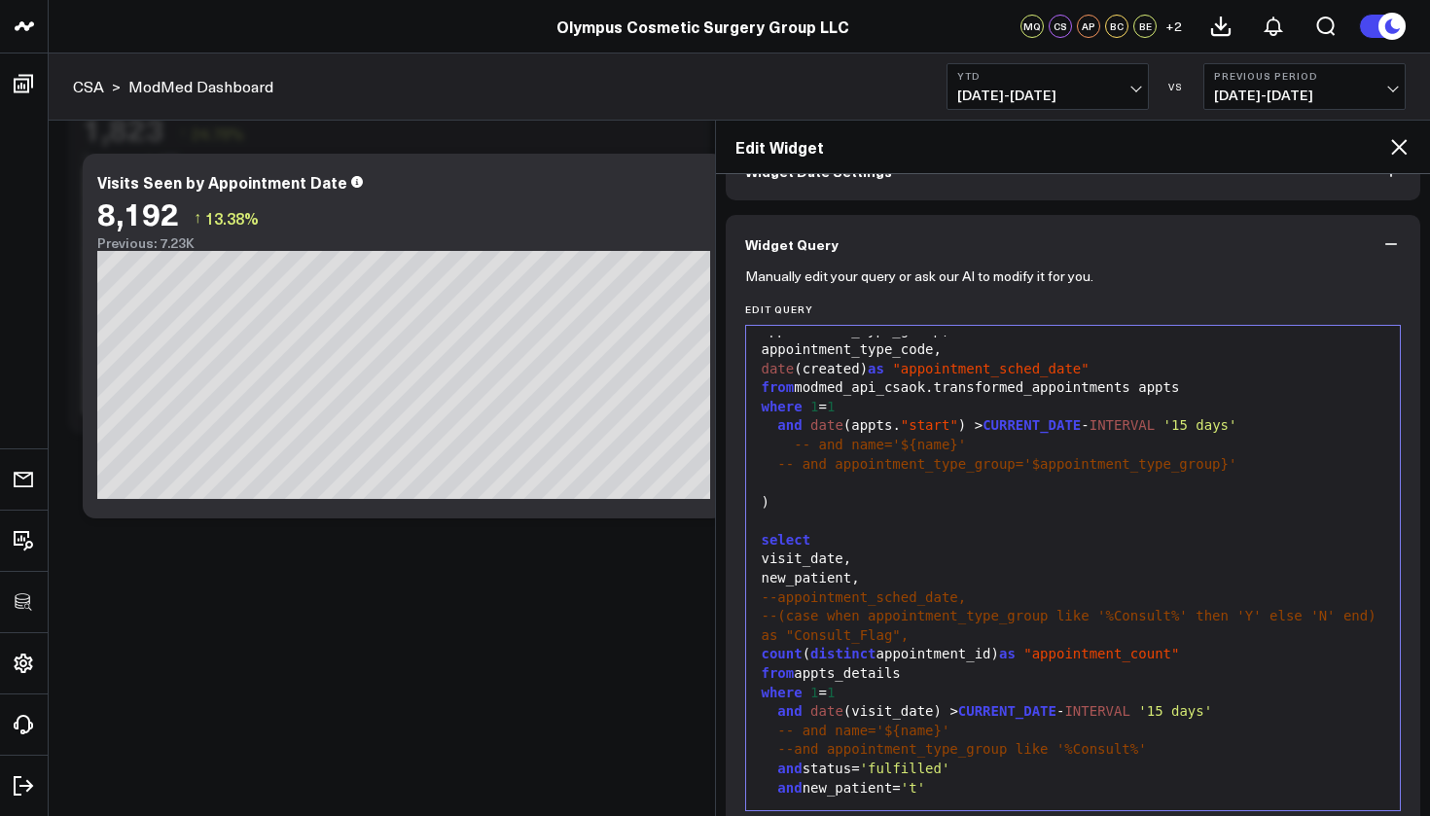
scroll to position [360, 0]
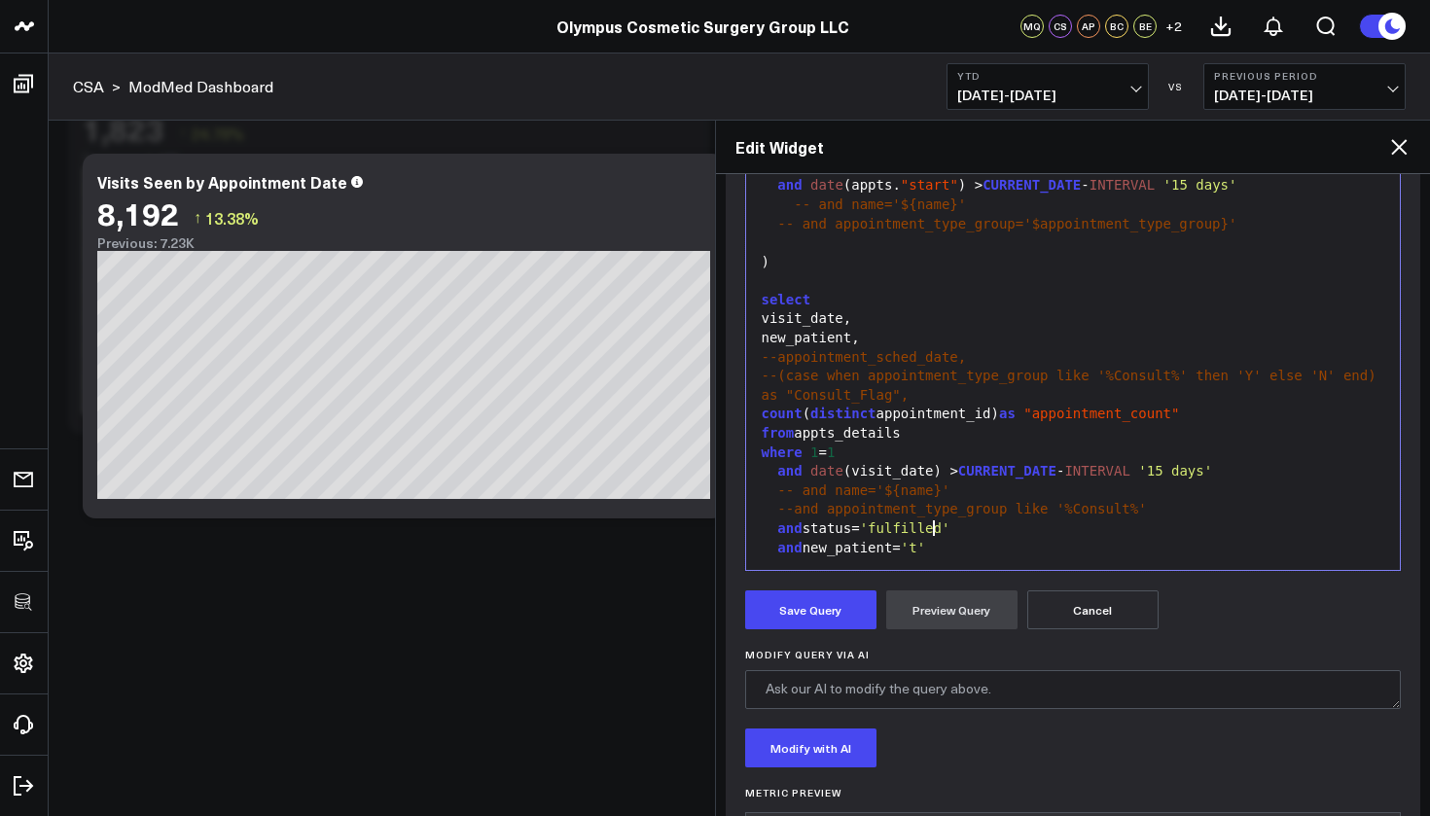
click at [967, 539] on div "and new_patient= 't'" at bounding box center [1073, 548] width 635 height 19
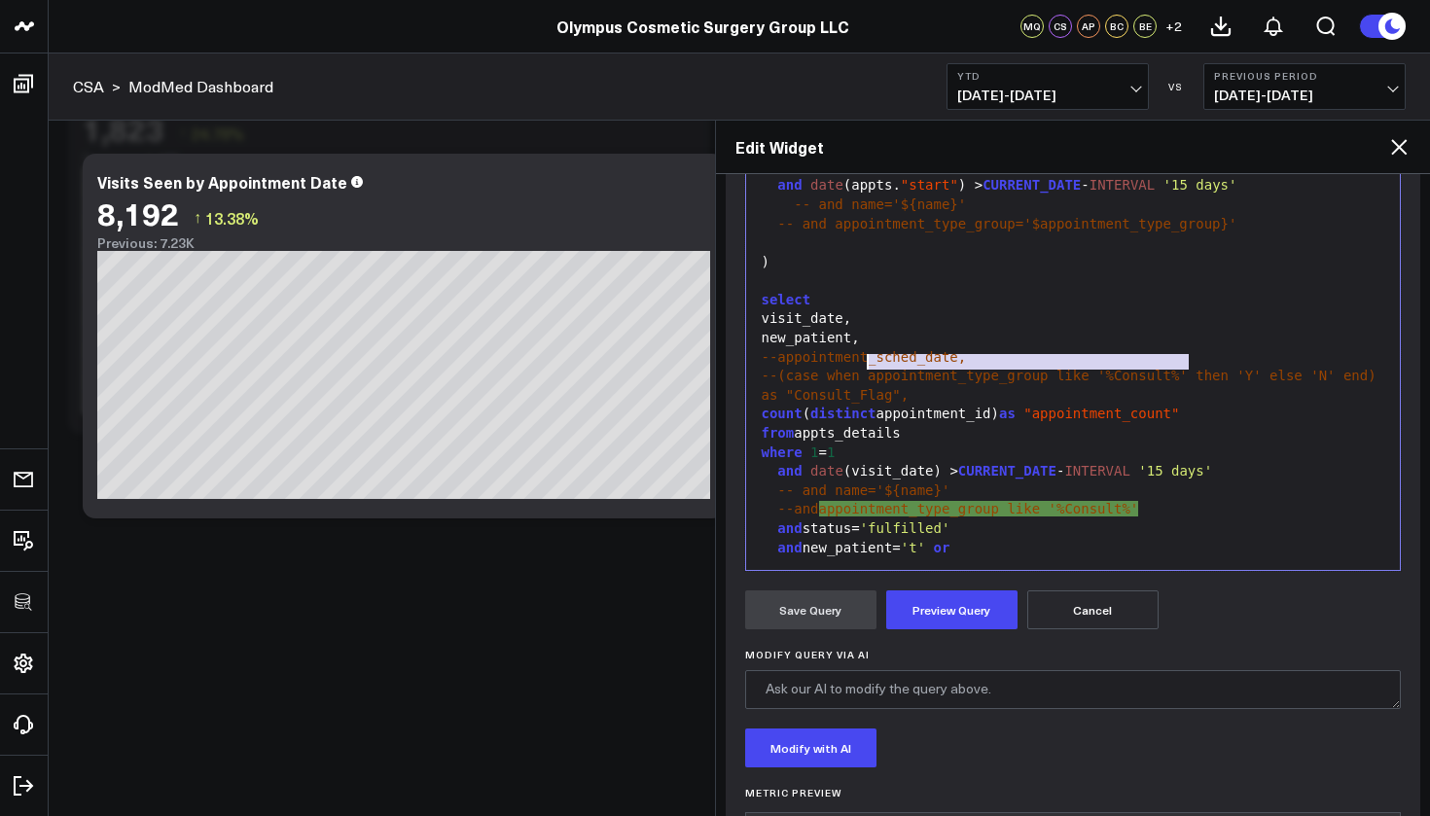
drag, startPoint x: 1190, startPoint y: 362, endPoint x: 869, endPoint y: 363, distance: 321.1
click at [869, 368] on span "--(case when appointment_type_group like '%Consult%' then 'Y' else 'N' end) as …" at bounding box center [1074, 385] width 624 height 35
copy span "appointment_type_group like '%Consult%'"
click at [975, 539] on div "and new_patient= 't' or" at bounding box center [1073, 548] width 635 height 19
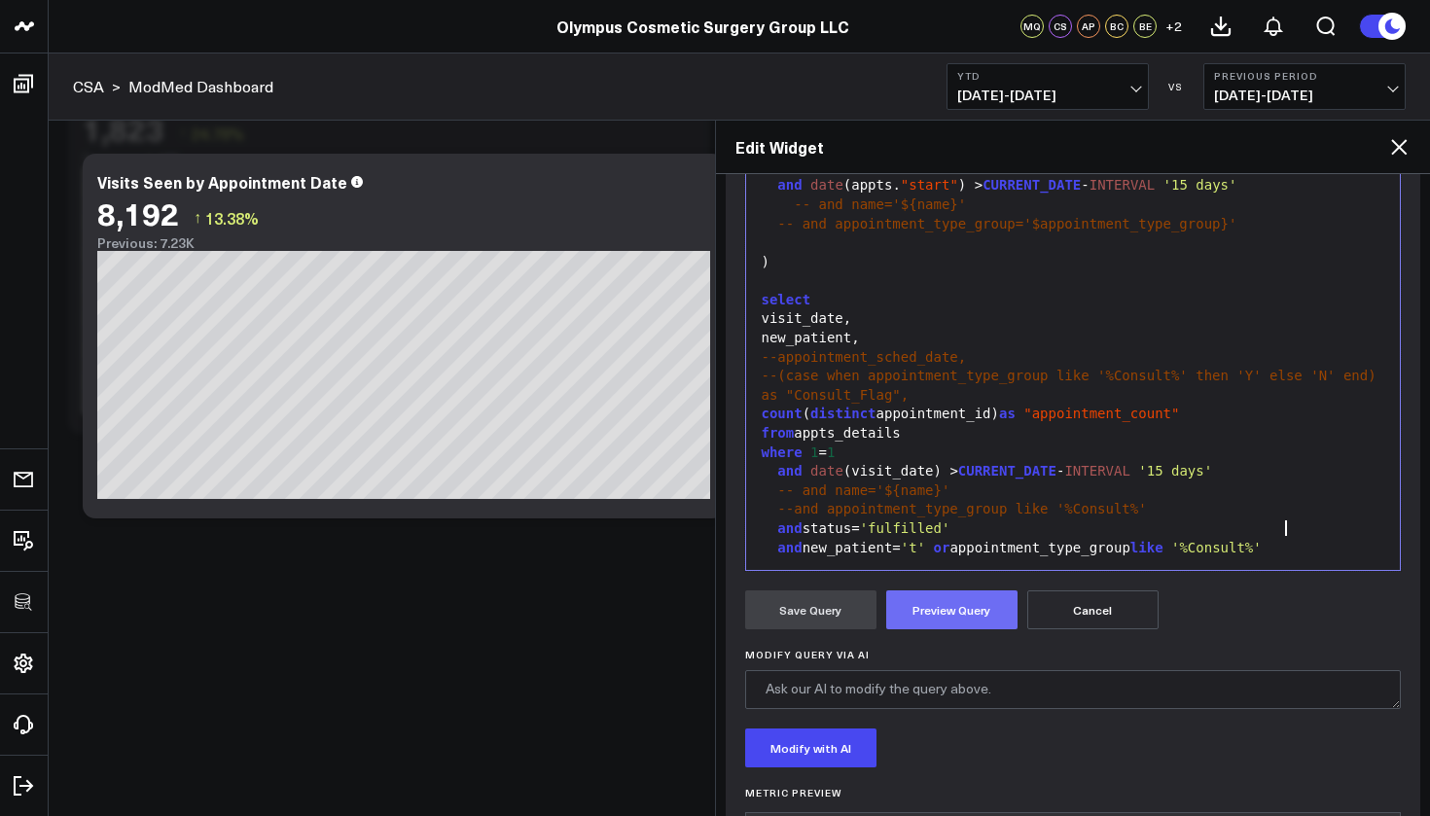
click at [967, 619] on button "Preview Query" at bounding box center [951, 610] width 131 height 39
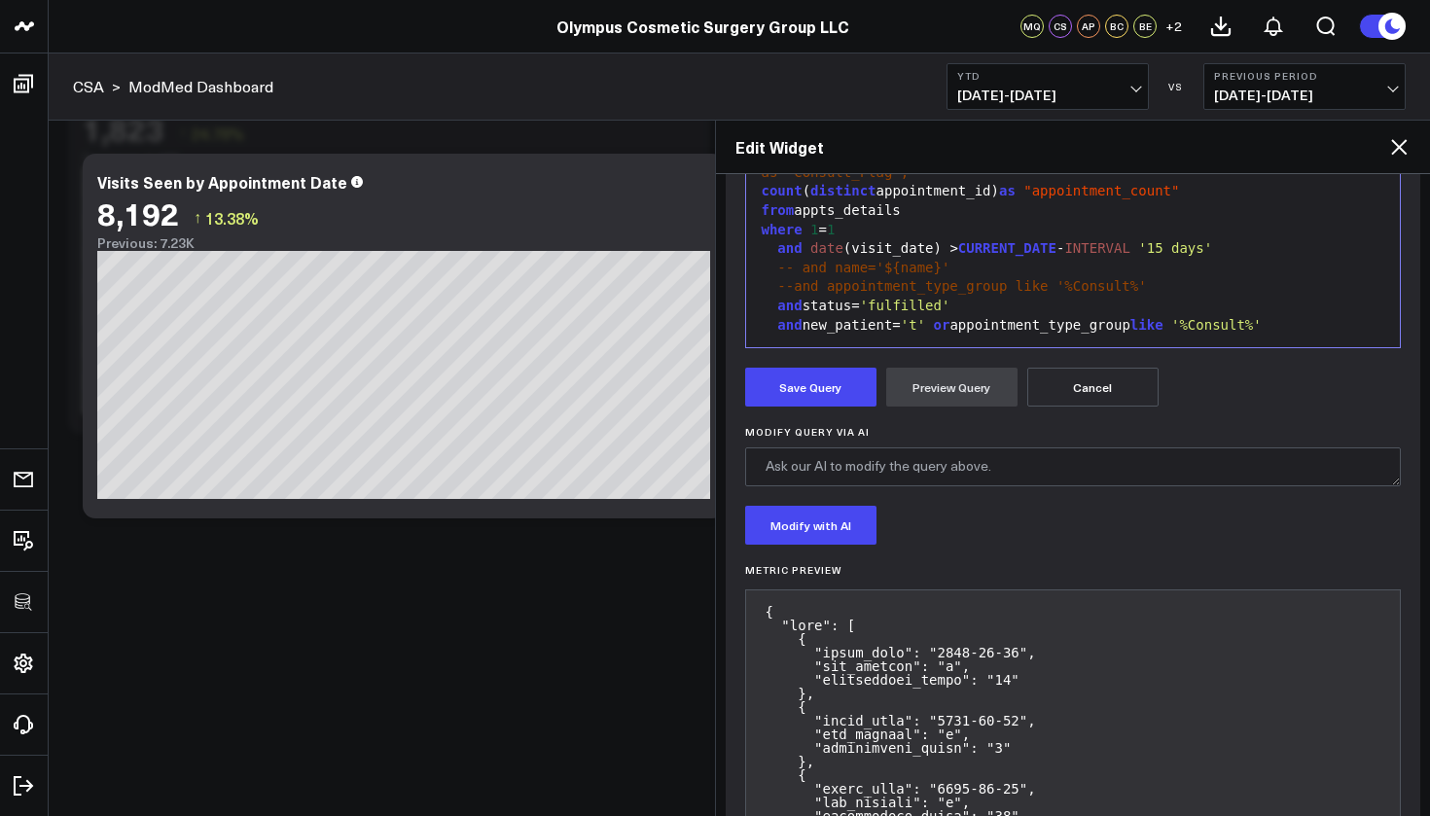
scroll to position [428, 0]
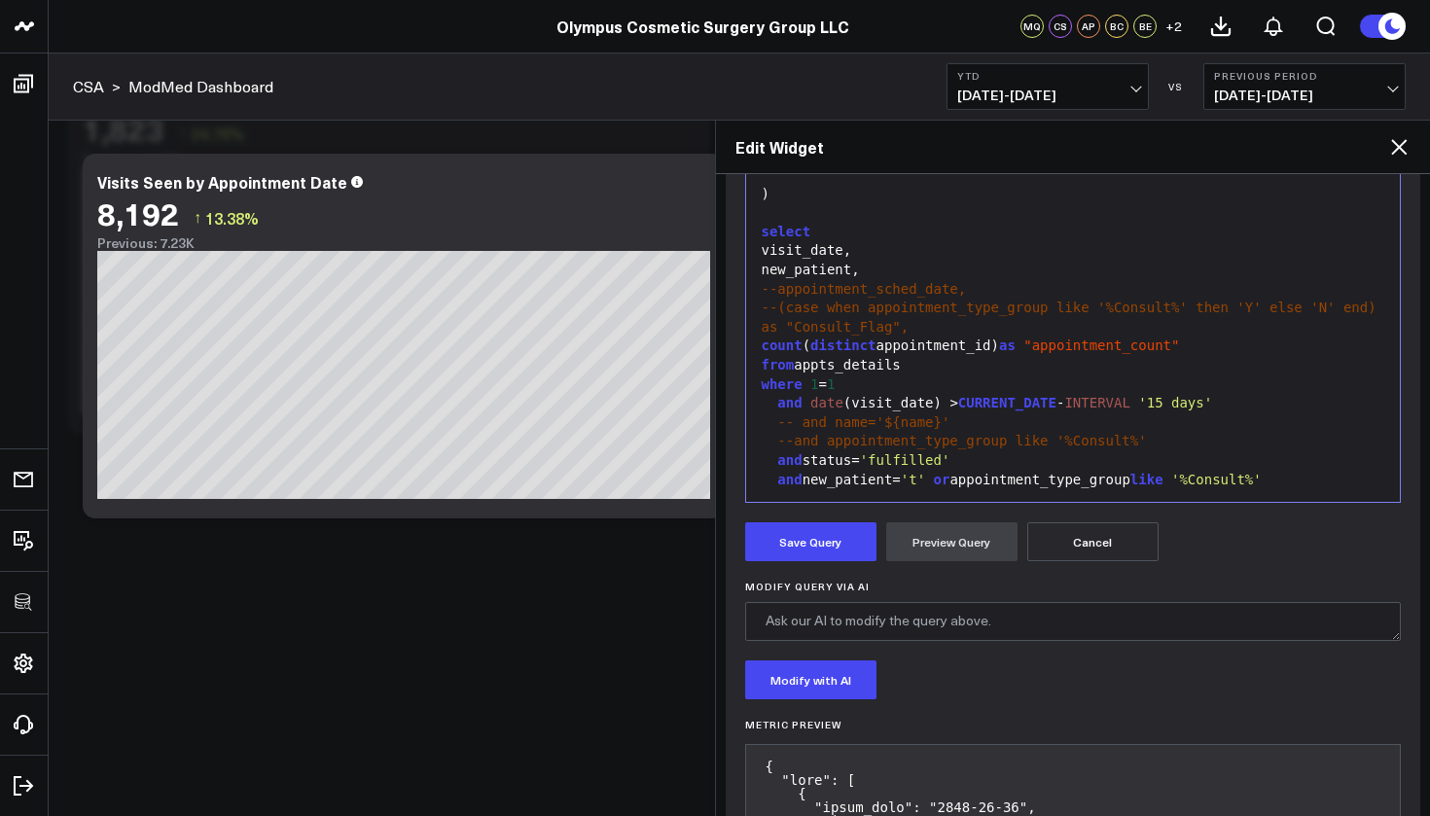
click at [777, 261] on div "new_patient," at bounding box center [1073, 270] width 635 height 19
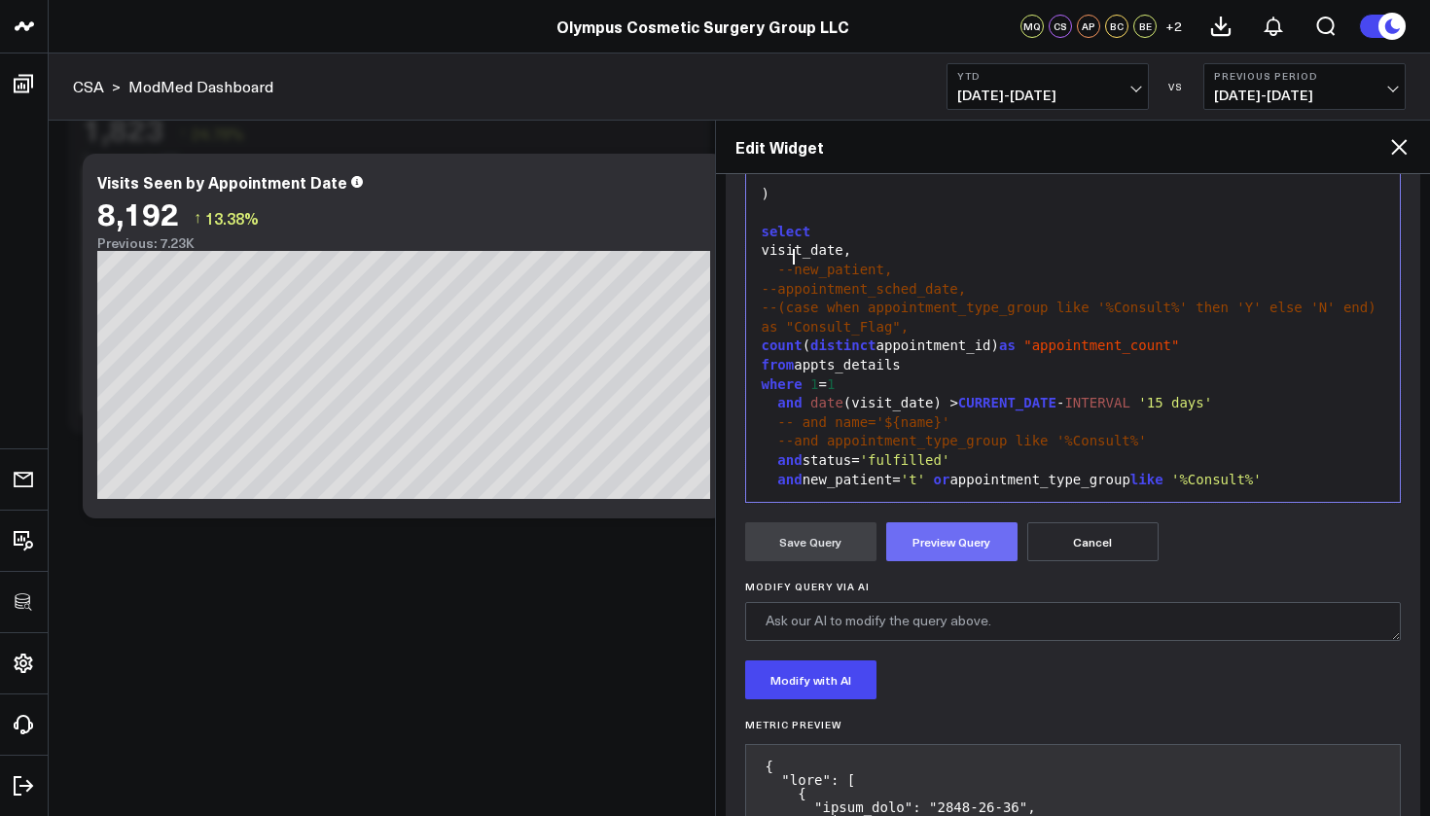
click at [908, 528] on button "Preview Query" at bounding box center [951, 541] width 131 height 39
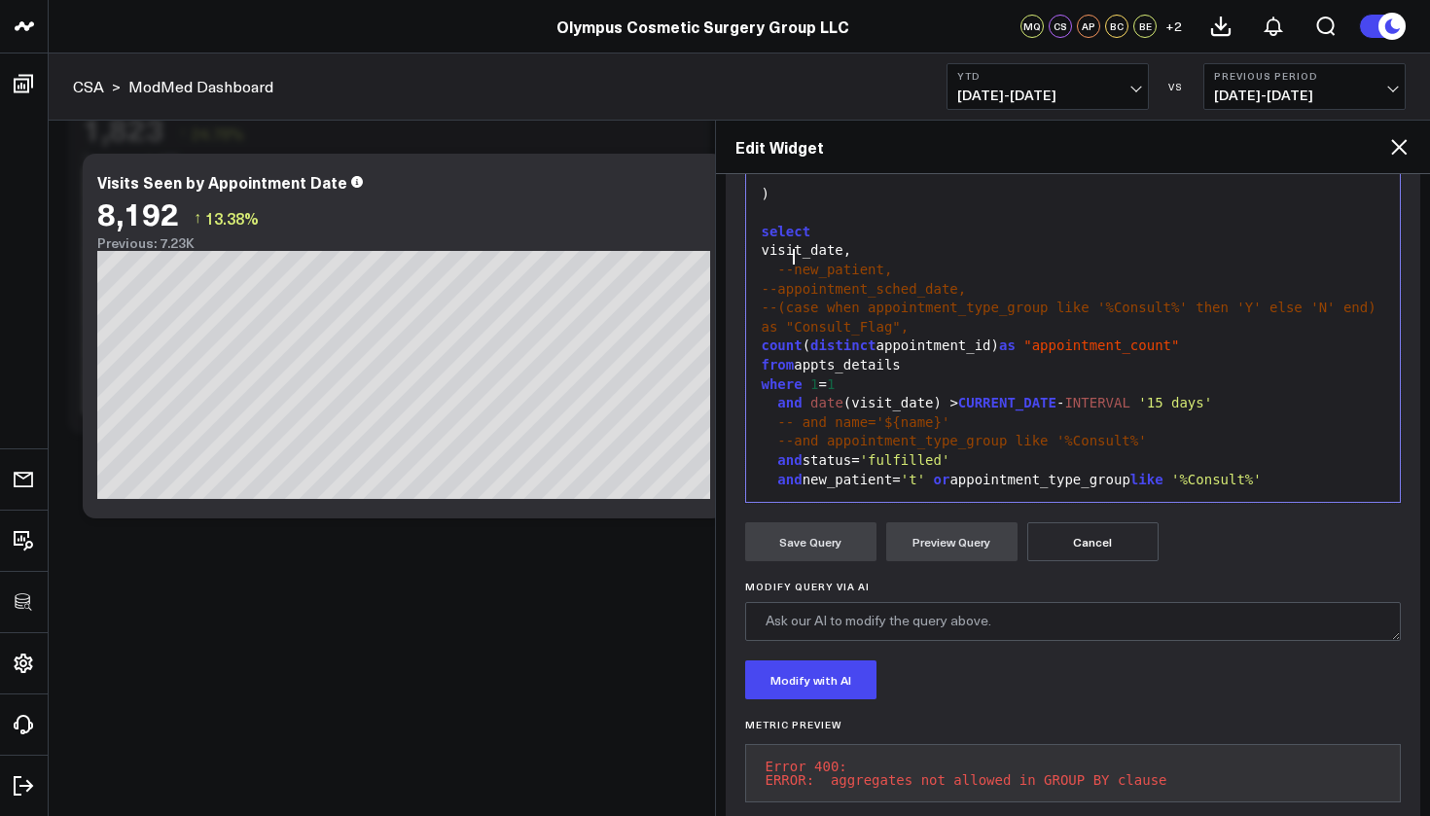
click at [871, 489] on div "group by 1 , 2" at bounding box center [1073, 498] width 635 height 19
click at [916, 536] on button "Preview Query" at bounding box center [951, 541] width 131 height 39
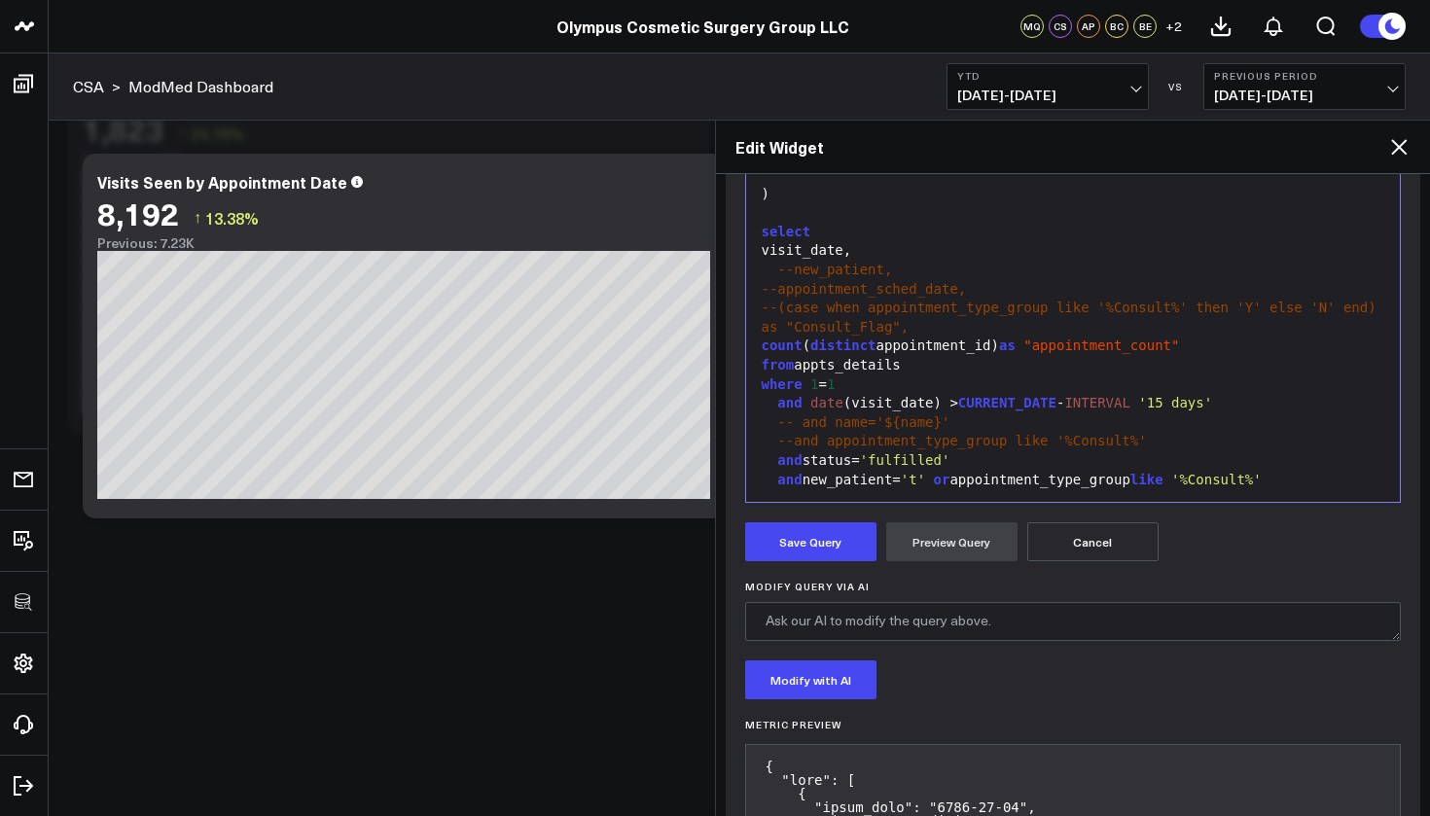
scroll to position [460, 0]
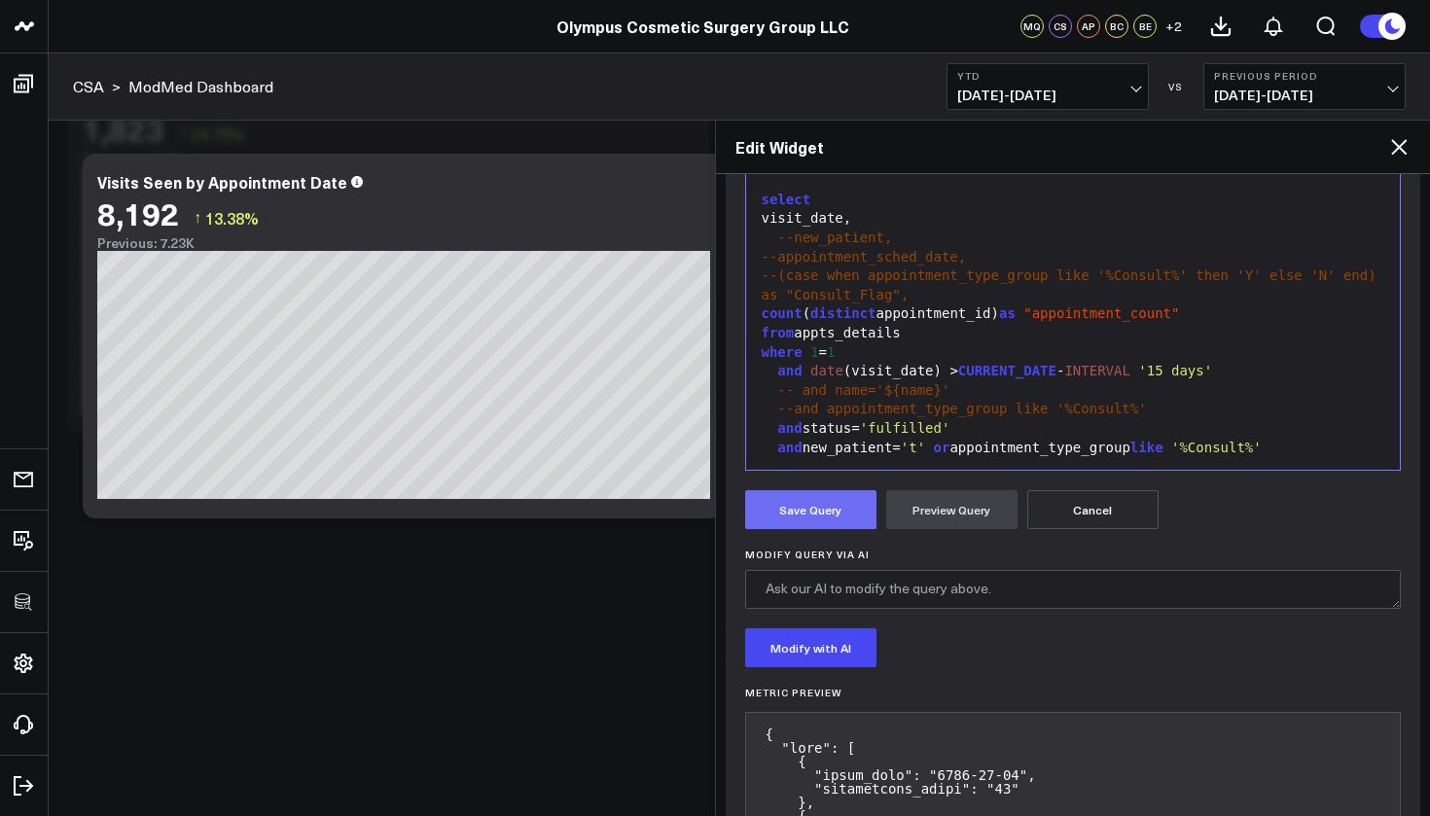
click at [806, 518] on button "Save Query" at bounding box center [810, 509] width 131 height 39
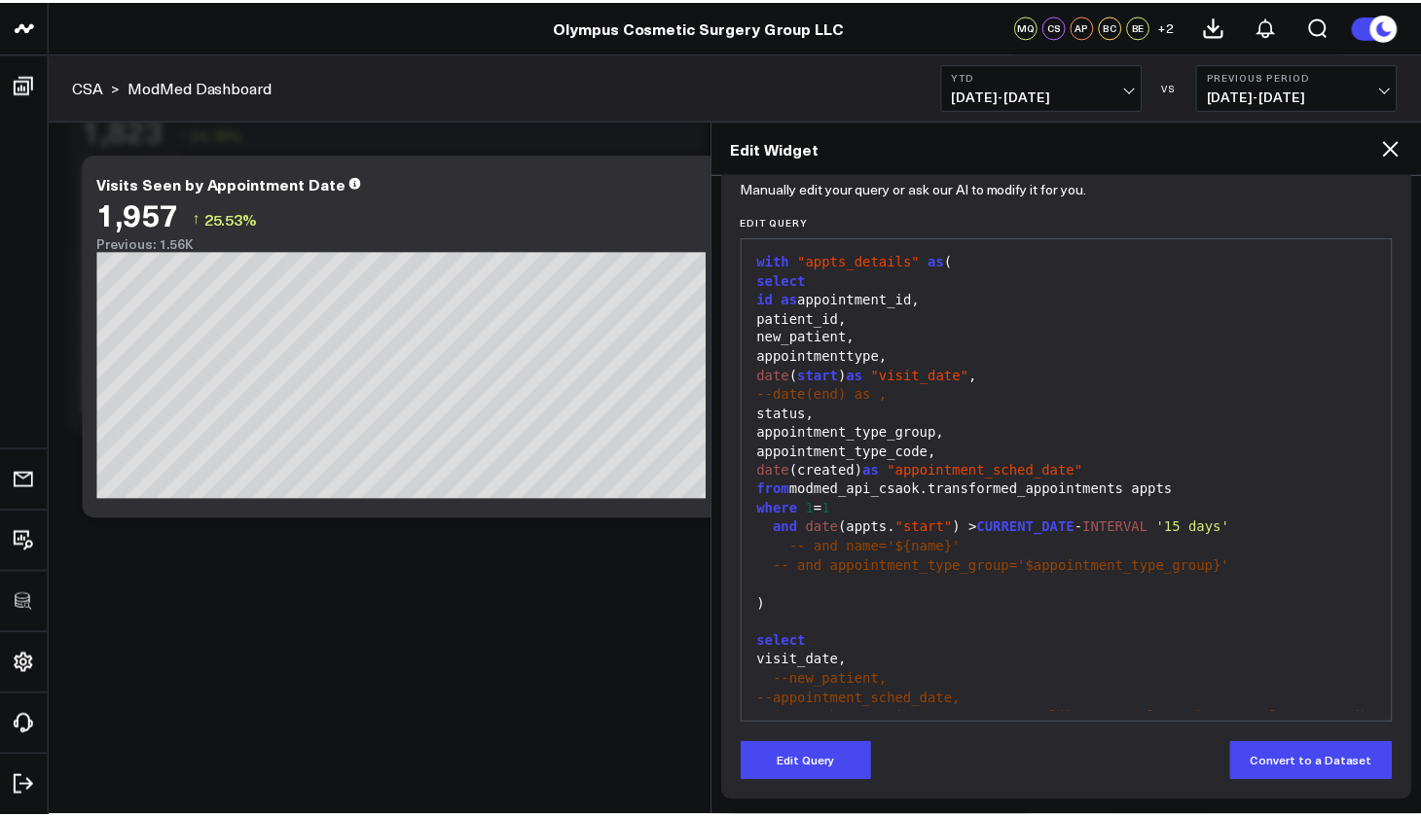
scroll to position [0, 0]
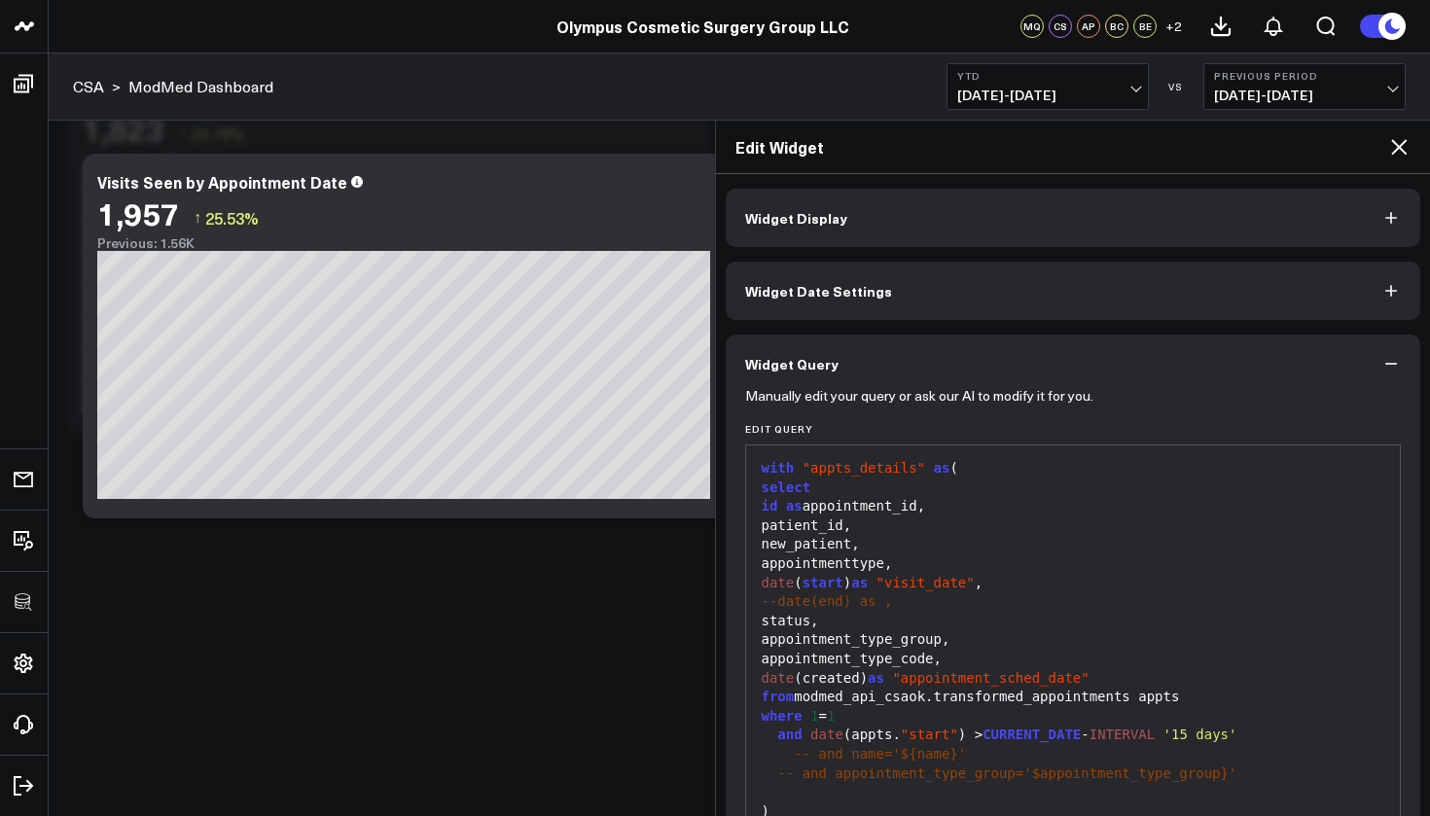
click at [852, 216] on button "Widget Display" at bounding box center [1074, 218] width 696 height 58
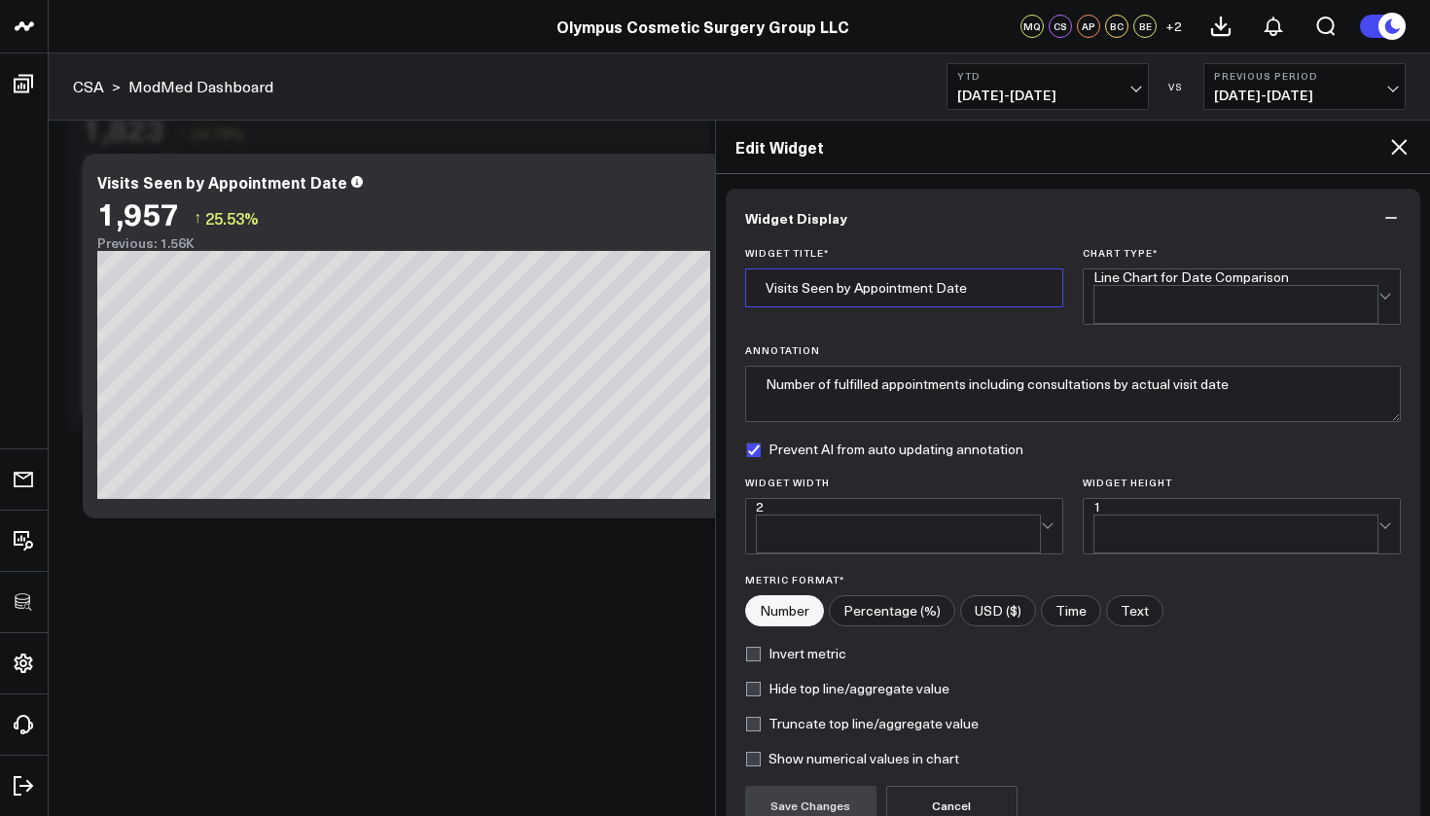
click at [848, 291] on input "Visits Seen by Appointment Date" at bounding box center [904, 288] width 318 height 39
click at [760, 287] on input "Visits Seen by Appointment Date" at bounding box center [904, 288] width 318 height 39
drag, startPoint x: 955, startPoint y: 288, endPoint x: 922, endPoint y: 287, distance: 33.1
click at [922, 287] on input "New Patients & Consults Visits Seen by Appointment Date" at bounding box center [904, 288] width 318 height 39
drag, startPoint x: 990, startPoint y: 290, endPoint x: 955, endPoint y: 292, distance: 35.1
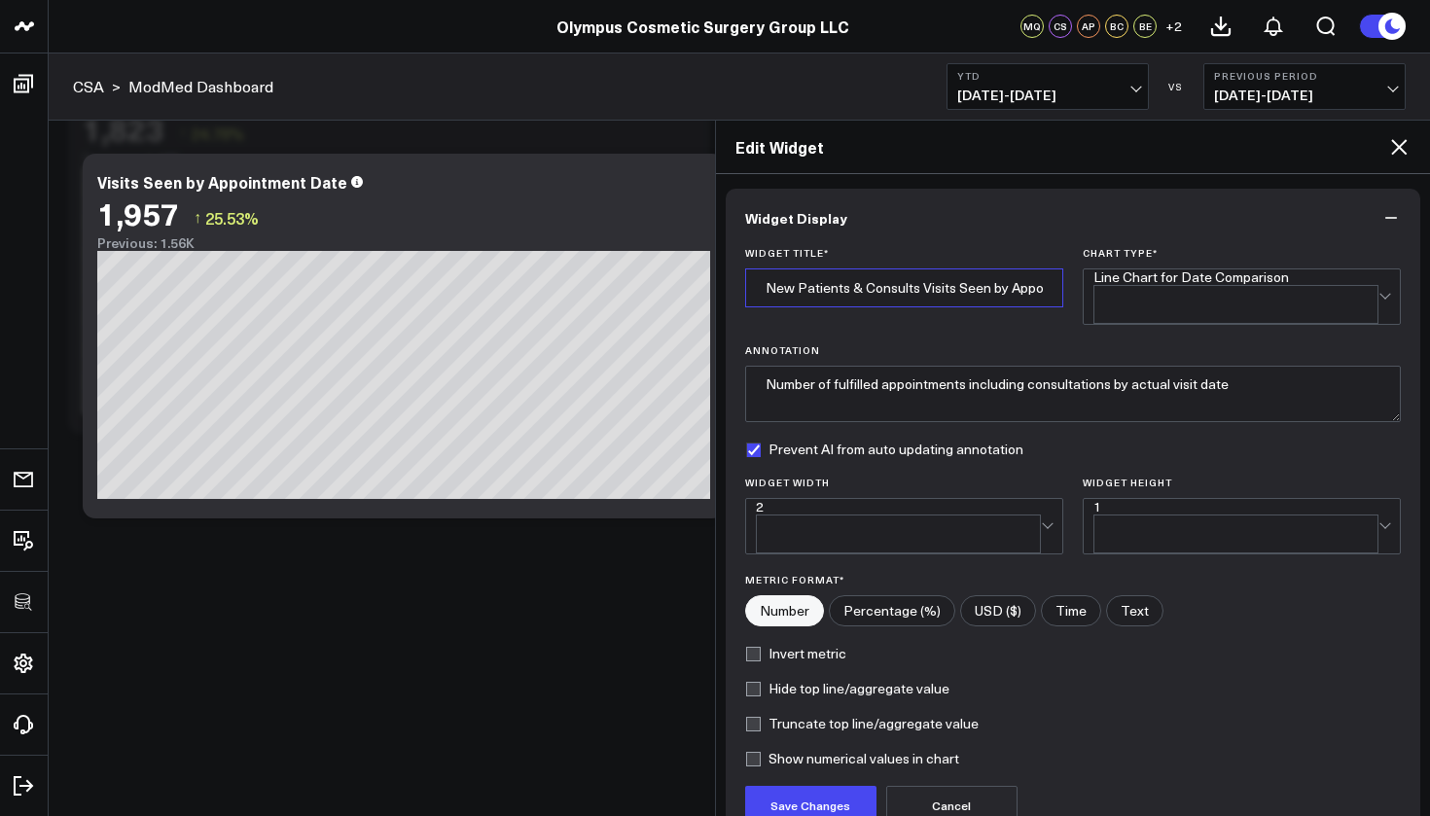
click at [955, 292] on input "New Patients & Consults Visits Seen by Appointment Date" at bounding box center [904, 288] width 318 height 39
type input "New Patients & Consults Seen by Appointment Date"
click at [806, 786] on button "Save Changes" at bounding box center [810, 805] width 131 height 39
click at [1394, 150] on icon at bounding box center [1398, 146] width 23 height 23
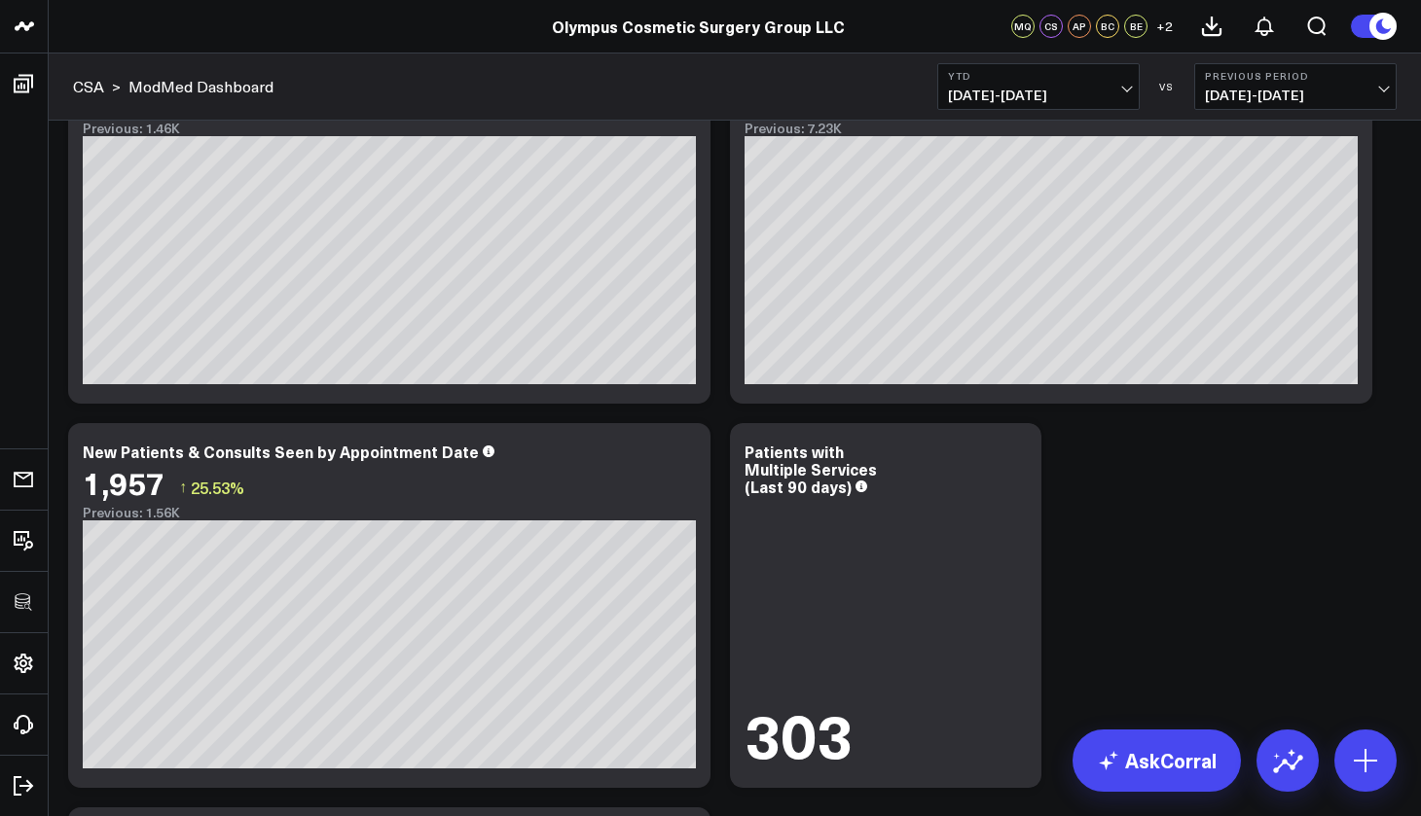
scroll to position [790, 0]
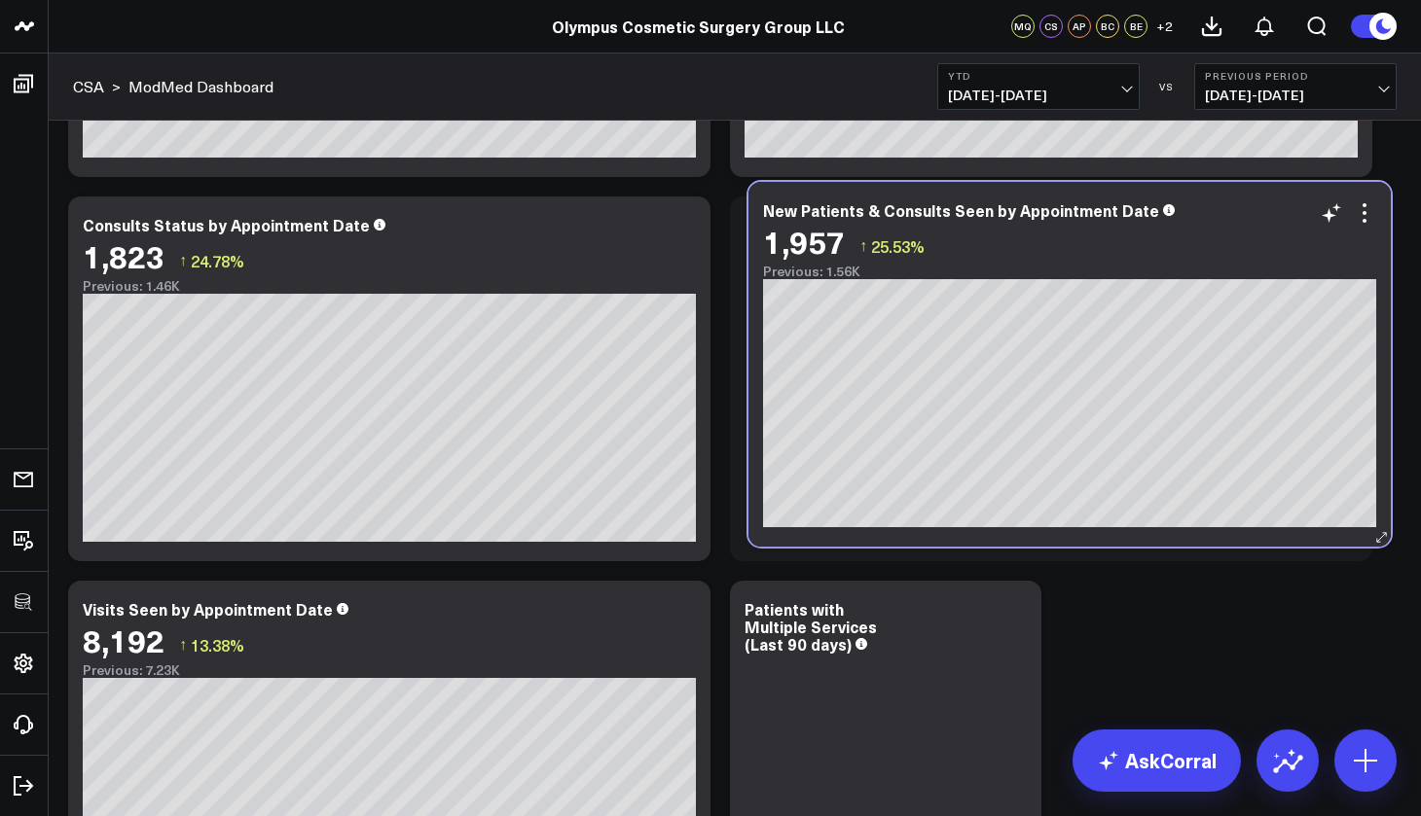
drag, startPoint x: 567, startPoint y: 606, endPoint x: 1247, endPoint y: 207, distance: 788.5
click at [1247, 207] on div "New Patients & Consults Seen by Appointment Date" at bounding box center [1069, 210] width 613 height 18
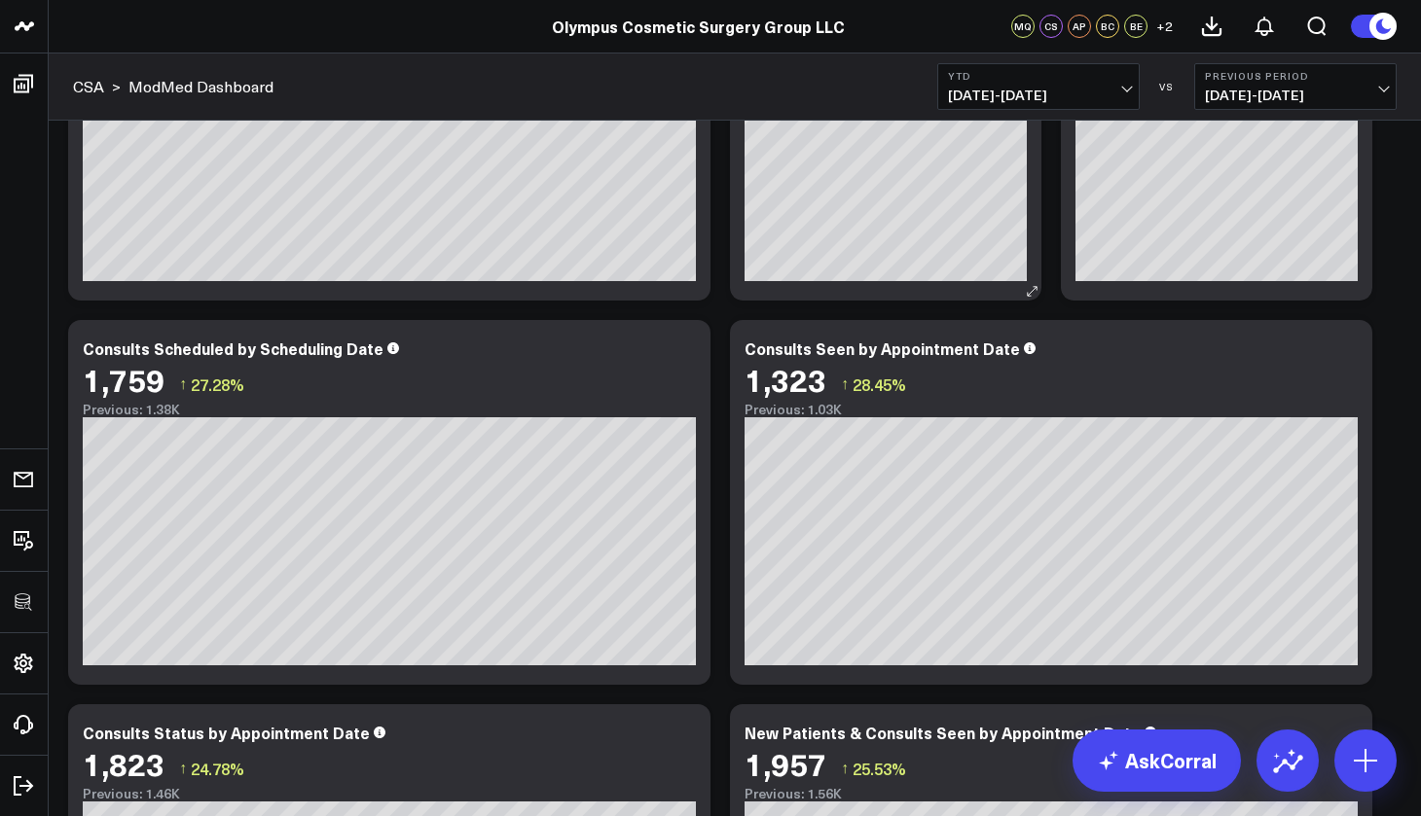
scroll to position [0, 0]
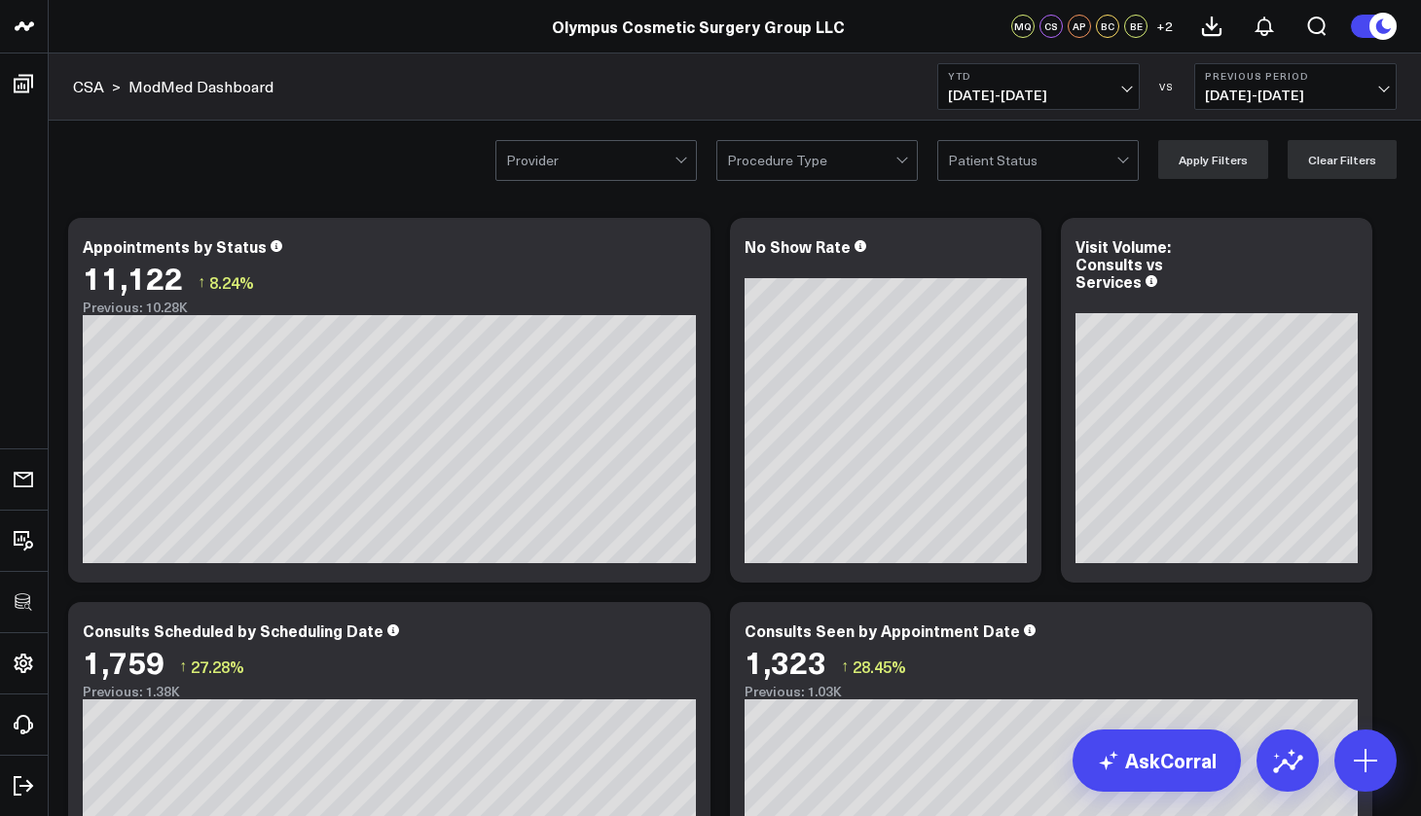
click at [684, 154] on div at bounding box center [682, 160] width 17 height 39
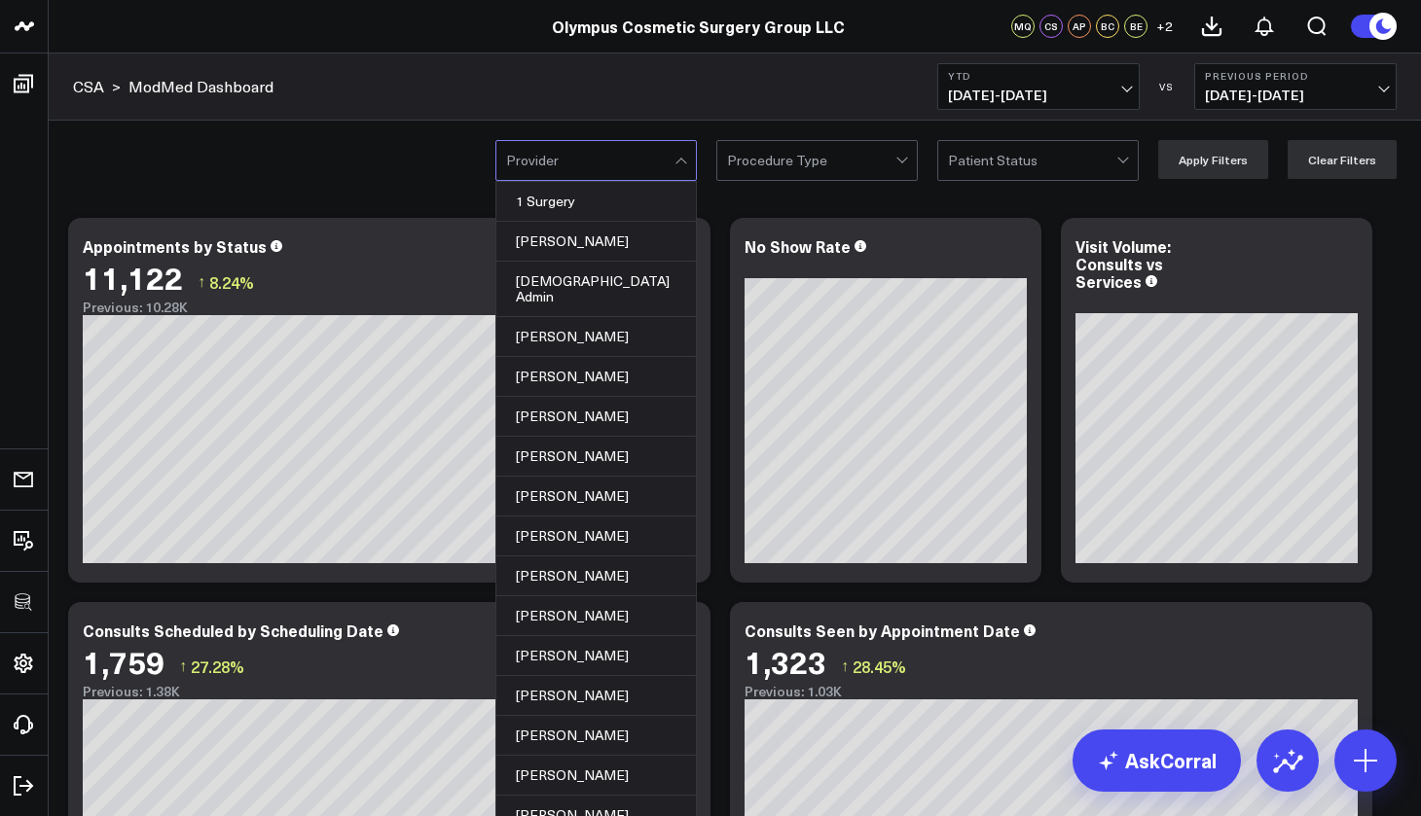
scroll to position [4780, 0]
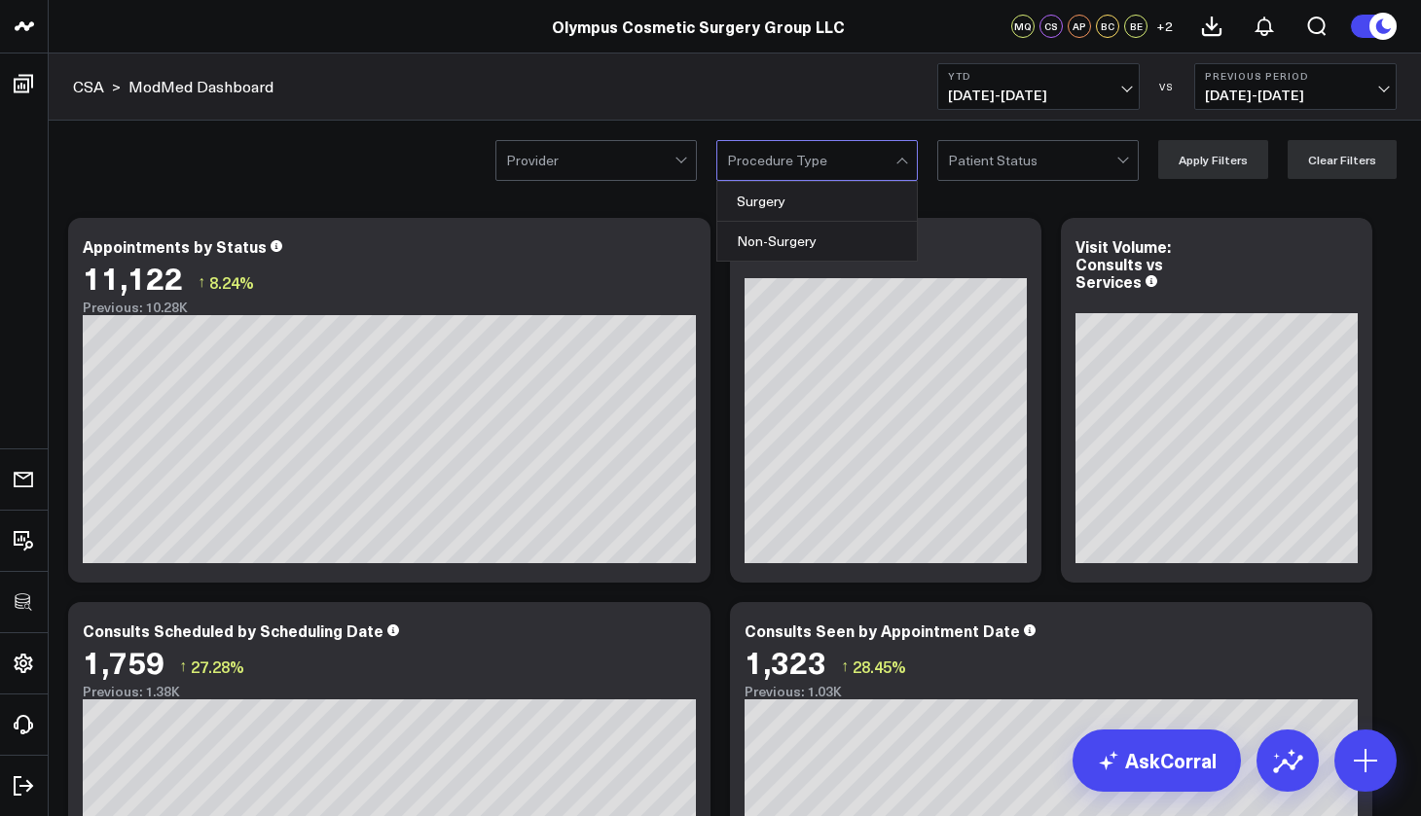
click at [816, 164] on div "Procedure Type" at bounding box center [811, 161] width 168 height 16
click at [812, 234] on div "Non-Surgery" at bounding box center [816, 241] width 199 height 39
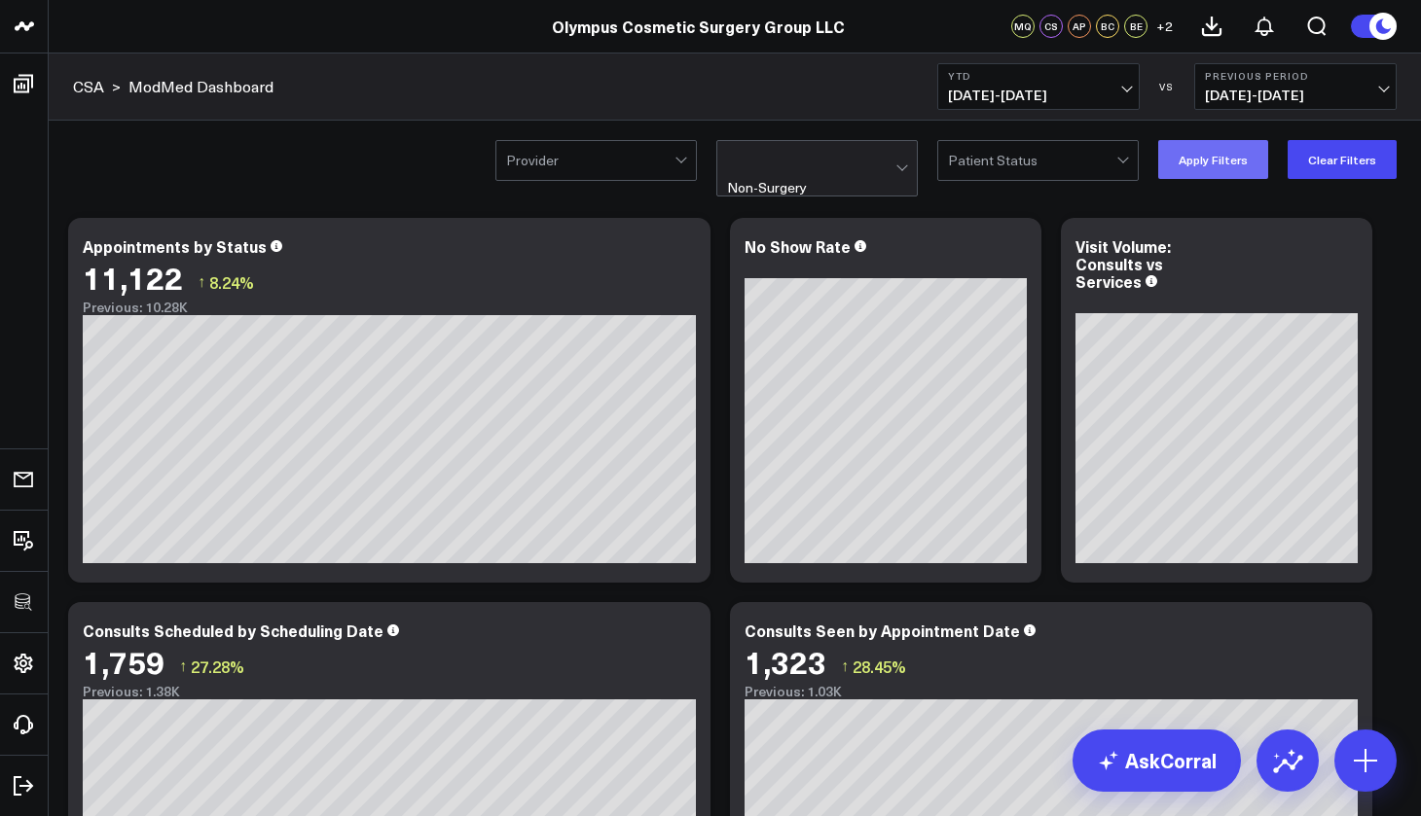
click at [1200, 166] on button "Apply Filters" at bounding box center [1213, 159] width 110 height 39
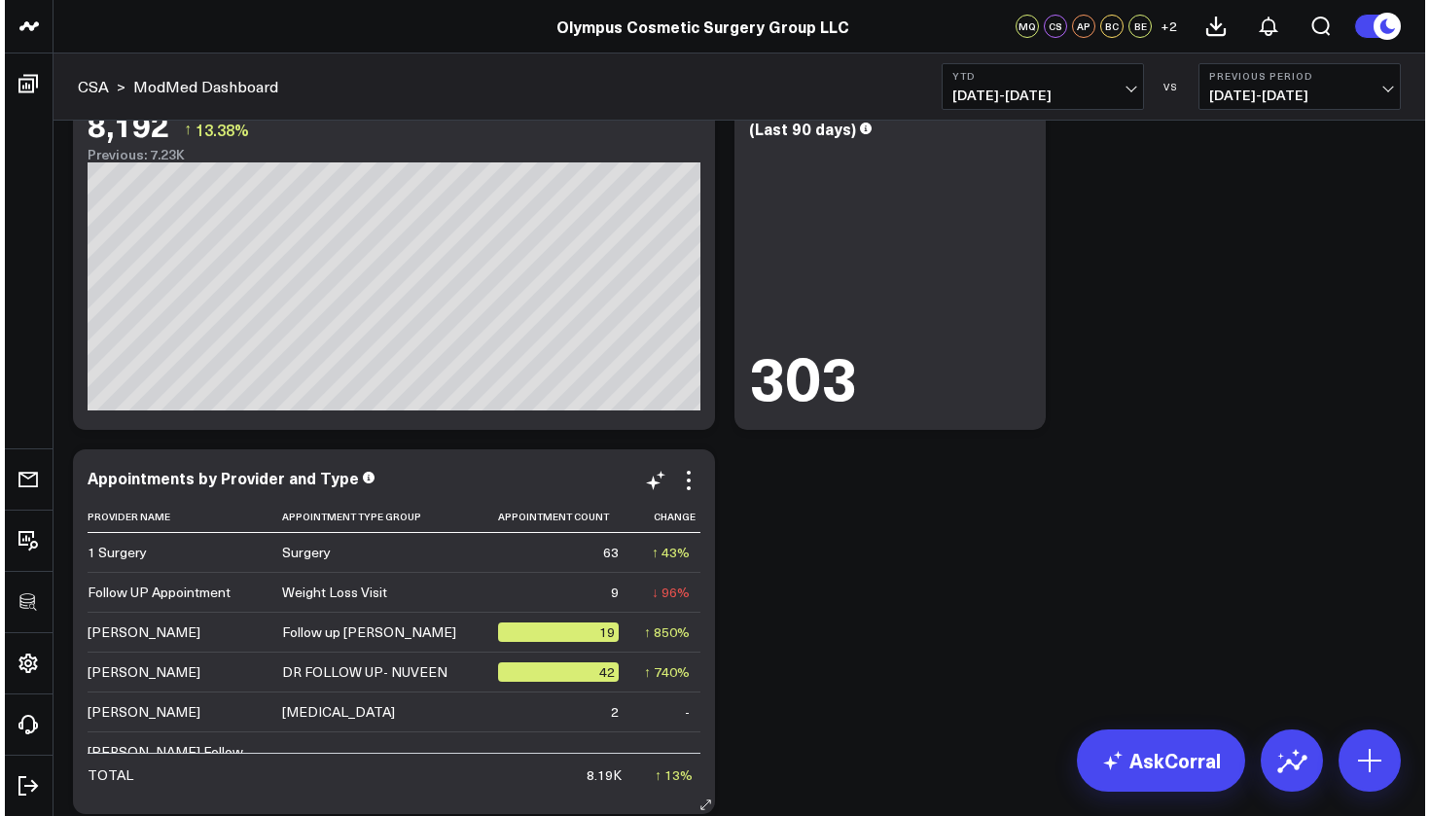
scroll to position [1292, 0]
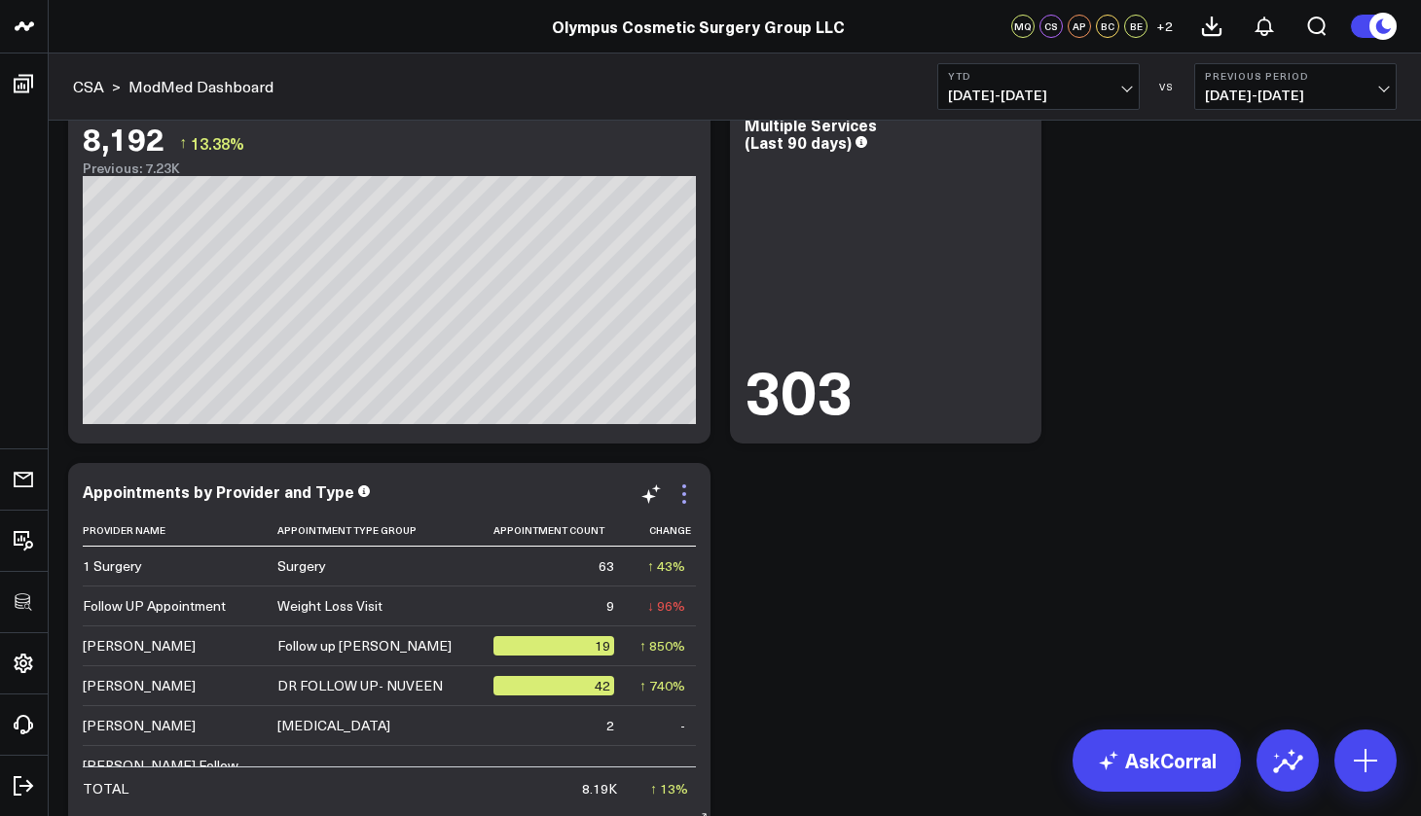
click at [683, 498] on icon at bounding box center [683, 494] width 23 height 23
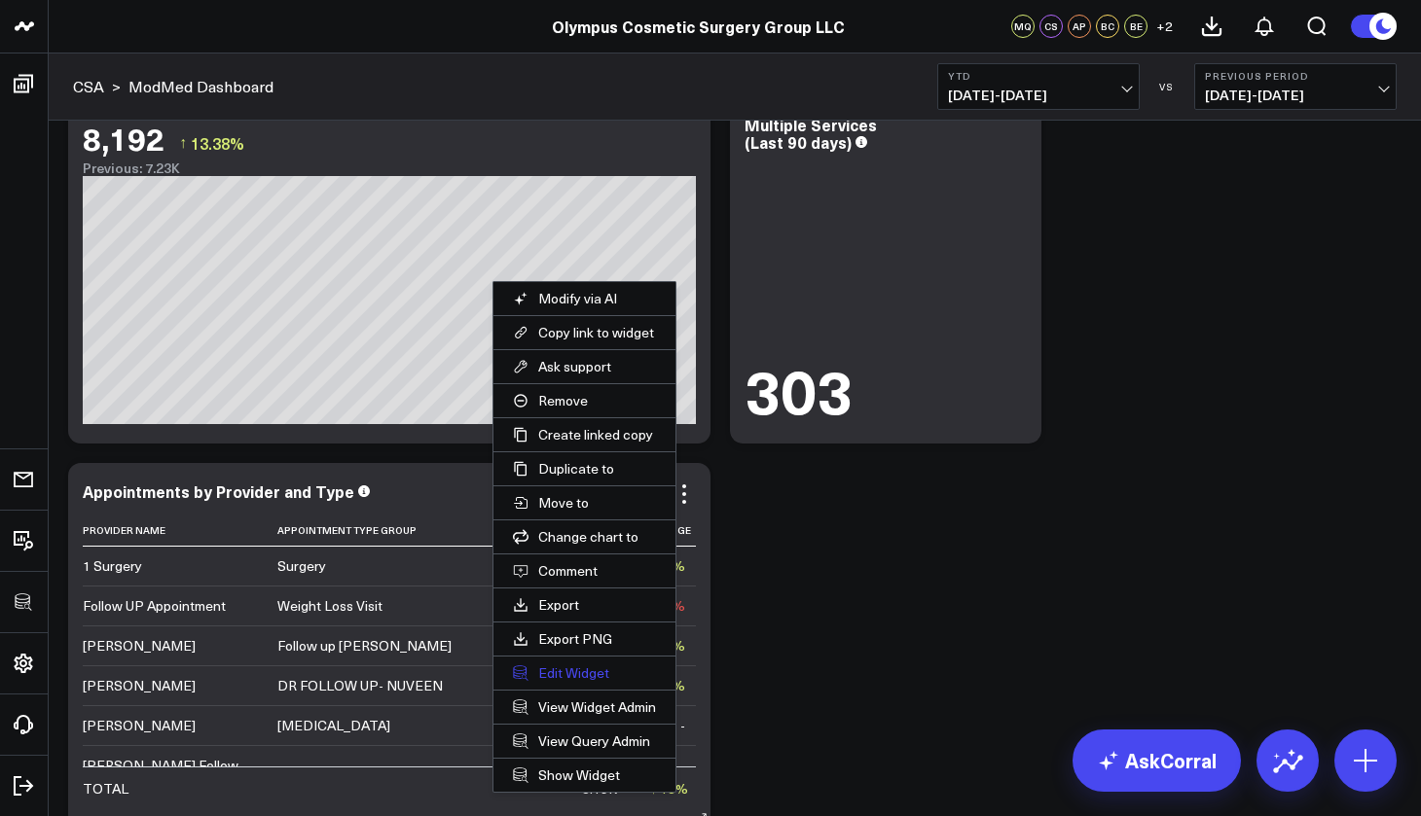
click at [627, 670] on button "Edit Widget" at bounding box center [584, 673] width 182 height 33
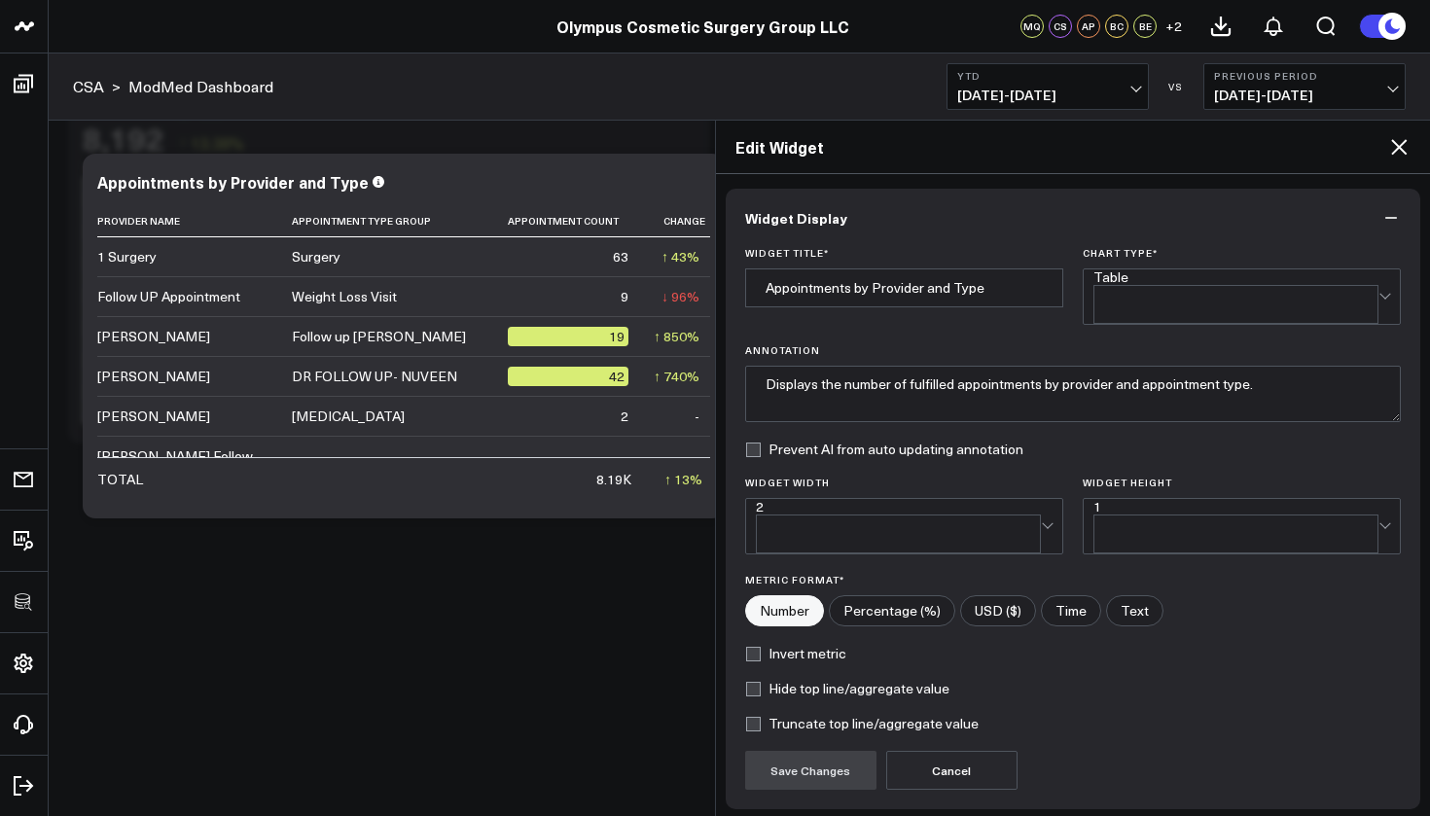
scroll to position [123, 0]
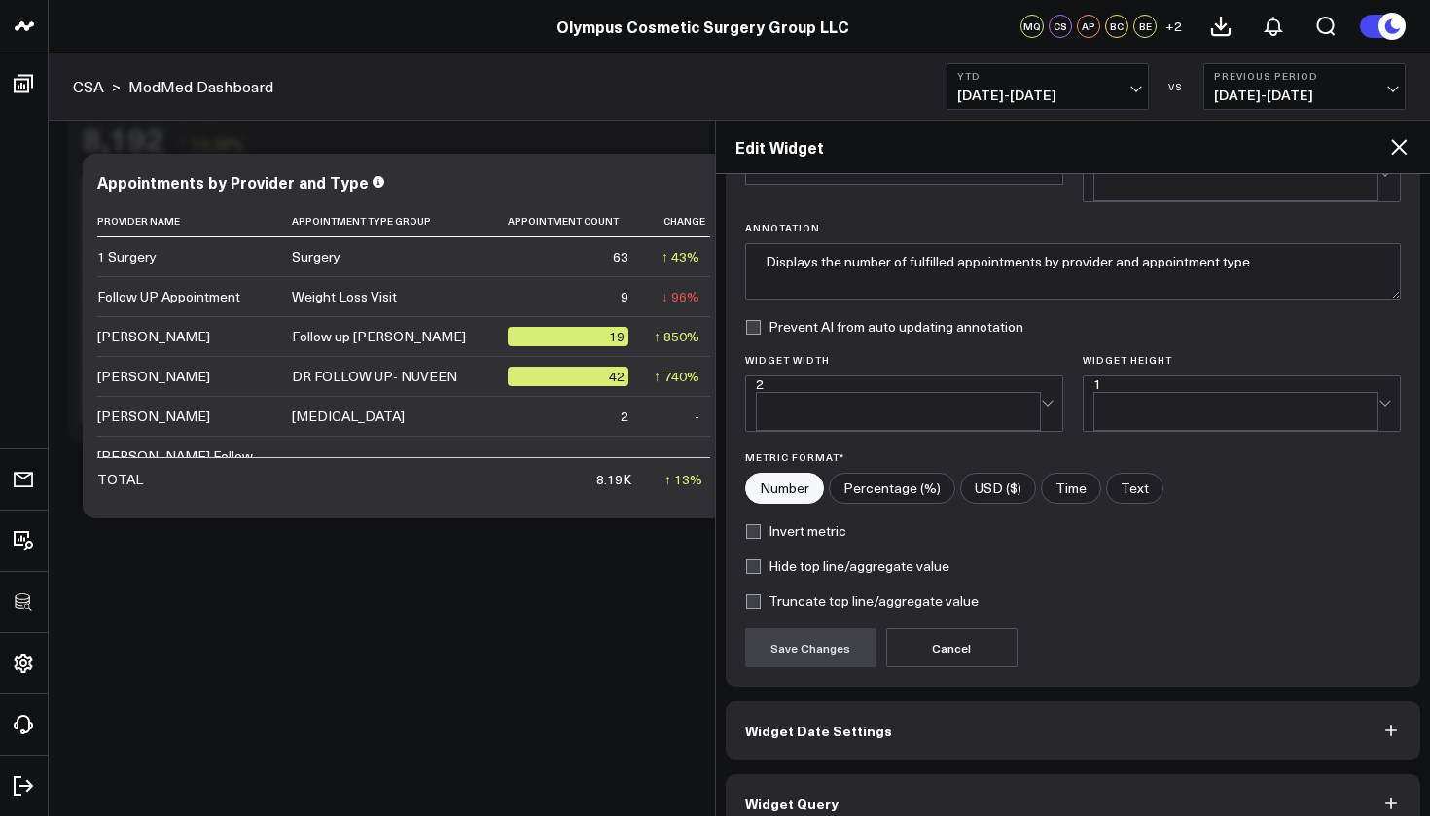
click at [866, 774] on button "Widget Query" at bounding box center [1074, 803] width 696 height 58
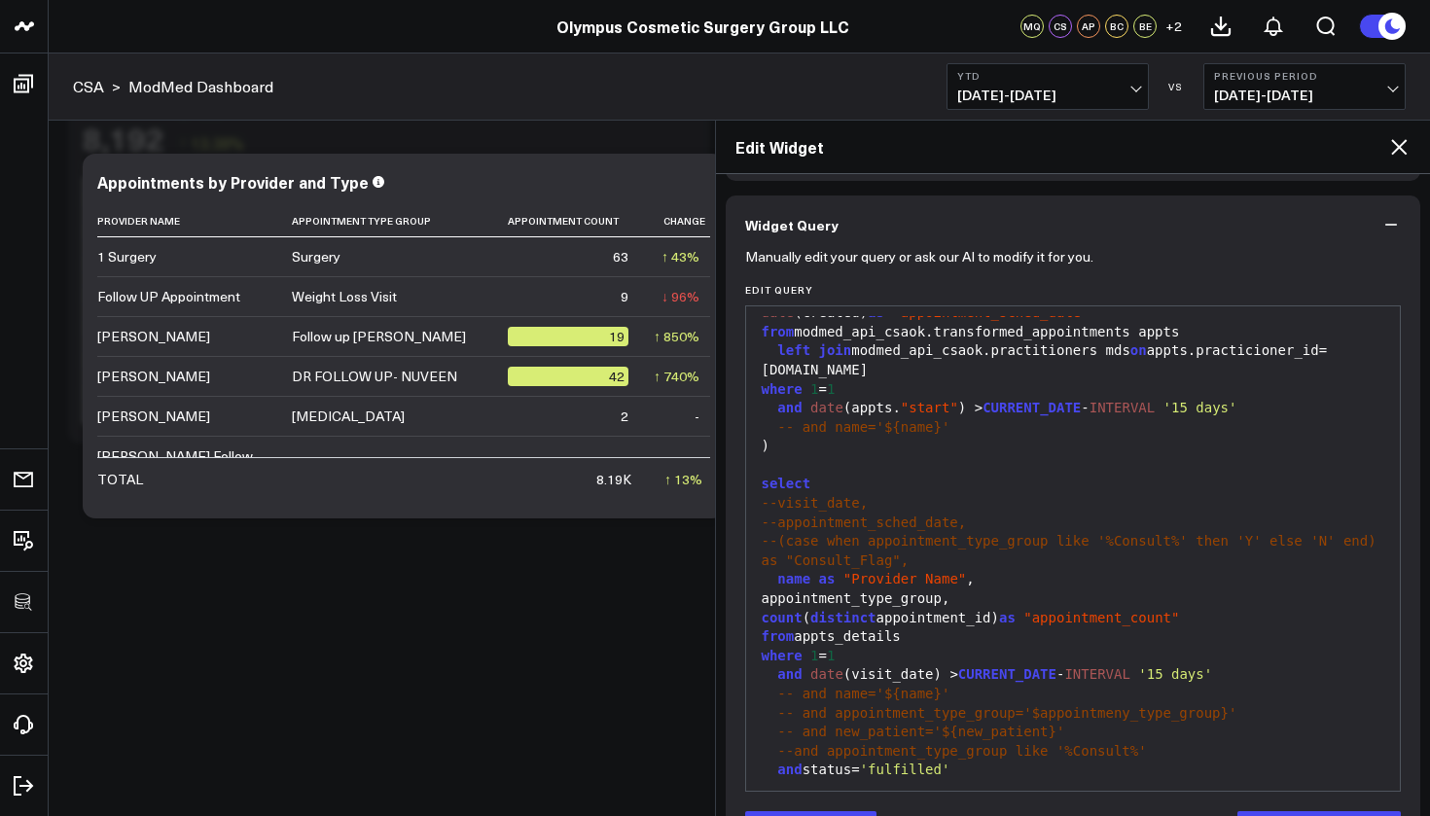
scroll to position [169, 0]
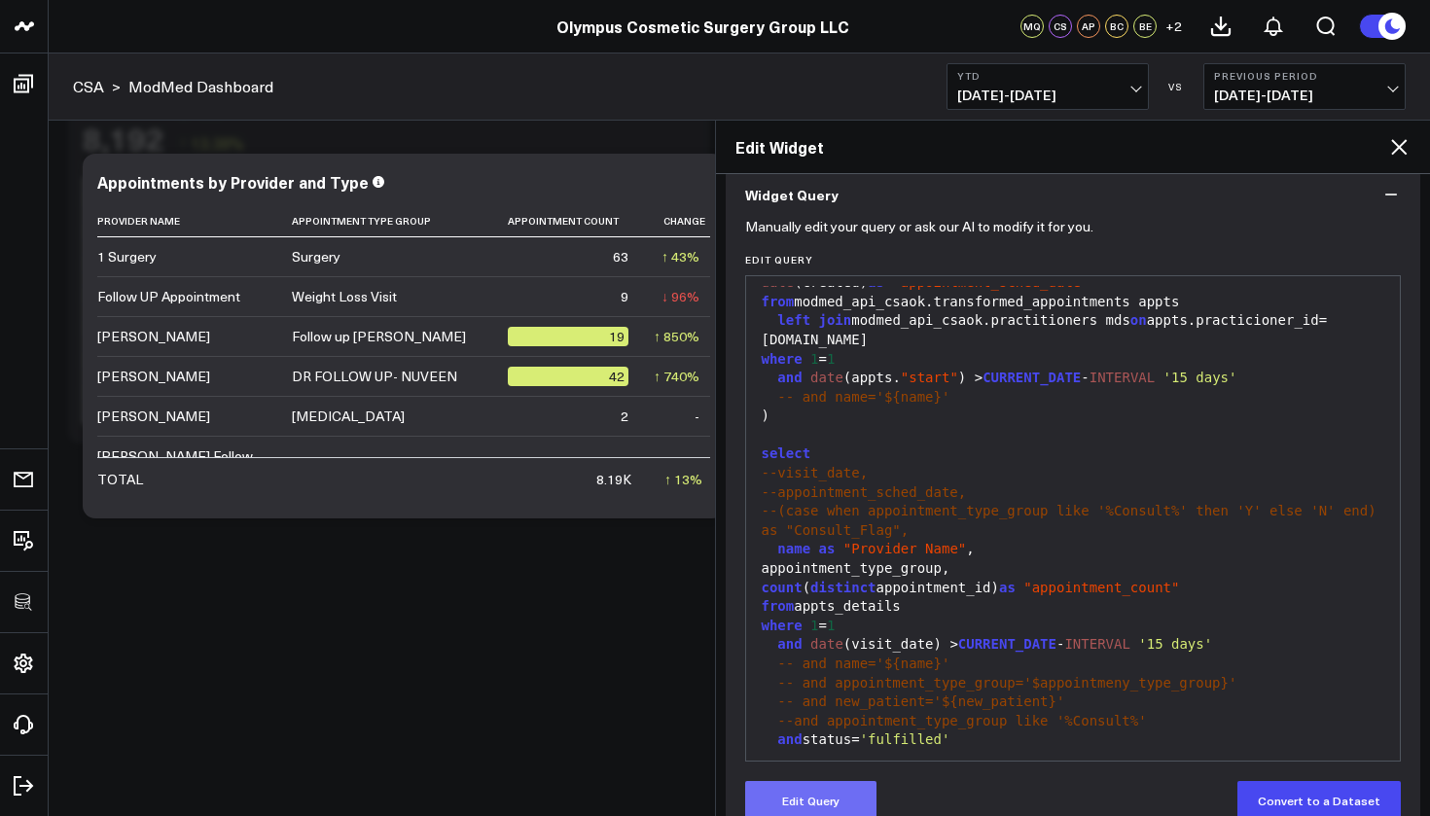
click at [865, 793] on button "Edit Query" at bounding box center [810, 800] width 131 height 39
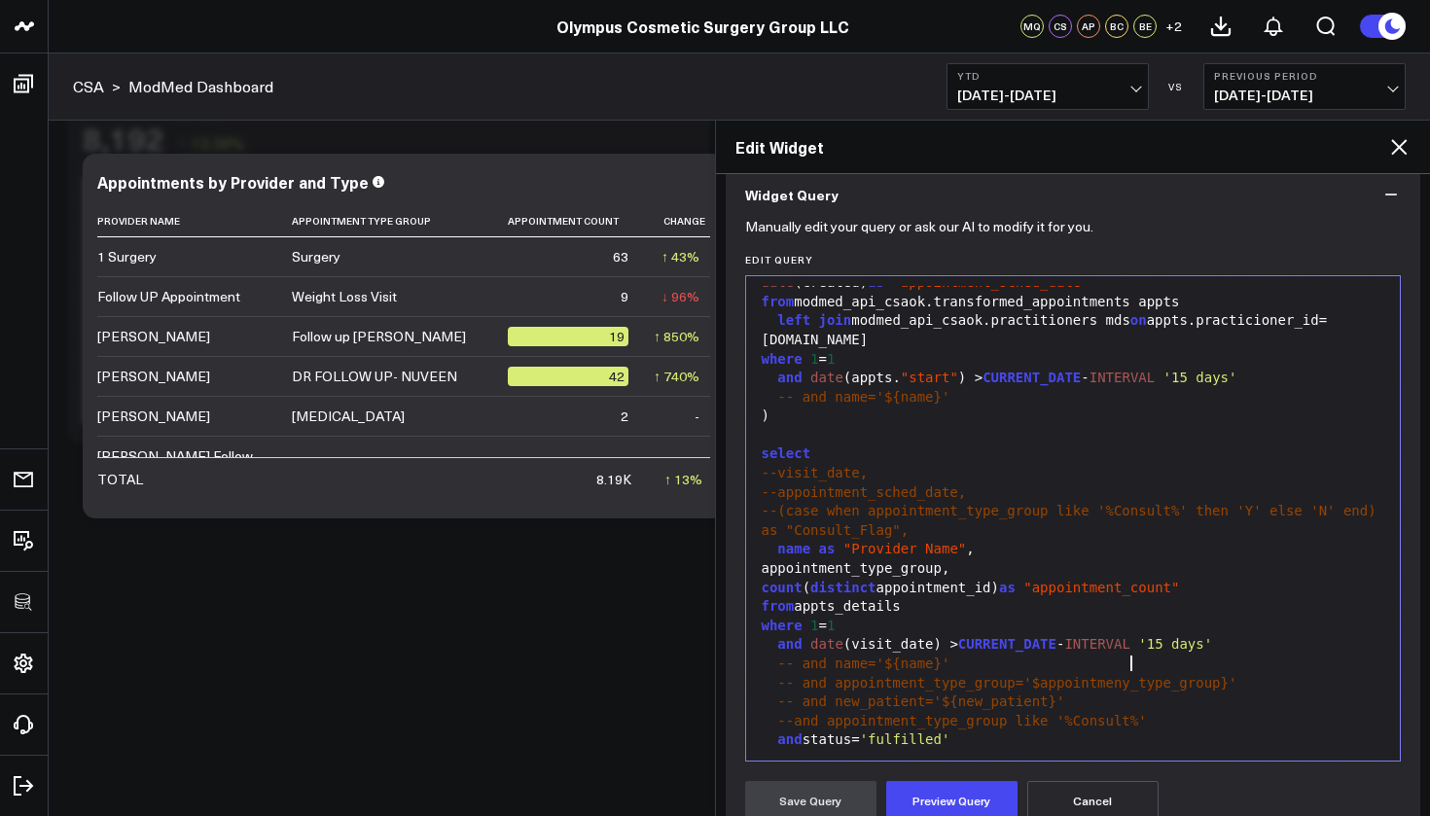
click at [1131, 675] on span "-- and appointment_type_group='$appointmeny_type_group}'" at bounding box center [1006, 683] width 459 height 16
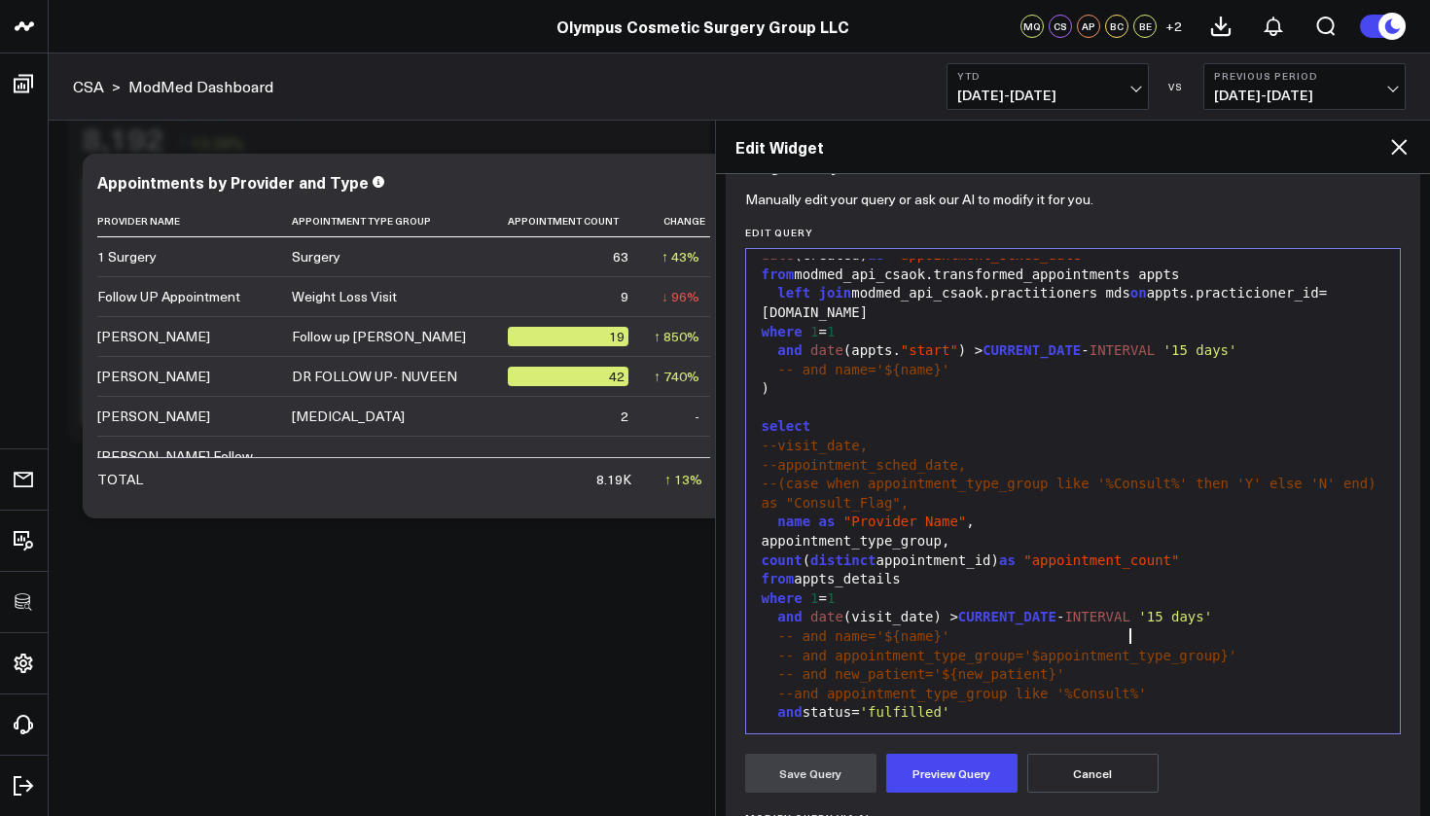
scroll to position [269, 0]
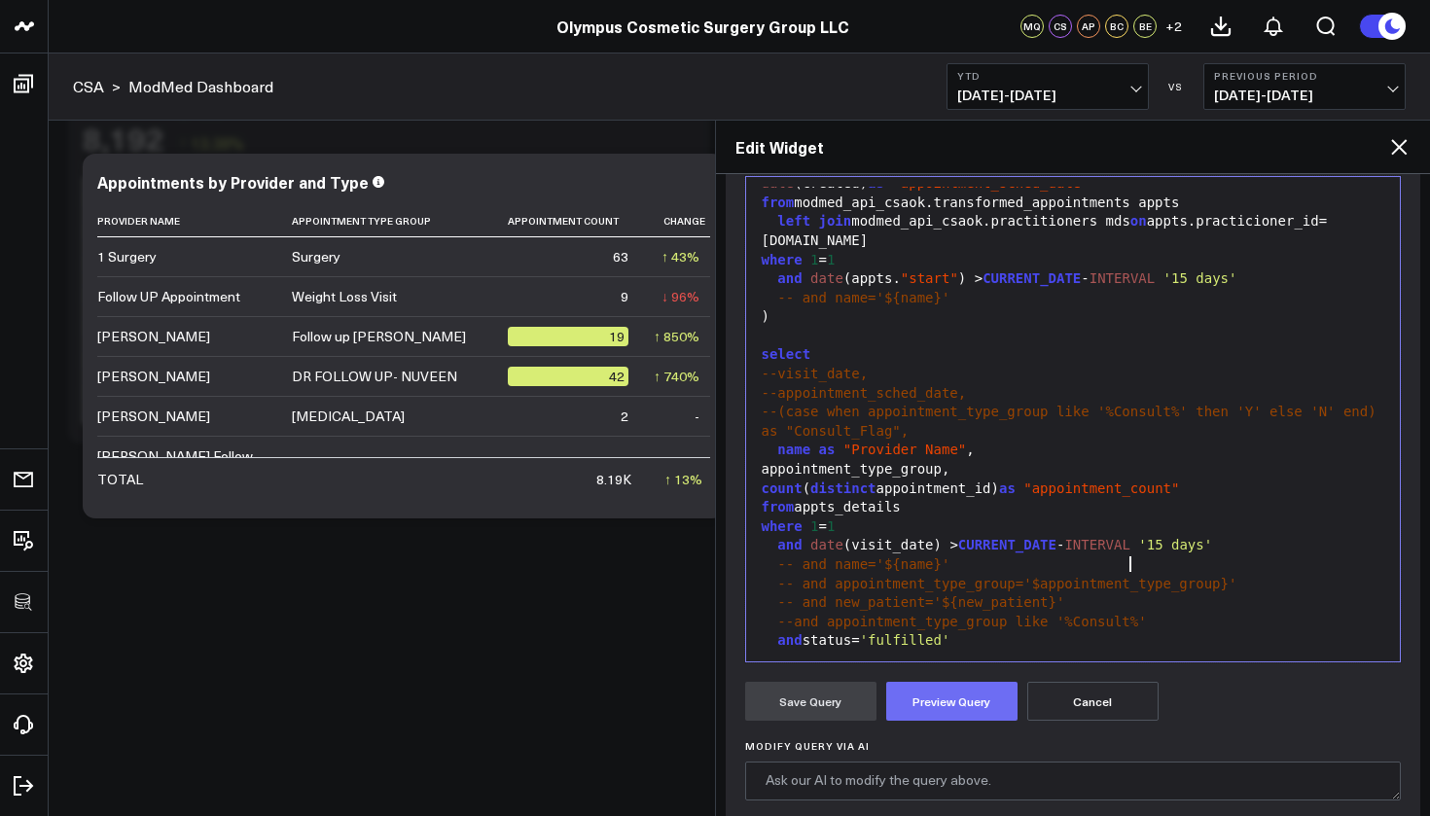
click at [973, 702] on button "Preview Query" at bounding box center [951, 701] width 131 height 39
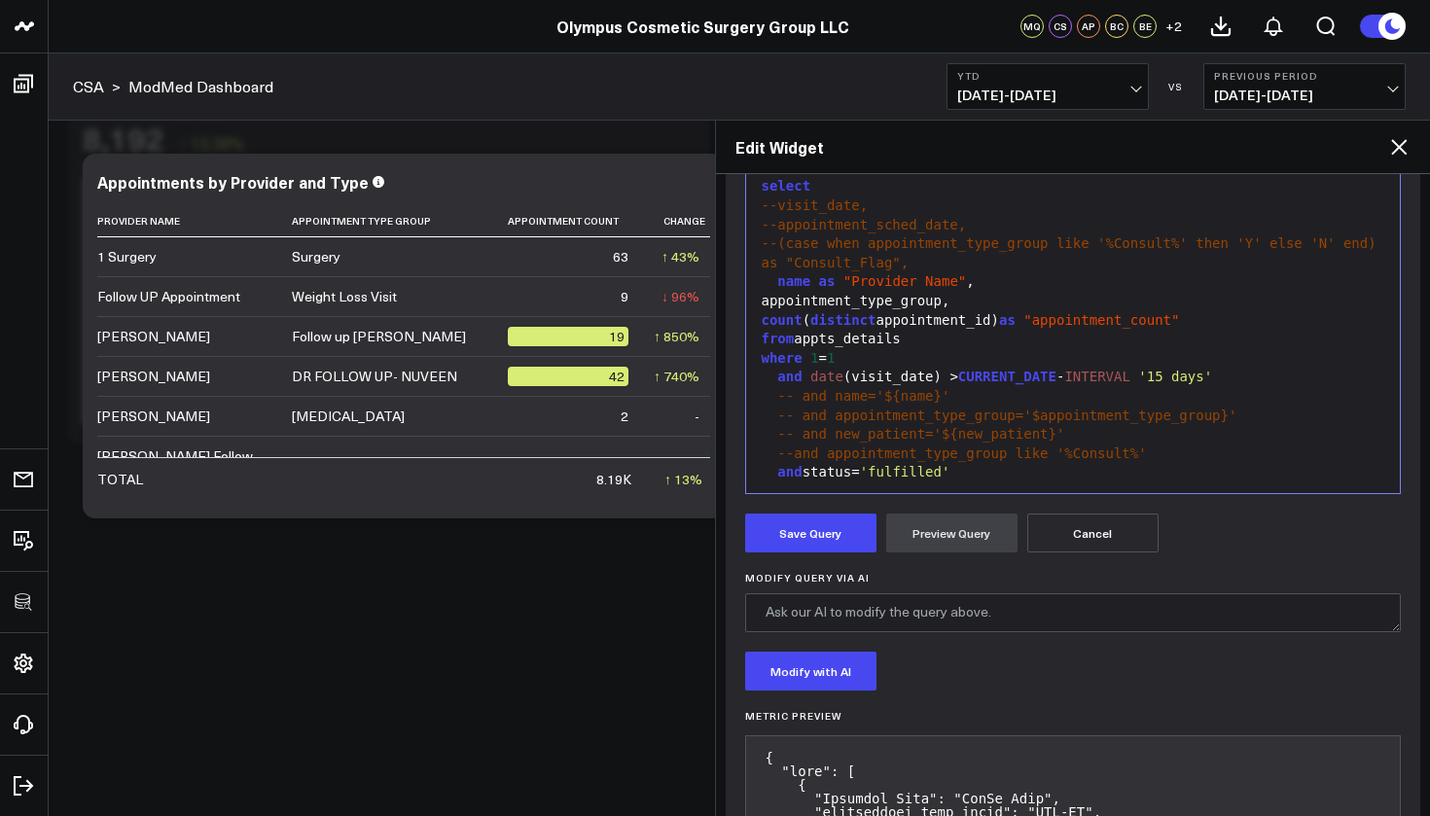
scroll to position [441, 0]
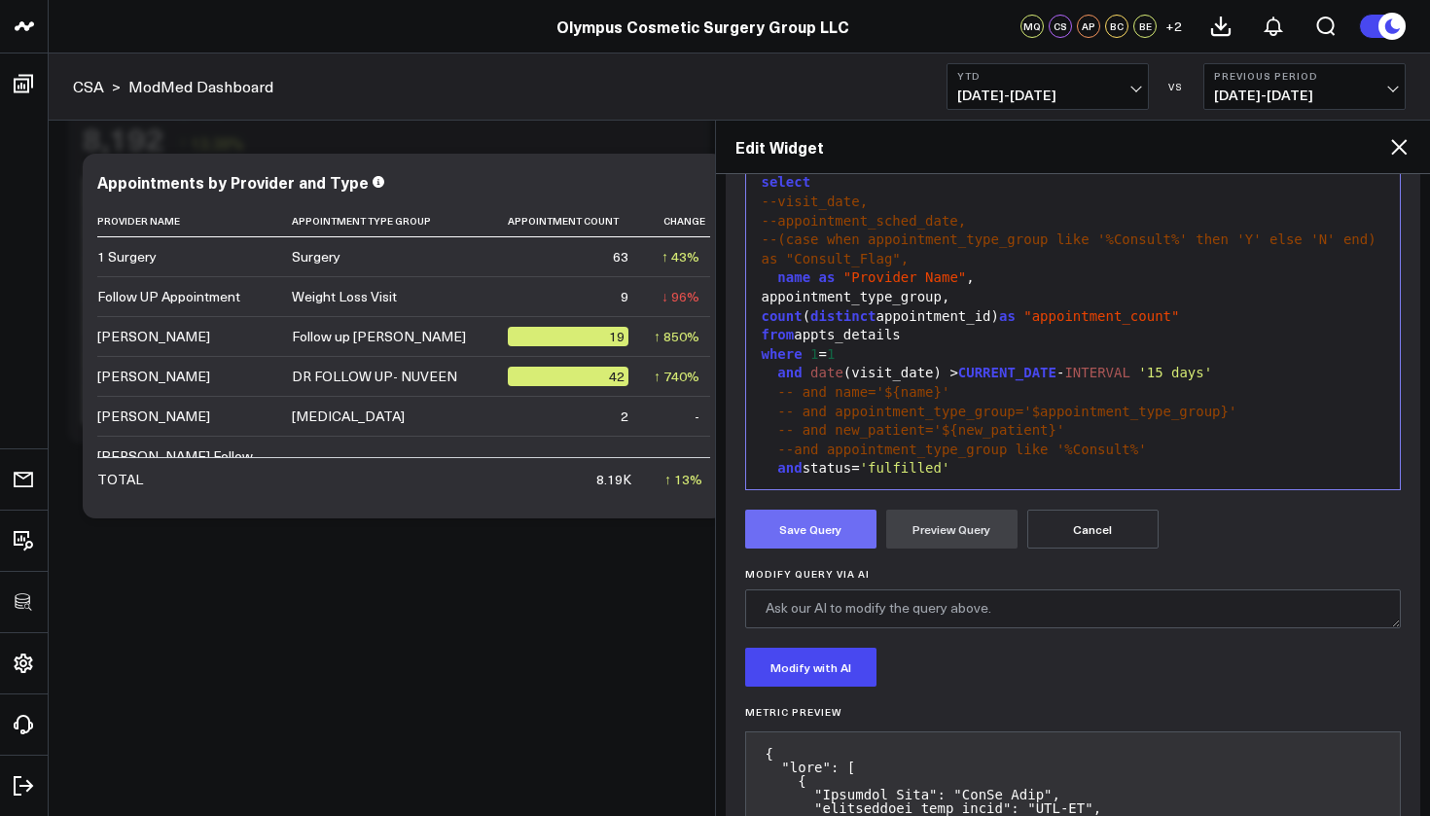
click at [864, 524] on button "Save Query" at bounding box center [810, 529] width 131 height 39
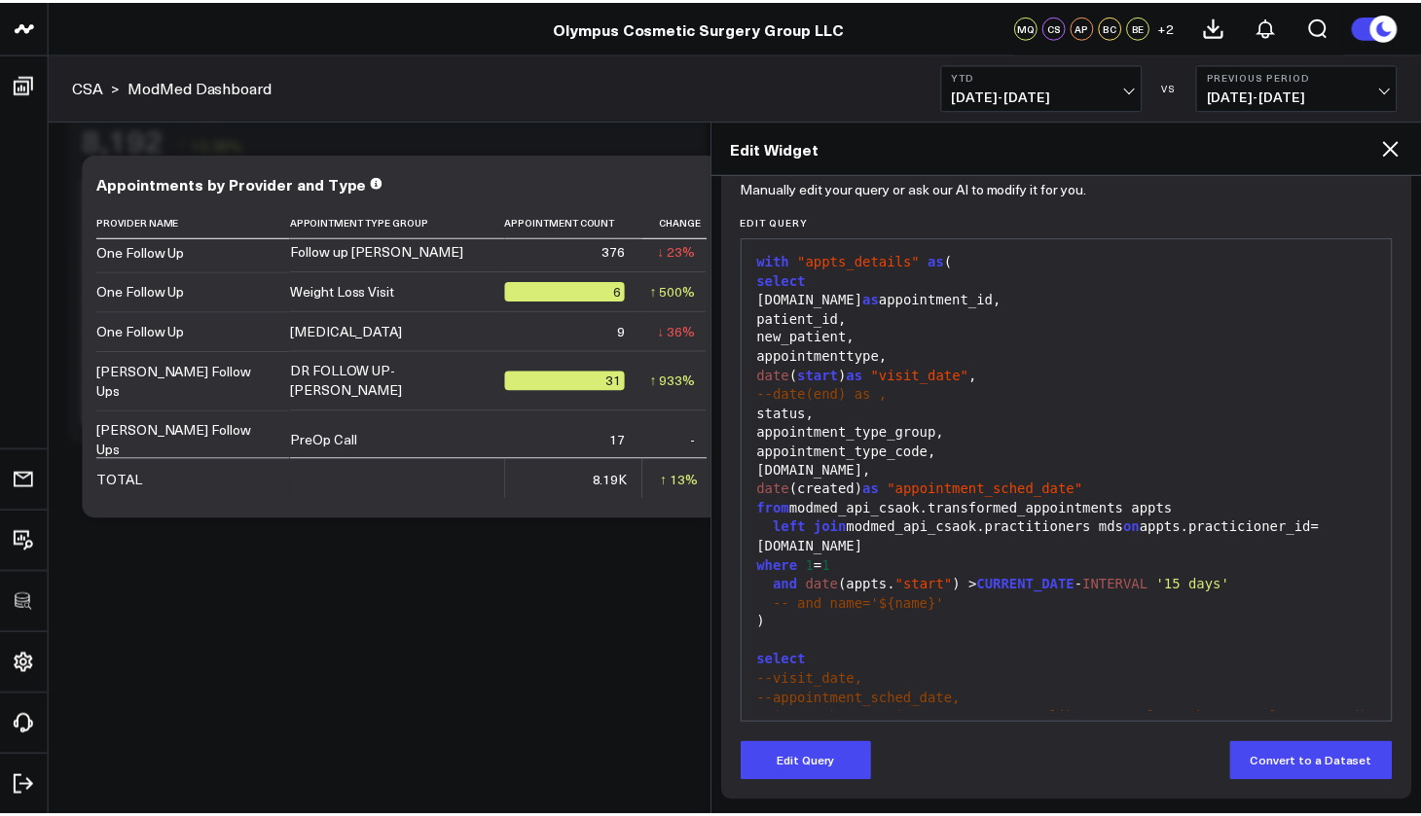
scroll to position [0, 0]
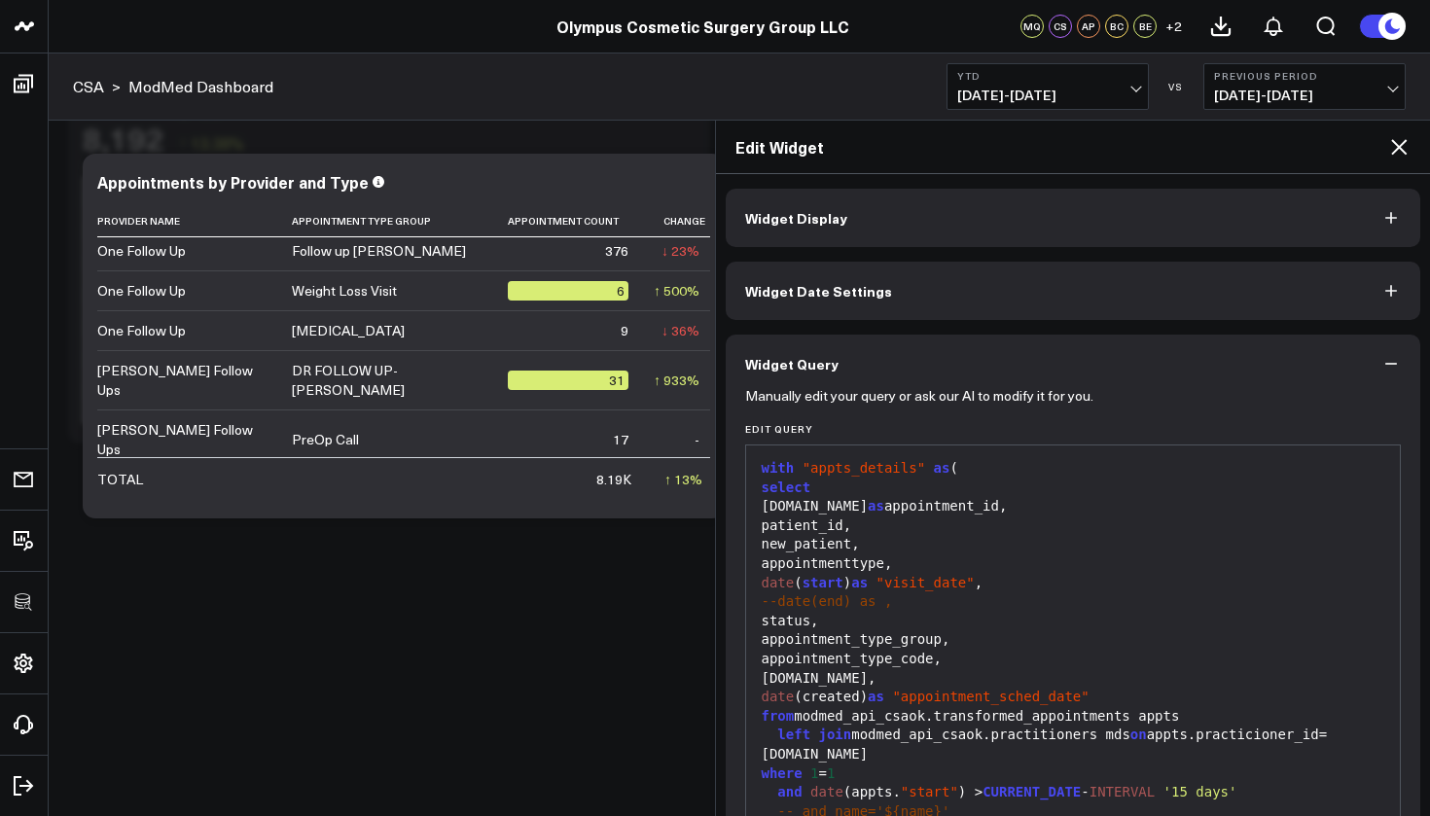
click at [1211, 208] on button "Widget Display" at bounding box center [1074, 218] width 696 height 58
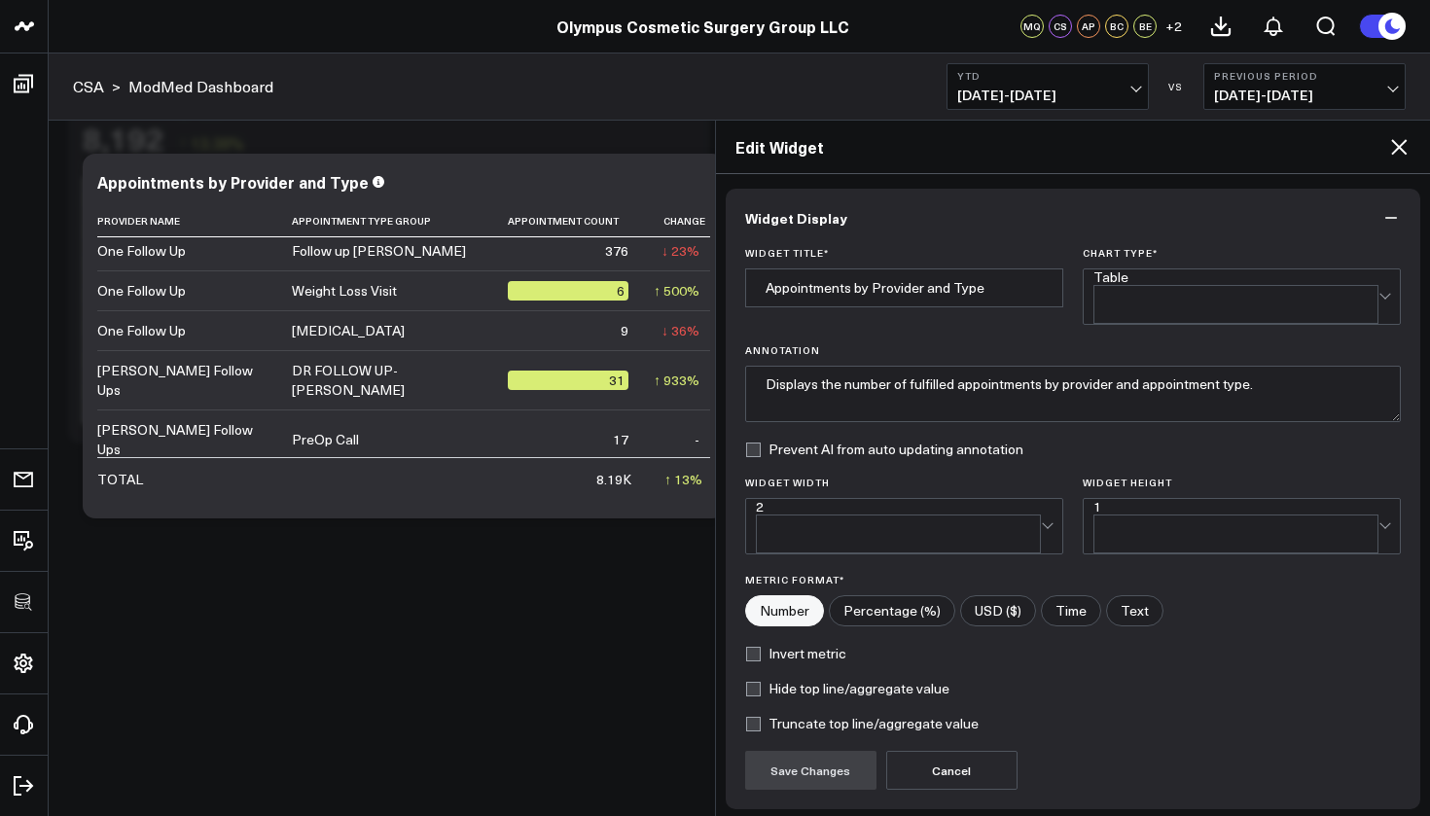
click at [1405, 147] on icon at bounding box center [1398, 146] width 23 height 23
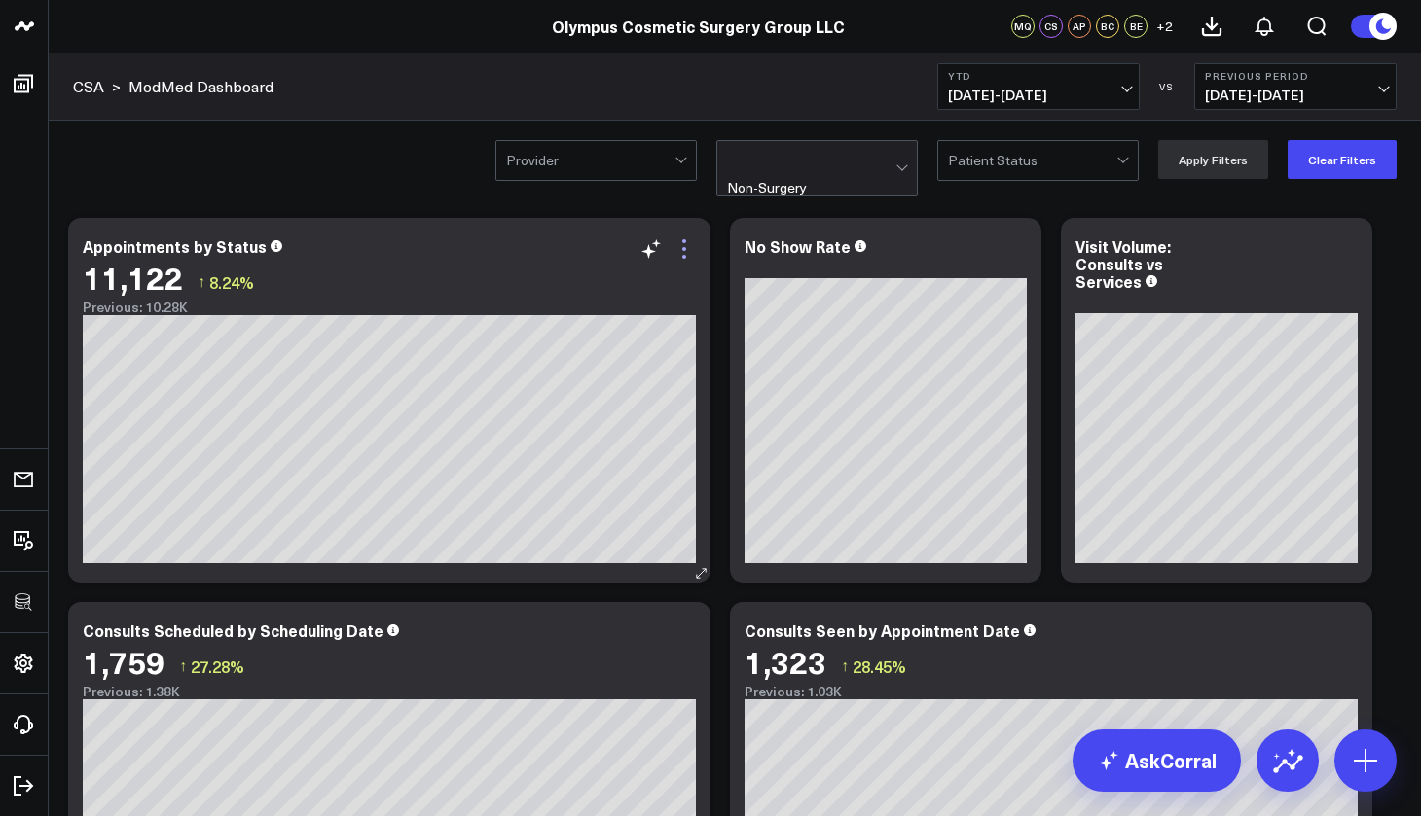
click at [692, 248] on icon at bounding box center [683, 248] width 23 height 23
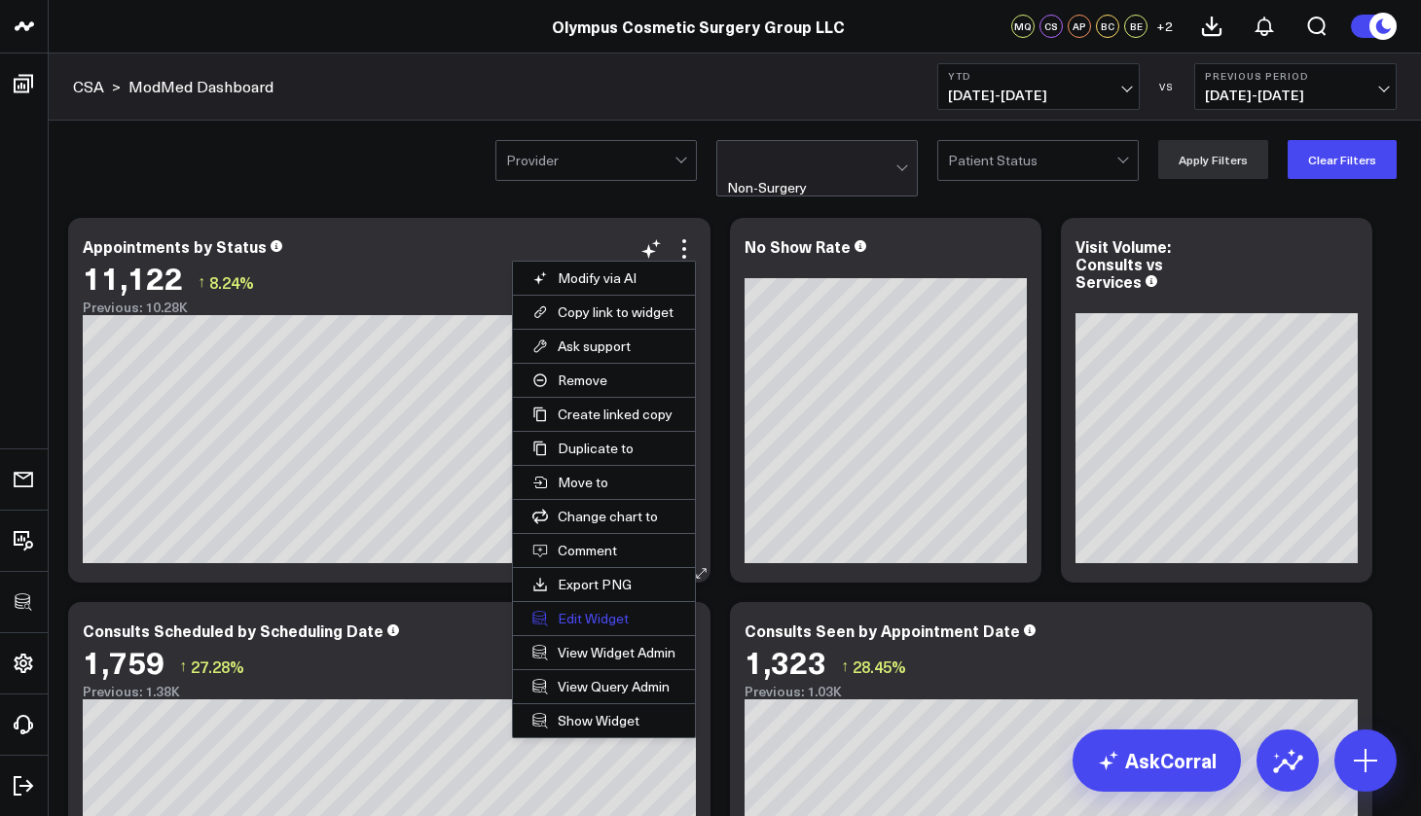
click at [591, 622] on button "Edit Widget" at bounding box center [604, 618] width 182 height 33
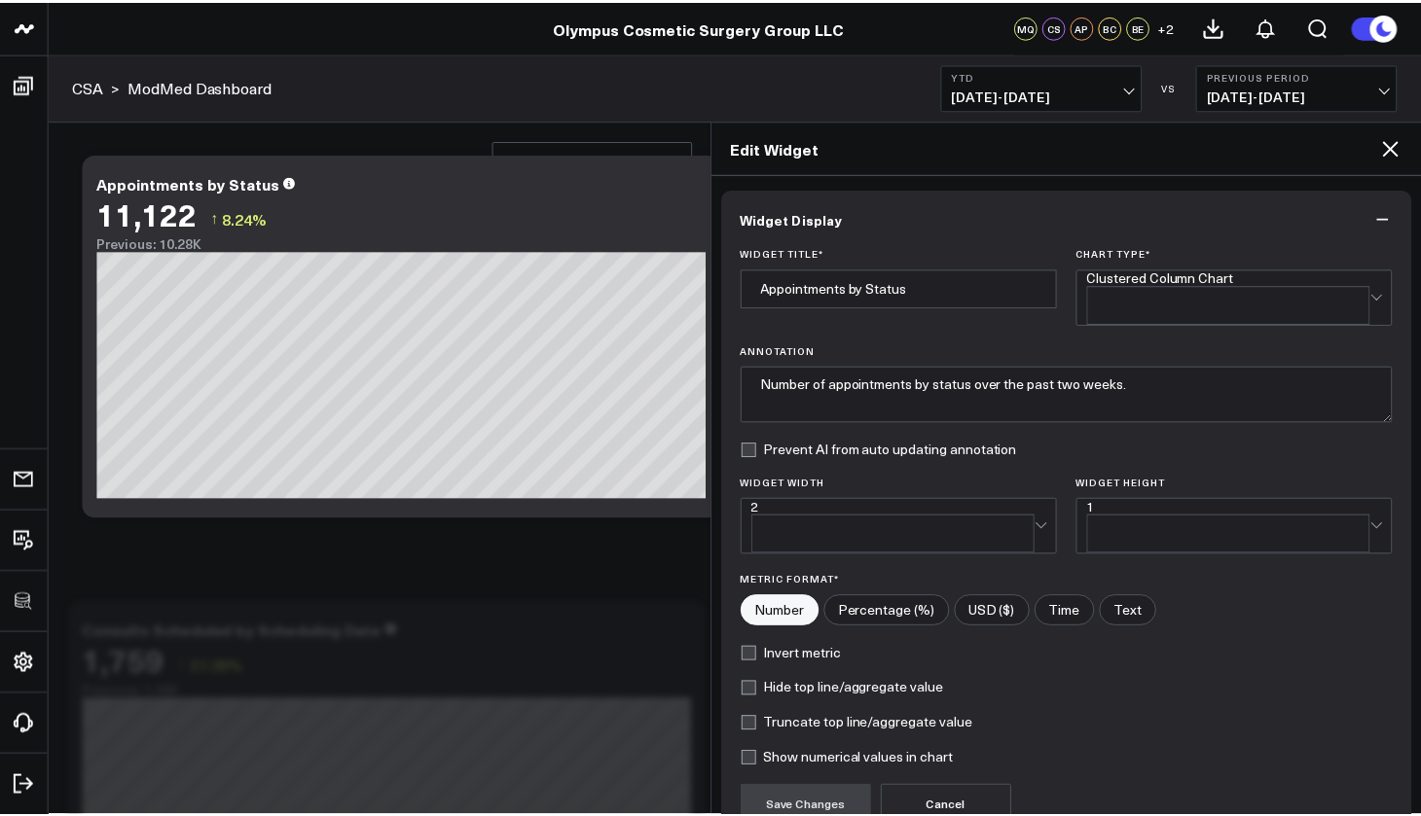
scroll to position [158, 0]
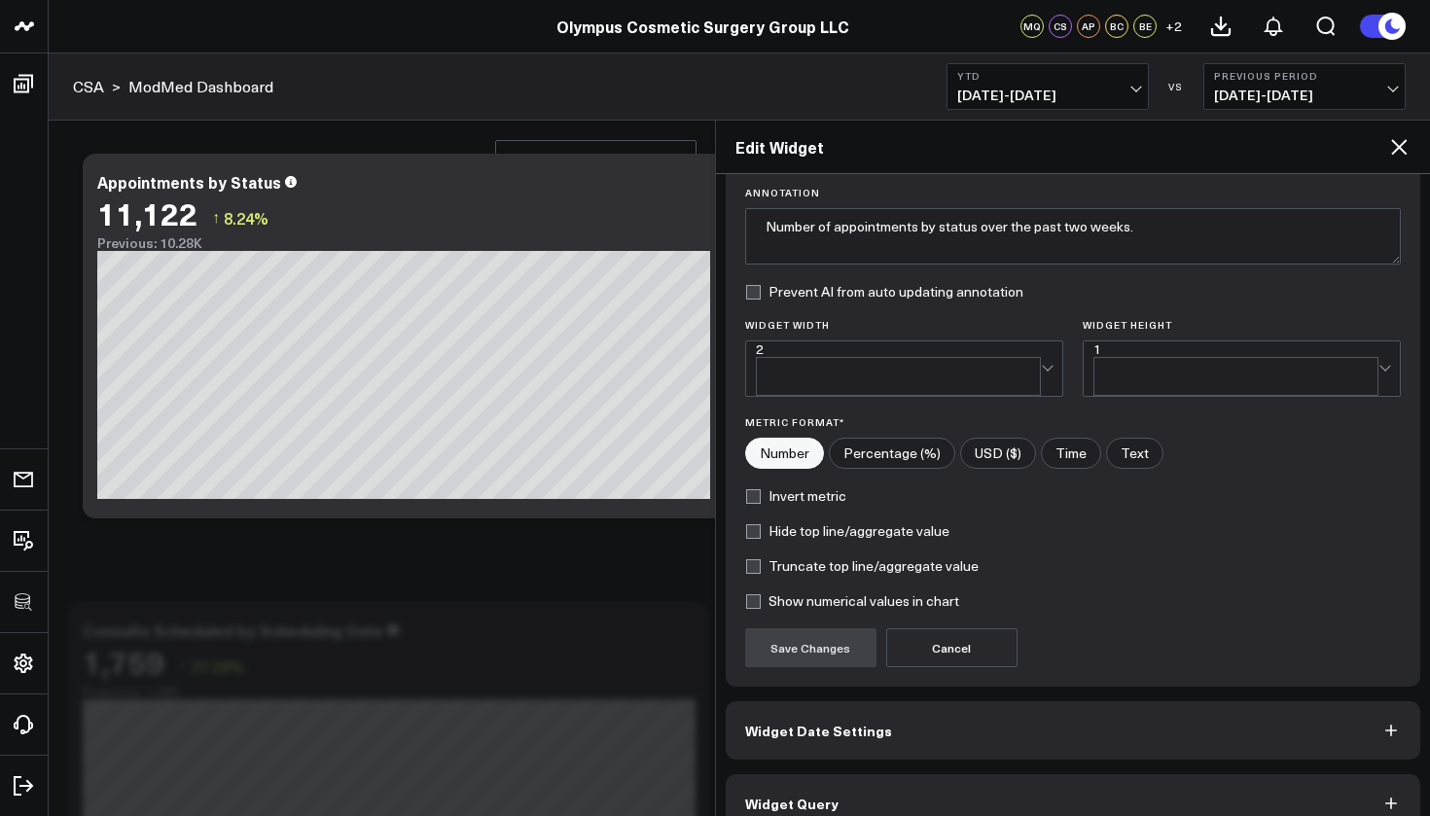
click at [848, 789] on button "Widget Query" at bounding box center [1074, 803] width 696 height 58
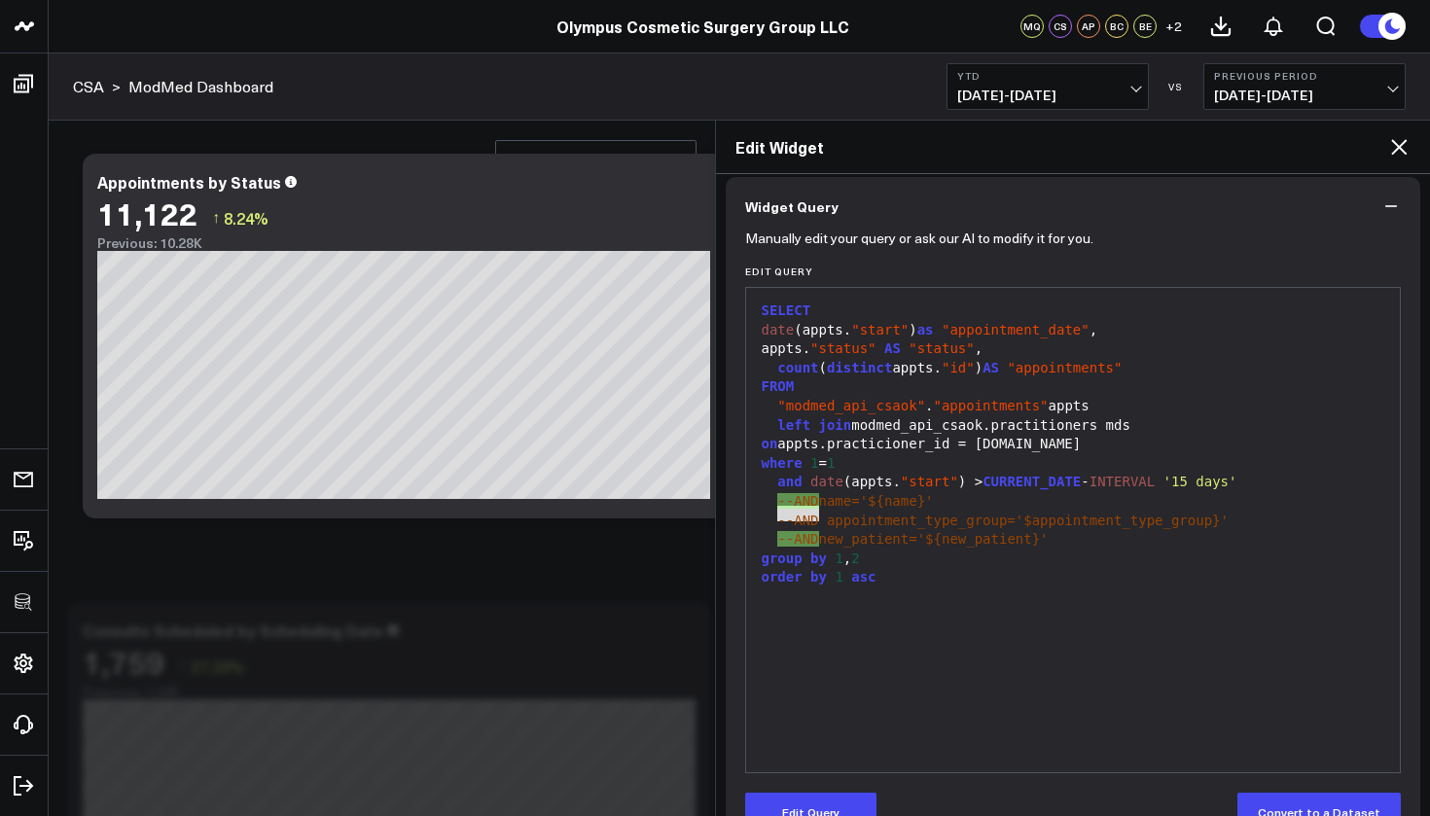
drag, startPoint x: 821, startPoint y: 512, endPoint x: 781, endPoint y: 513, distance: 39.9
click at [781, 513] on span "--AND appointment_type_group='$appointment_type_group}'" at bounding box center [1002, 521] width 451 height 16
copy div "--AND"
click at [1404, 139] on icon at bounding box center [1398, 146] width 23 height 23
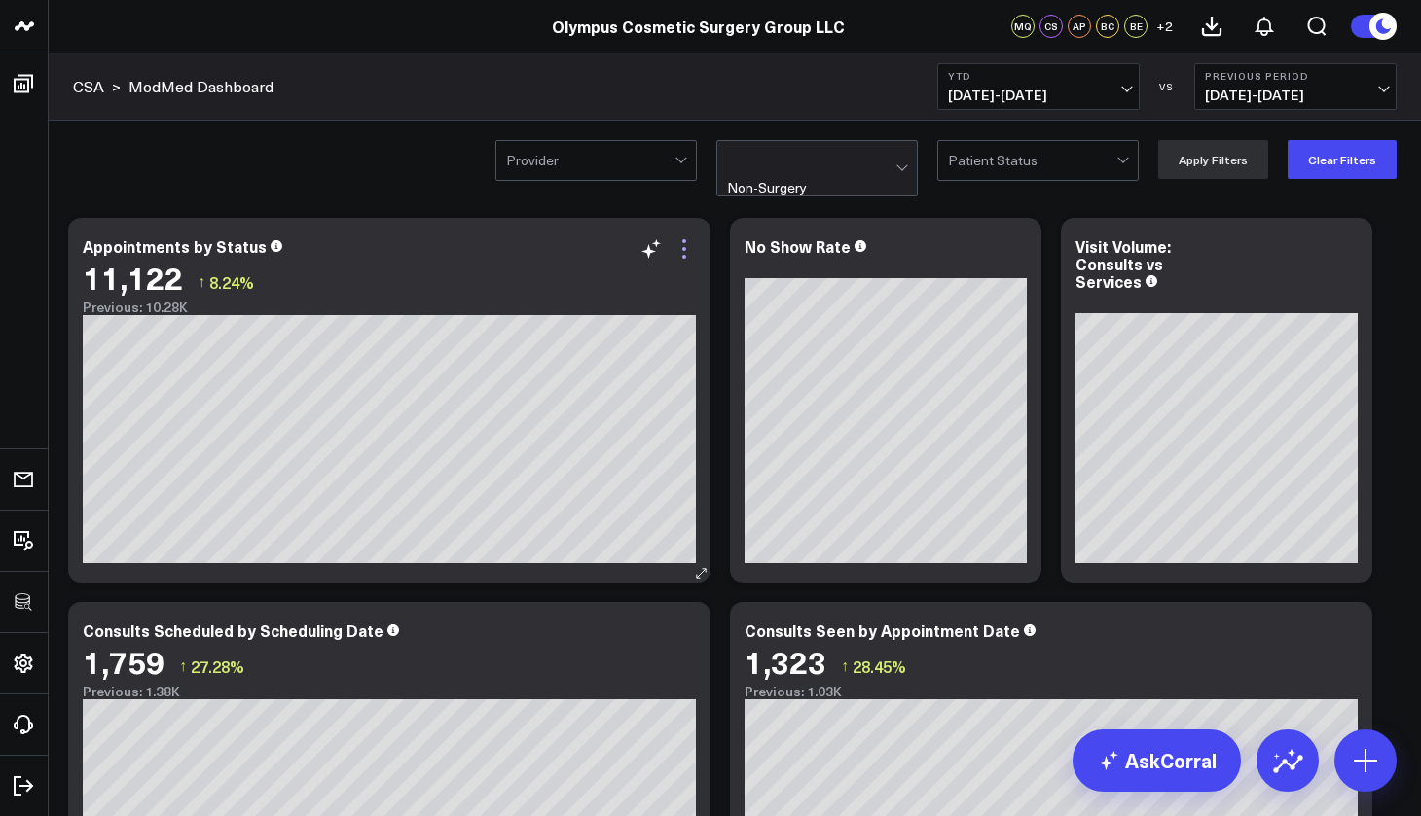
click at [687, 257] on icon at bounding box center [683, 248] width 23 height 23
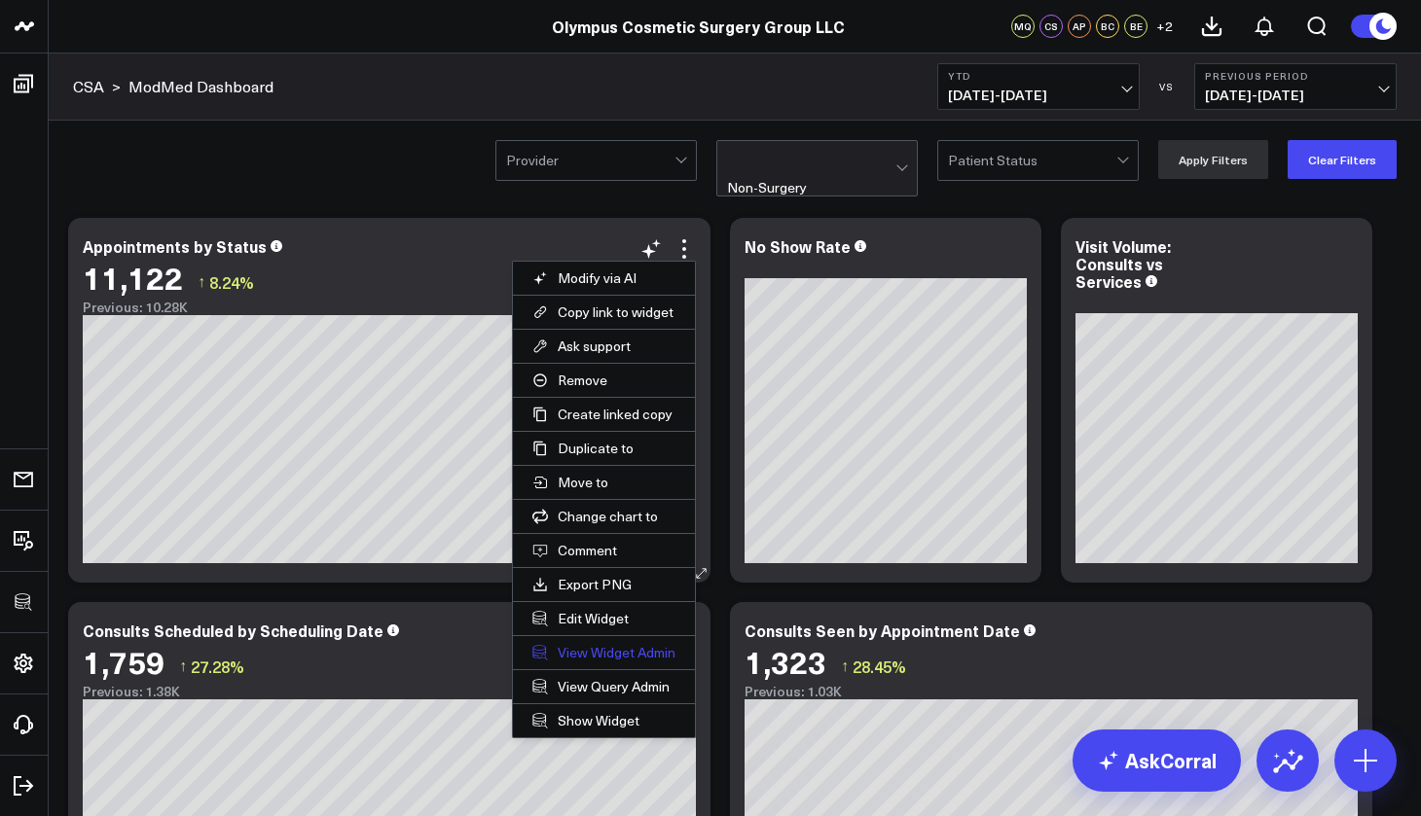
click at [631, 646] on link "View Widget Admin" at bounding box center [604, 652] width 182 height 33
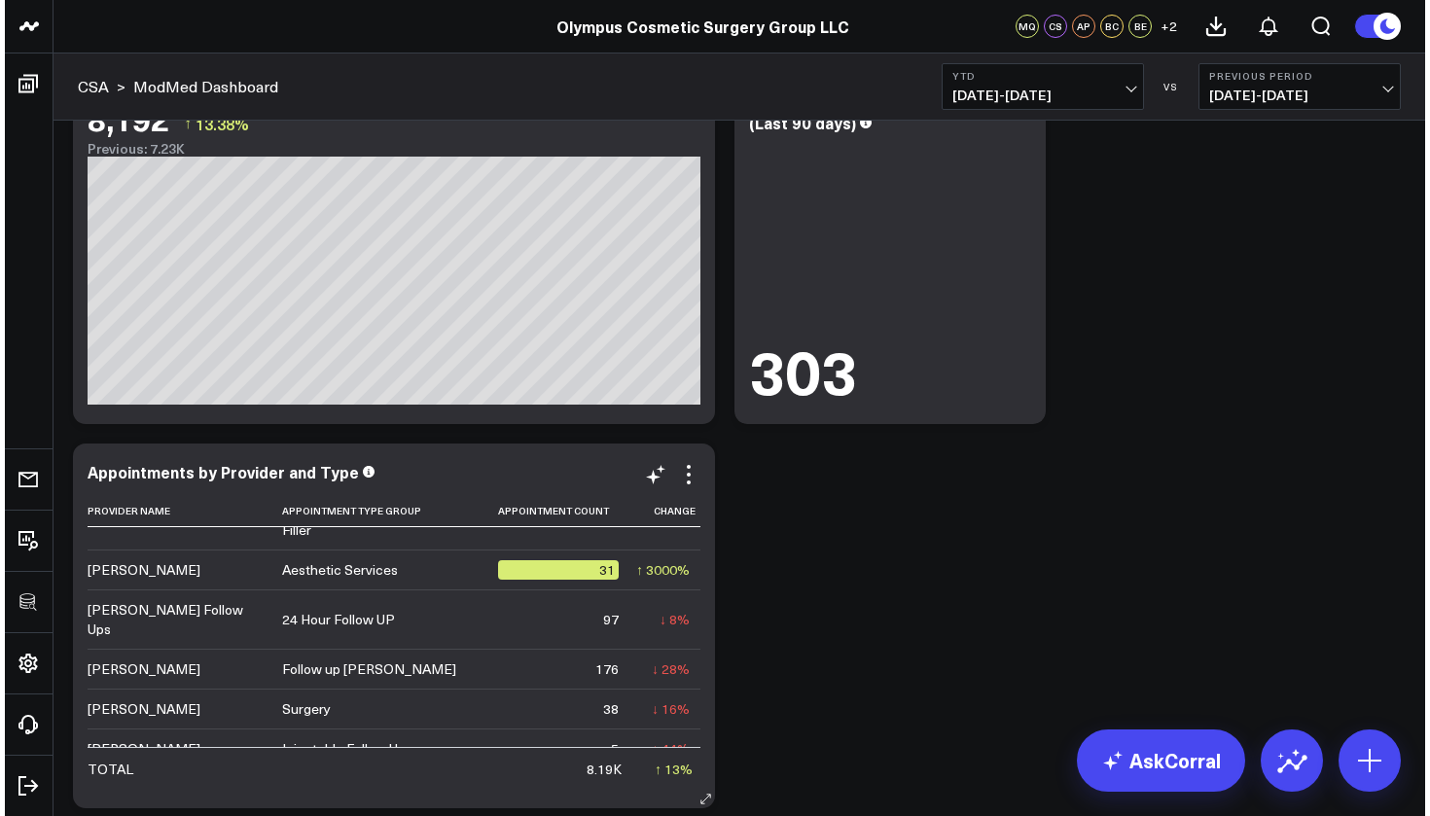
scroll to position [359, 0]
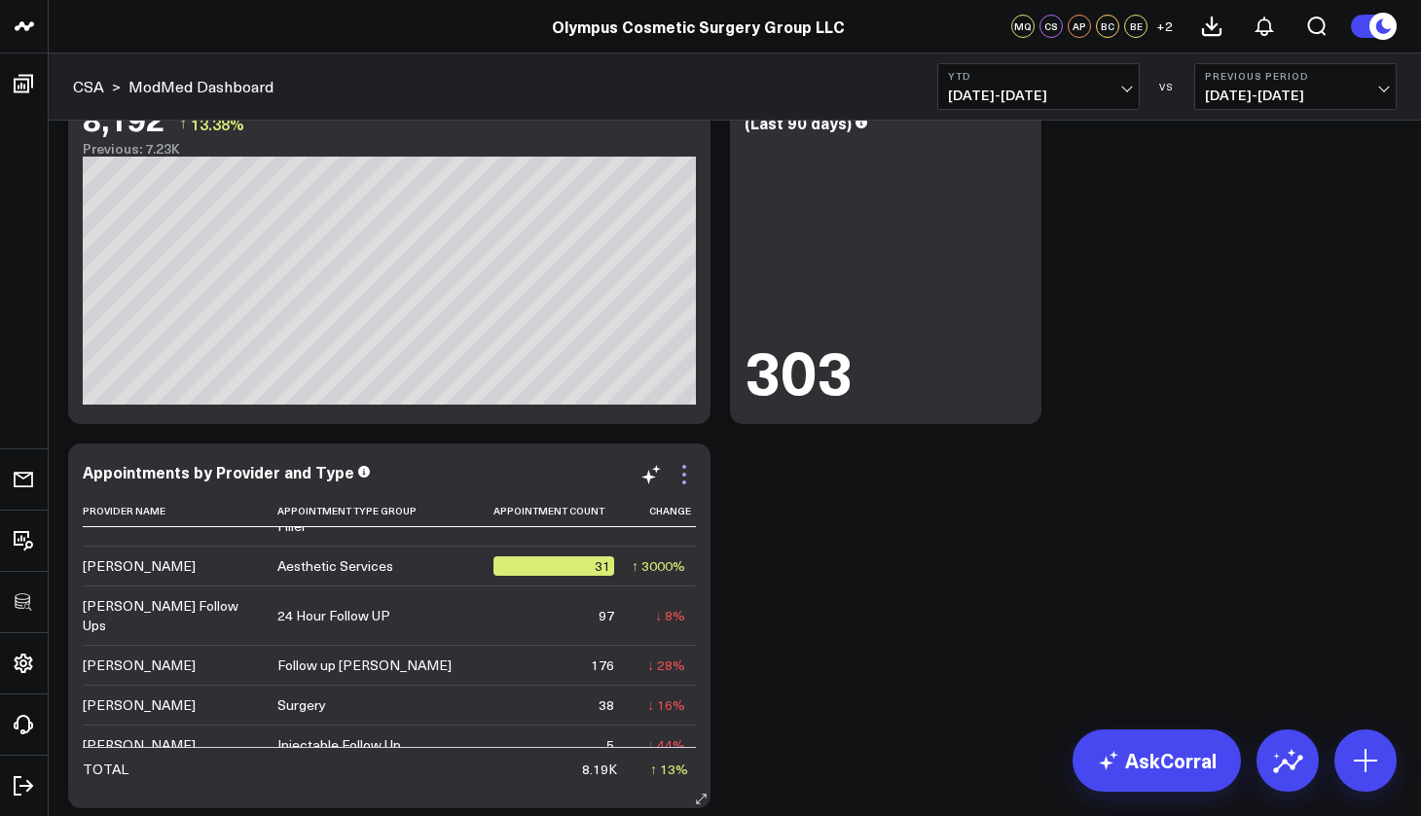
click at [687, 477] on icon at bounding box center [683, 474] width 23 height 23
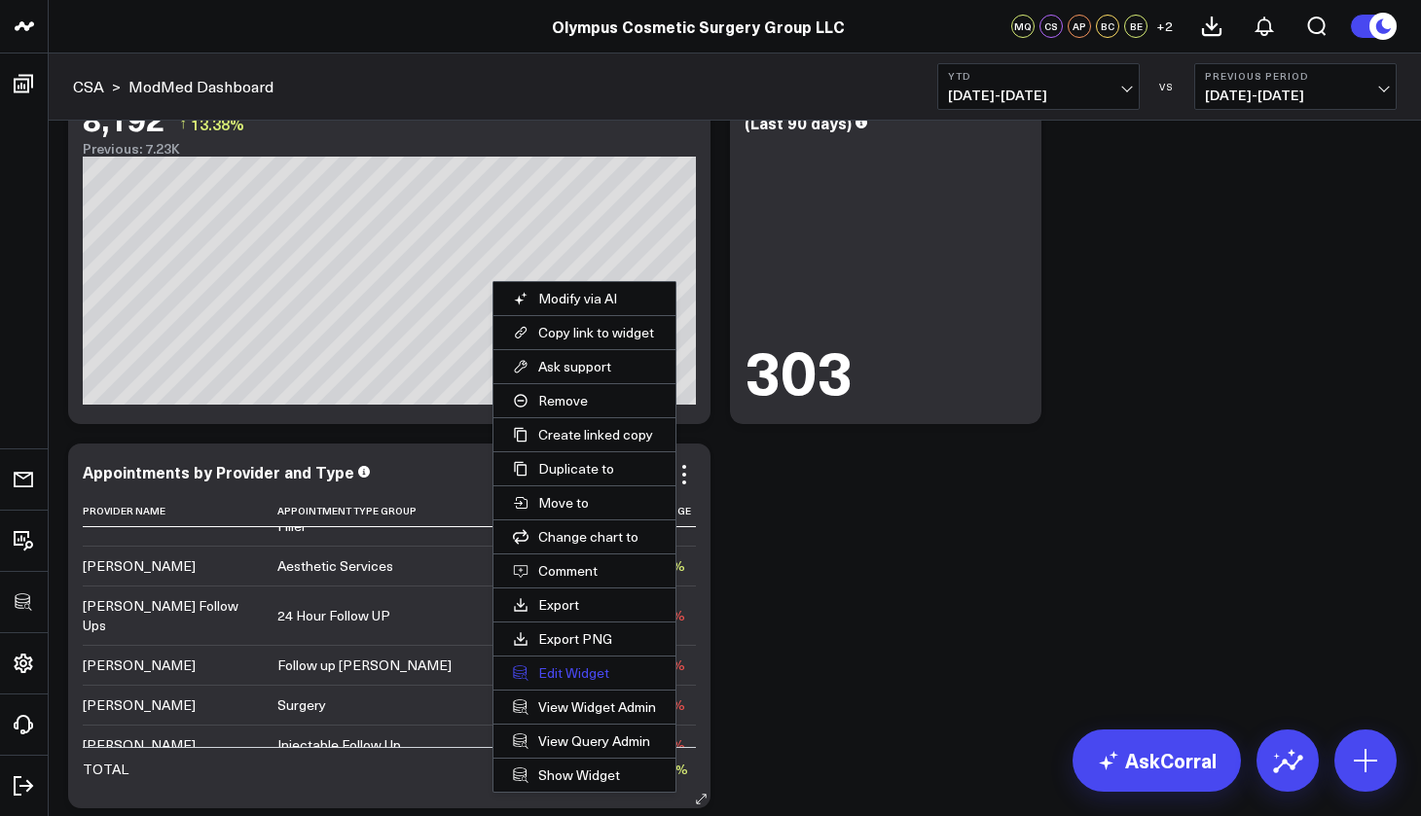
click at [585, 667] on button "Edit Widget" at bounding box center [584, 673] width 182 height 33
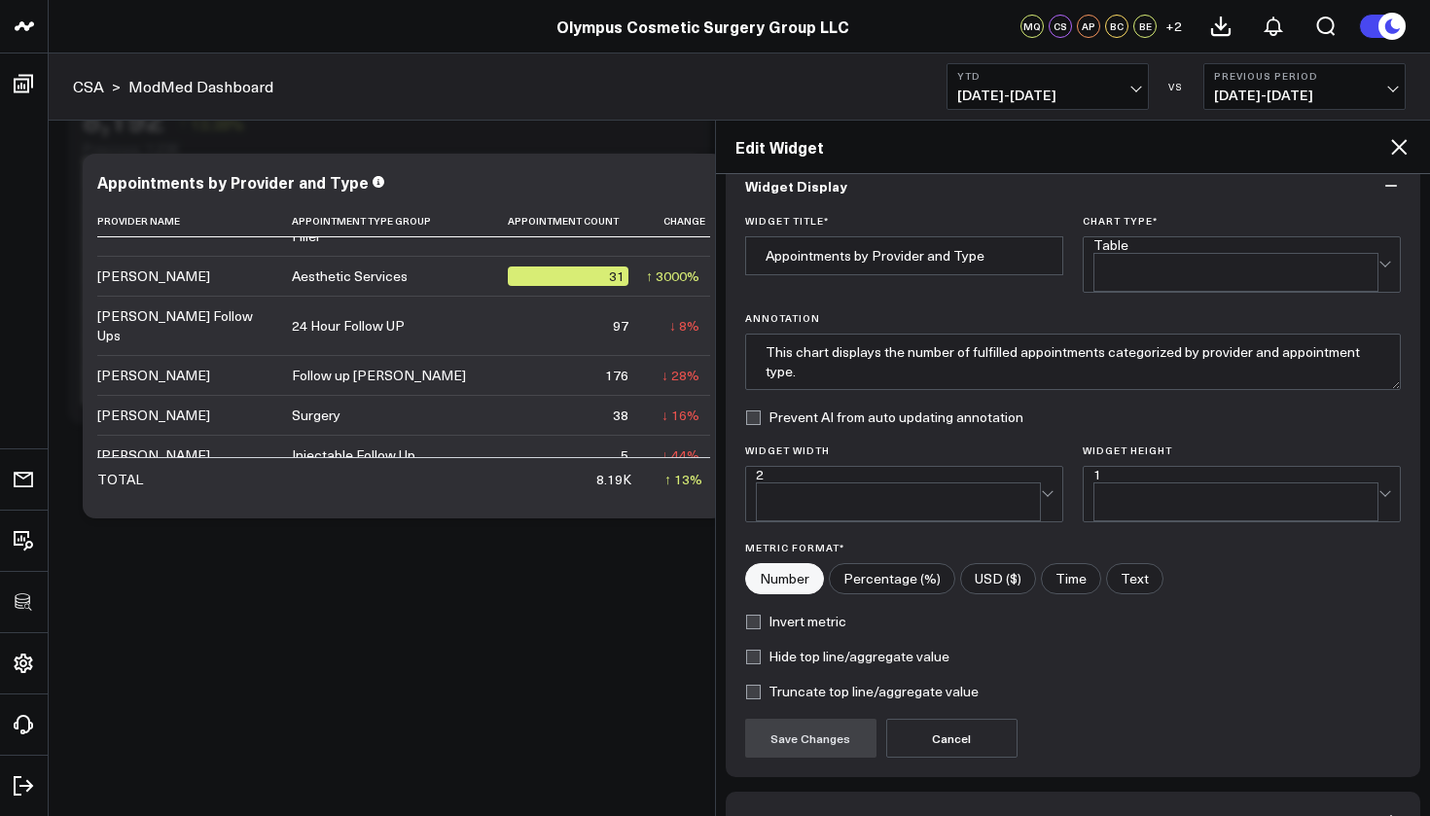
scroll to position [83, 0]
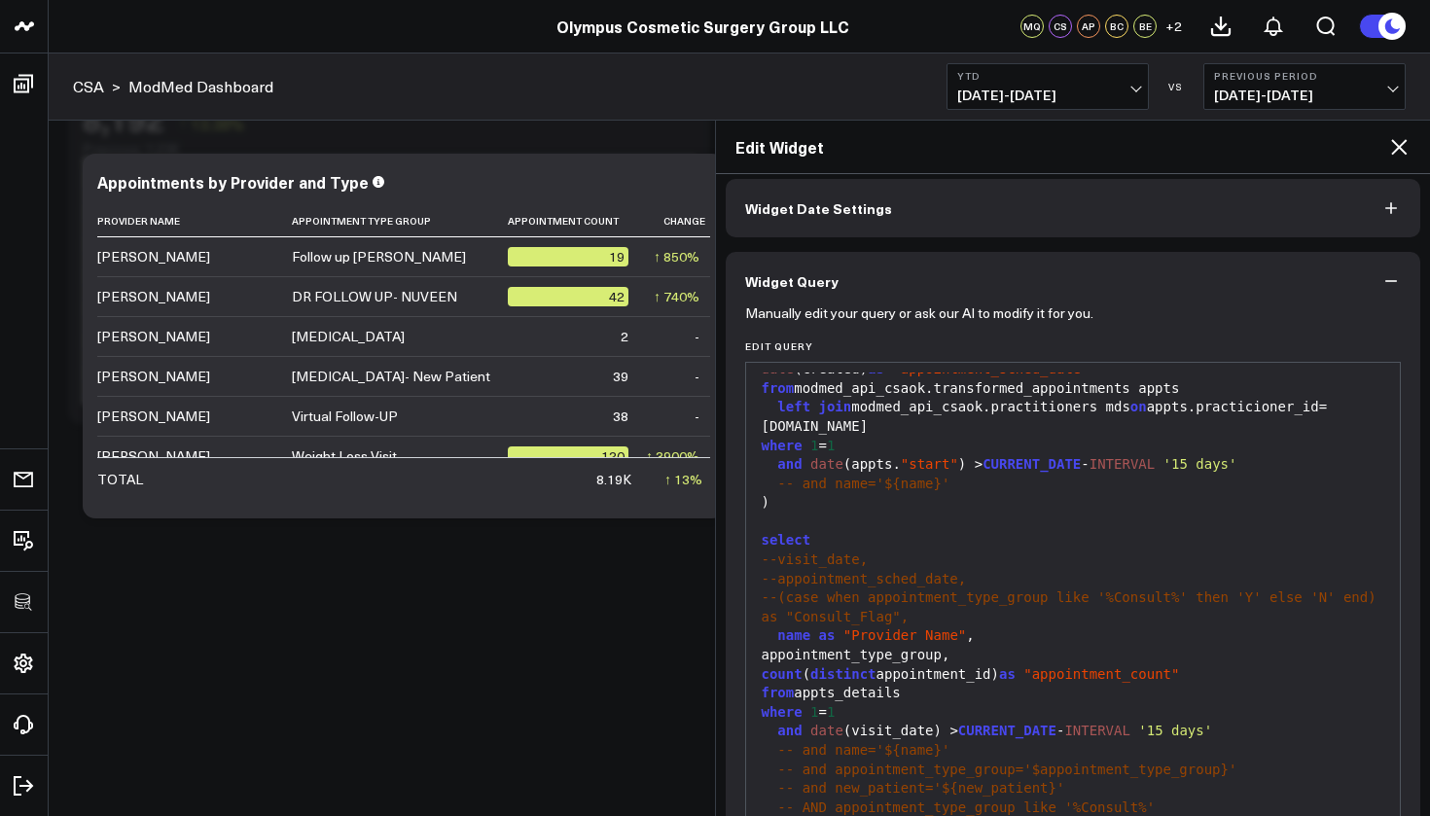
scroll to position [207, 0]
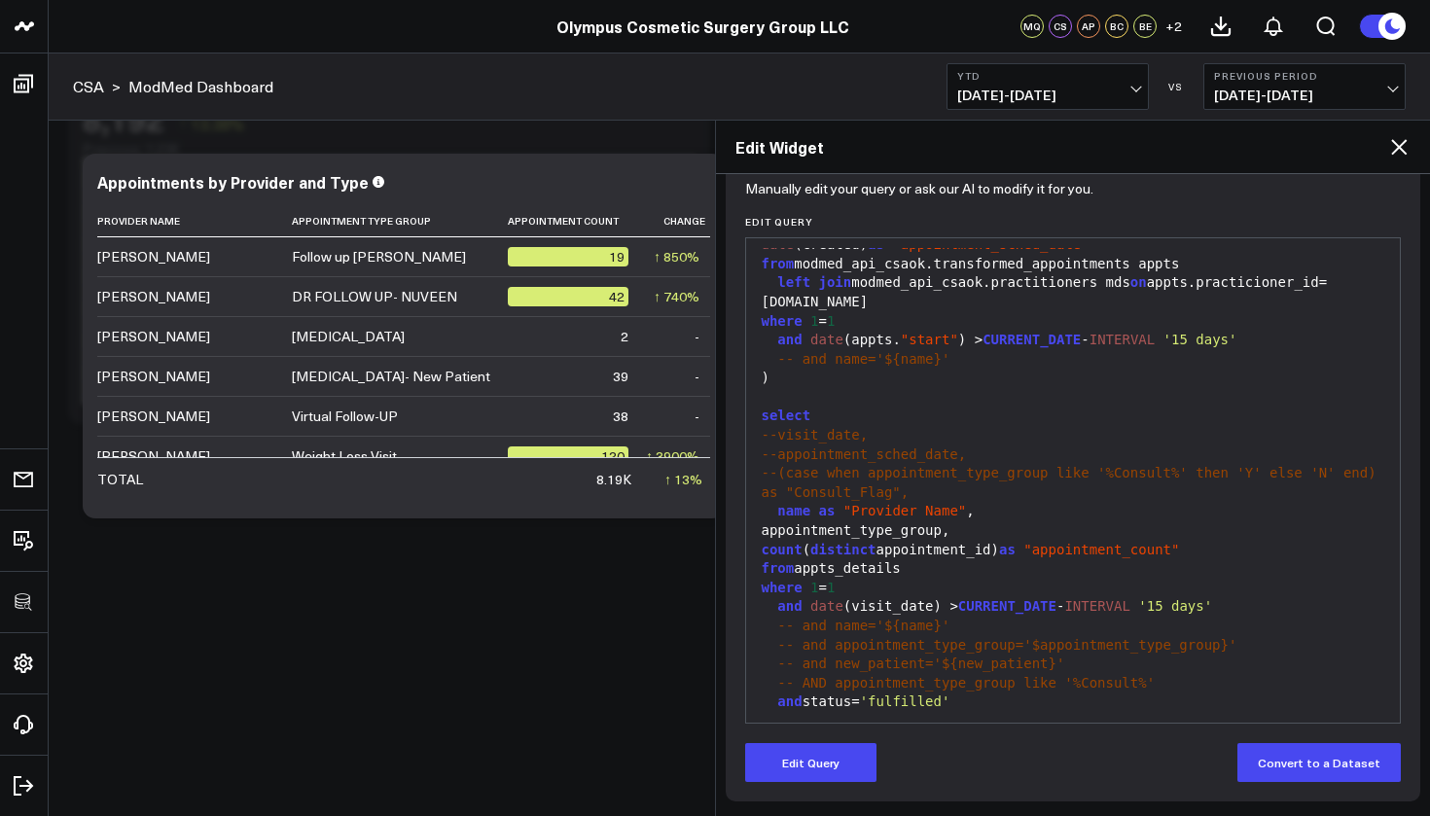
click at [1045, 637] on span "-- and appointment_type_group='$appointment_type_group}'" at bounding box center [1006, 645] width 459 height 16
click at [806, 775] on button "Edit Query" at bounding box center [810, 762] width 131 height 39
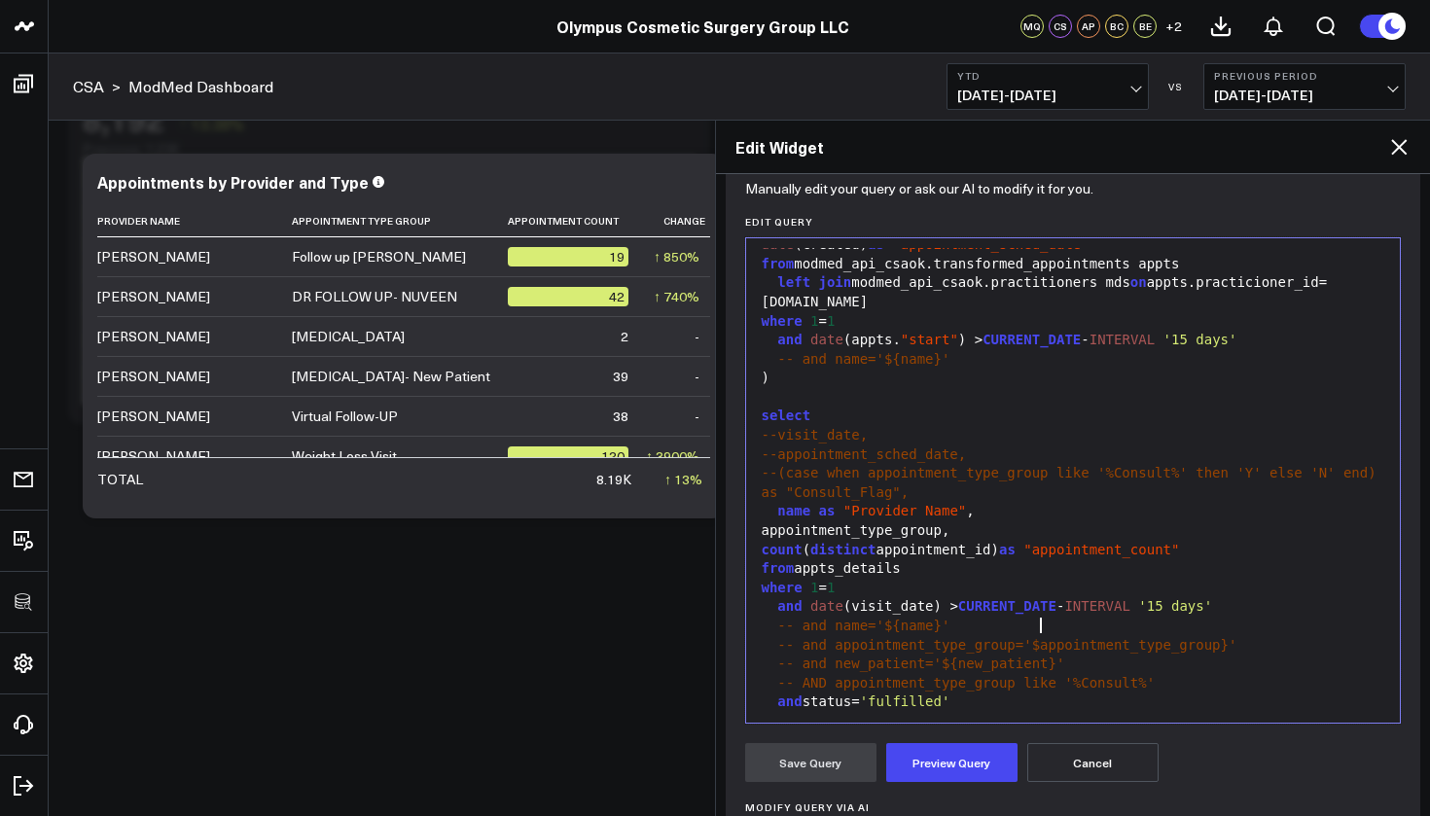
click at [1039, 637] on span "-- and appointment_type_group='$appointment_type_group}'" at bounding box center [1006, 645] width 459 height 16
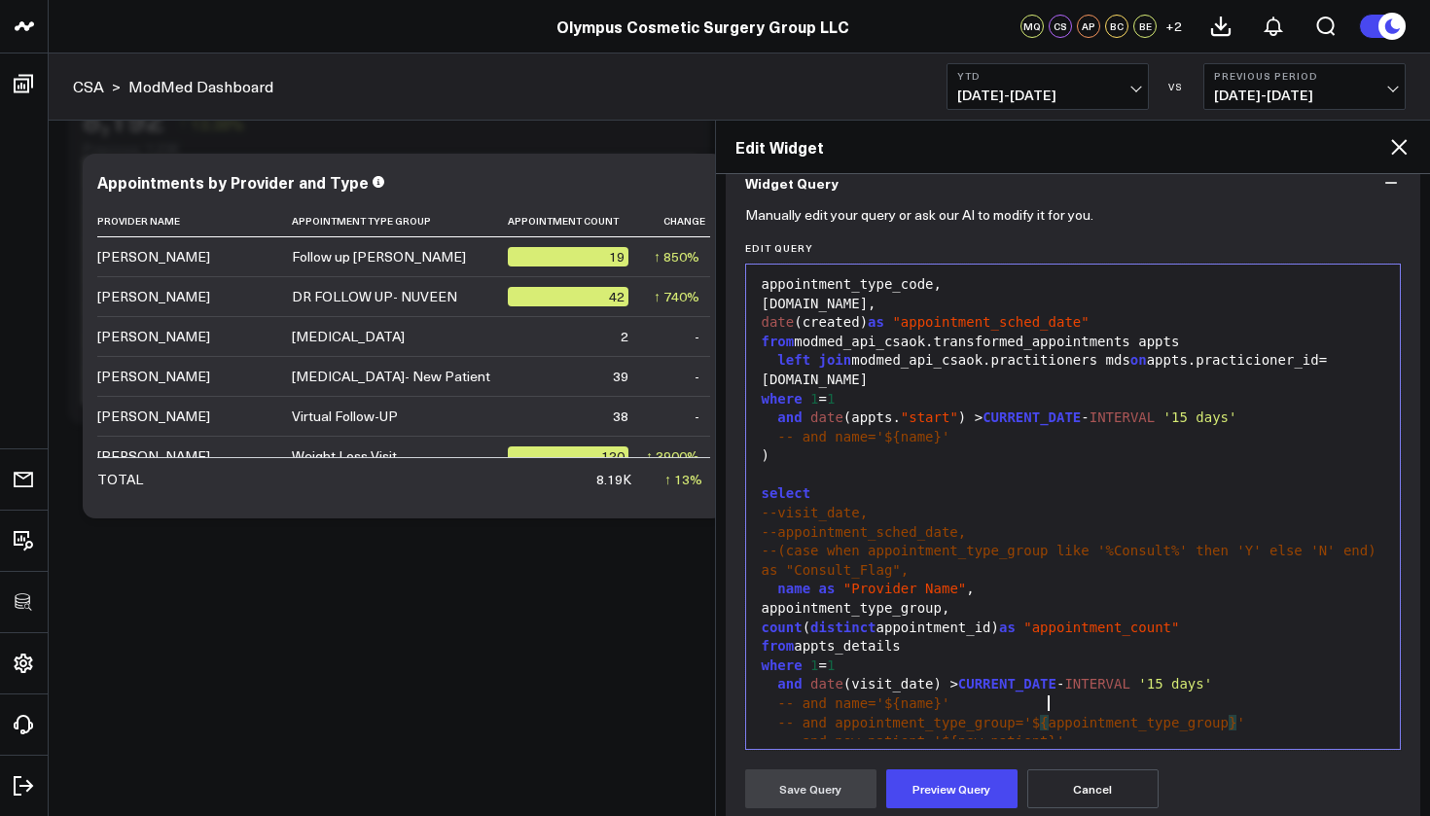
scroll to position [245, 0]
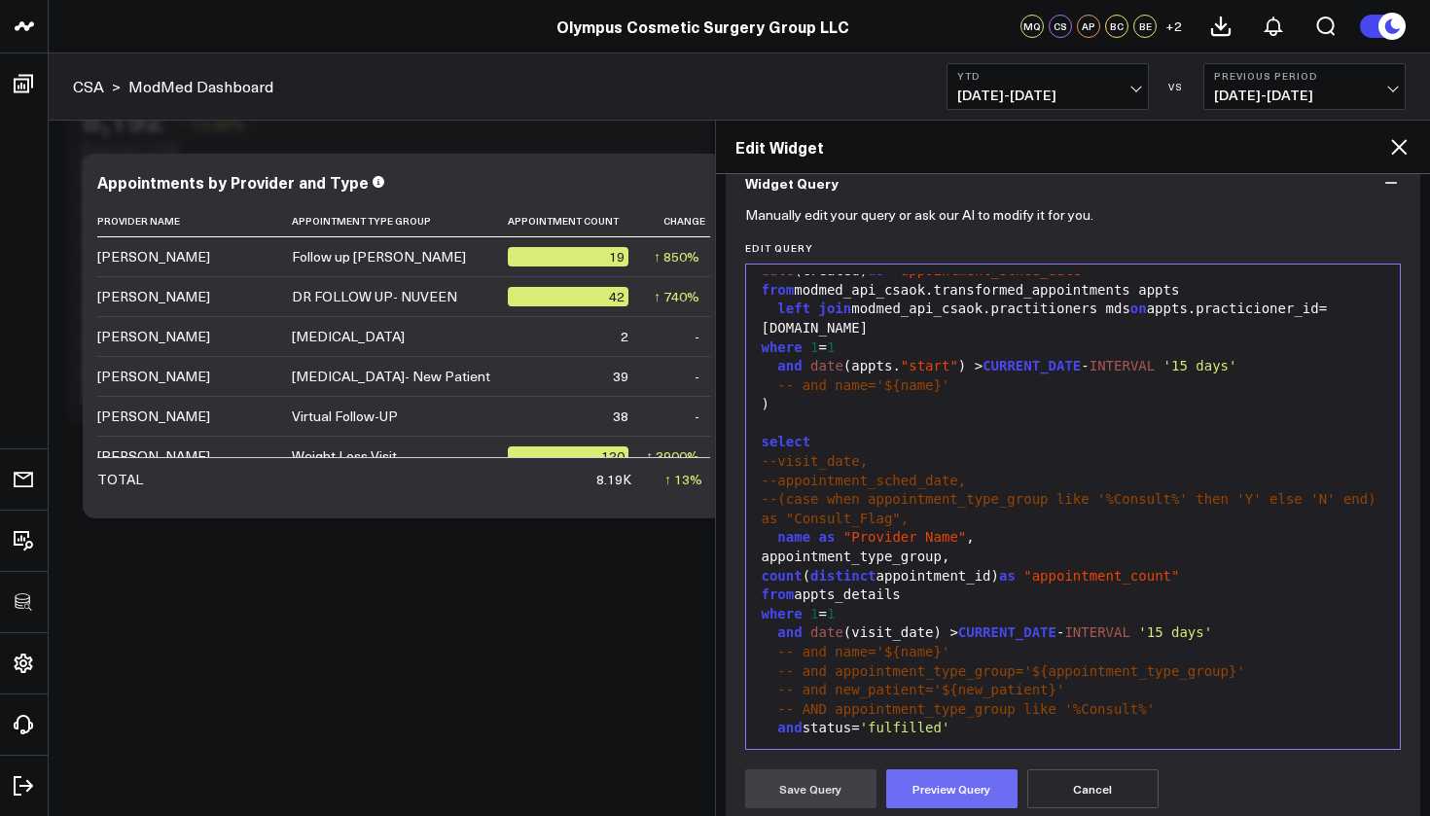
click at [961, 779] on button "Preview Query" at bounding box center [951, 789] width 131 height 39
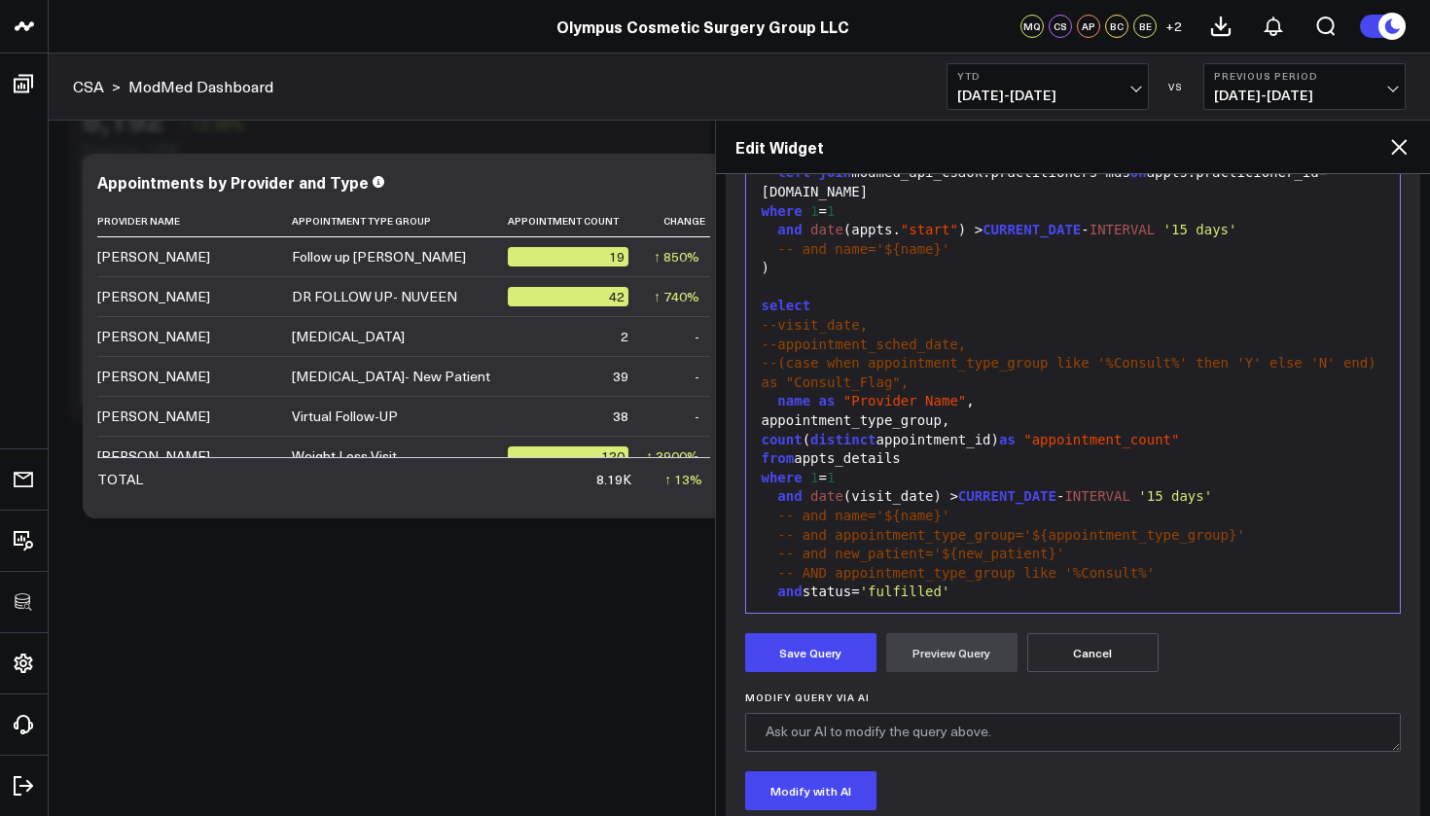
scroll to position [485, 0]
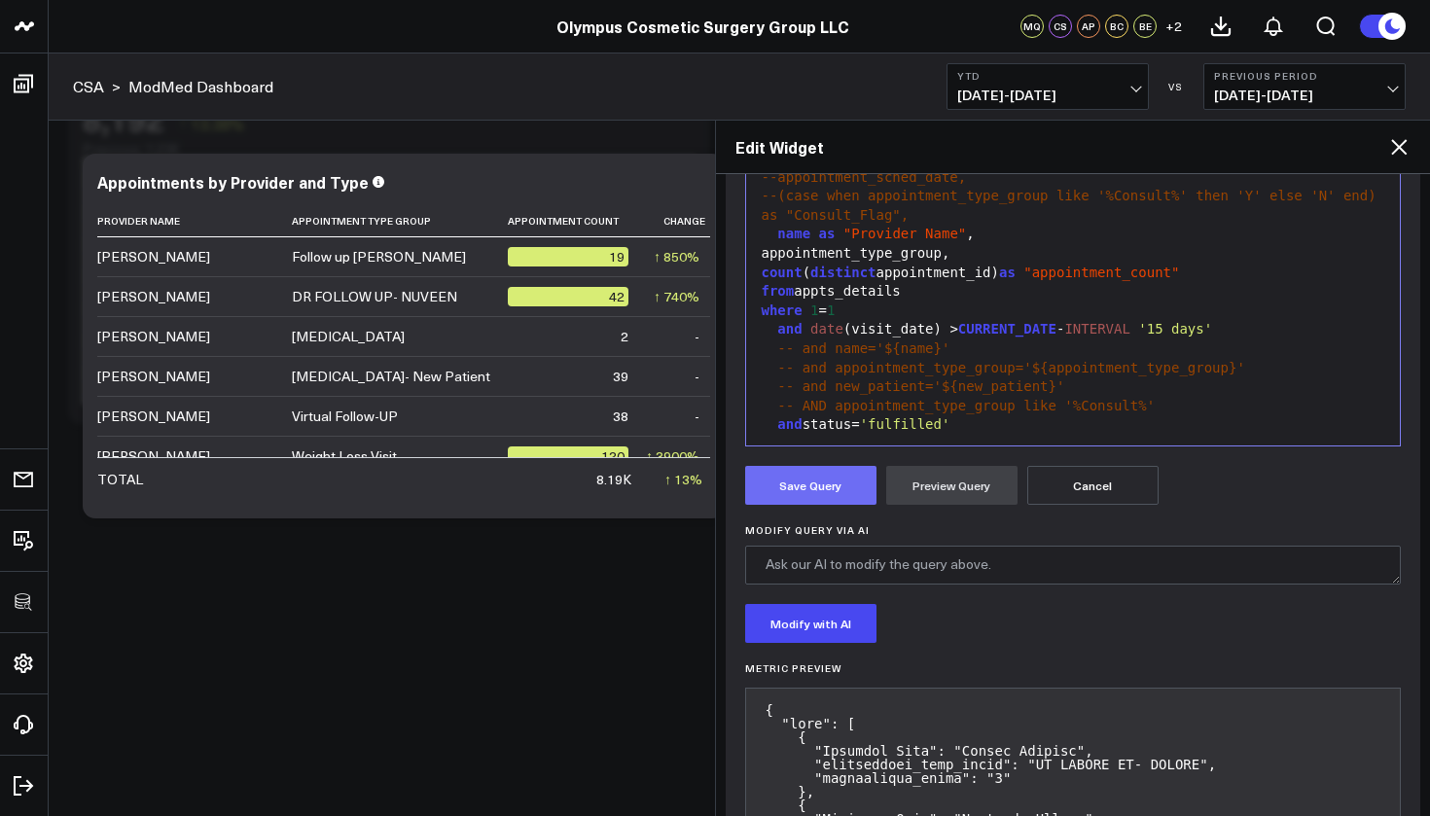
click at [799, 486] on button "Save Query" at bounding box center [810, 485] width 131 height 39
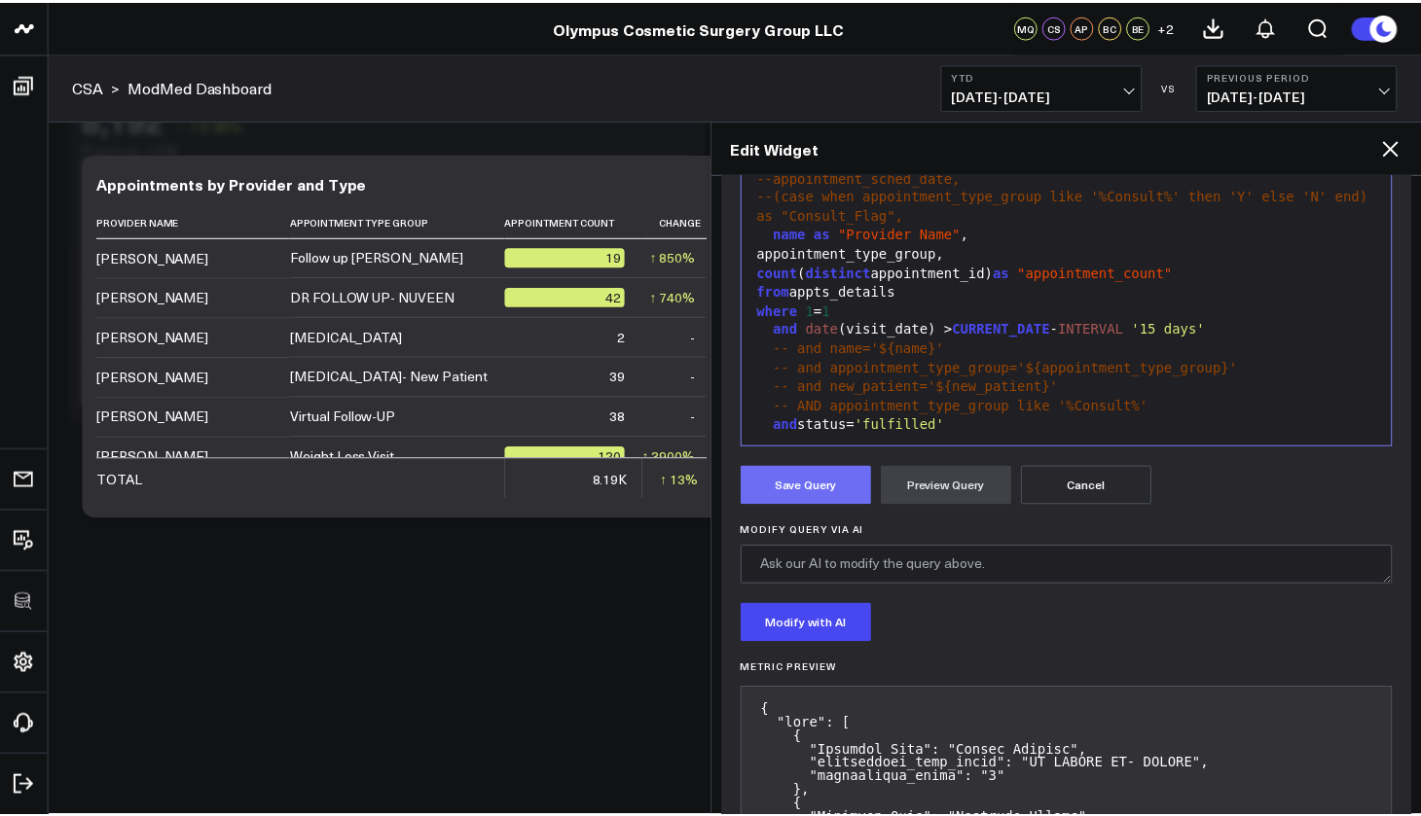
scroll to position [207, 0]
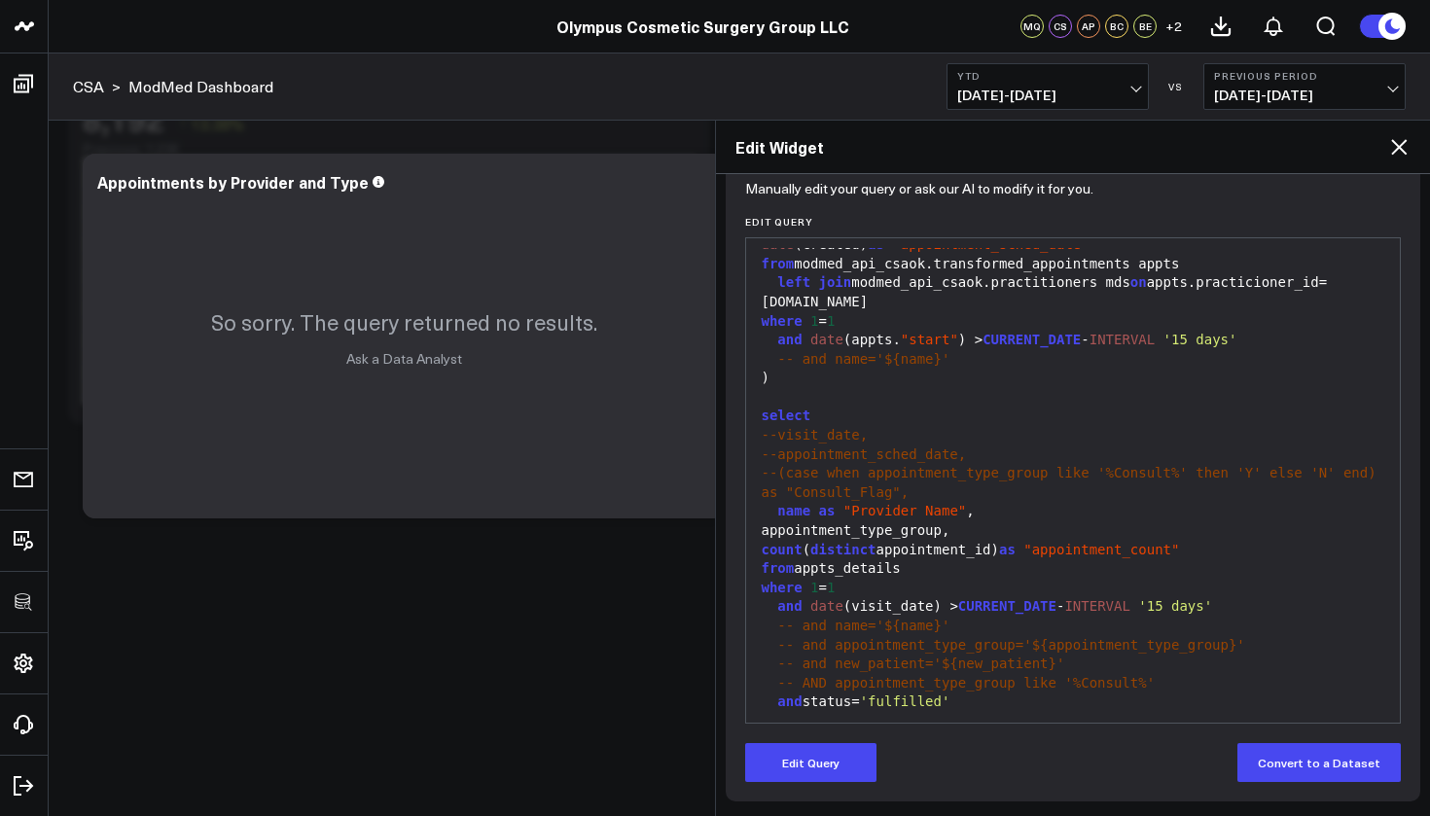
click at [1403, 150] on icon at bounding box center [1399, 147] width 16 height 16
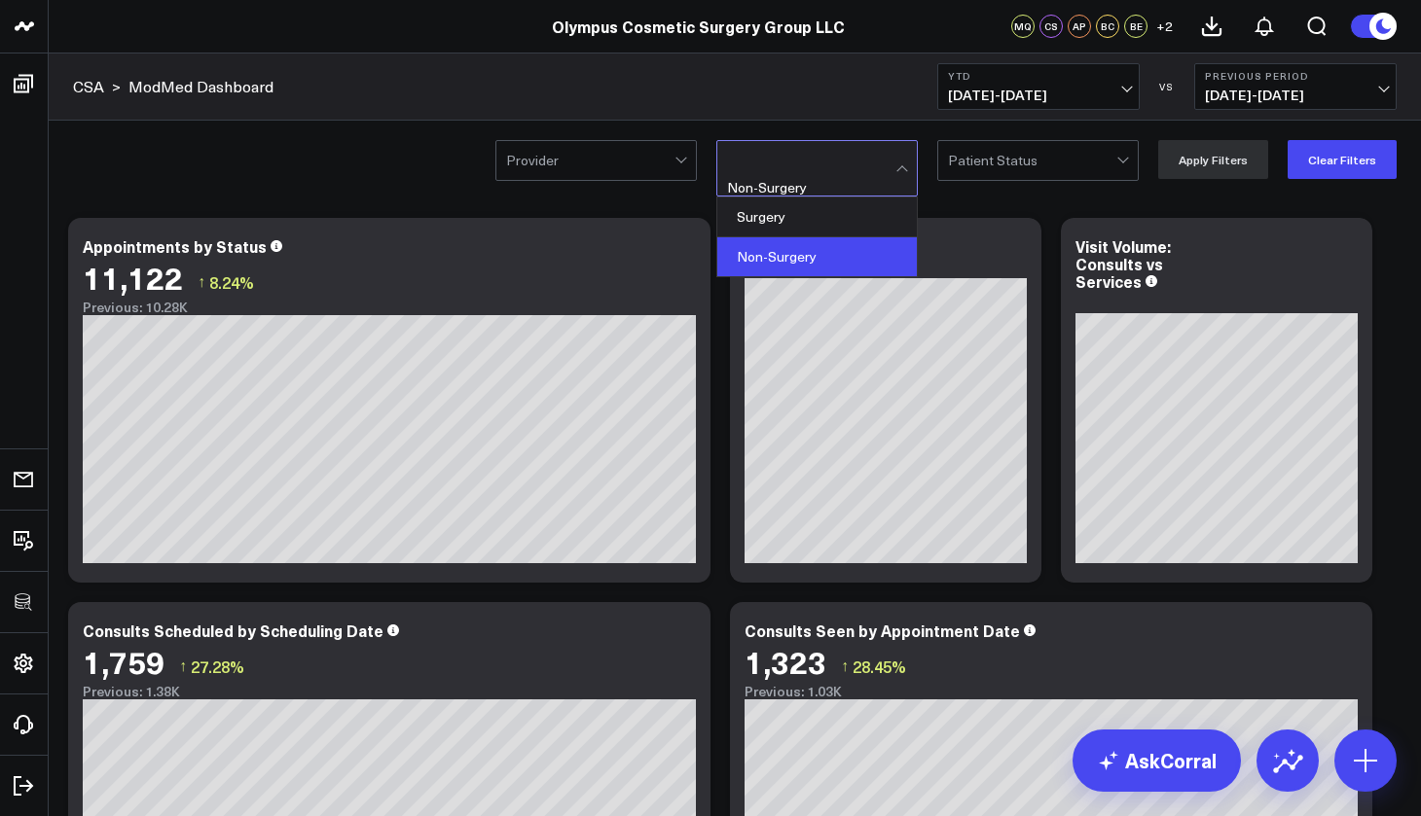
click at [872, 144] on div at bounding box center [811, 160] width 168 height 39
click at [872, 154] on div at bounding box center [811, 160] width 168 height 39
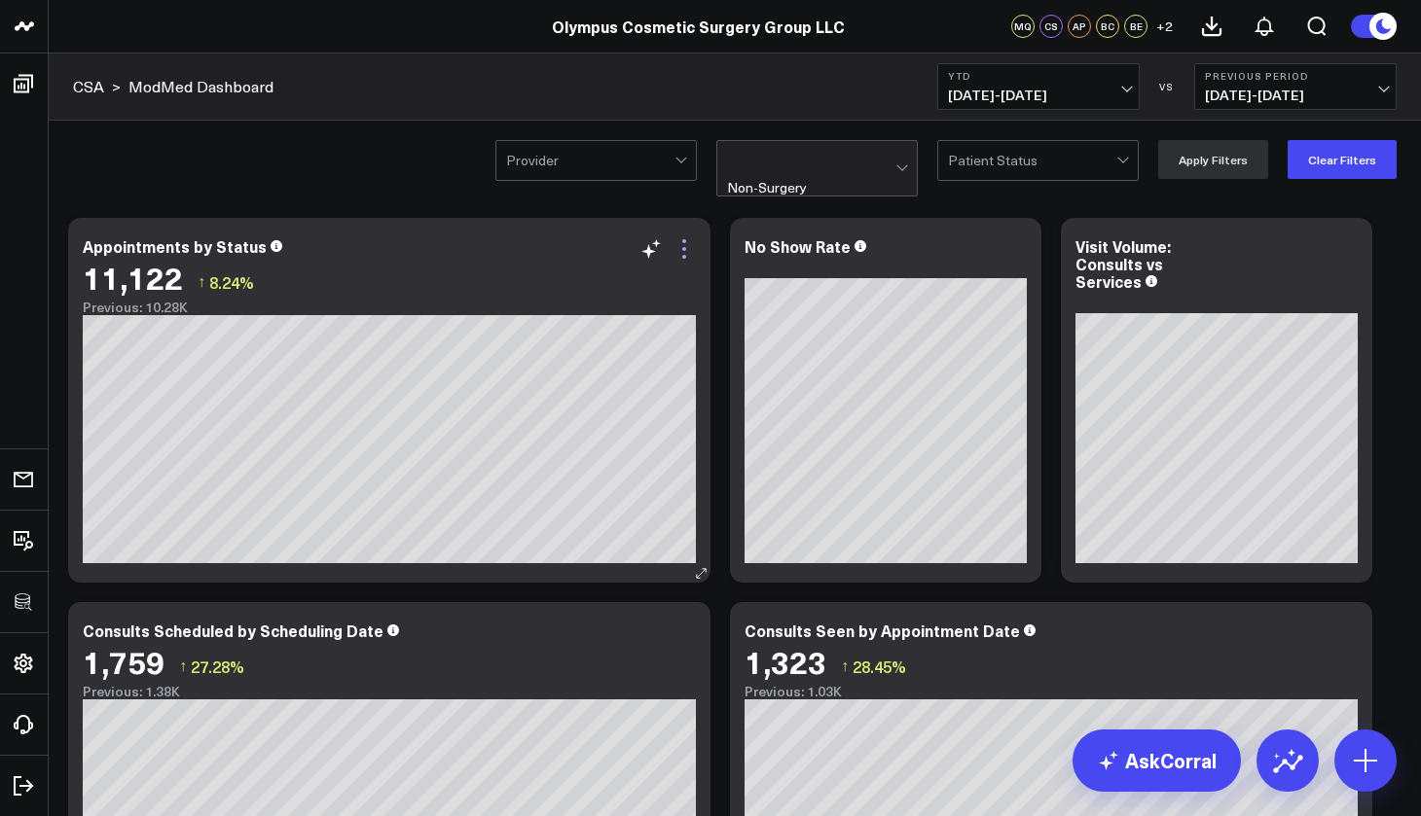
click at [680, 243] on icon at bounding box center [683, 248] width 23 height 23
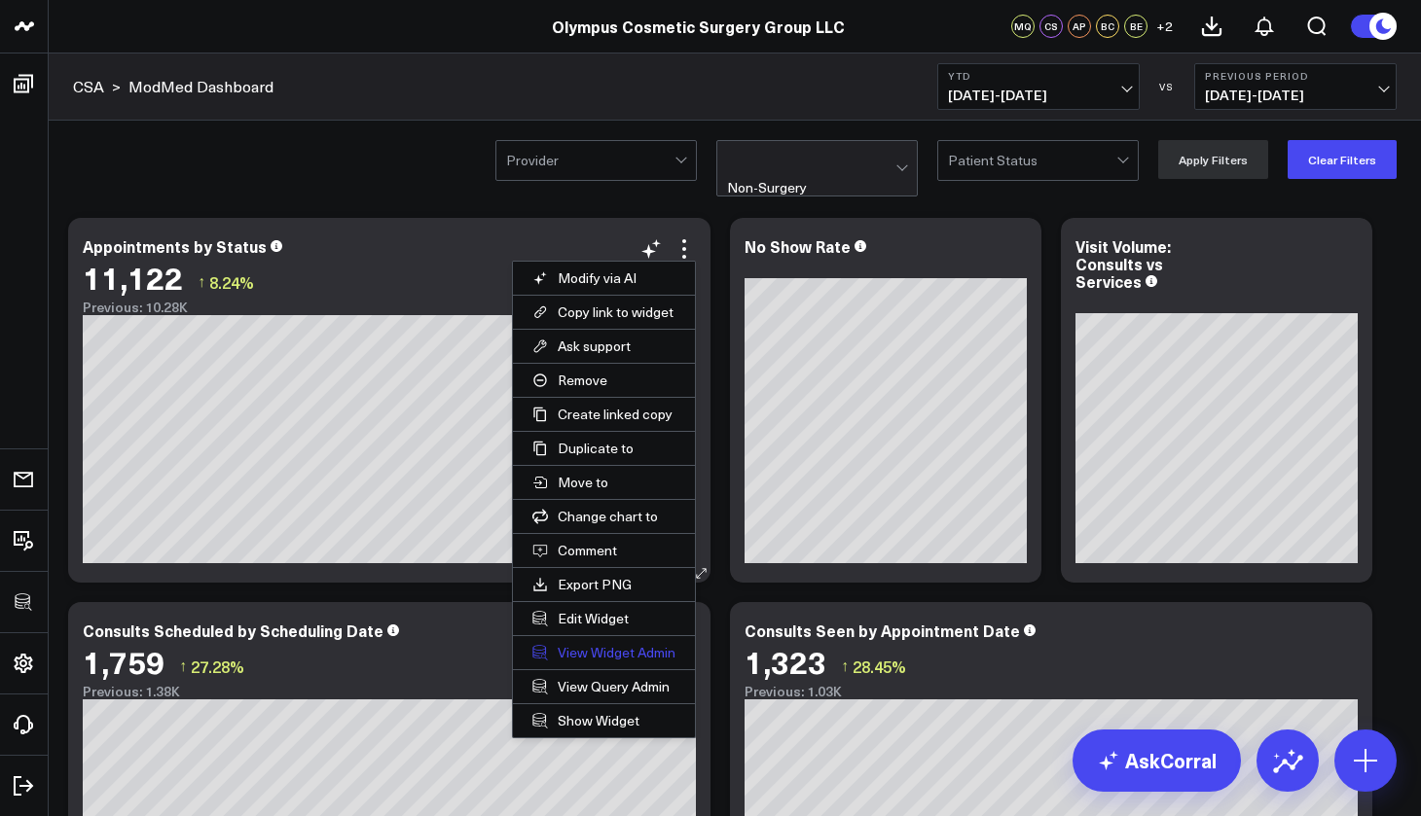
click at [619, 652] on link "View Widget Admin" at bounding box center [604, 652] width 182 height 33
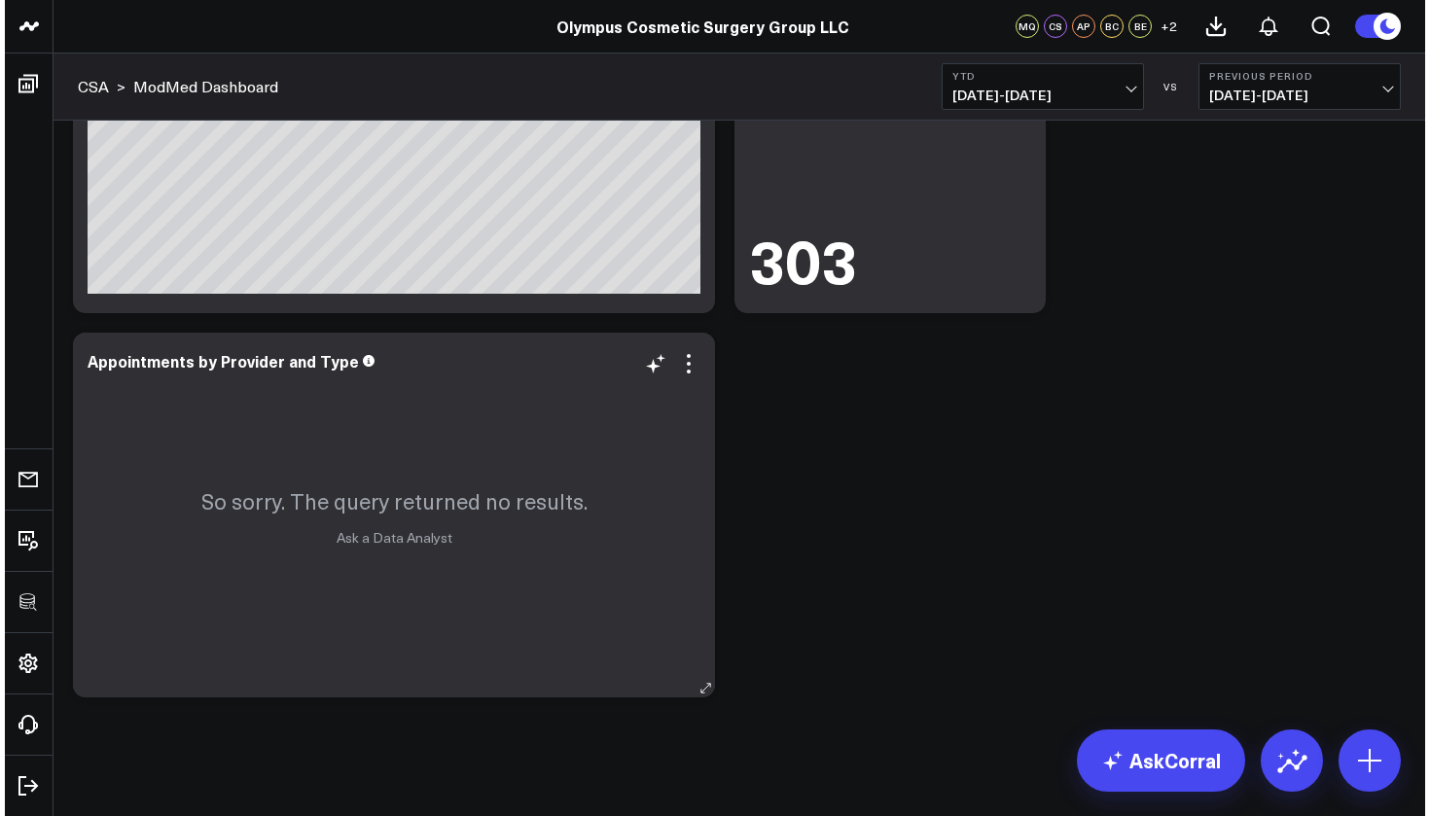
scroll to position [1426, 0]
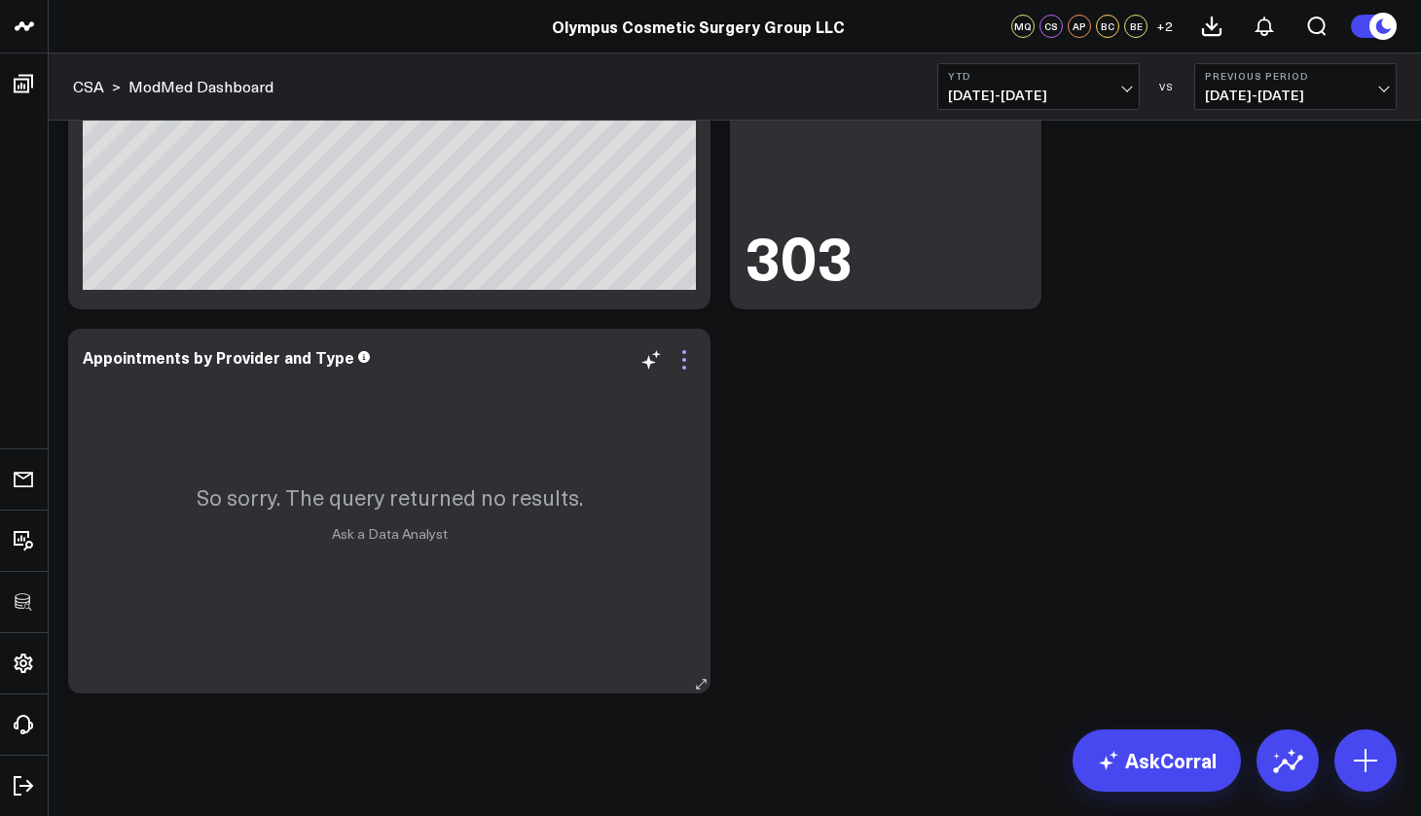
click at [683, 360] on icon at bounding box center [684, 360] width 4 height 4
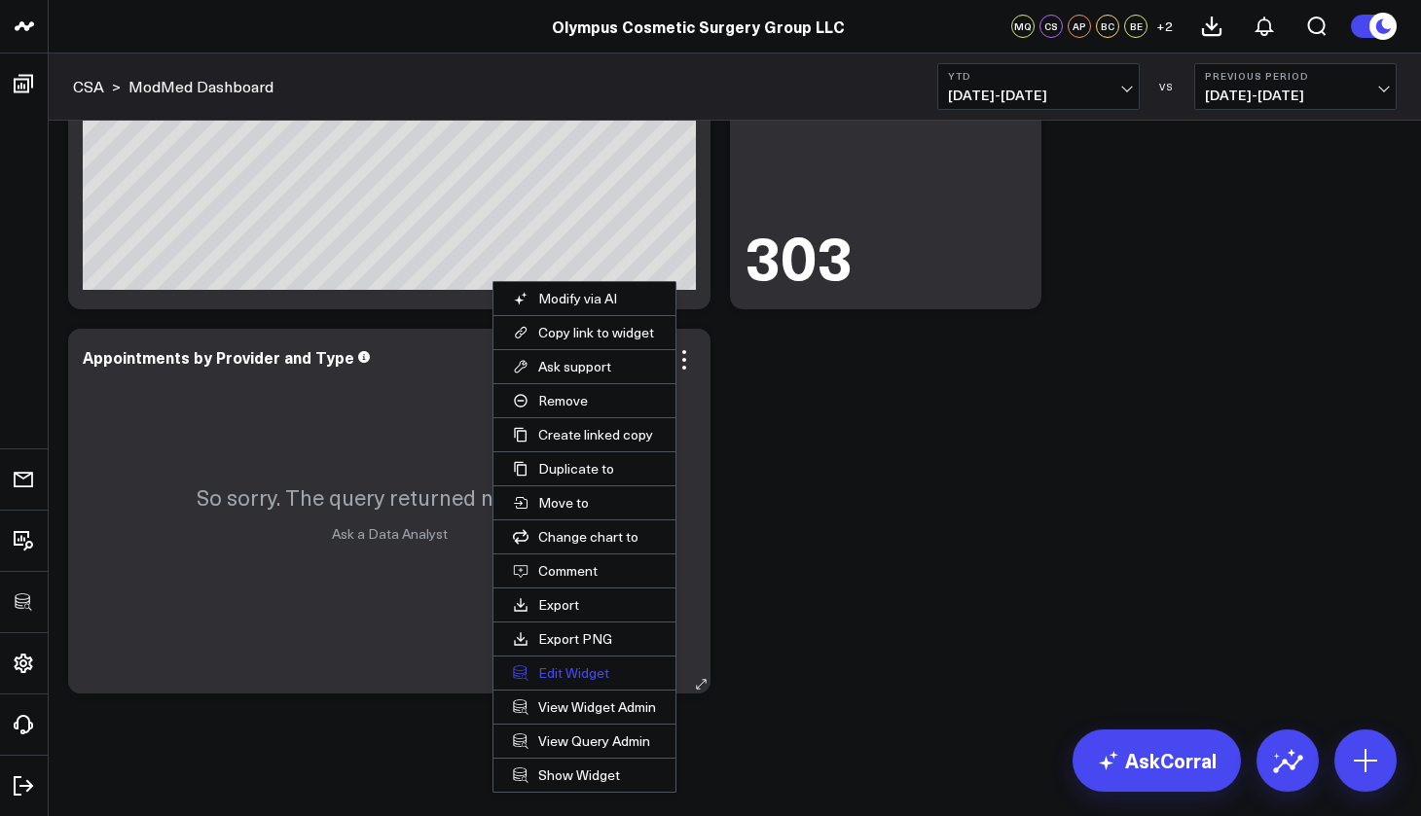
click at [626, 666] on button "Edit Widget" at bounding box center [584, 673] width 182 height 33
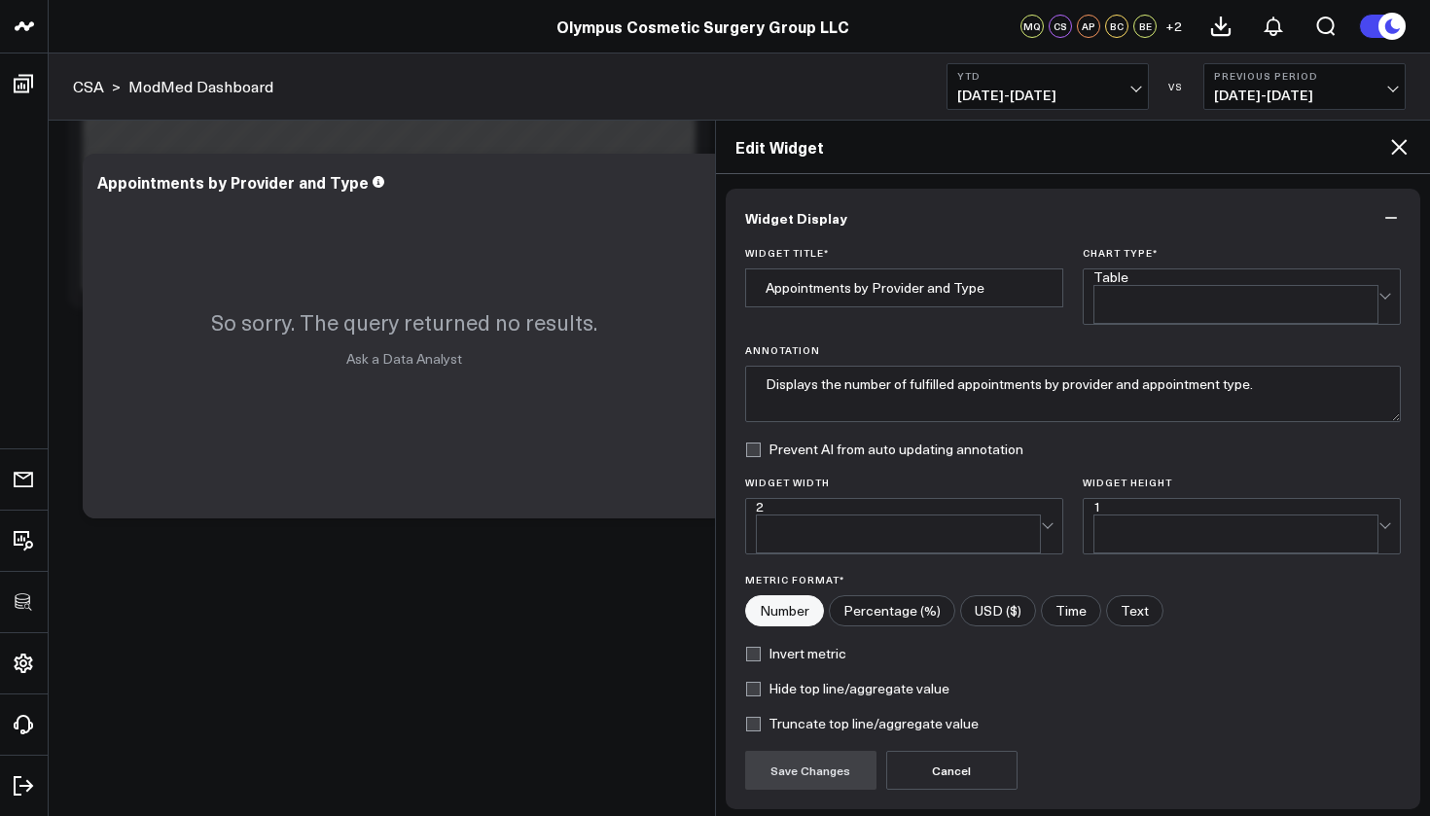
scroll to position [123, 0]
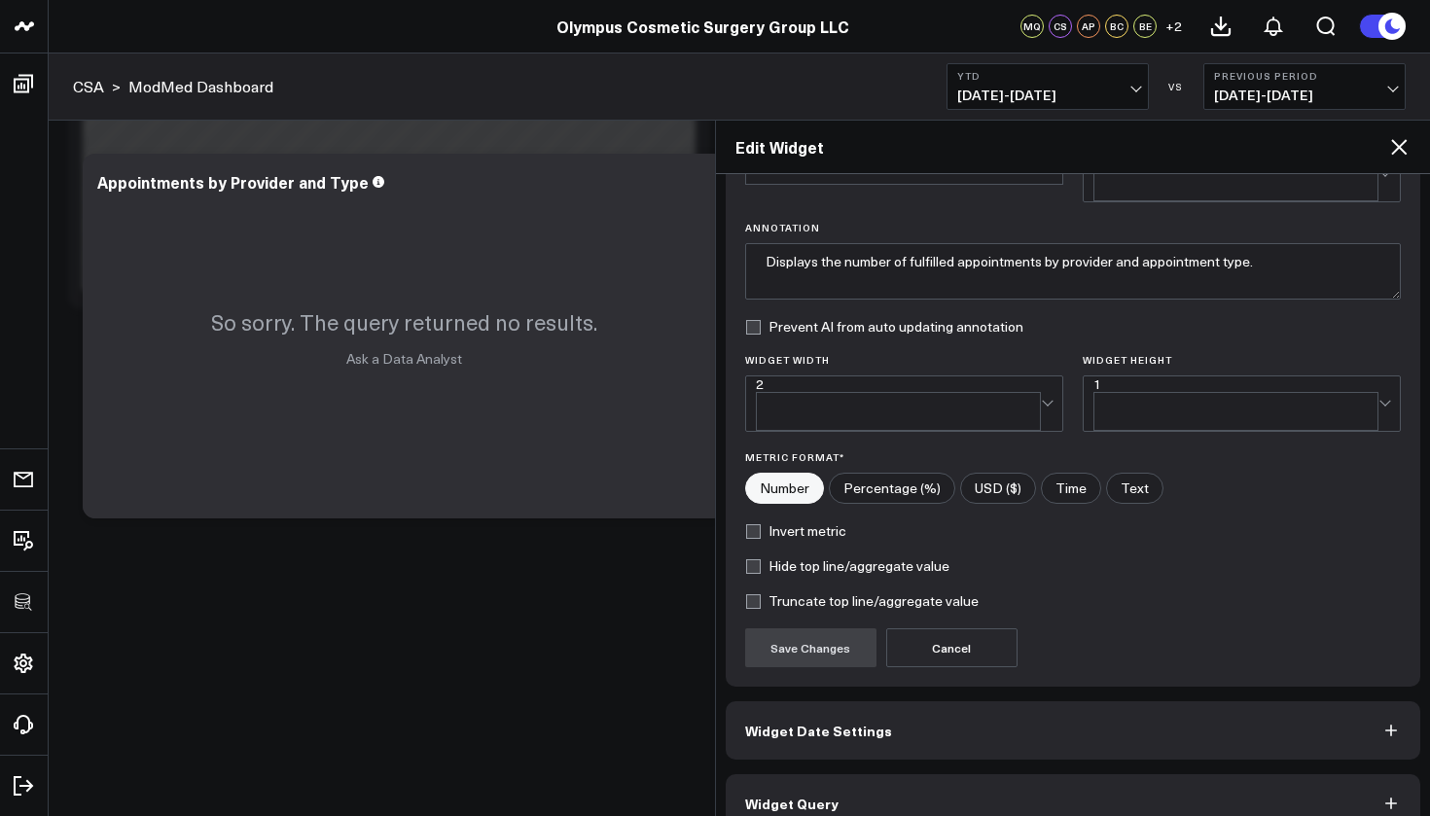
click at [902, 774] on button "Widget Query" at bounding box center [1074, 803] width 696 height 58
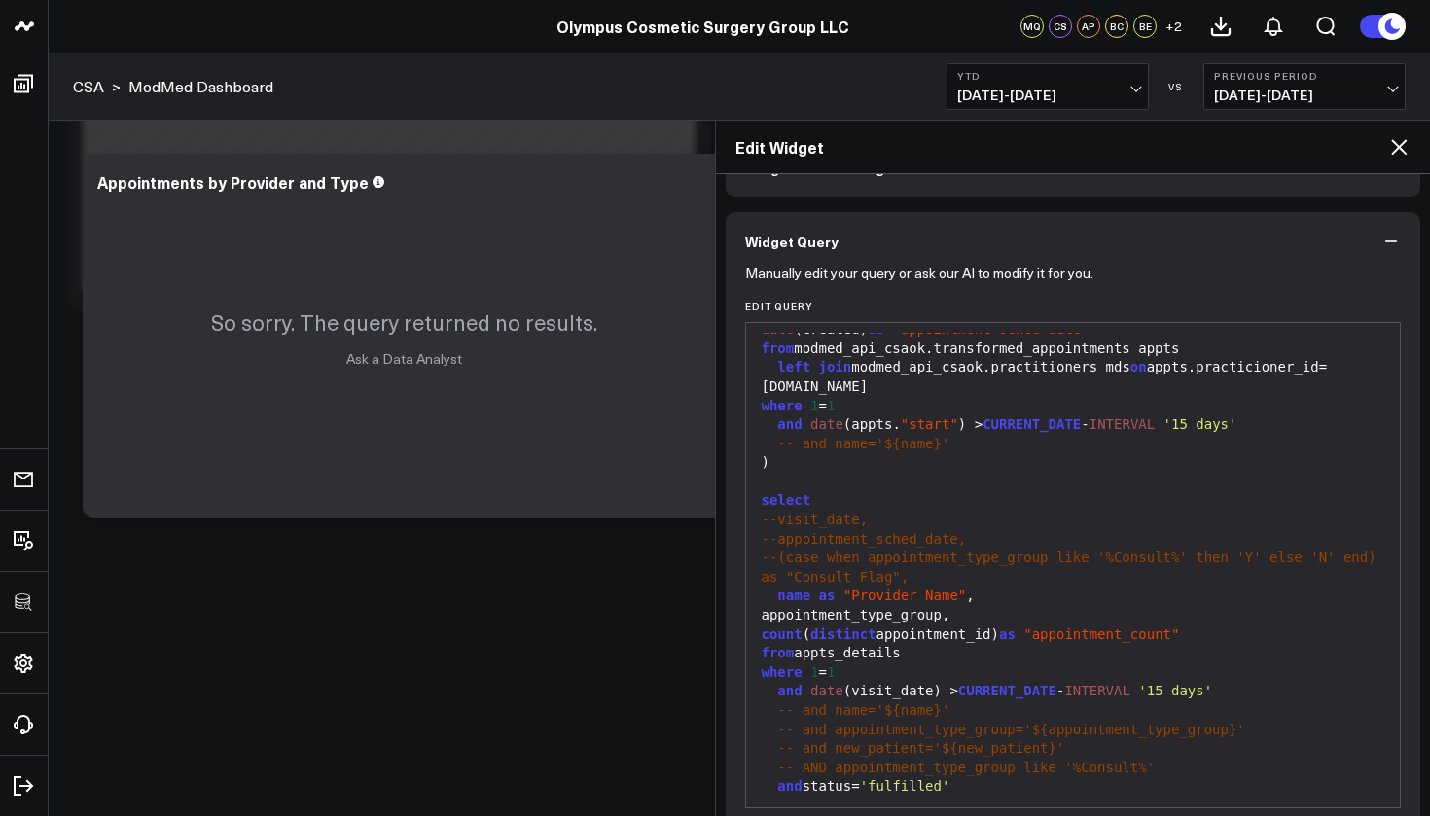
scroll to position [207, 0]
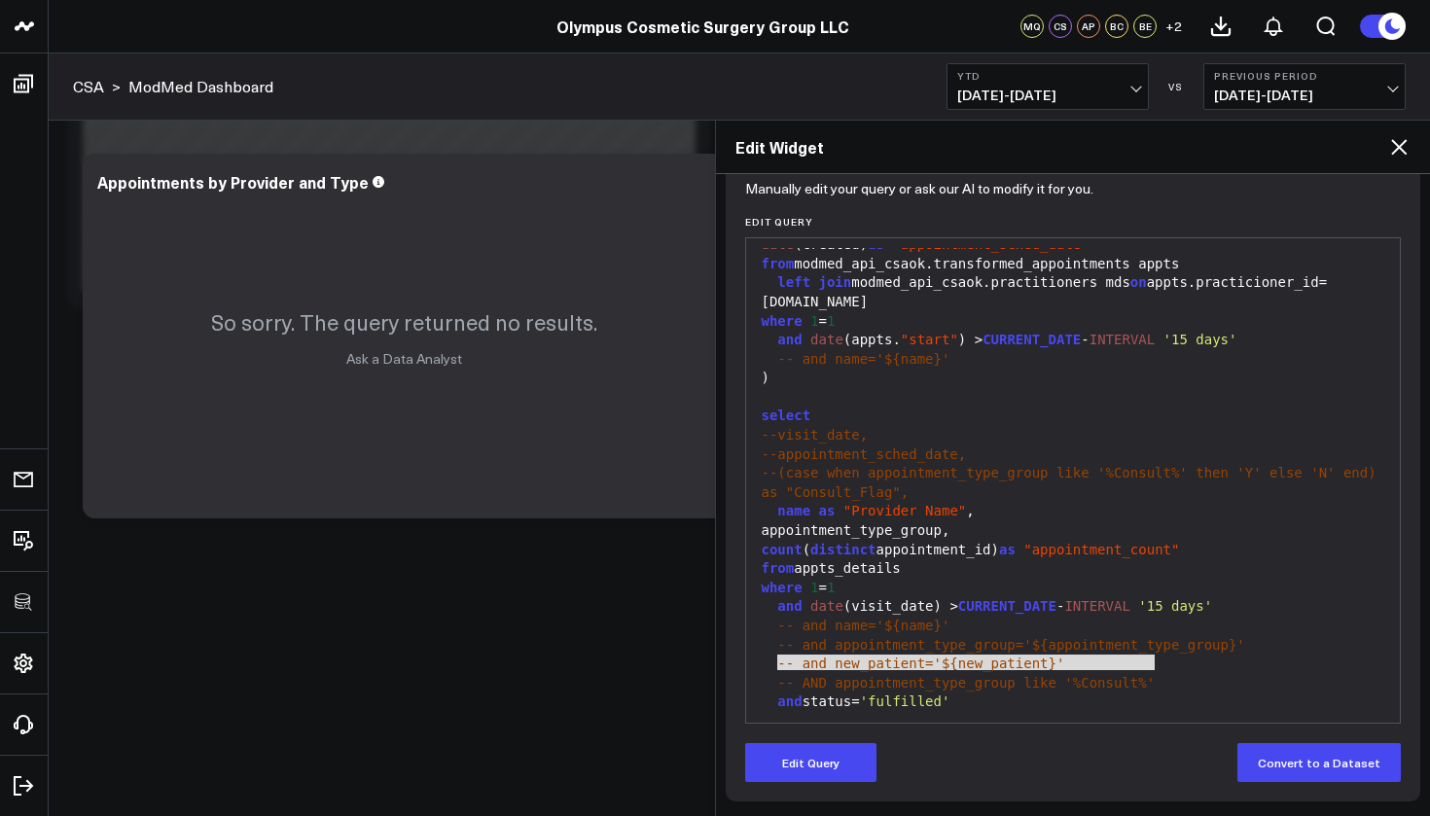
drag, startPoint x: 774, startPoint y: 662, endPoint x: 1157, endPoint y: 656, distance: 382.4
click at [1157, 674] on div "-- AND appointment_type_group like '%Consult%'" at bounding box center [1073, 683] width 635 height 19
click at [858, 763] on button "Edit Query" at bounding box center [810, 762] width 131 height 39
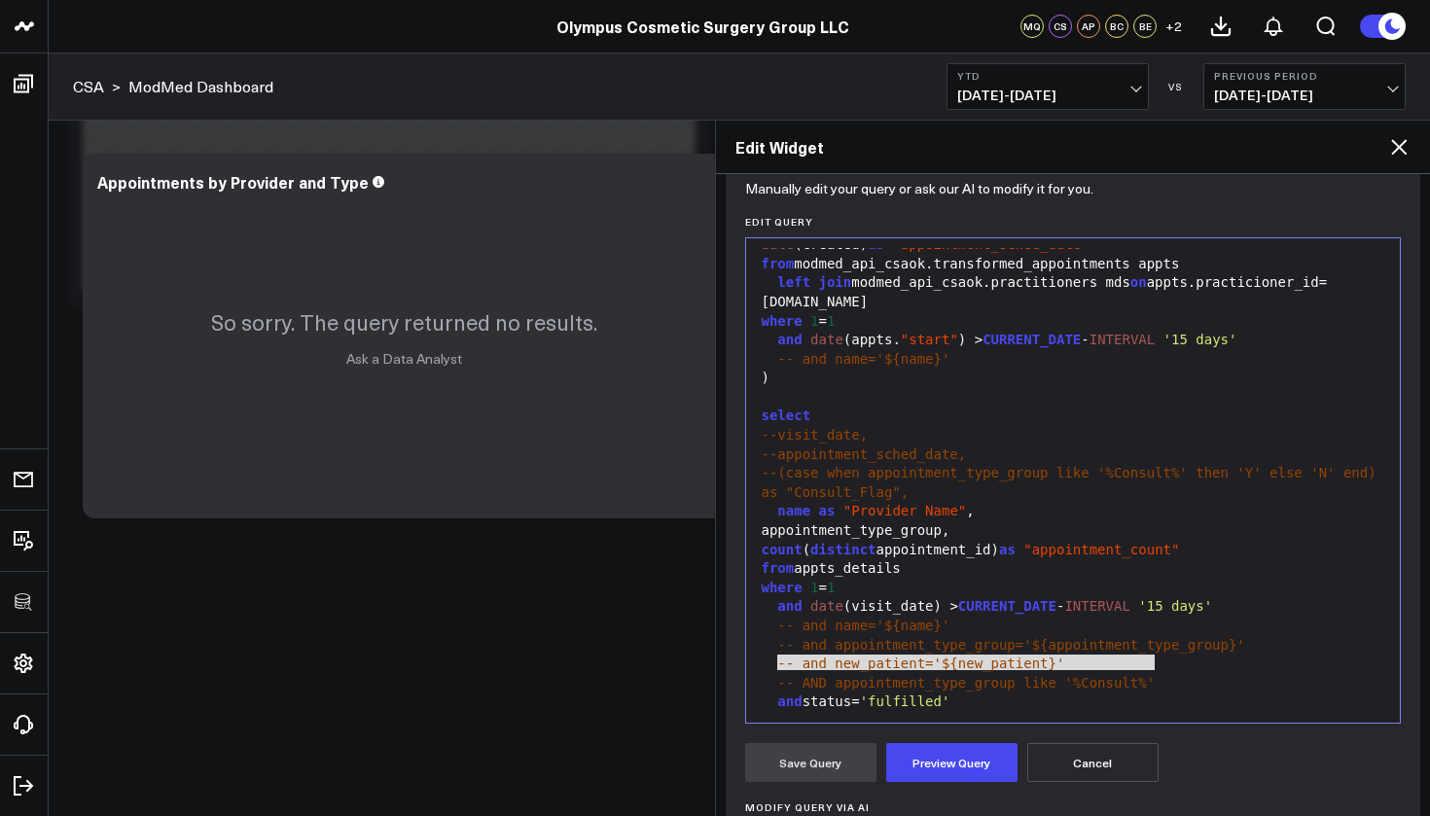
click at [1170, 674] on div "-- AND appointment_type_group like '%Consult%'" at bounding box center [1073, 683] width 635 height 19
drag, startPoint x: 1190, startPoint y: 662, endPoint x: 759, endPoint y: 658, distance: 431.0
click at [759, 674] on div "-- AND appointment_type_group like '%Consult%'" at bounding box center [1073, 683] width 635 height 19
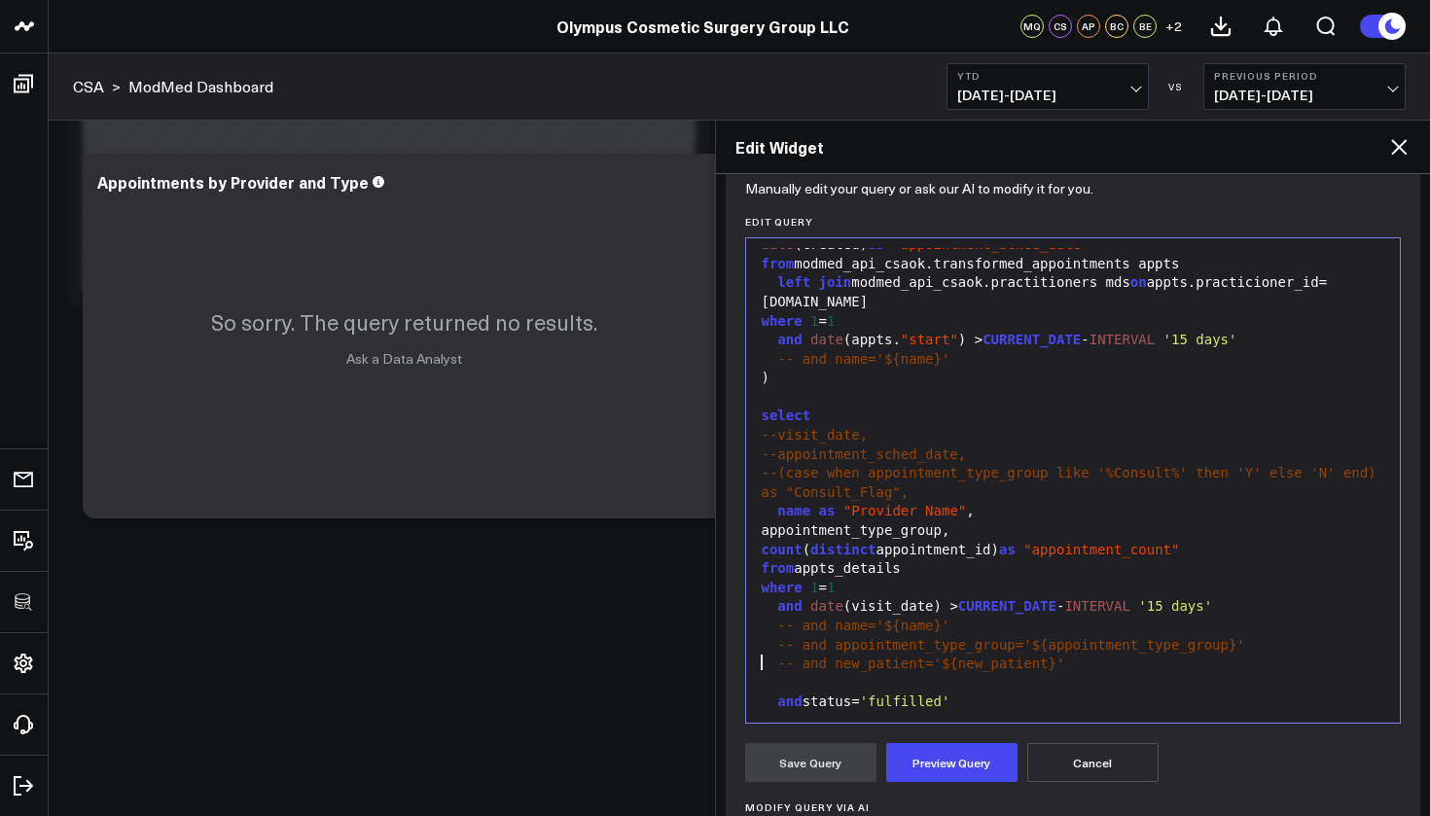
scroll to position [227, 0]
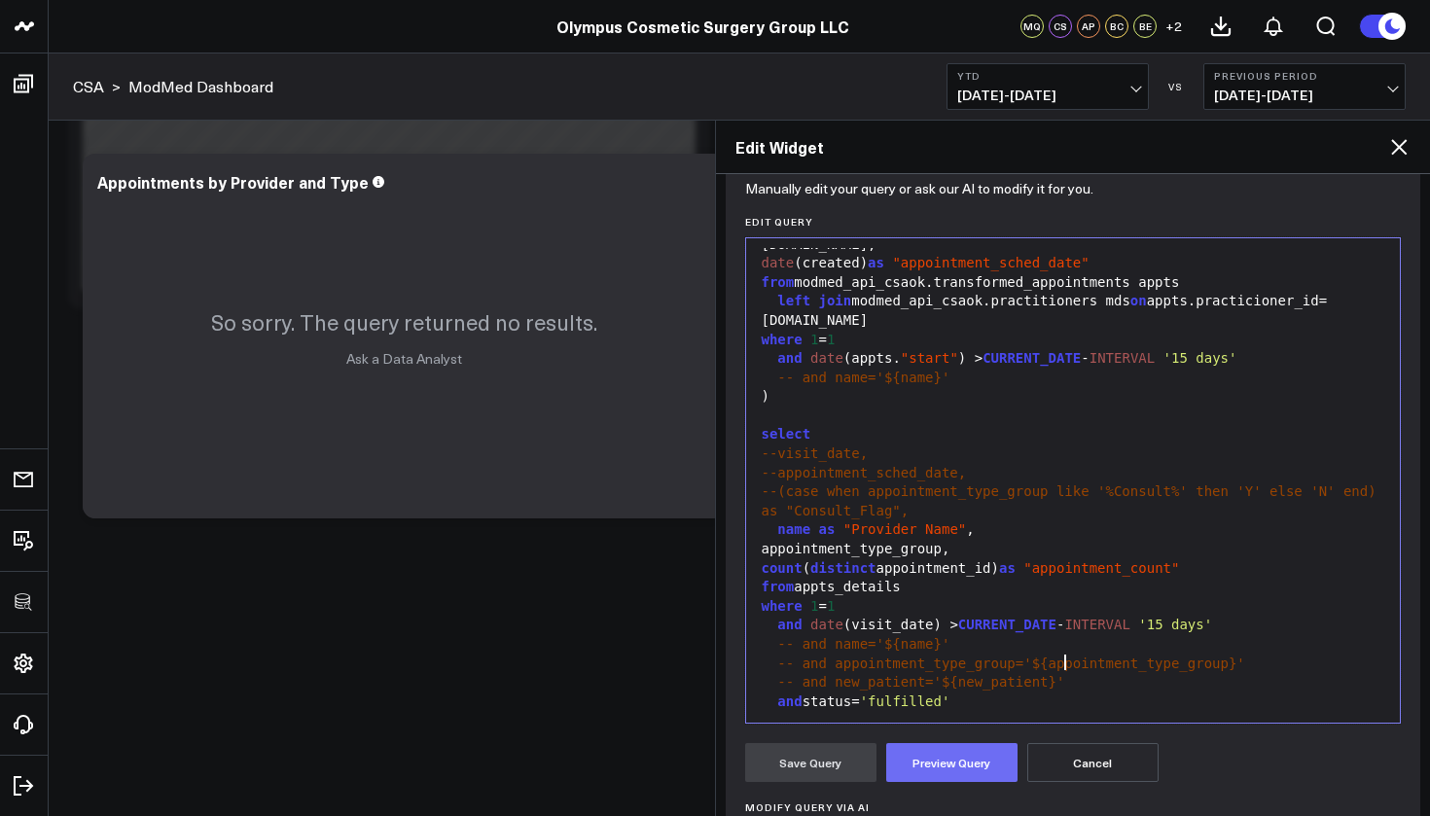
click at [1000, 761] on button "Preview Query" at bounding box center [951, 762] width 131 height 39
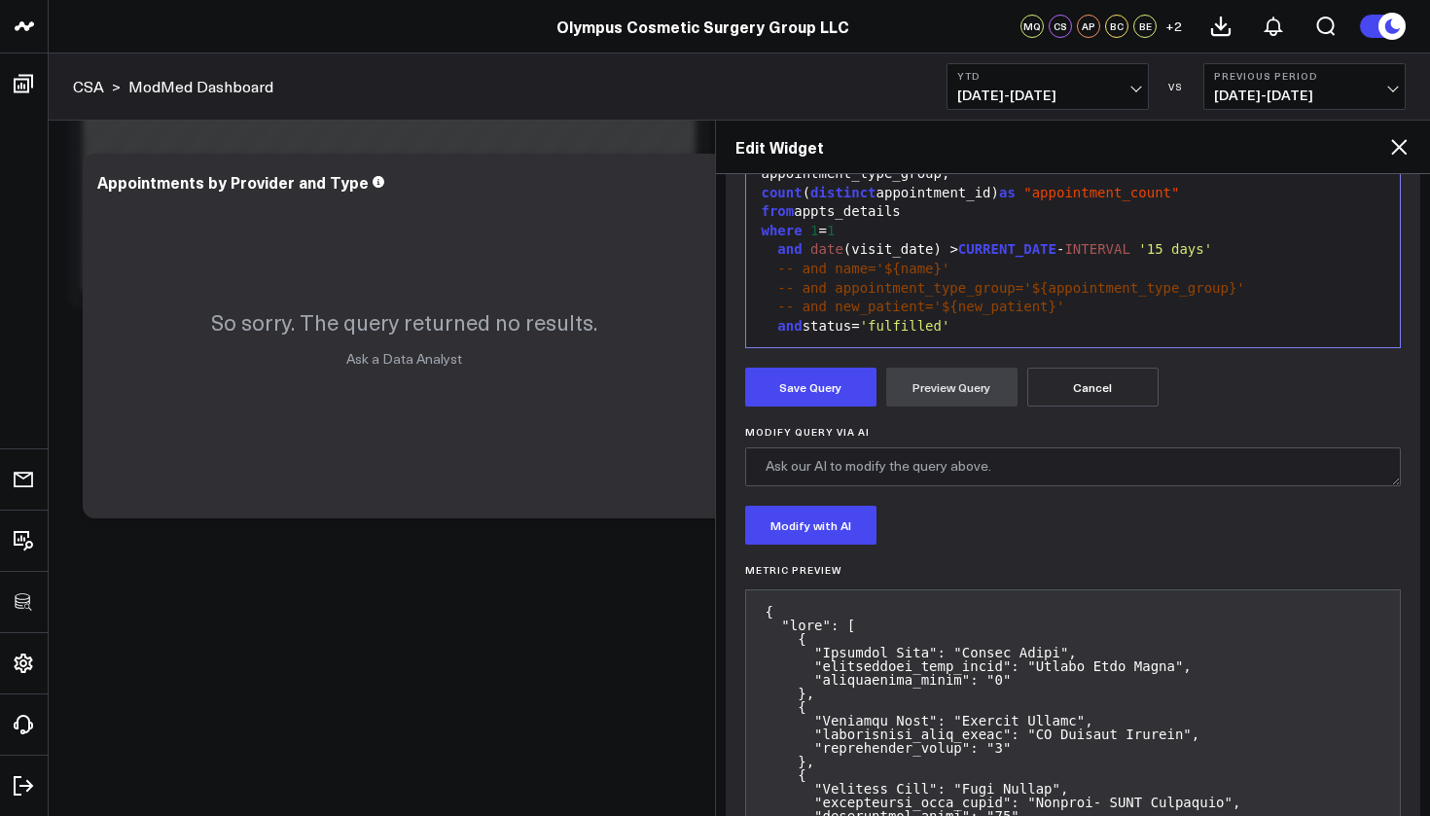
scroll to position [615, 0]
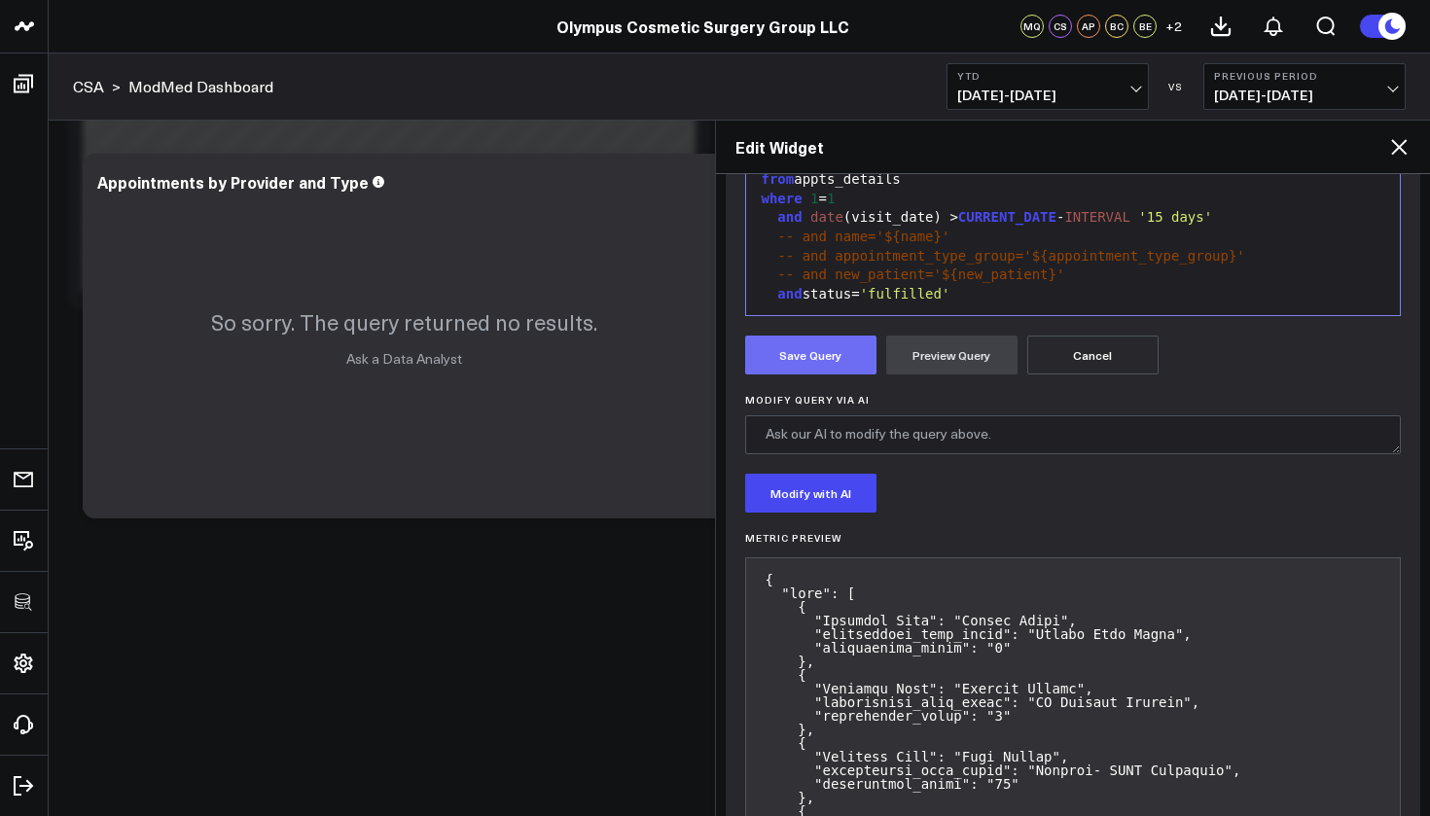
click at [842, 350] on button "Save Query" at bounding box center [810, 355] width 131 height 39
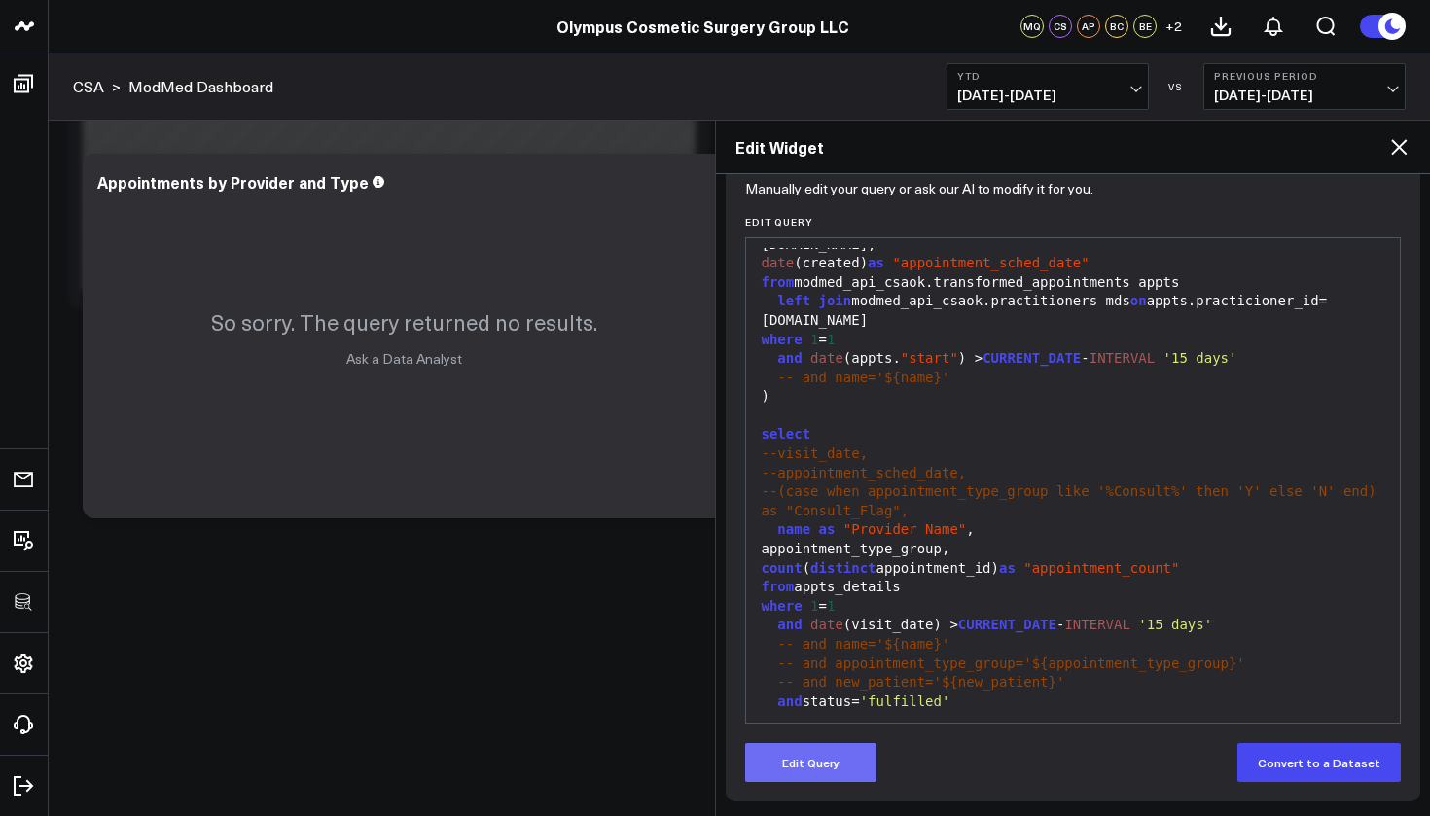
click at [858, 765] on button "Edit Query" at bounding box center [810, 762] width 131 height 39
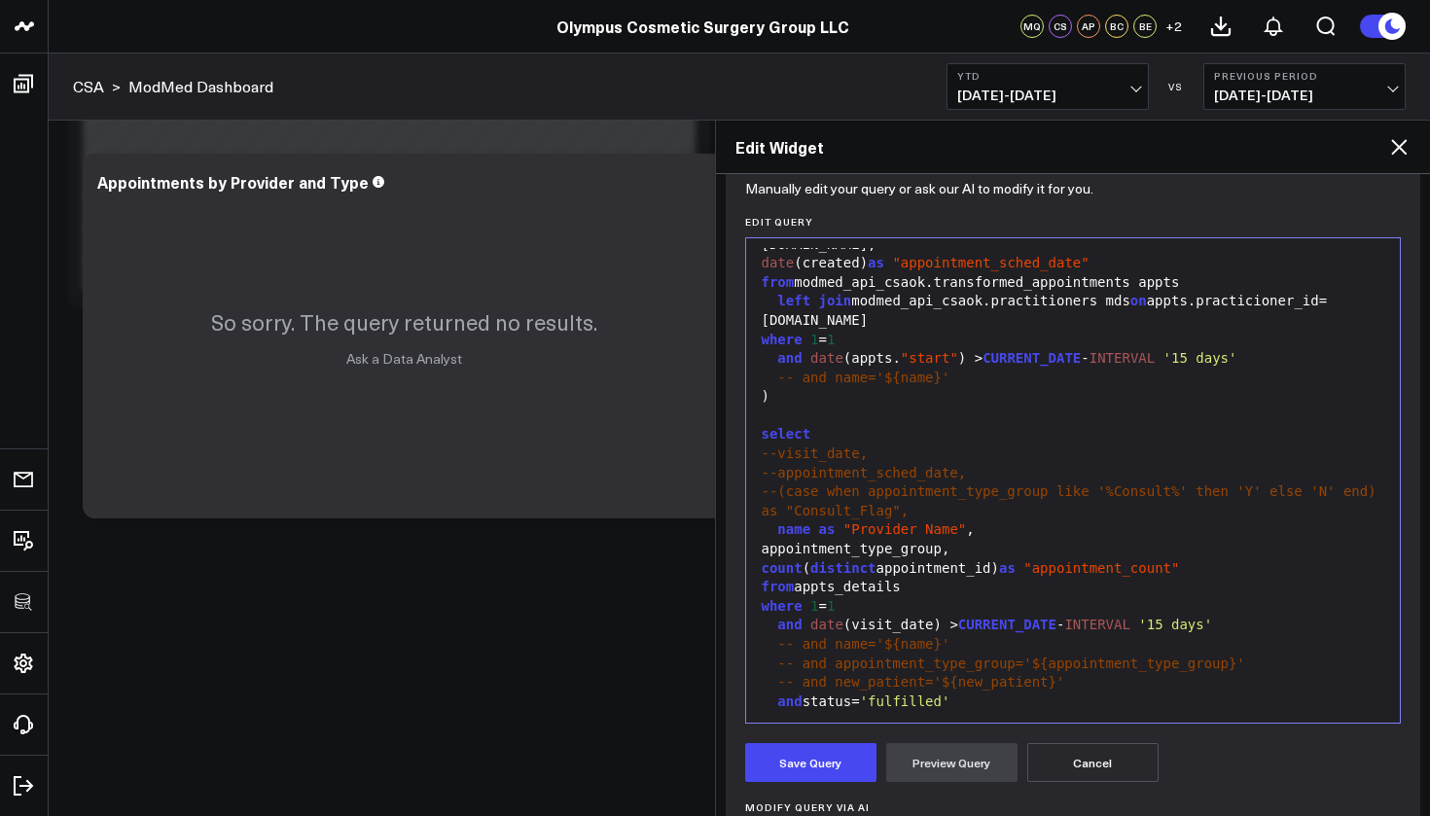
scroll to position [571, 0]
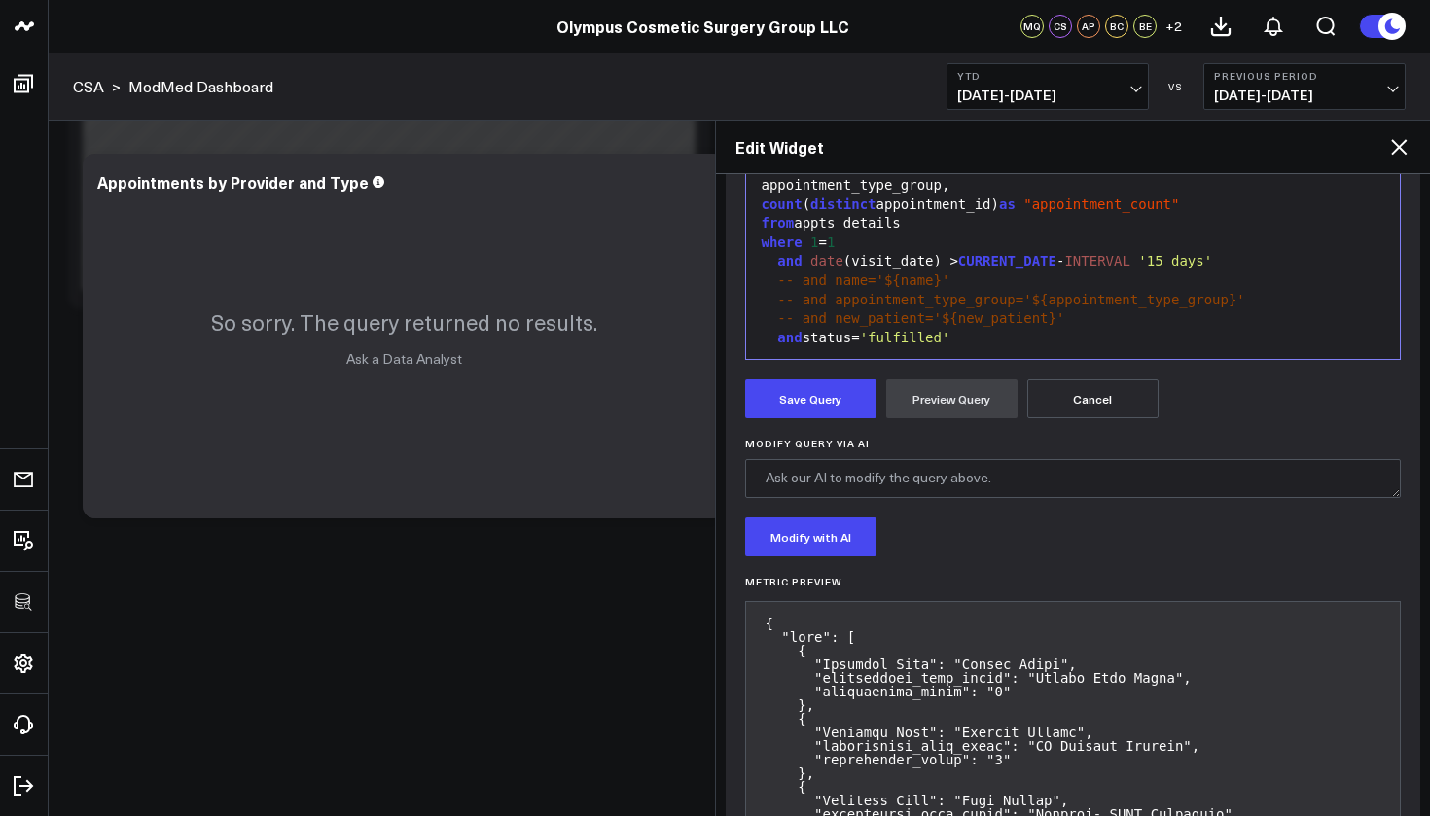
click at [969, 329] on div "and status= 'fulfilled'" at bounding box center [1073, 338] width 635 height 19
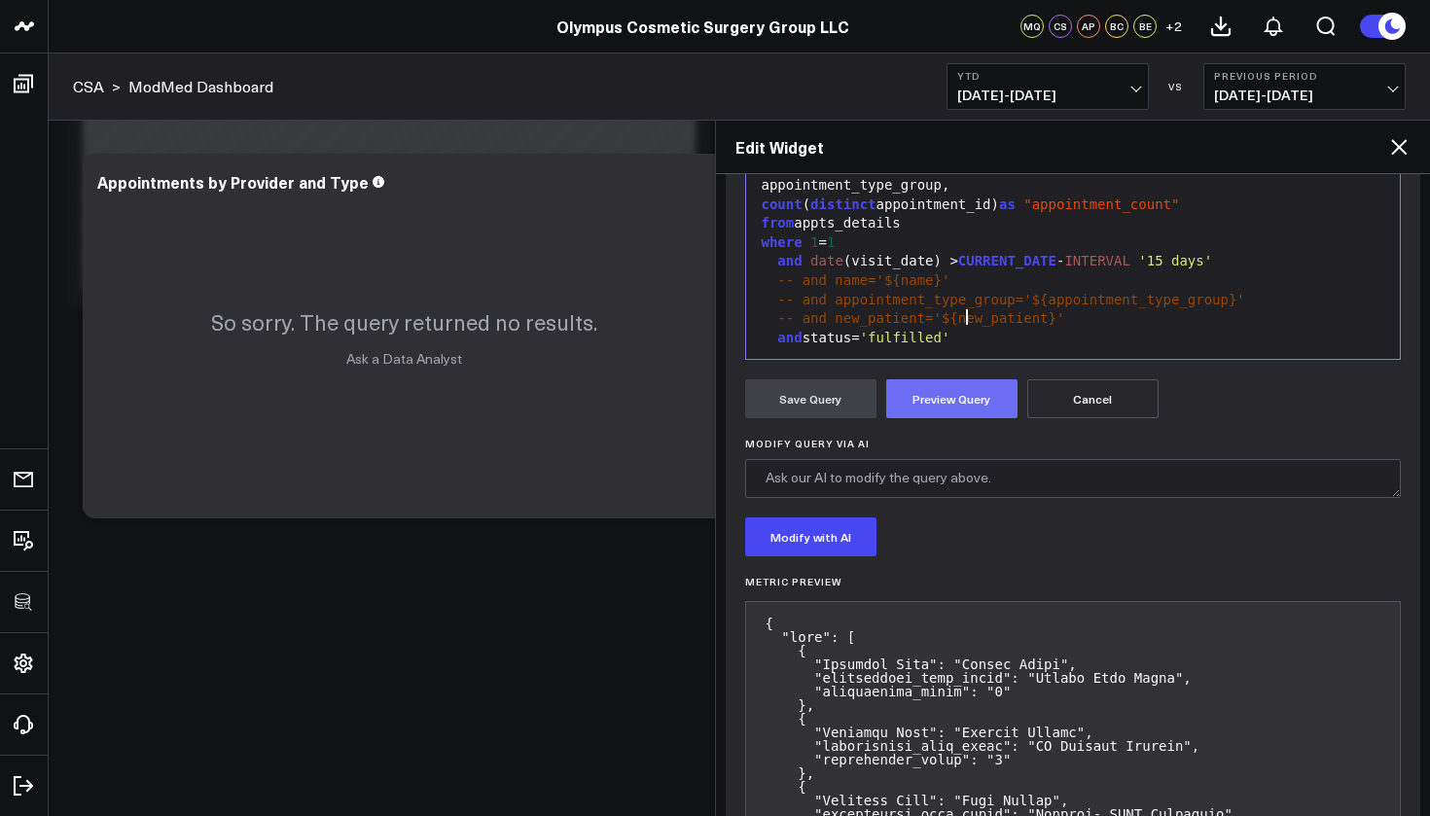
click at [965, 405] on button "Preview Query" at bounding box center [951, 398] width 131 height 39
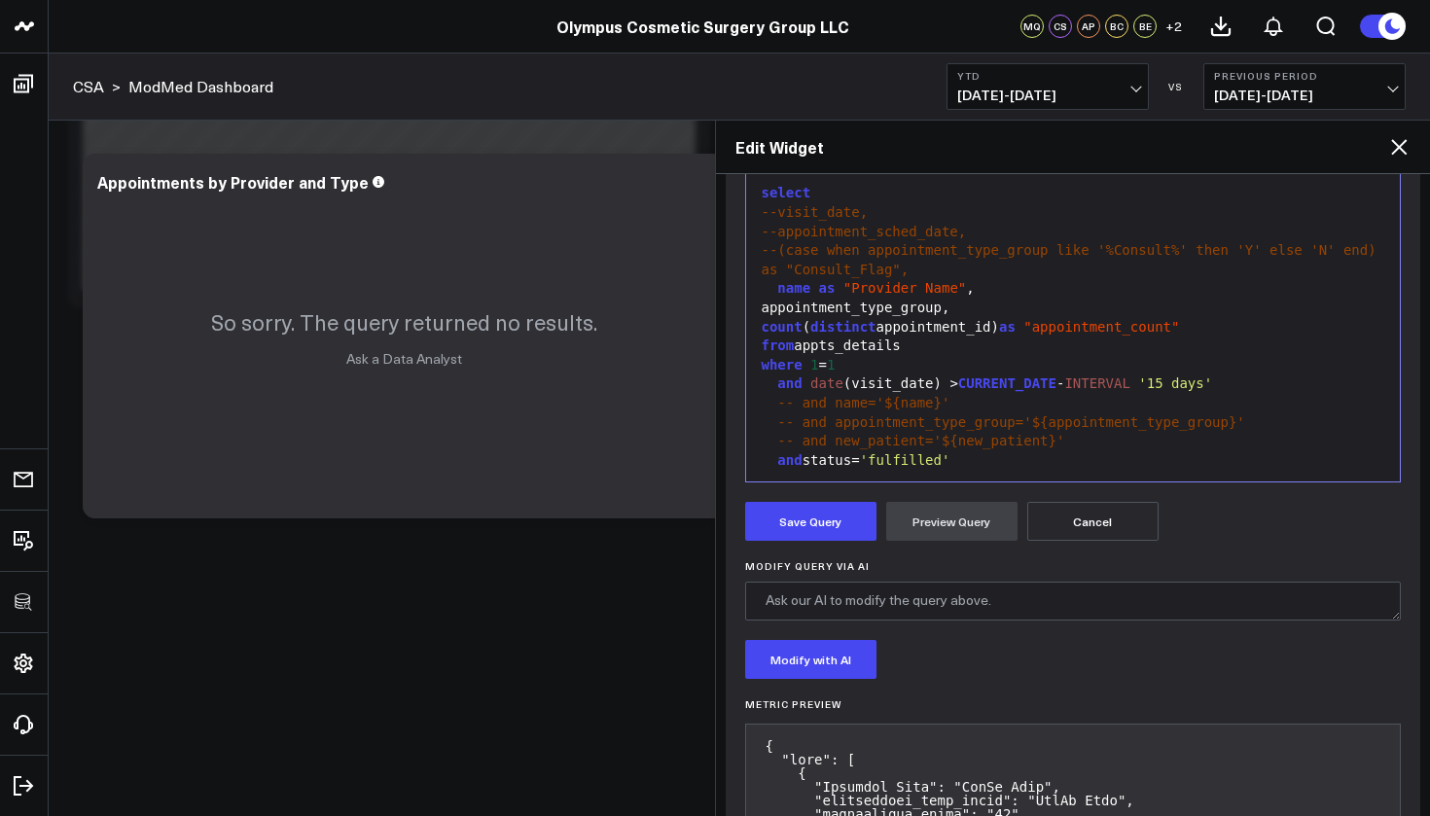
scroll to position [940, 0]
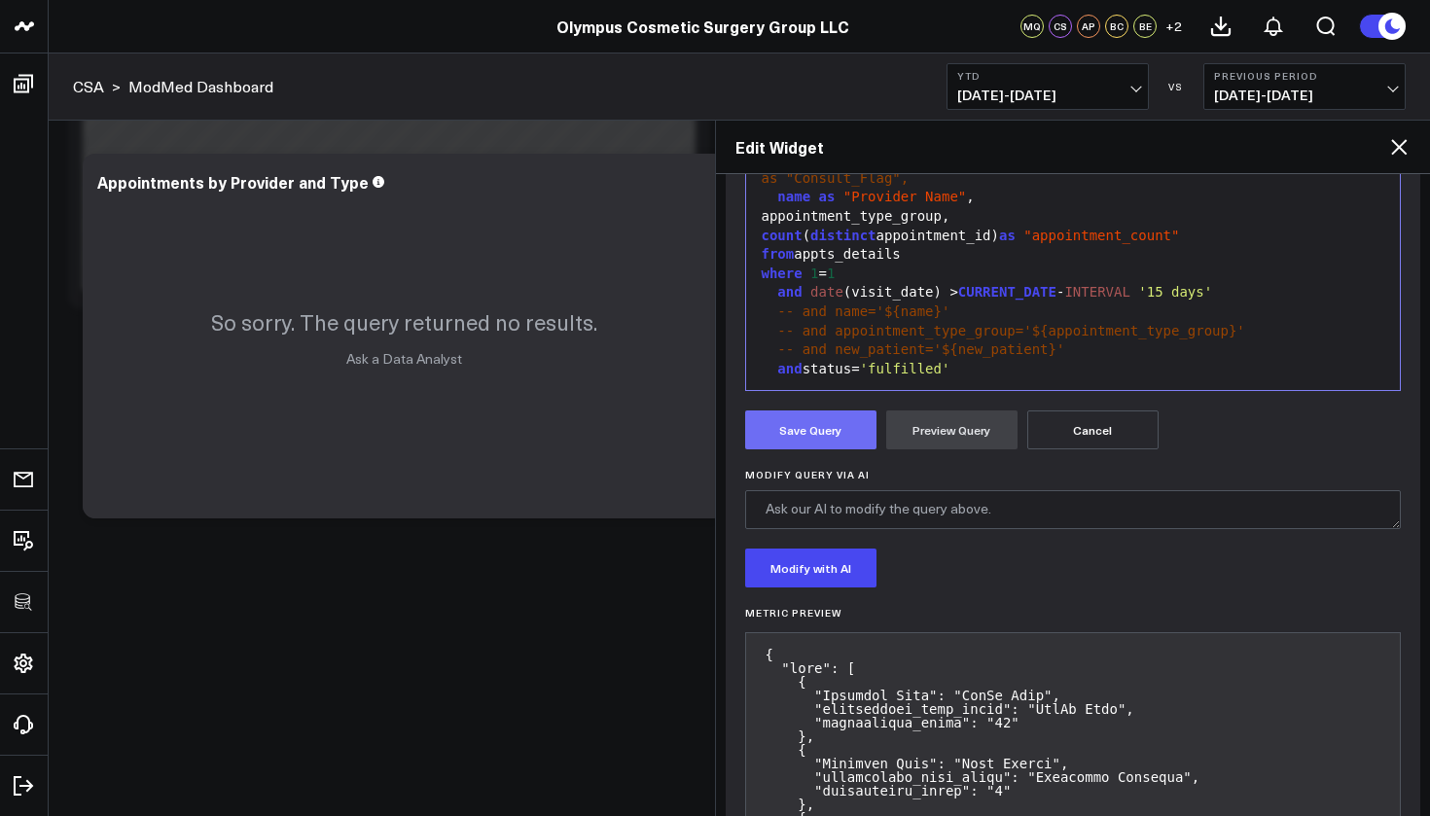
click at [816, 438] on button "Save Query" at bounding box center [810, 430] width 131 height 39
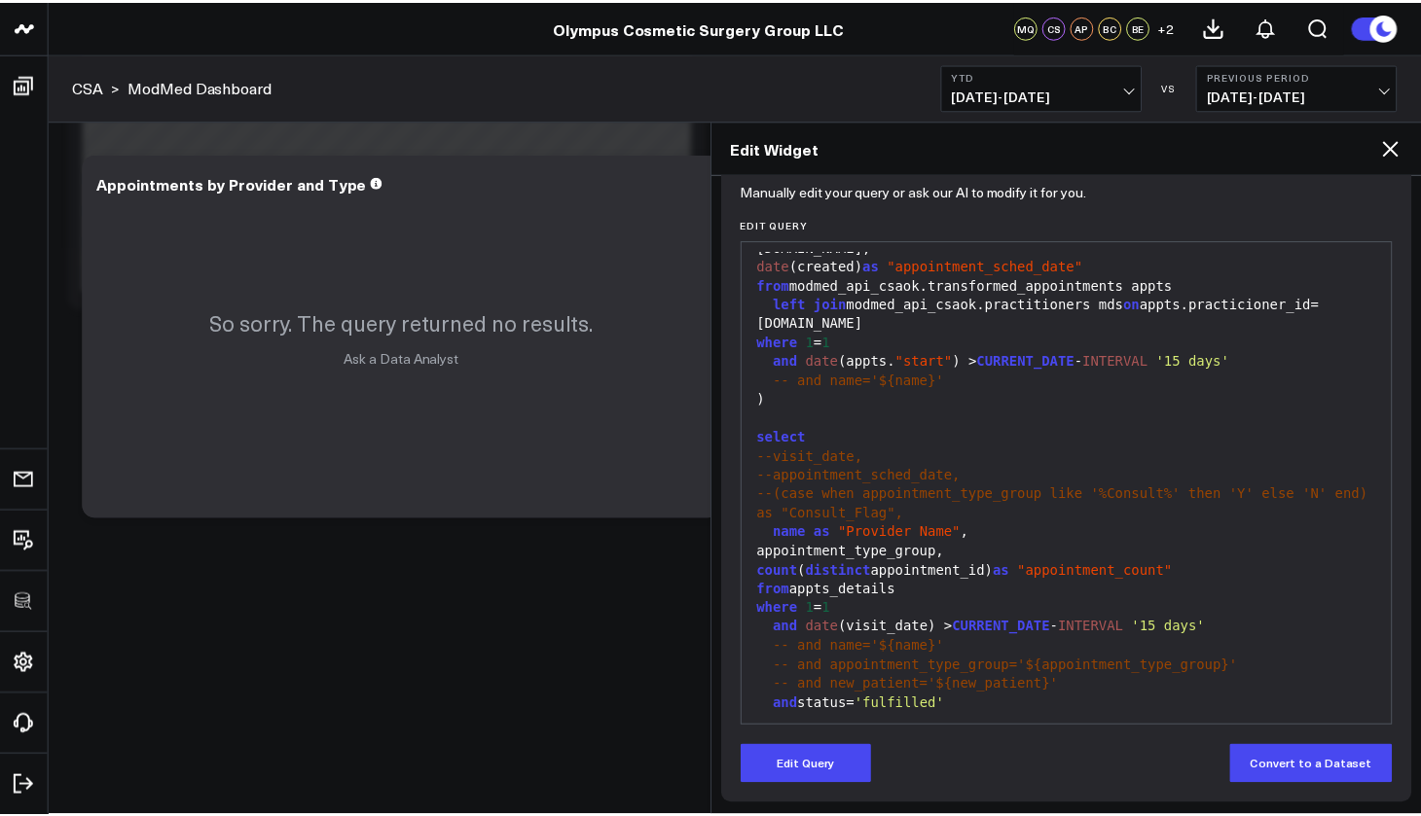
scroll to position [207, 0]
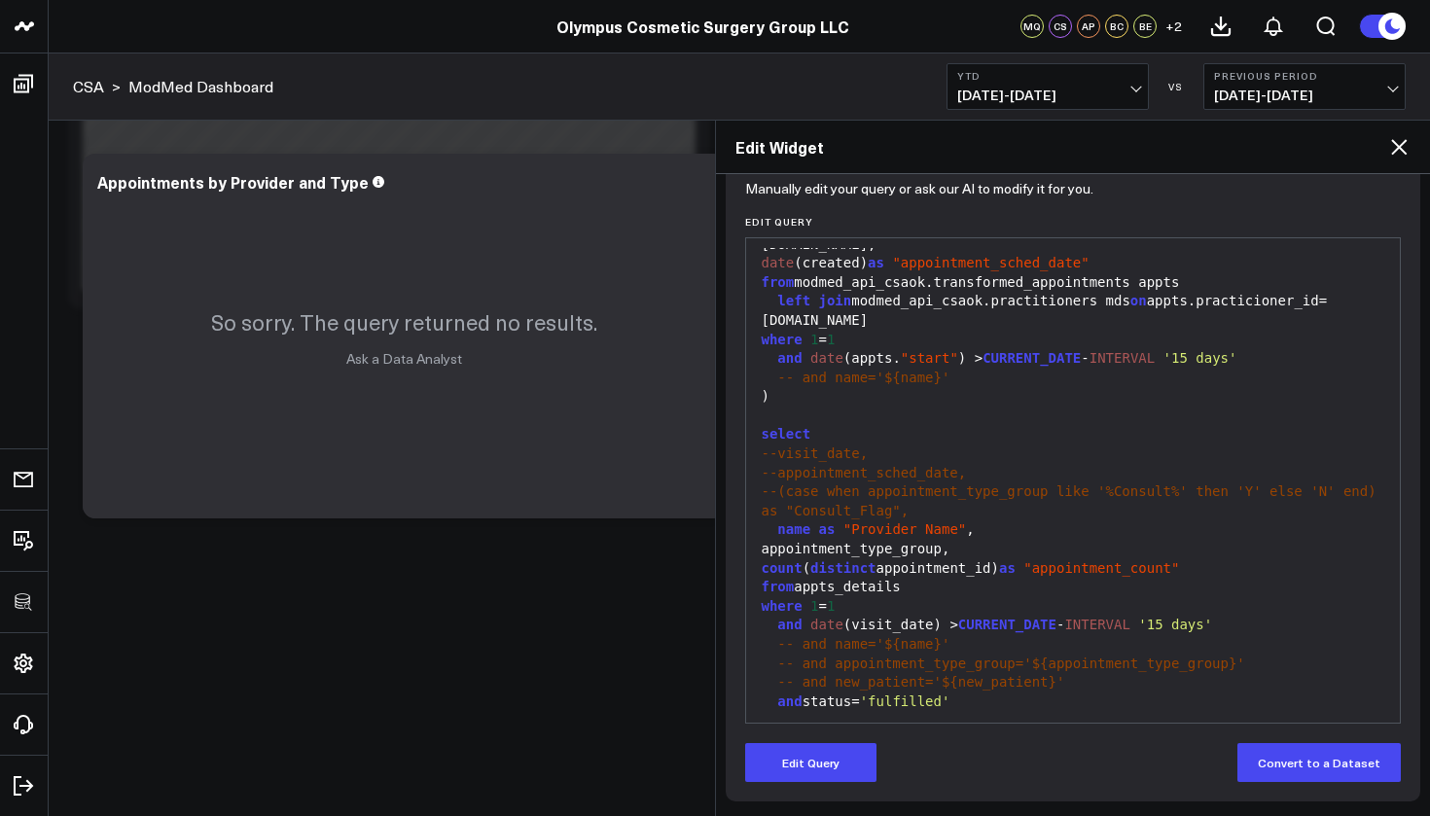
click at [1390, 142] on icon at bounding box center [1398, 146] width 23 height 23
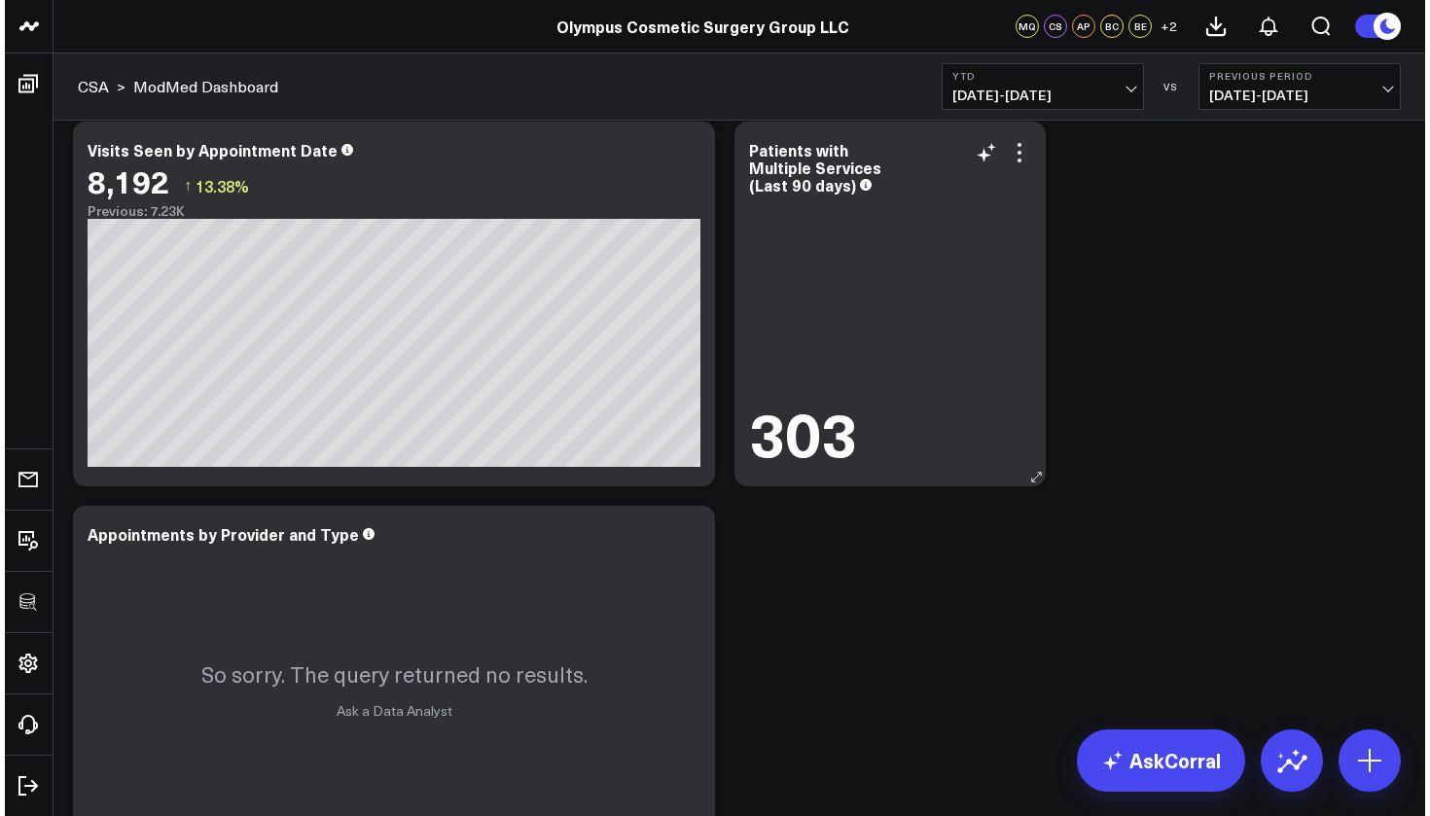
scroll to position [1107, 0]
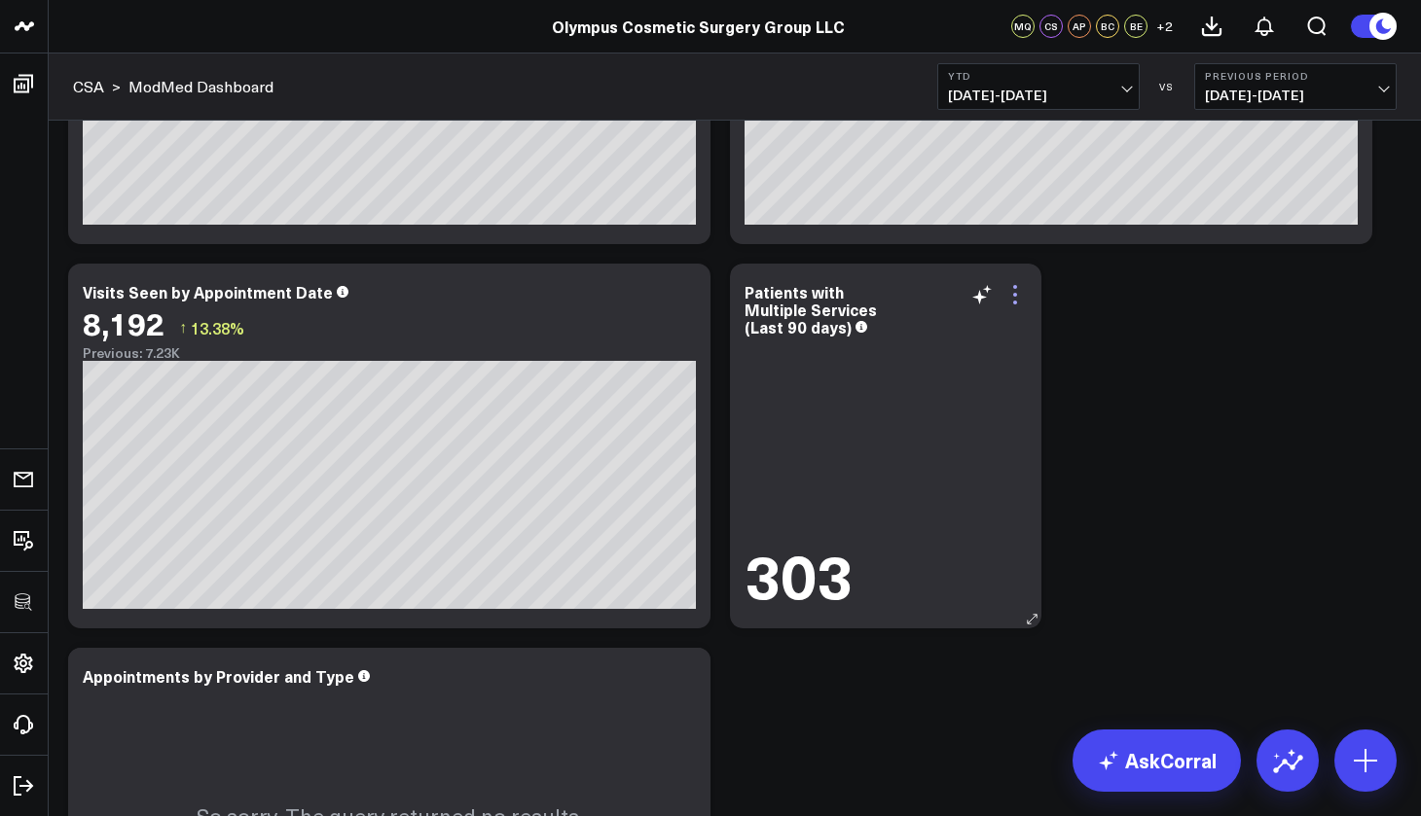
click at [1018, 300] on icon at bounding box center [1014, 294] width 23 height 23
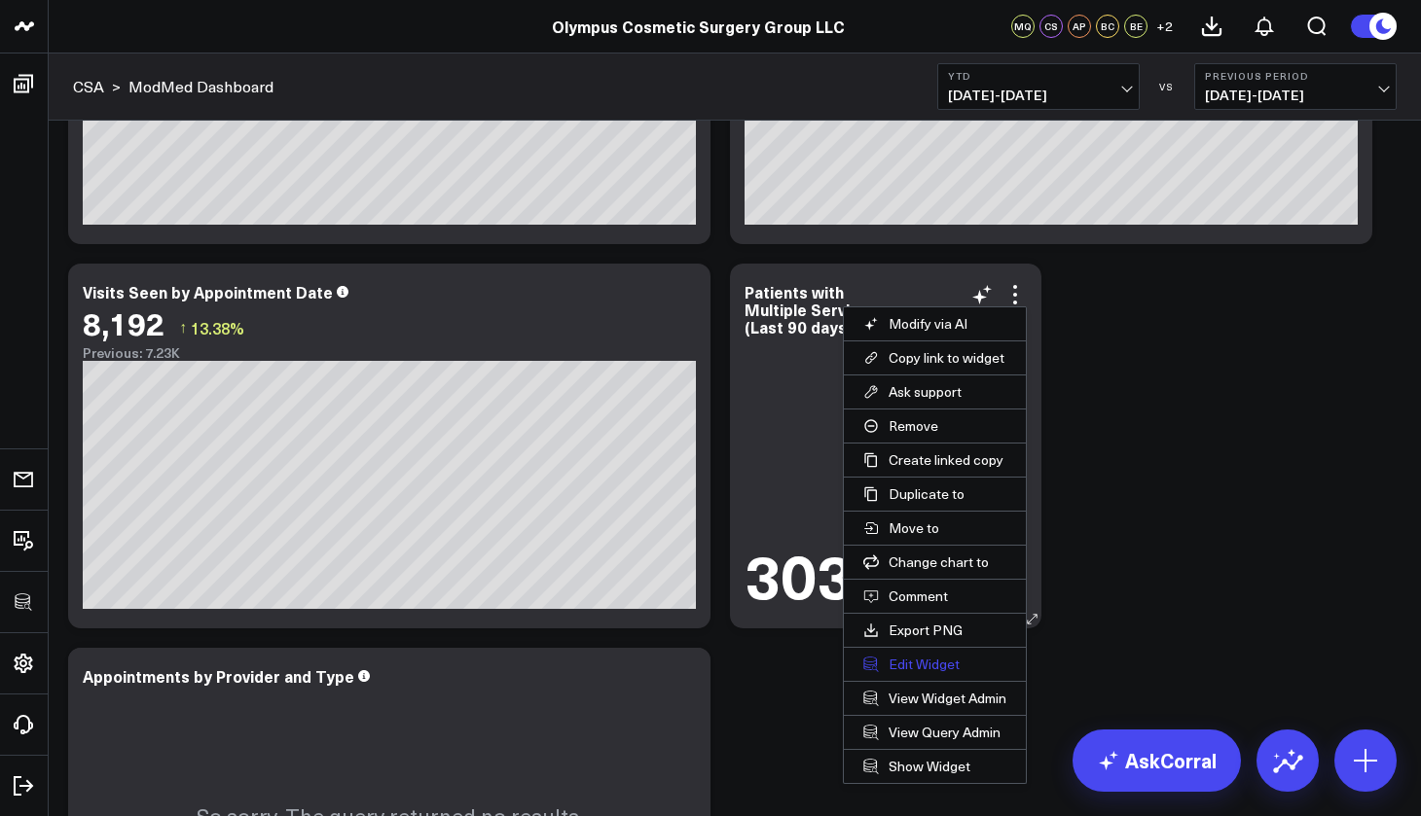
click at [920, 666] on button "Edit Widget" at bounding box center [935, 664] width 182 height 33
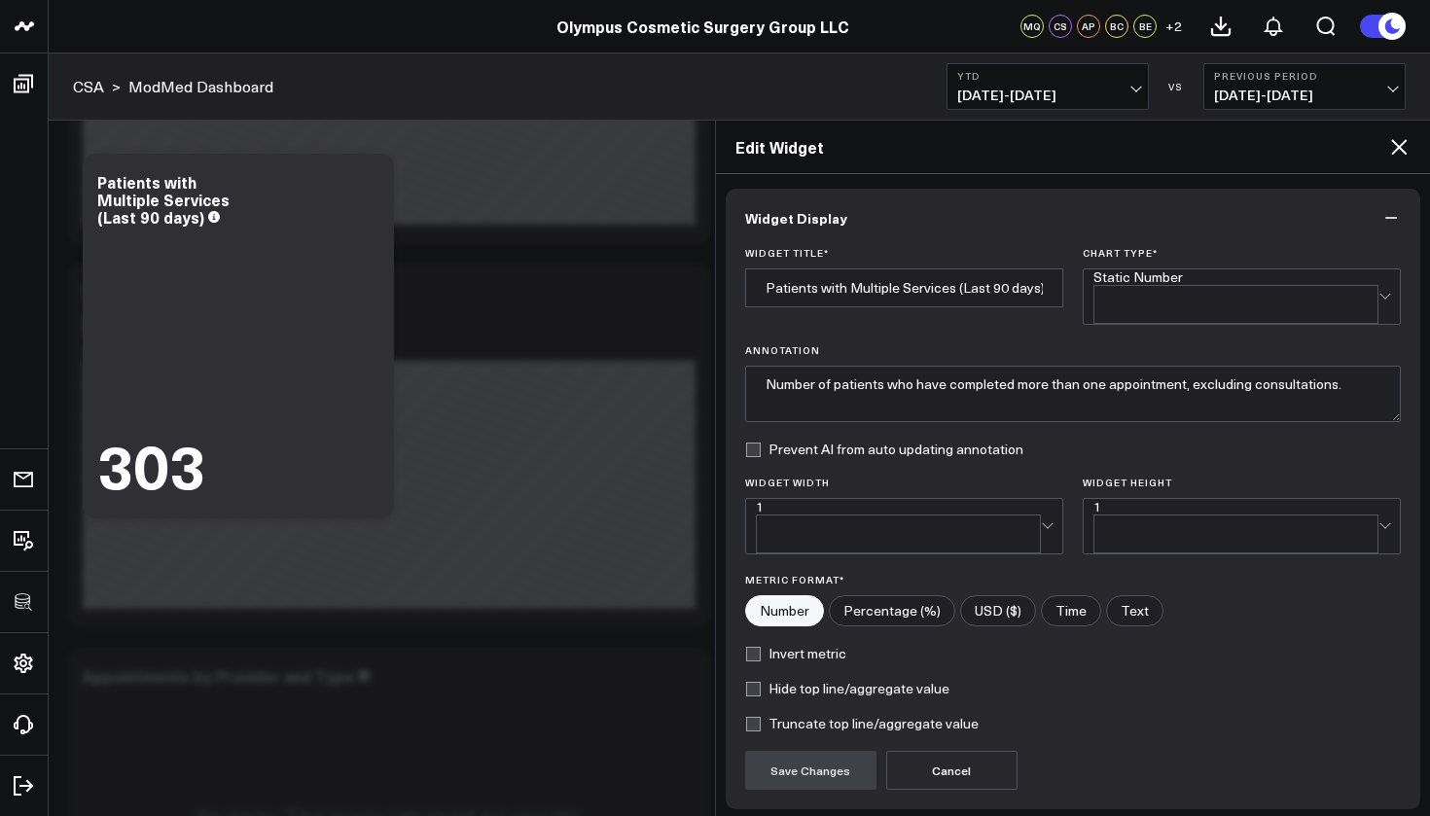
scroll to position [123, 0]
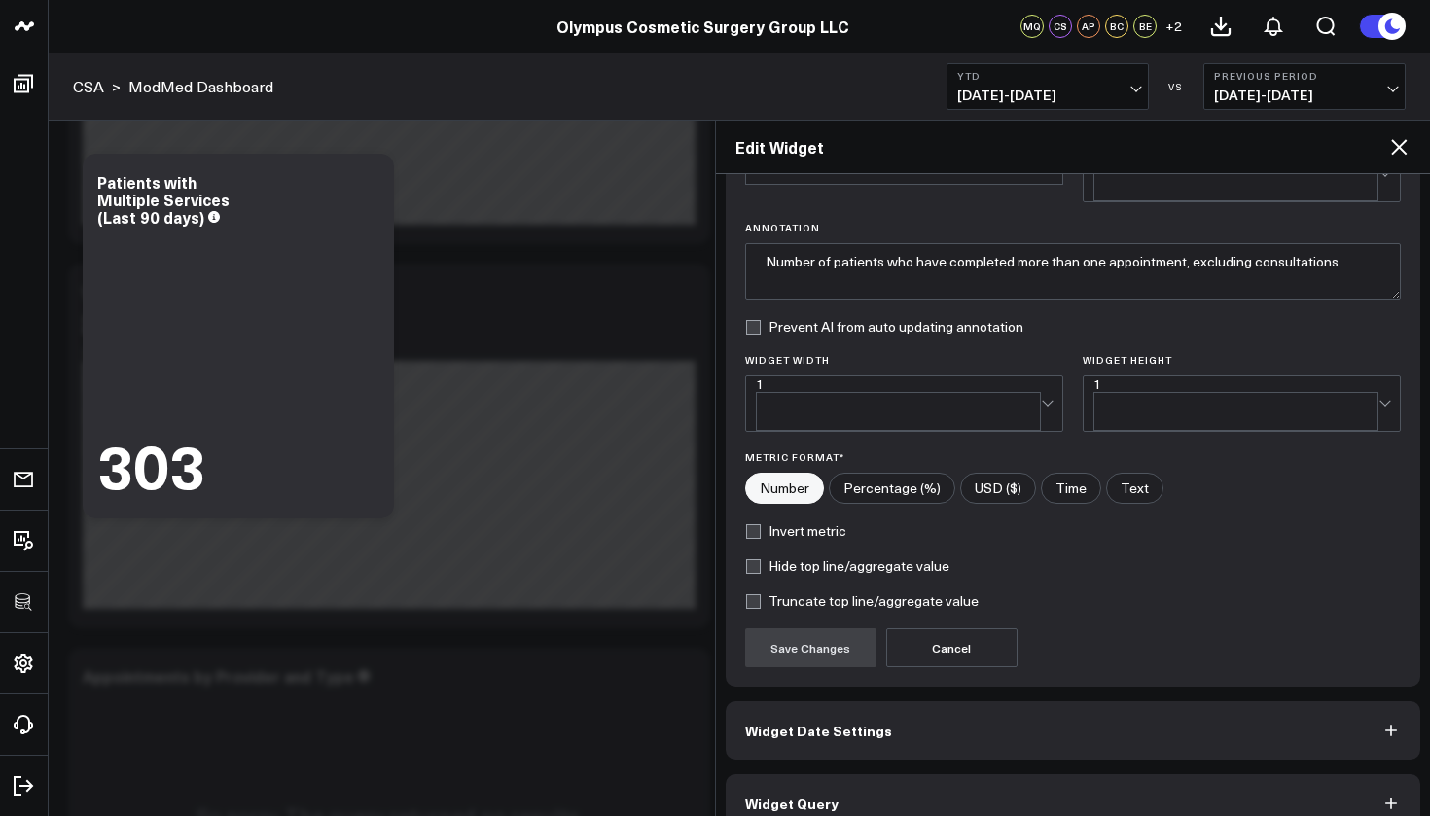
click at [927, 774] on button "Widget Query" at bounding box center [1074, 803] width 696 height 58
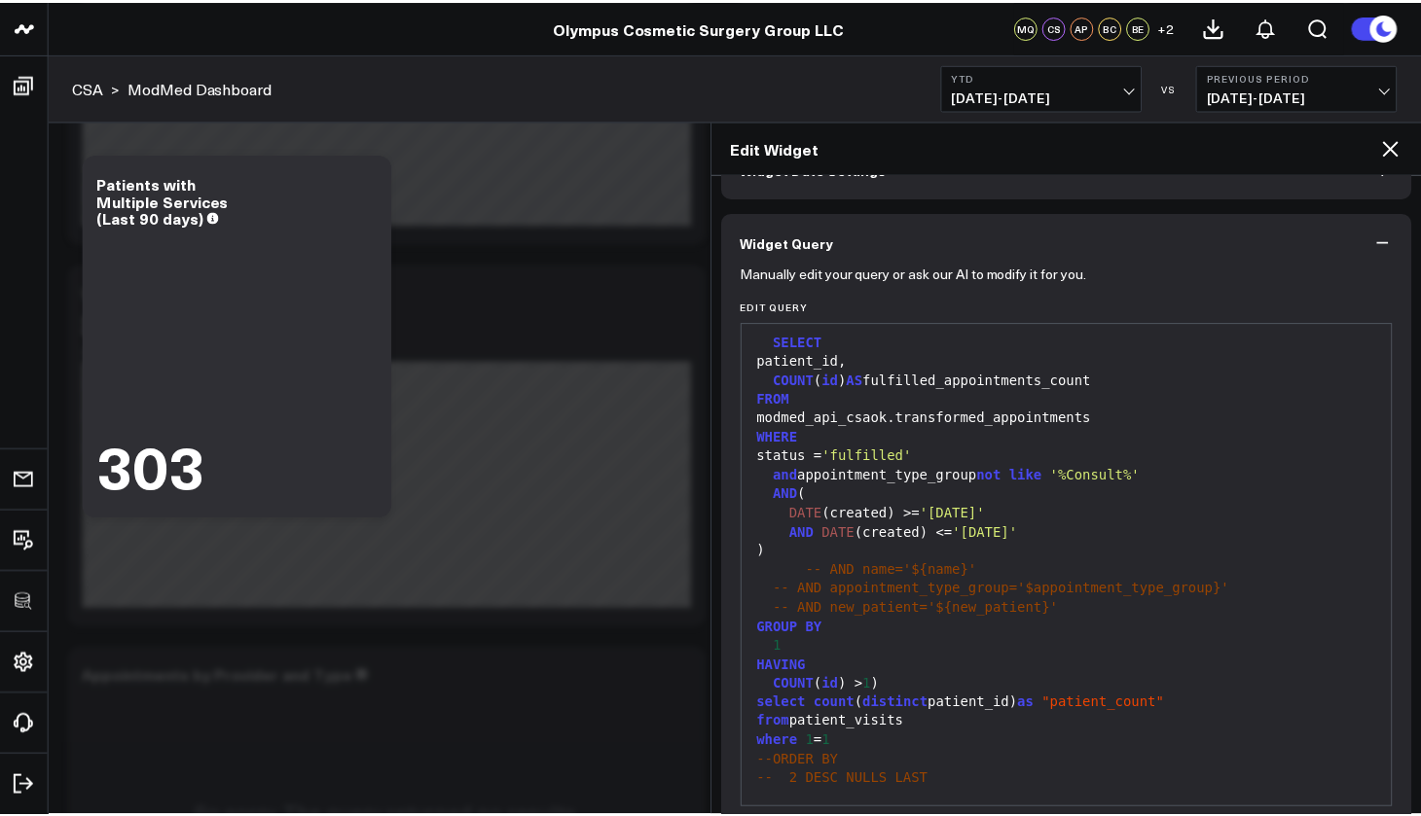
scroll to position [207, 0]
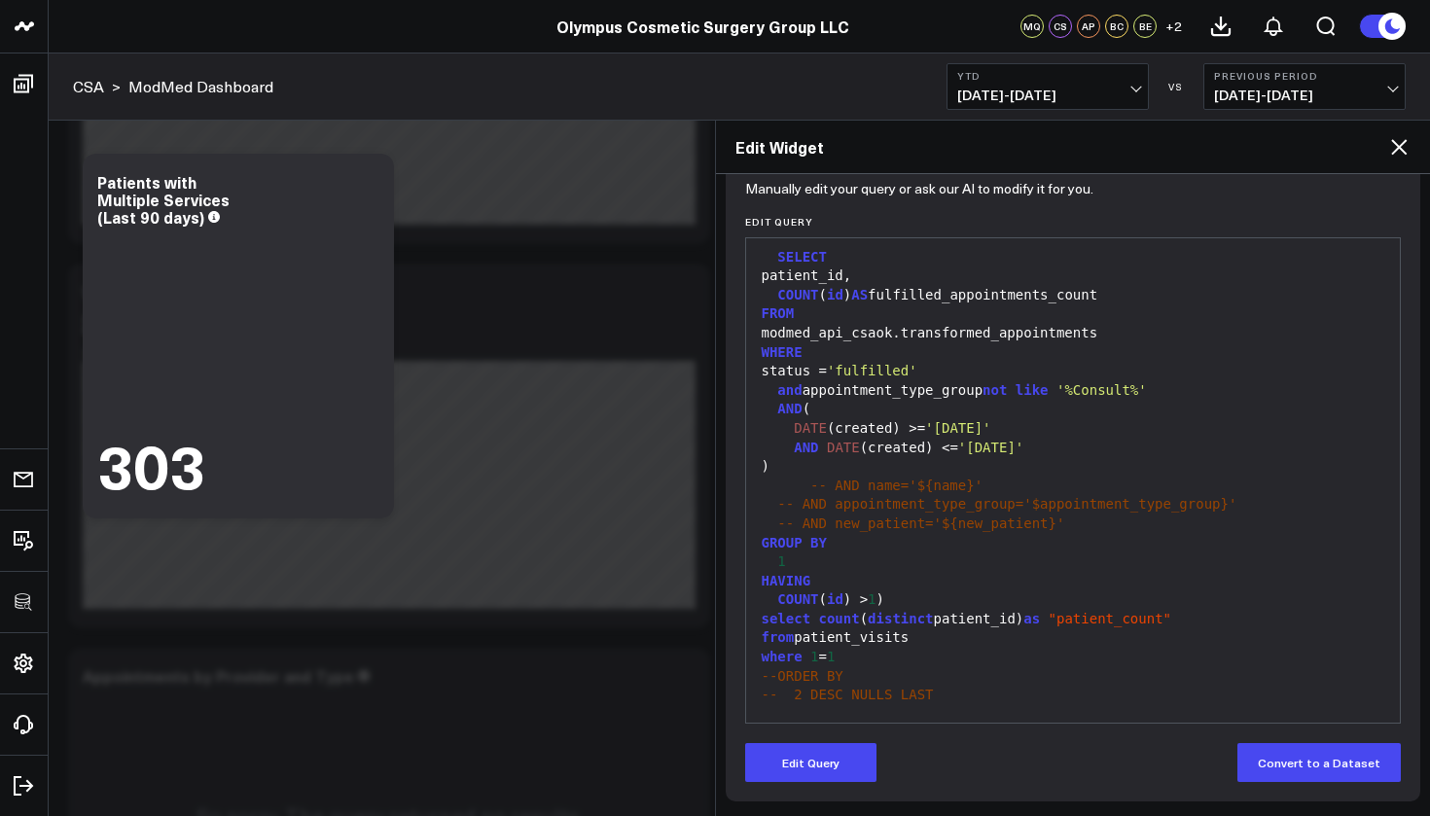
click at [1409, 140] on icon at bounding box center [1398, 146] width 23 height 23
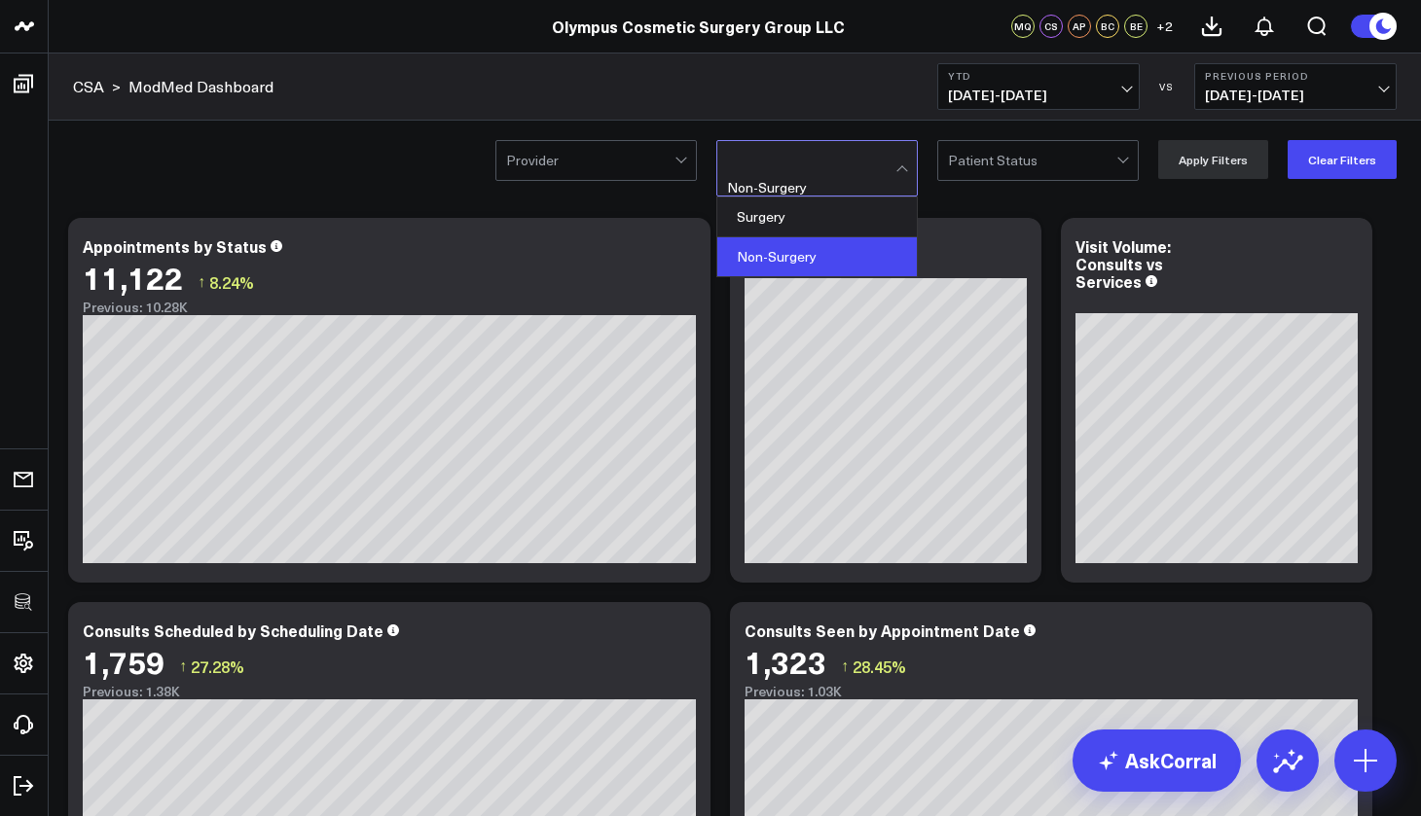
click at [804, 170] on div at bounding box center [811, 160] width 168 height 39
click at [795, 212] on div "Surgery" at bounding box center [816, 218] width 199 height 40
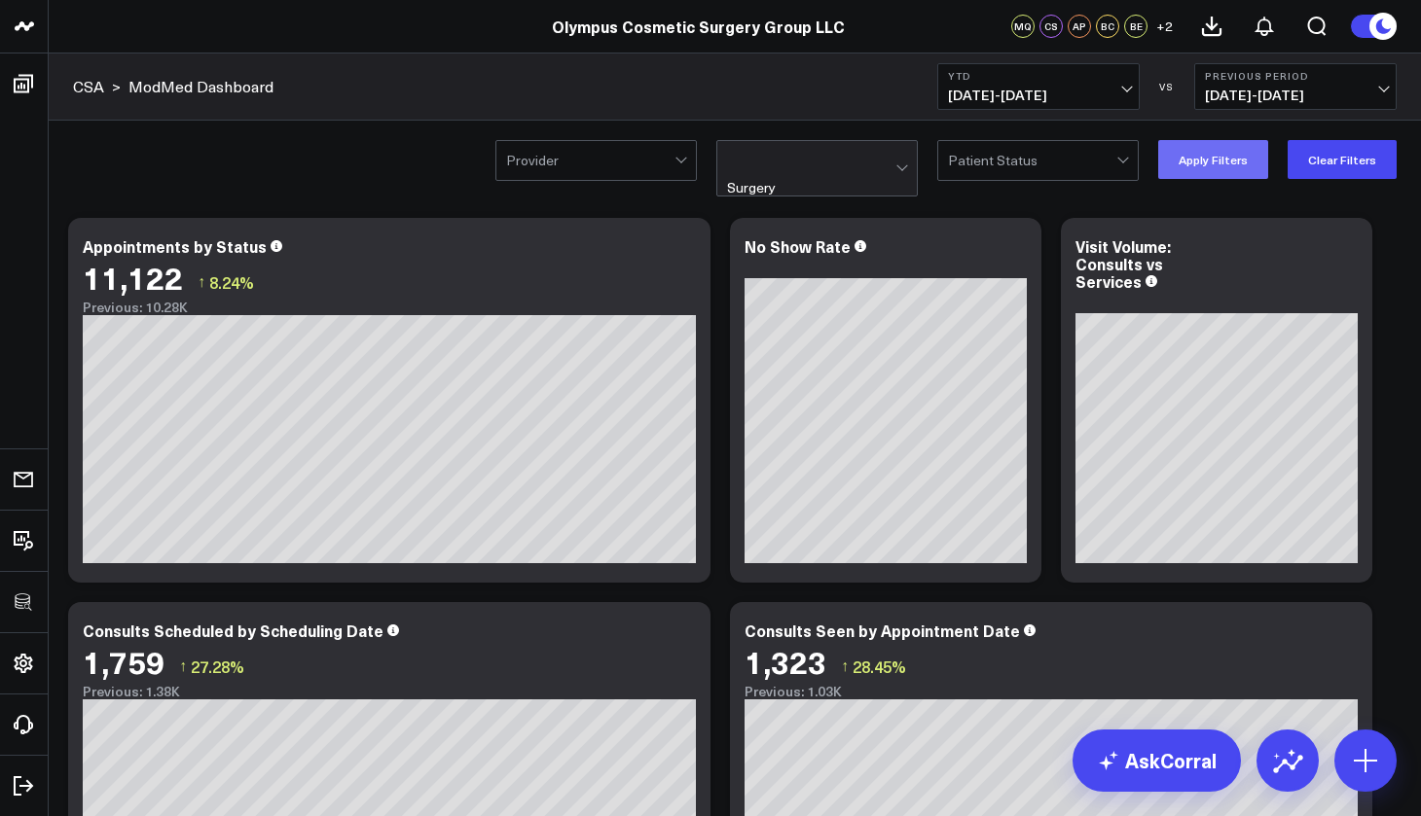
click at [1178, 163] on button "Apply Filters" at bounding box center [1213, 159] width 110 height 39
click at [836, 172] on div at bounding box center [811, 160] width 168 height 39
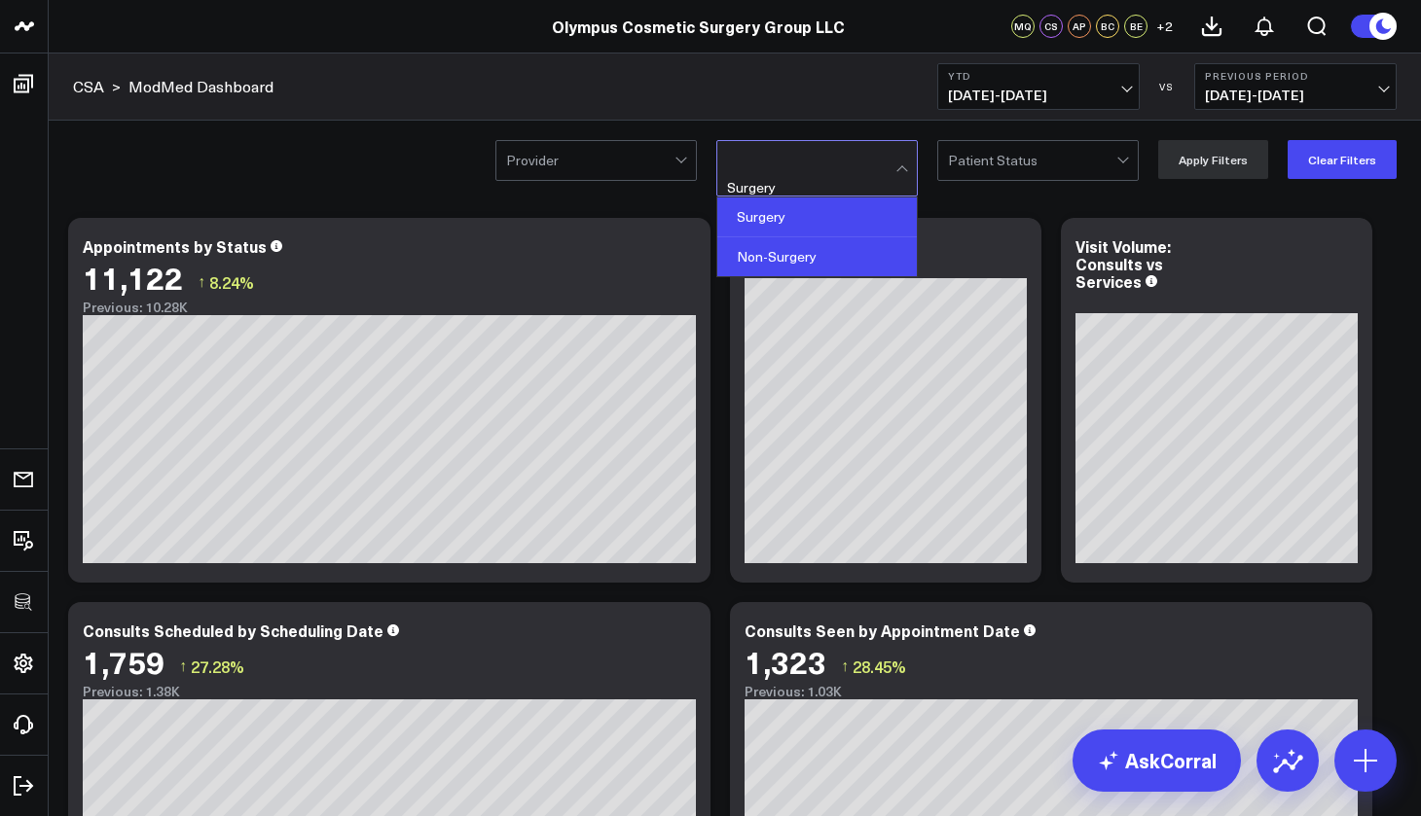
click at [830, 240] on div "Non-Surgery" at bounding box center [816, 256] width 199 height 39
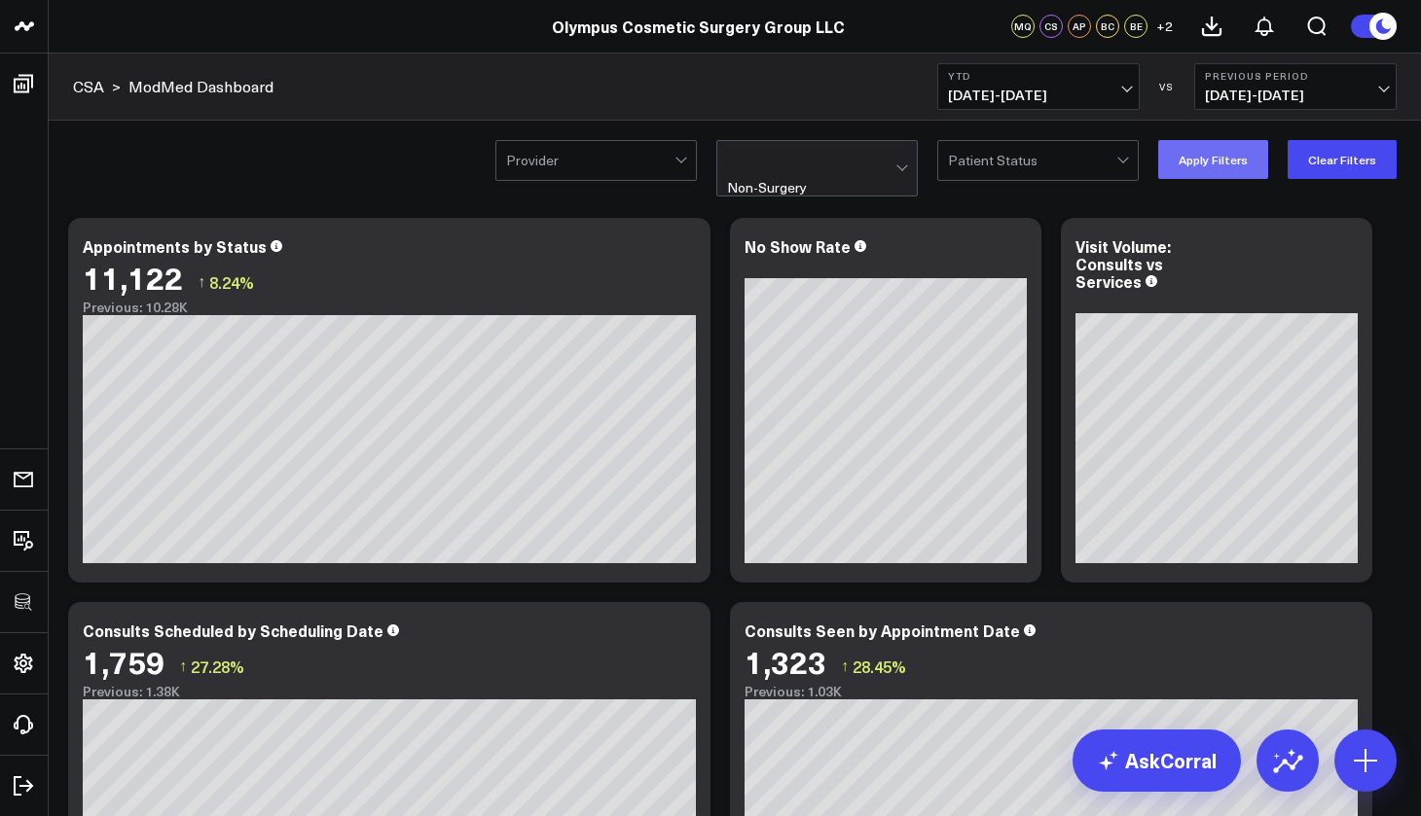
click at [1204, 169] on button "Apply Filters" at bounding box center [1213, 159] width 110 height 39
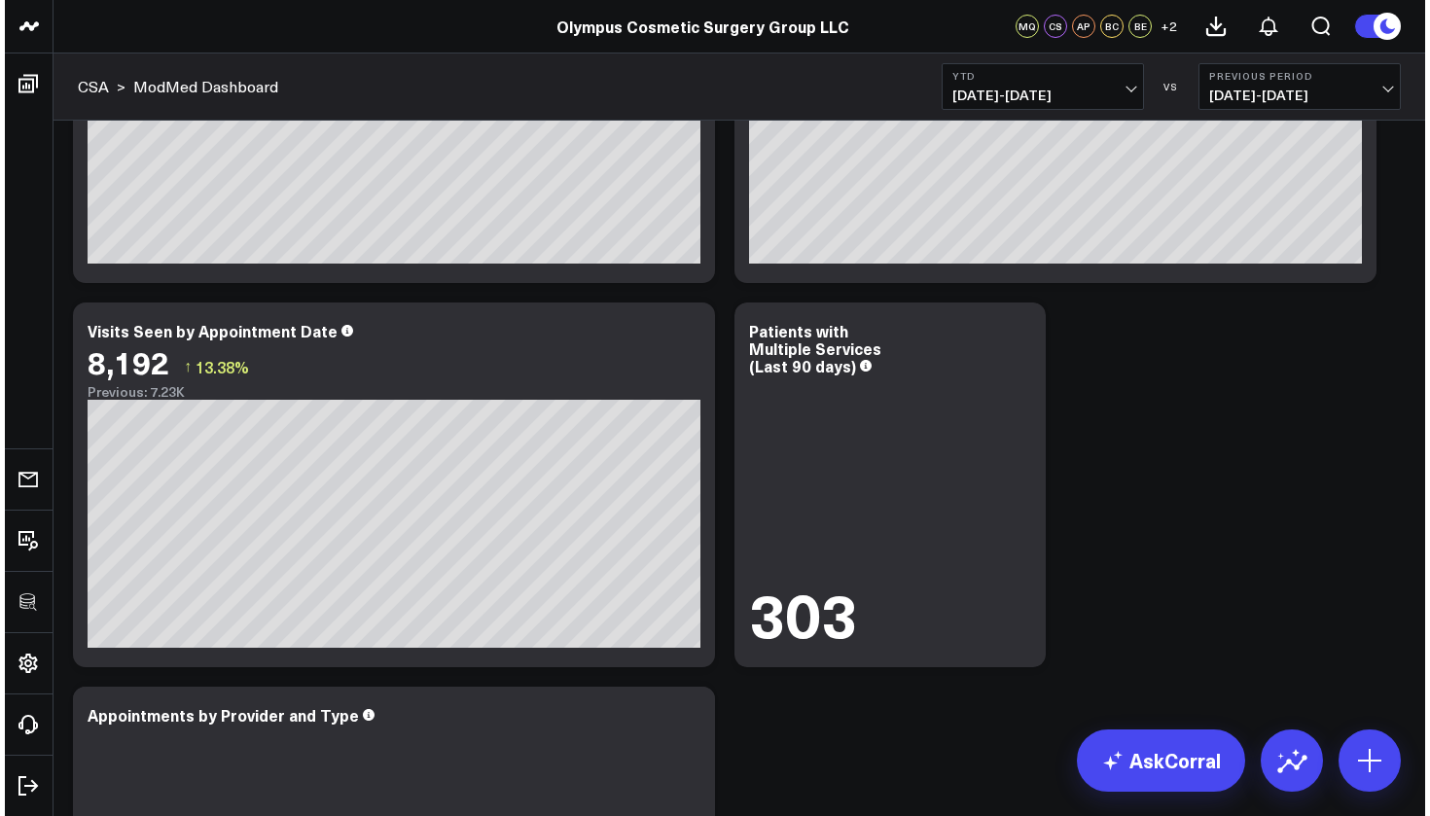
scroll to position [1274, 0]
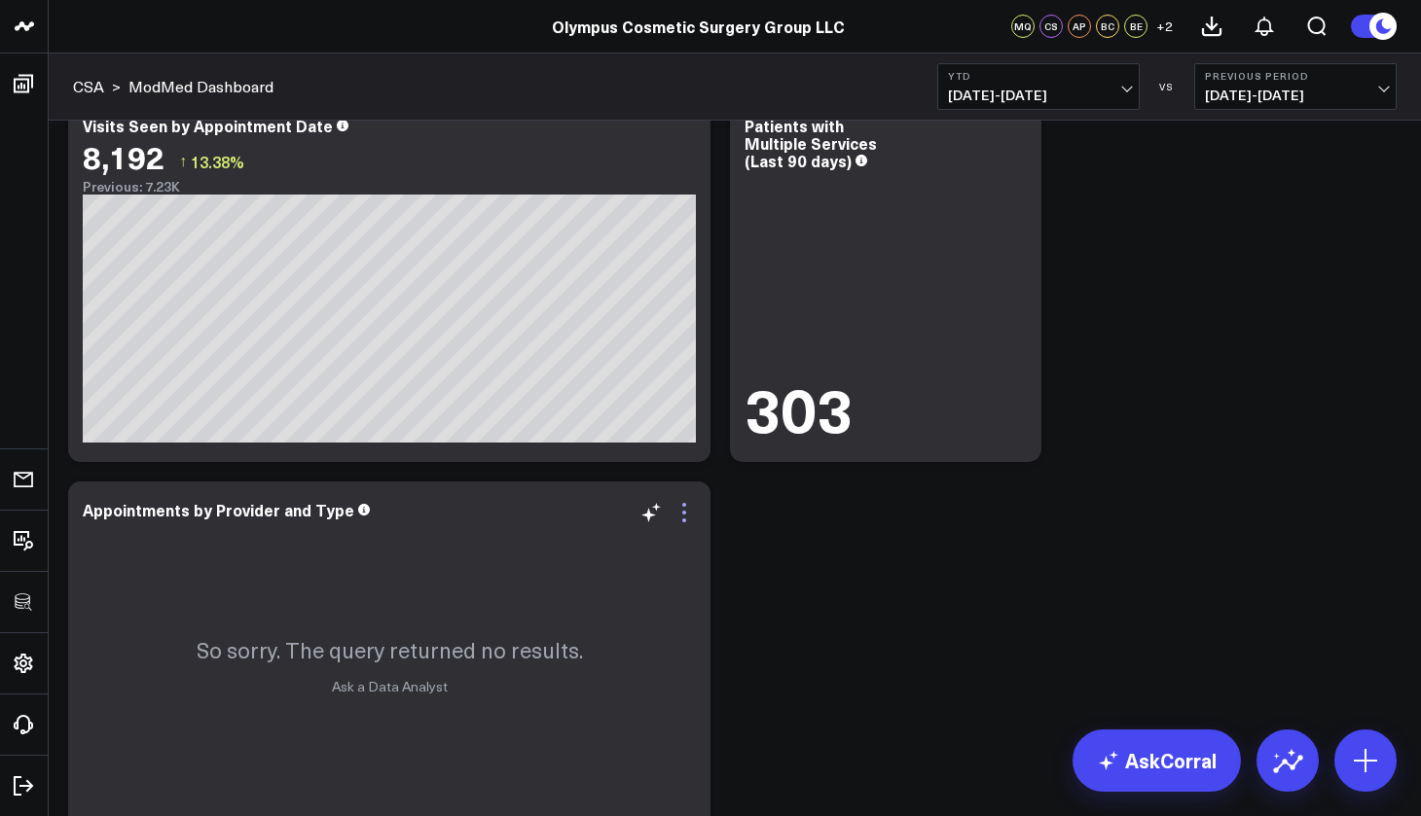
click at [687, 513] on icon at bounding box center [683, 512] width 23 height 23
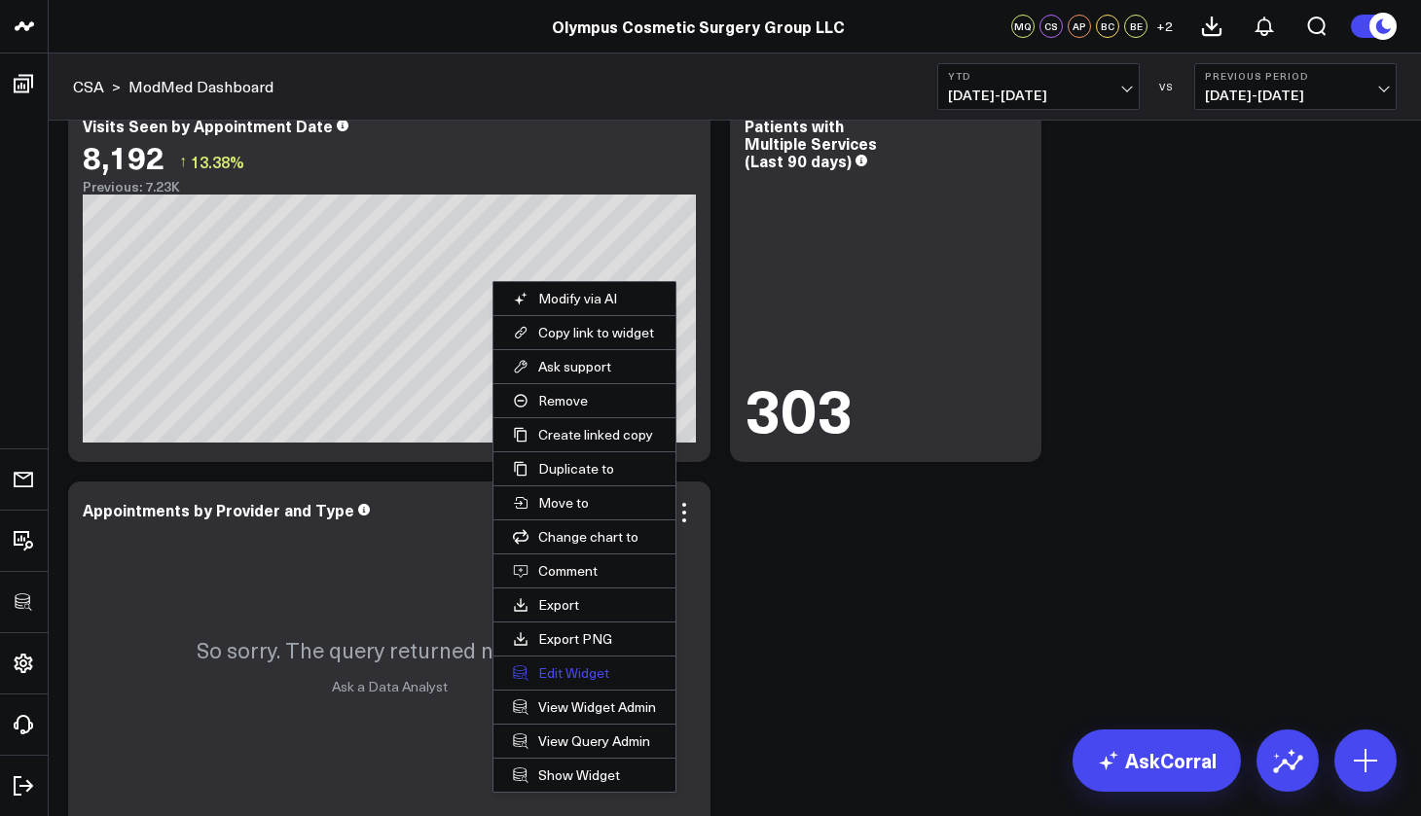
click at [614, 668] on button "Edit Widget" at bounding box center [584, 673] width 182 height 33
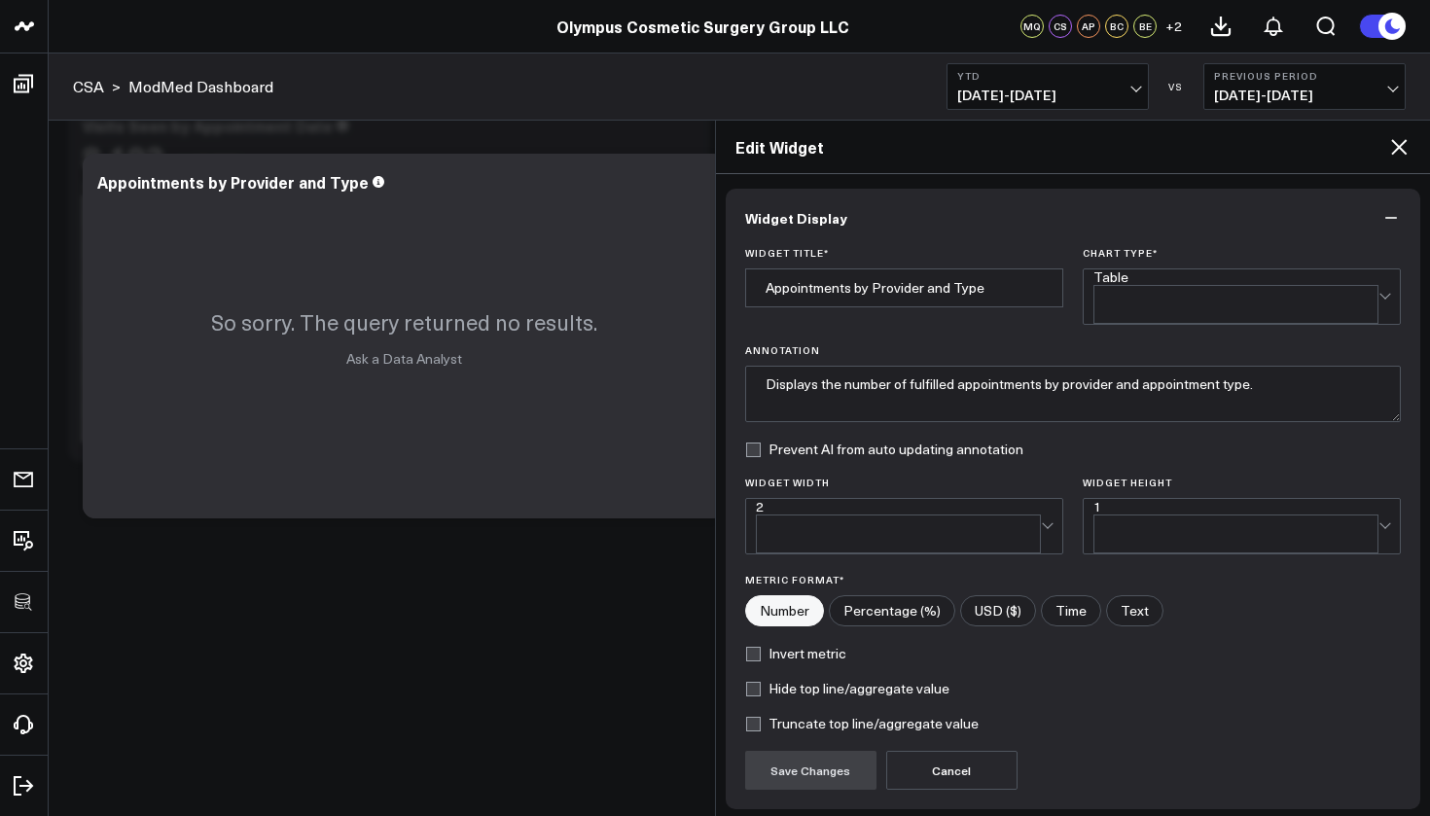
scroll to position [123, 0]
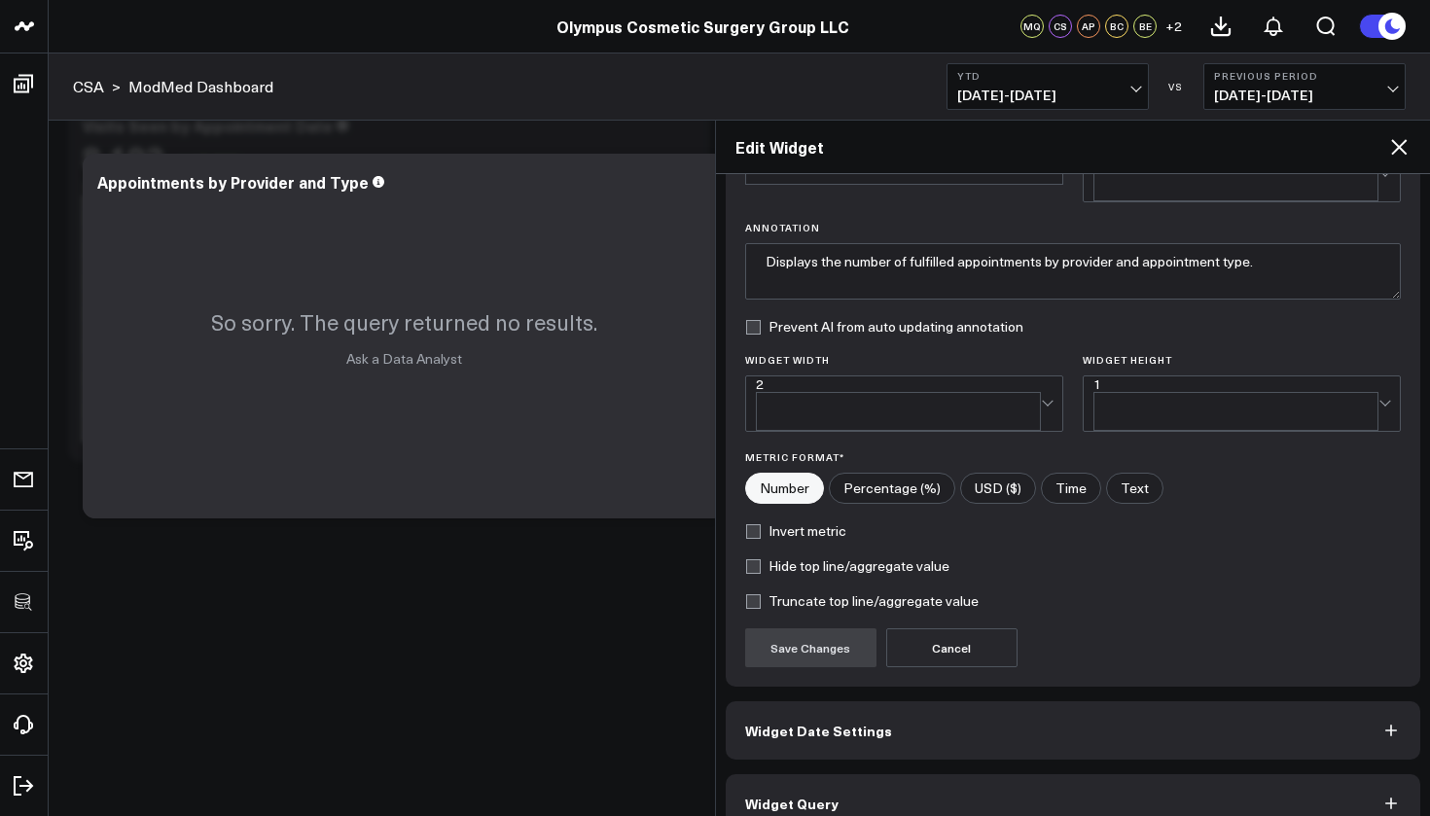
click at [839, 774] on button "Widget Query" at bounding box center [1074, 803] width 696 height 58
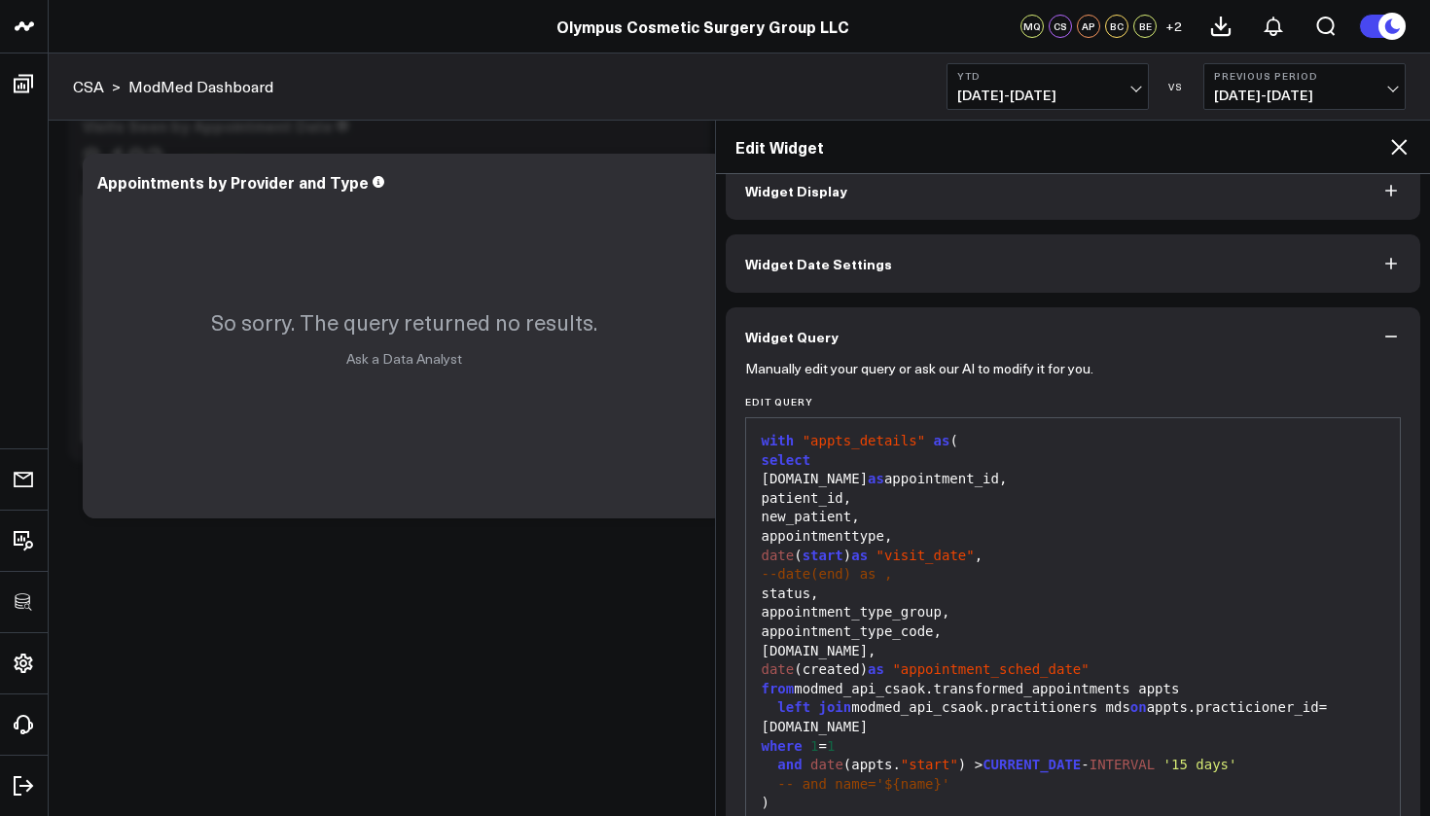
scroll to position [44, 0]
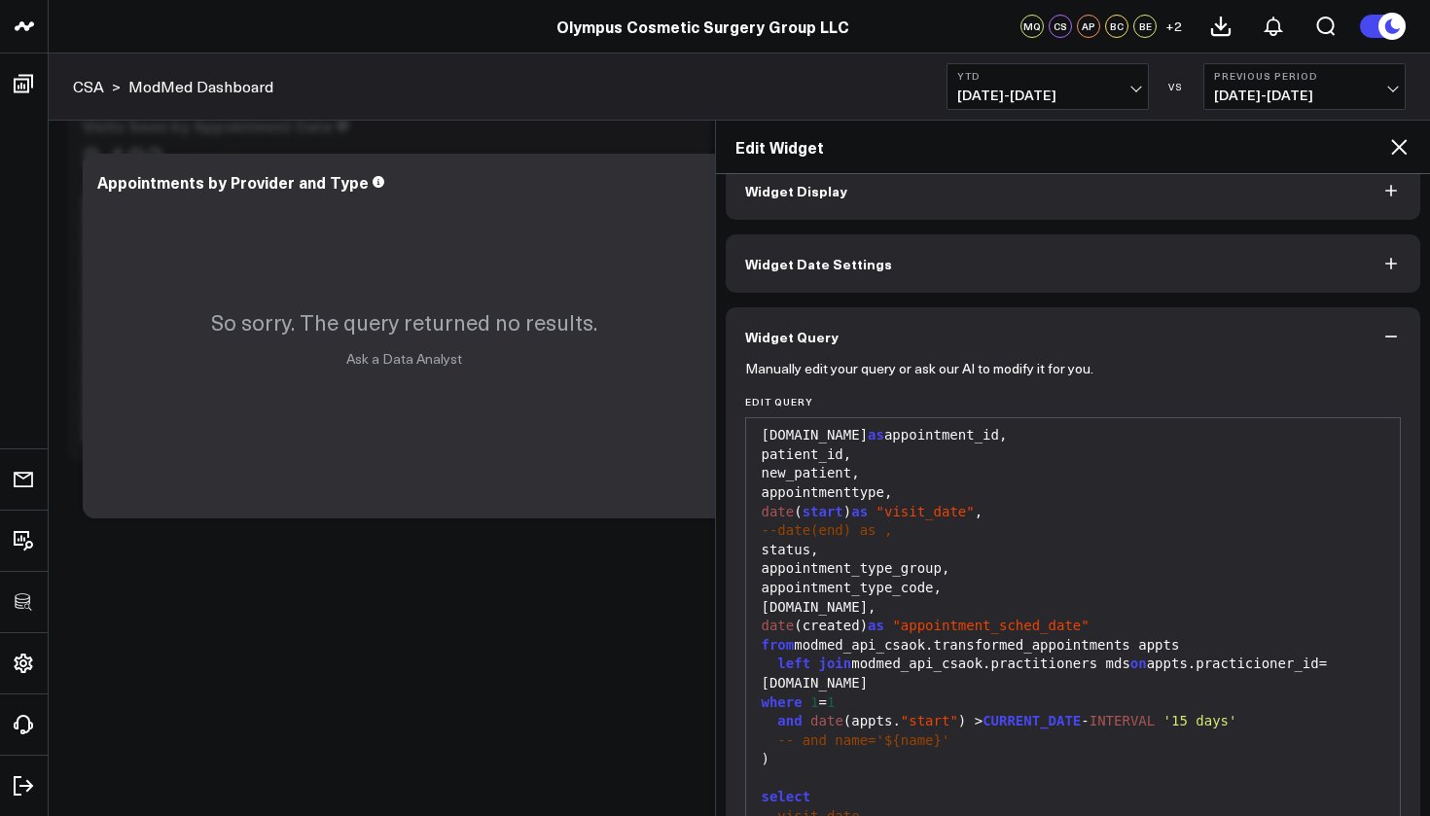
click at [952, 564] on div "appointment_type_group," at bounding box center [1073, 568] width 635 height 19
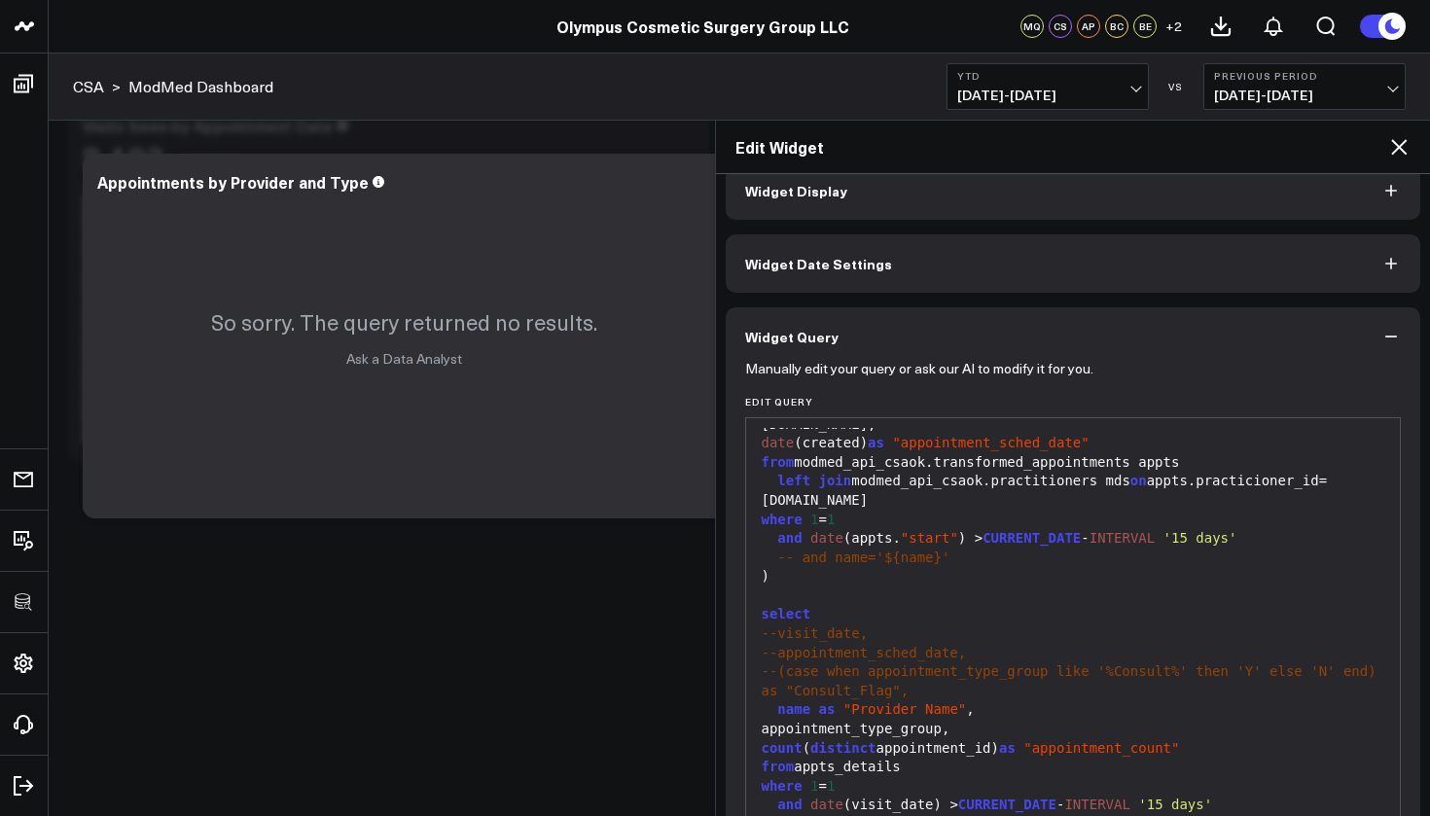
scroll to position [207, 0]
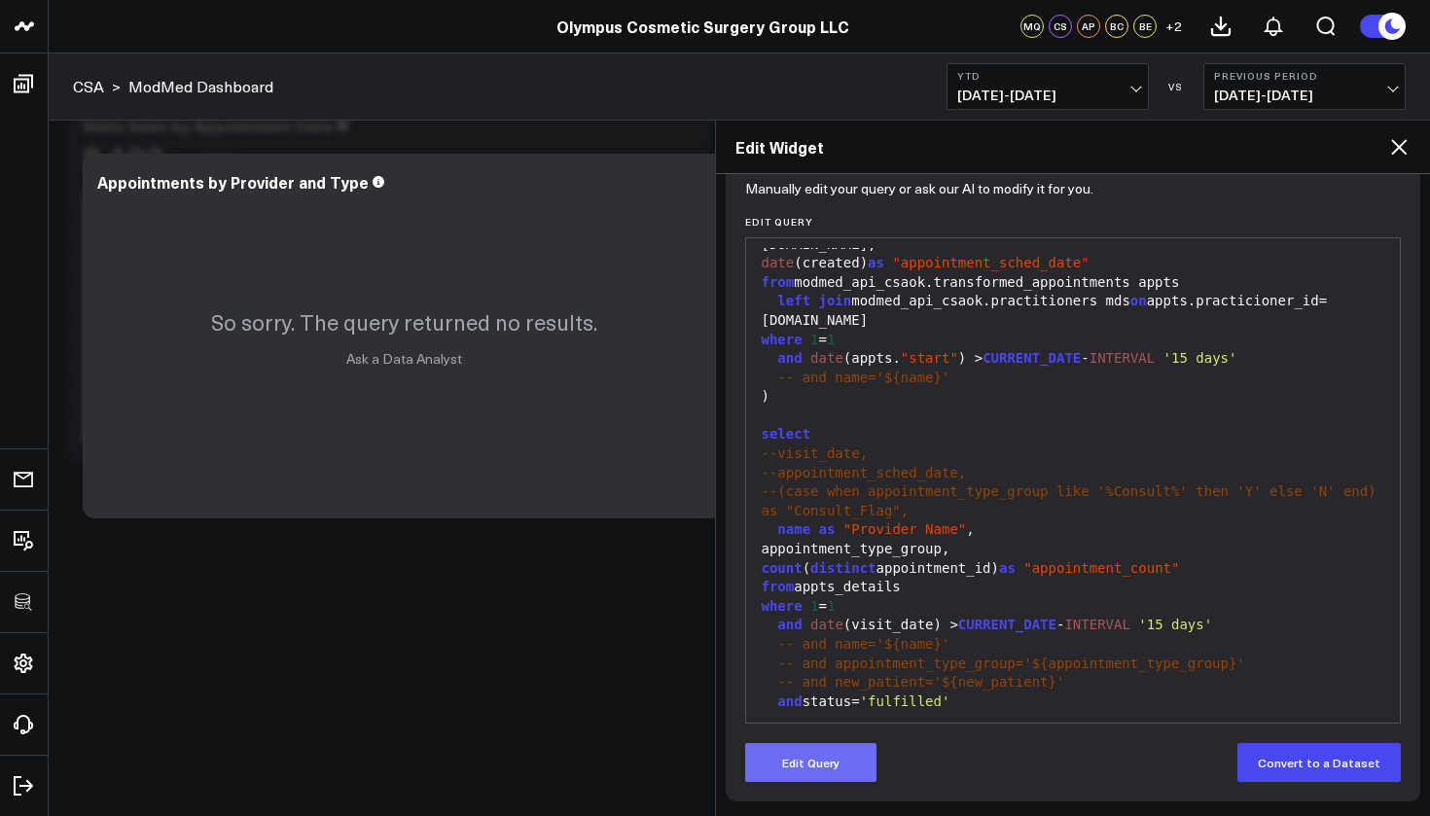
click at [855, 752] on button "Edit Query" at bounding box center [810, 762] width 131 height 39
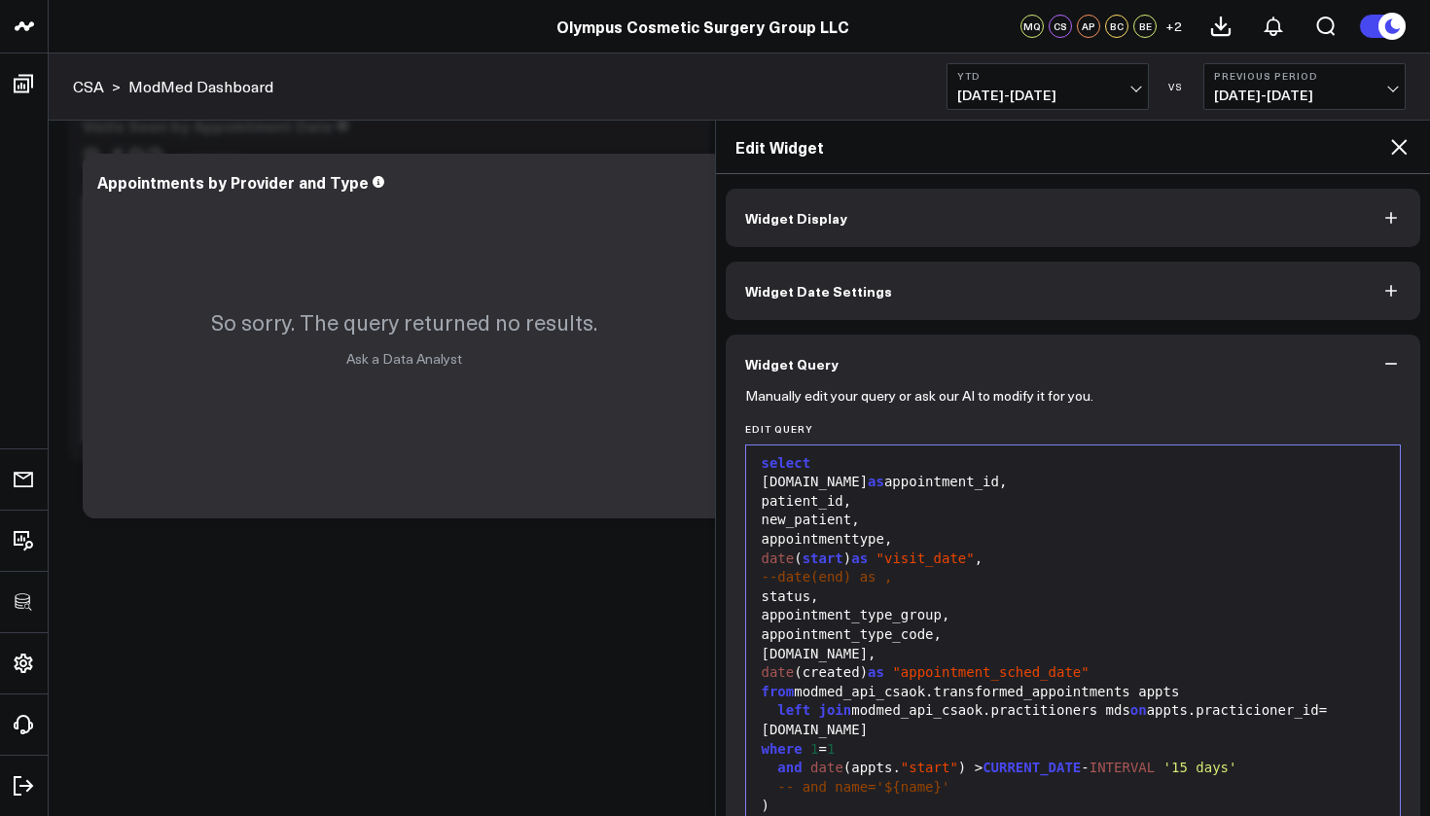
scroll to position [69, 0]
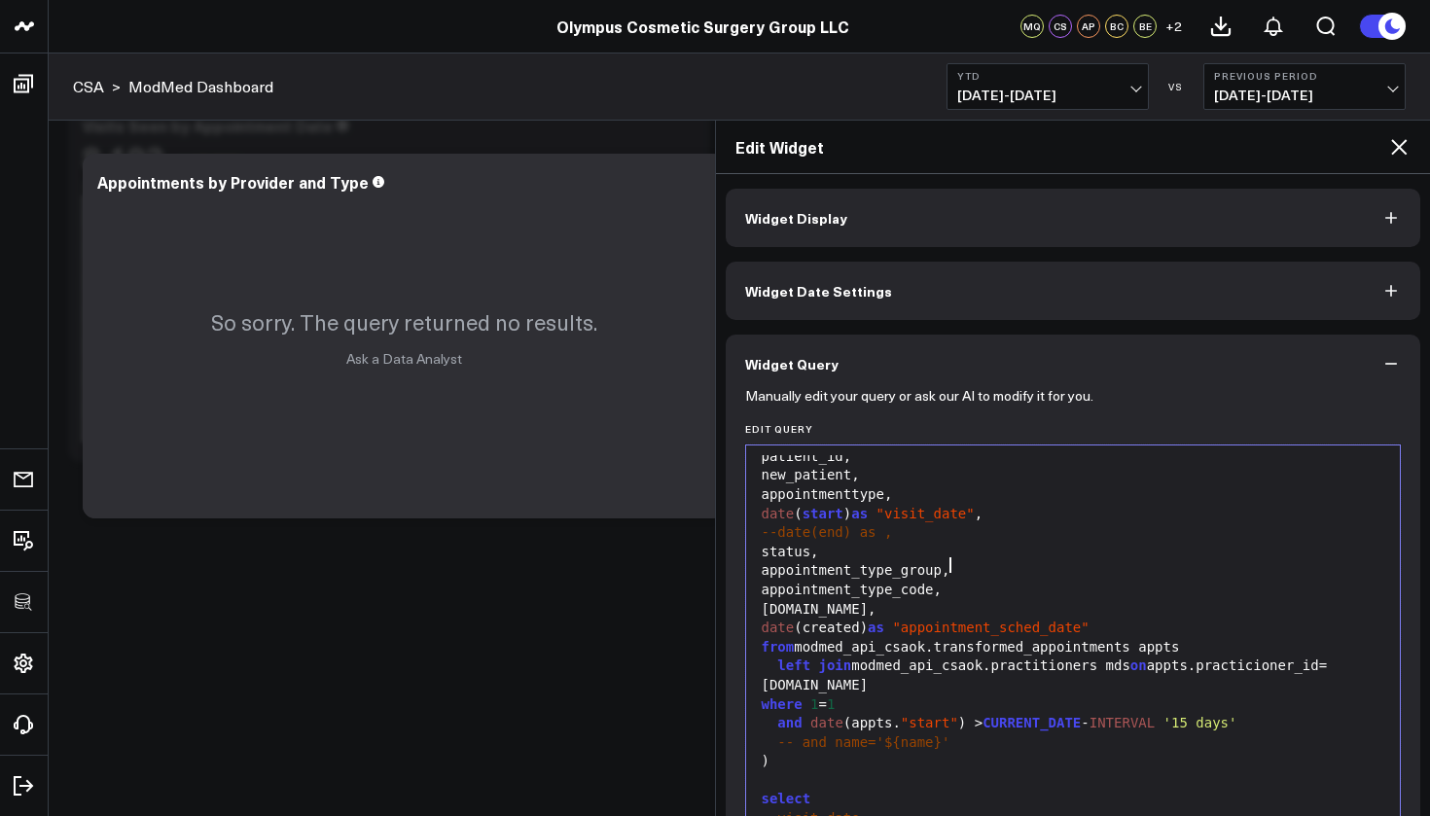
click at [966, 563] on div "appointment_type_group," at bounding box center [1073, 570] width 635 height 19
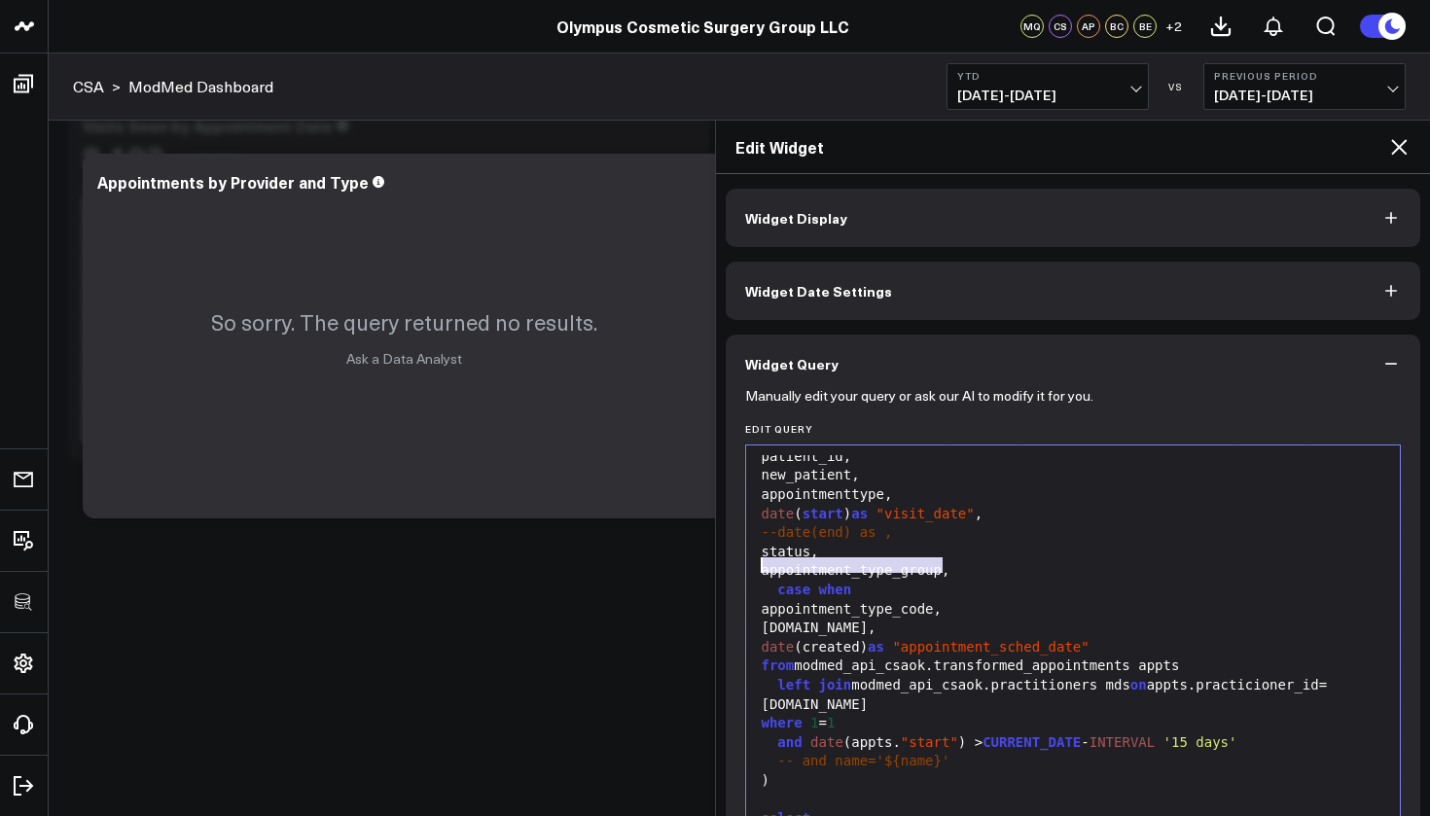
drag, startPoint x: 944, startPoint y: 566, endPoint x: 764, endPoint y: 559, distance: 180.1
click at [764, 561] on div "appointment_type_group," at bounding box center [1073, 570] width 635 height 19
copy div "appointment_type_group"
click at [876, 591] on div "case when" at bounding box center [1073, 590] width 635 height 19
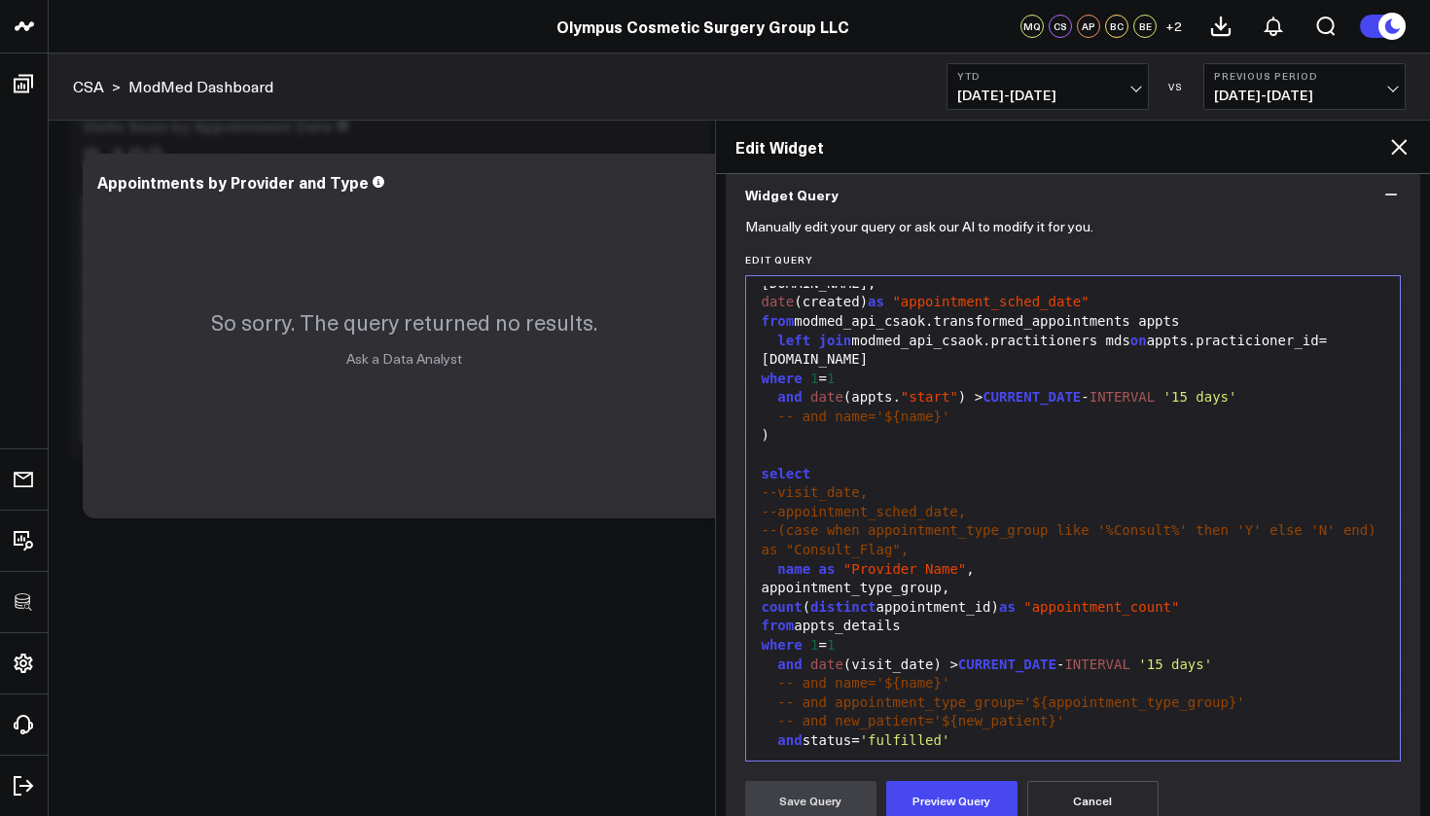
scroll to position [285, 0]
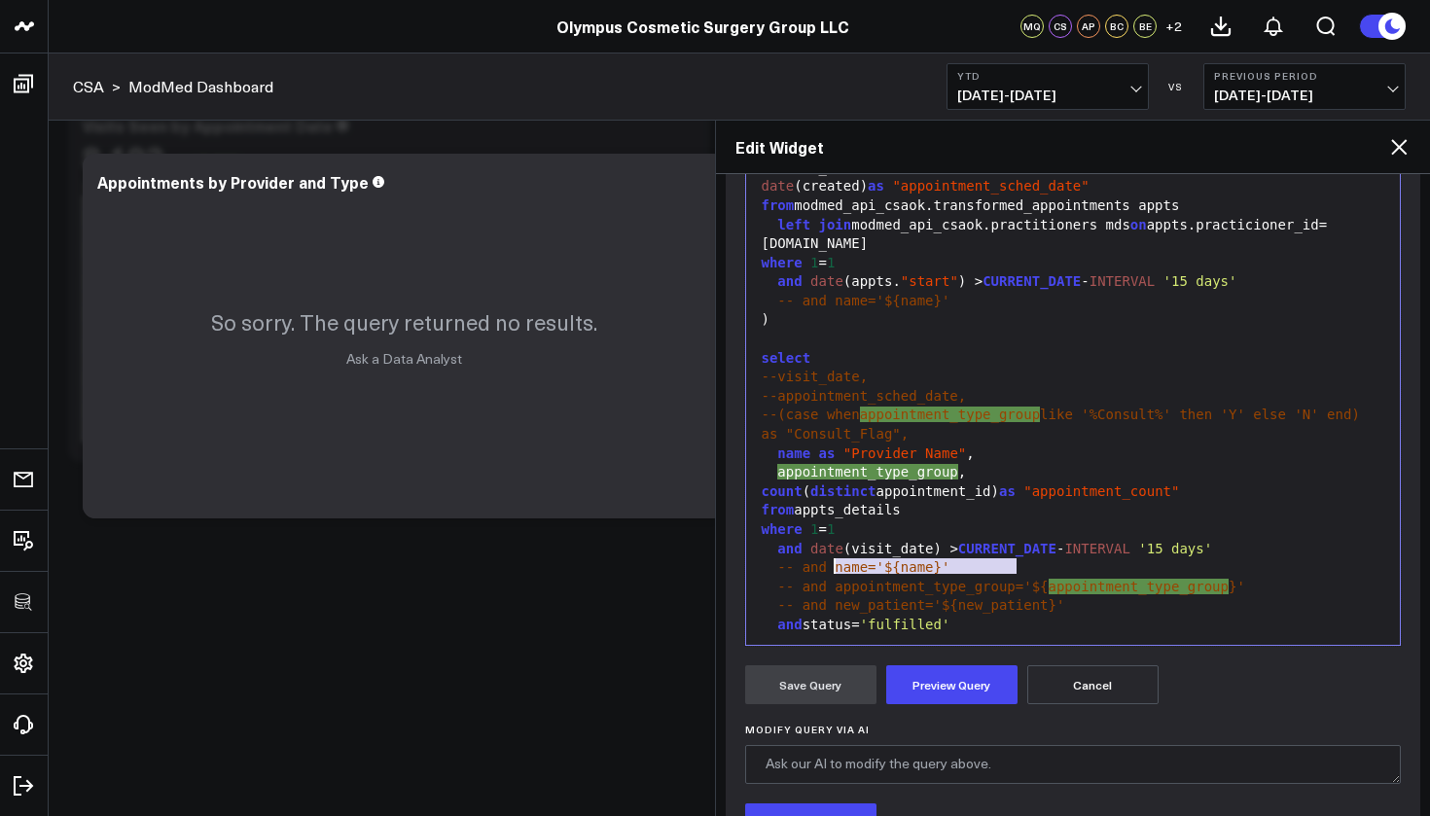
drag, startPoint x: 1013, startPoint y: 566, endPoint x: 838, endPoint y: 567, distance: 175.1
click at [838, 579] on span "-- and appointment_type_group='${" at bounding box center [912, 587] width 270 height 16
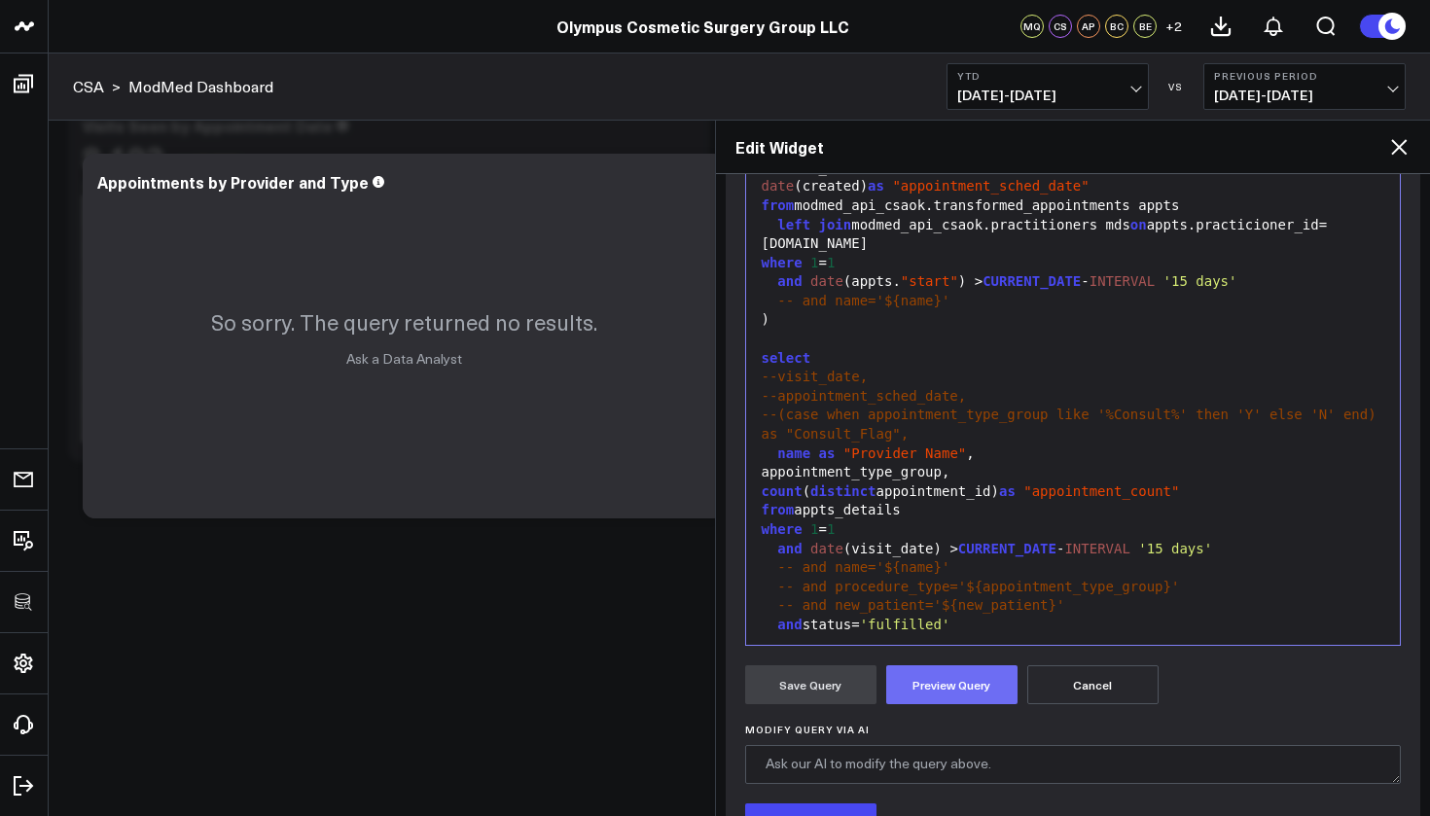
click at [970, 683] on button "Preview Query" at bounding box center [951, 685] width 131 height 39
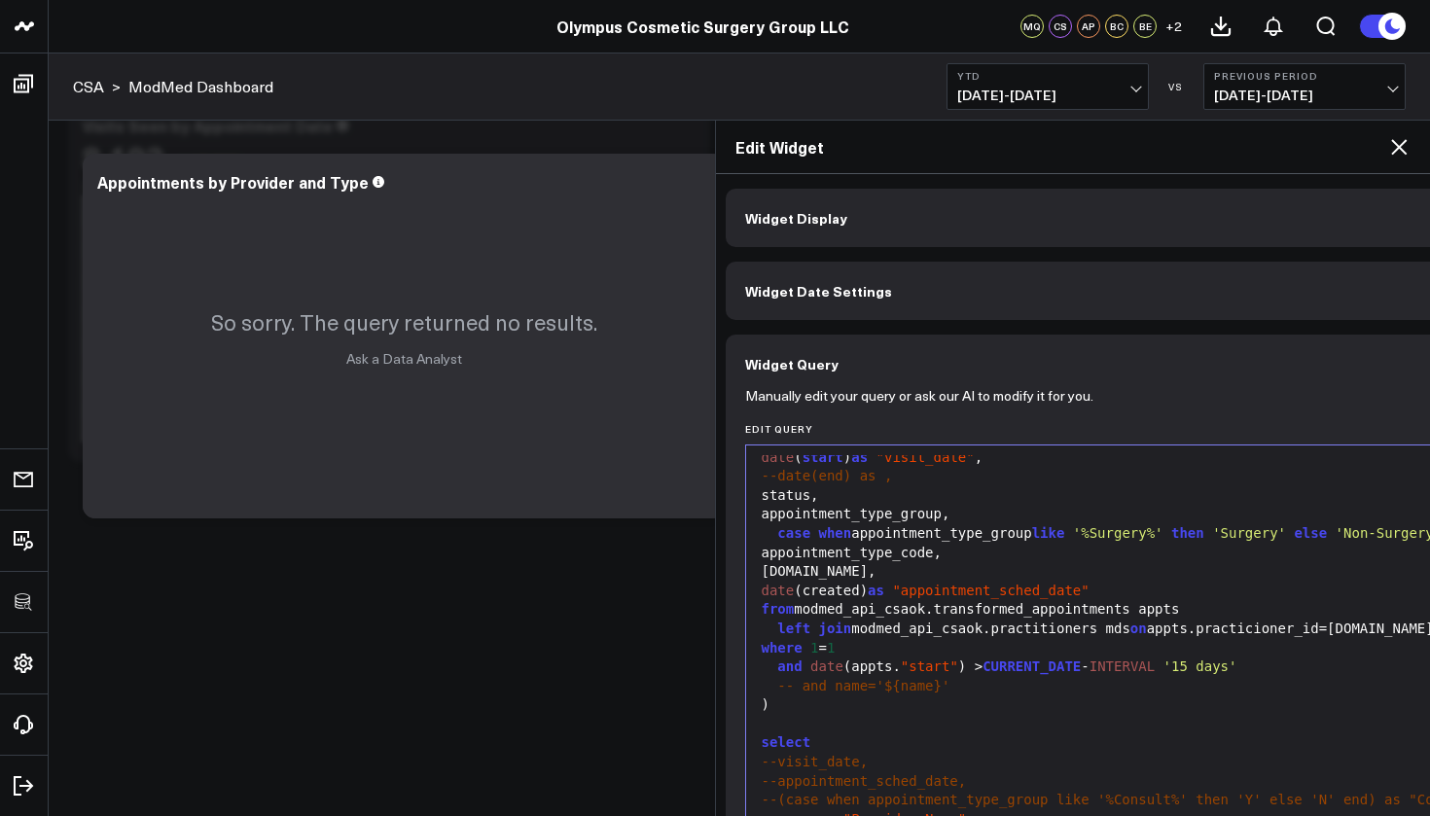
scroll to position [5, 0]
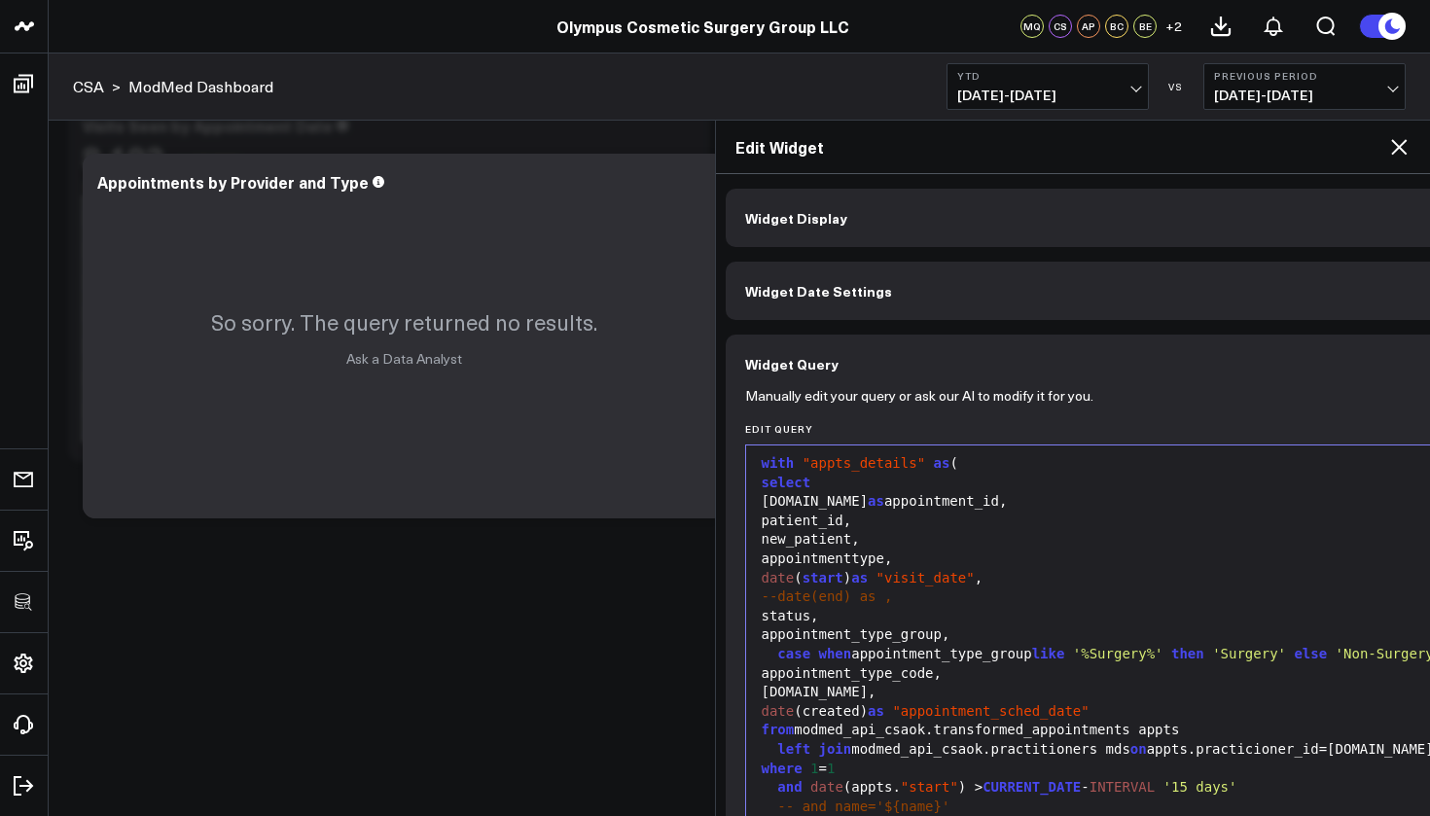
click at [781, 648] on span "case" at bounding box center [793, 654] width 33 height 16
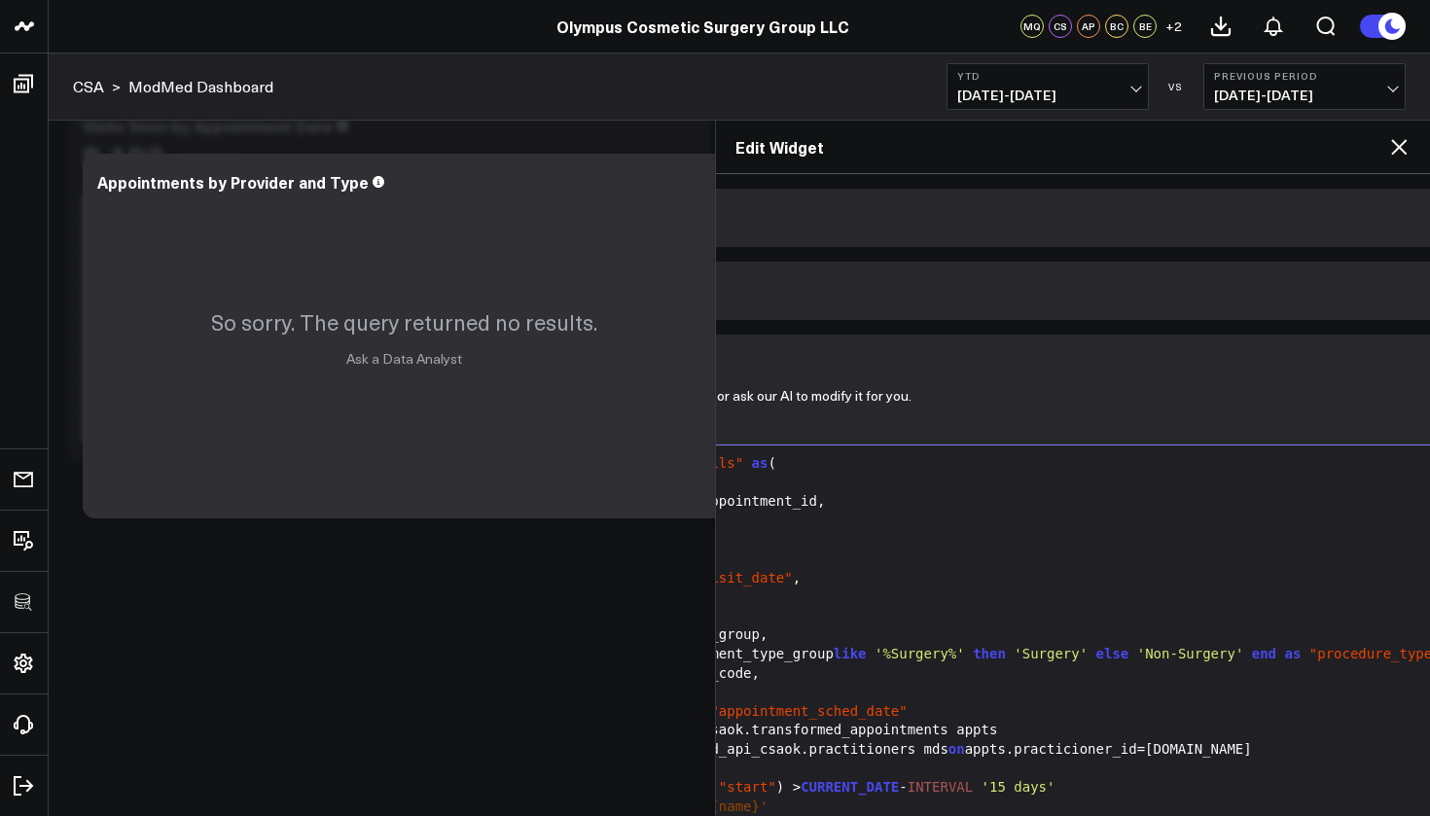
scroll to position [0, 286]
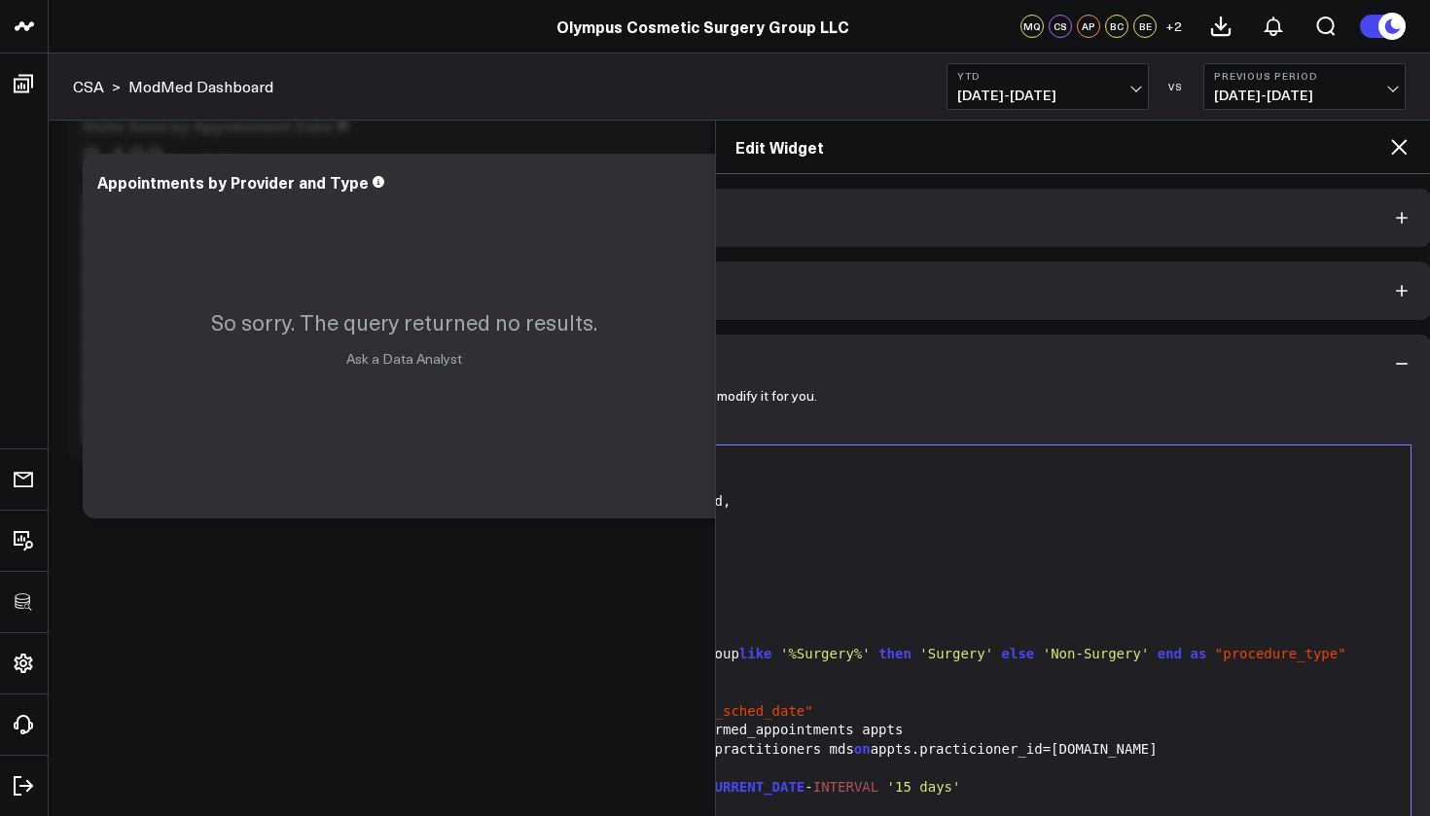
click at [1356, 649] on div "case when appointment_type_group like '%Surgery%' then 'Surgery' else 'Non-Surg…" at bounding box center [940, 654] width 921 height 19
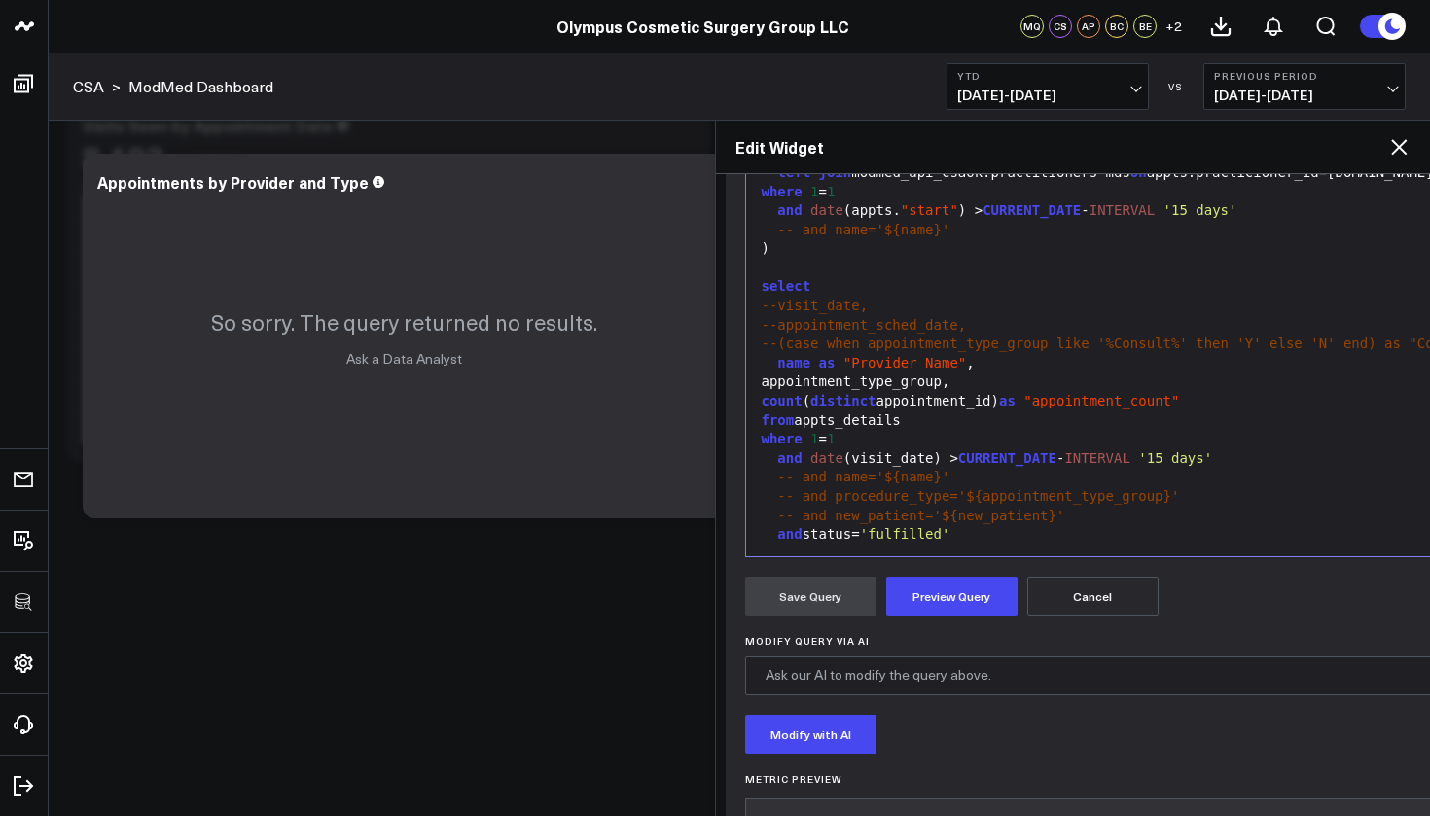
scroll to position [526, 0]
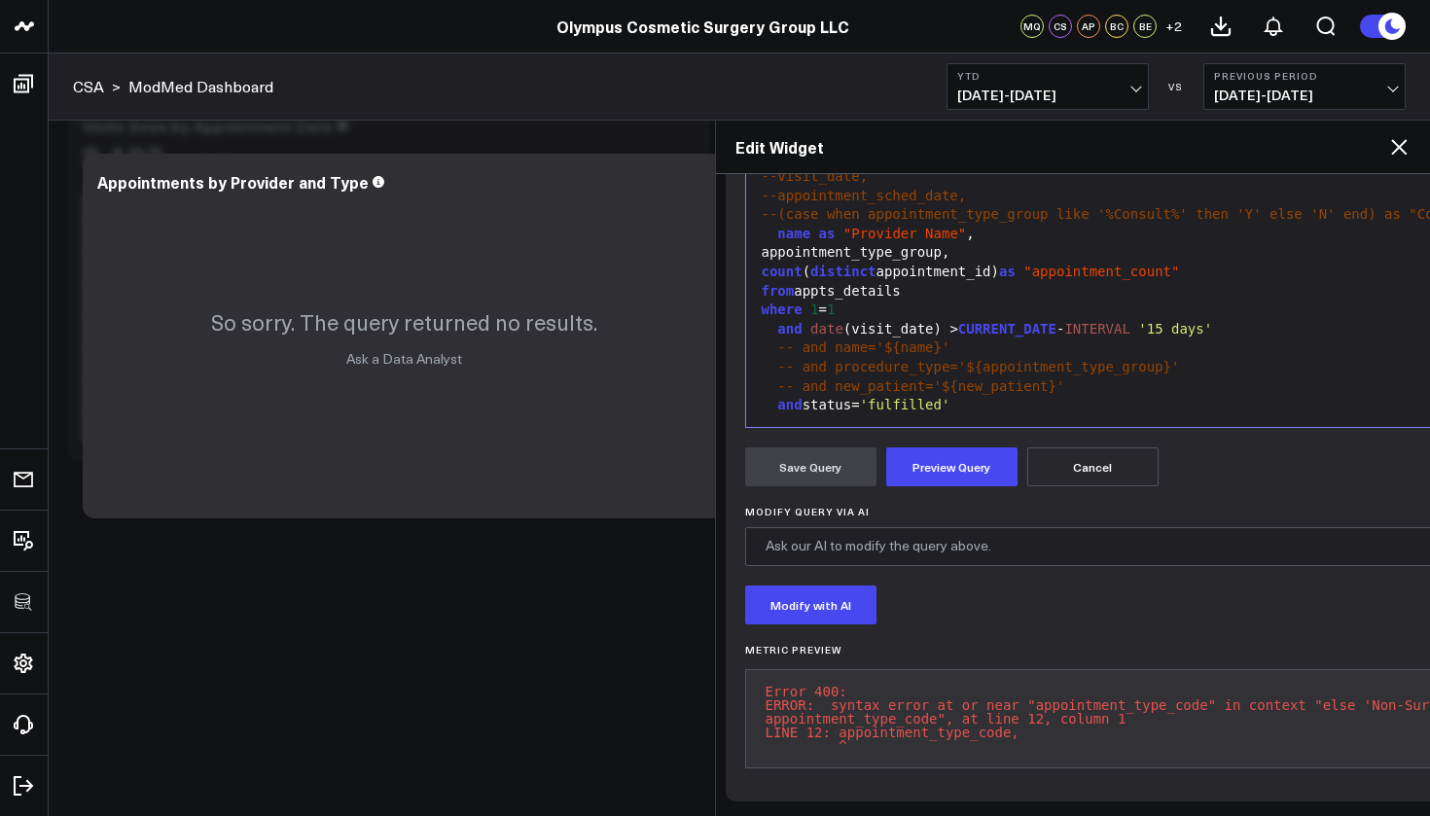
click at [973, 448] on button "Preview Query" at bounding box center [951, 467] width 131 height 39
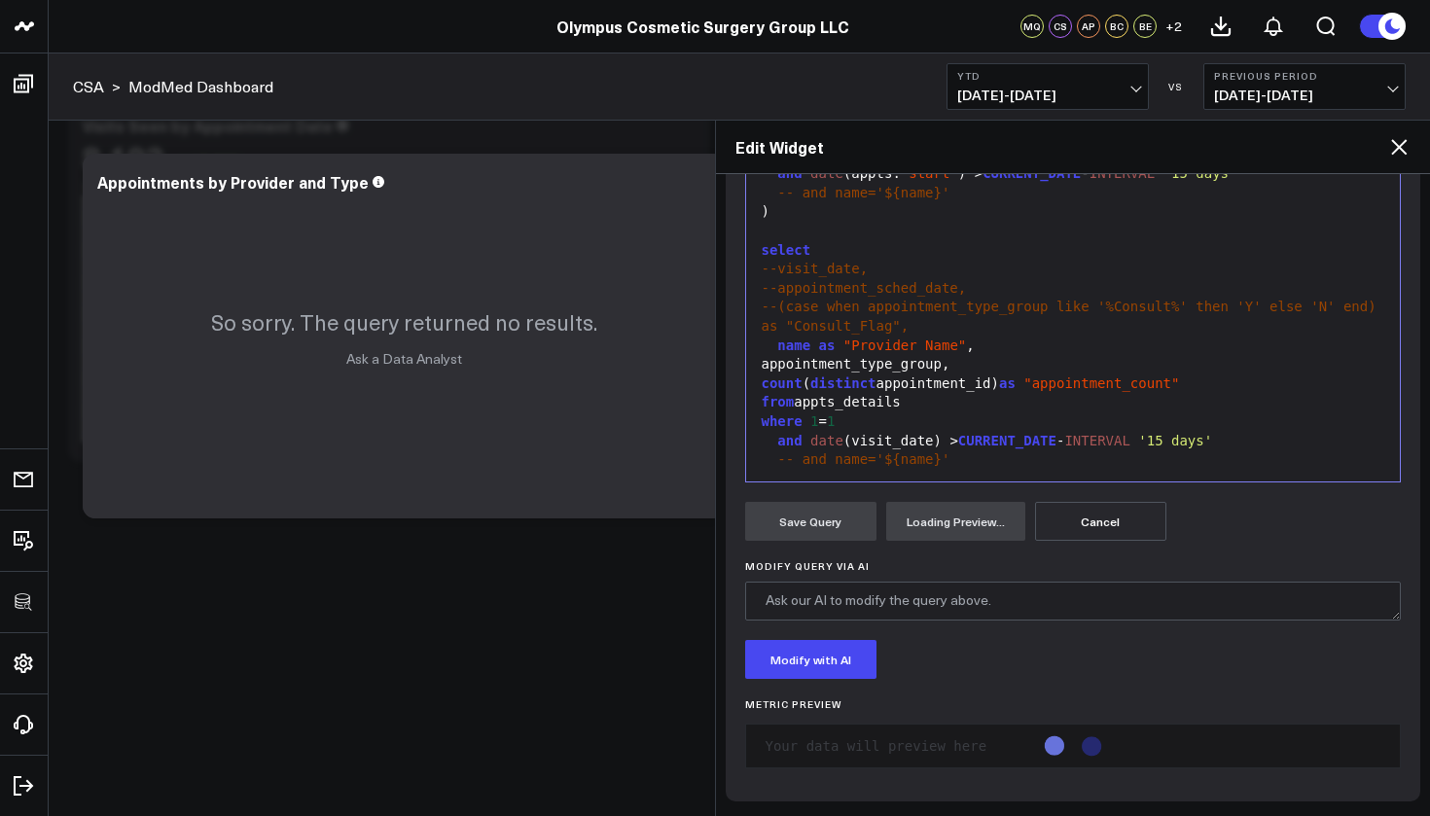
scroll to position [264, 0]
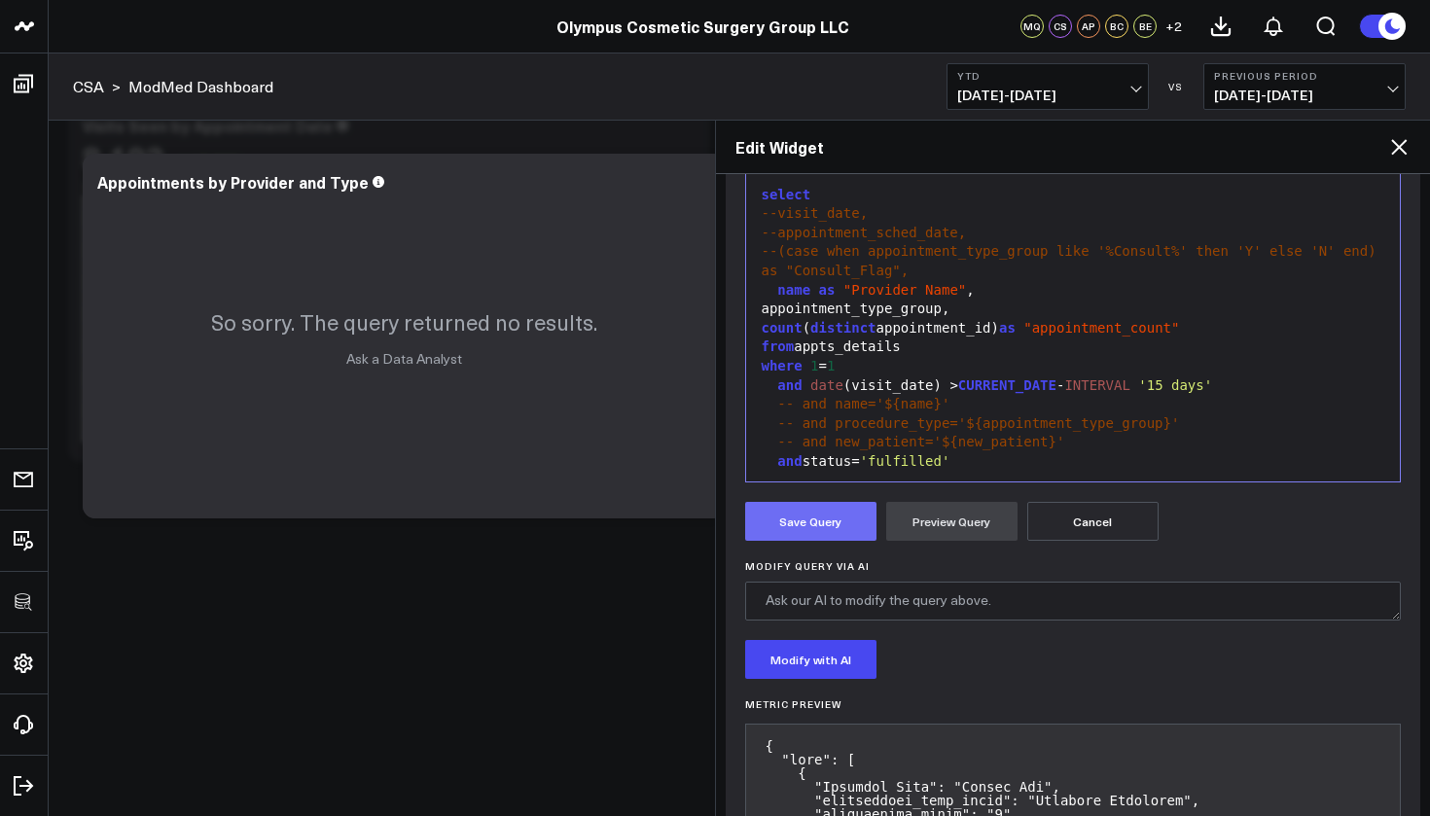
click at [830, 516] on button "Save Query" at bounding box center [810, 521] width 131 height 39
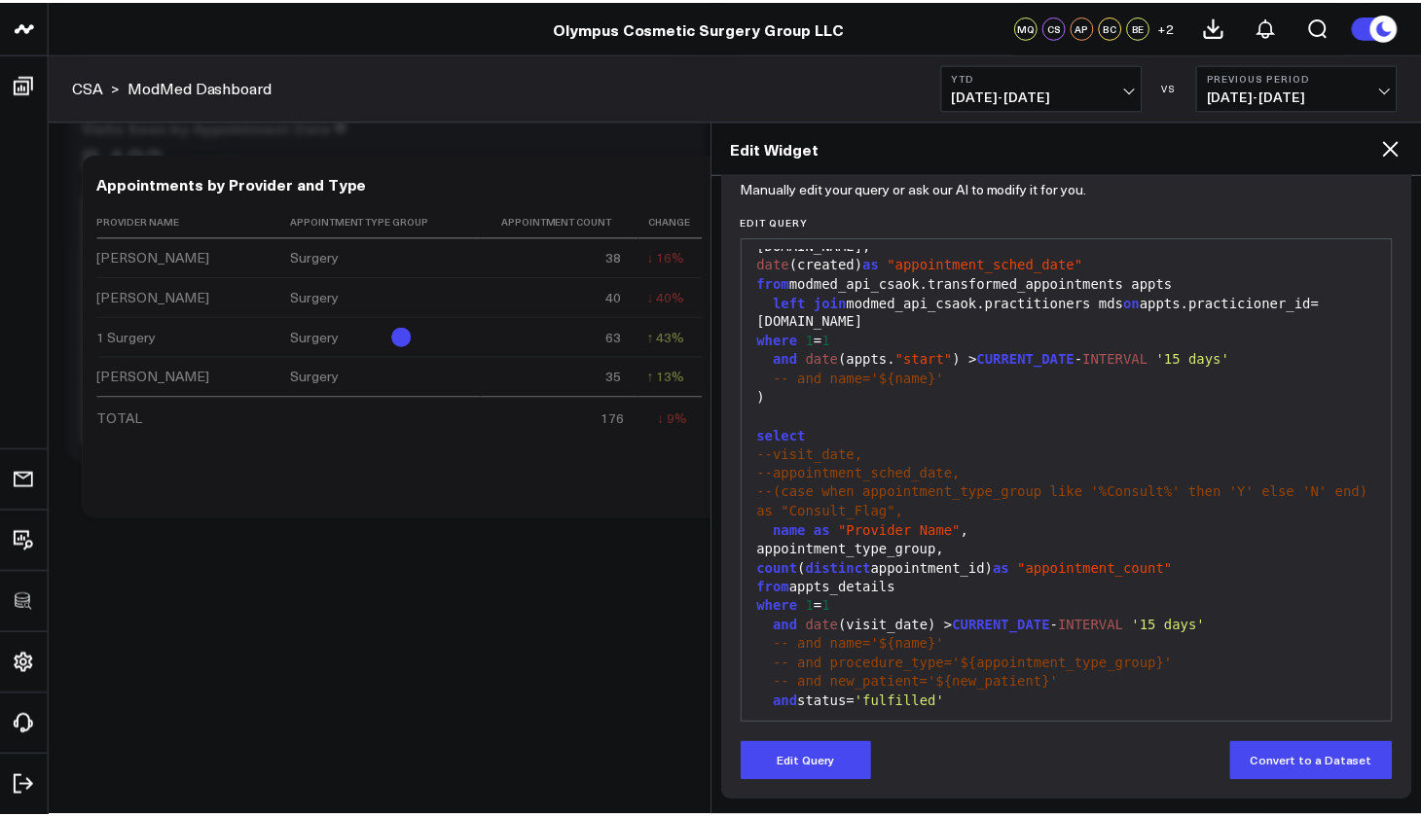
scroll to position [207, 0]
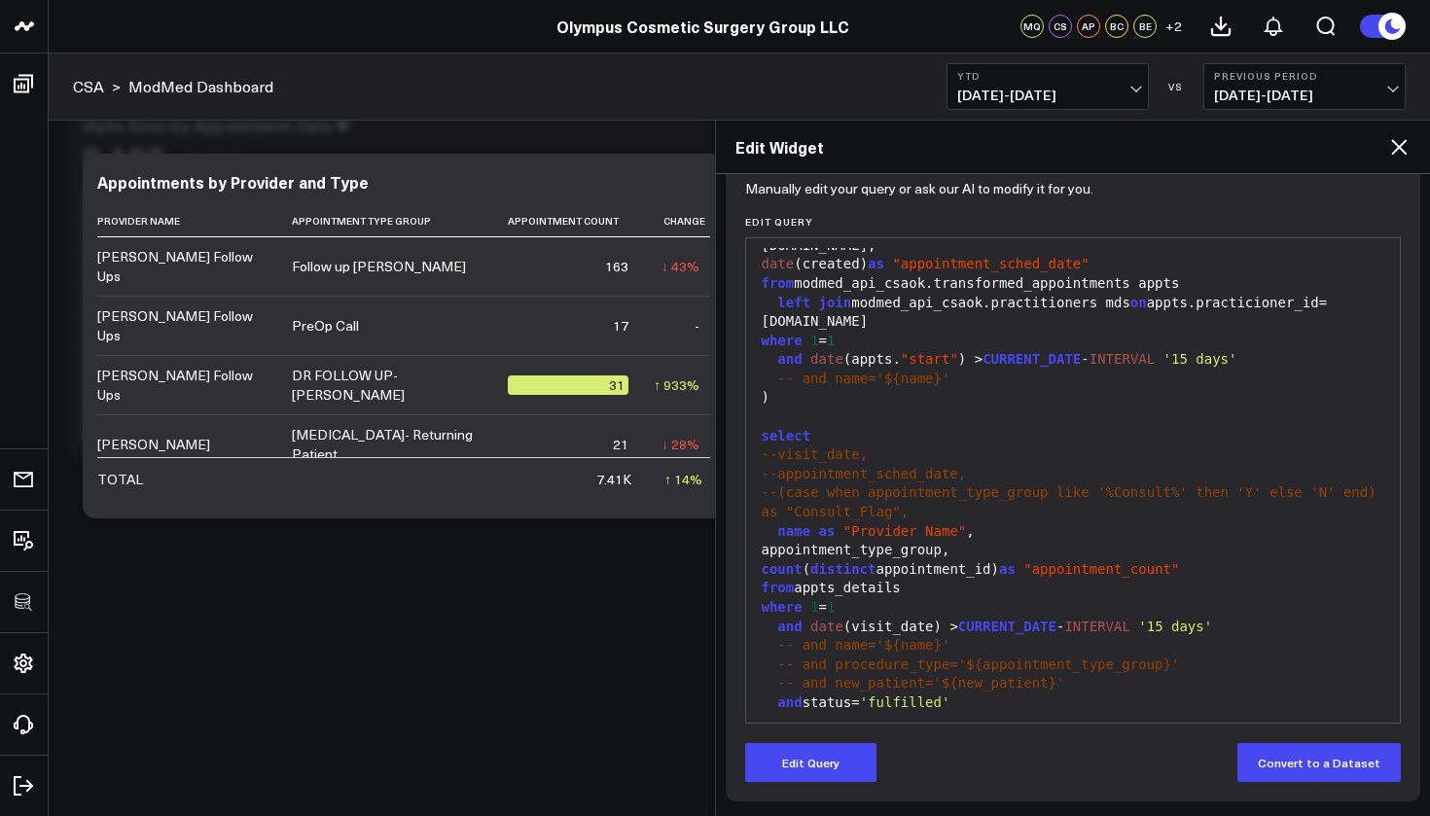
click at [1404, 145] on icon at bounding box center [1398, 146] width 23 height 23
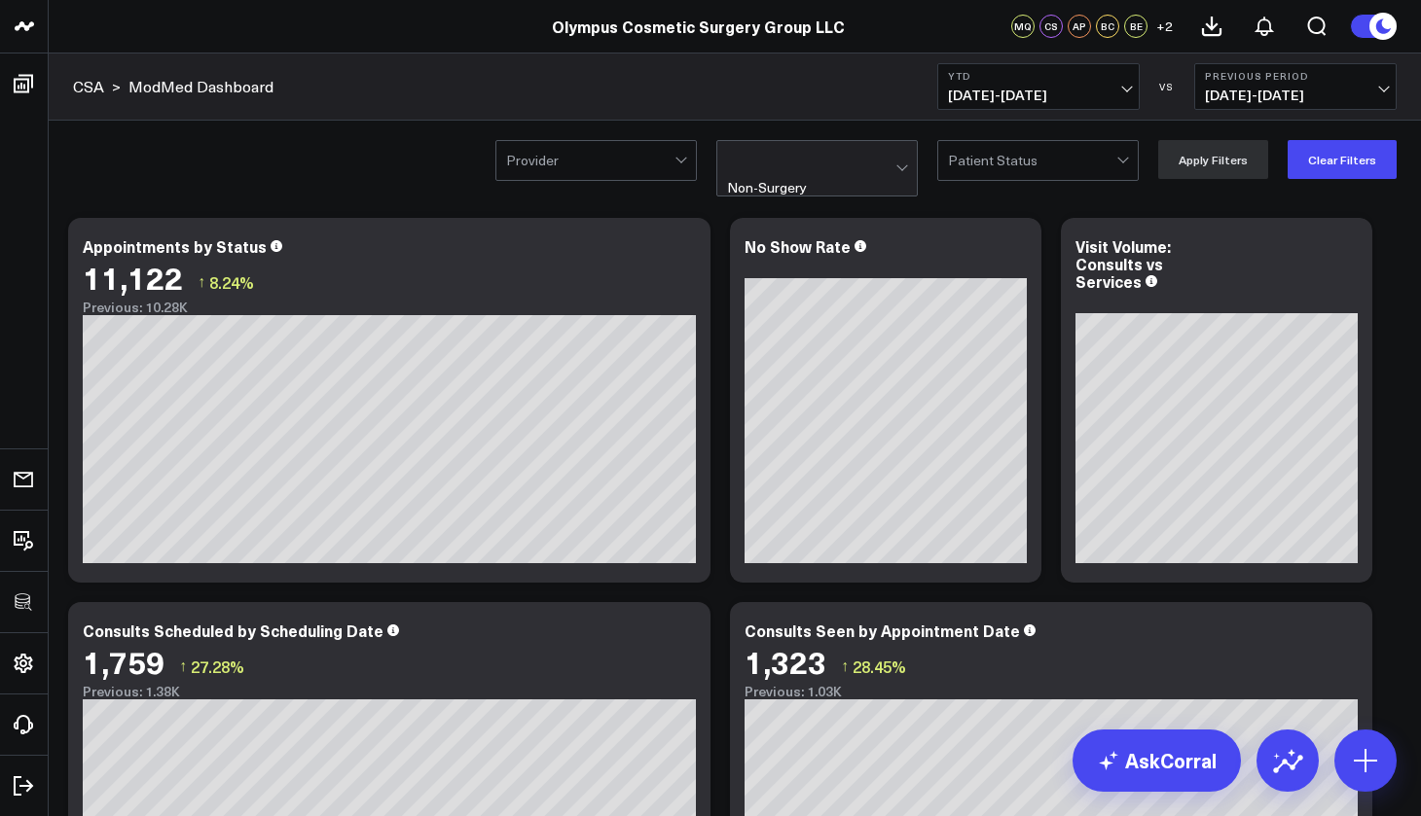
click at [872, 161] on div at bounding box center [811, 160] width 168 height 39
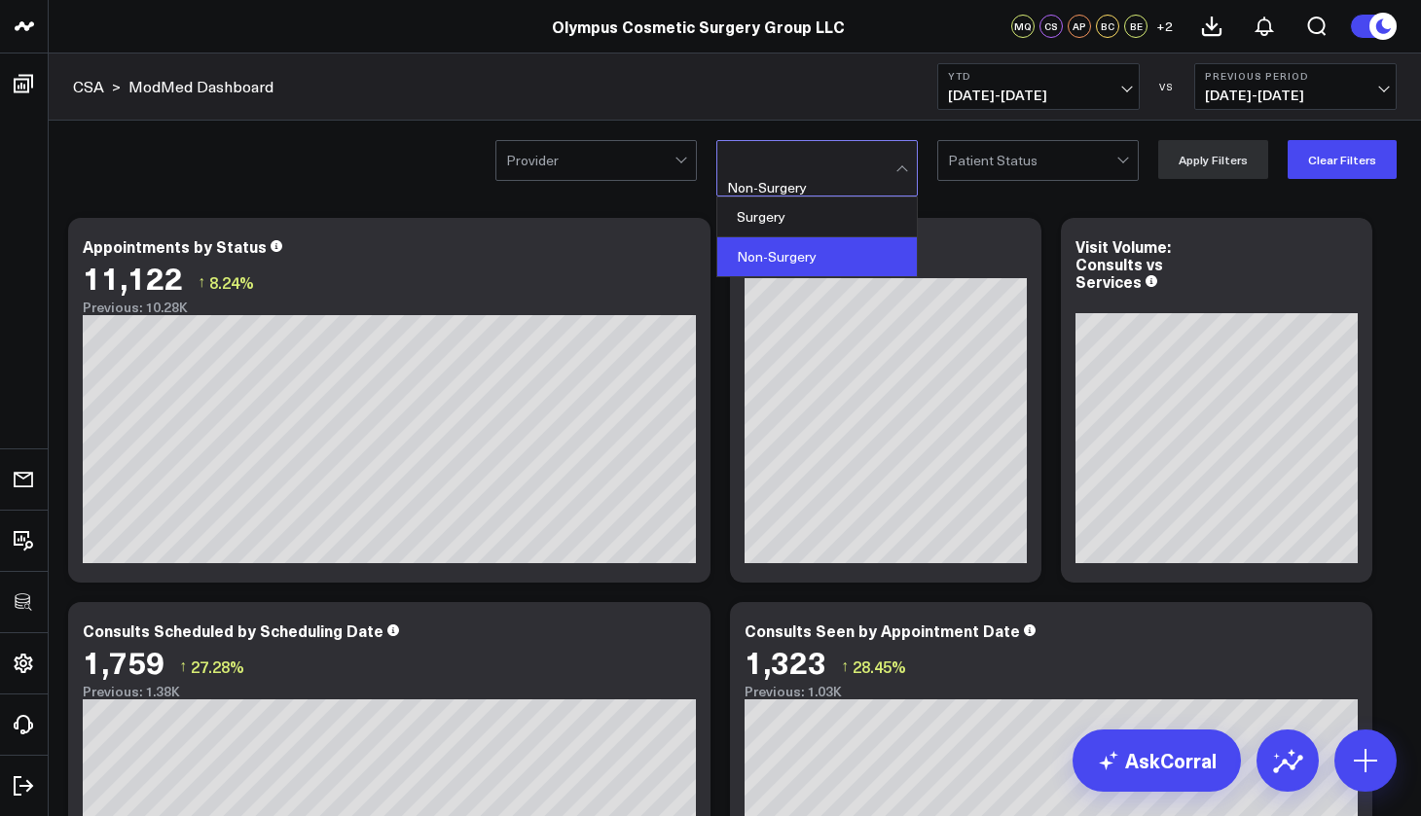
click at [848, 198] on div "Surgery" at bounding box center [816, 218] width 199 height 40
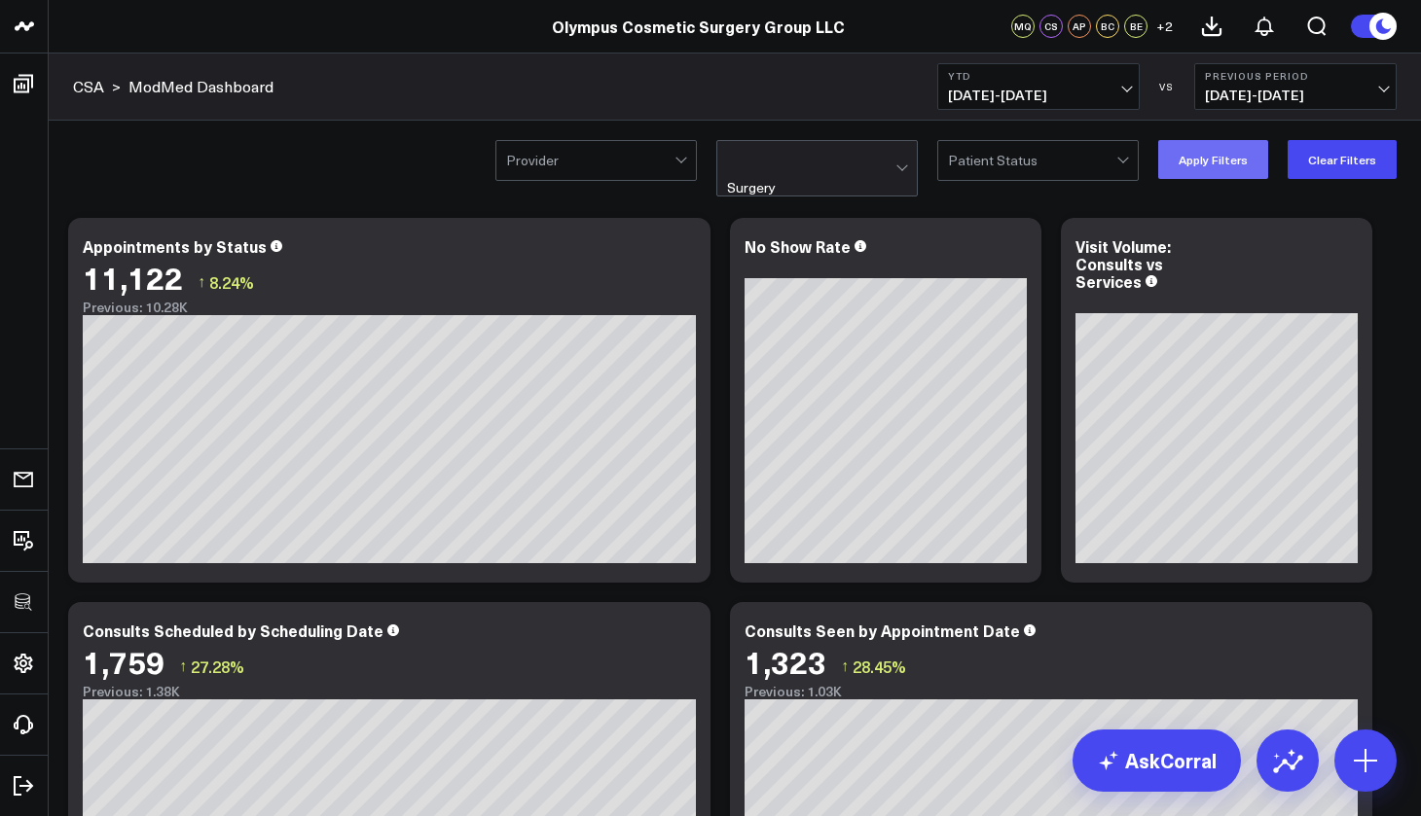
click at [1183, 156] on button "Apply Filters" at bounding box center [1213, 159] width 110 height 39
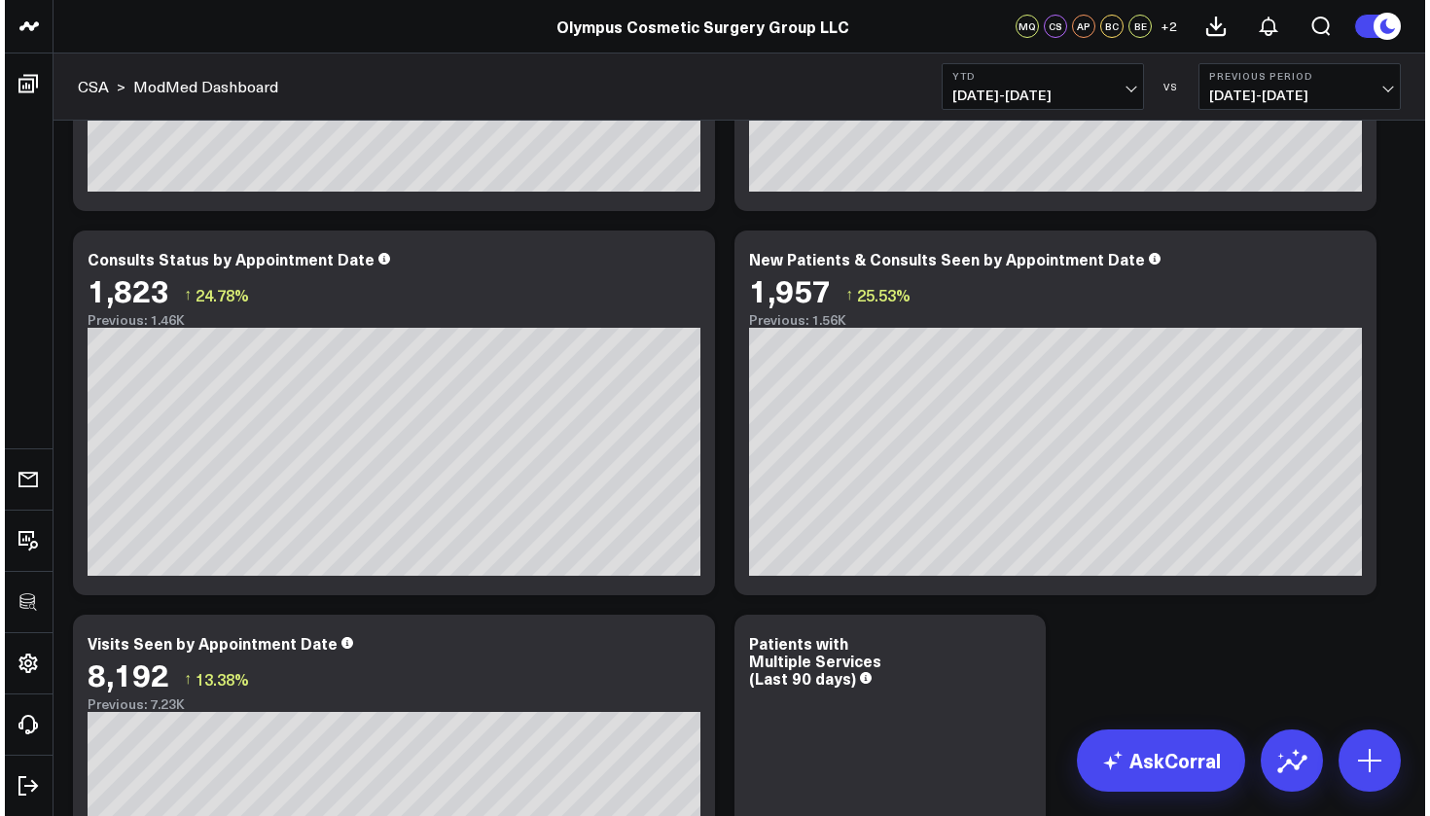
scroll to position [1372, 0]
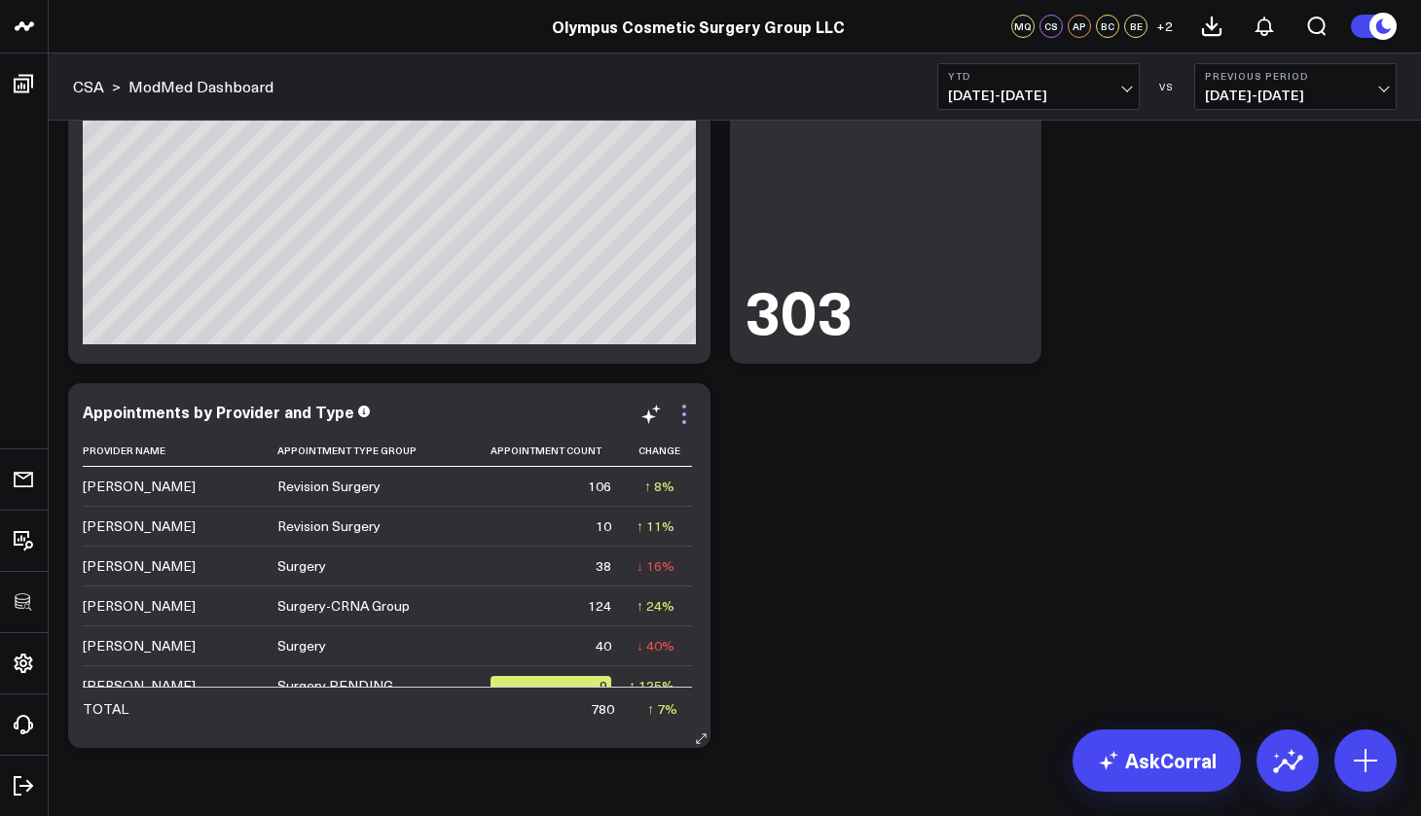
click at [684, 403] on icon at bounding box center [683, 414] width 23 height 23
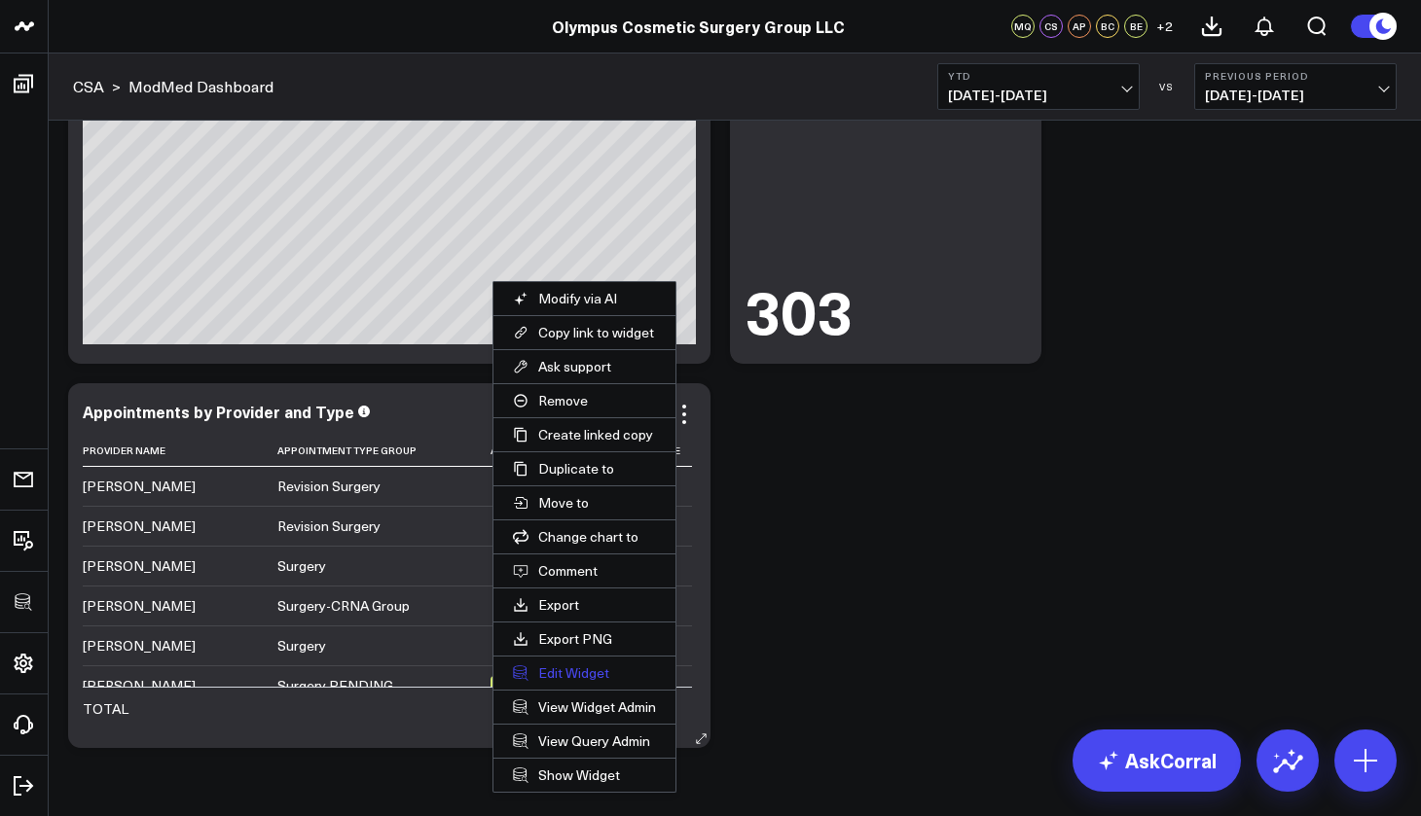
click at [644, 677] on button "Edit Widget" at bounding box center [584, 673] width 182 height 33
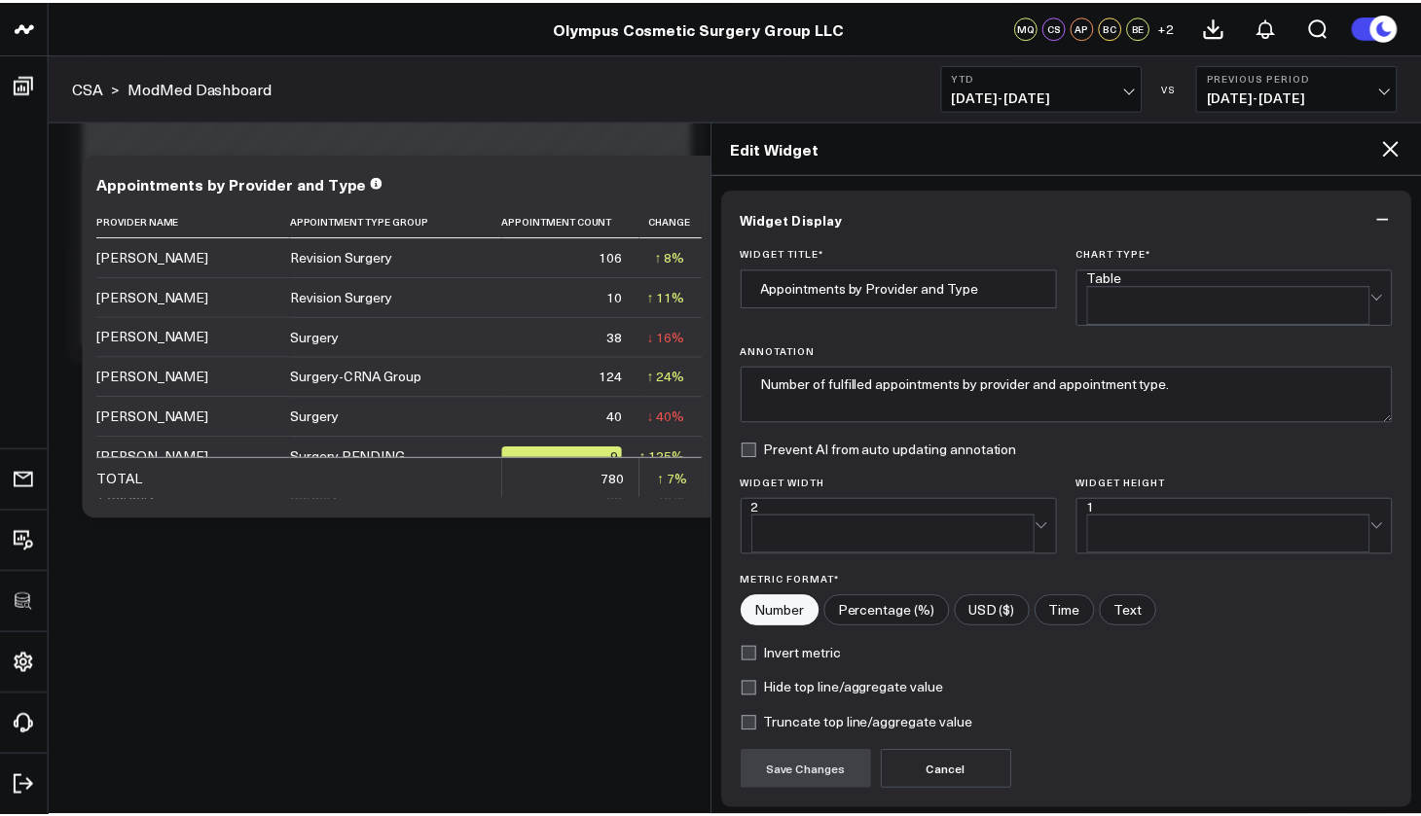
scroll to position [123, 0]
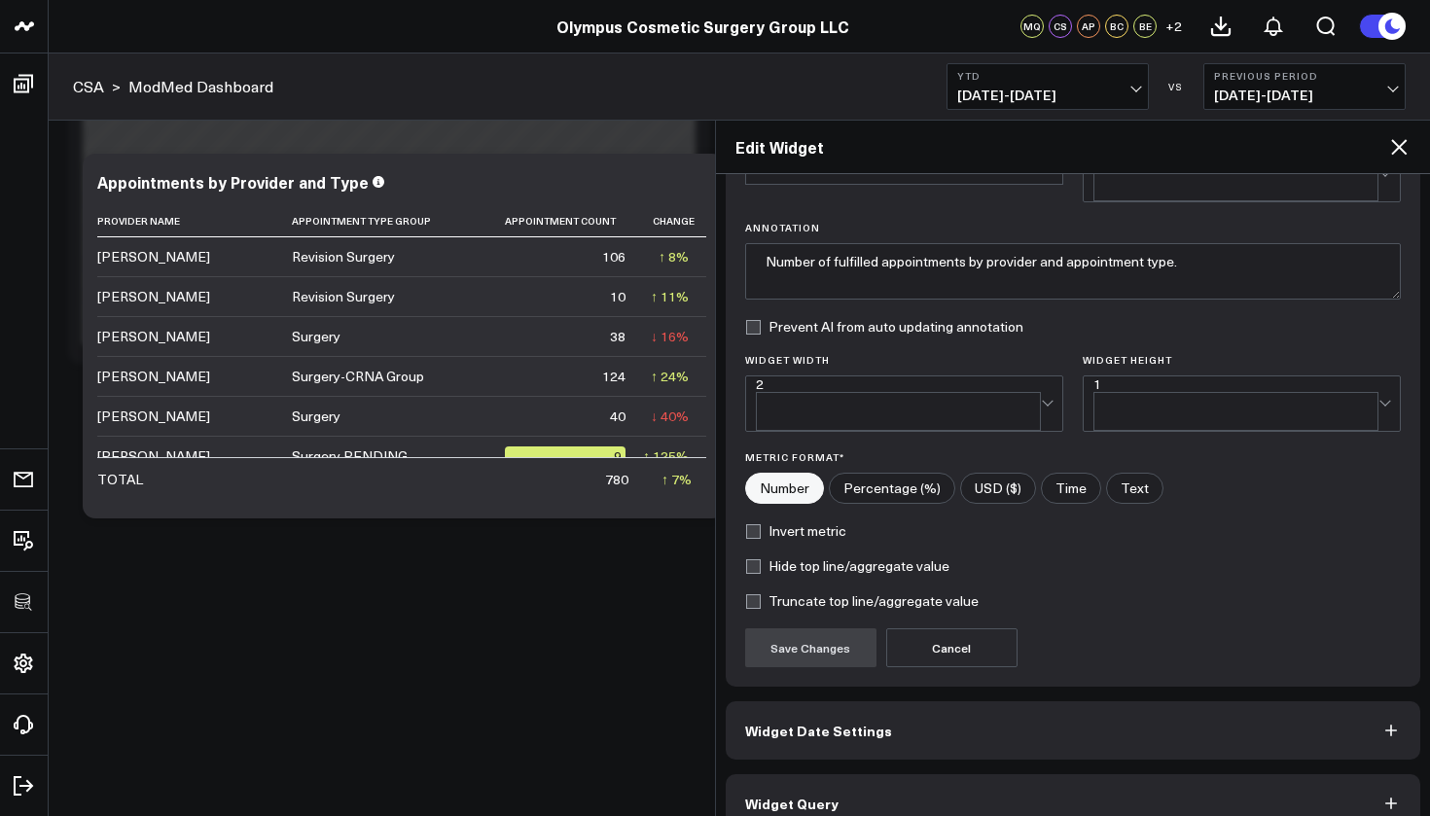
click at [997, 785] on button "Widget Query" at bounding box center [1074, 803] width 696 height 58
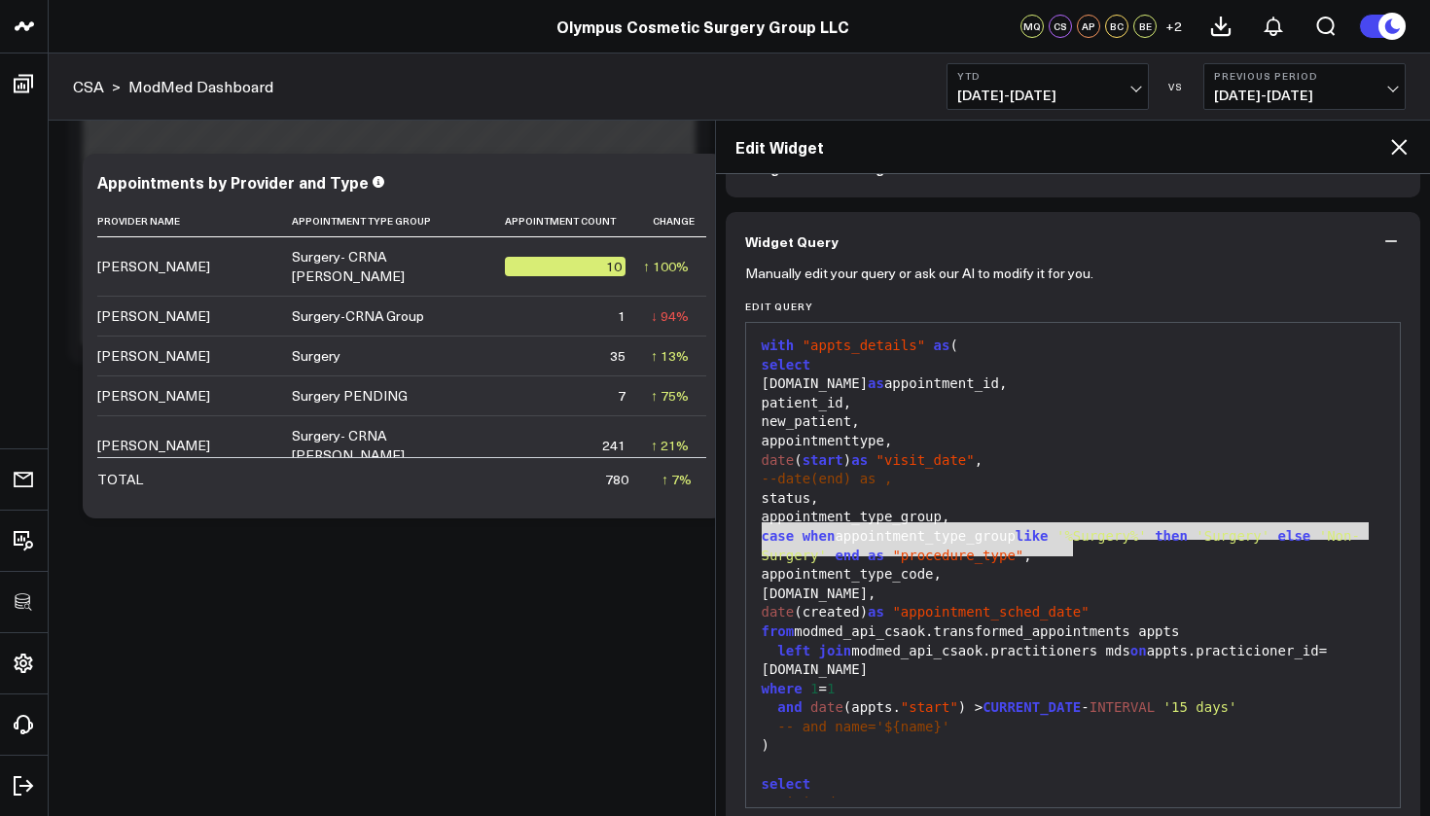
drag, startPoint x: 1080, startPoint y: 551, endPoint x: 762, endPoint y: 529, distance: 318.9
click at [762, 529] on div "case when appointment_type_group like '%Surgery%' then 'Surgery' else 'Non-Surg…" at bounding box center [1073, 546] width 635 height 38
copy div "case when appointment_type_group like '%Surgery%' then 'Surgery' else 'Non-Surg…"
click at [1408, 151] on icon at bounding box center [1398, 146] width 23 height 23
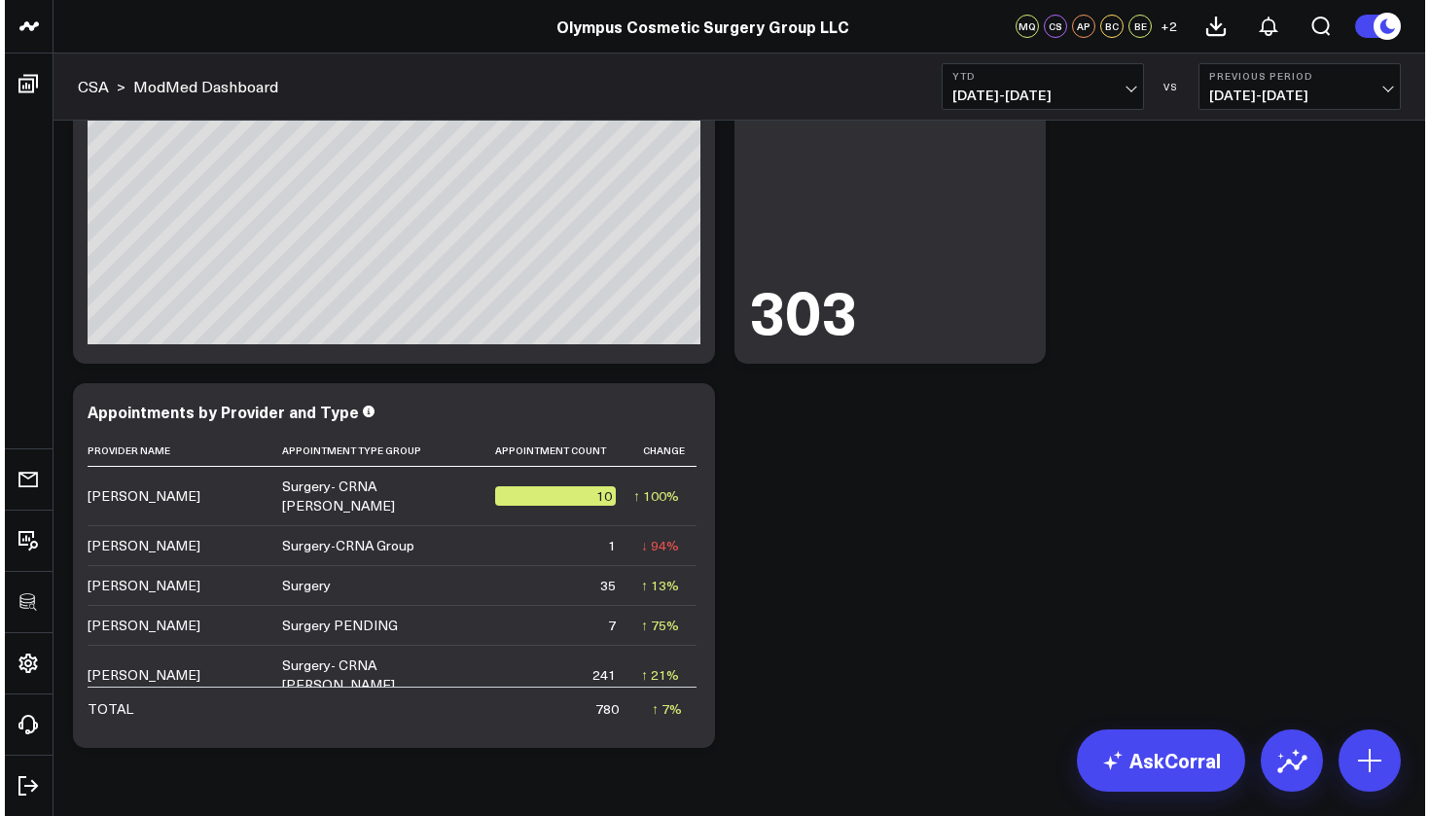
scroll to position [966, 0]
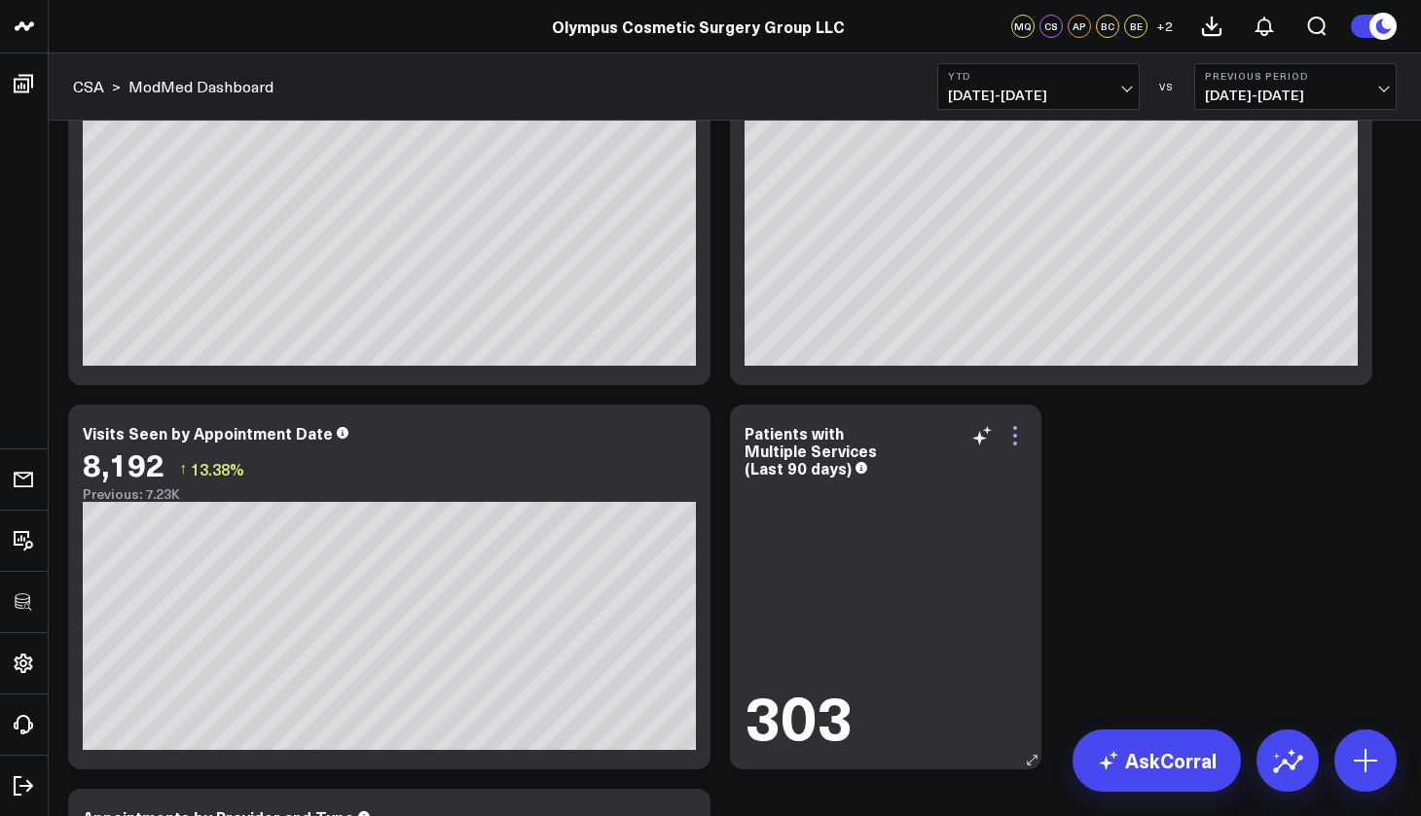
click at [1015, 435] on icon at bounding box center [1015, 436] width 4 height 4
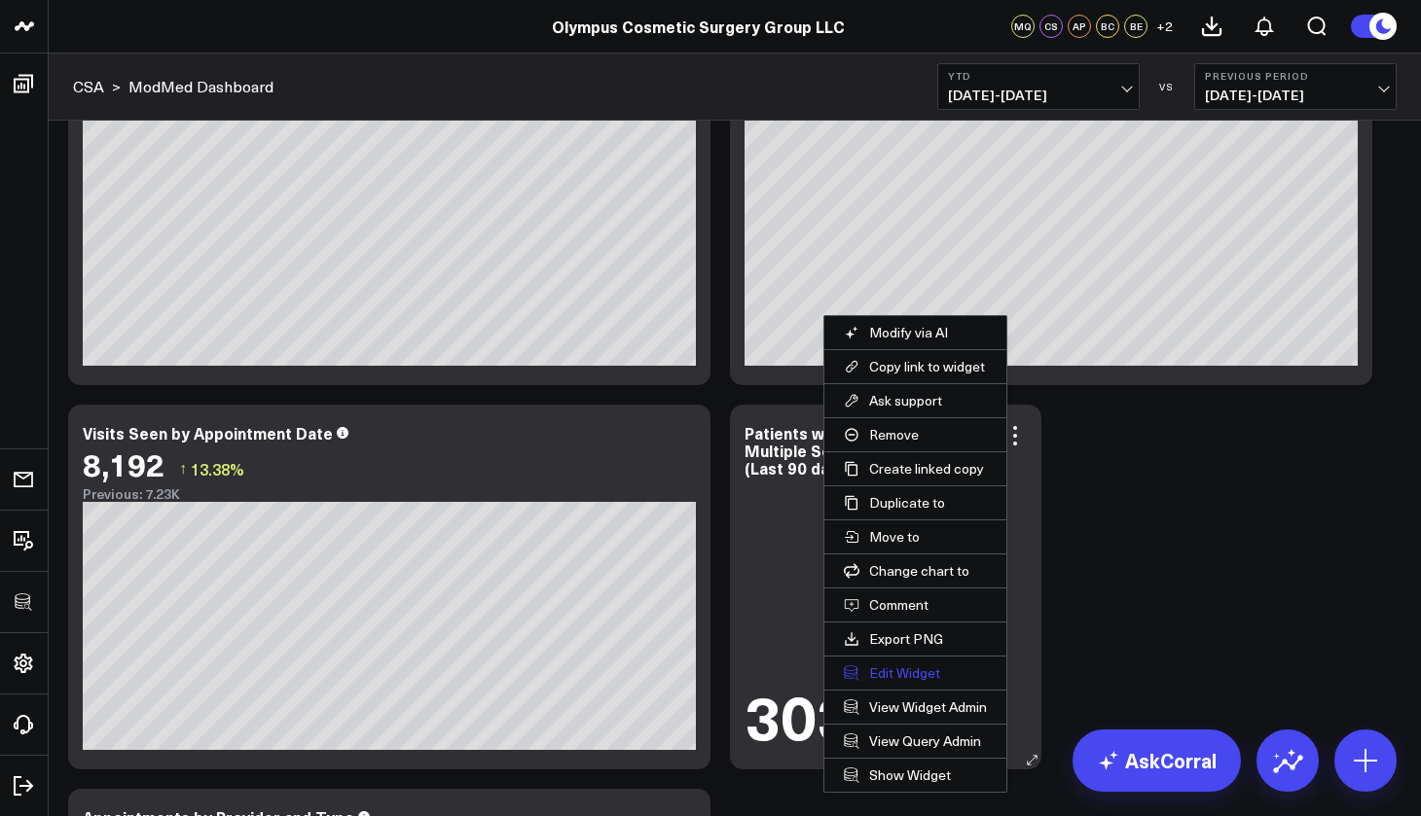
click at [899, 671] on button "Edit Widget" at bounding box center [915, 673] width 182 height 33
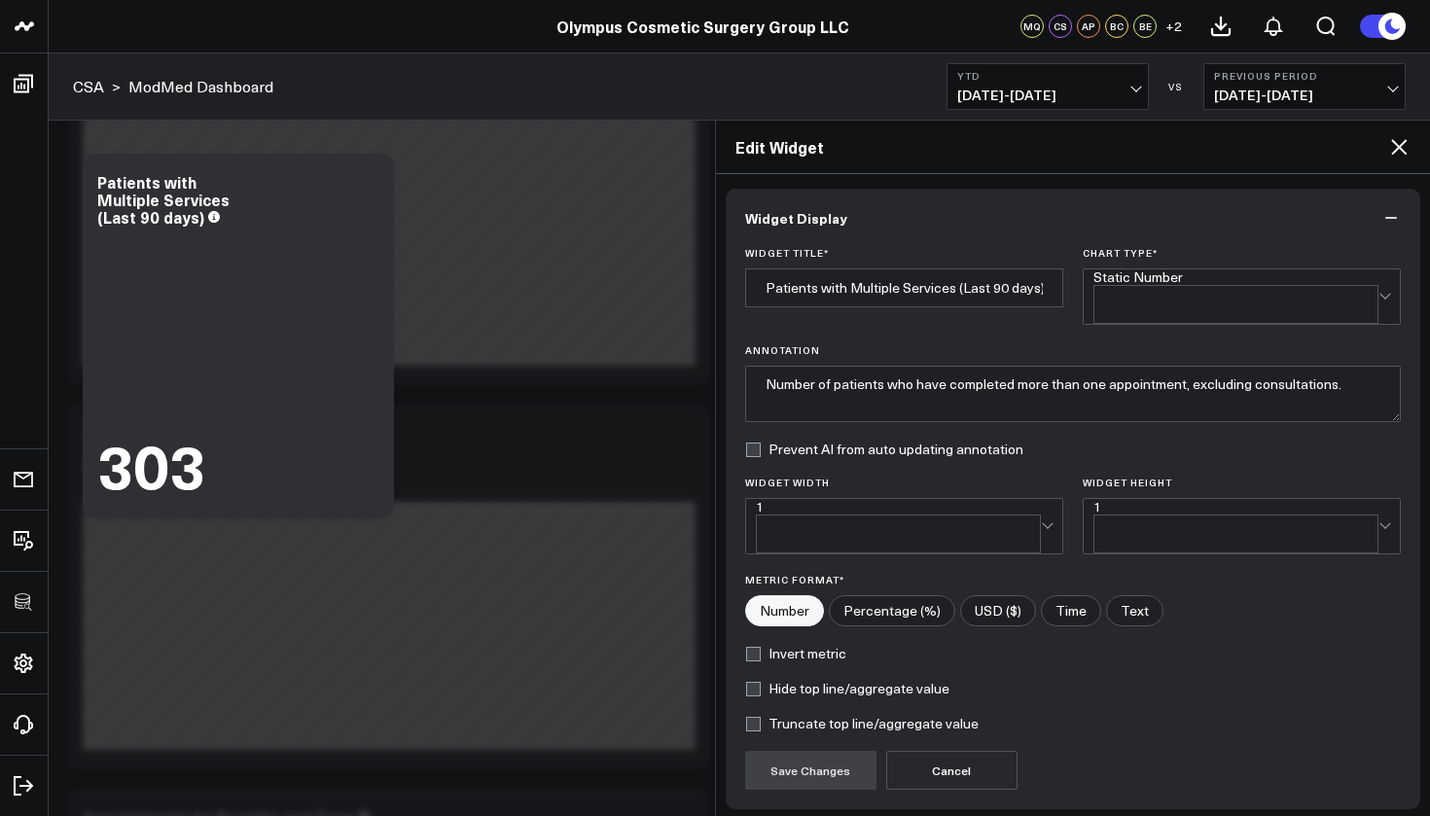
scroll to position [123, 0]
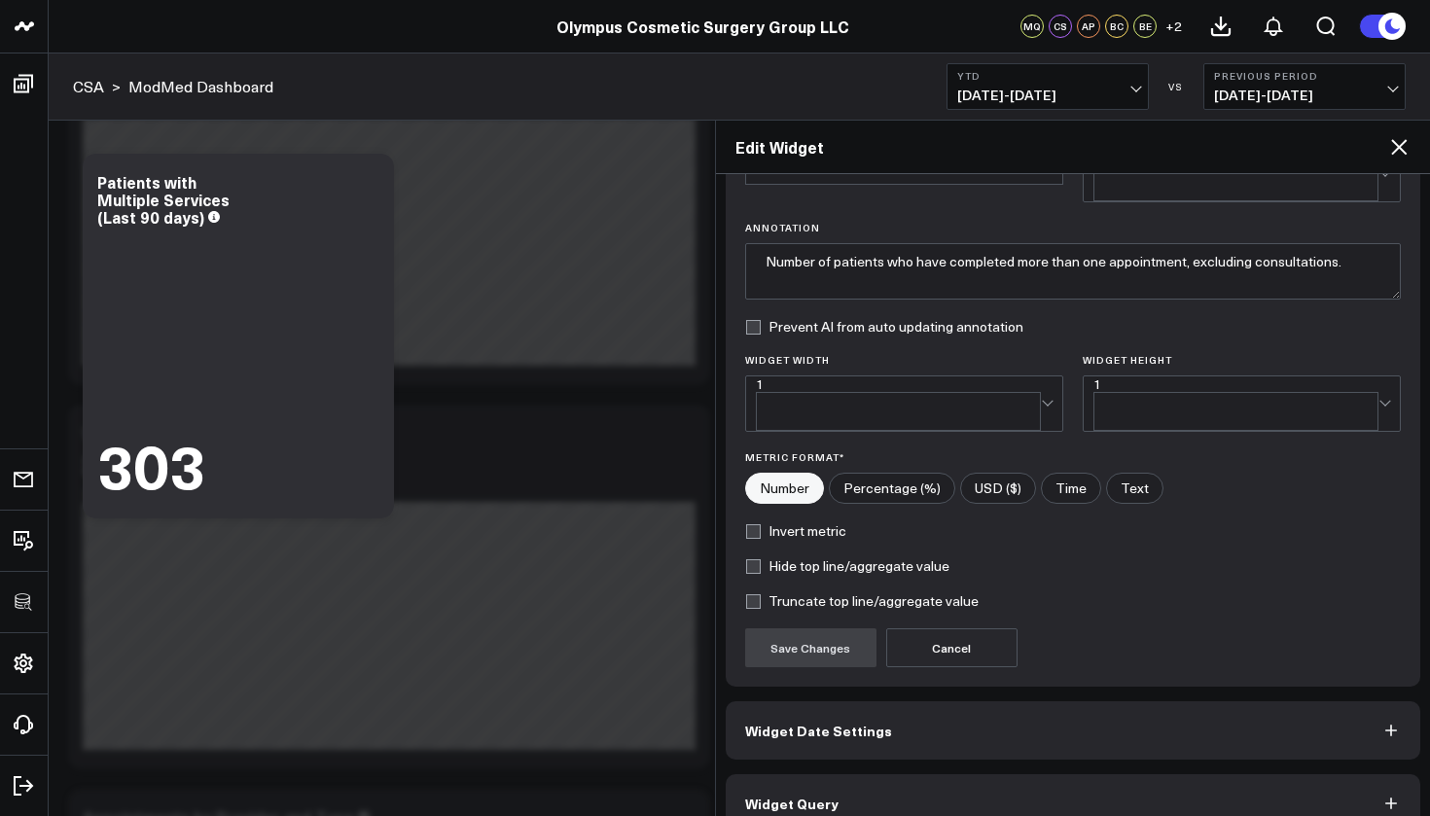
click at [908, 774] on button "Widget Query" at bounding box center [1074, 803] width 696 height 58
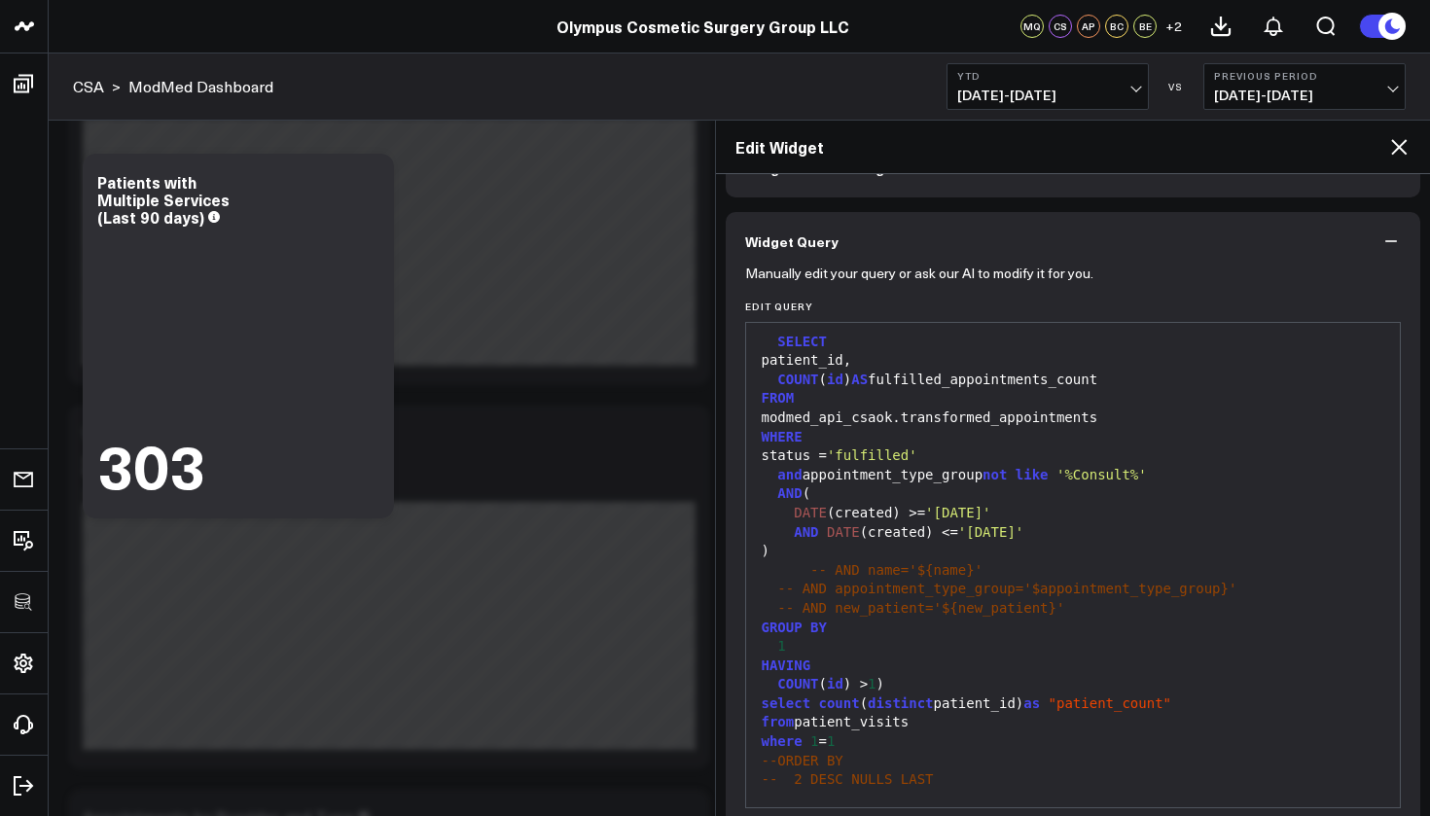
scroll to position [207, 0]
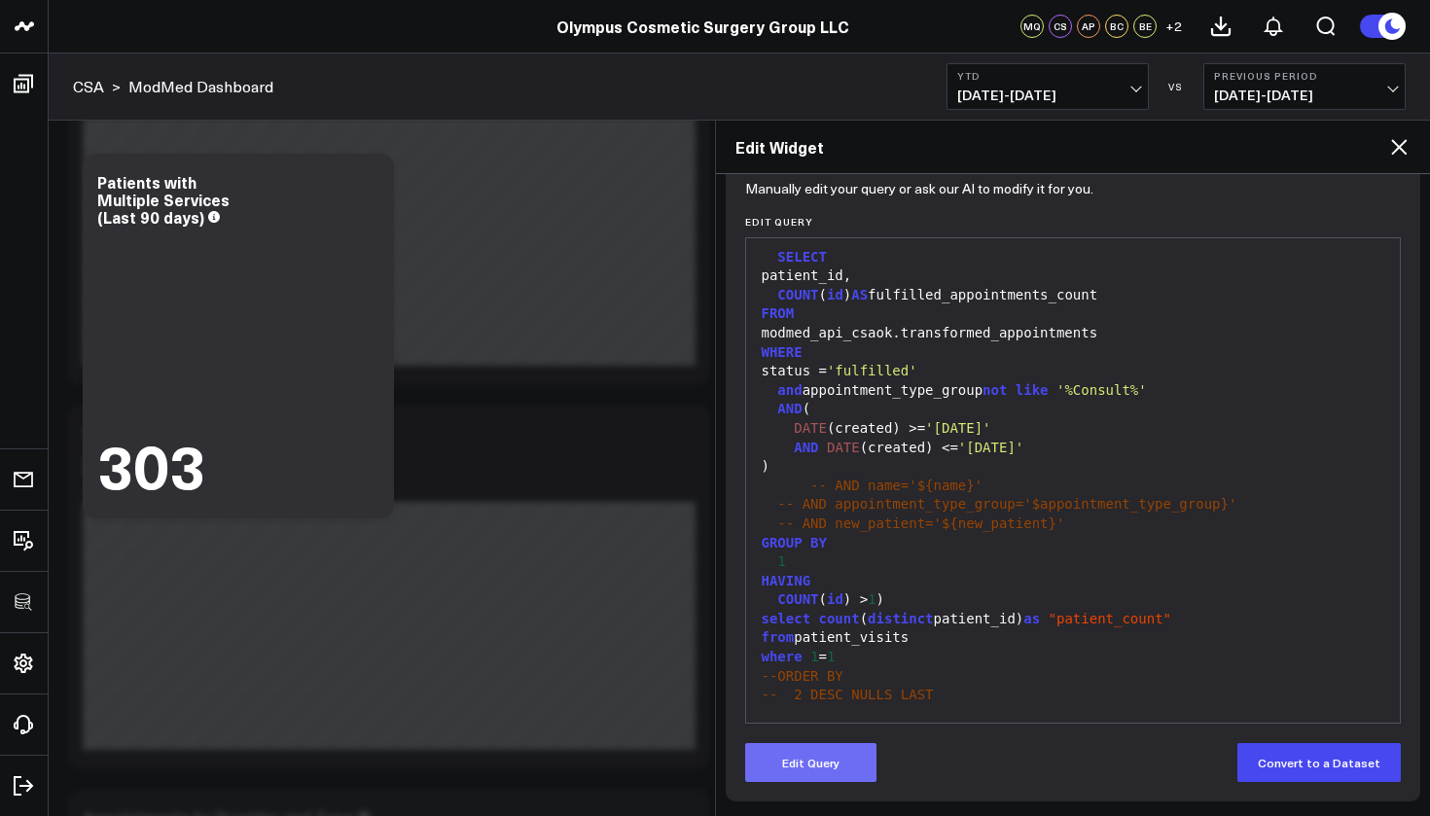
click at [851, 776] on button "Edit Query" at bounding box center [810, 762] width 131 height 39
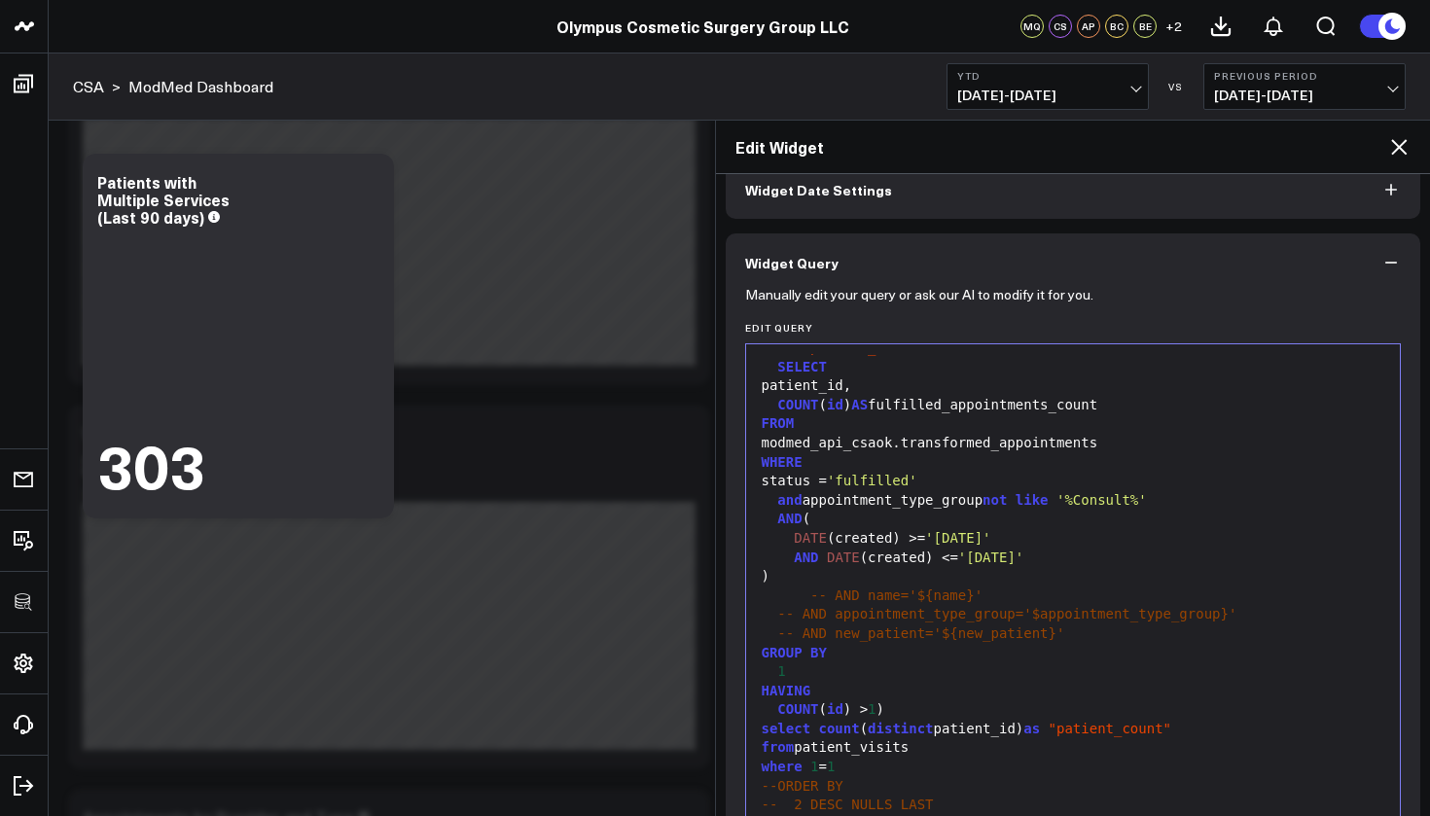
scroll to position [0, 0]
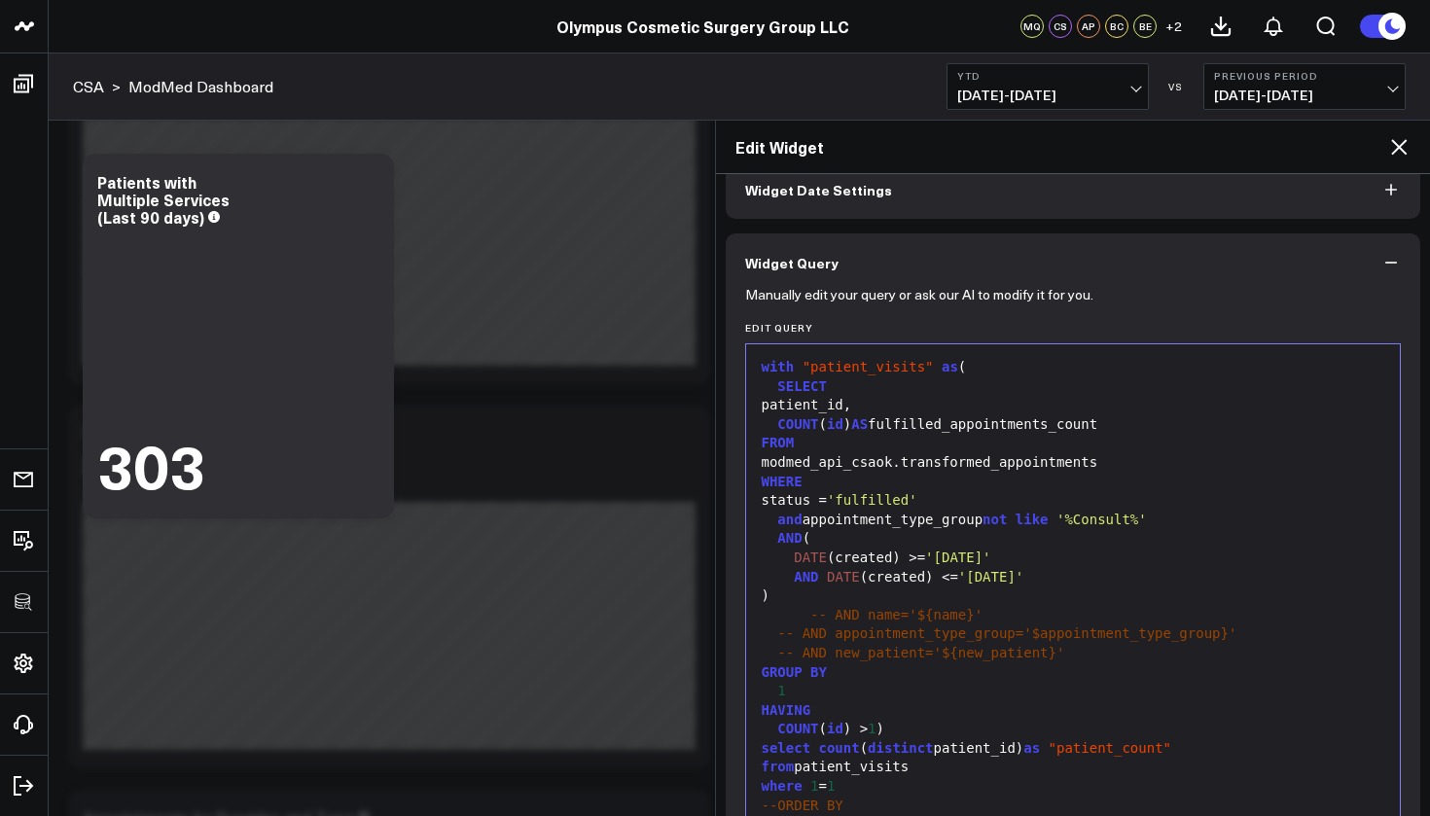
click at [881, 409] on div "patient_id," at bounding box center [1073, 405] width 635 height 19
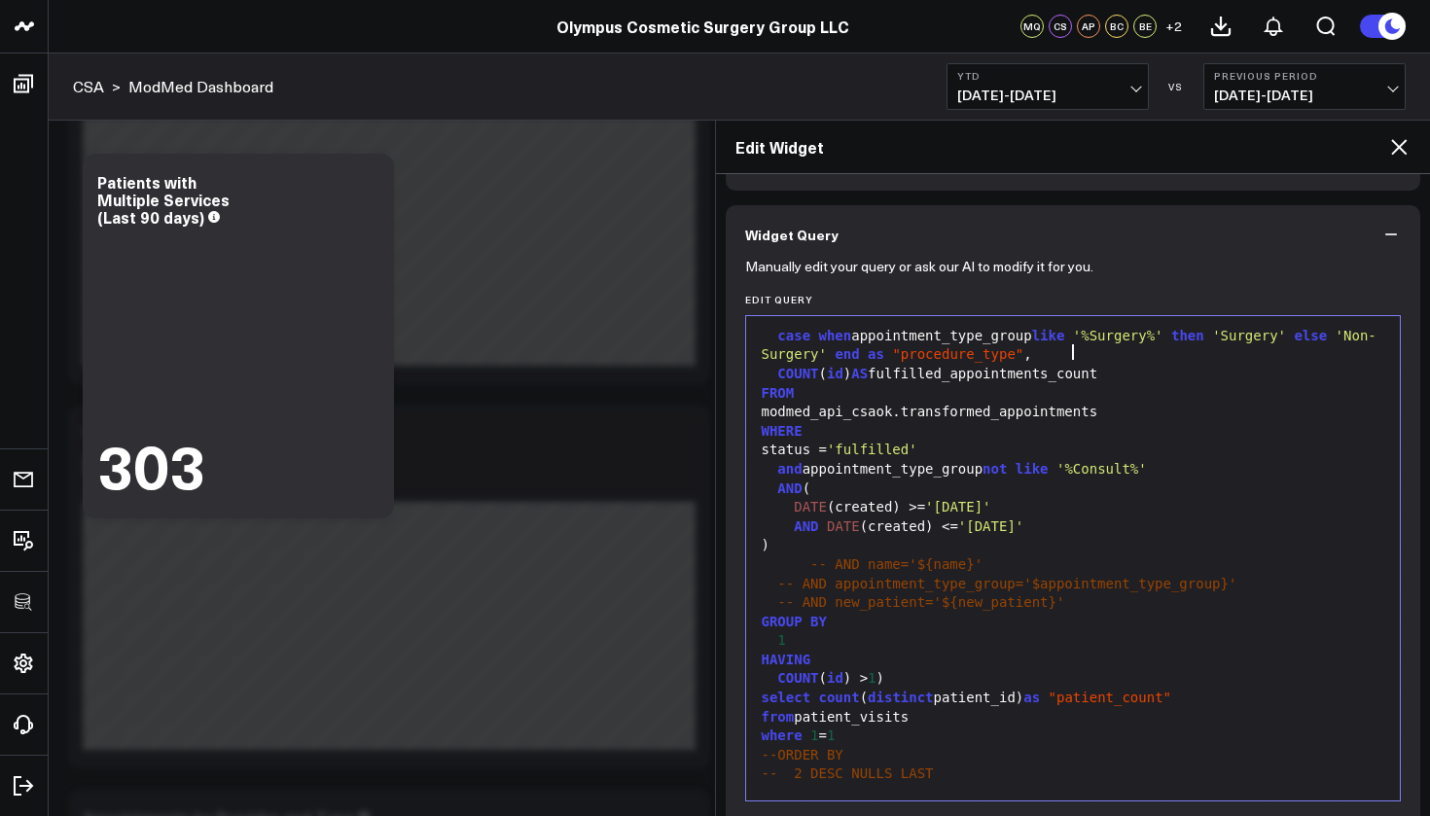
scroll to position [162, 0]
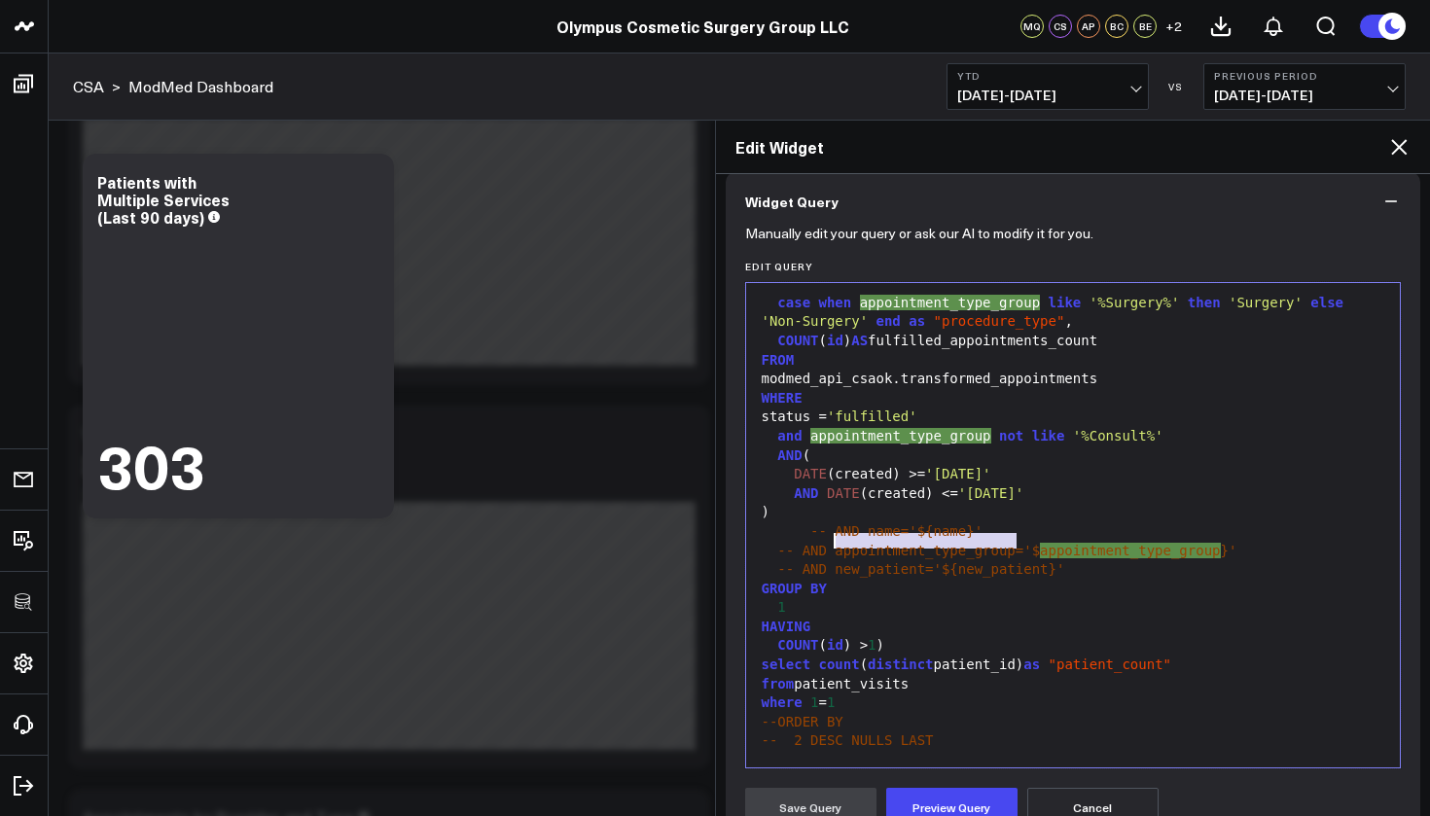
drag, startPoint x: 1017, startPoint y: 543, endPoint x: 839, endPoint y: 539, distance: 178.1
click at [839, 543] on span "-- AND appointment_type_group='$" at bounding box center [908, 551] width 263 height 16
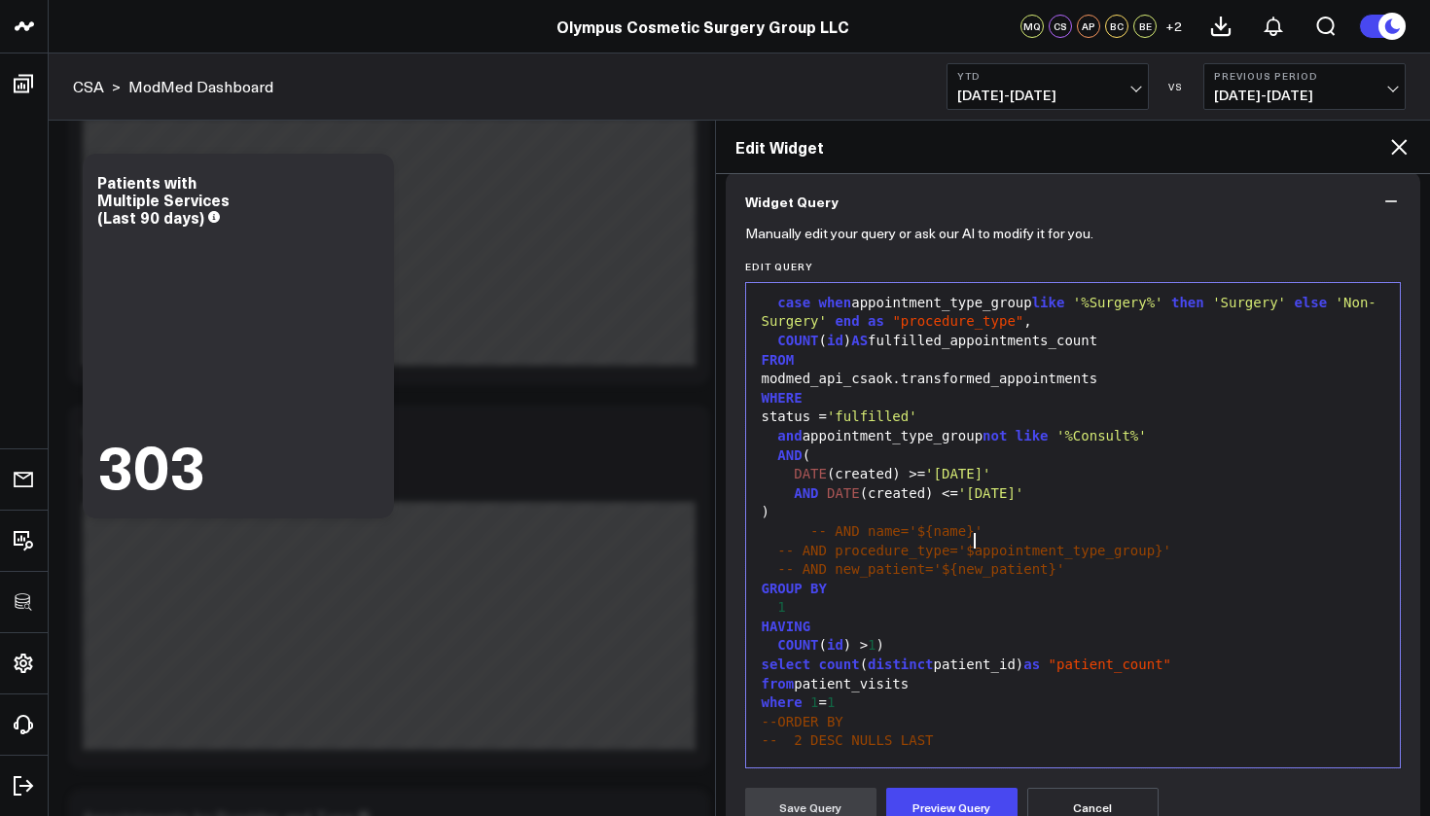
click at [978, 543] on span "-- AND procedure_type='$appointment_type_group}'" at bounding box center [974, 551] width 394 height 16
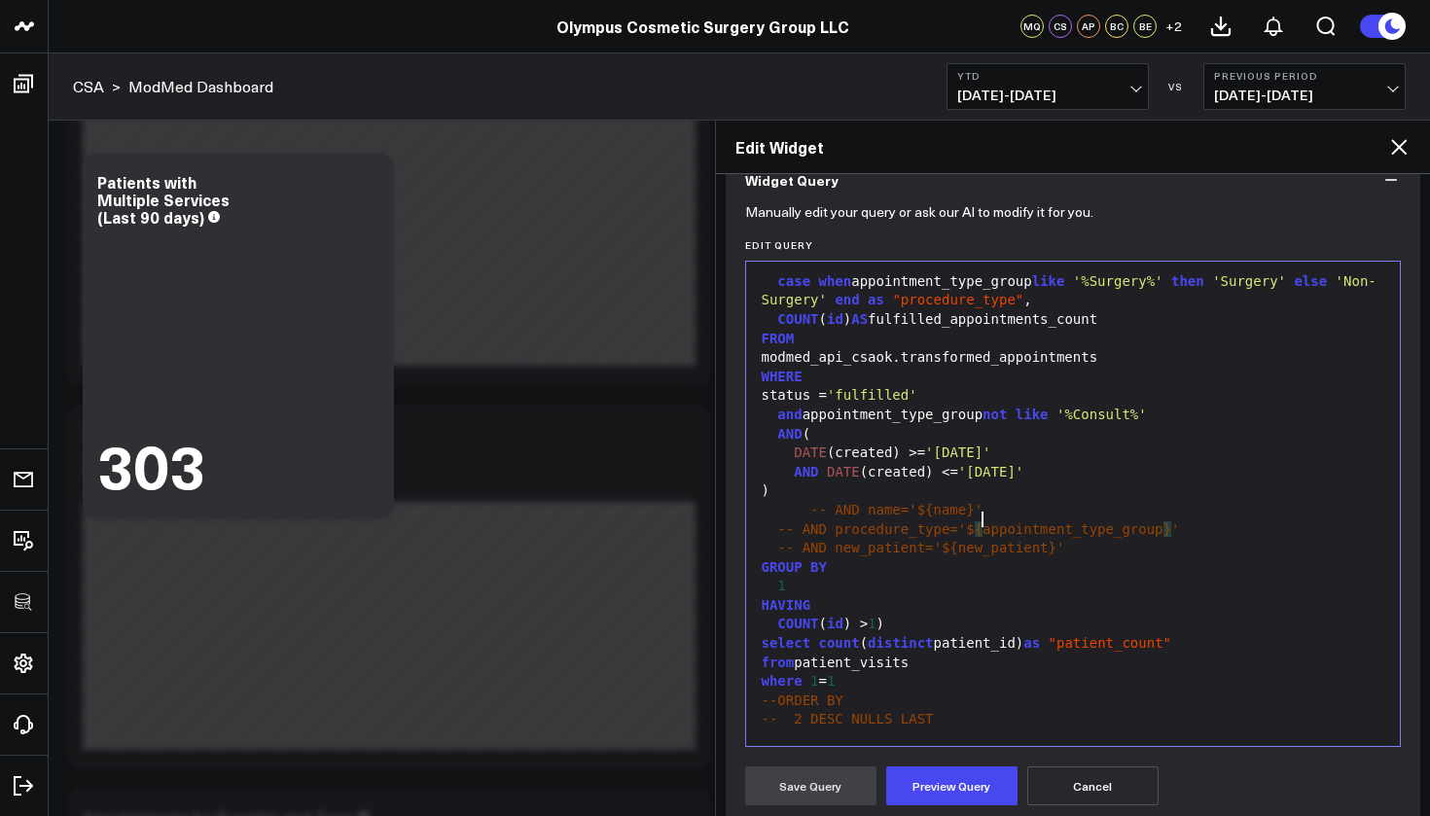
scroll to position [257, 0]
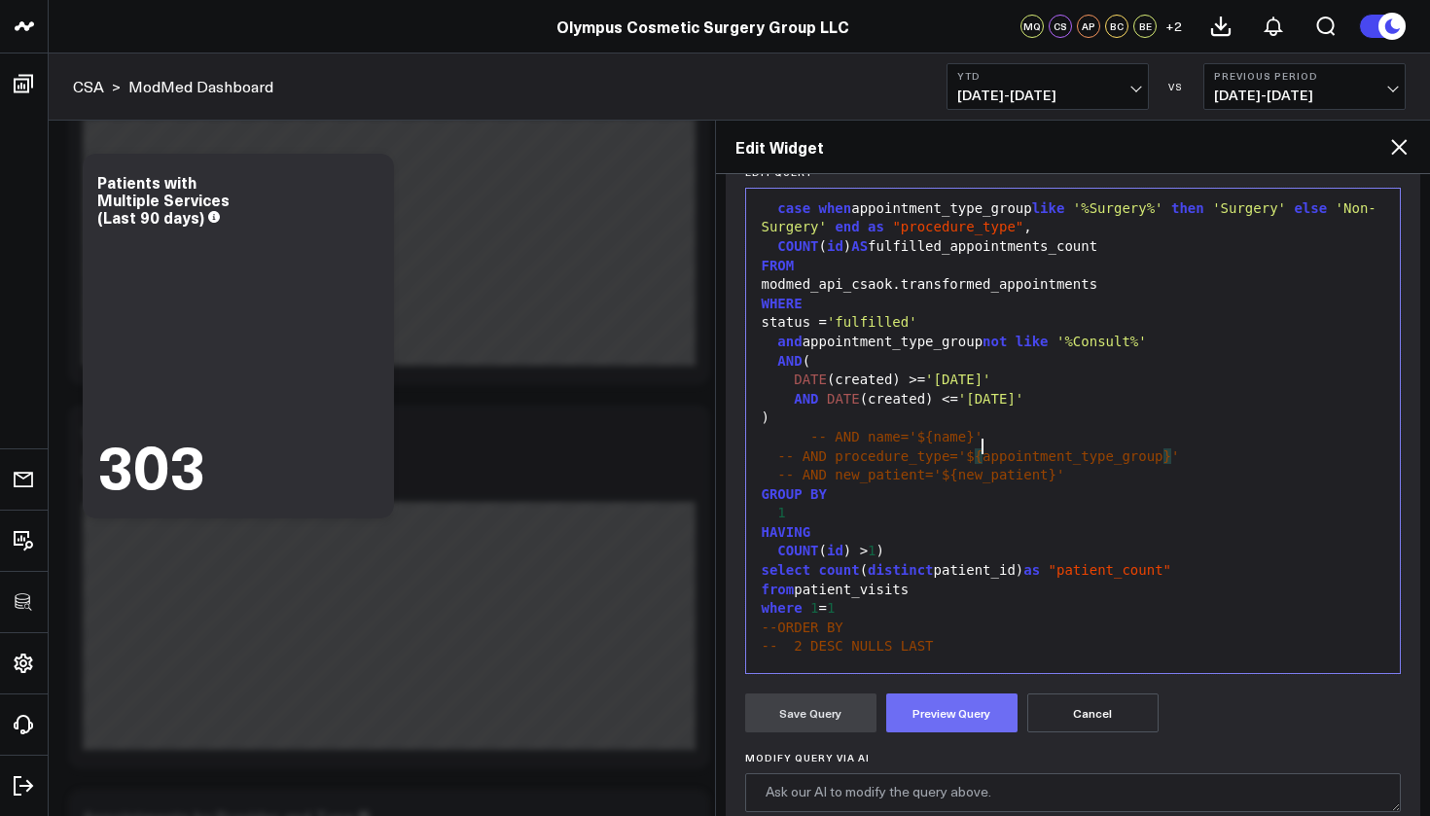
click at [991, 704] on button "Preview Query" at bounding box center [951, 713] width 131 height 39
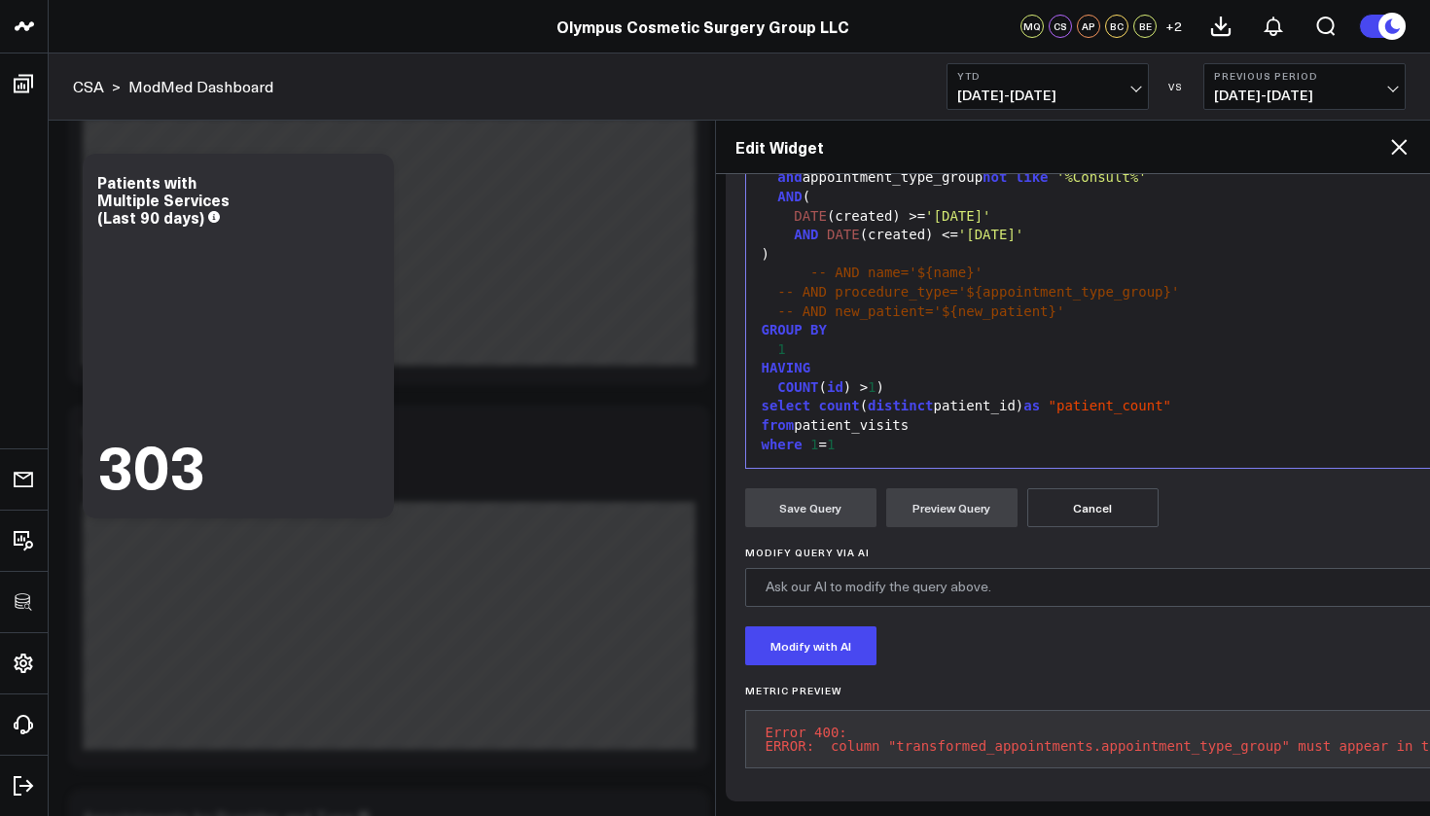
scroll to position [482, 0]
click at [818, 341] on div "1" at bounding box center [1319, 350] width 1127 height 19
click at [932, 488] on button "Preview Query" at bounding box center [951, 507] width 131 height 39
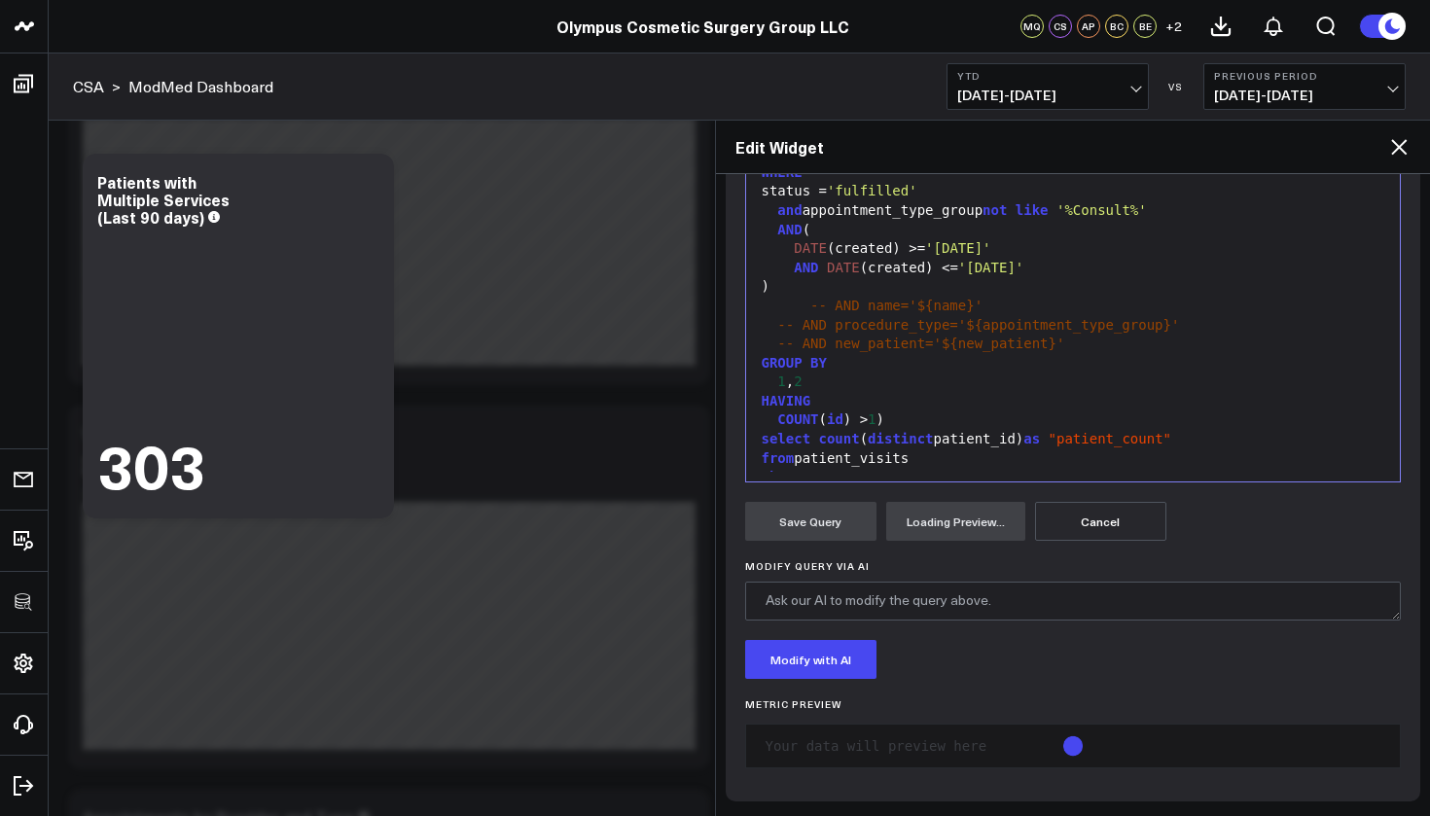
scroll to position [449, 0]
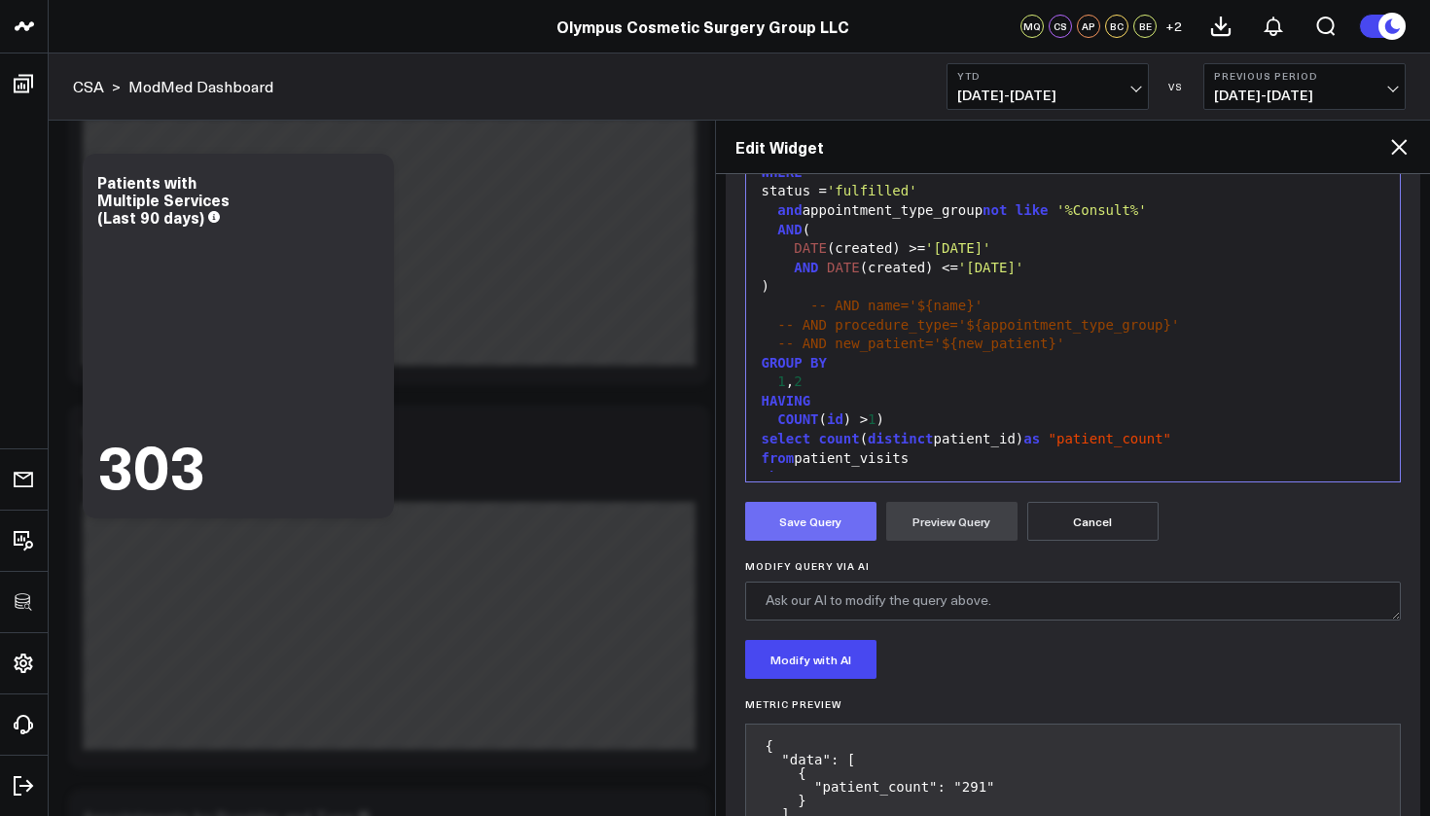
click at [793, 518] on button "Save Query" at bounding box center [810, 521] width 131 height 39
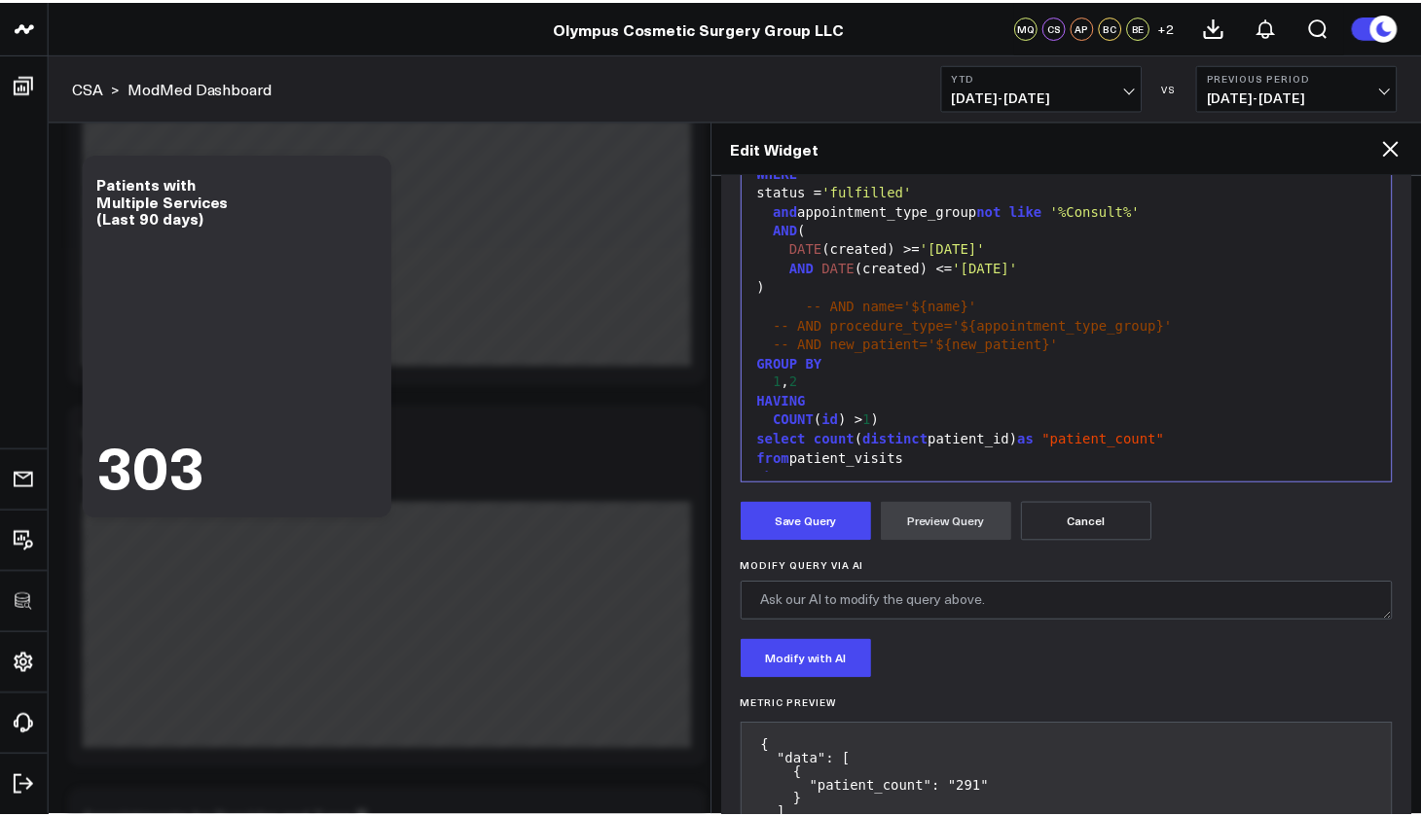
scroll to position [207, 0]
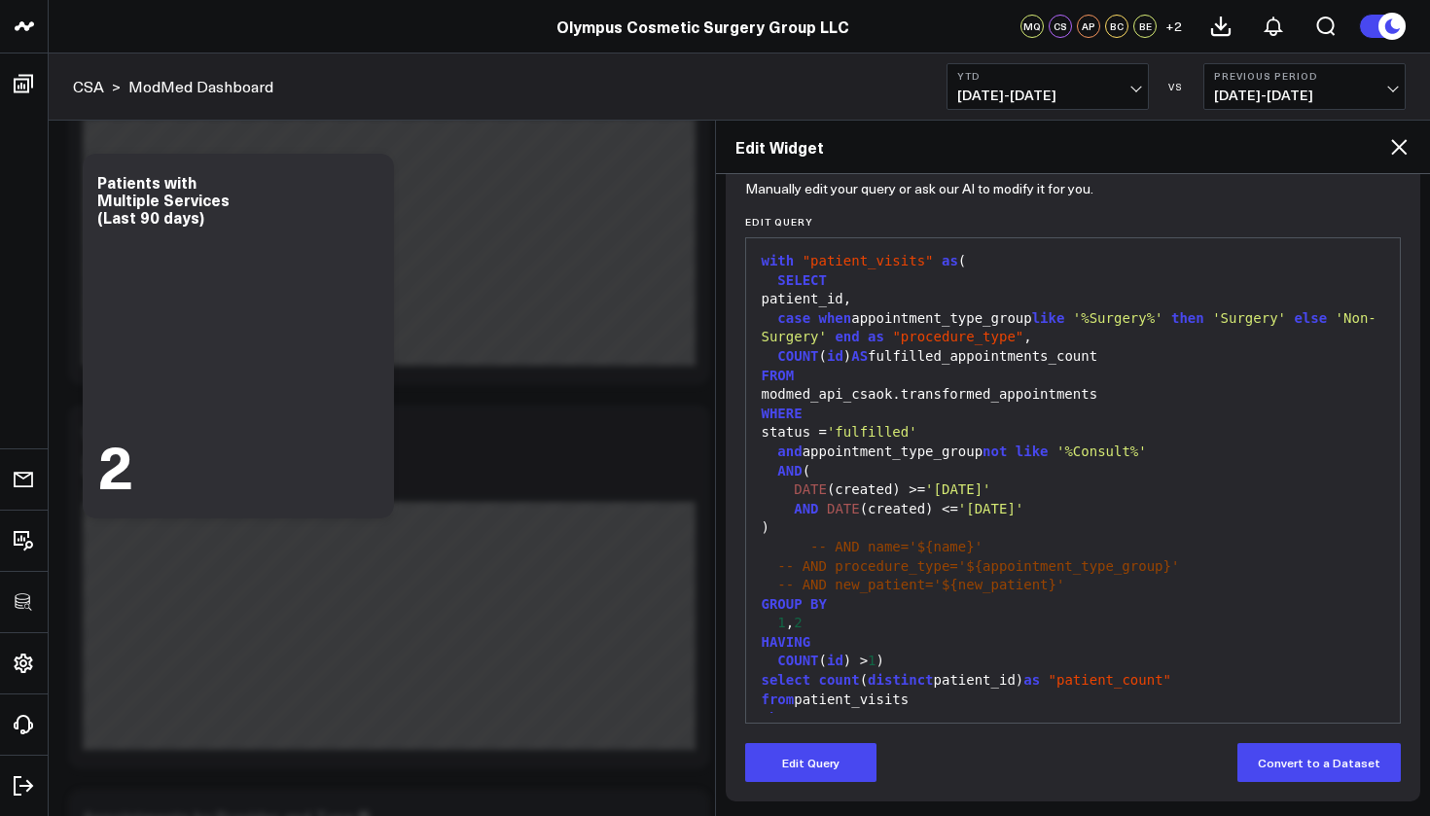
click at [1403, 146] on icon at bounding box center [1398, 146] width 23 height 23
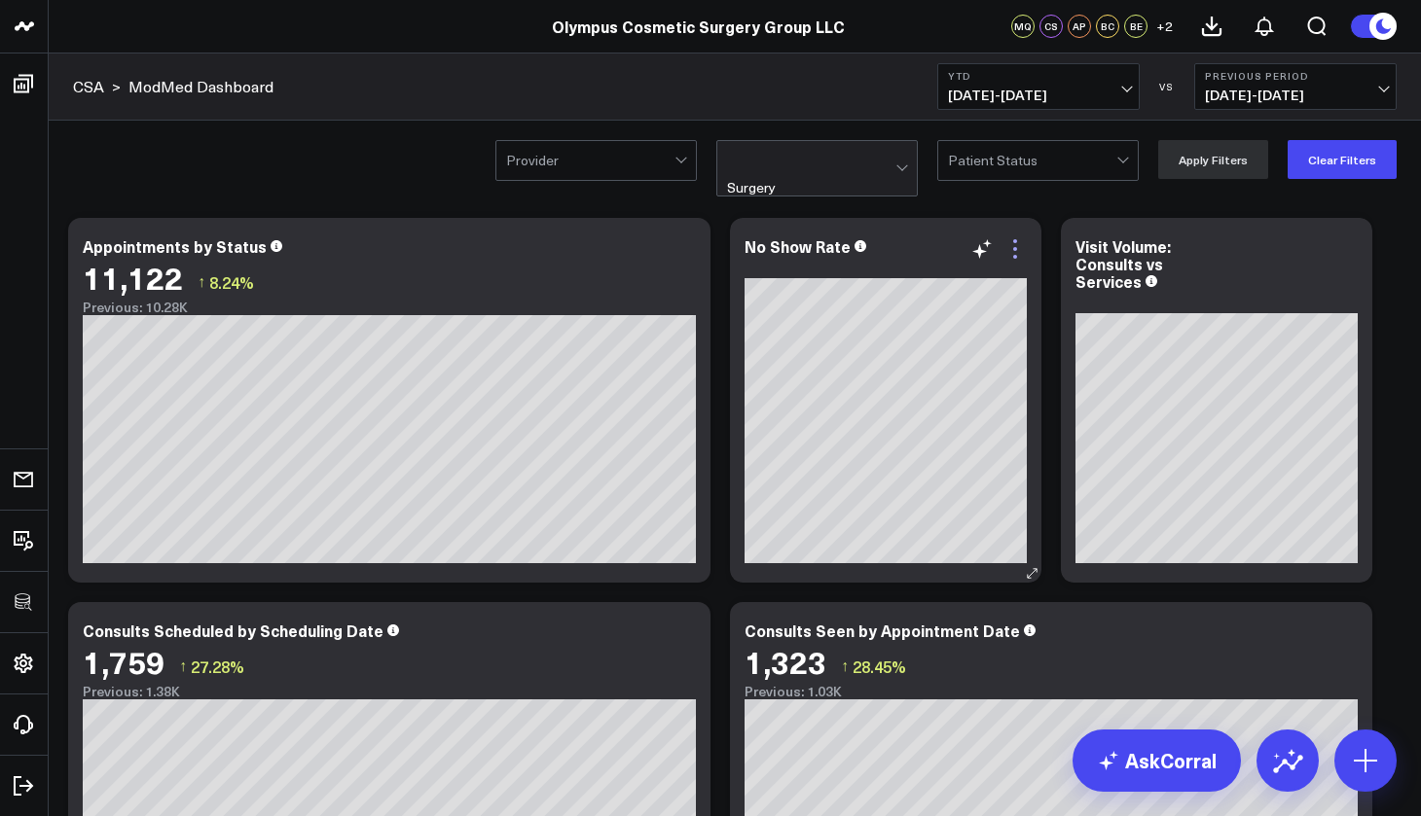
click at [1019, 253] on icon at bounding box center [1014, 248] width 23 height 23
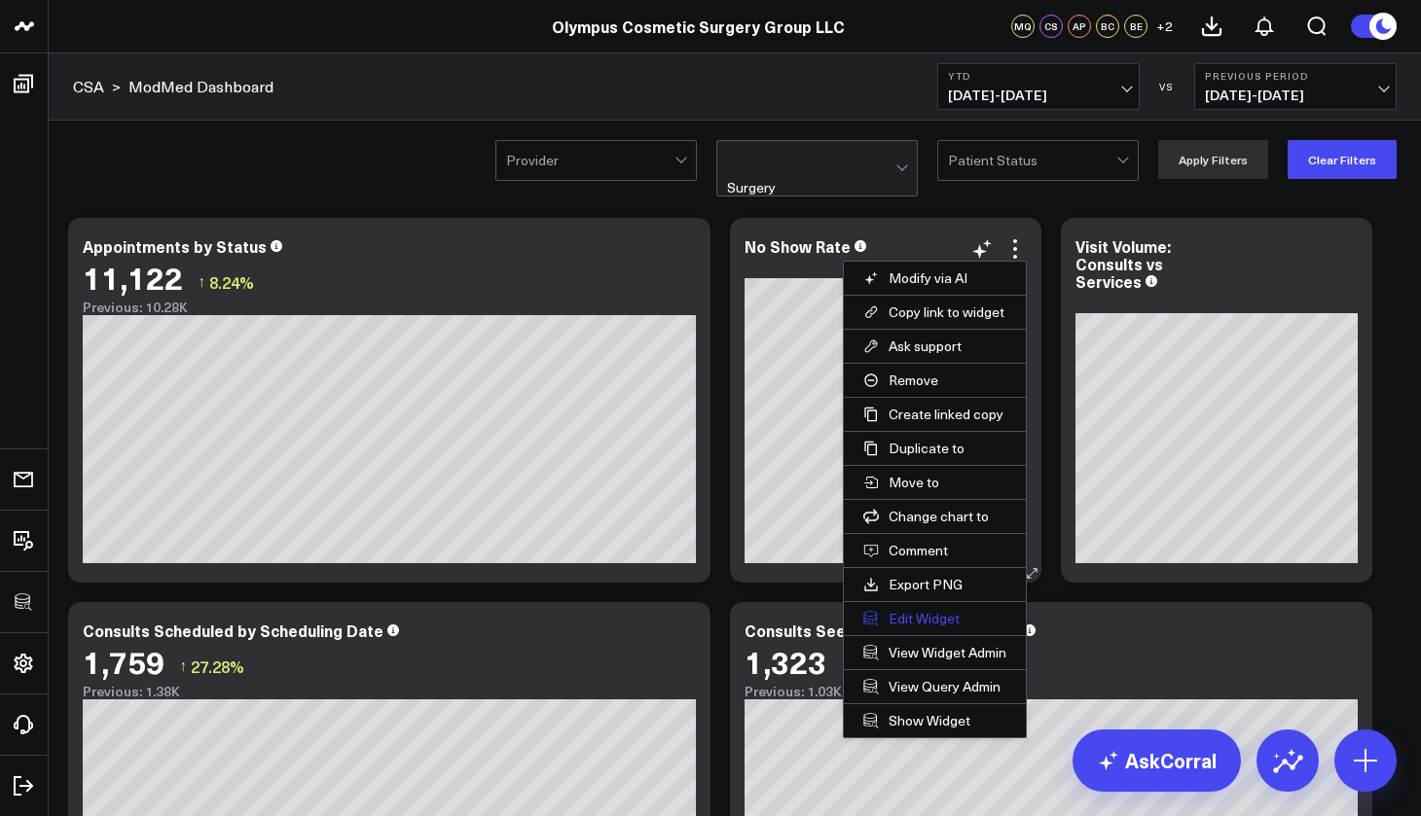
click at [933, 622] on button "Edit Widget" at bounding box center [935, 618] width 182 height 33
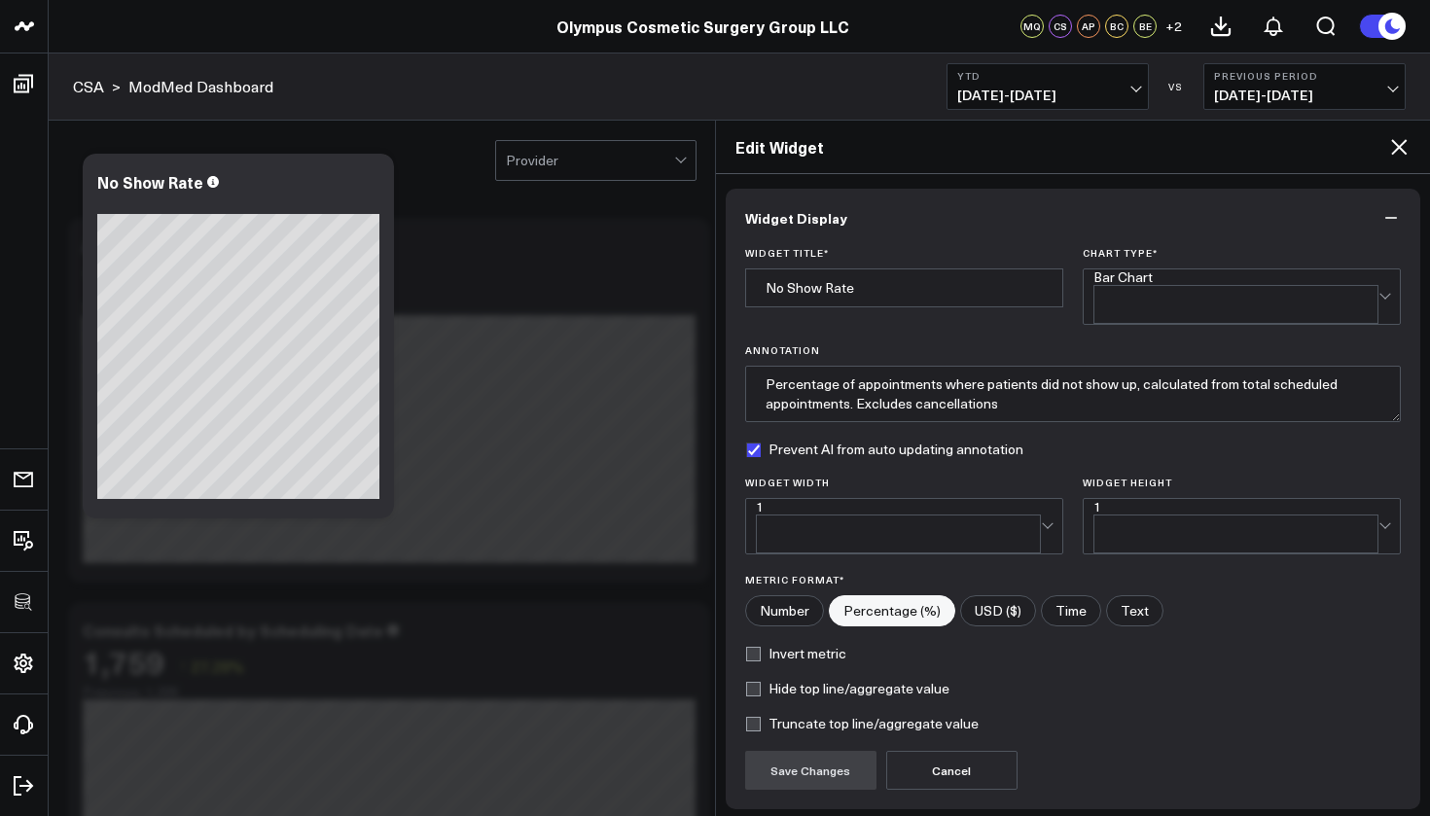
scroll to position [123, 0]
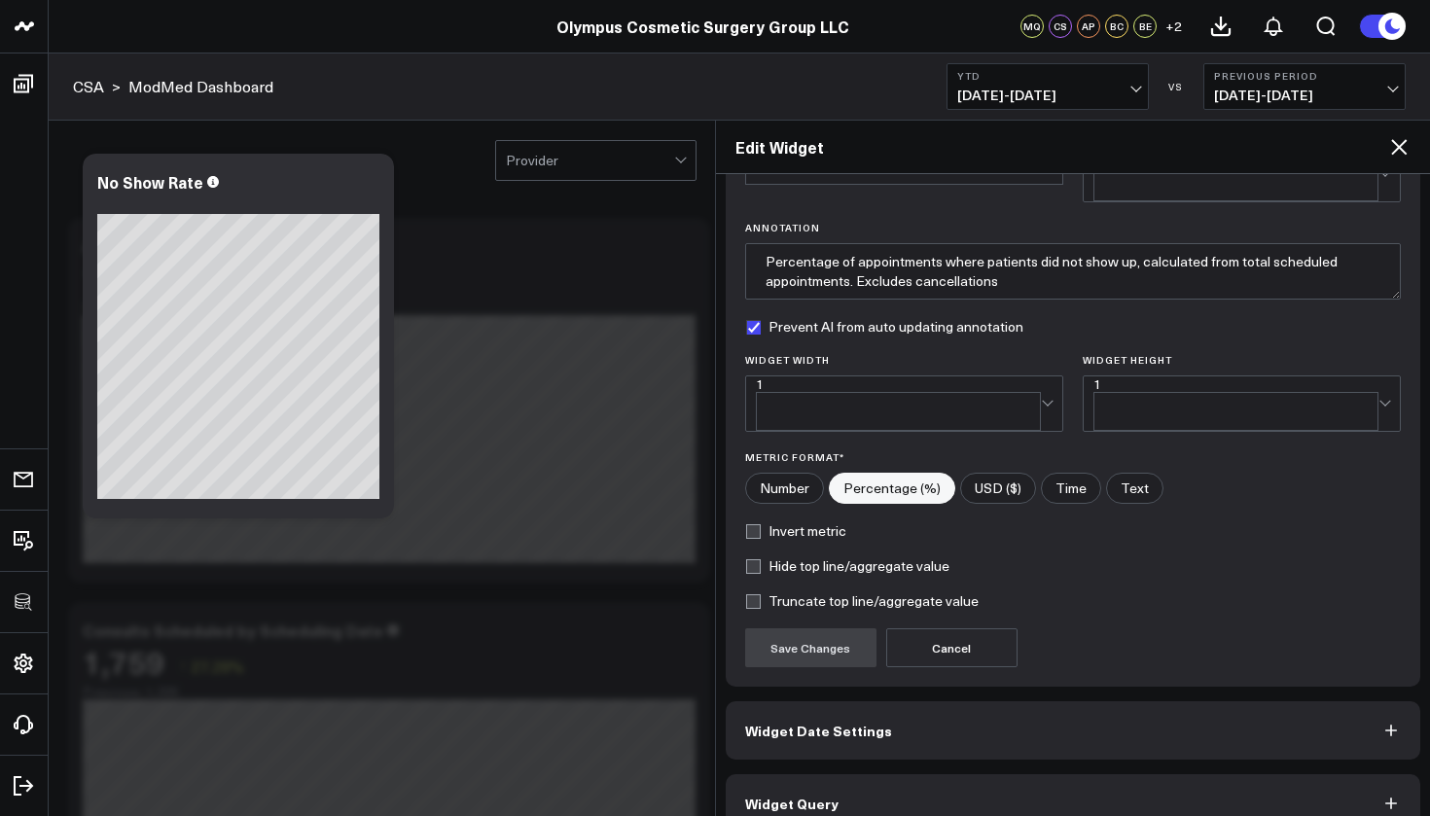
click at [861, 774] on button "Widget Query" at bounding box center [1074, 803] width 696 height 58
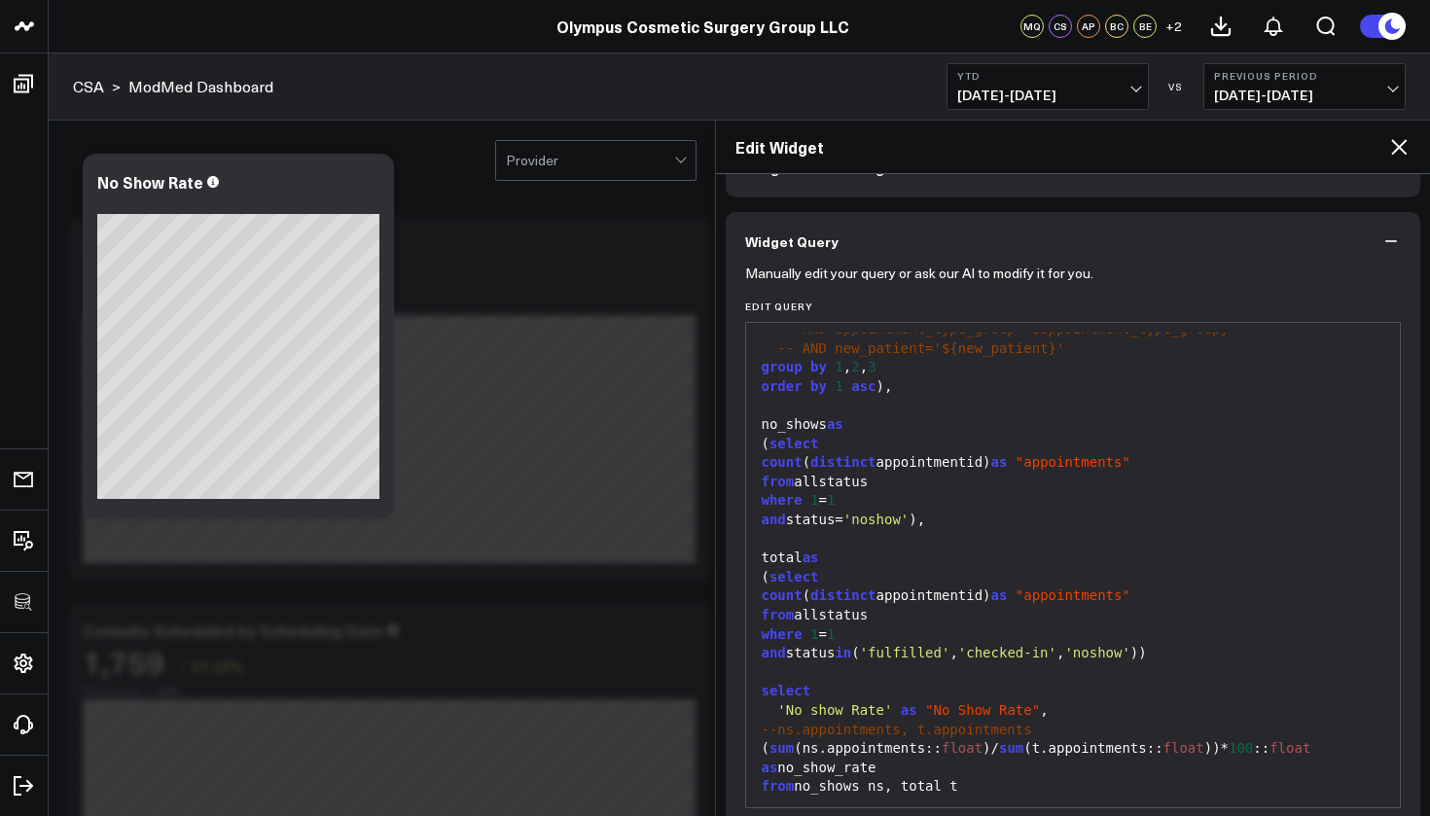
scroll to position [207, 0]
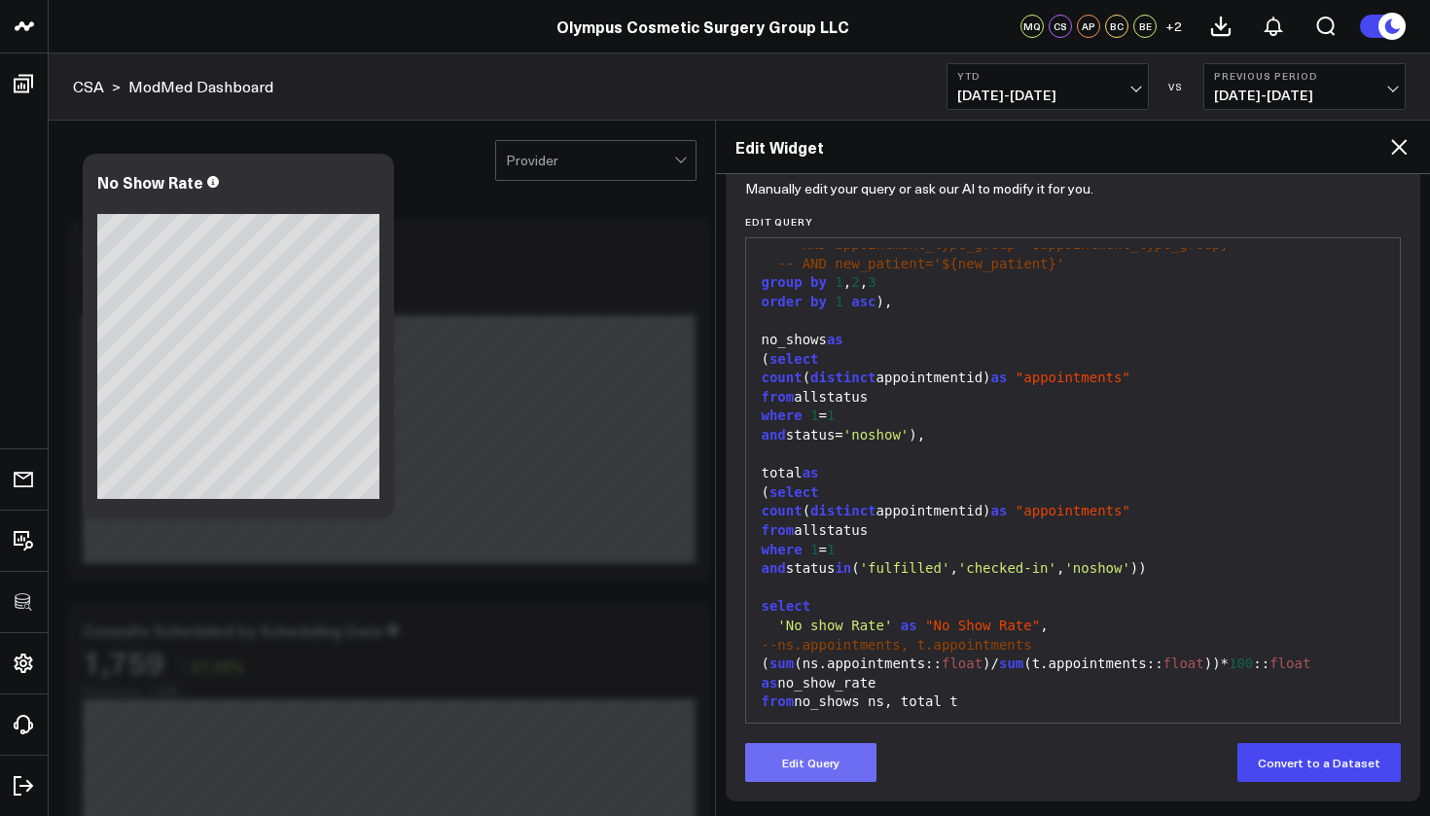
click at [861, 753] on button "Edit Query" at bounding box center [810, 762] width 131 height 39
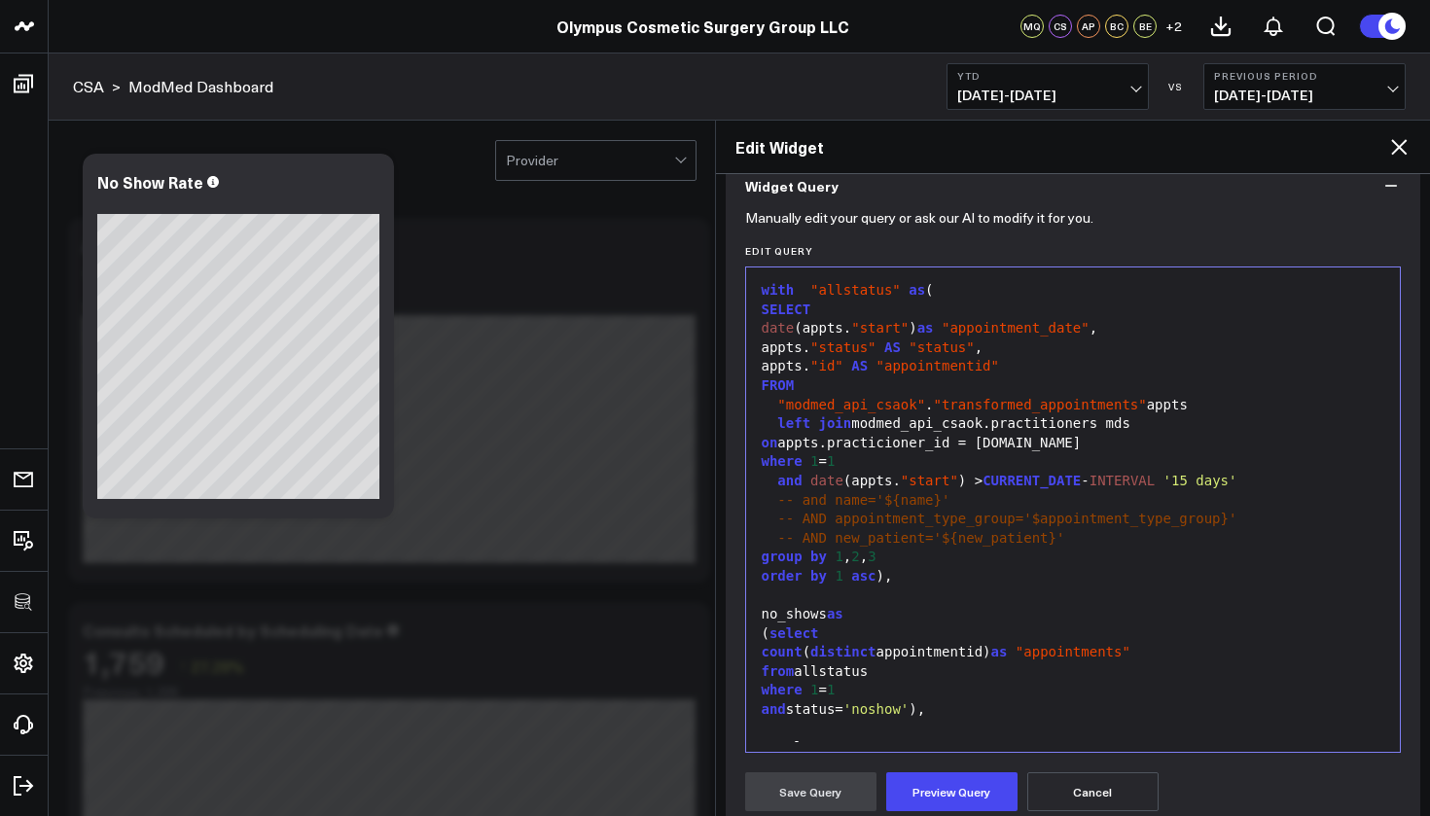
scroll to position [133, 0]
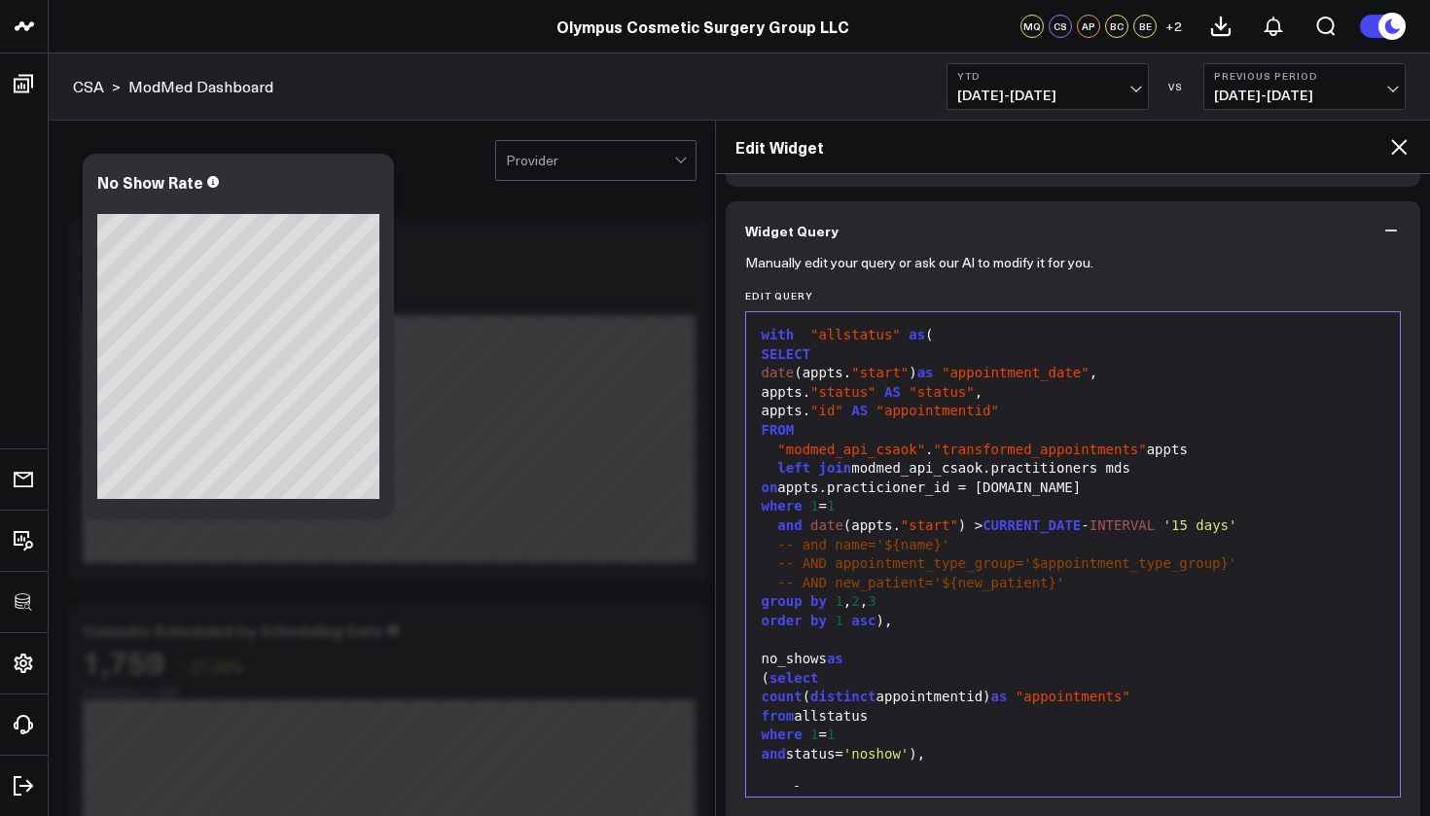
click at [1030, 409] on div "appts. "id" AS "appointmentid"" at bounding box center [1073, 411] width 635 height 19
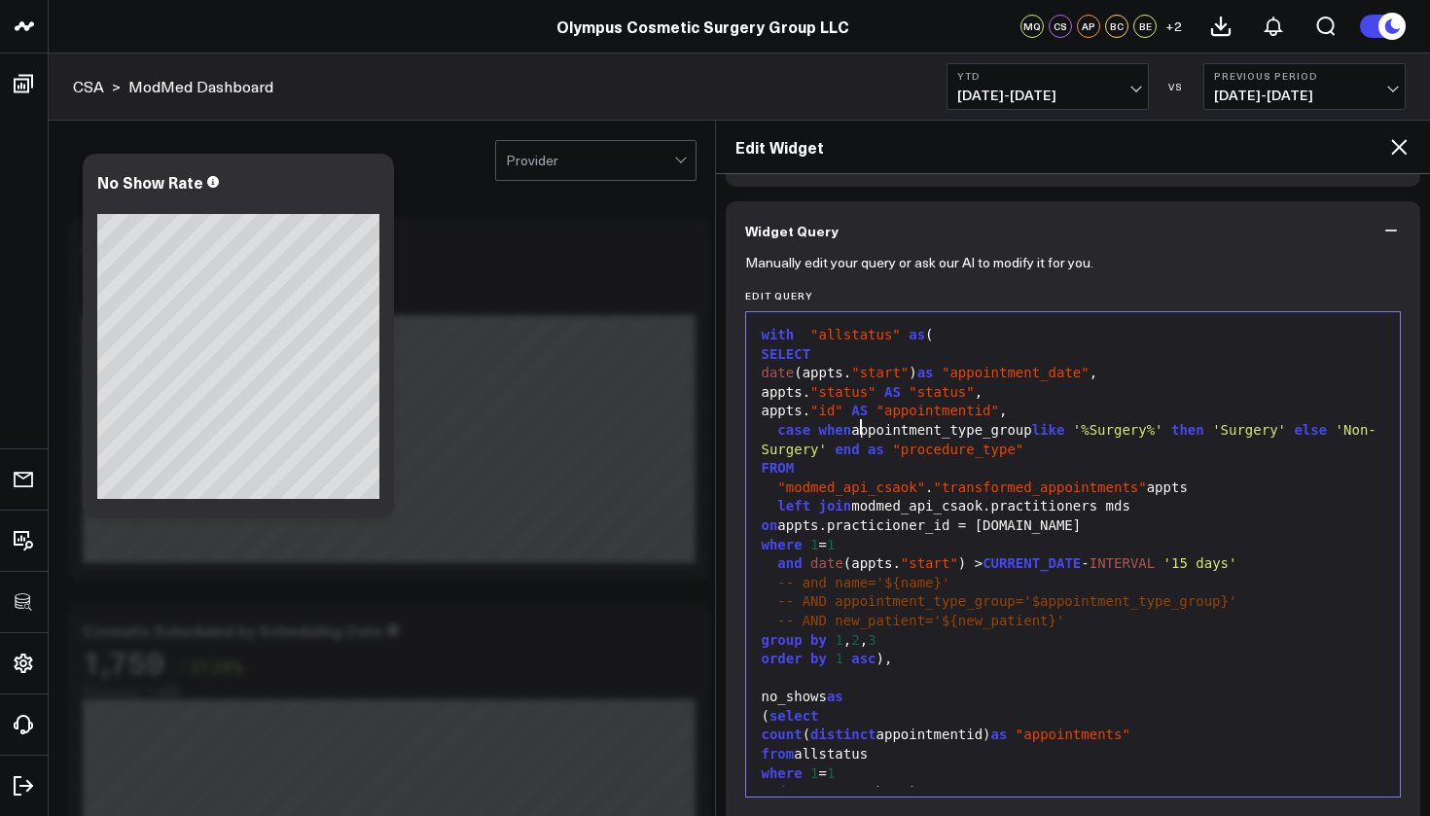
click at [858, 428] on div "case when appointment_type_group like '%Surgery%' then 'Surgery' else 'Non-Surg…" at bounding box center [1073, 440] width 635 height 38
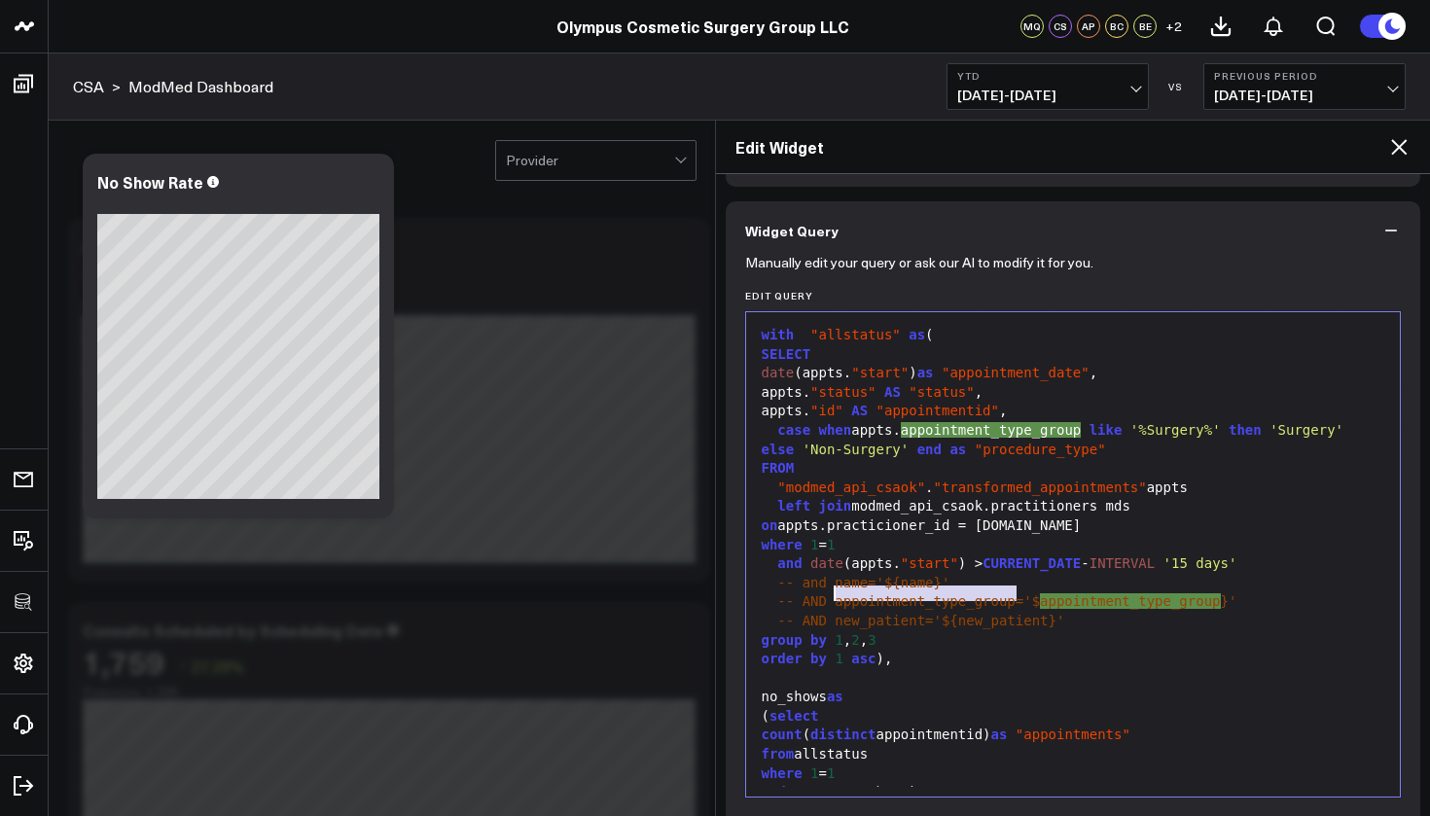
drag, startPoint x: 1018, startPoint y: 594, endPoint x: 836, endPoint y: 591, distance: 182.0
click at [836, 594] on span "-- AND appointment_type_group='$" at bounding box center [908, 602] width 263 height 16
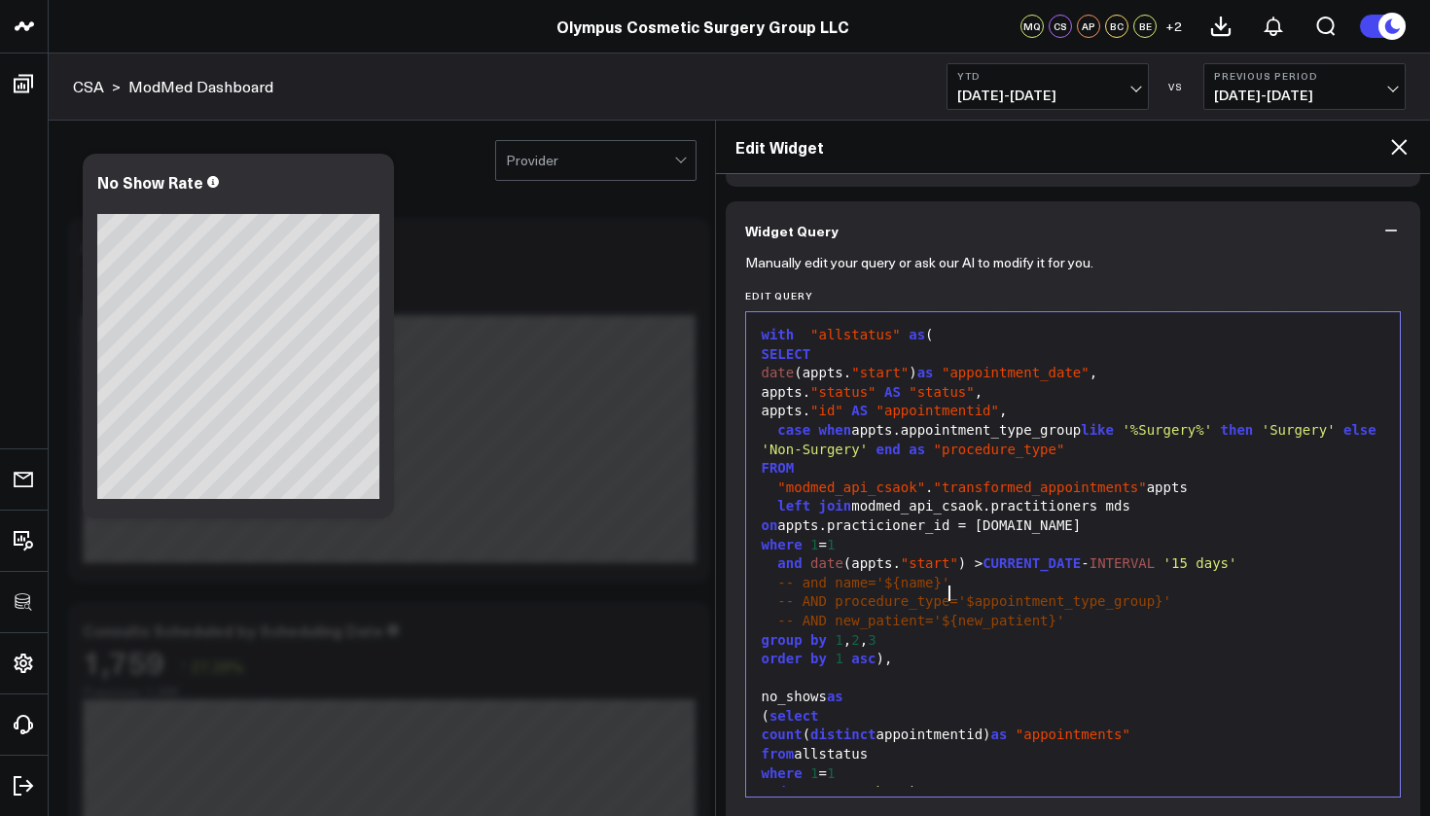
click at [975, 594] on span "-- AND procedure_type='$appointment_type_group}'" at bounding box center [974, 602] width 394 height 16
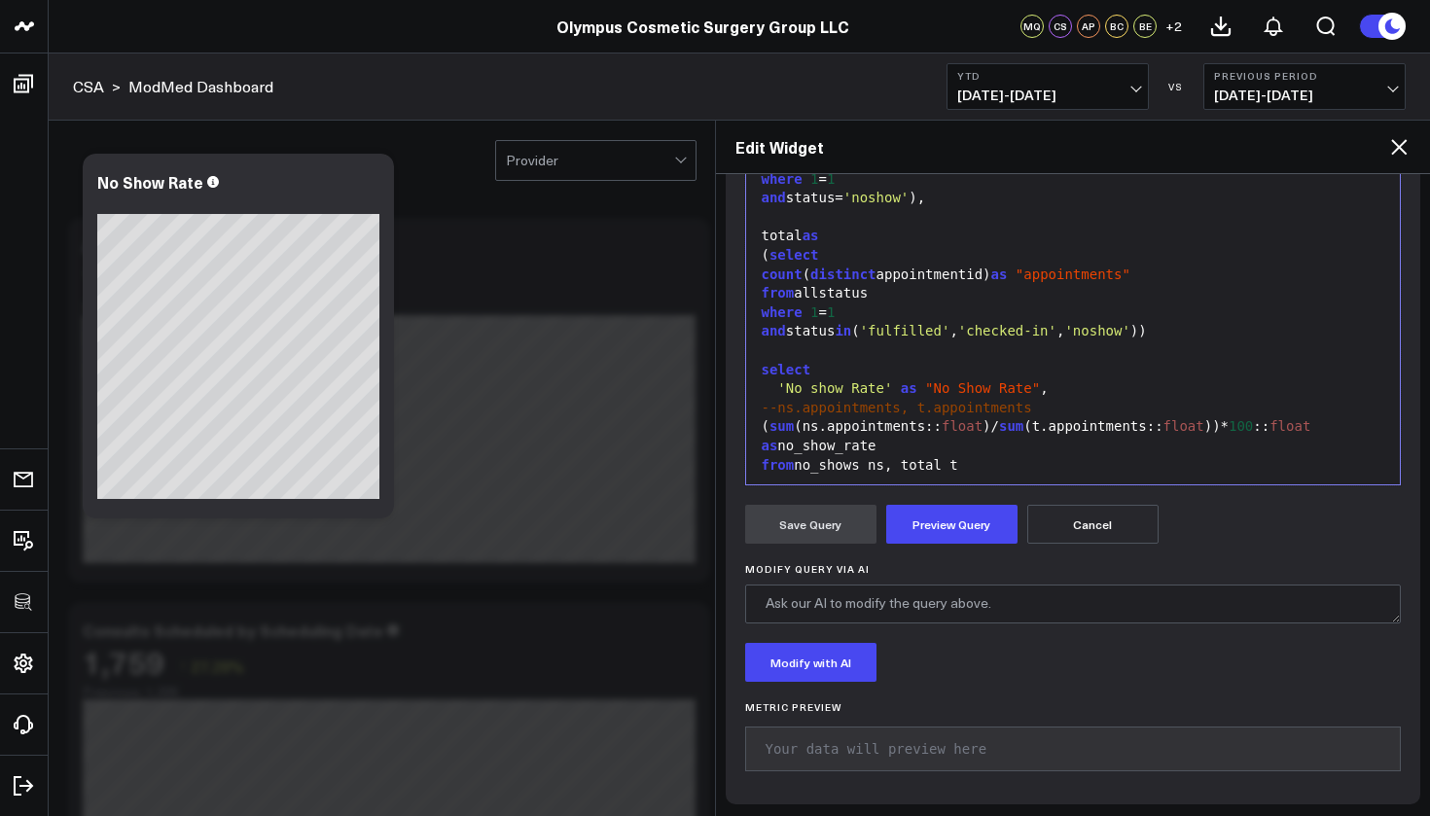
scroll to position [0, 0]
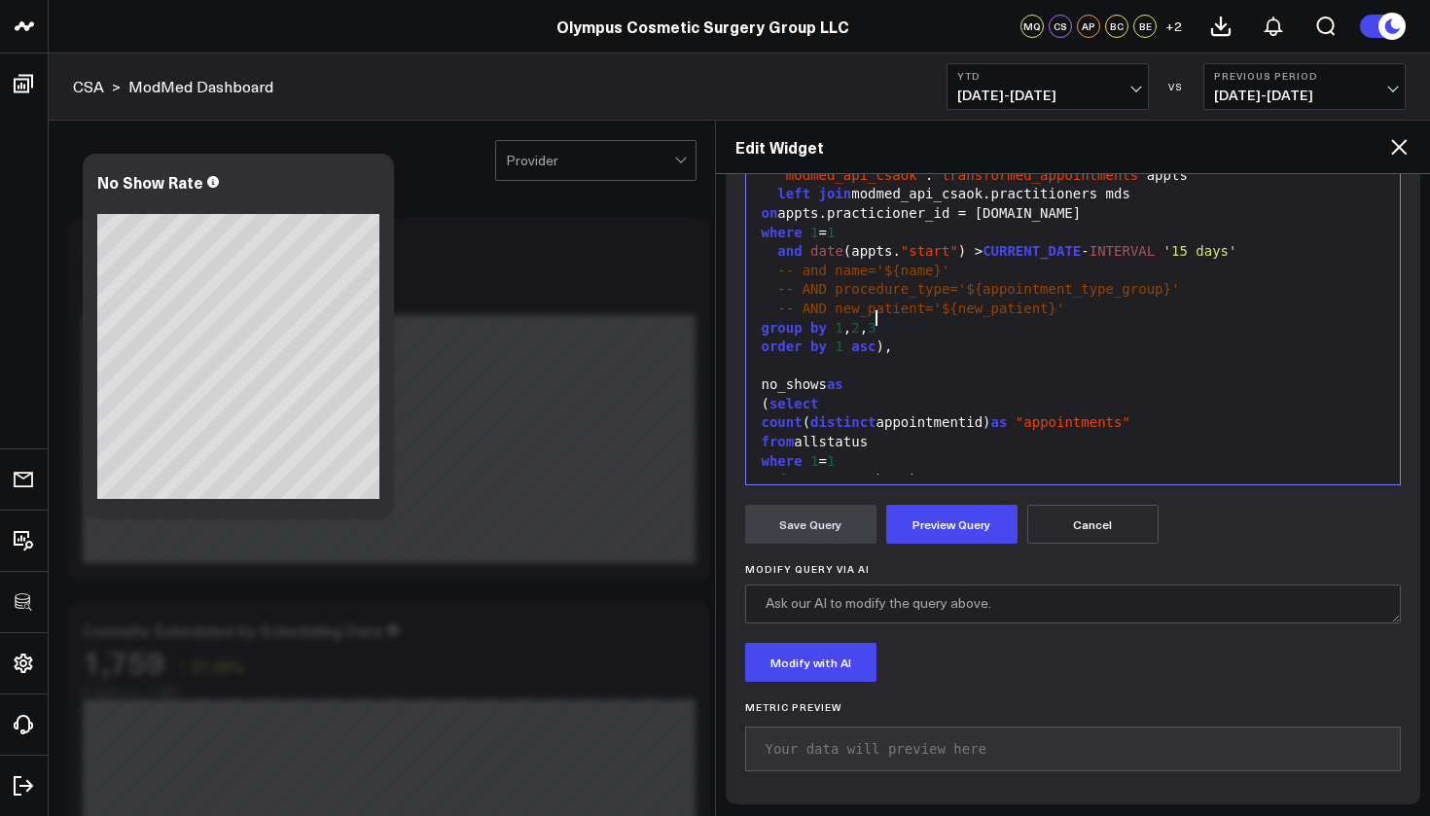
click at [911, 319] on div "group by 1 , 2 , 3" at bounding box center [1073, 328] width 635 height 19
click at [961, 522] on button "Preview Query" at bounding box center [951, 524] width 131 height 39
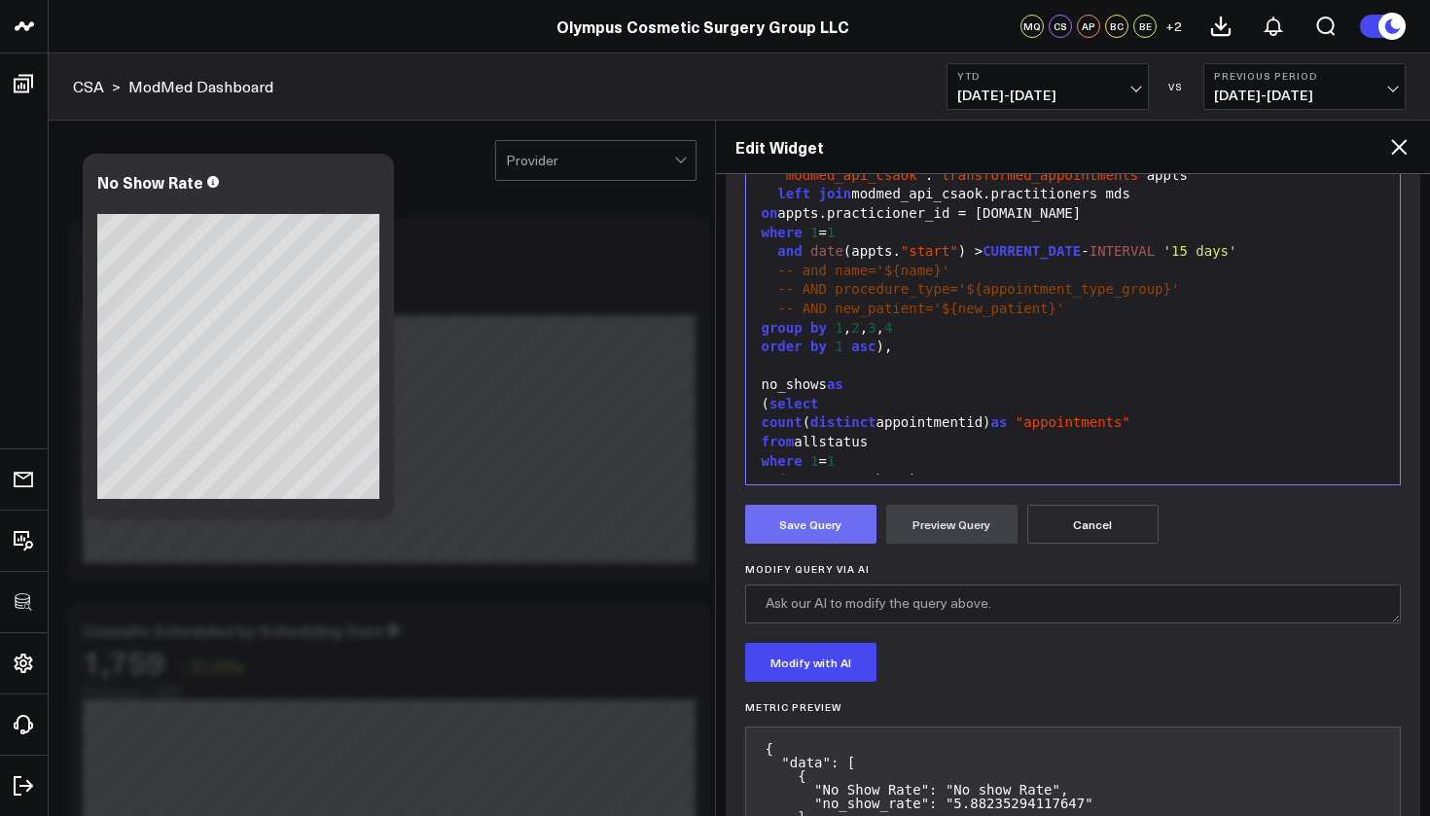
click at [826, 522] on button "Save Query" at bounding box center [810, 524] width 131 height 39
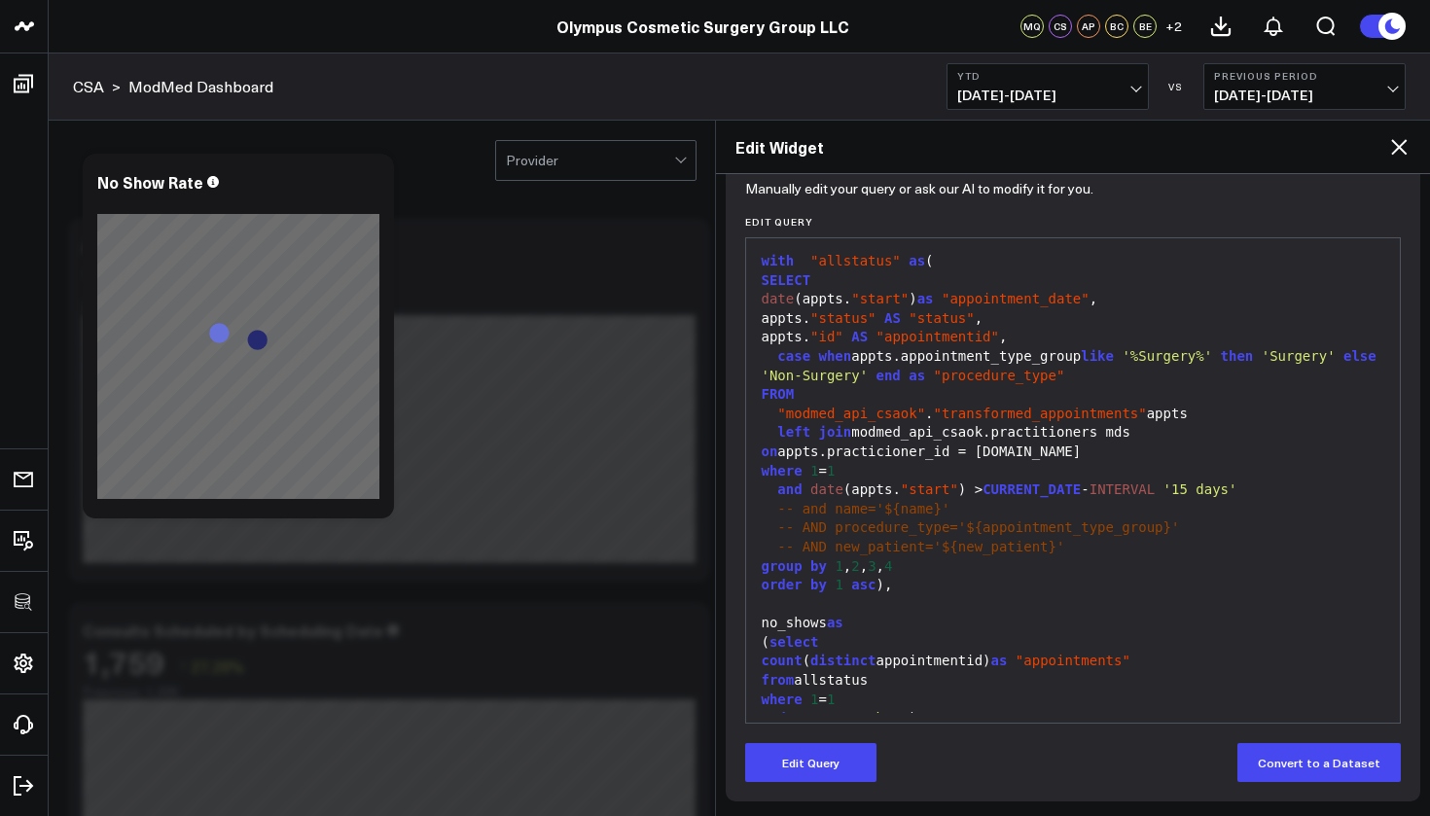
scroll to position [207, 0]
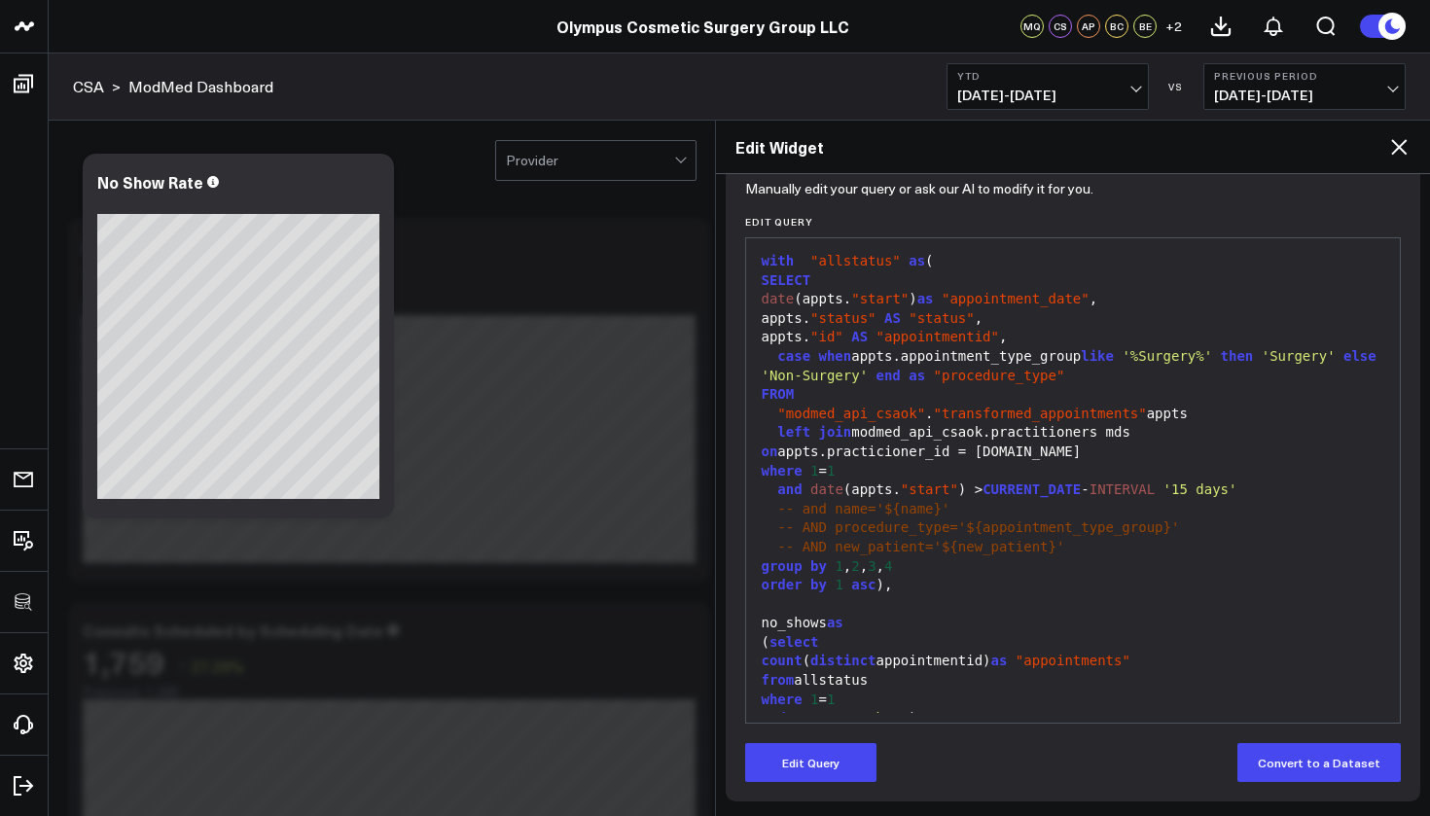
click at [1403, 144] on icon at bounding box center [1399, 147] width 16 height 16
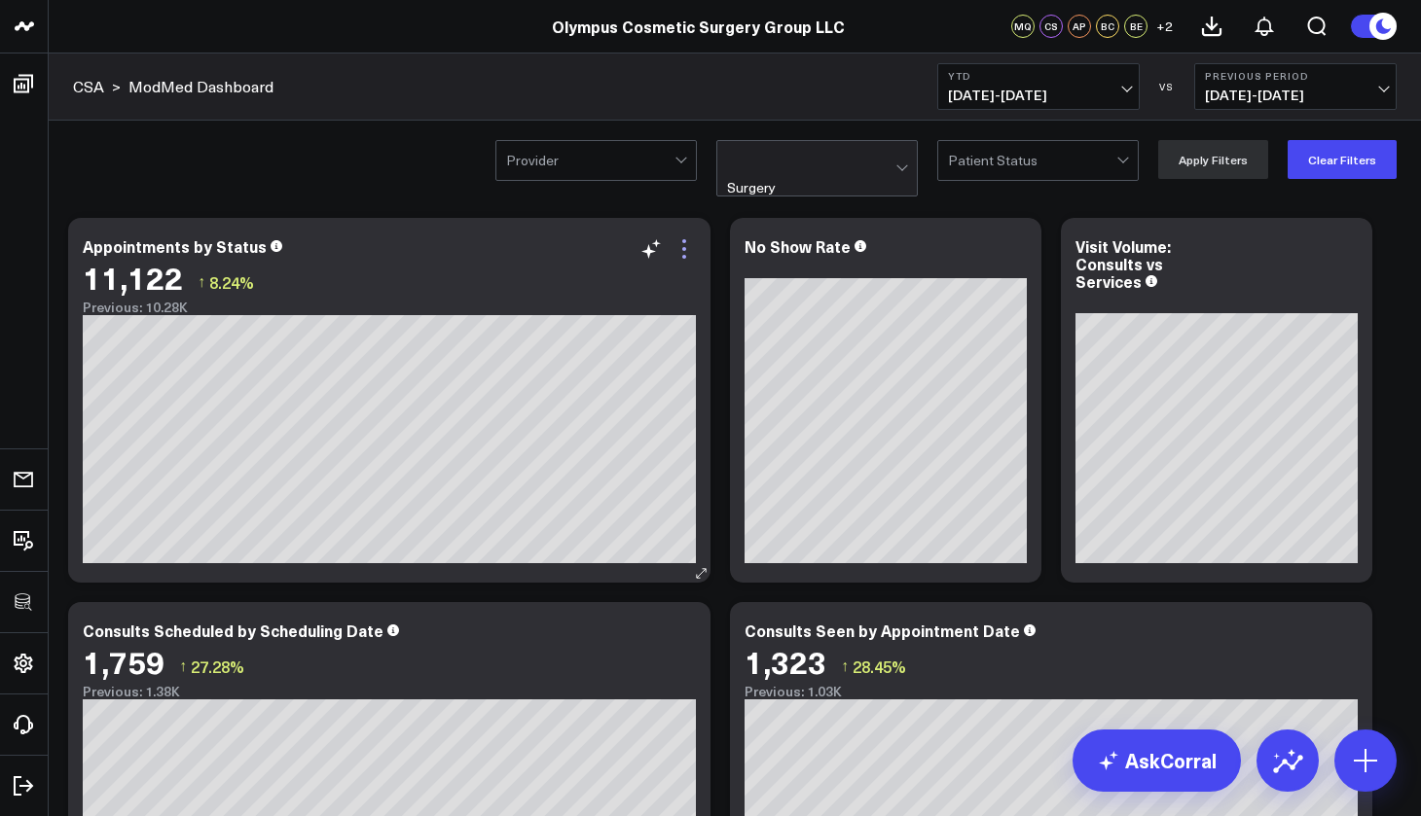
click at [686, 248] on icon at bounding box center [683, 248] width 23 height 23
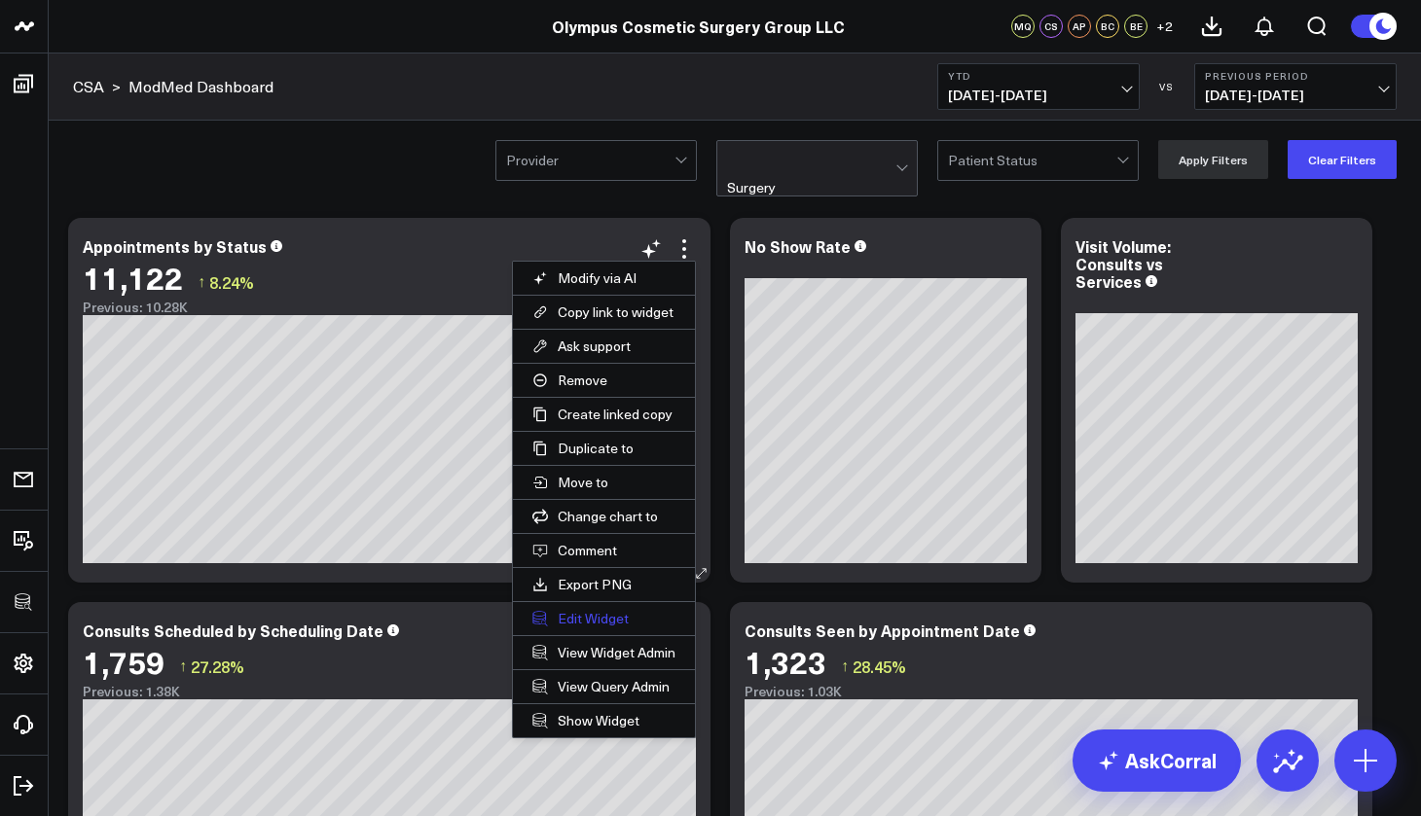
click at [618, 621] on button "Edit Widget" at bounding box center [604, 618] width 182 height 33
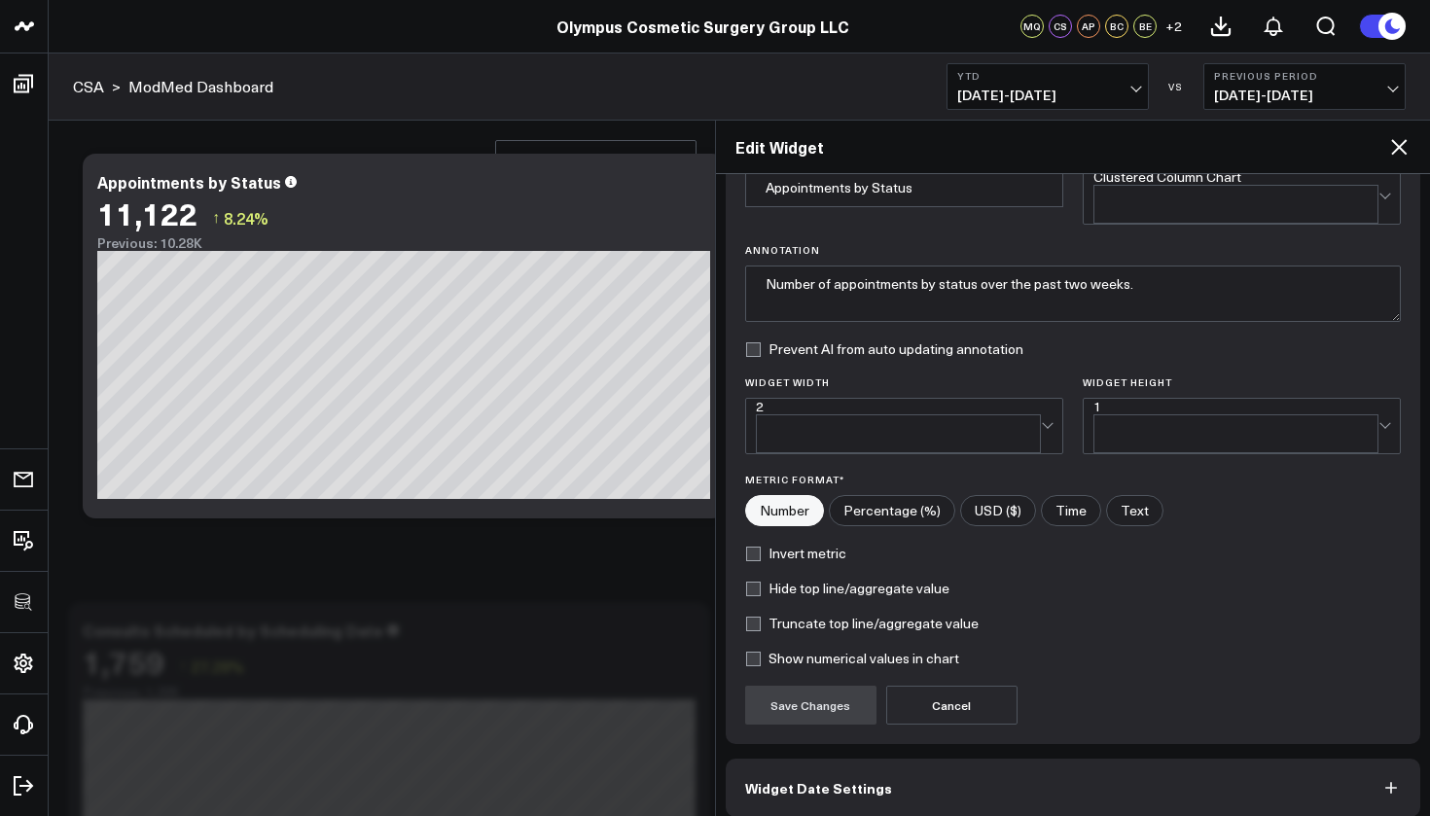
scroll to position [158, 0]
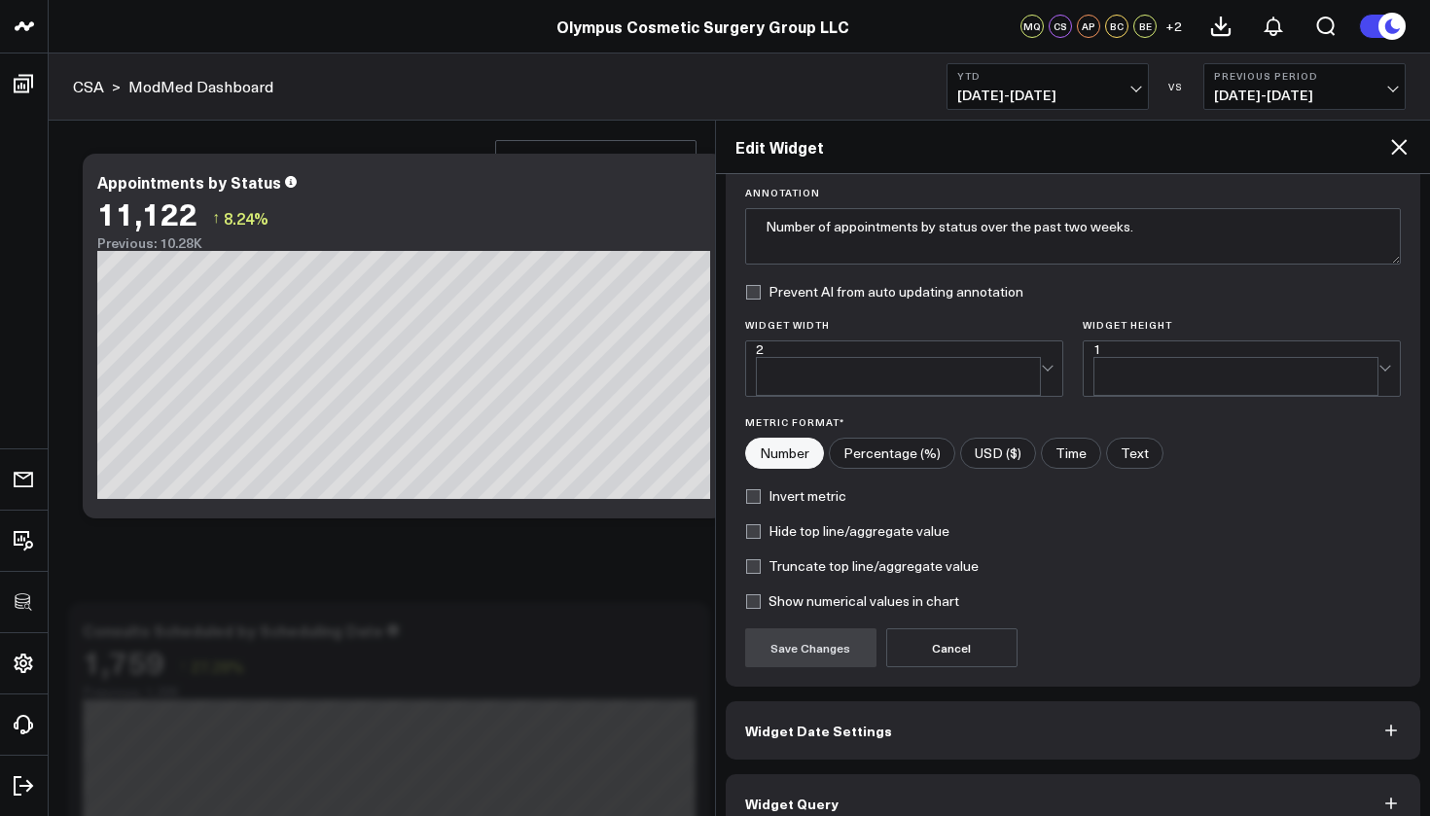
click at [858, 774] on button "Widget Query" at bounding box center [1074, 803] width 696 height 58
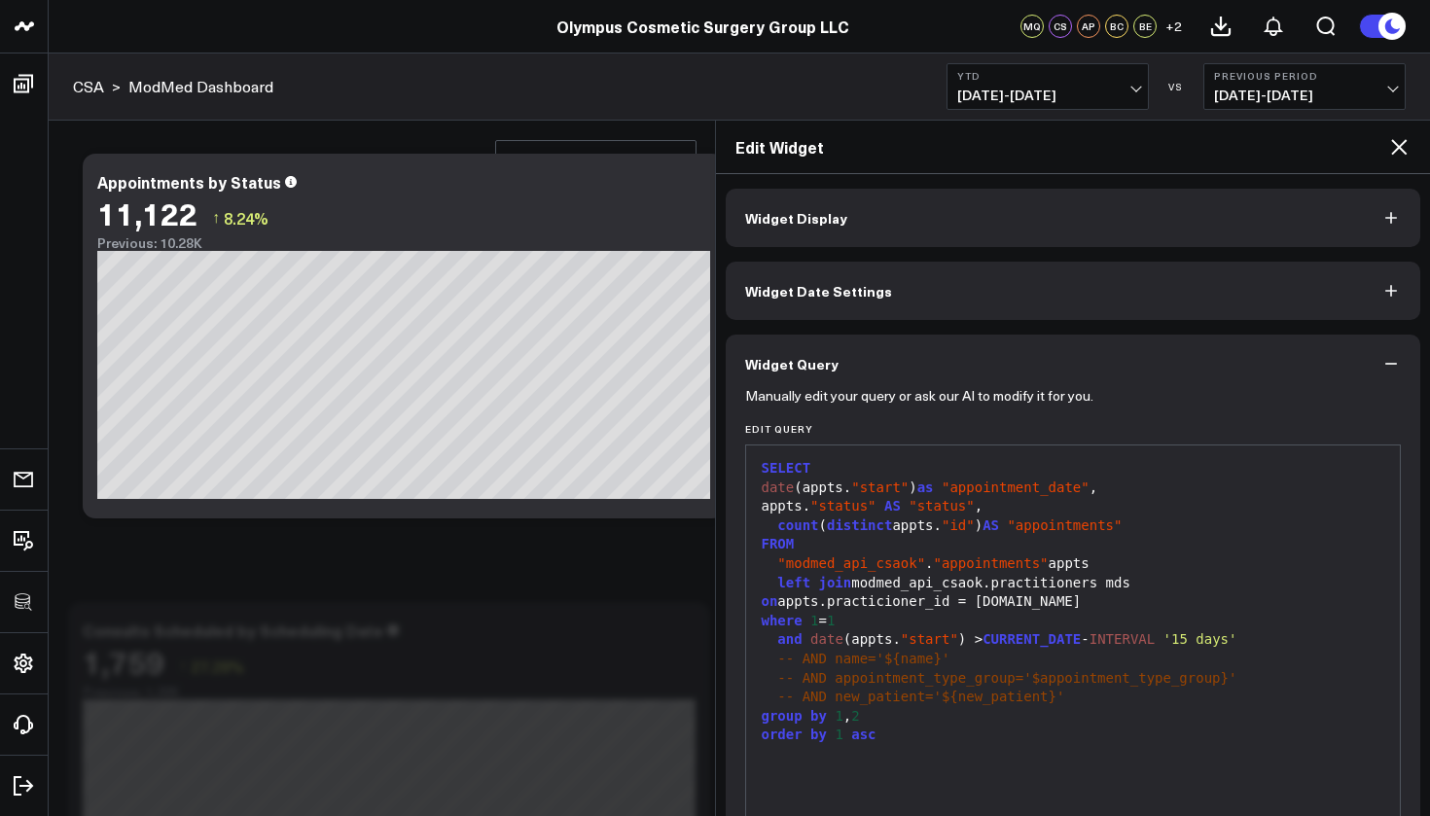
scroll to position [158, 0]
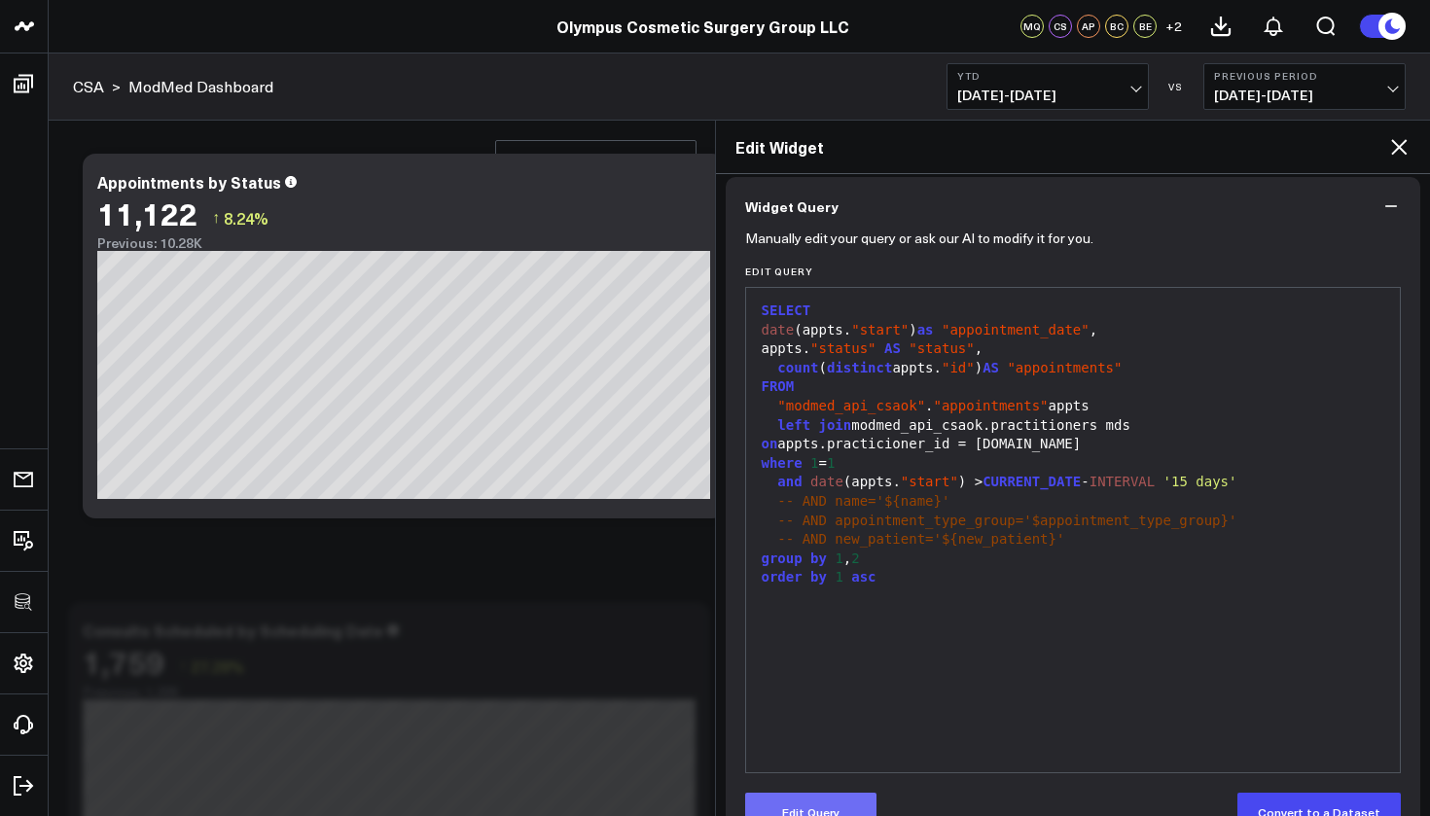
click at [831, 804] on button "Edit Query" at bounding box center [810, 812] width 131 height 39
click at [1041, 513] on span "-- AND appointment_type_group='$appointment_type_group}'" at bounding box center [1006, 521] width 459 height 16
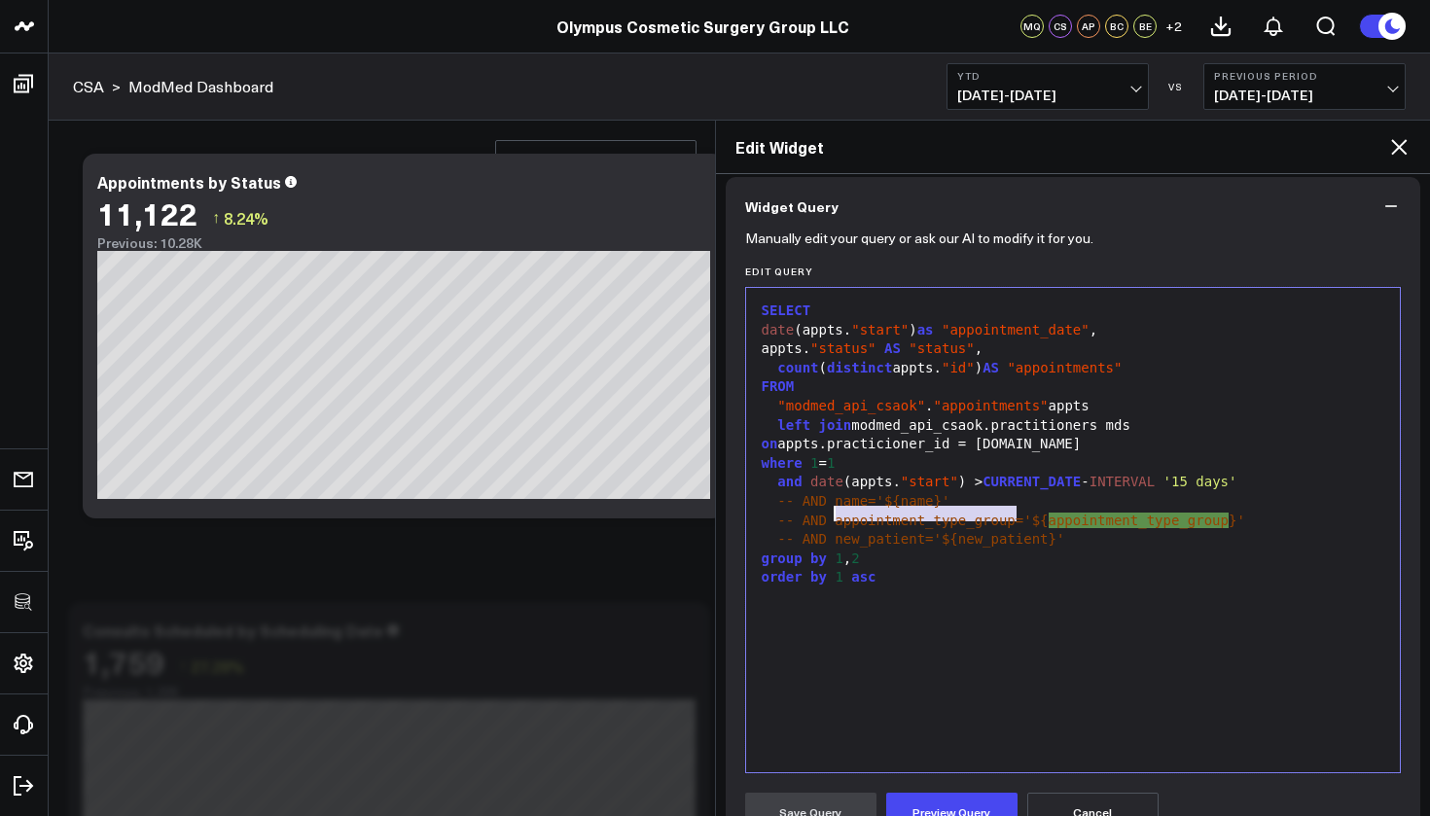
drag, startPoint x: 1018, startPoint y: 513, endPoint x: 836, endPoint y: 516, distance: 182.0
click at [836, 516] on span "-- AND appointment_type_group='${" at bounding box center [912, 521] width 270 height 16
click at [1152, 363] on div "count ( distinct appts. "id" ) AS "appointments"" at bounding box center [1073, 368] width 635 height 19
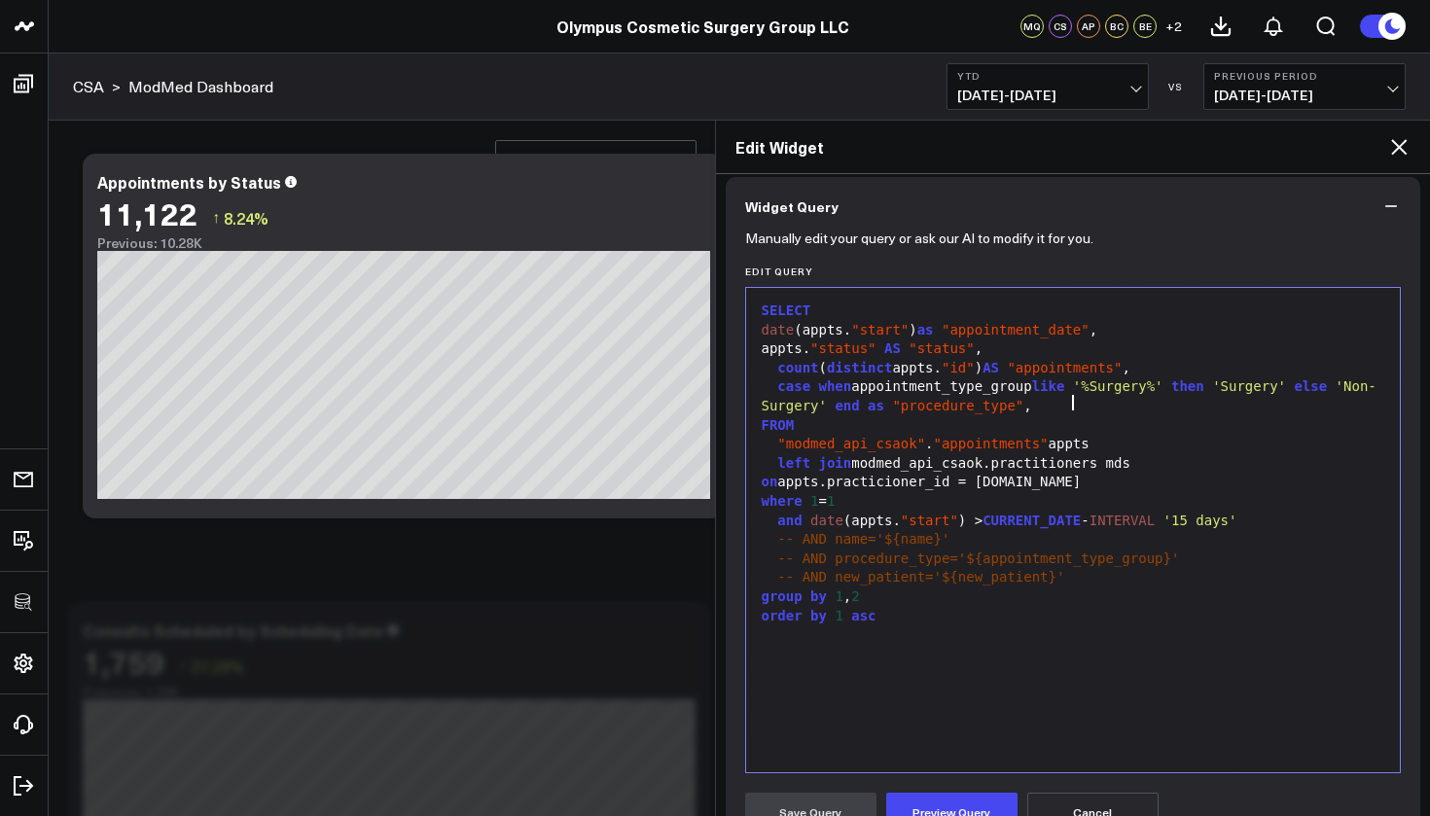
click at [881, 592] on div "group by 1 , 2" at bounding box center [1073, 597] width 635 height 19
click at [765, 310] on span "SELECT" at bounding box center [787, 311] width 50 height 16
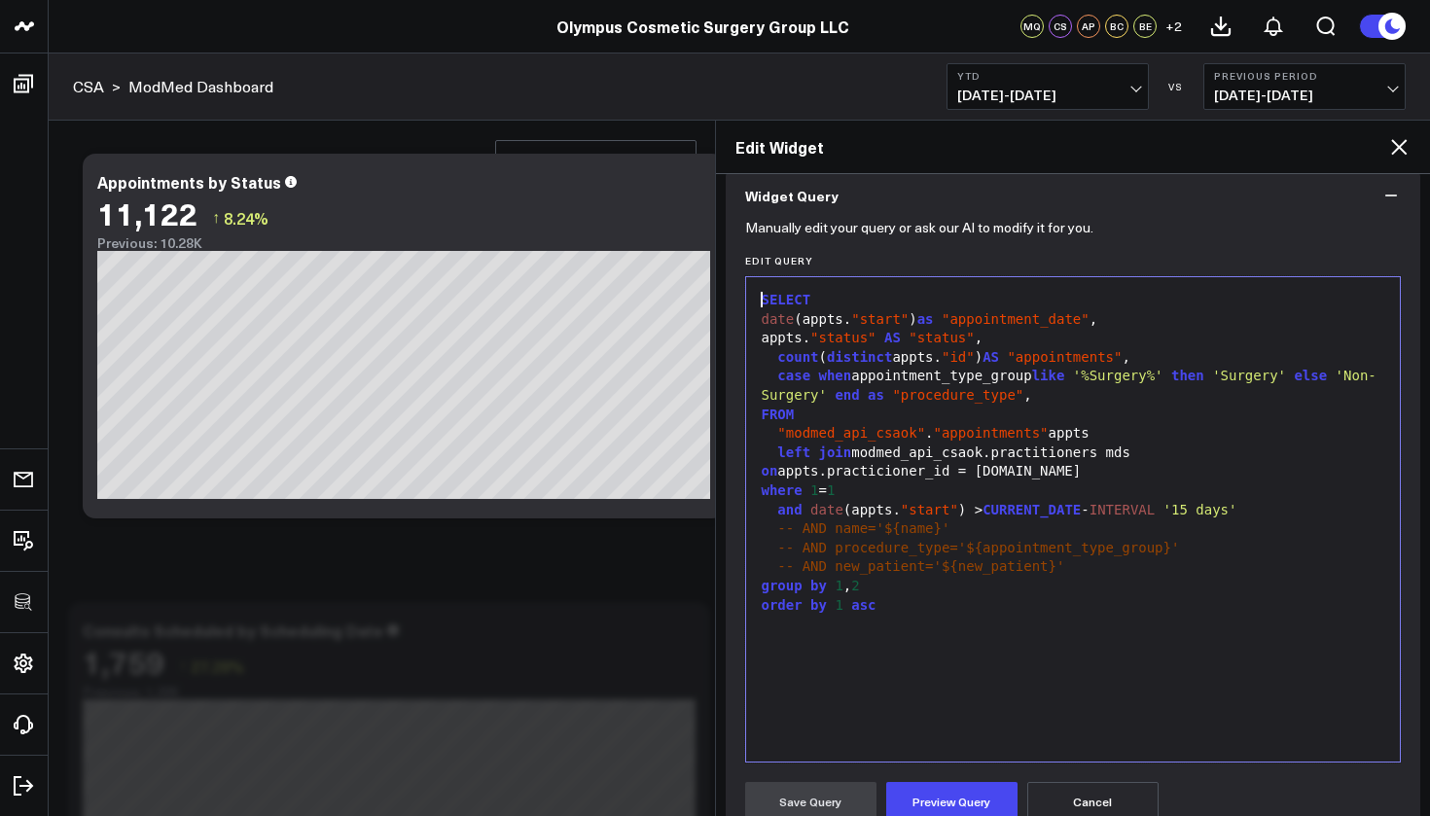
scroll to position [183, 0]
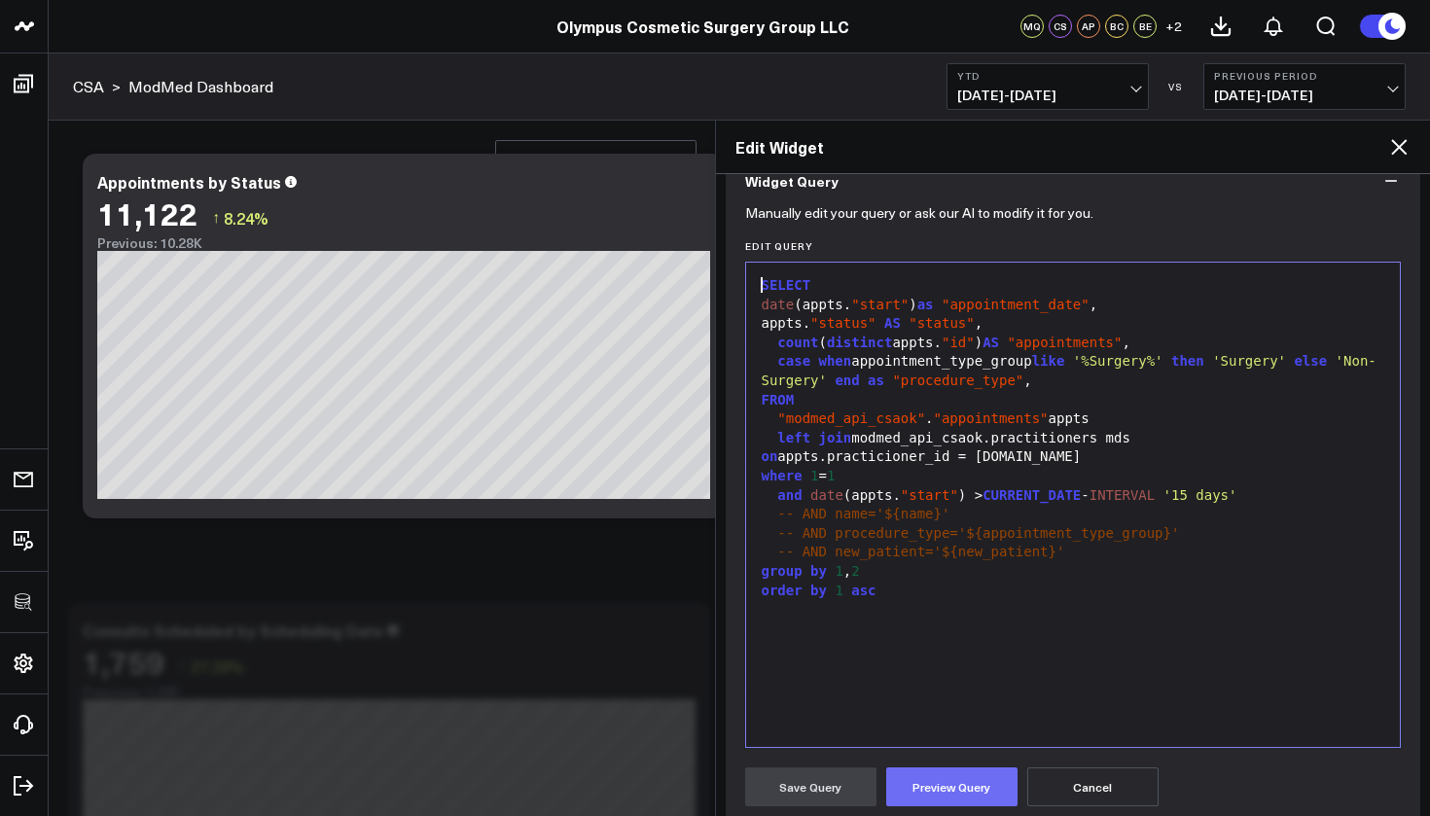
click at [955, 783] on button "Preview Query" at bounding box center [951, 787] width 131 height 39
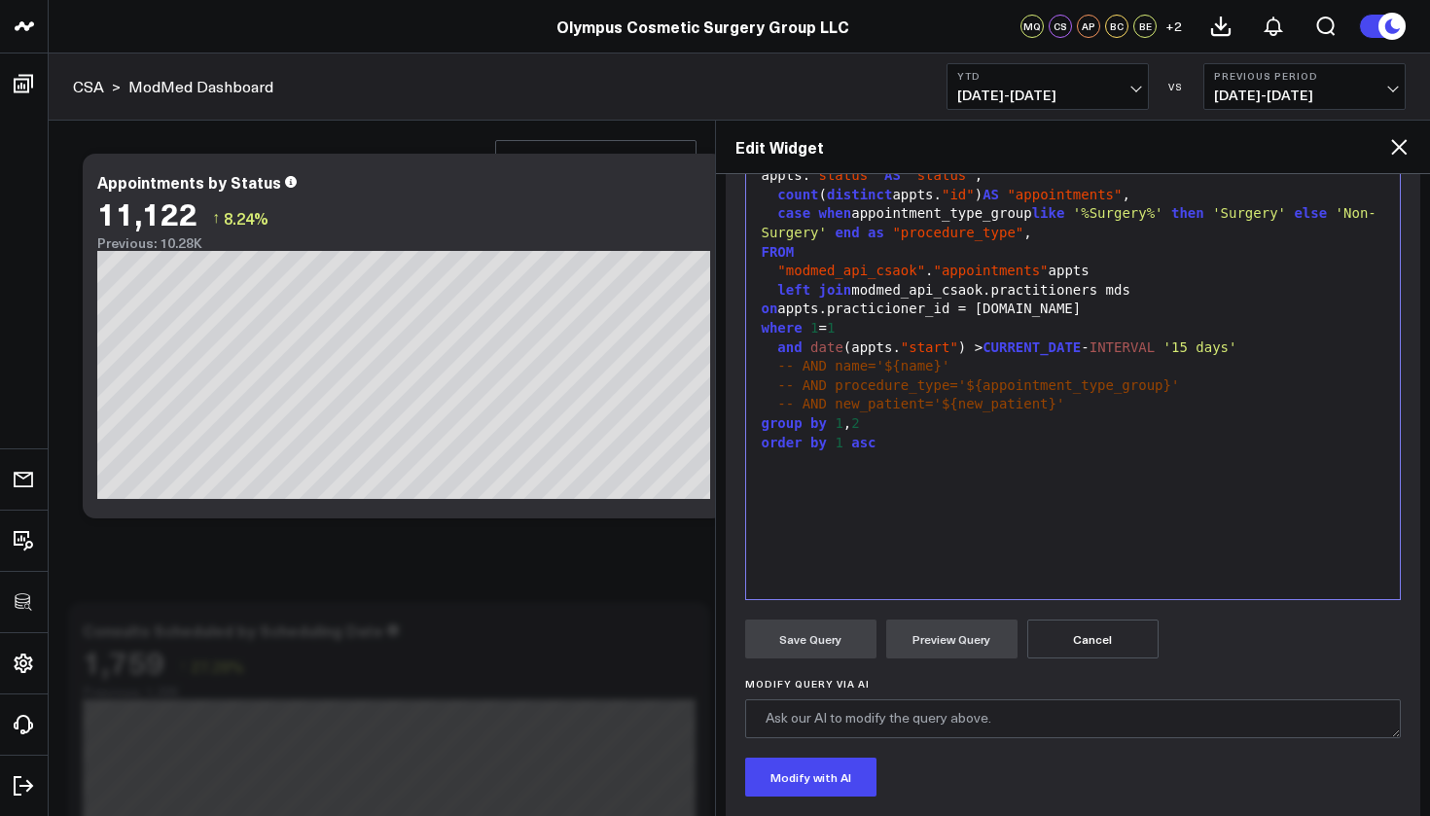
scroll to position [281, 0]
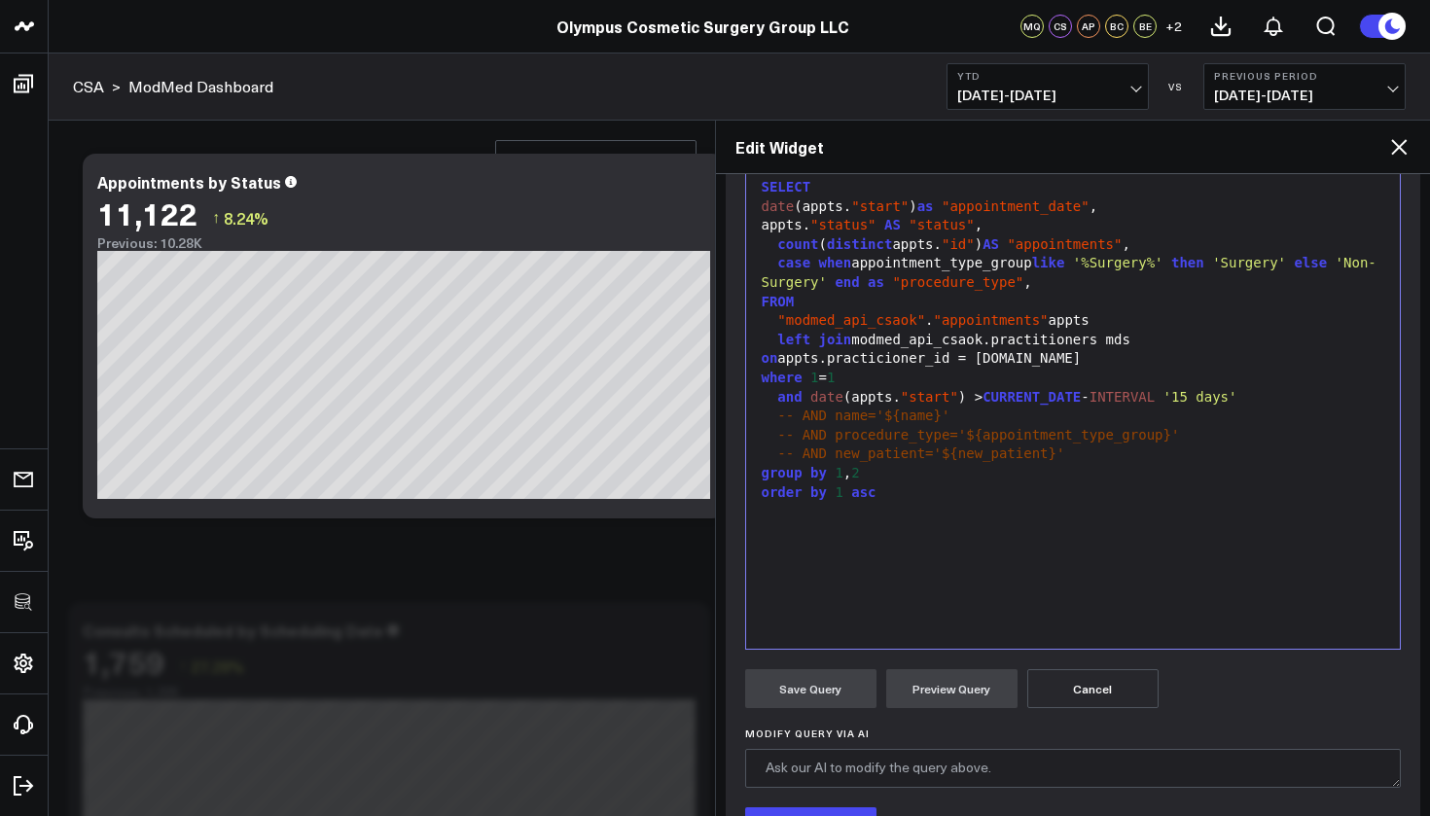
click at [1084, 281] on div "case when appointment_type_group like '%Surgery%' then 'Surgery' else 'Non-Surg…" at bounding box center [1073, 273] width 635 height 38
click at [975, 687] on button "Preview Query" at bounding box center [951, 688] width 131 height 39
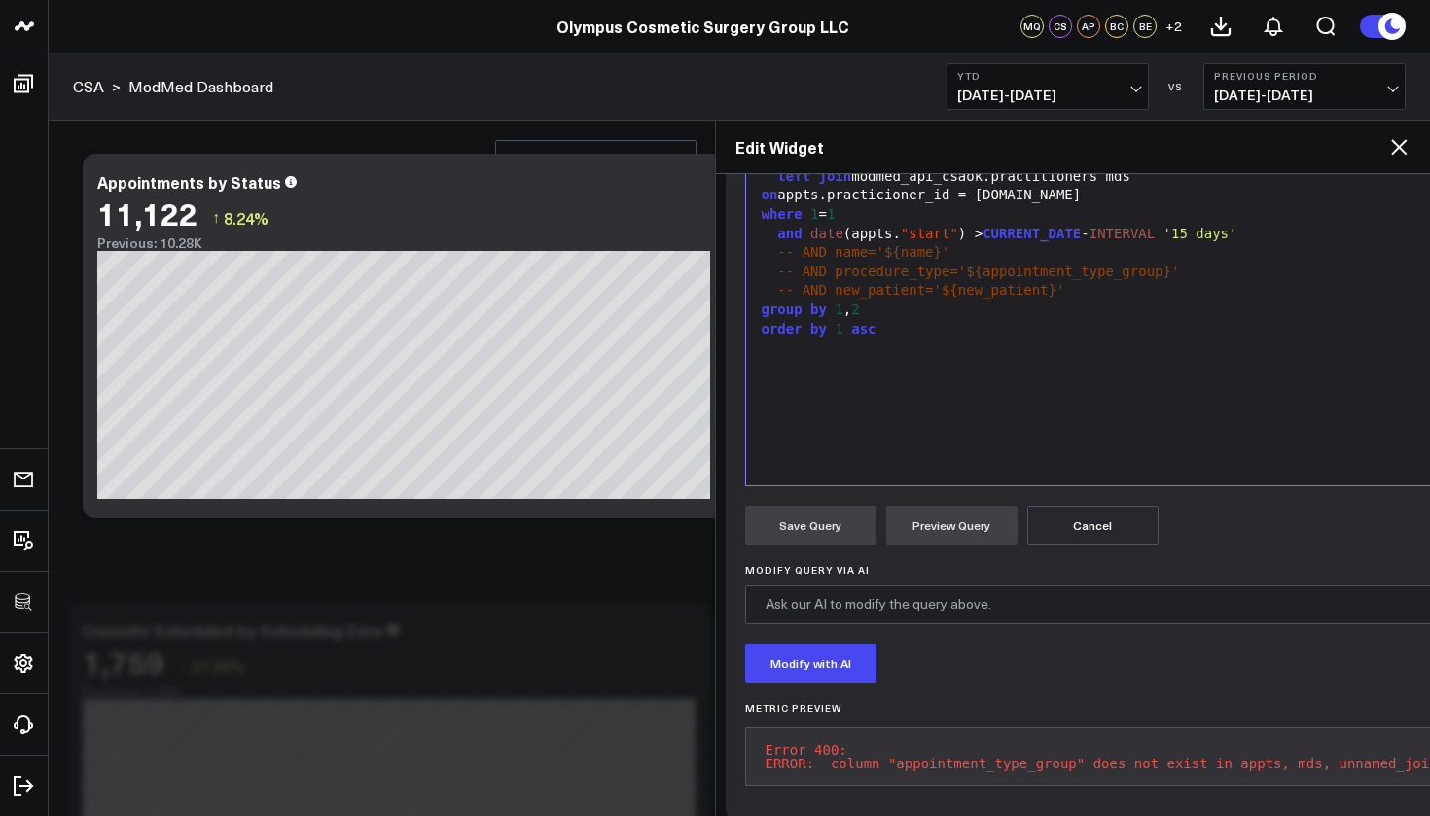
scroll to position [273, 0]
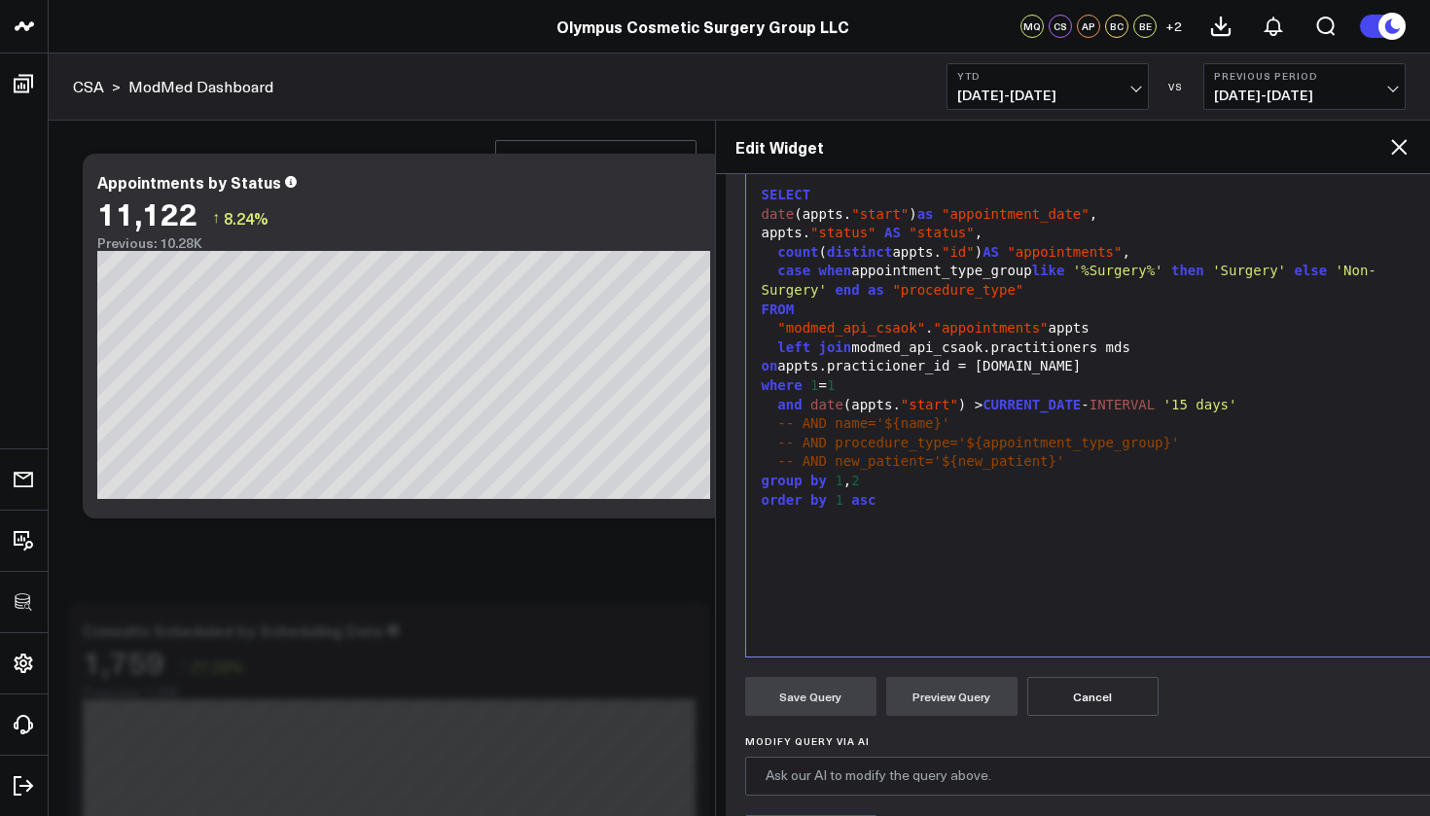
click at [869, 269] on div "case when appointment_type_group like '%Surgery%' then 'Surgery' else 'Non-Surg…" at bounding box center [1102, 281] width 692 height 38
click at [866, 269] on div "case when appointment_type_group like '%Surgery%' then 'Surgery' else 'Non-Surg…" at bounding box center [1102, 281] width 692 height 38
click at [858, 270] on div "case when appointment_type_group like '%Surgery%' then 'Surgery' else 'Non-Surg…" at bounding box center [1102, 281] width 692 height 38
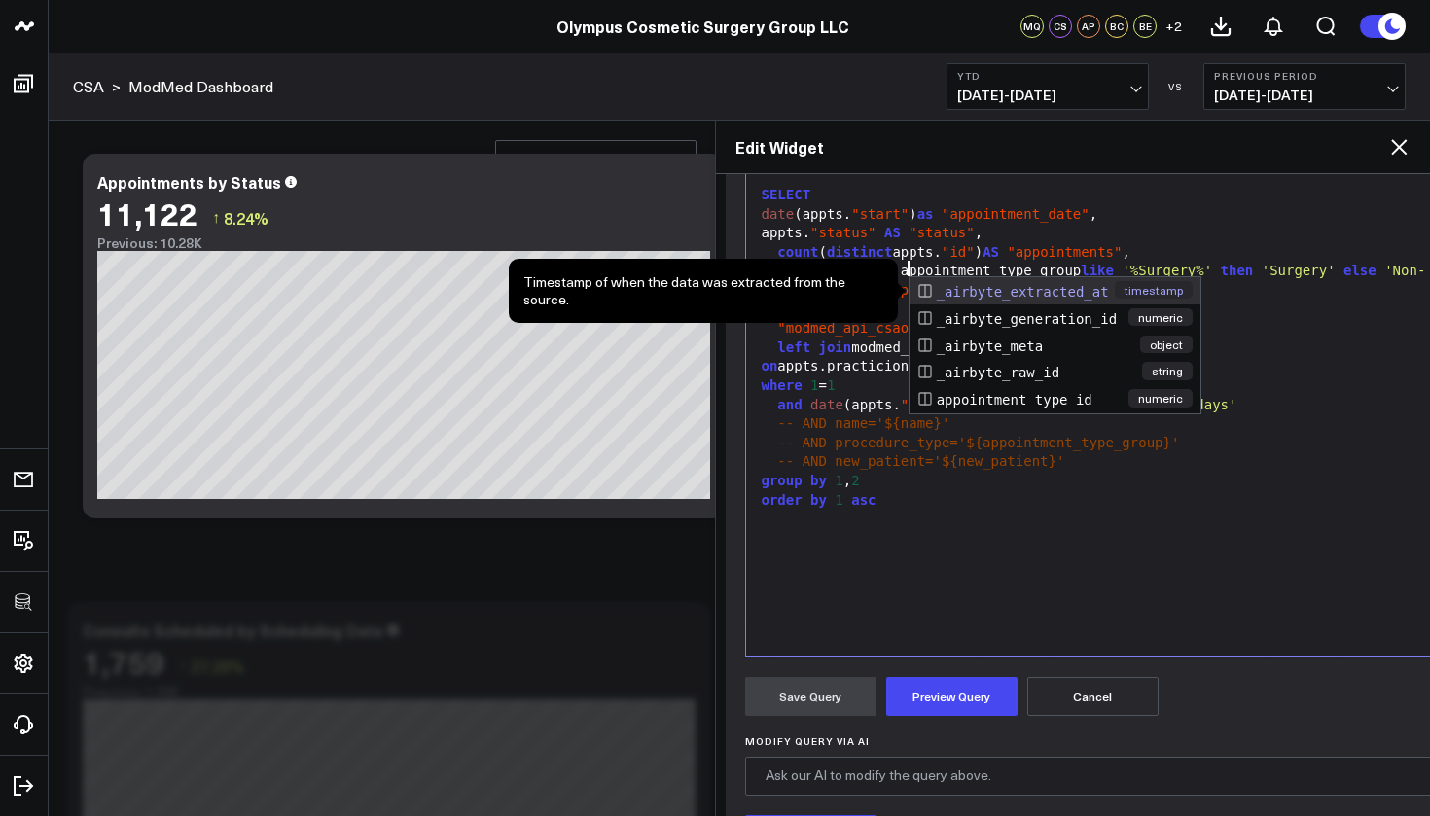
click at [1290, 322] on div ""modmed_api_csaok" . "appointments" appts" at bounding box center [1102, 328] width 692 height 19
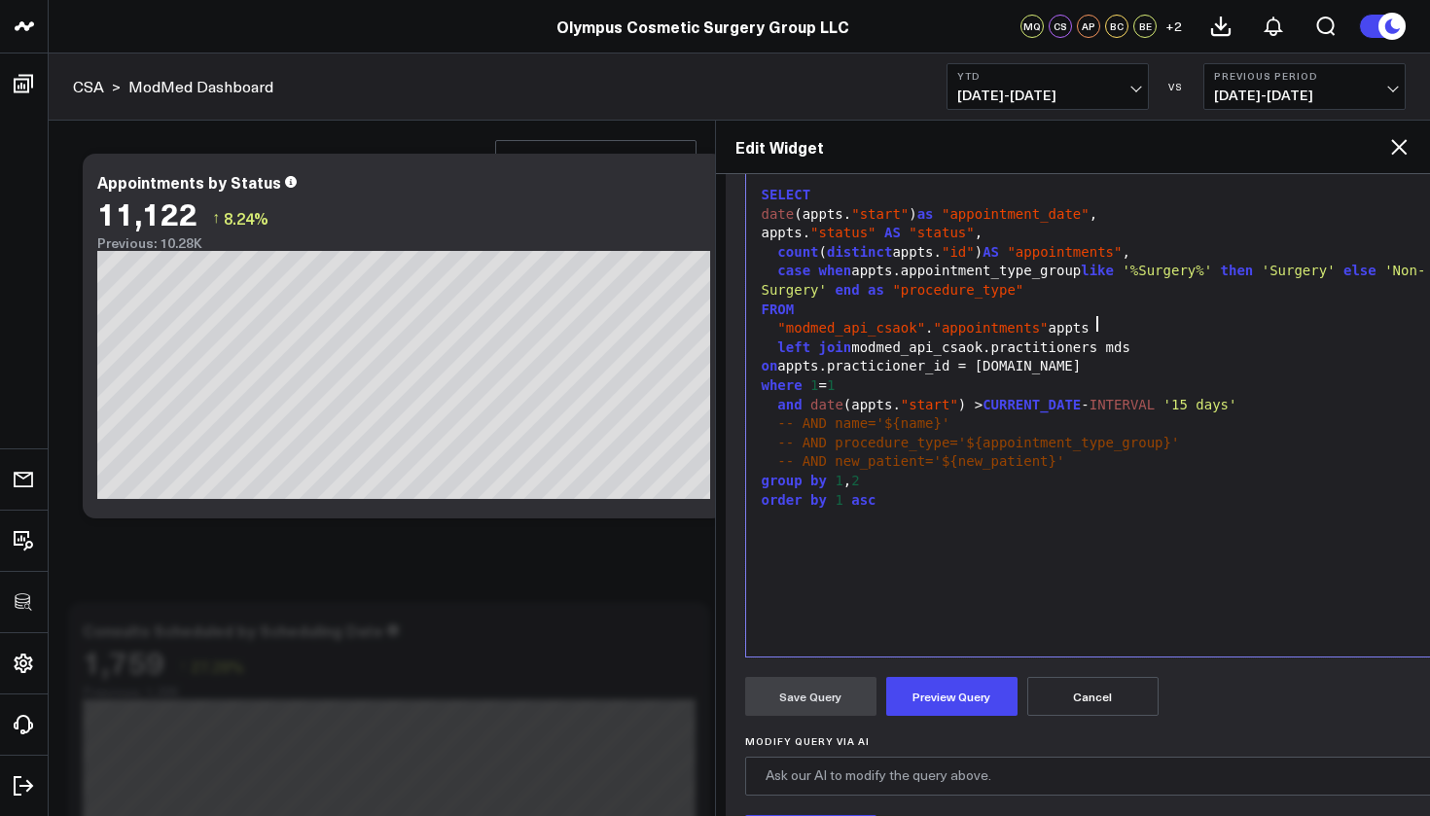
click at [939, 327] on span ""appointments"" at bounding box center [991, 328] width 115 height 16
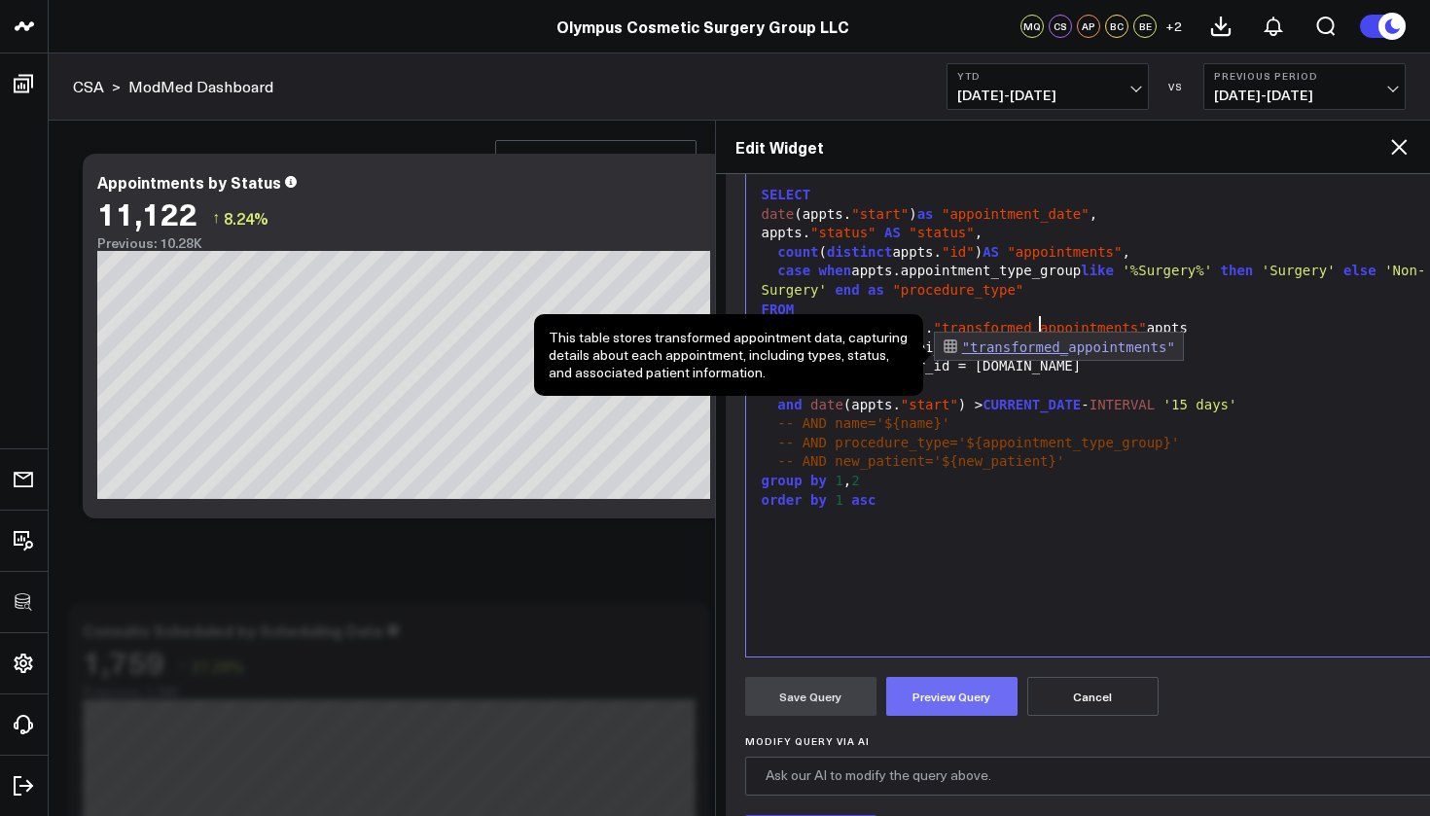
click at [931, 695] on button "Preview Query" at bounding box center [951, 696] width 131 height 39
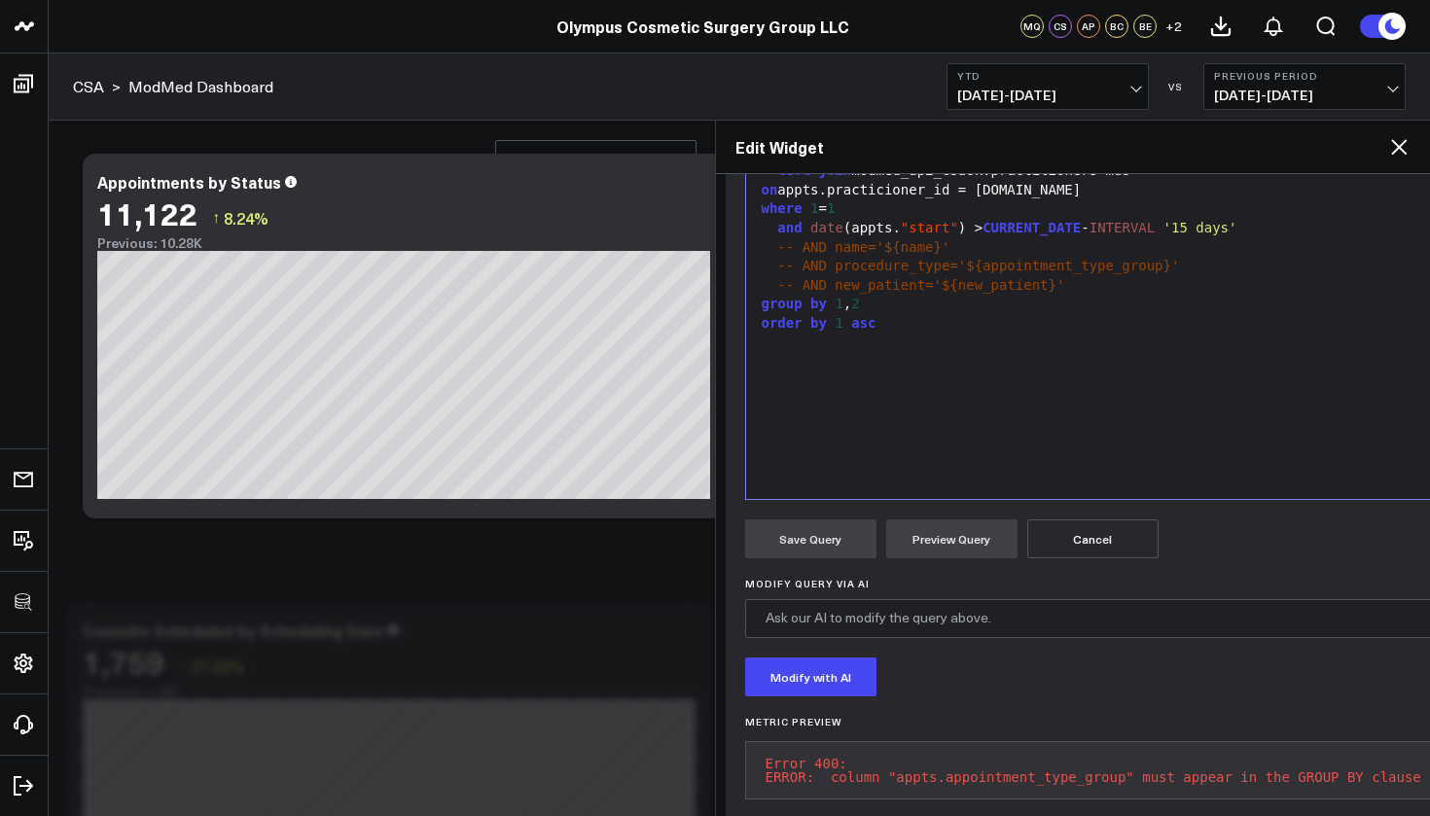
scroll to position [316, 0]
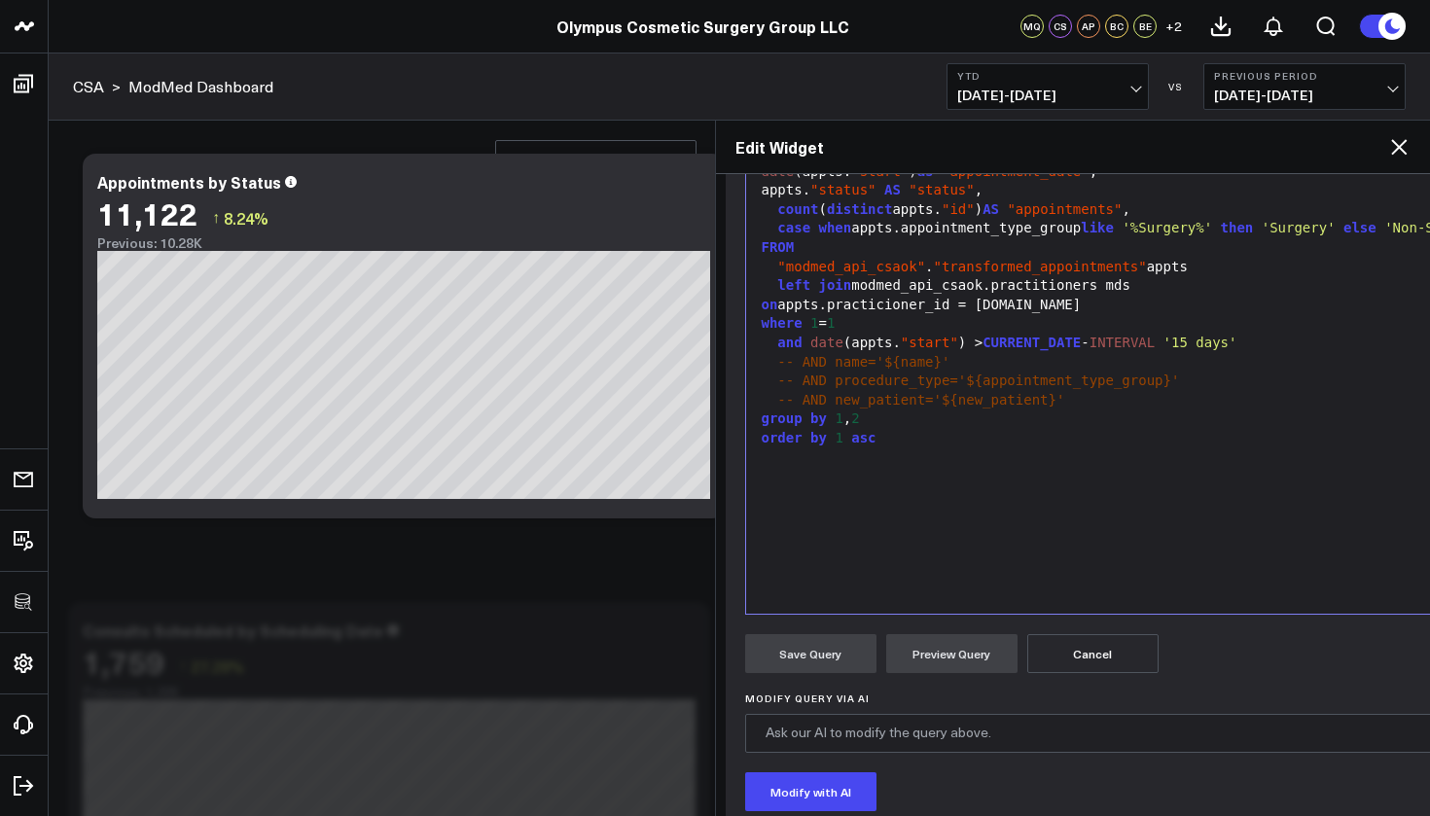
click at [881, 401] on div "-- AND new_patient='${new_patient}'" at bounding box center [1241, 400] width 971 height 19
click at [881, 415] on div "group by 1 , 2" at bounding box center [1241, 419] width 971 height 19
click at [964, 645] on button "Preview Query" at bounding box center [951, 653] width 131 height 39
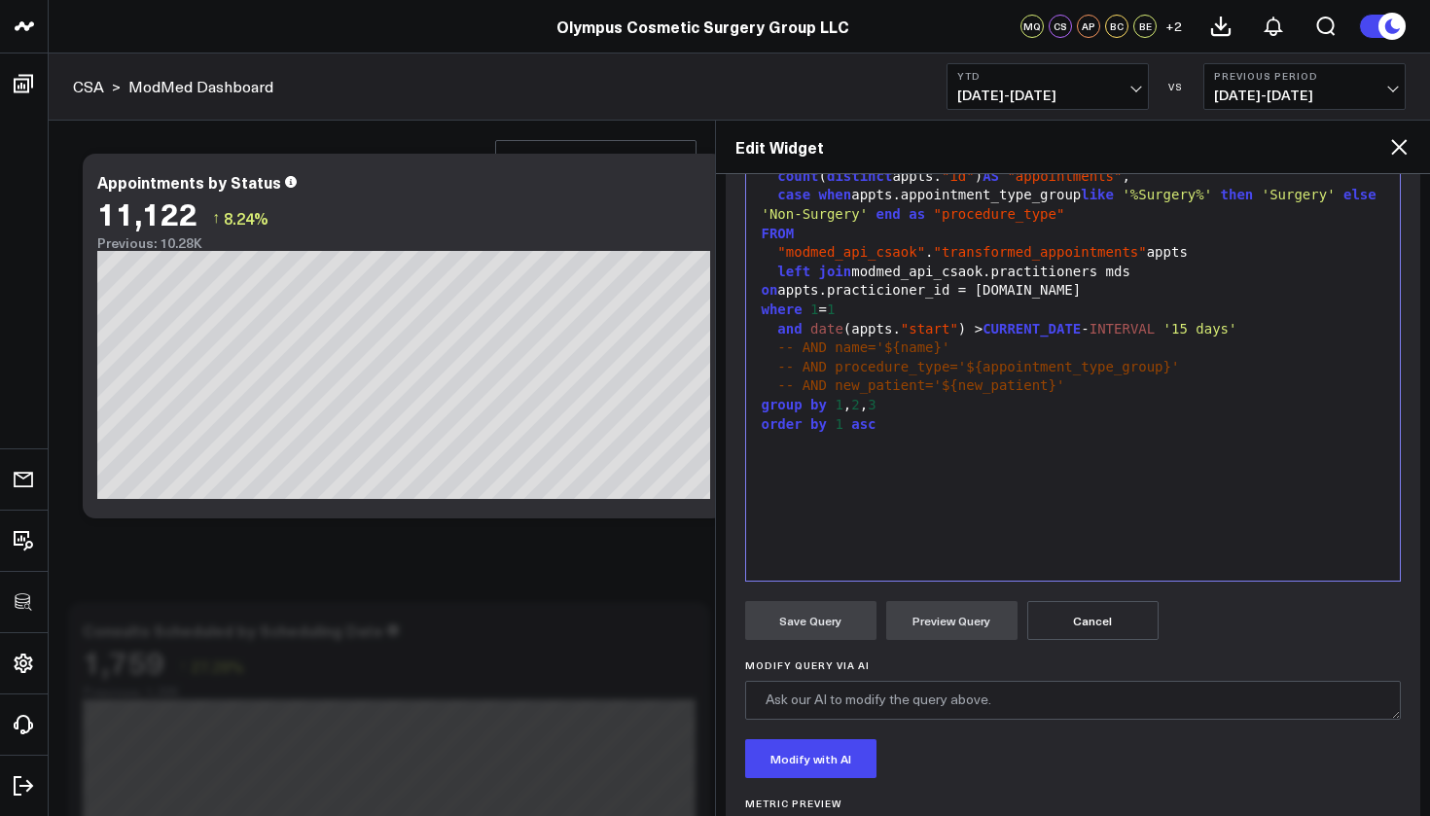
scroll to position [198, 0]
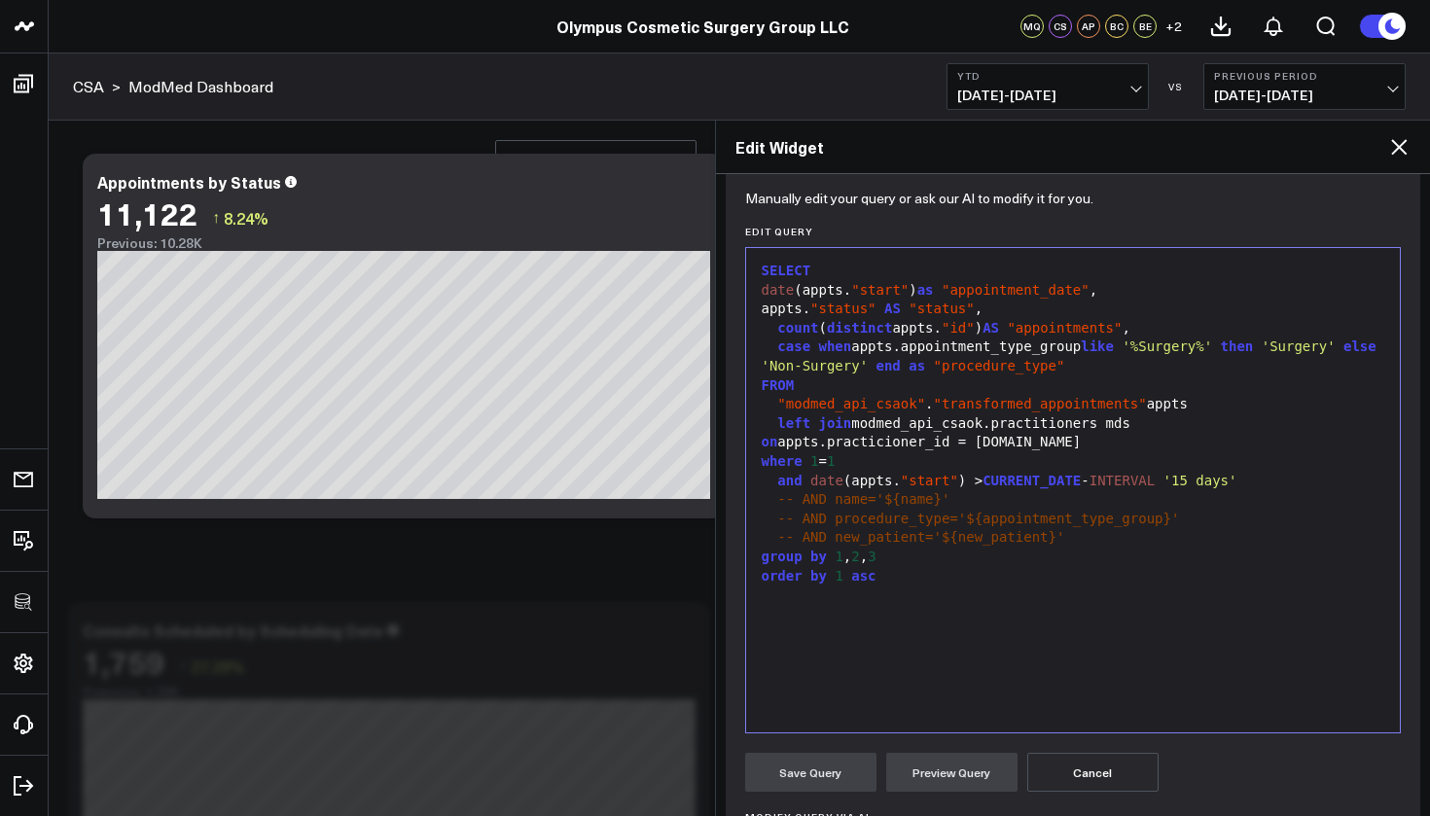
click at [934, 551] on div "group by 1 , 2 , 3" at bounding box center [1073, 557] width 635 height 19
click at [983, 769] on button "Preview Query" at bounding box center [951, 772] width 131 height 39
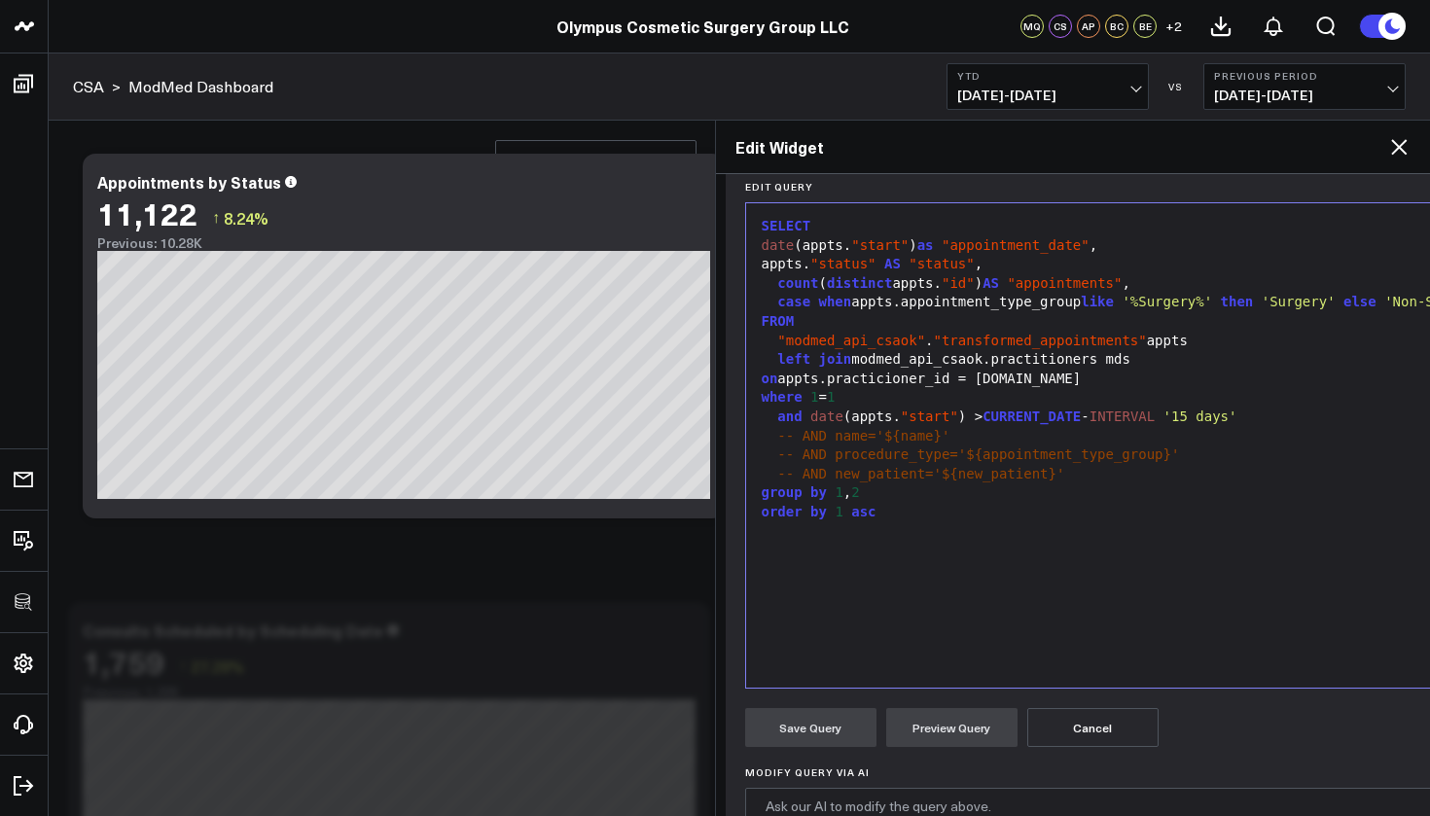
scroll to position [108, 0]
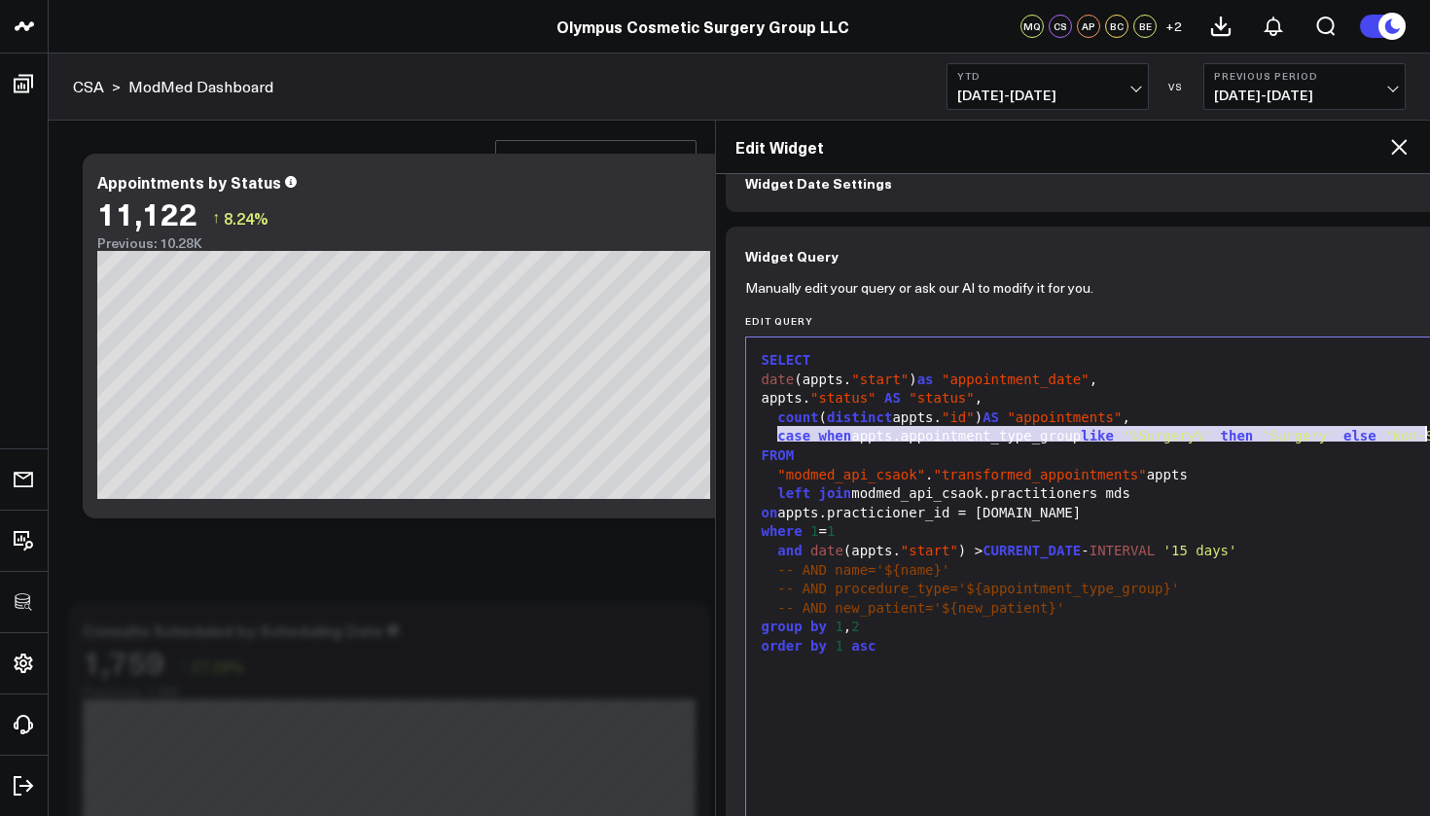
drag, startPoint x: 775, startPoint y: 433, endPoint x: 1429, endPoint y: 438, distance: 653.8
click at [1429, 438] on div "Widget Display Widget Date Settings Widget Query Manually edit your query or as…" at bounding box center [1073, 495] width 715 height 642
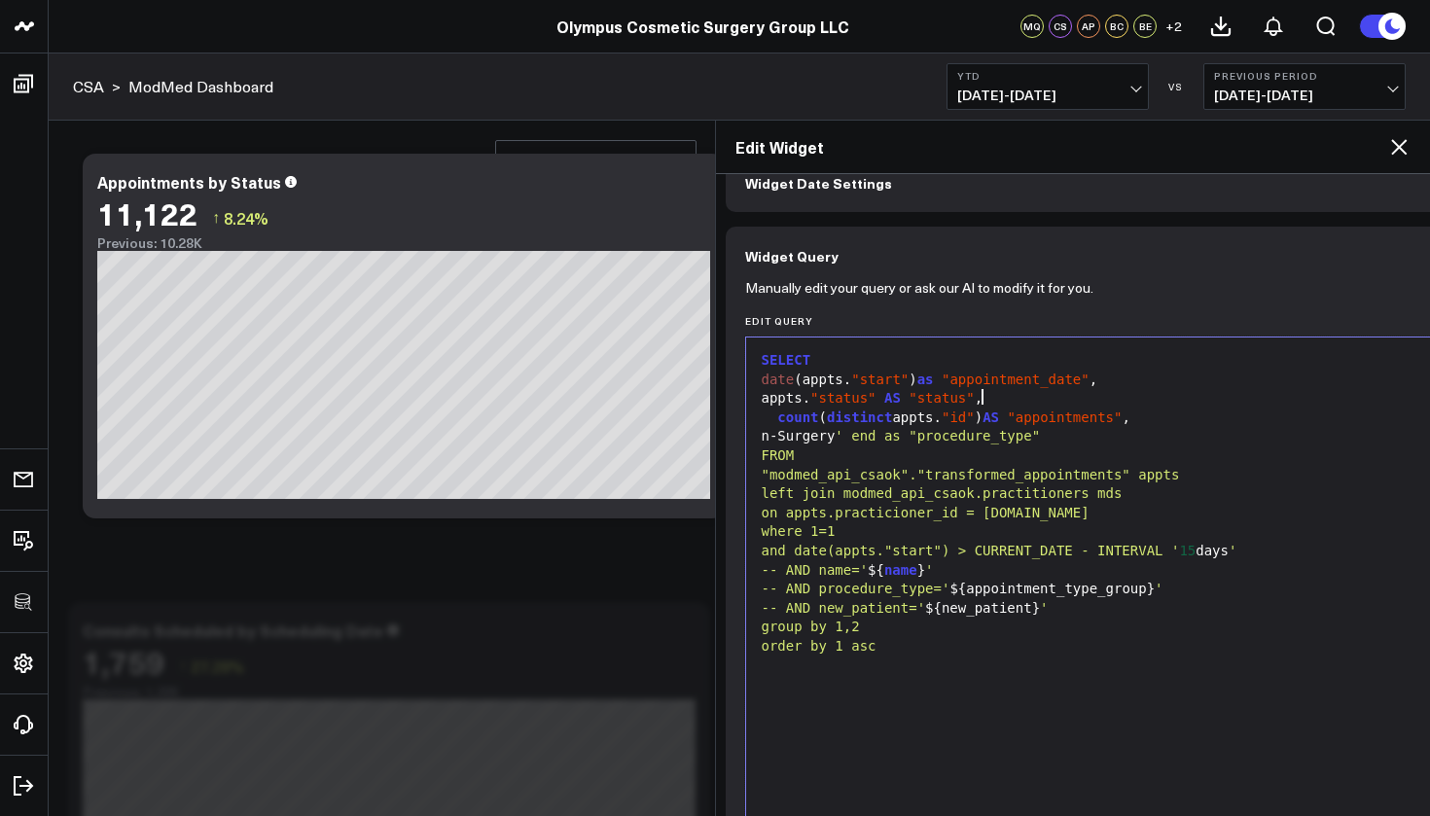
click at [1019, 396] on div "appts. "status" AS "status" ," at bounding box center [1241, 398] width 971 height 19
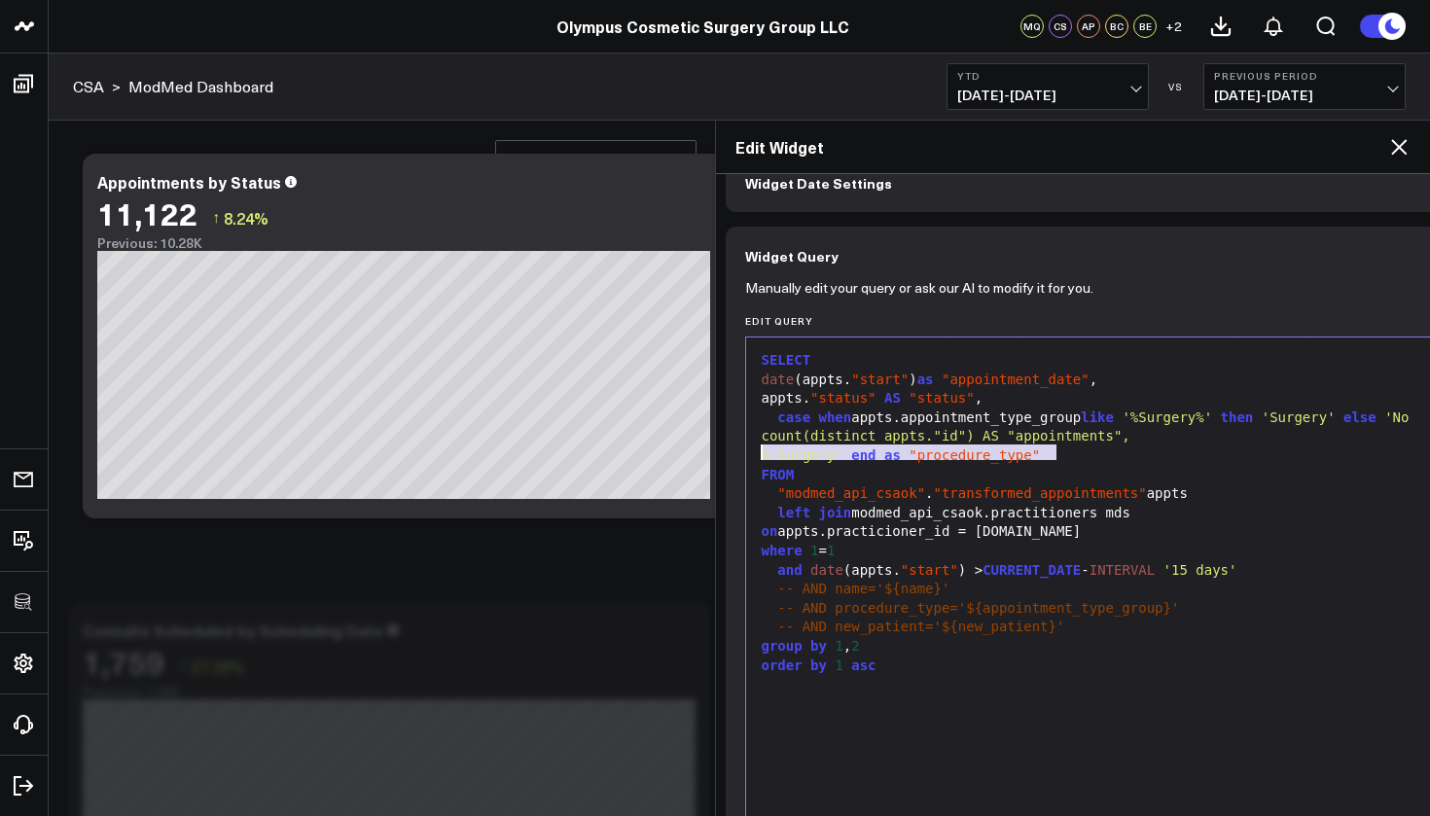
drag, startPoint x: 1071, startPoint y: 449, endPoint x: 765, endPoint y: 458, distance: 306.6
click at [765, 458] on div "n-Surgery' end as "procedure_type"" at bounding box center [1241, 456] width 971 height 19
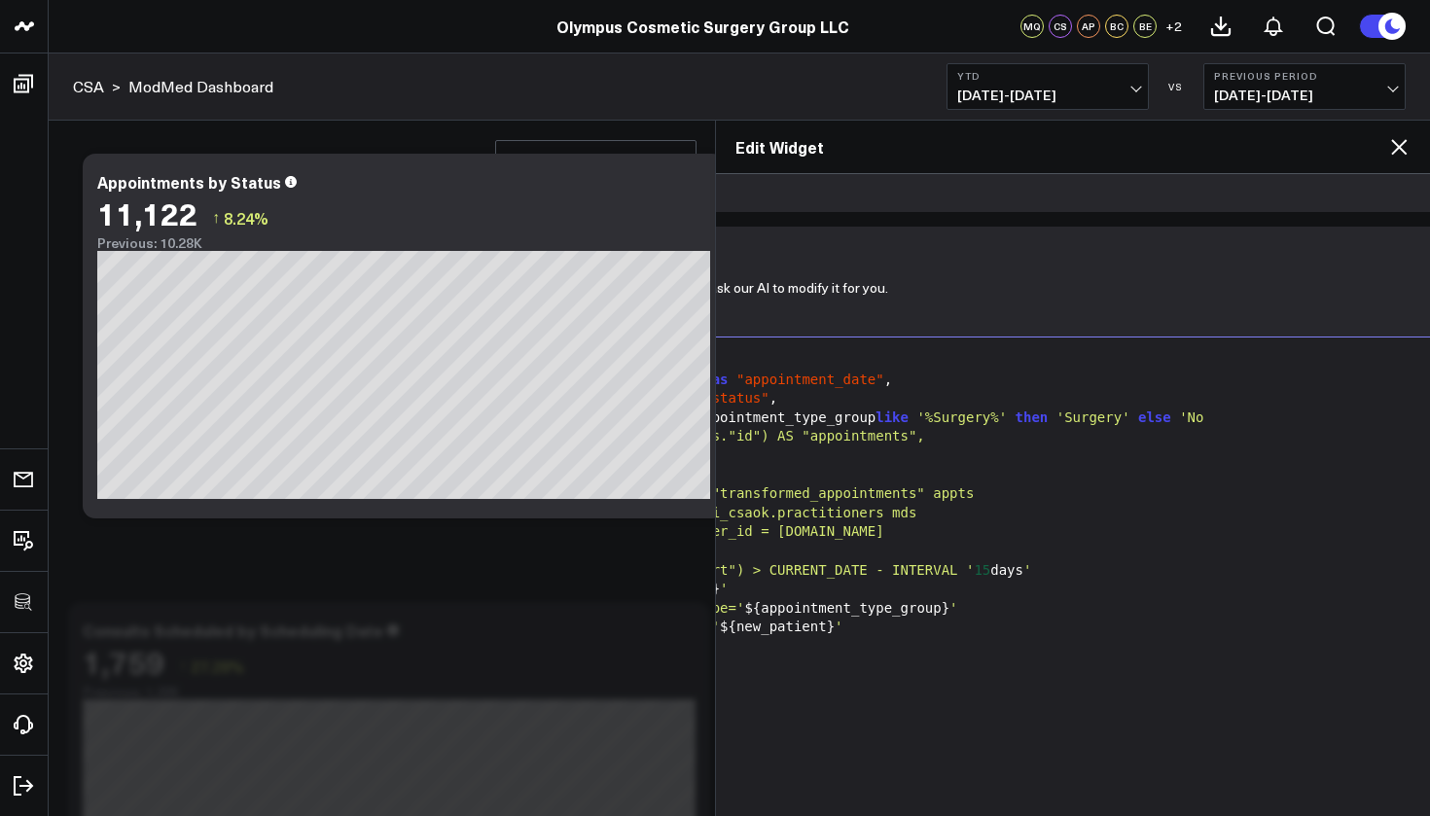
scroll to position [108, 212]
click at [1241, 437] on div "count(distinct appts."id") AS "appointments"," at bounding box center [1029, 436] width 971 height 19
click at [1230, 415] on div "case when appts.appointment_type_group like '%Surgery%' then 'Surgery' else 'No" at bounding box center [1029, 418] width 971 height 19
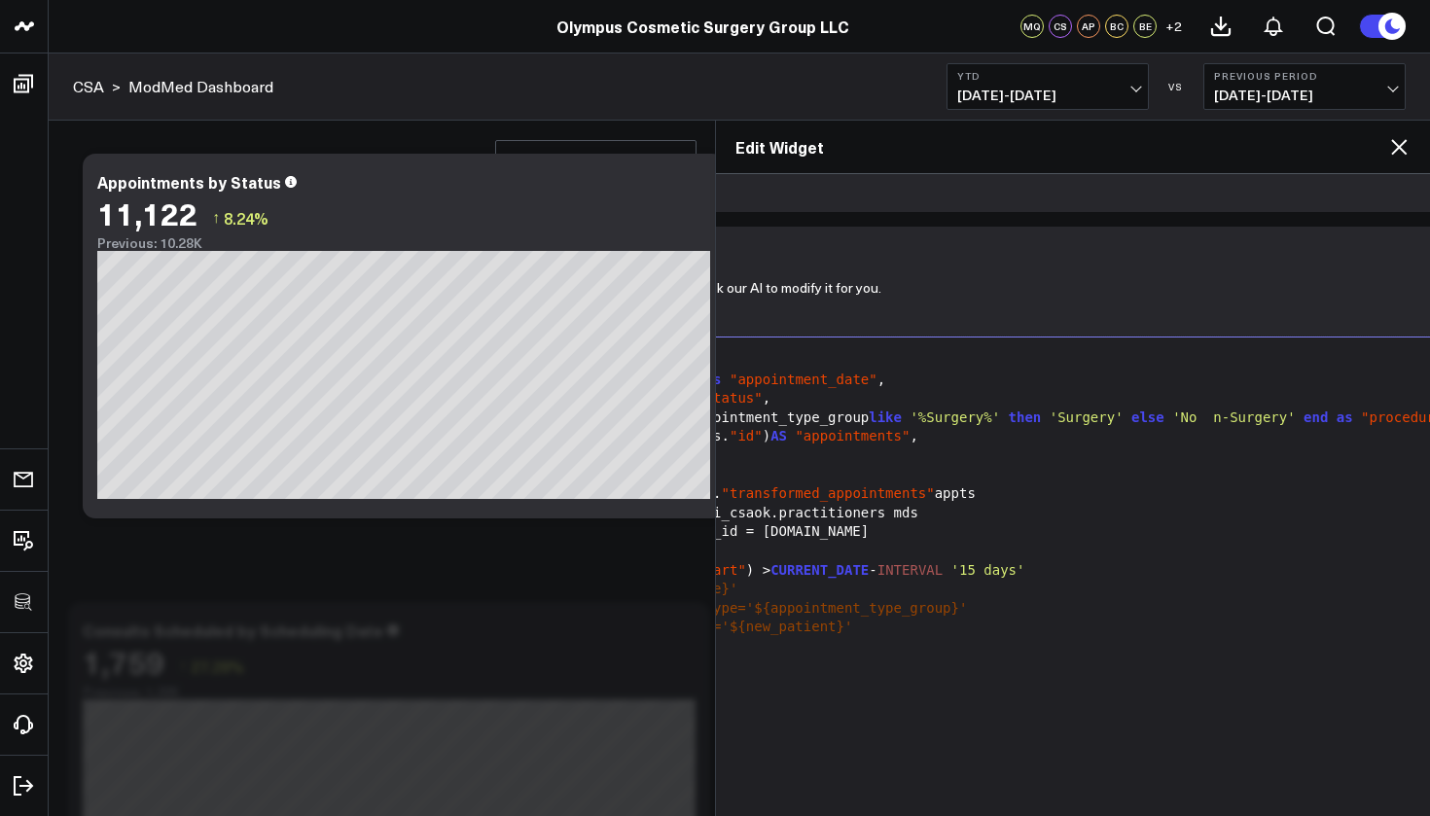
click at [1229, 415] on span "'No n-Surgery'" at bounding box center [1233, 418] width 123 height 16
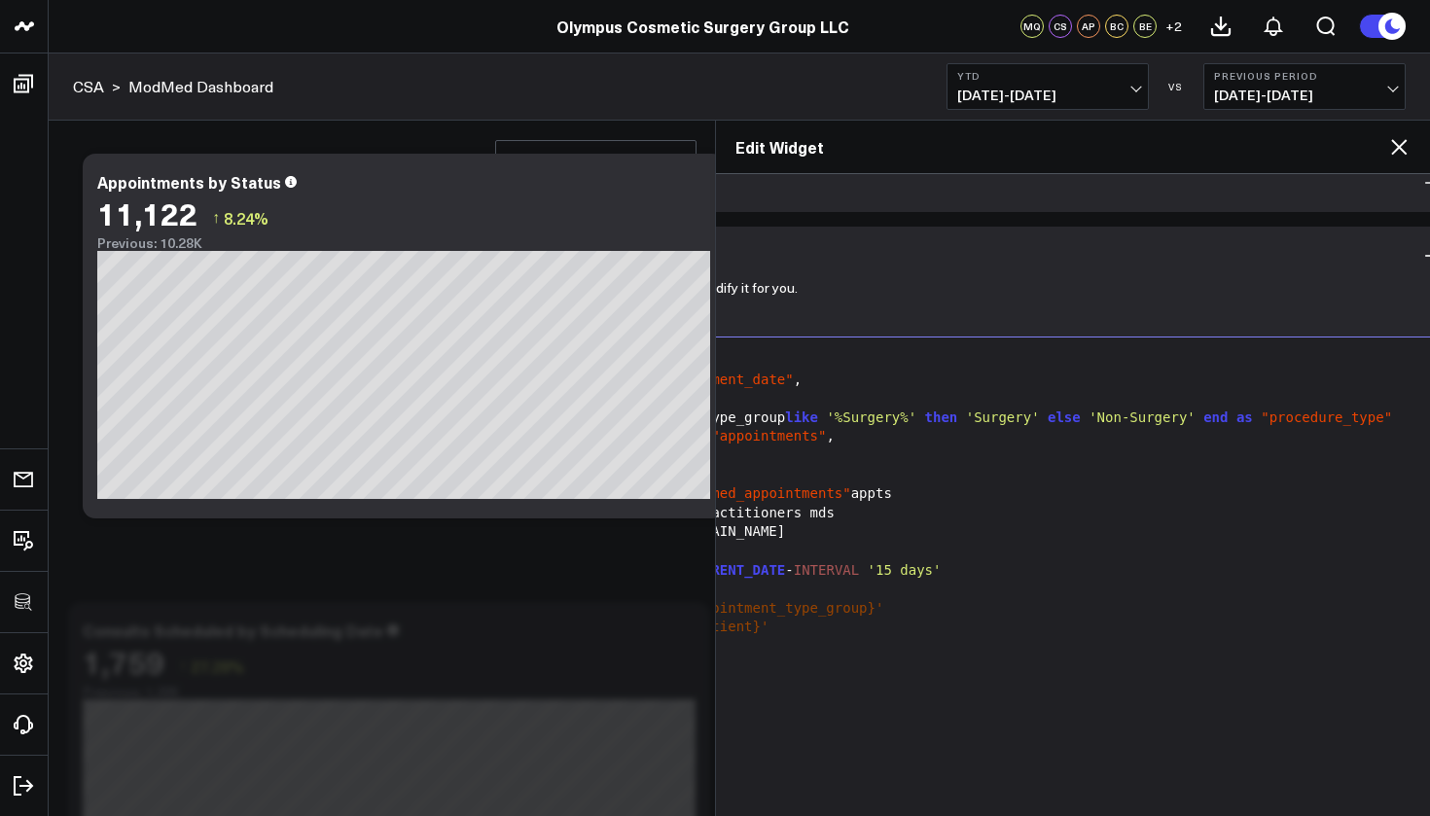
scroll to position [108, 336]
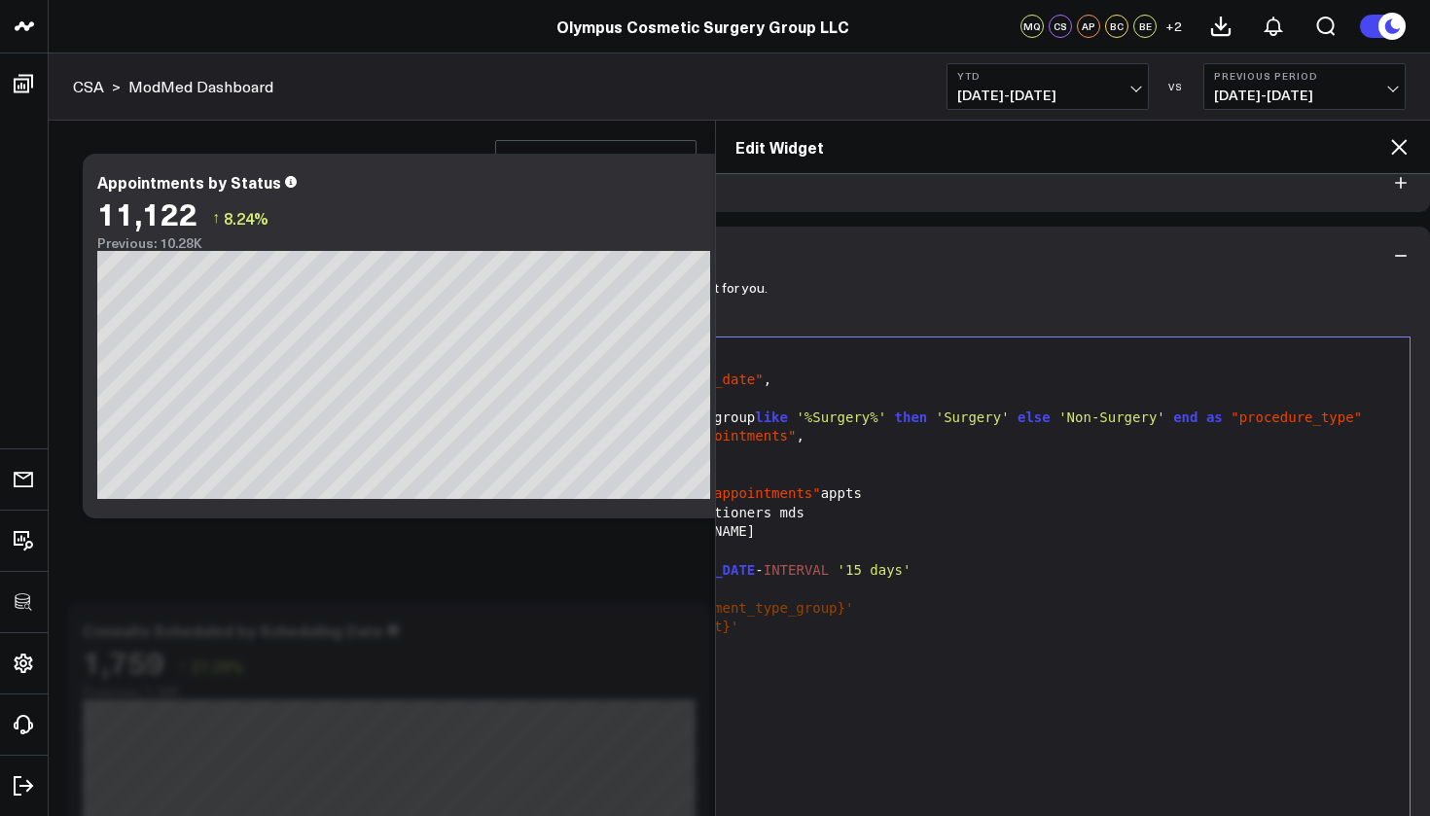
click at [1377, 413] on div "case when appts.appointment_type_group like '%Surgery%' then 'Surgery' else 'No…" at bounding box center [915, 418] width 971 height 19
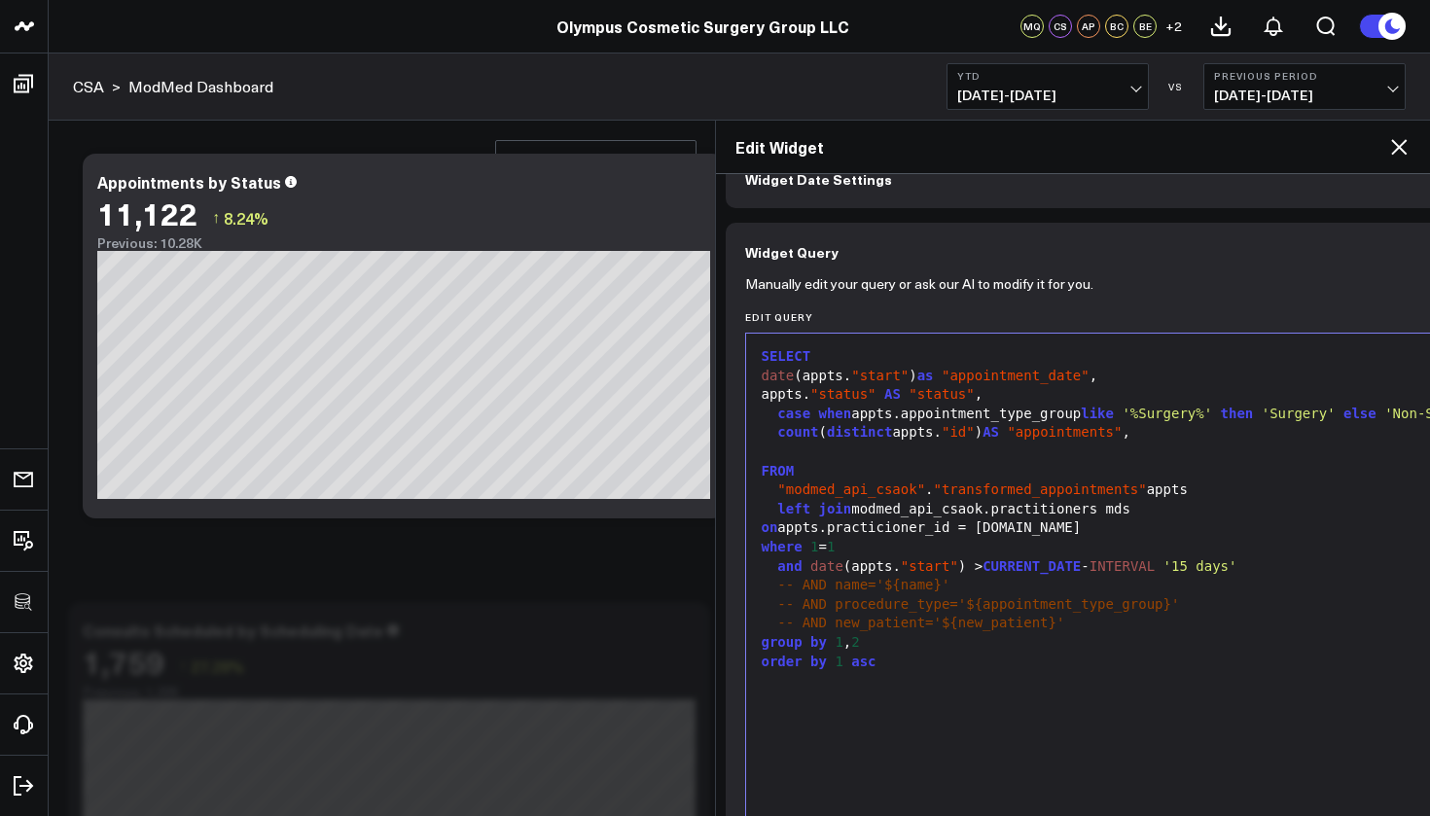
scroll to position [210, 0]
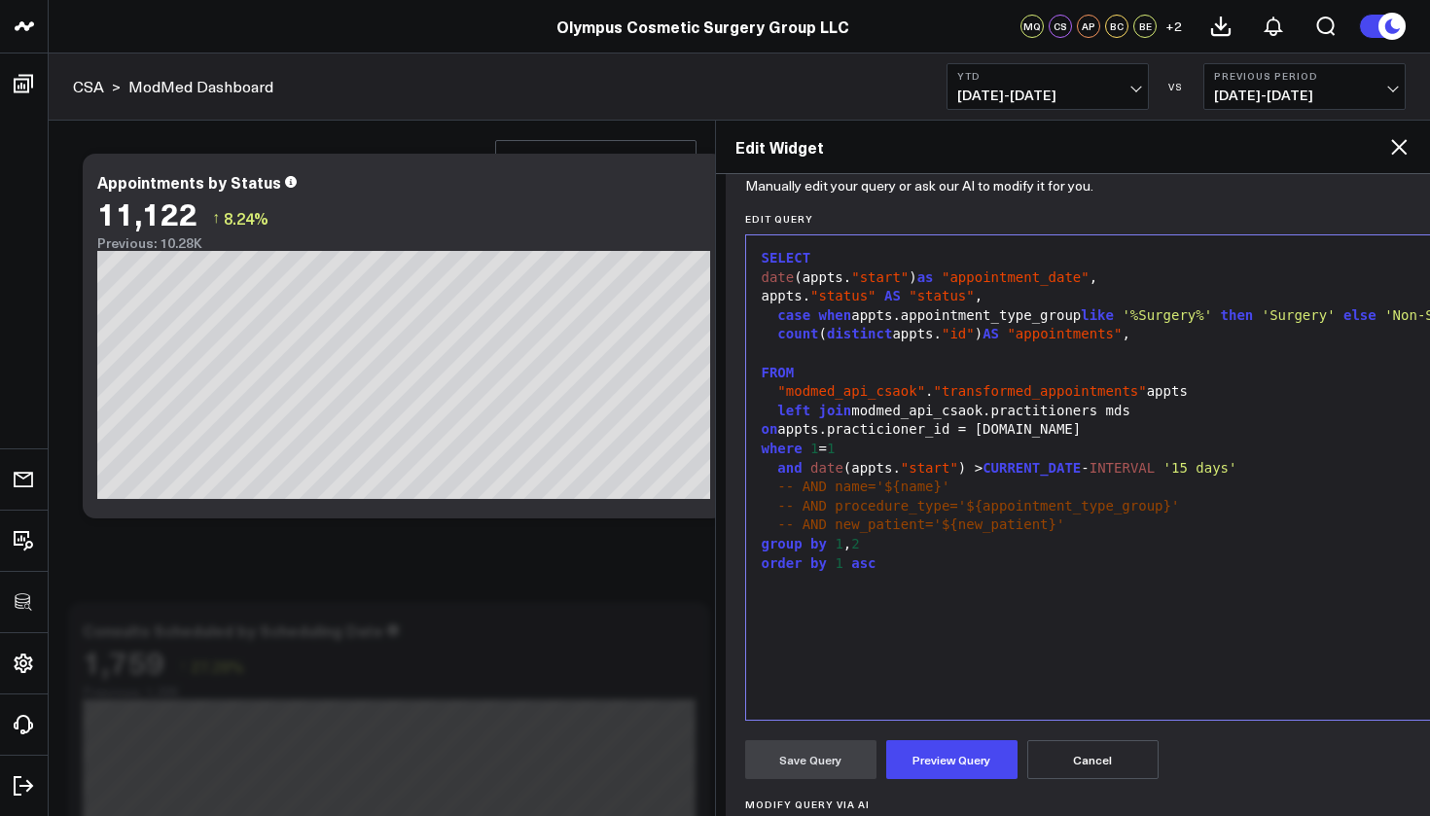
click at [886, 535] on div "group by 1 , 2" at bounding box center [1241, 544] width 971 height 19
click at [956, 751] on button "Preview Query" at bounding box center [951, 759] width 131 height 39
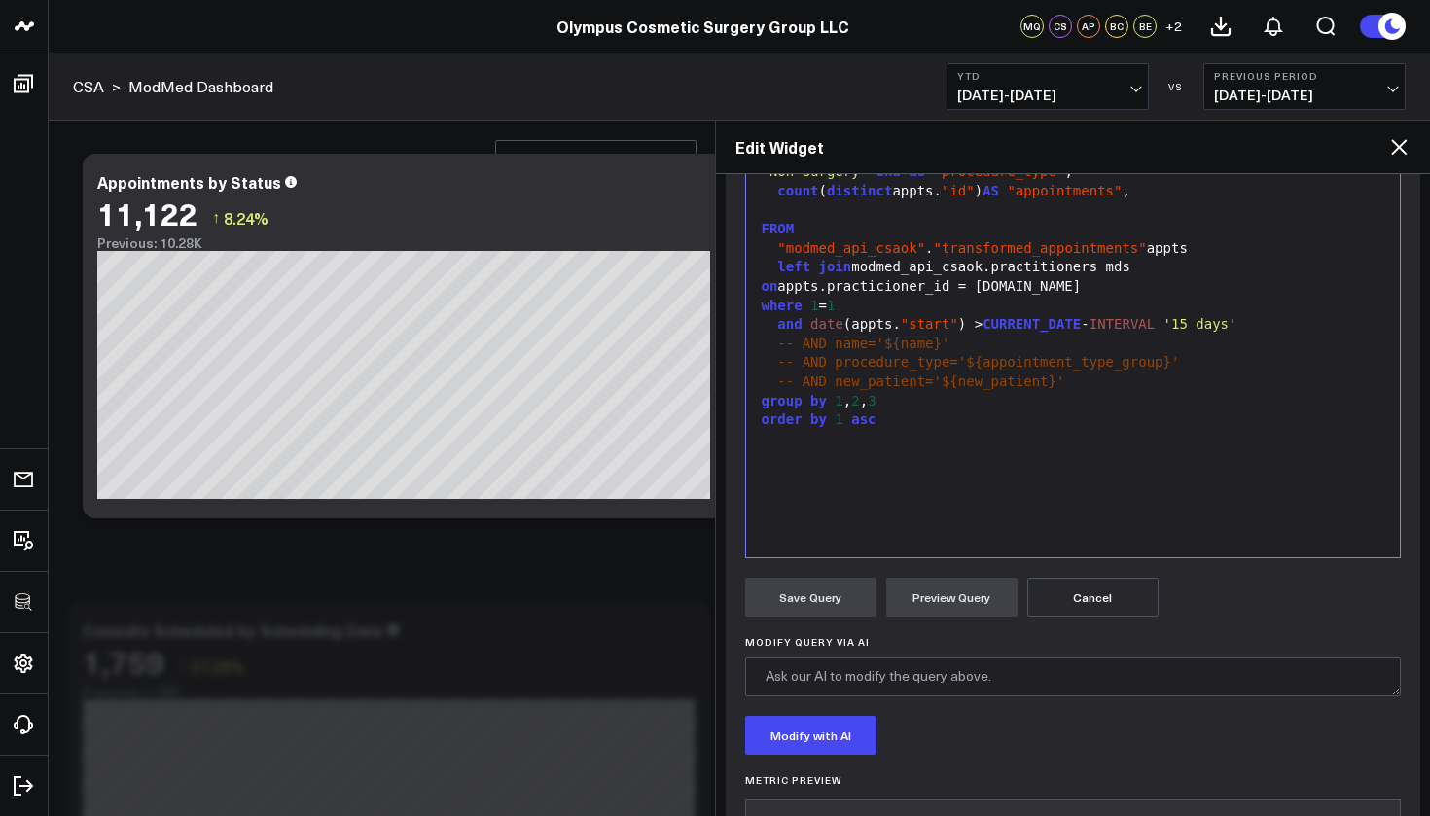
scroll to position [353, 0]
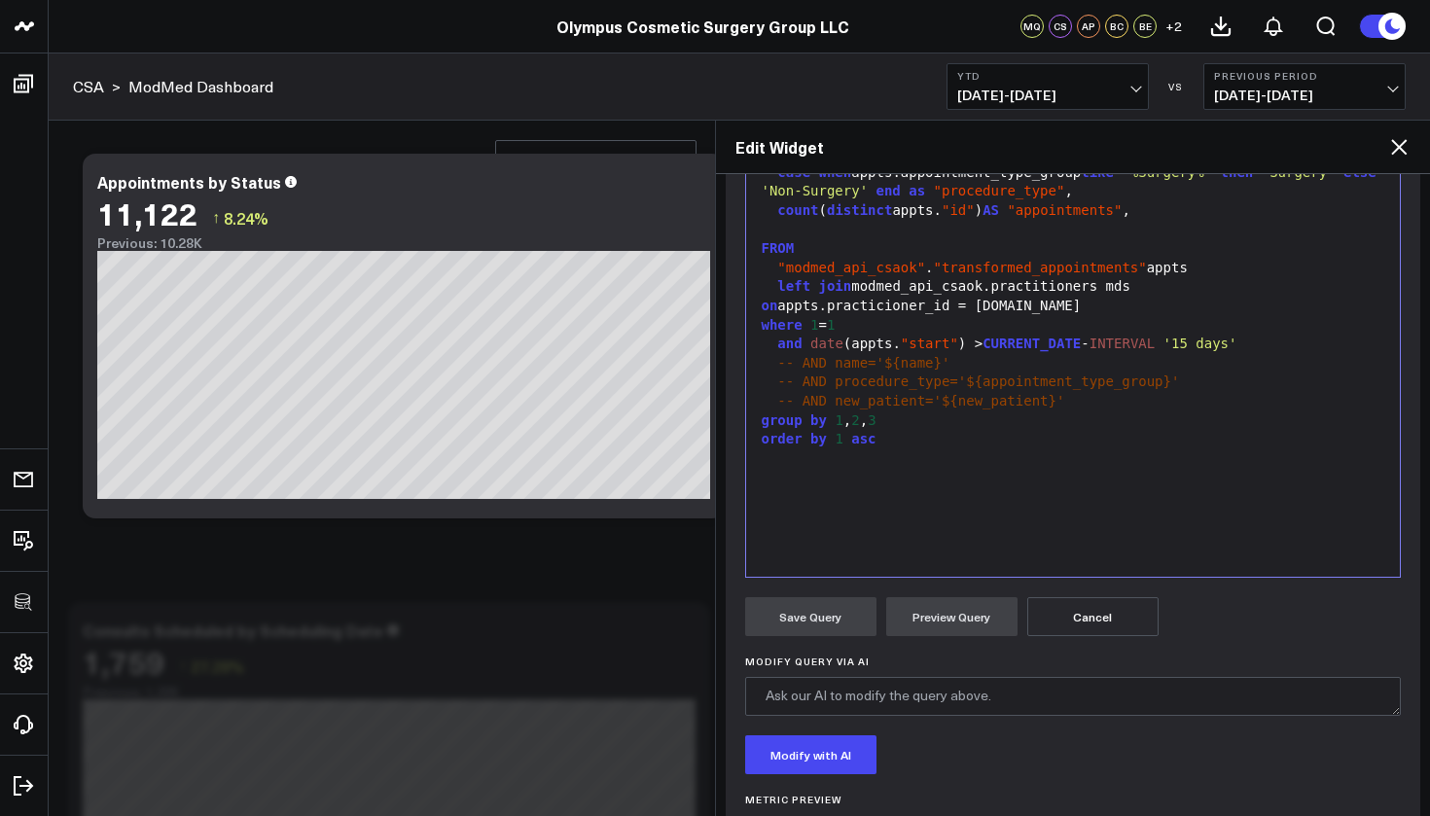
click at [1171, 214] on div "count ( distinct appts. "id" ) AS "appointments" ," at bounding box center [1073, 210] width 635 height 19
click at [989, 628] on button "Preview Query" at bounding box center [951, 616] width 131 height 39
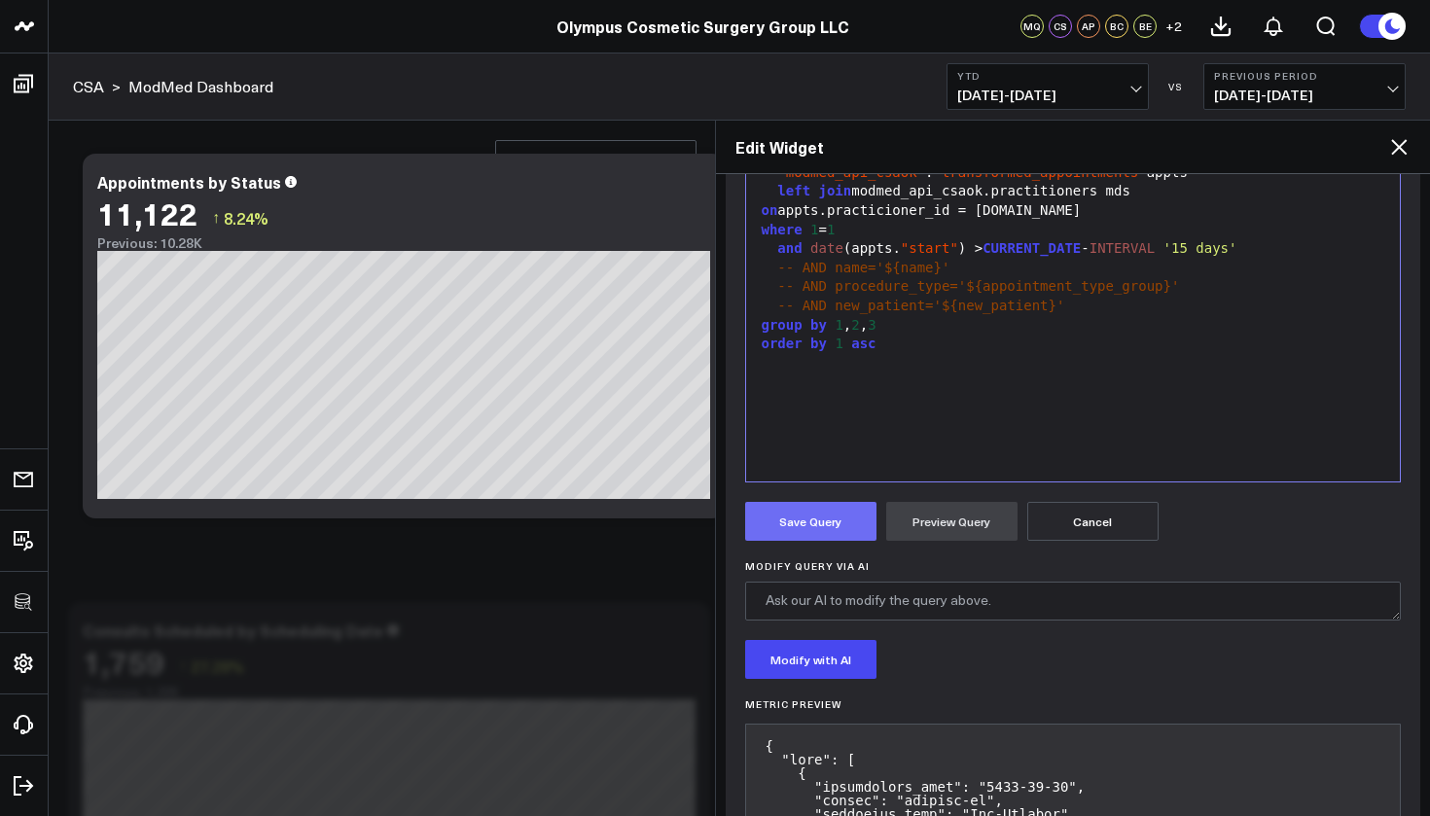
click at [843, 528] on button "Save Query" at bounding box center [810, 521] width 131 height 39
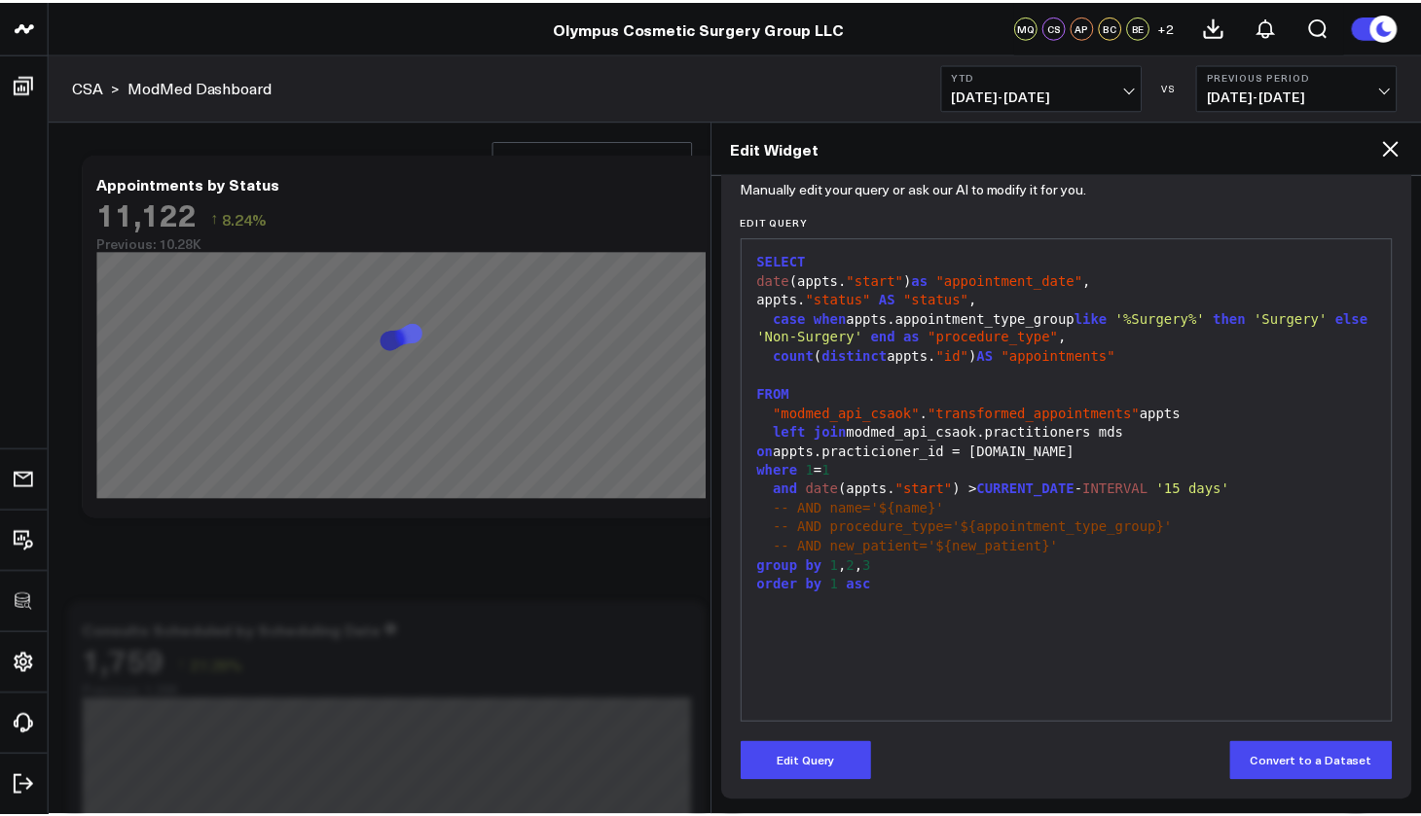
scroll to position [207, 0]
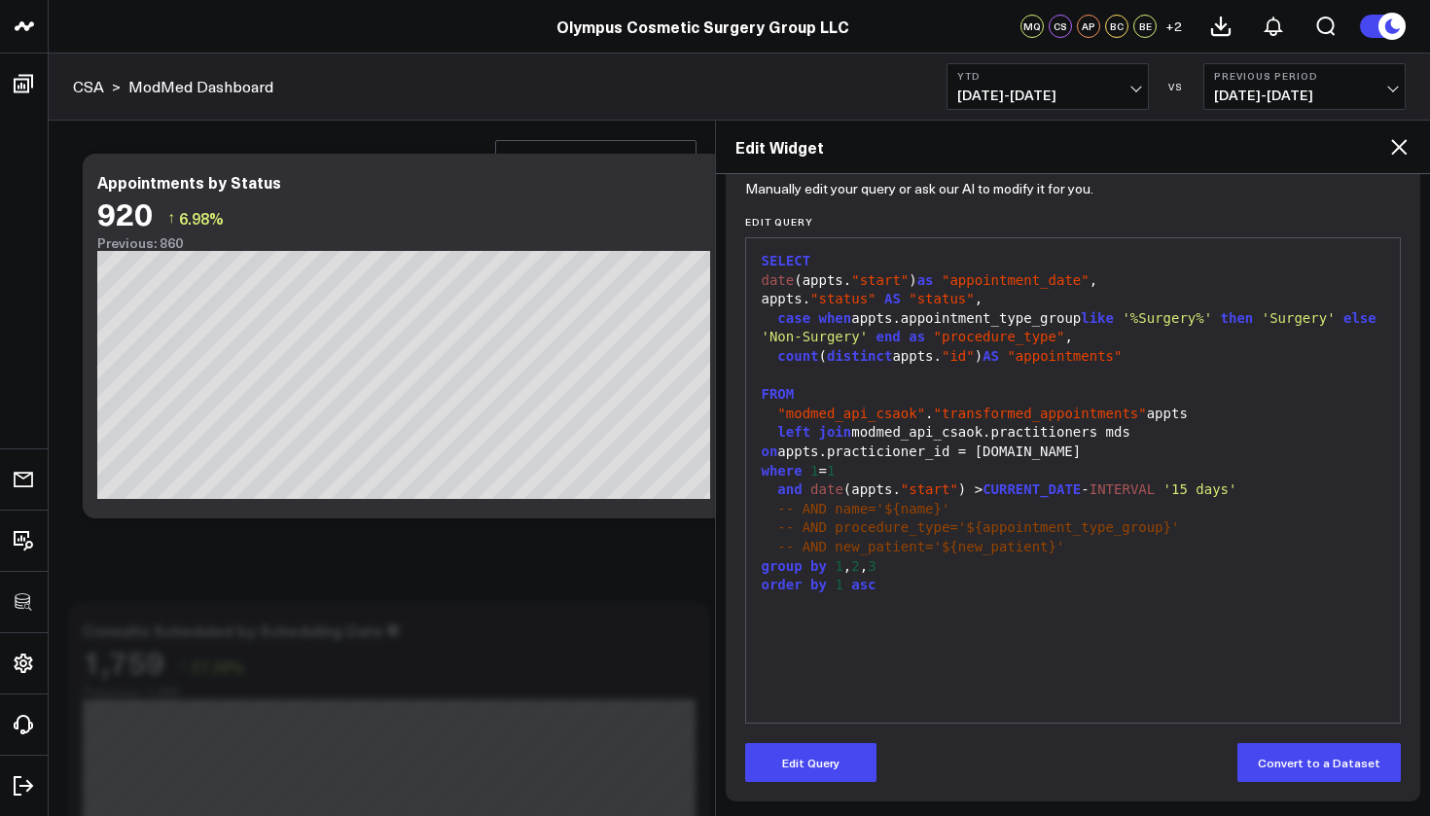
click at [1402, 145] on icon at bounding box center [1399, 147] width 16 height 16
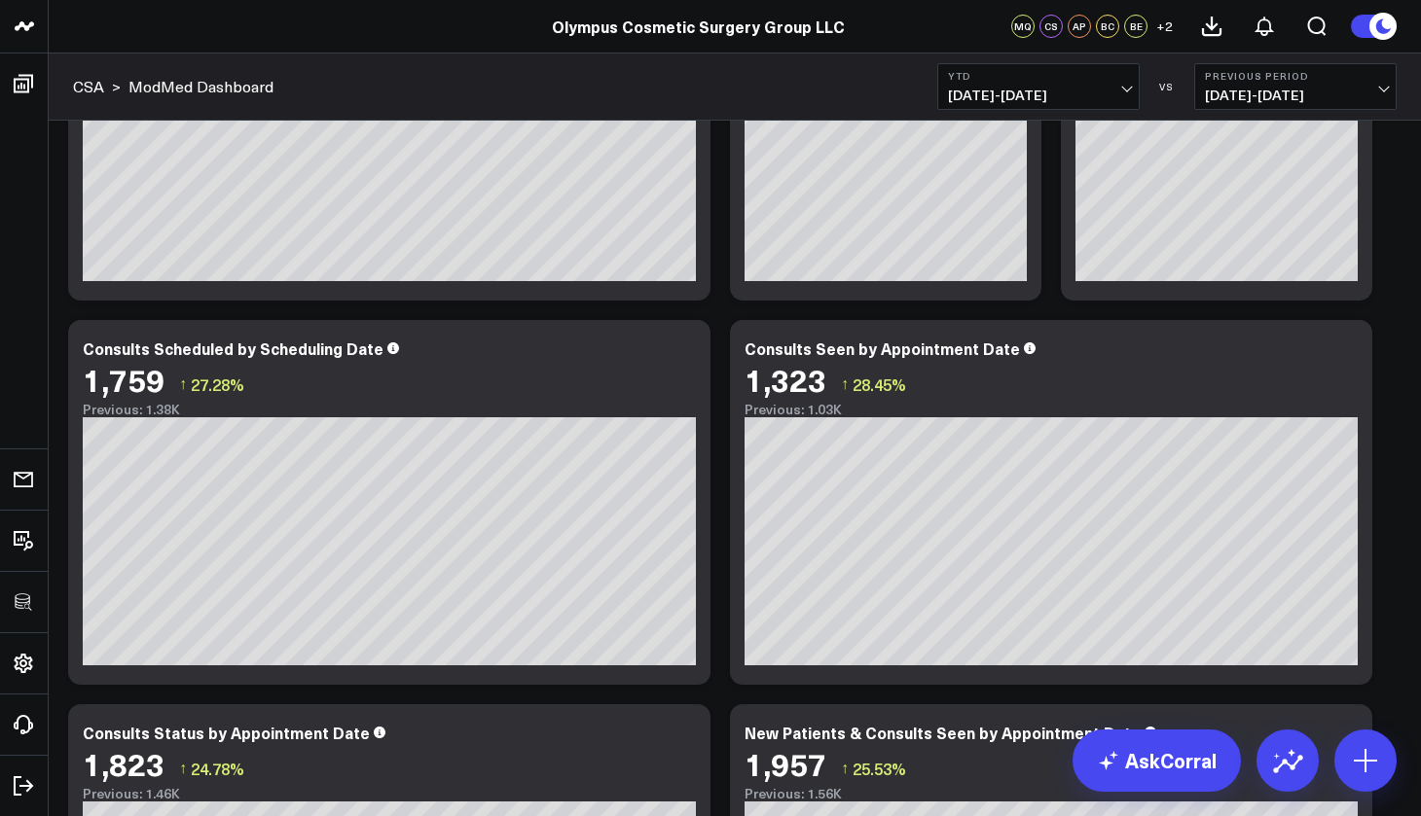
scroll to position [297, 0]
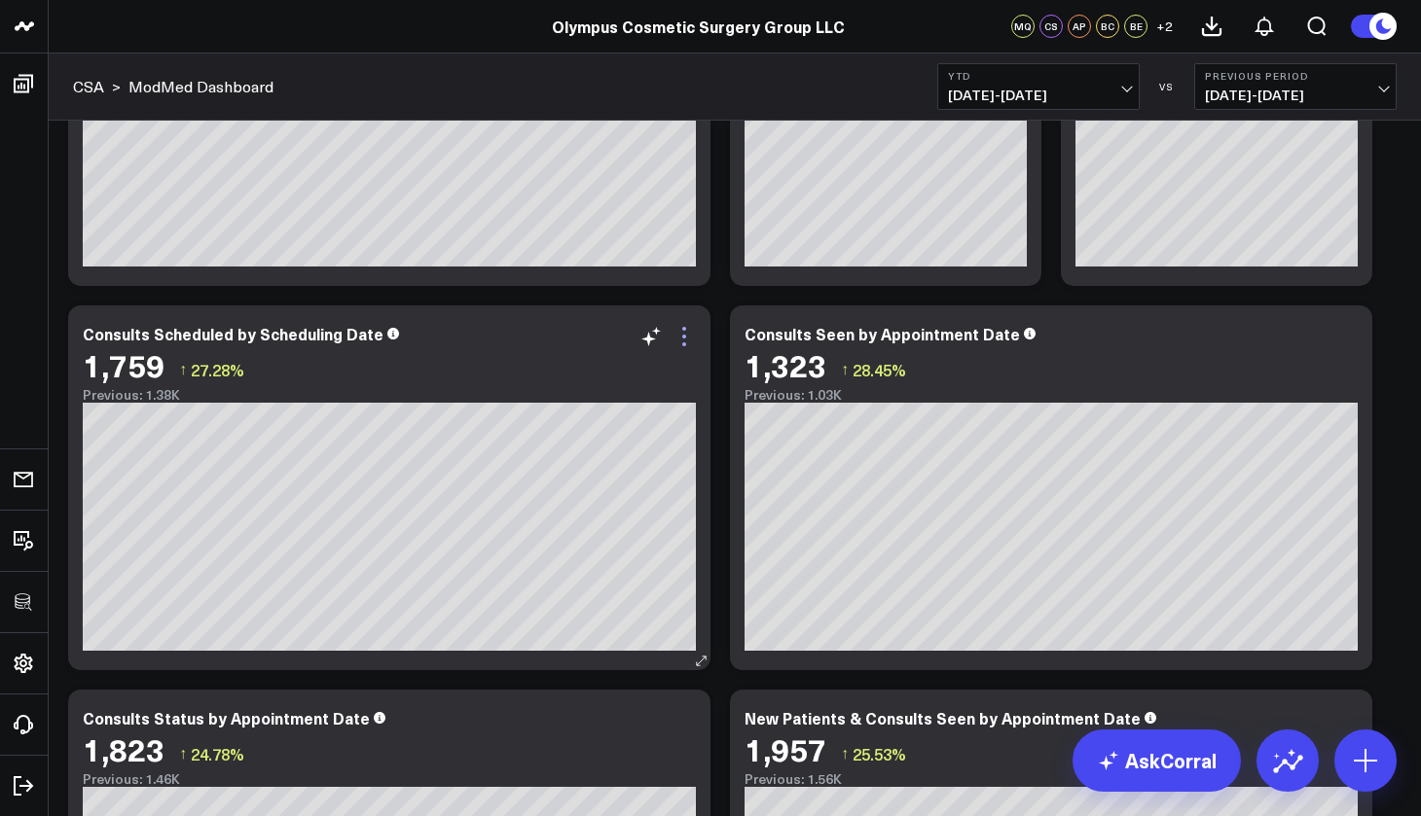
click at [690, 334] on icon at bounding box center [683, 336] width 23 height 23
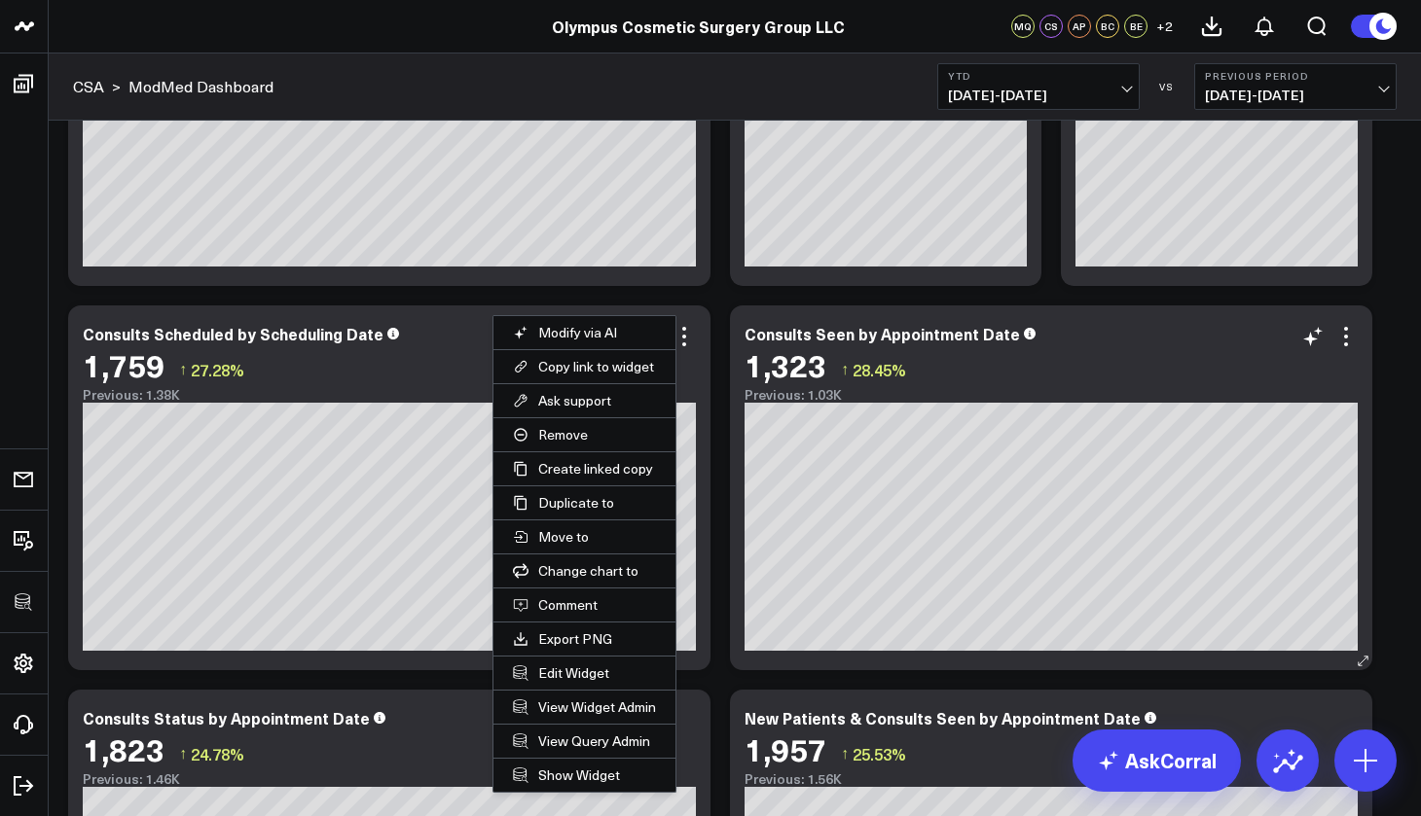
scroll to position [0, 0]
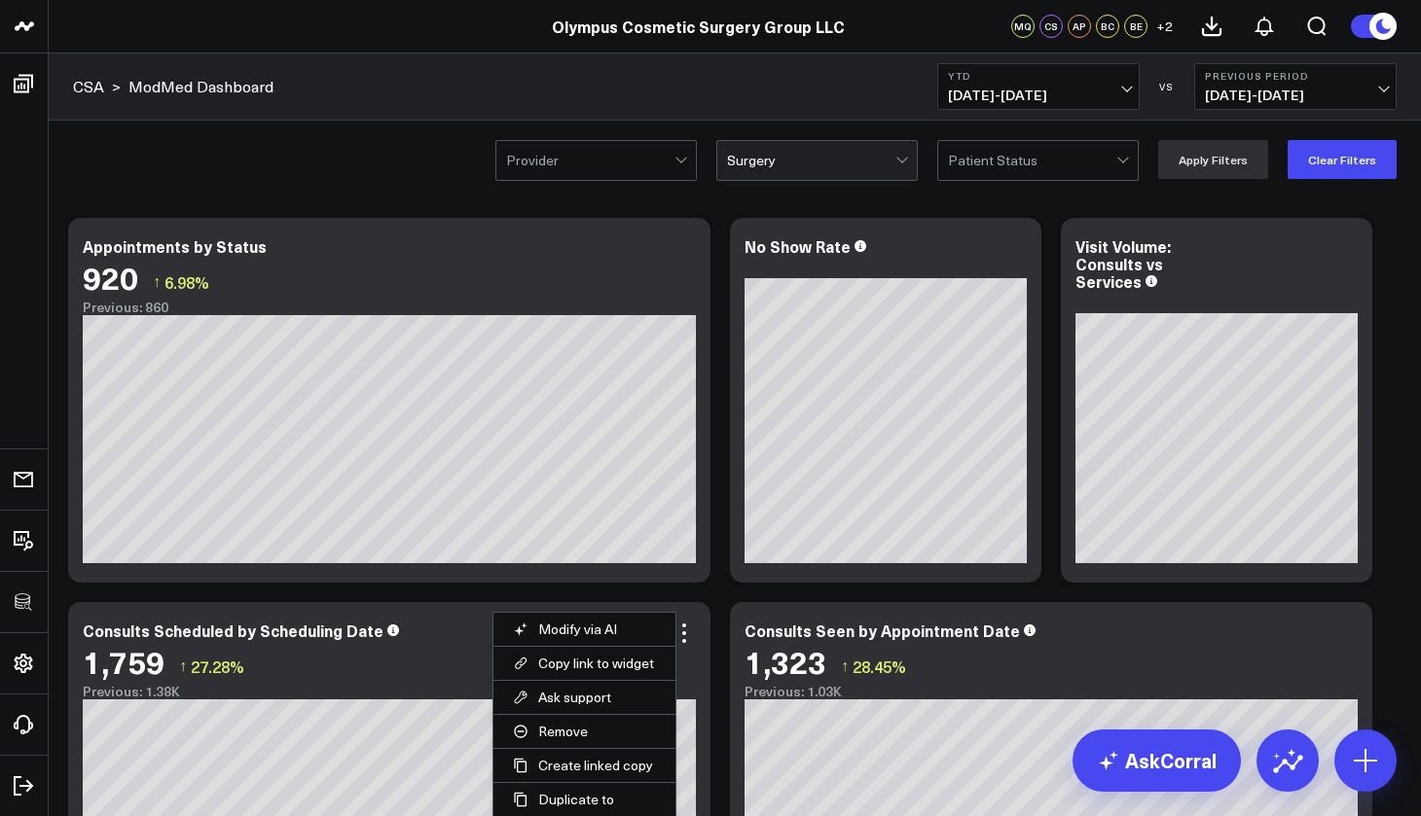
click at [835, 169] on div at bounding box center [811, 160] width 168 height 39
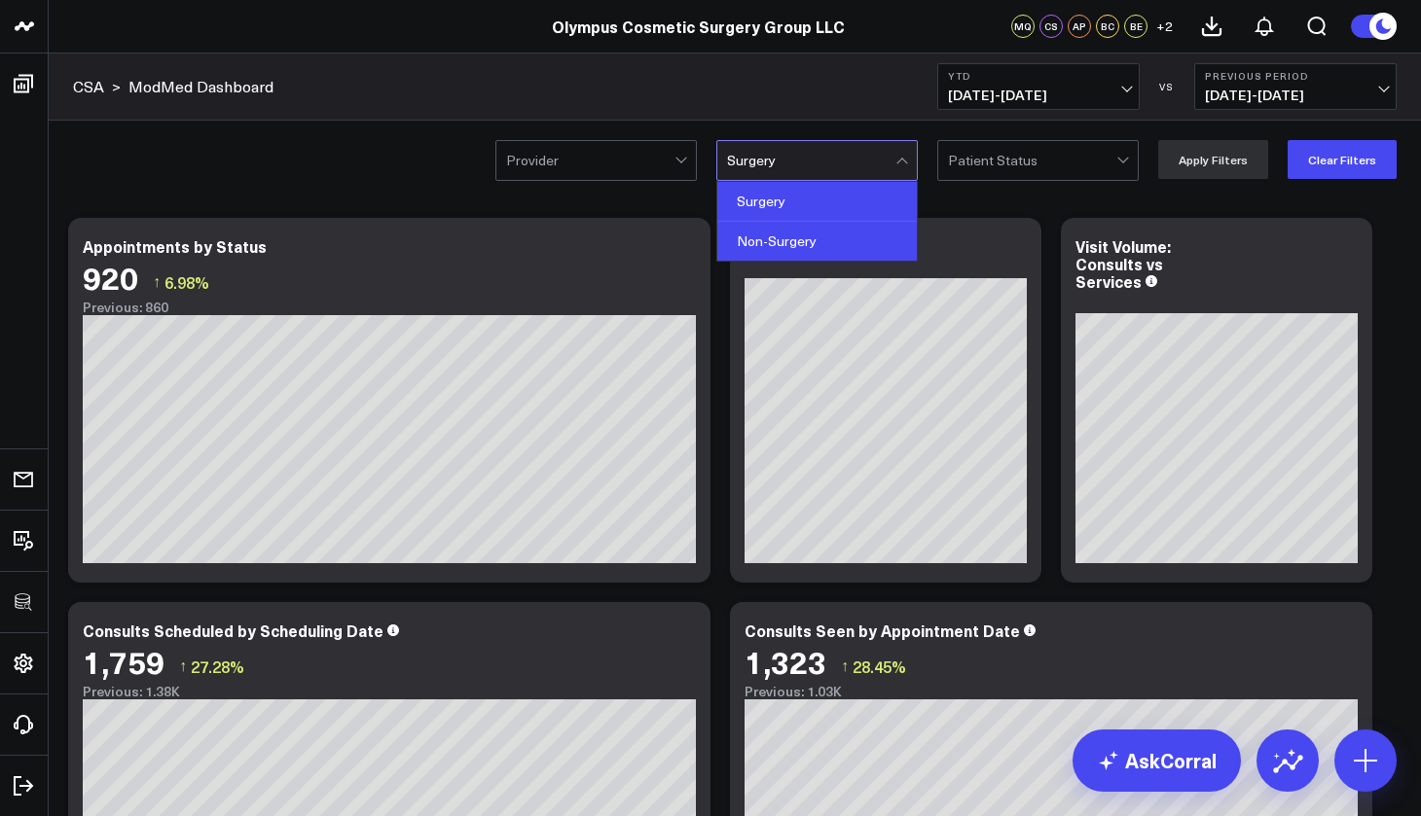
click at [809, 243] on div "Non-Surgery" at bounding box center [816, 241] width 199 height 39
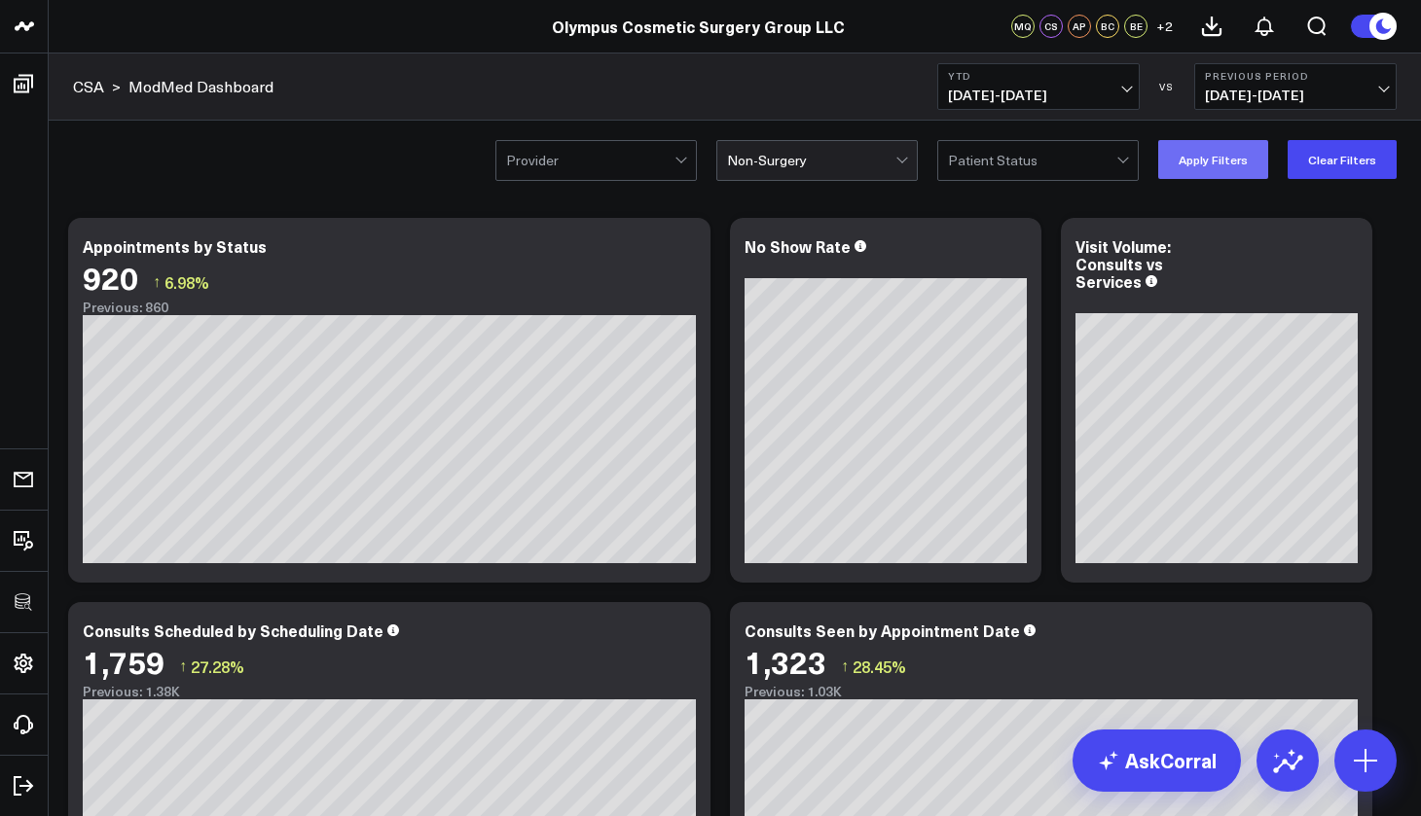
click at [1200, 164] on button "Apply Filters" at bounding box center [1213, 159] width 110 height 39
click at [252, 89] on link "ModMed Dashboard" at bounding box center [200, 86] width 145 height 21
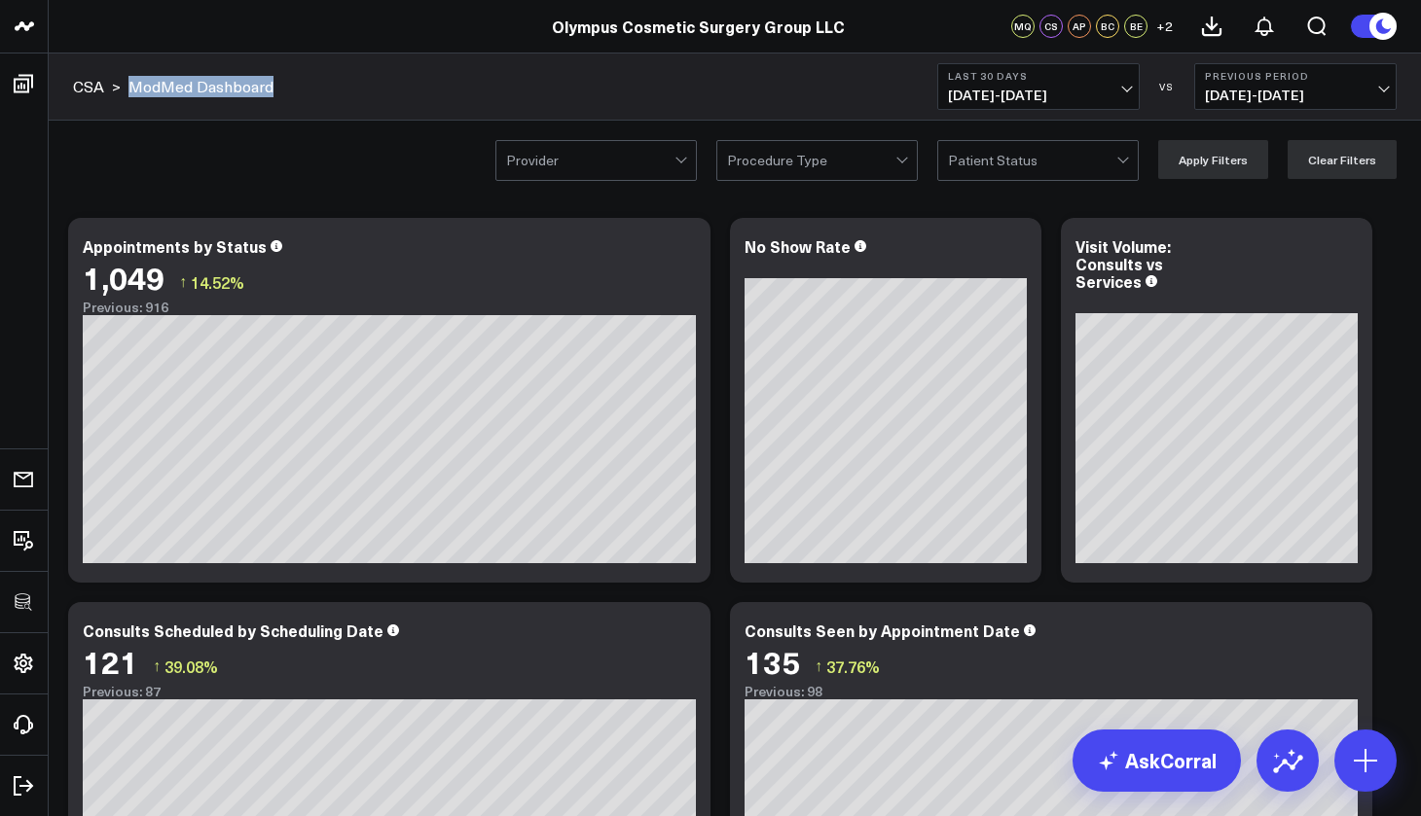
click at [200, 63] on div "CSA > ModMed Dashboard Last 30 Days 09/14/25 - 10/13/25 VS Previous Period 08/1…" at bounding box center [735, 87] width 1372 height 67
click at [571, 156] on div at bounding box center [590, 160] width 168 height 39
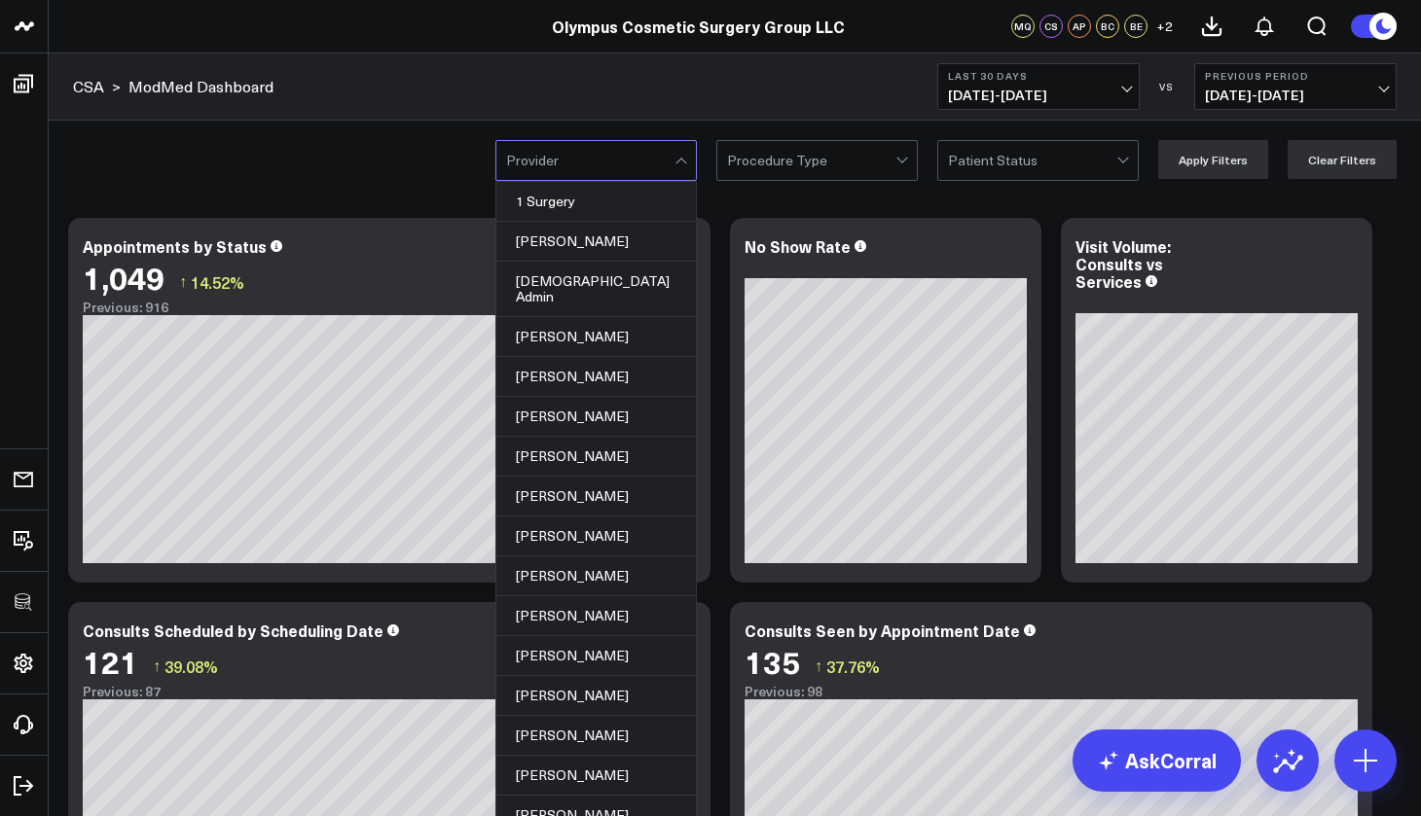
click at [571, 156] on div at bounding box center [590, 160] width 168 height 39
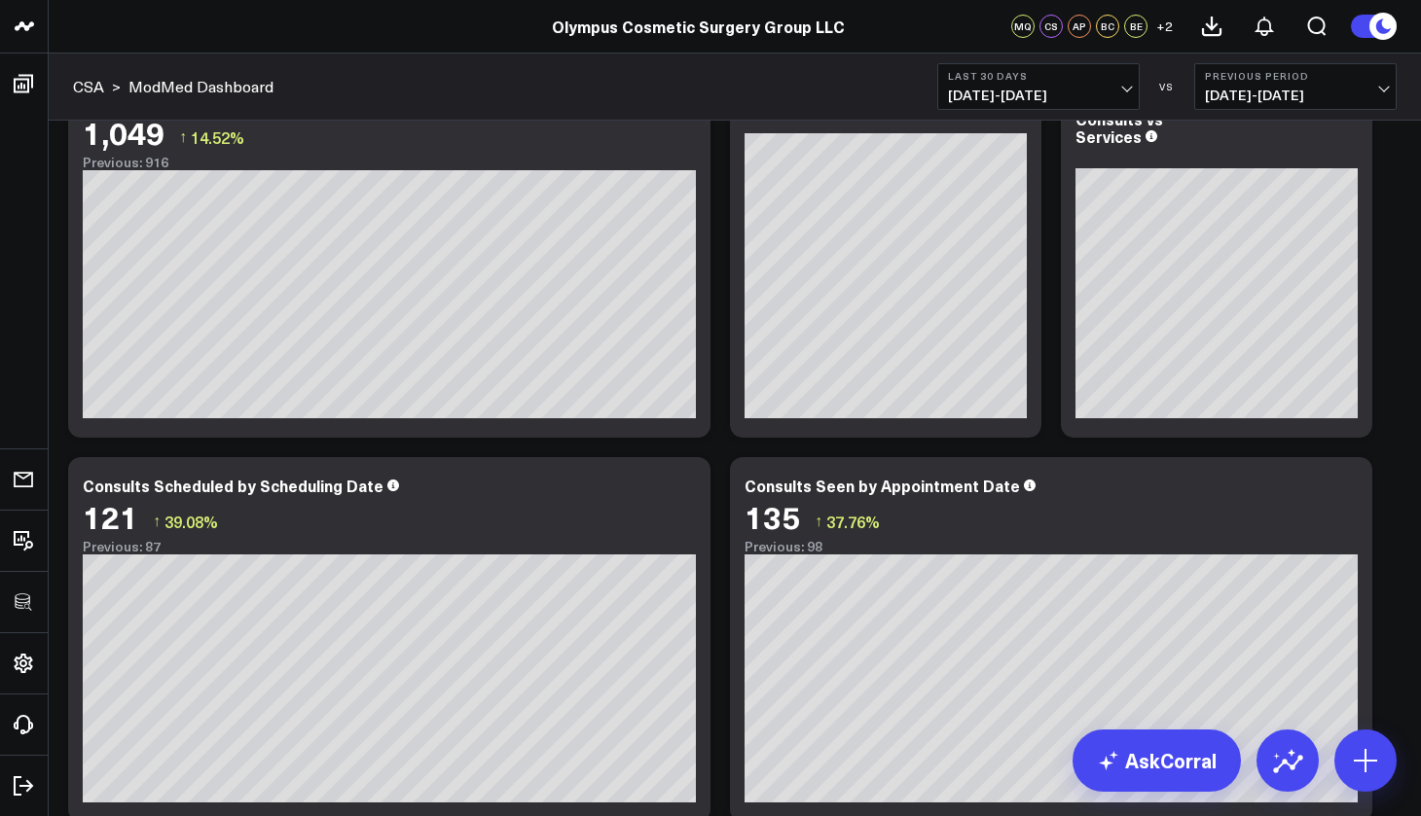
scroll to position [295, 0]
